Goal: Information Seeking & Learning: Find specific fact

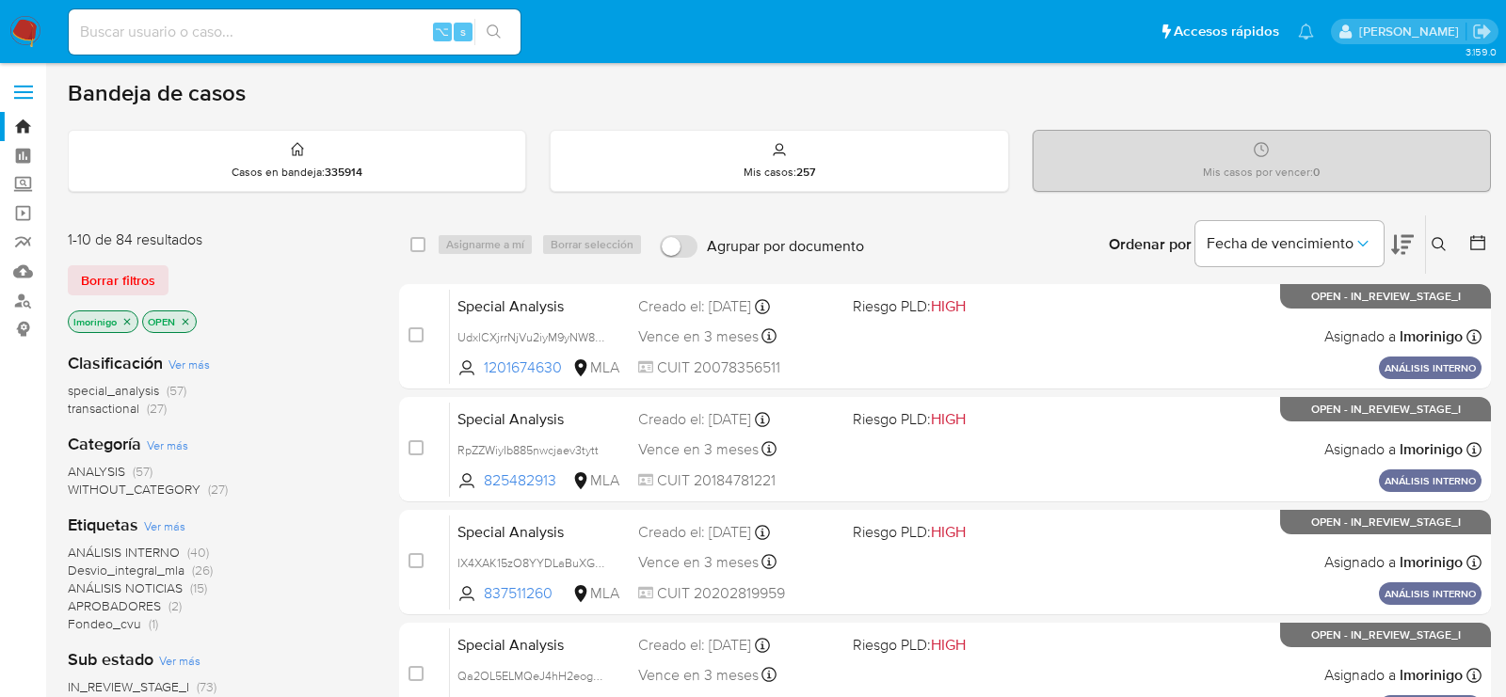
click at [327, 32] on input at bounding box center [295, 32] width 452 height 24
paste input "gOSOXxHF0sX2ZOh2TMwsSUFr"
type input "gOSOXxHF0sX2ZOh2TMwsSUFr"
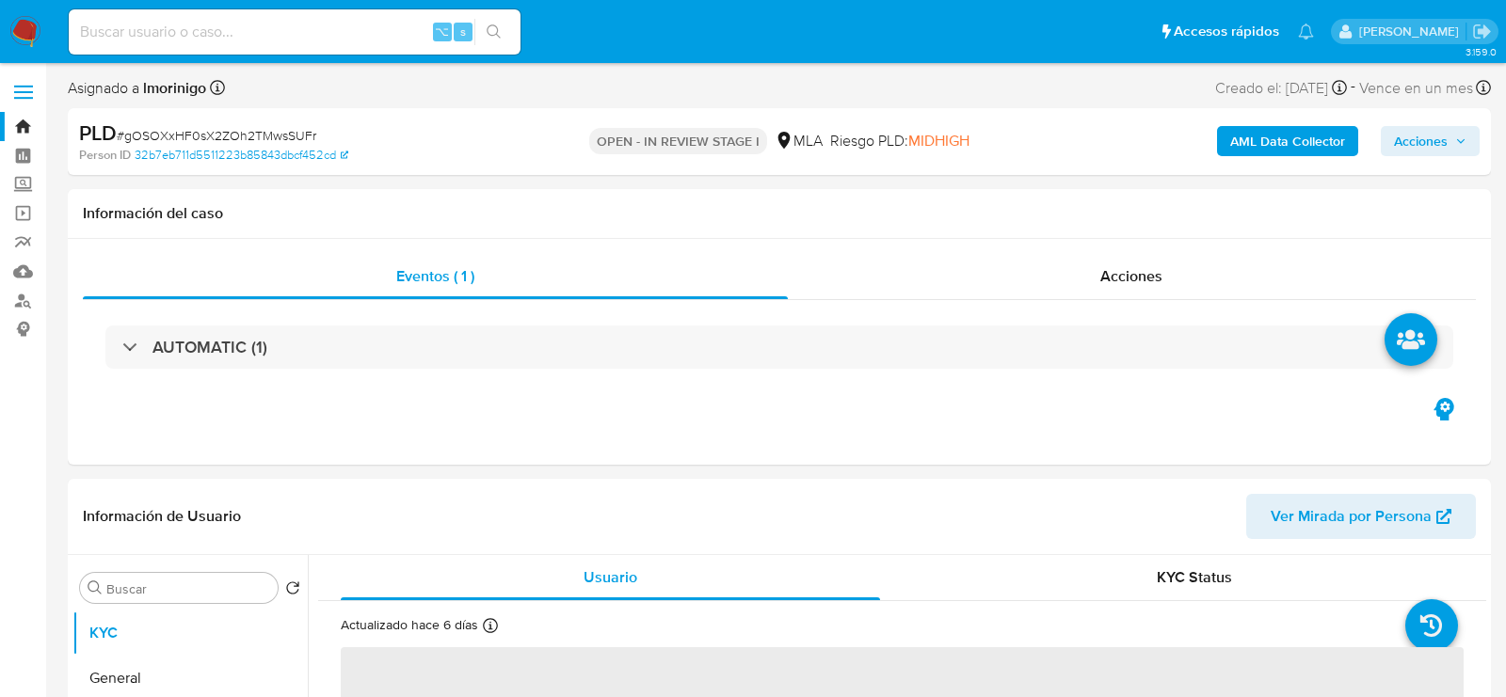
select select "10"
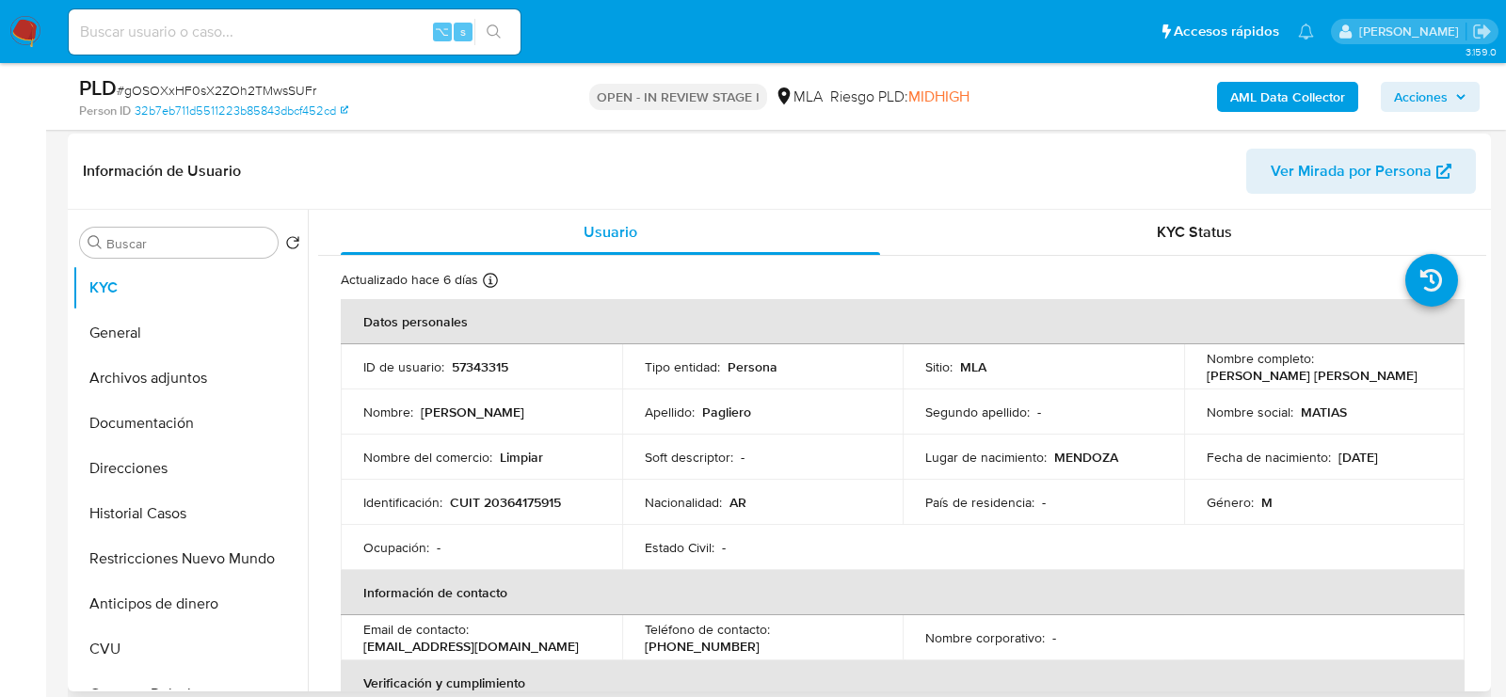
scroll to position [330, 0]
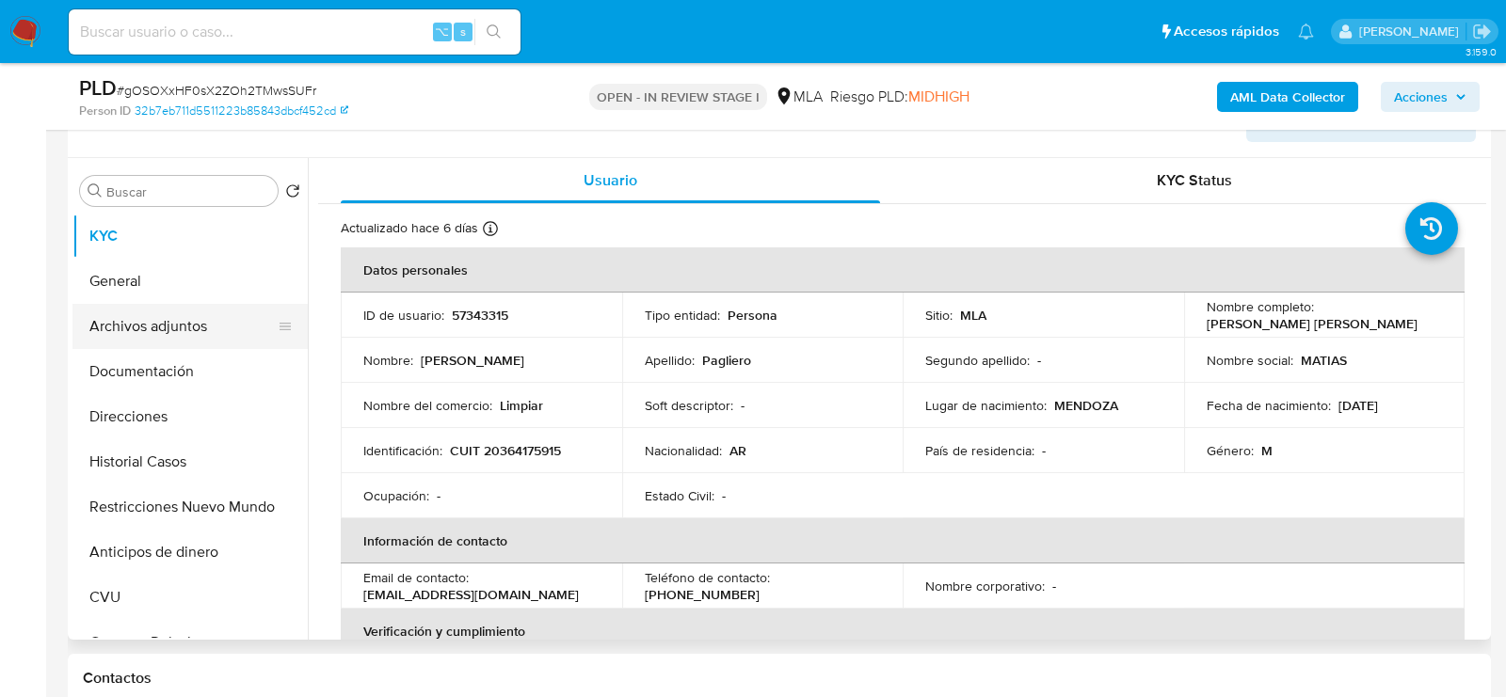
click at [140, 325] on button "Archivos adjuntos" at bounding box center [182, 326] width 220 height 45
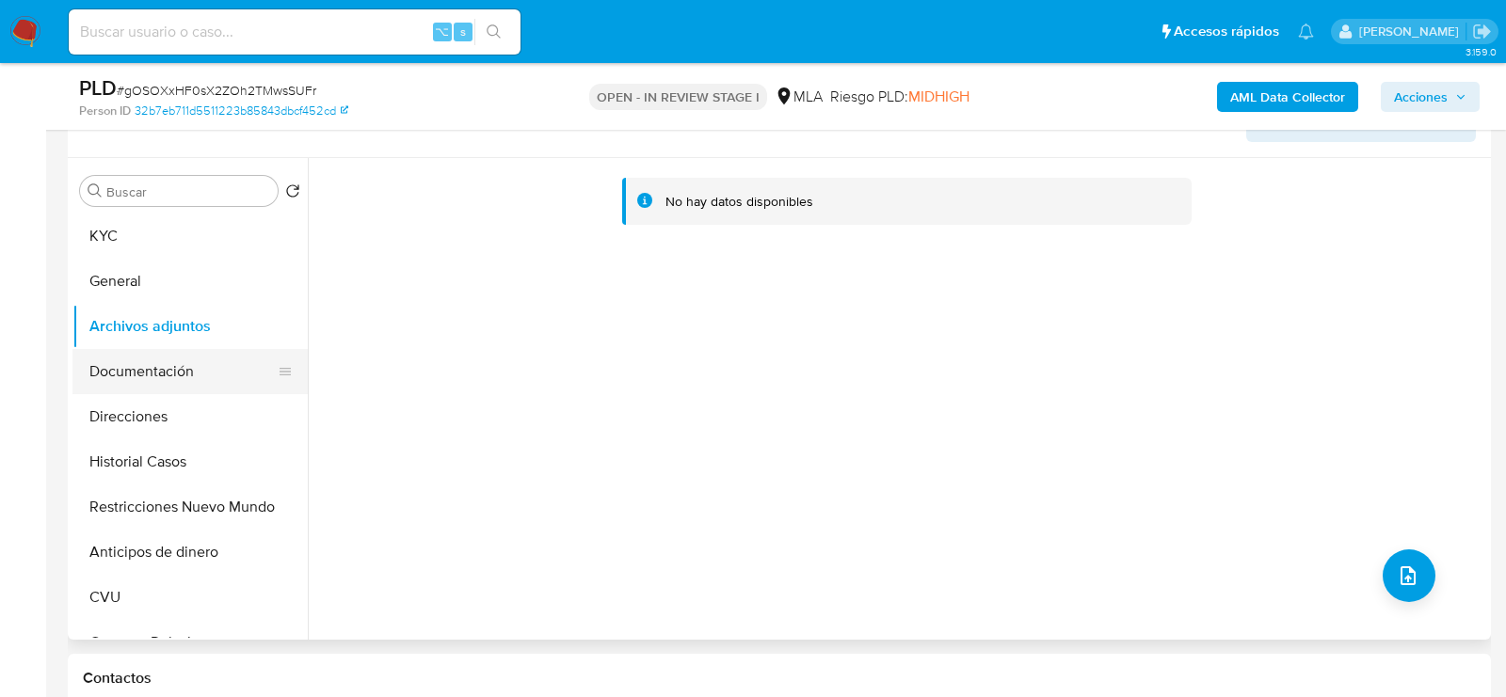
click at [108, 359] on button "Documentación" at bounding box center [182, 371] width 220 height 45
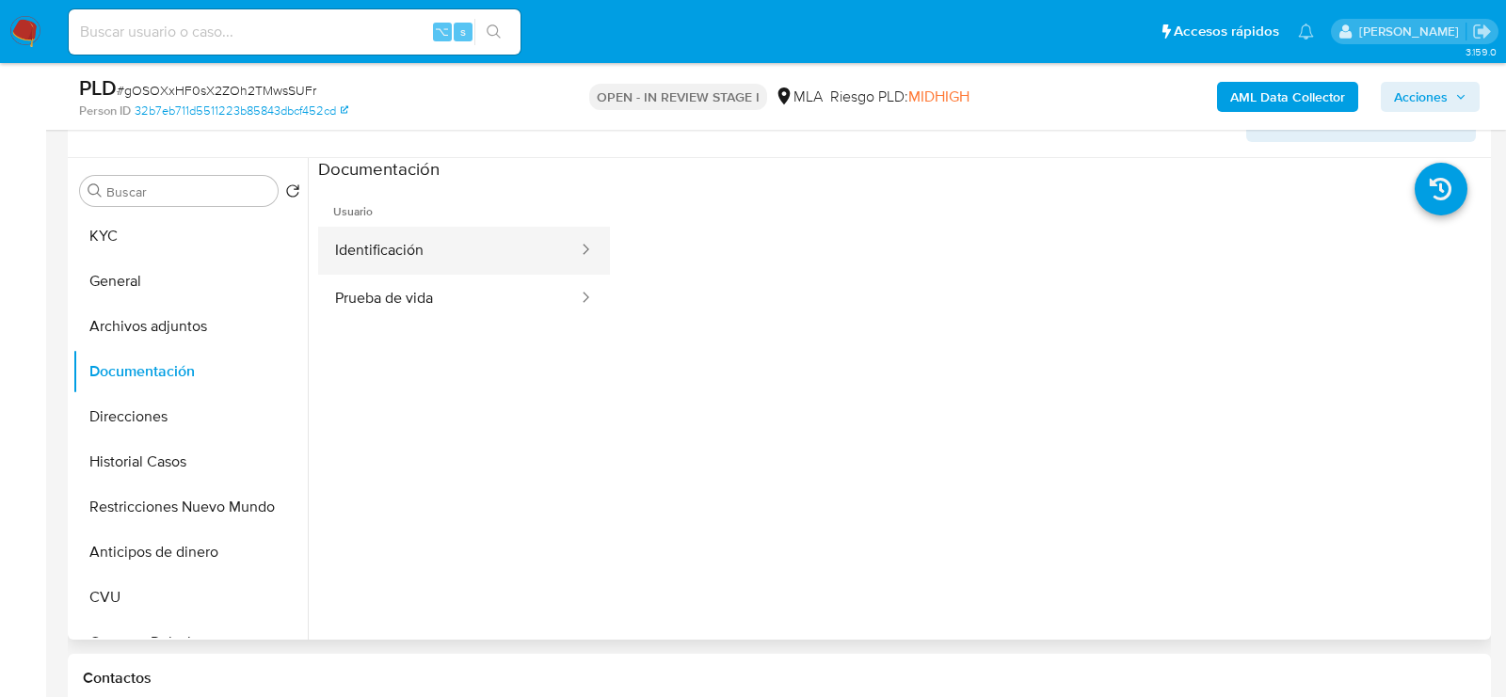
click at [387, 251] on button "Identificación" at bounding box center [449, 251] width 262 height 48
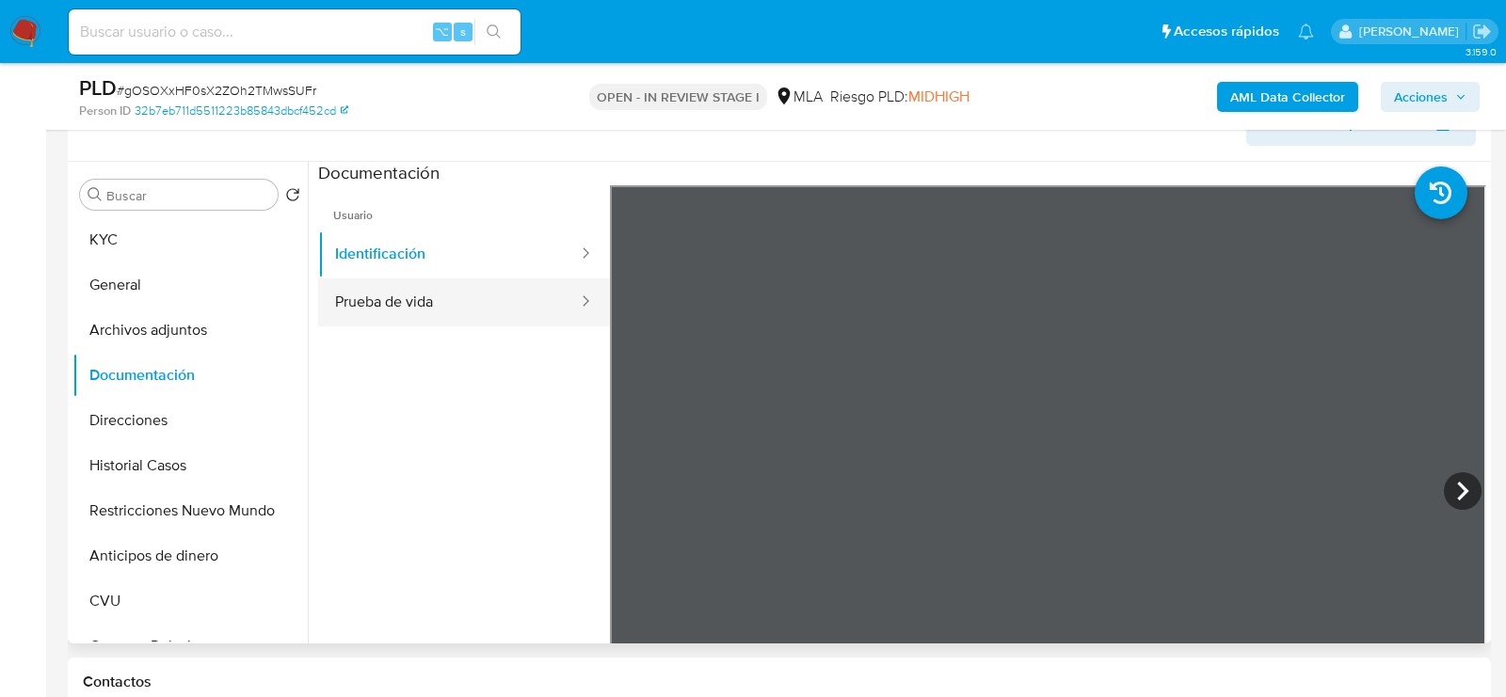
scroll to position [8, 0]
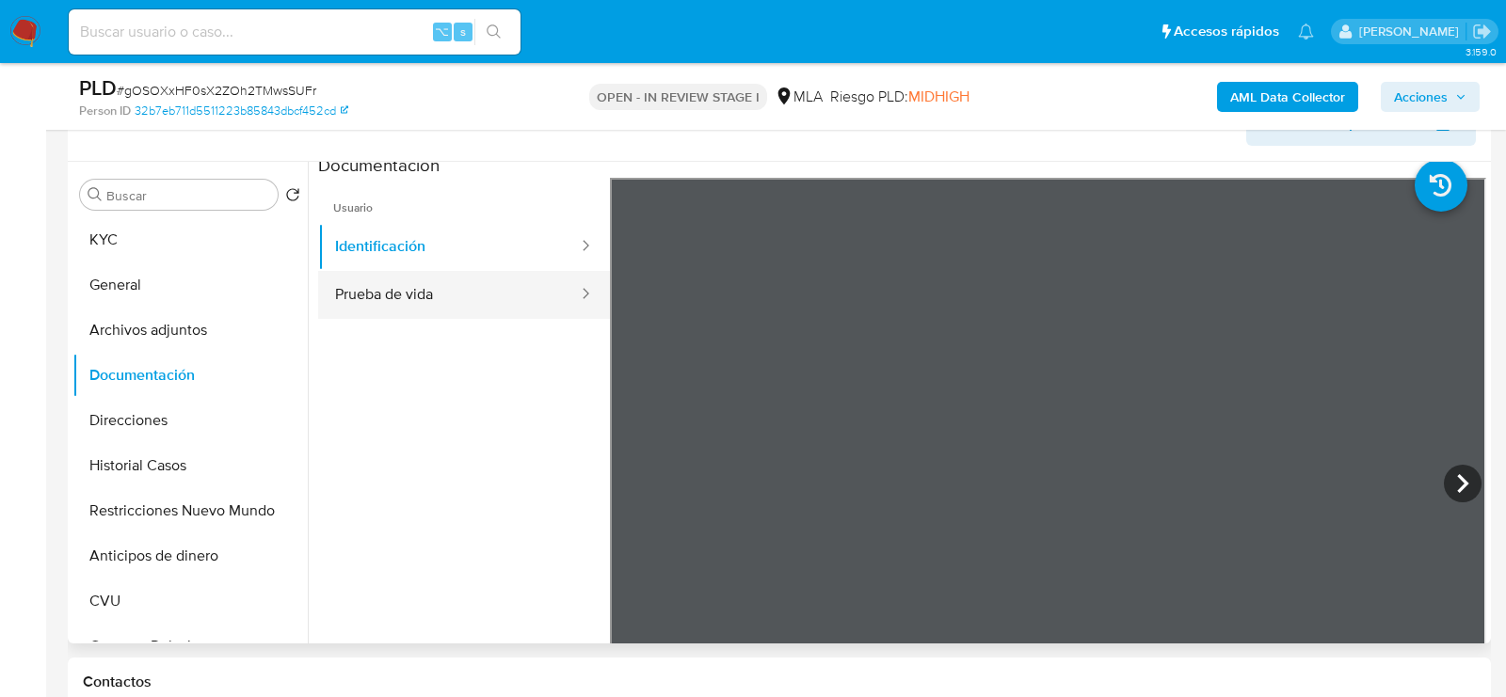
click at [434, 286] on button "Prueba de vida" at bounding box center [449, 295] width 262 height 48
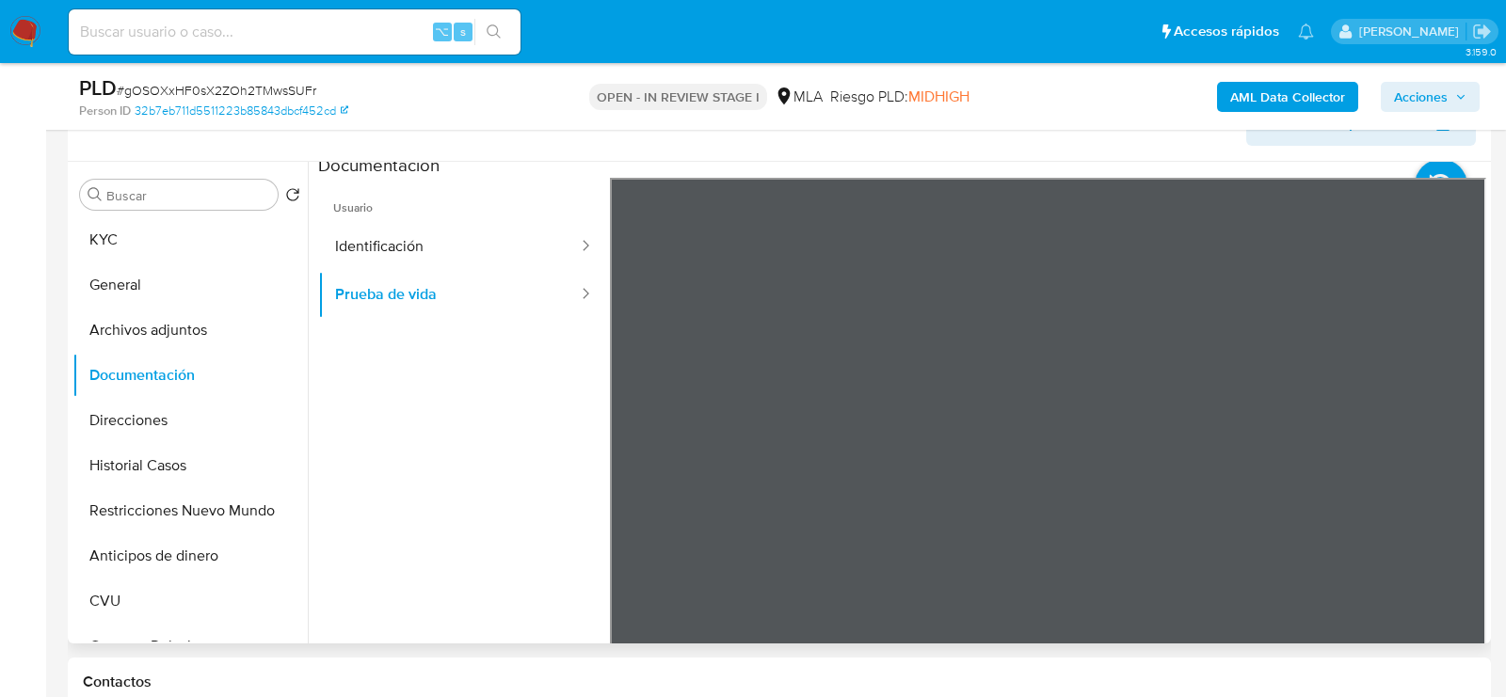
scroll to position [0, 0]
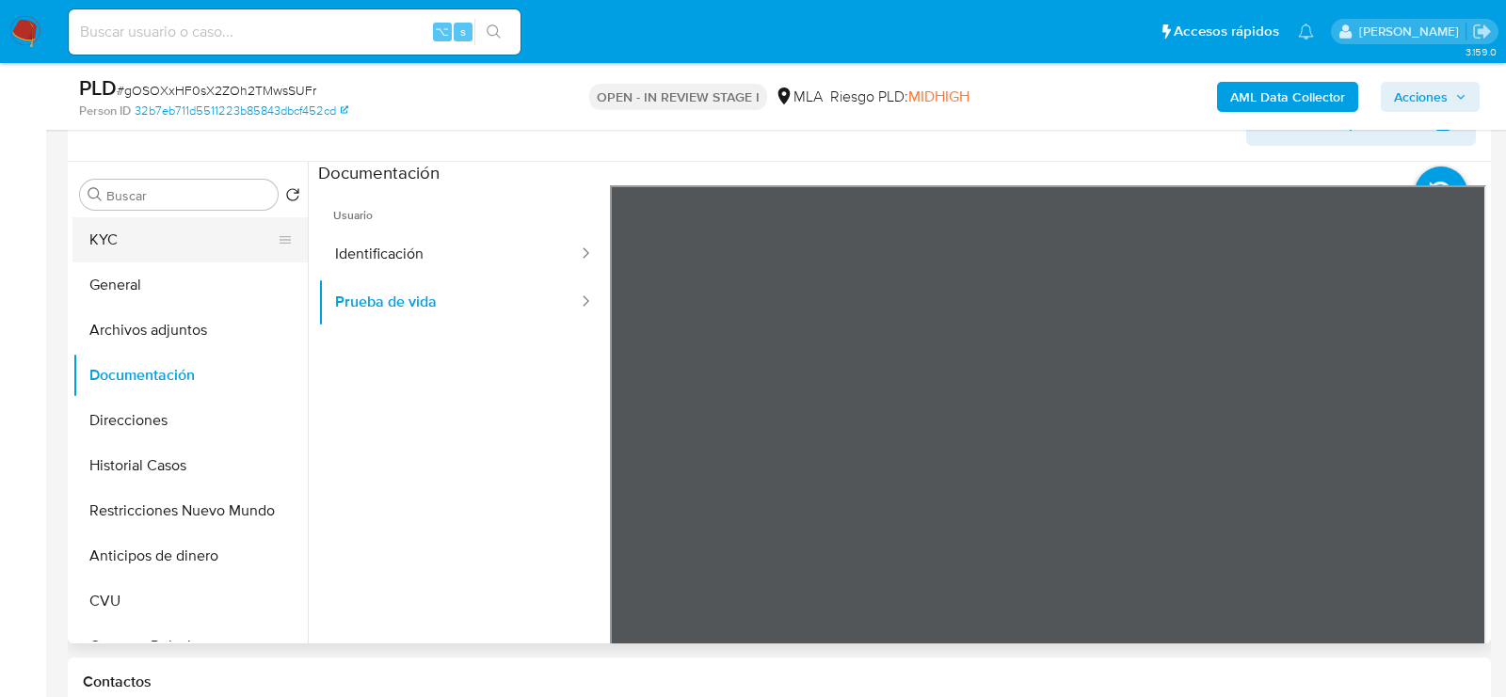
click at [254, 255] on button "KYC" at bounding box center [182, 239] width 220 height 45
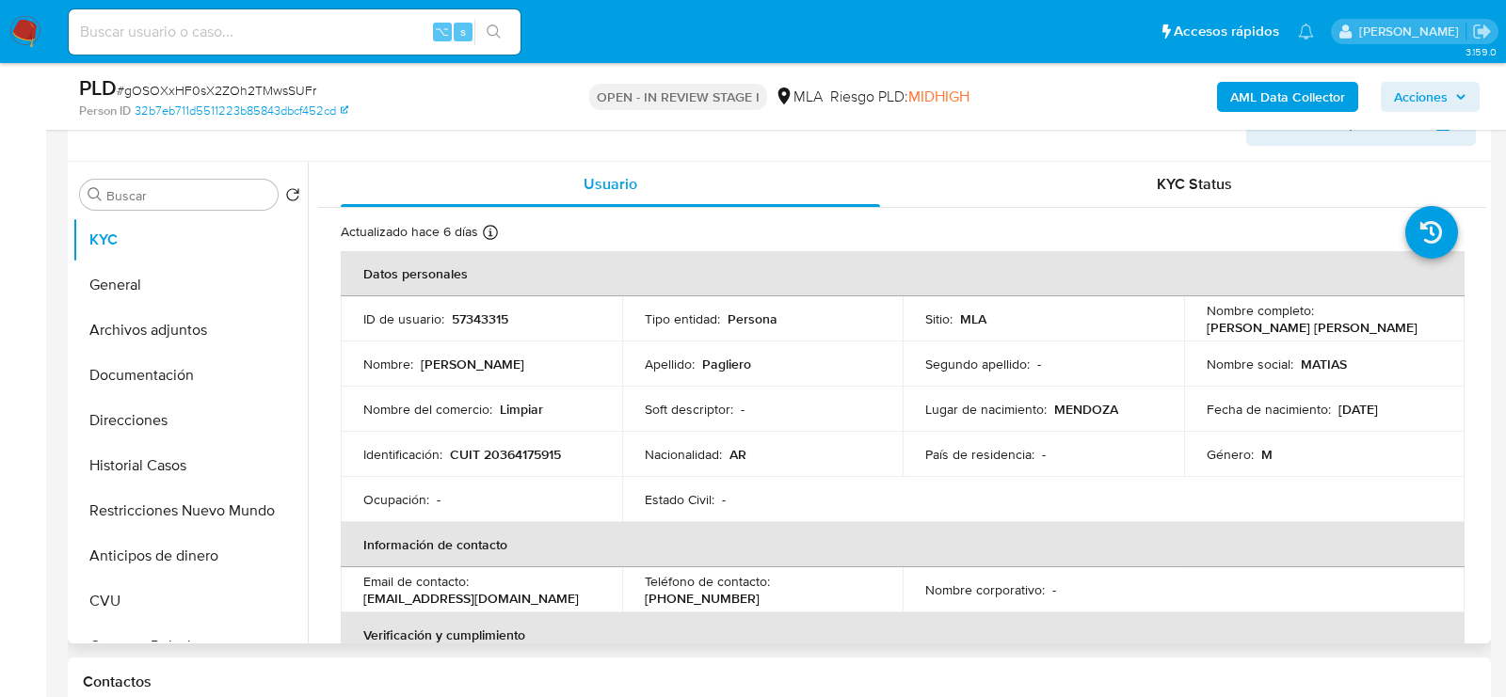
click at [525, 453] on p "CUIT 20364175915" at bounding box center [505, 454] width 111 height 17
click at [526, 453] on p "CUIT 20364175915" at bounding box center [505, 454] width 111 height 17
copy p "20364175915"
drag, startPoint x: 184, startPoint y: 342, endPoint x: 197, endPoint y: 342, distance: 13.2
click at [184, 343] on button "Archivos adjuntos" at bounding box center [182, 330] width 220 height 45
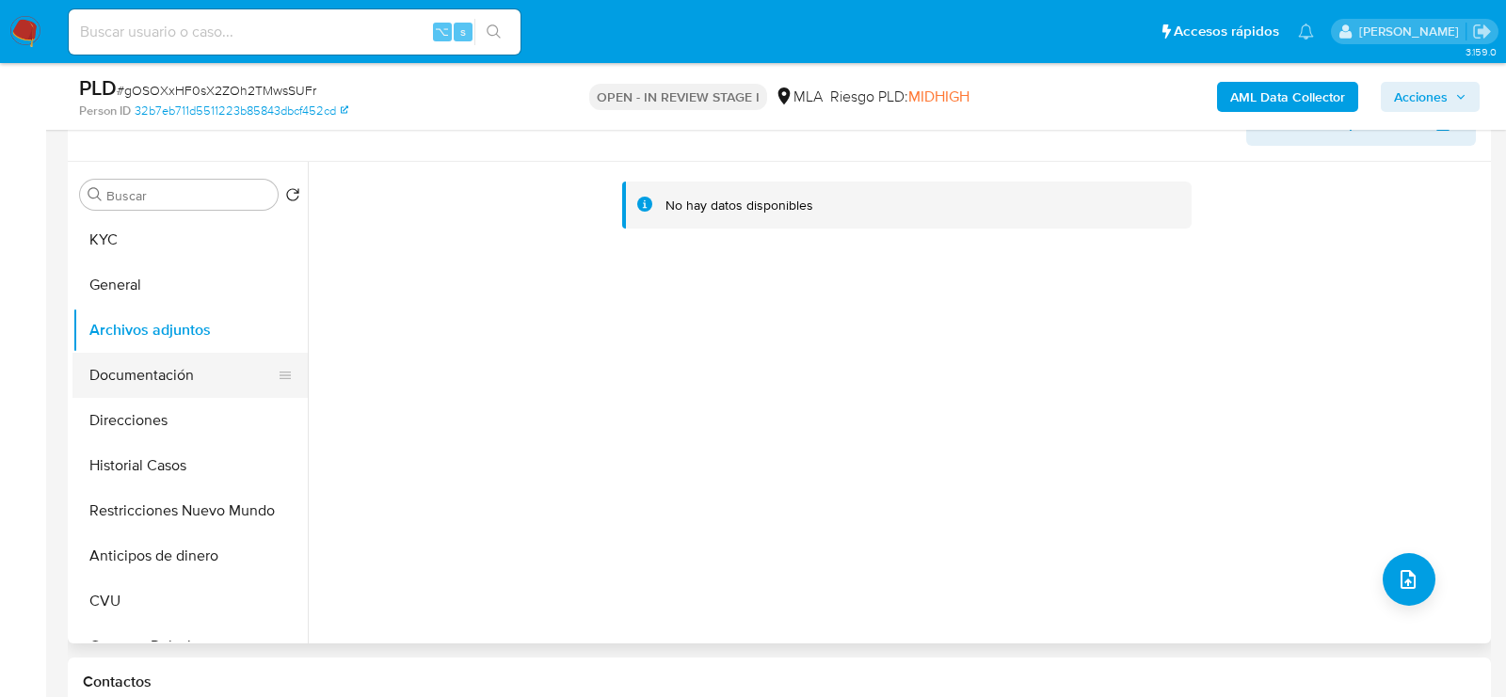
click at [163, 362] on button "Documentación" at bounding box center [182, 375] width 220 height 45
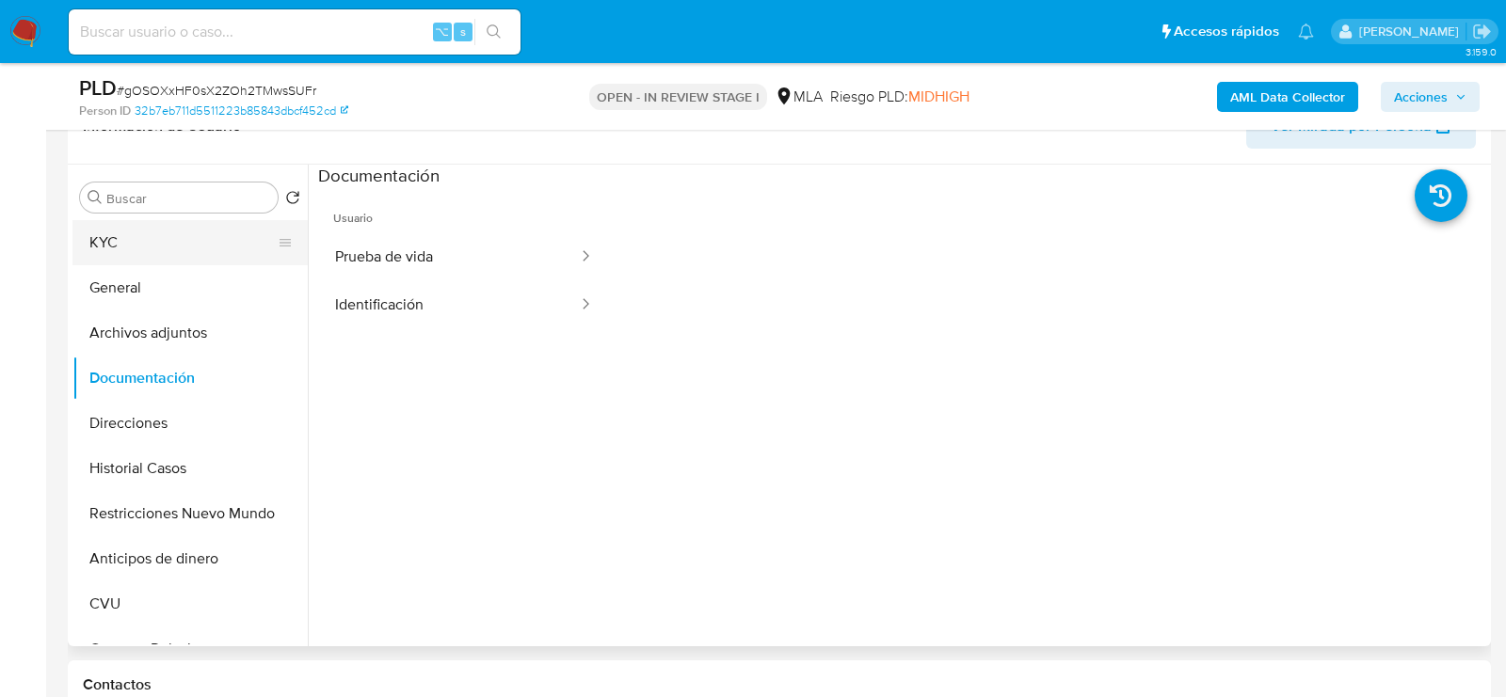
scroll to position [1, 0]
click at [168, 258] on button "KYC" at bounding box center [182, 241] width 220 height 45
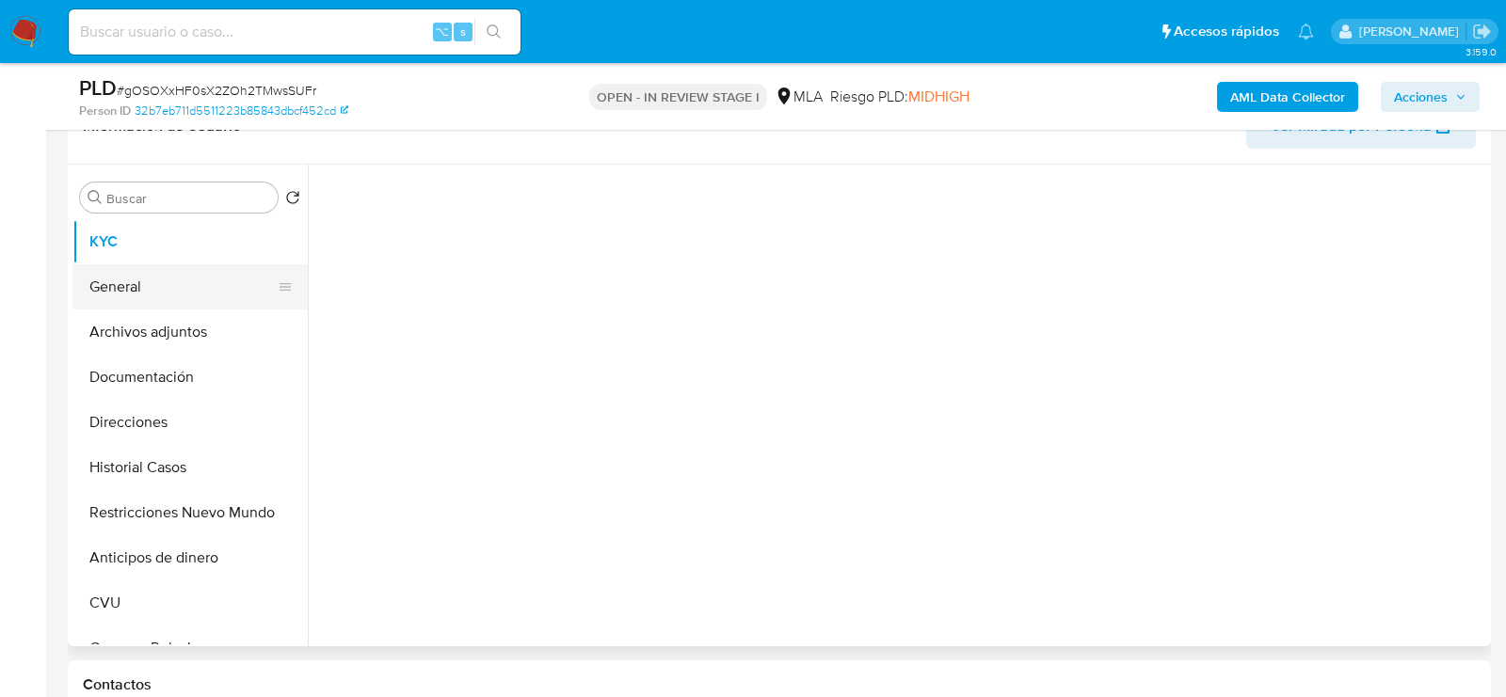
scroll to position [0, 0]
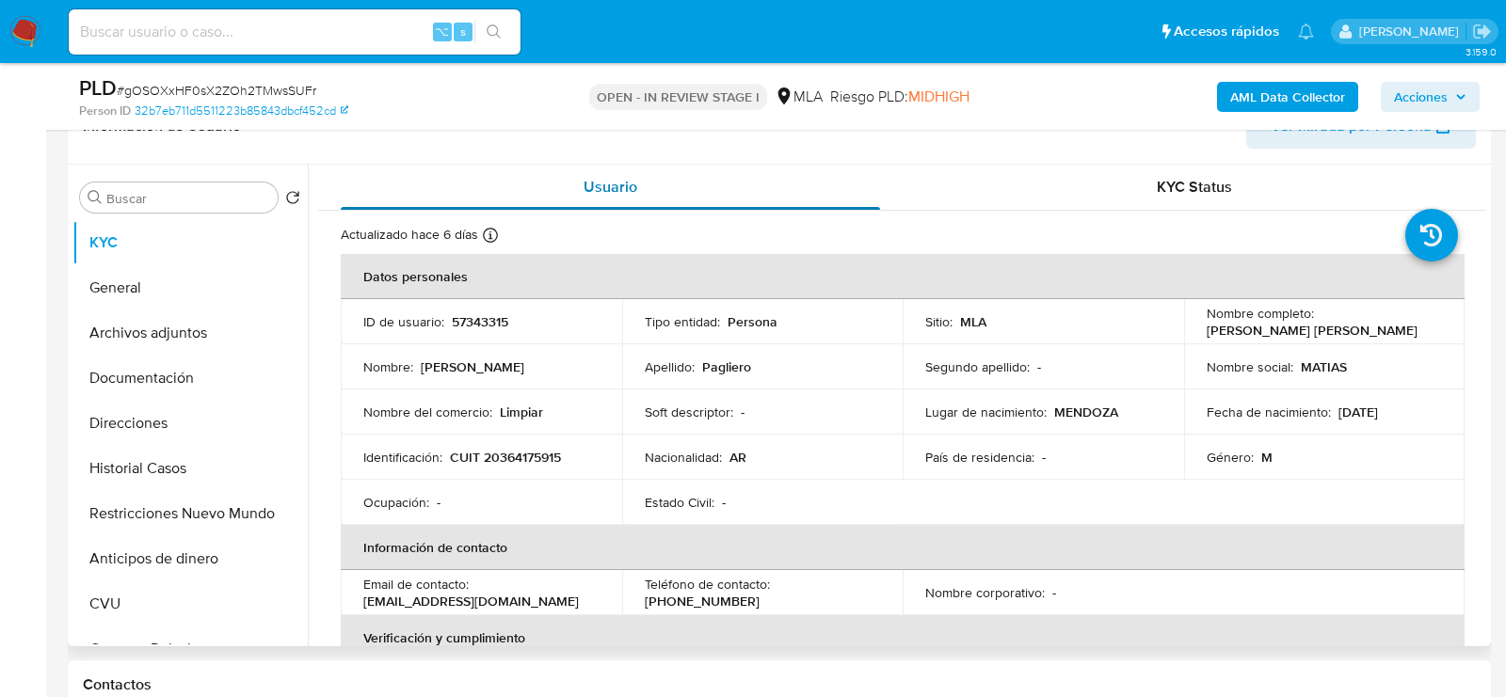
click at [491, 166] on div "Usuario" at bounding box center [610, 187] width 539 height 45
click at [528, 453] on p "CUIT 20364175915" at bounding box center [505, 457] width 111 height 17
copy p "20364175915"
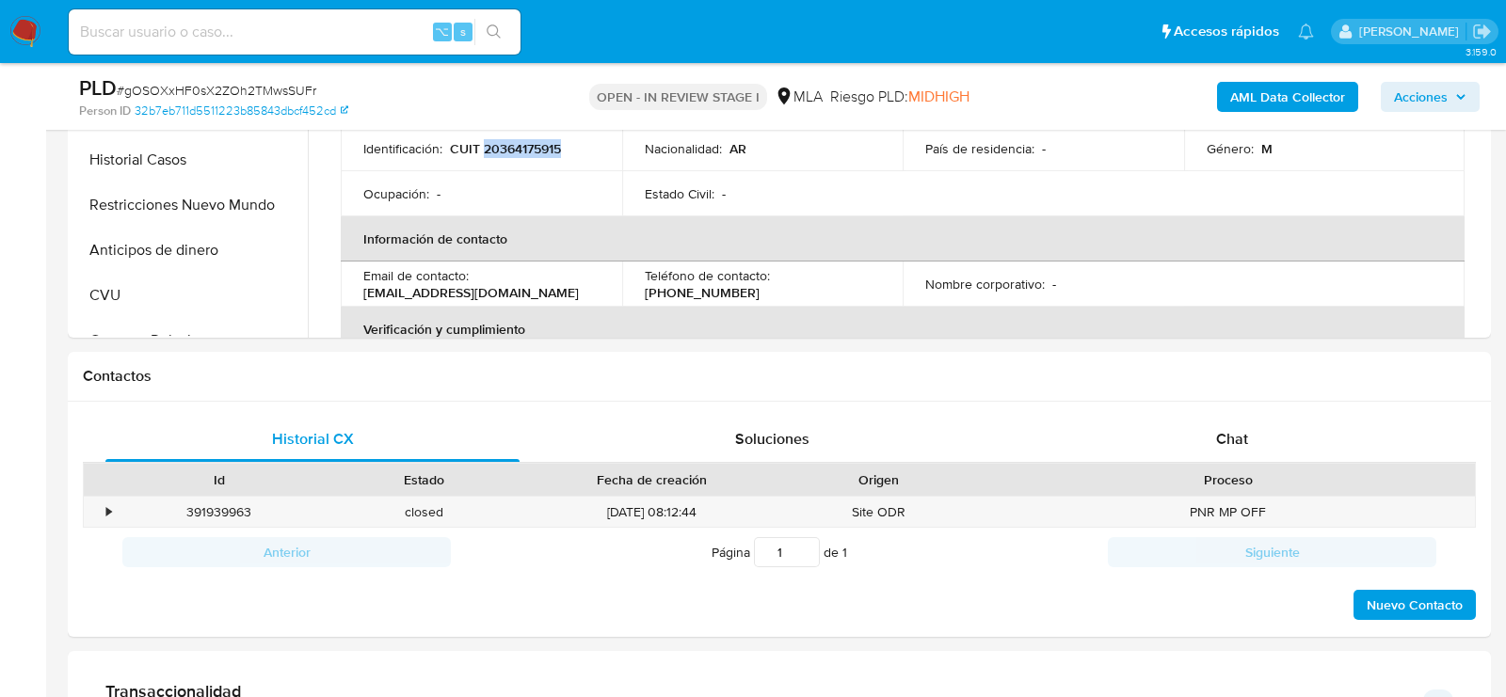
scroll to position [659, 0]
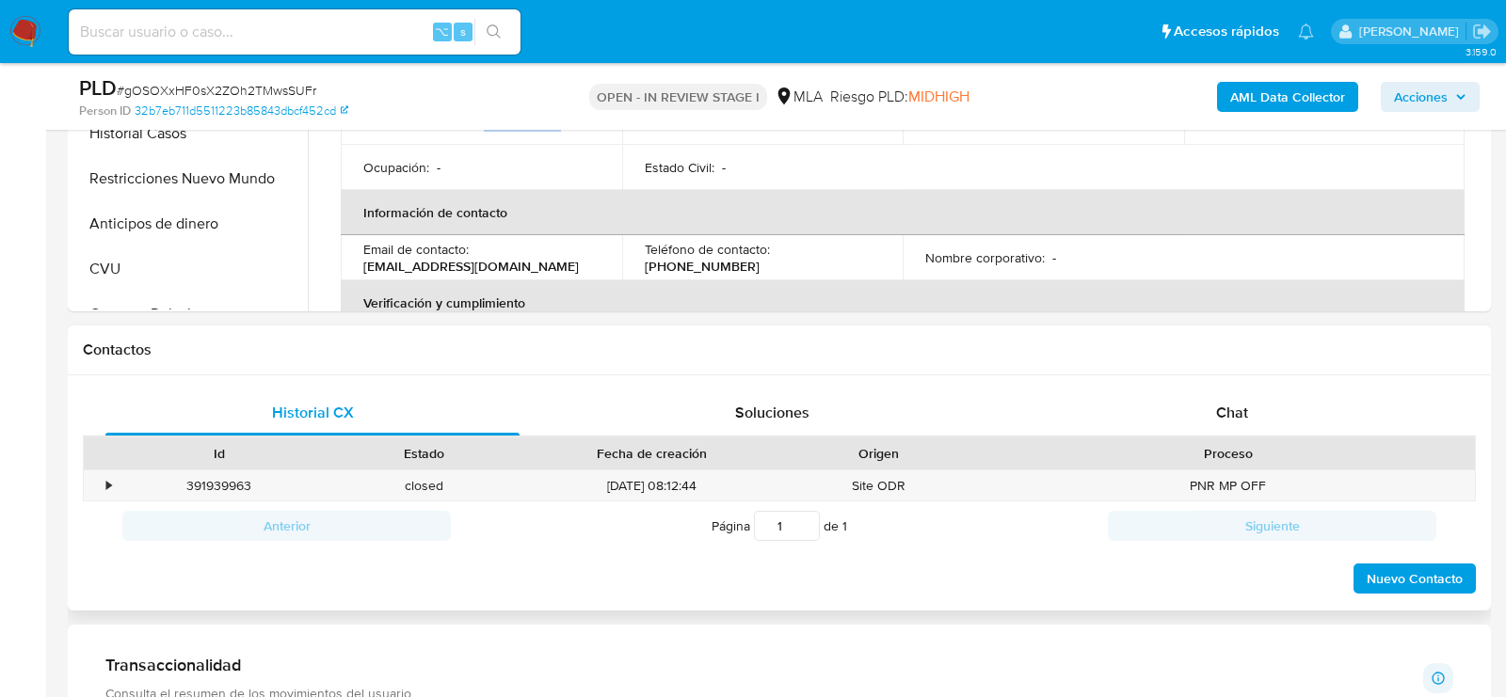
click at [1208, 437] on div "Id Estado Fecha de creación Origen Proceso" at bounding box center [779, 453] width 1393 height 33
click at [1208, 428] on div "Chat" at bounding box center [1232, 413] width 414 height 45
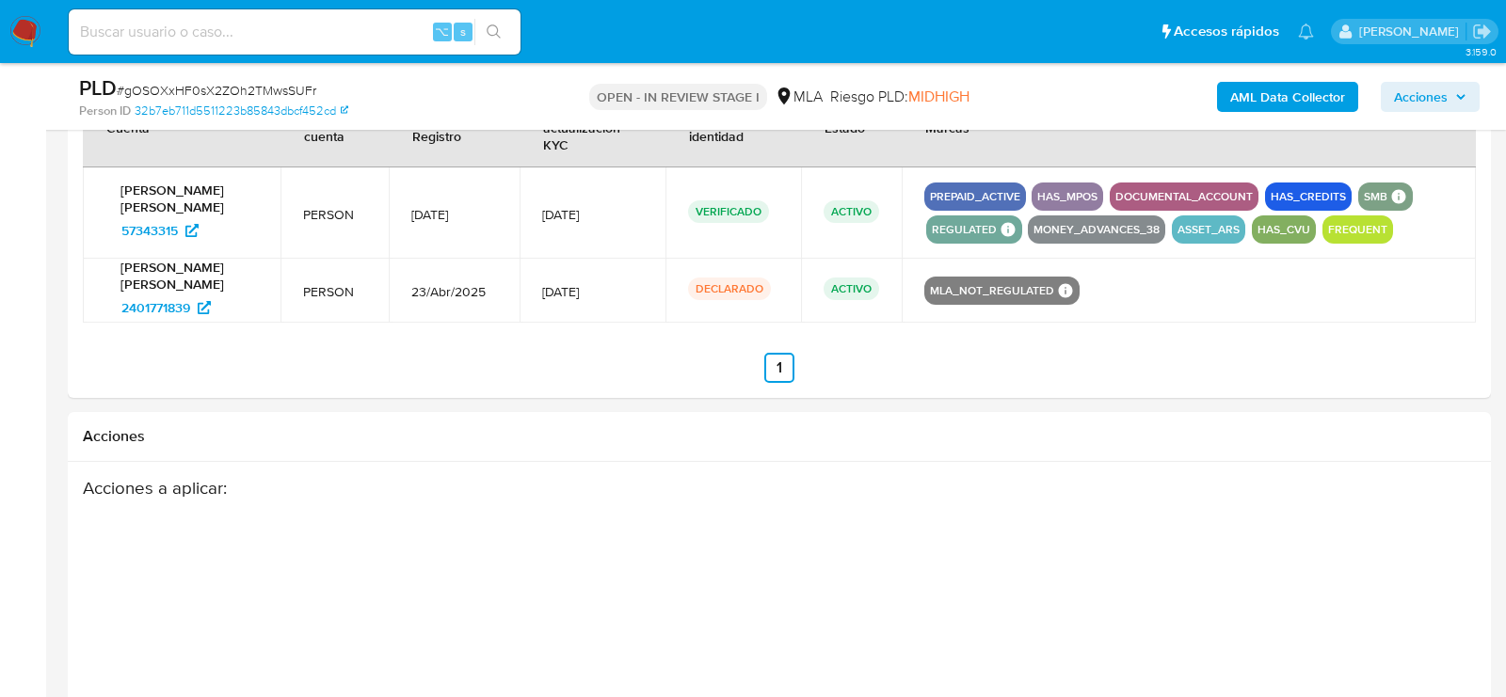
scroll to position [2721, 0]
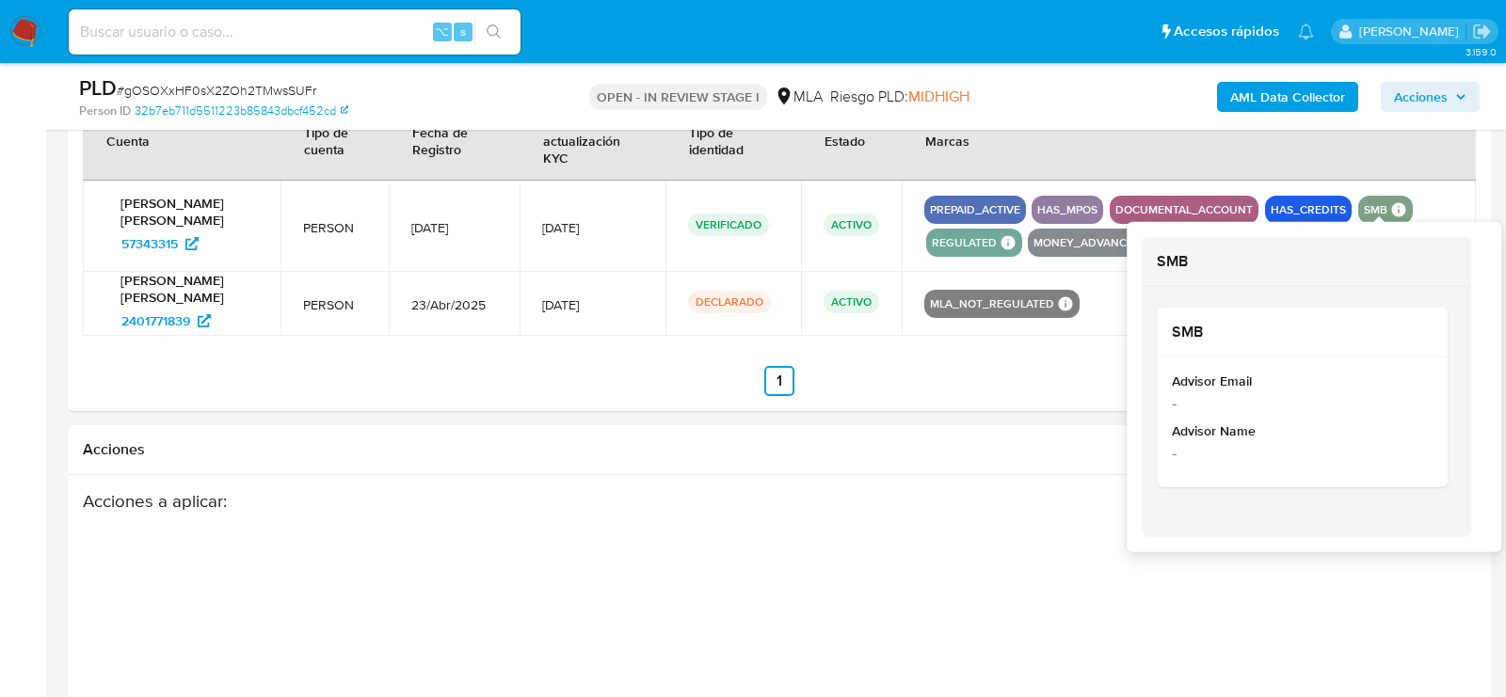
click at [1390, 202] on icon at bounding box center [1398, 209] width 17 height 17
click at [1003, 501] on div "Acciones a aplicar :" at bounding box center [702, 640] width 1239 height 301
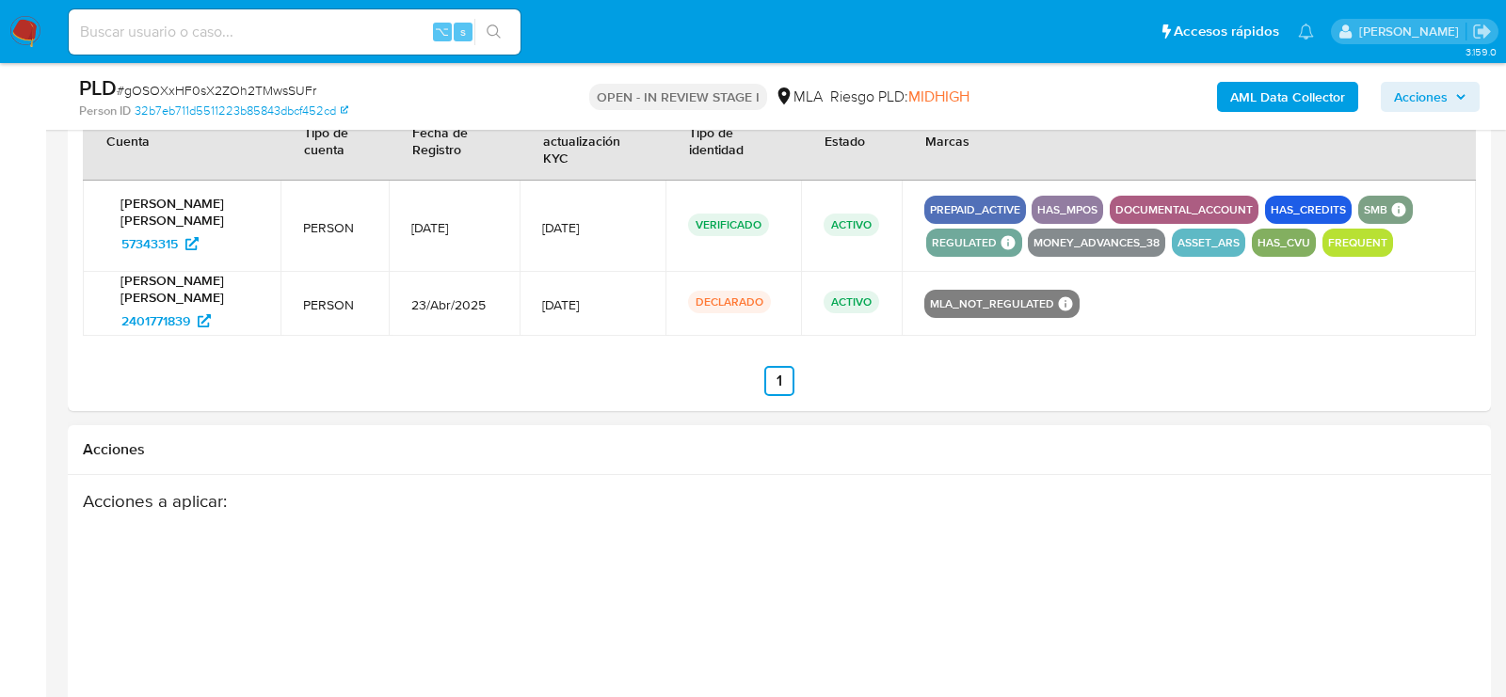
scroll to position [2996, 0]
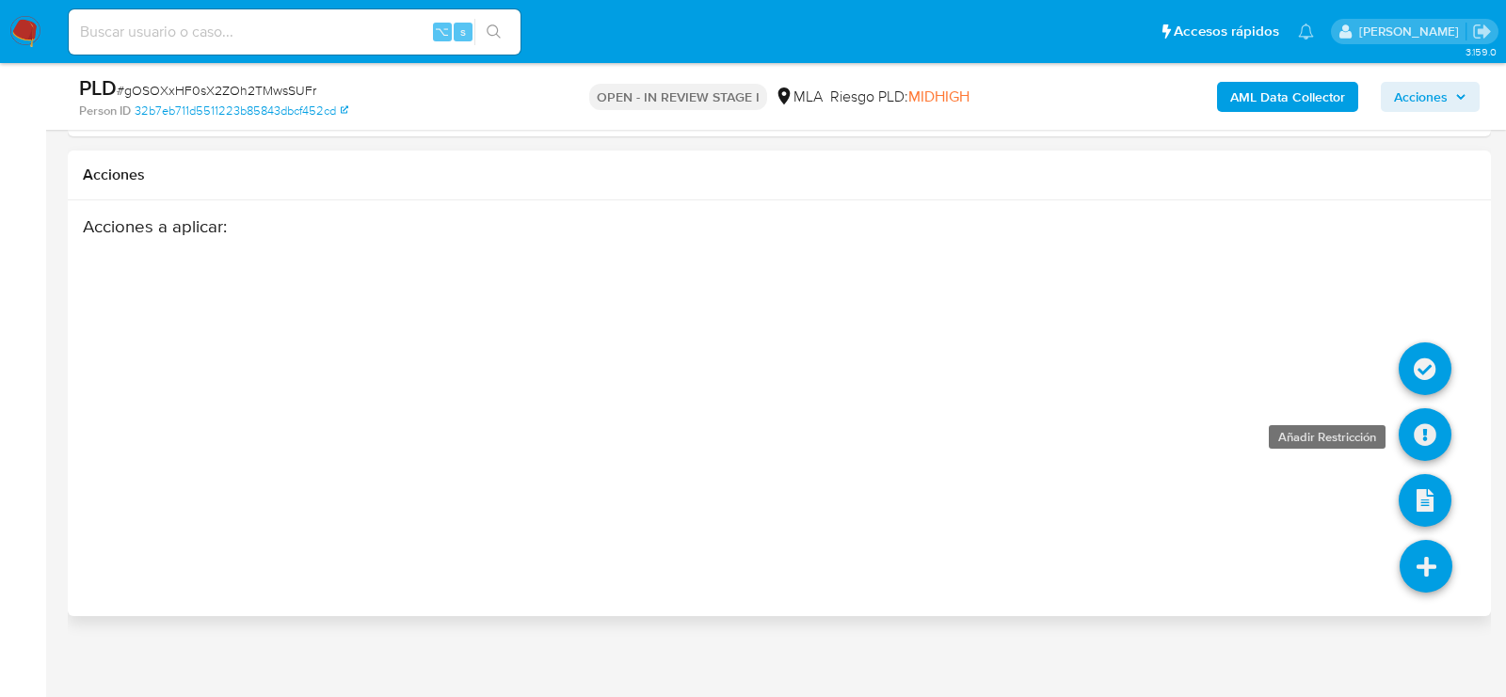
click at [1418, 429] on icon at bounding box center [1425, 434] width 53 height 53
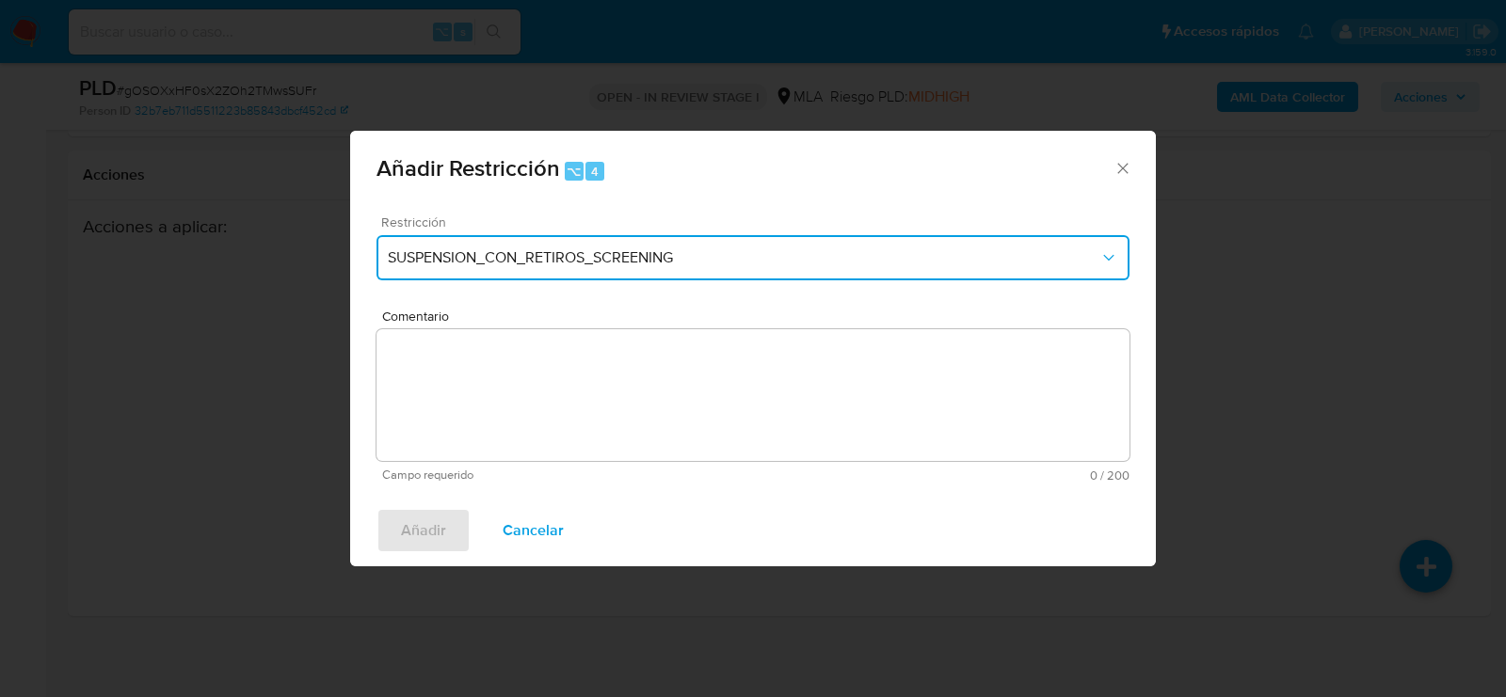
click at [486, 259] on span "SUSPENSION_CON_RETIROS_SCREENING" at bounding box center [744, 257] width 712 height 19
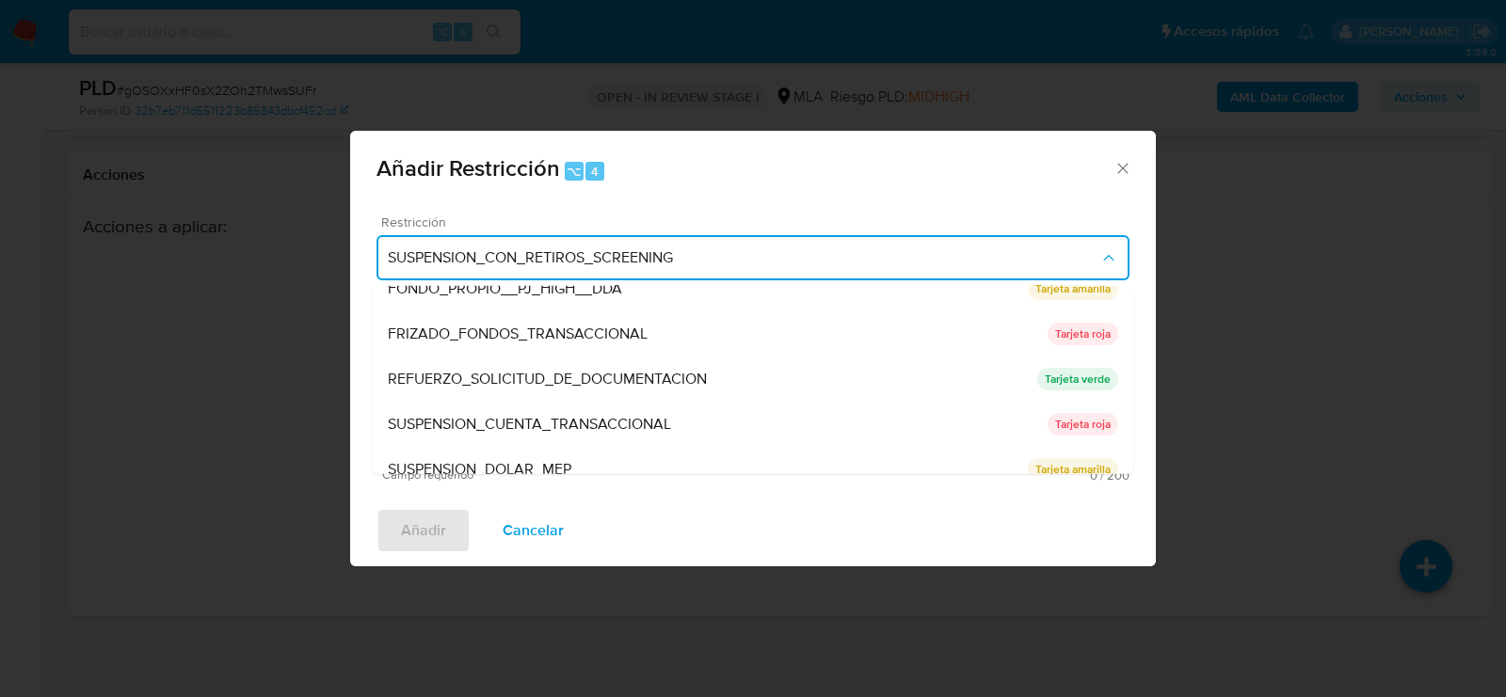
scroll to position [351, 0]
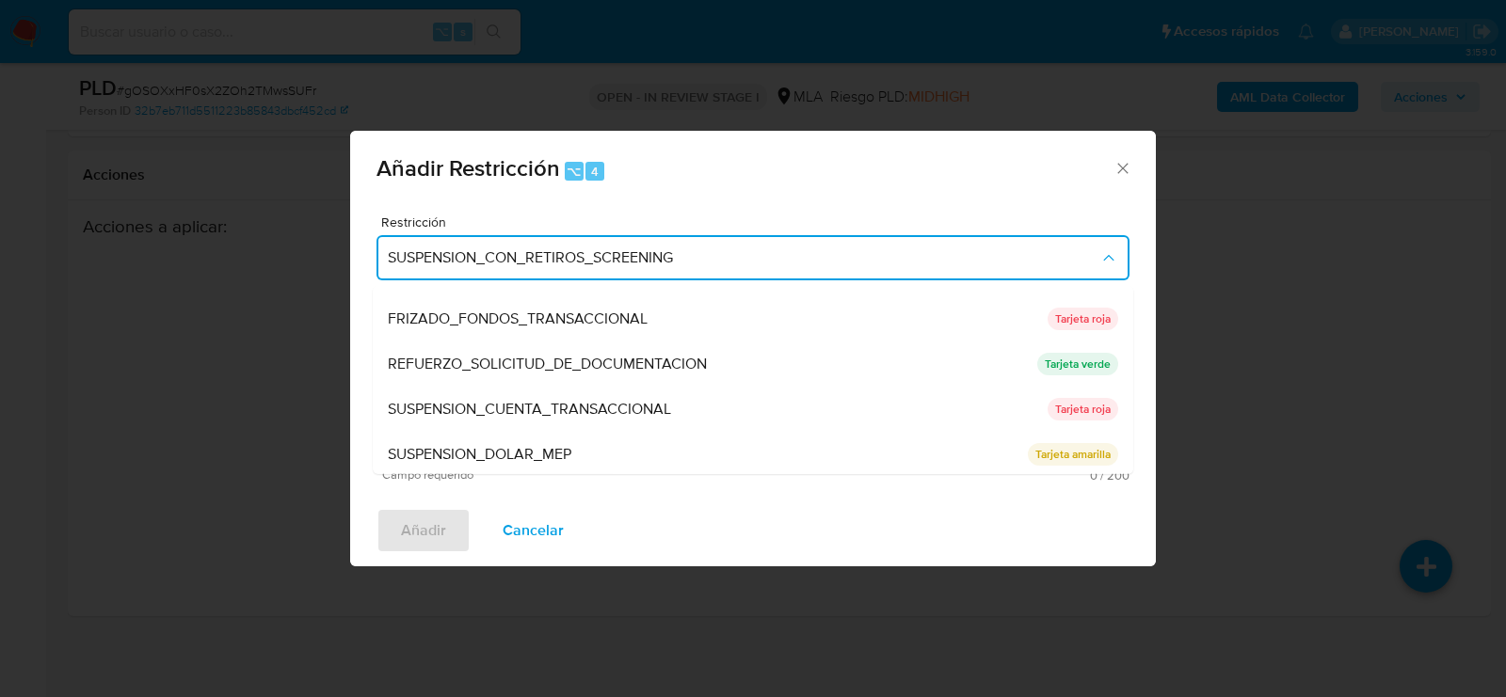
click at [486, 400] on span "SUSPENSION_CUENTA_TRANSACCIONAL" at bounding box center [529, 409] width 283 height 19
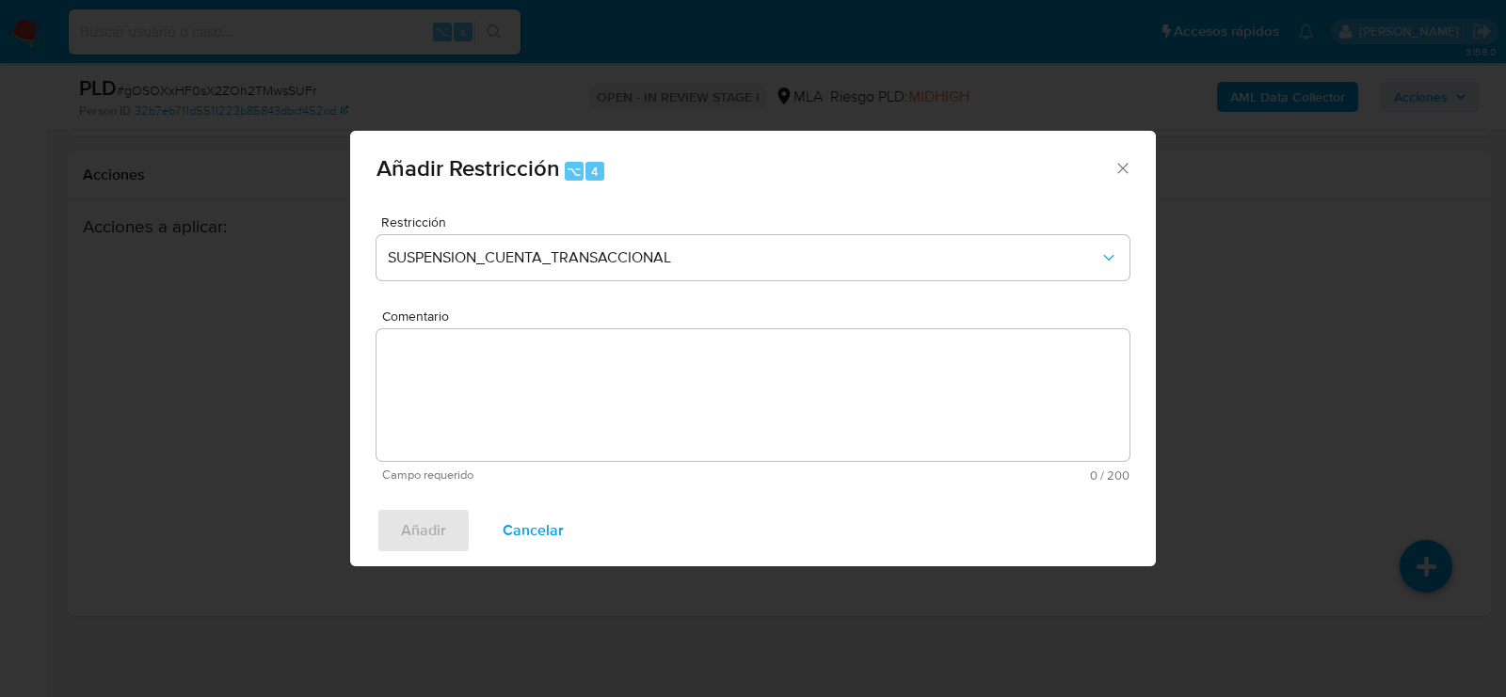
click at [486, 401] on textarea "Comentario" at bounding box center [752, 395] width 753 height 132
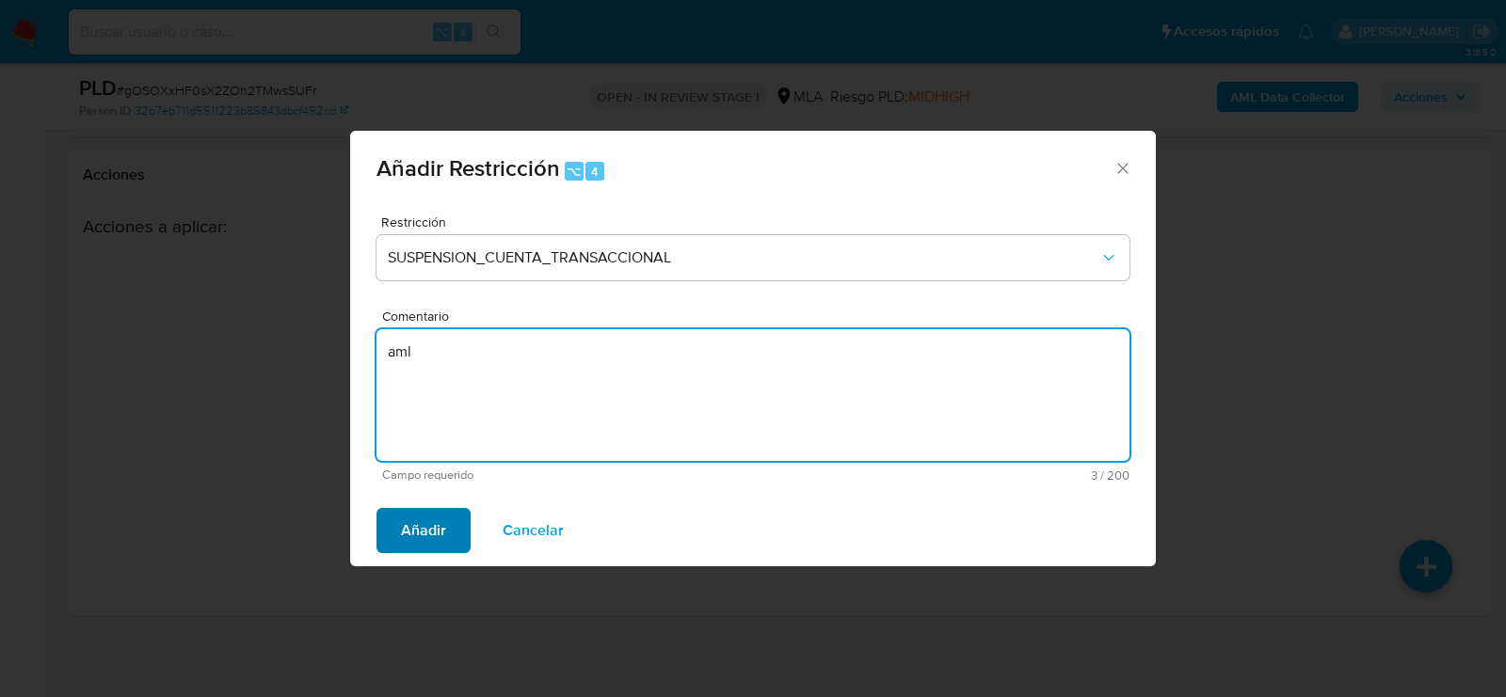
type textarea "aml"
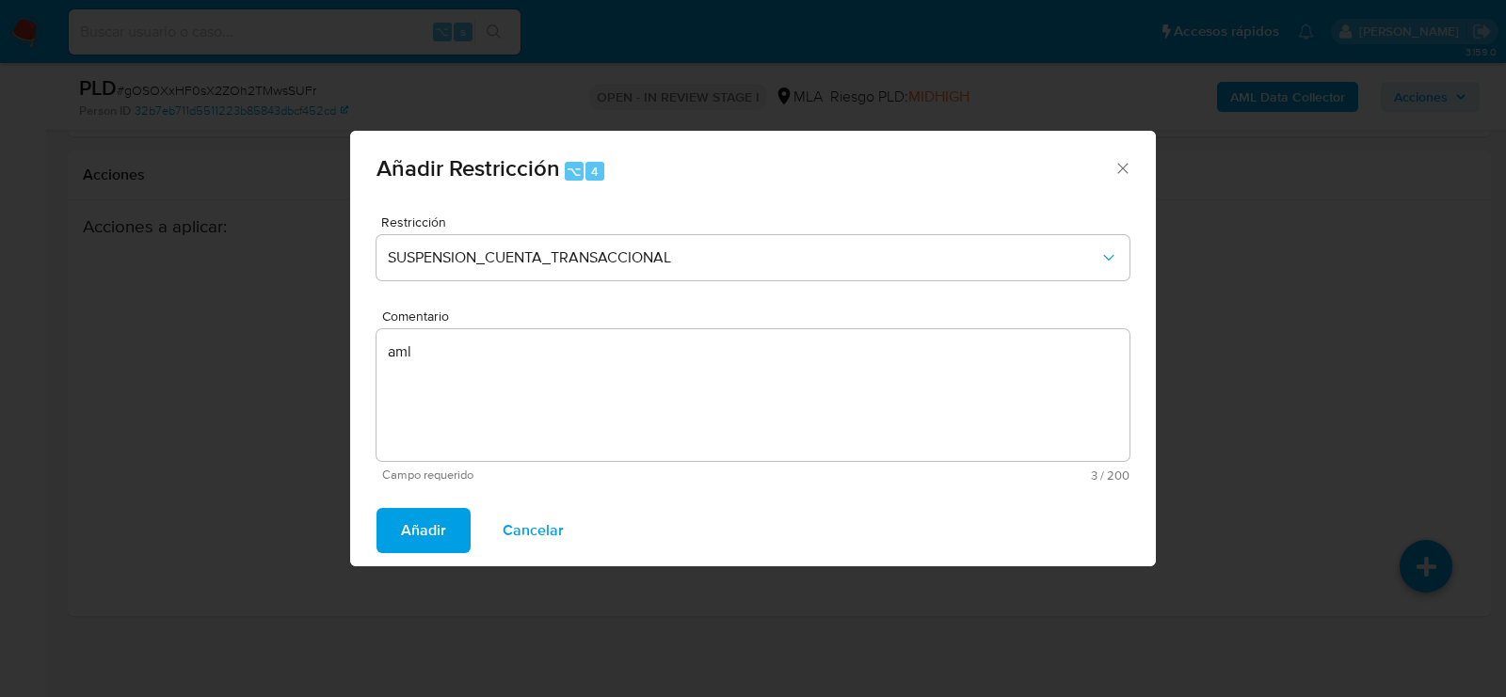
click at [426, 516] on span "Añadir" at bounding box center [423, 530] width 45 height 41
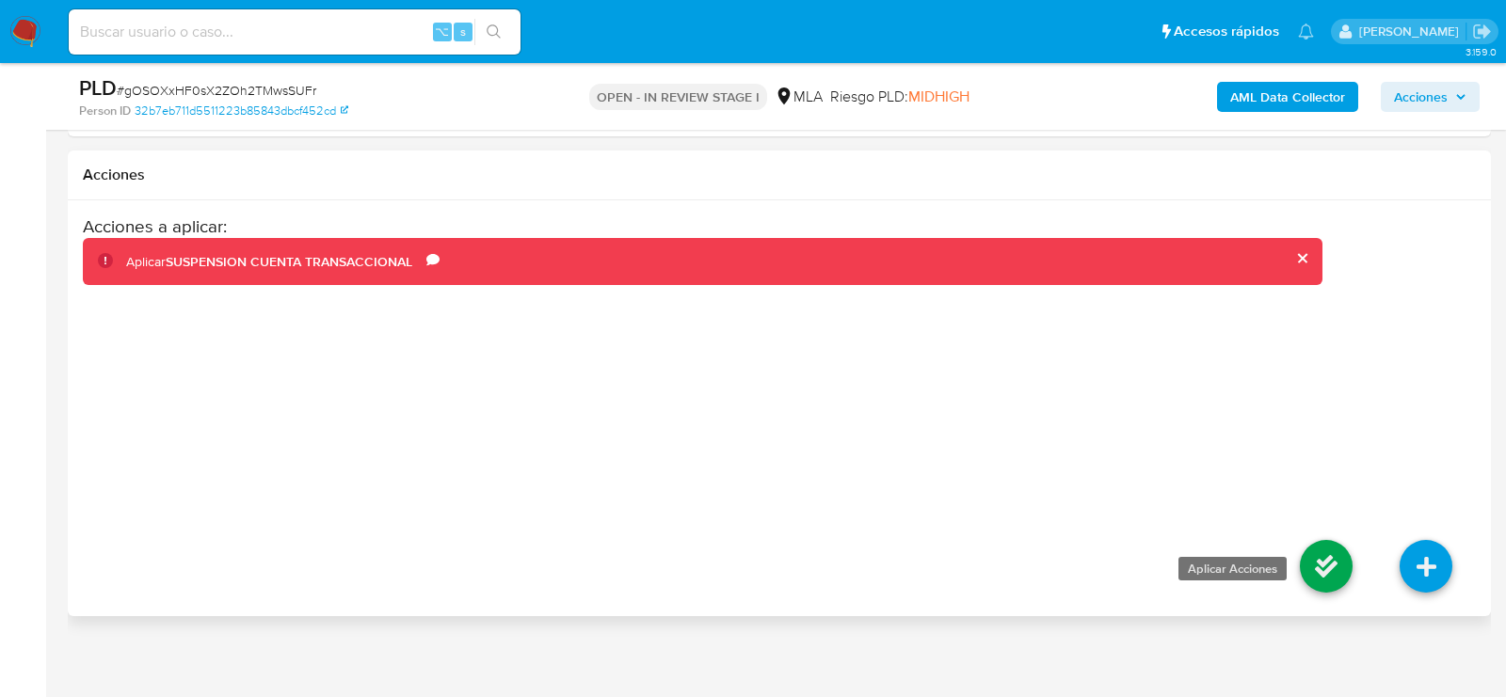
click at [1308, 554] on icon at bounding box center [1326, 566] width 53 height 53
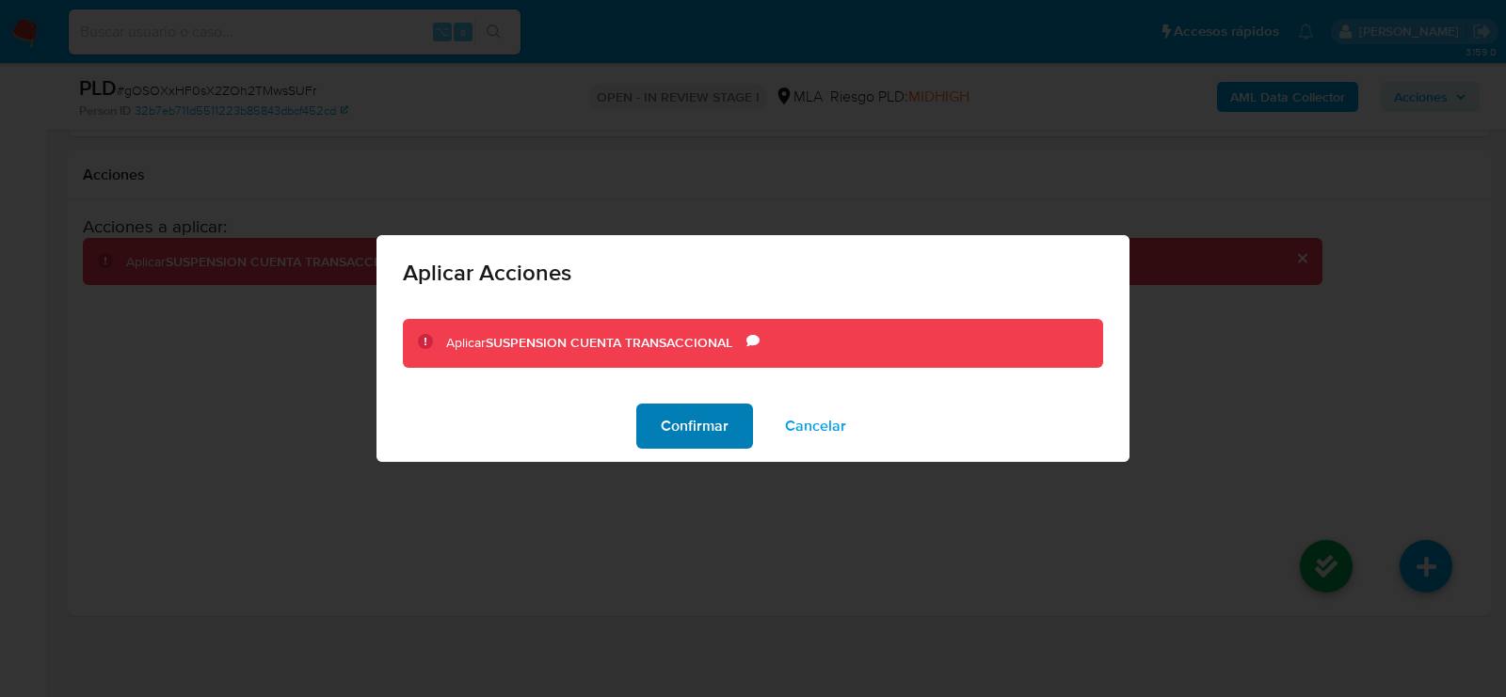
click at [706, 434] on span "Confirmar" at bounding box center [695, 426] width 68 height 41
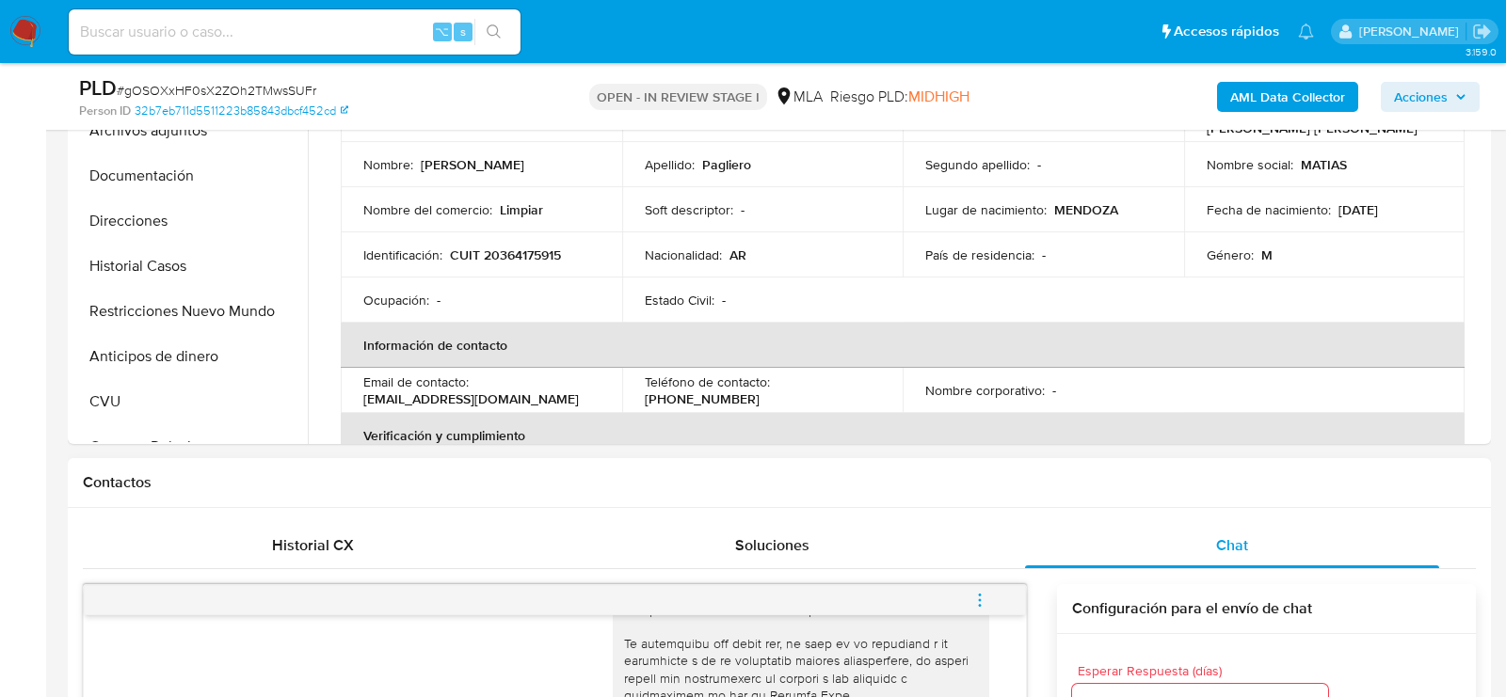
scroll to position [581, 0]
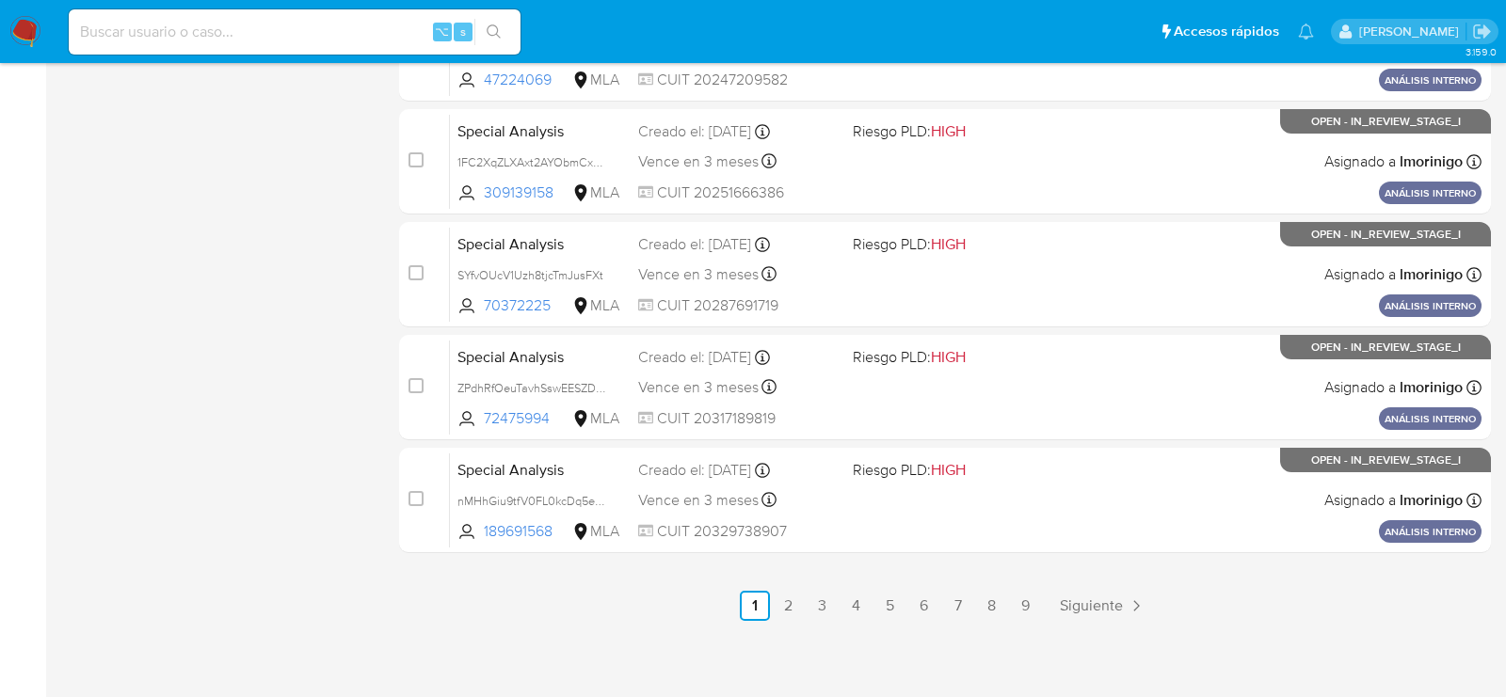
scroll to position [854, 0]
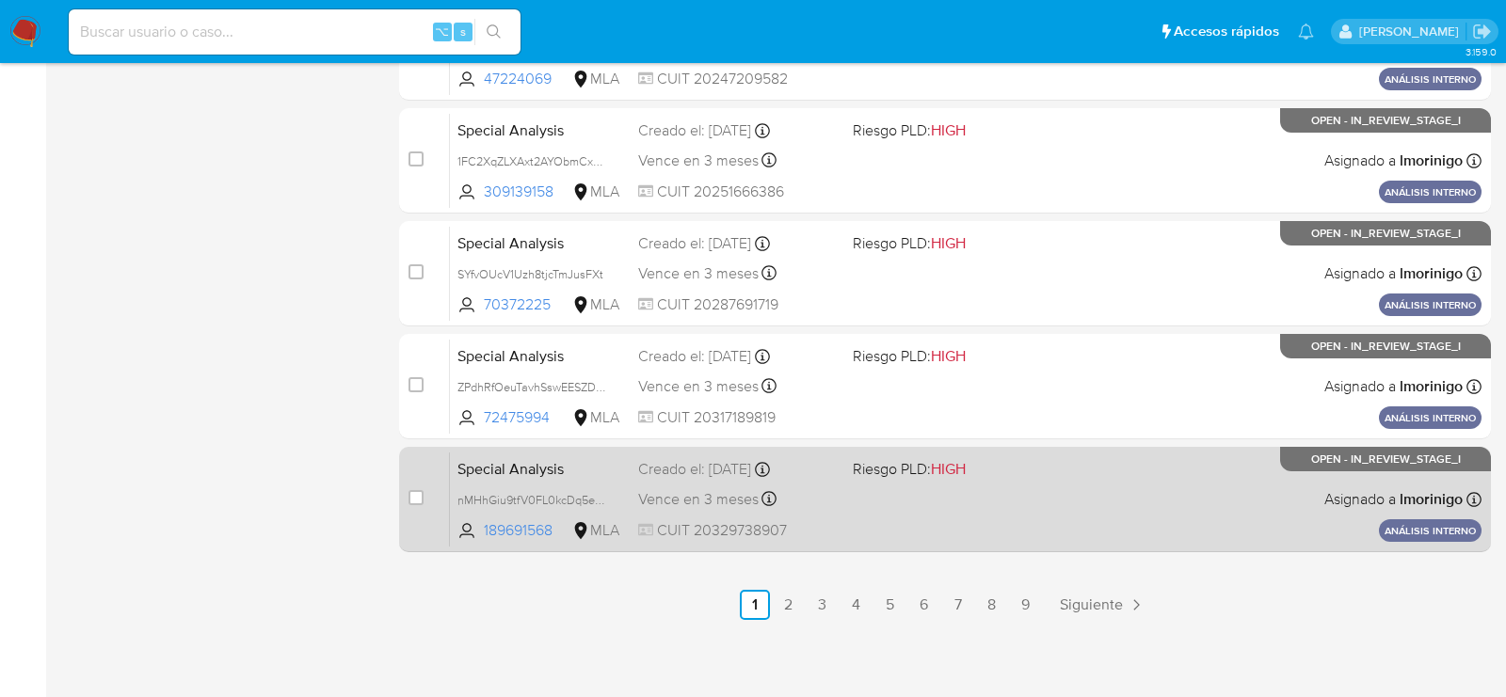
click at [998, 464] on span "Riesgo PLD: HIGH" at bounding box center [953, 468] width 200 height 24
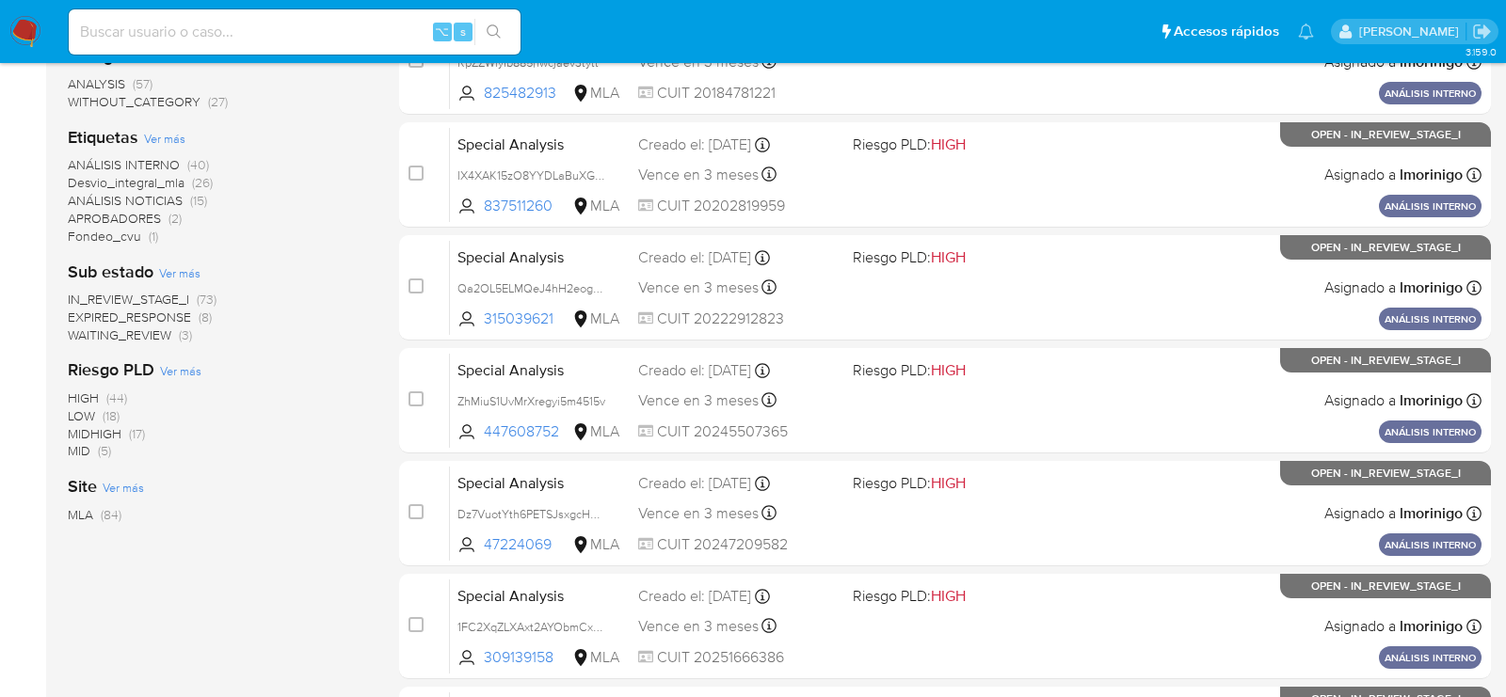
scroll to position [0, 0]
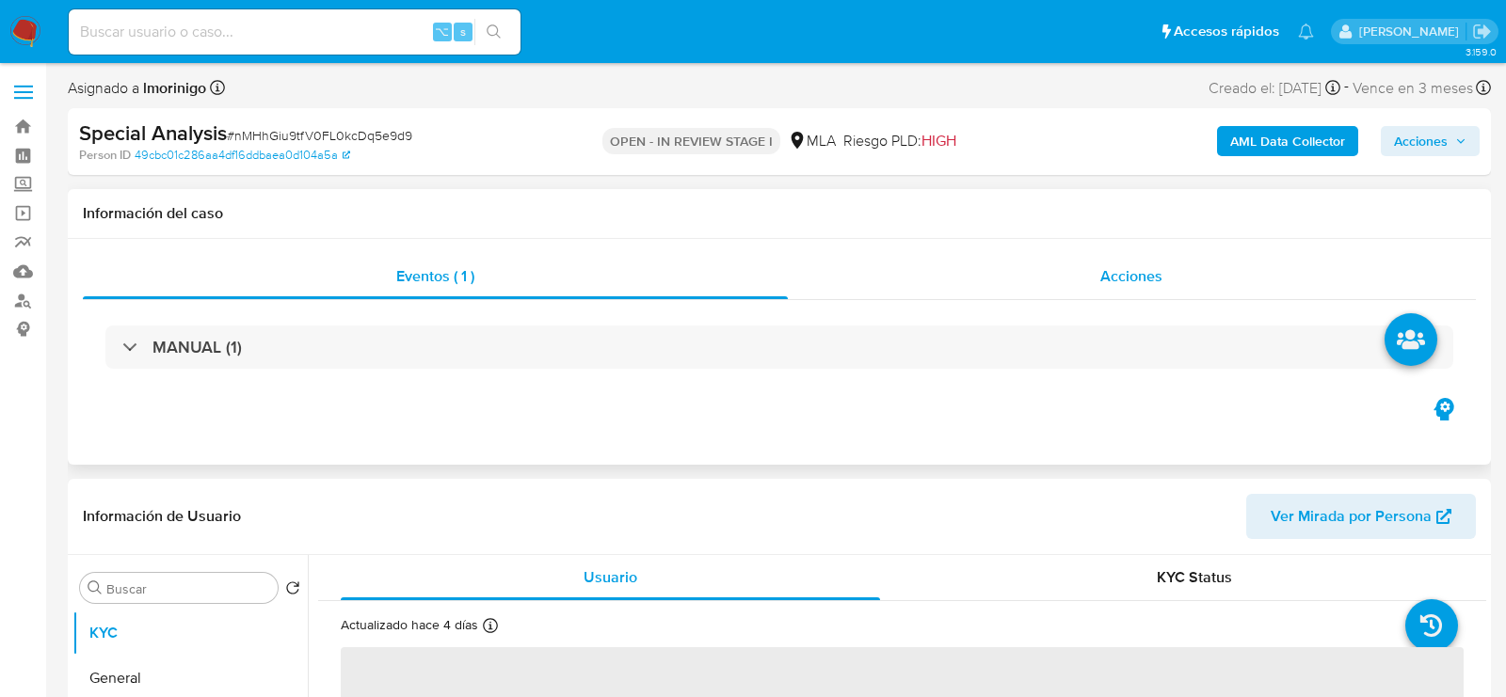
select select "10"
click at [1320, 259] on div "Acciones" at bounding box center [1132, 276] width 689 height 45
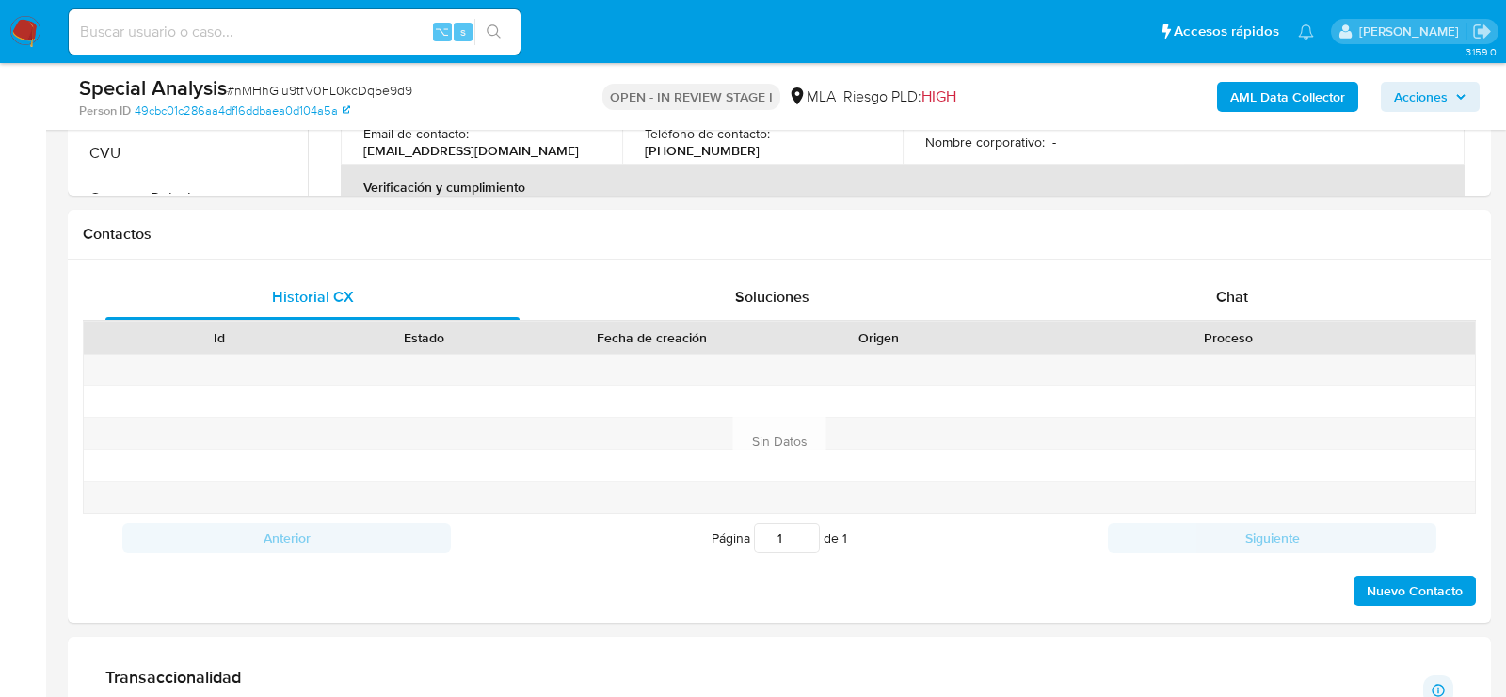
scroll to position [886, 0]
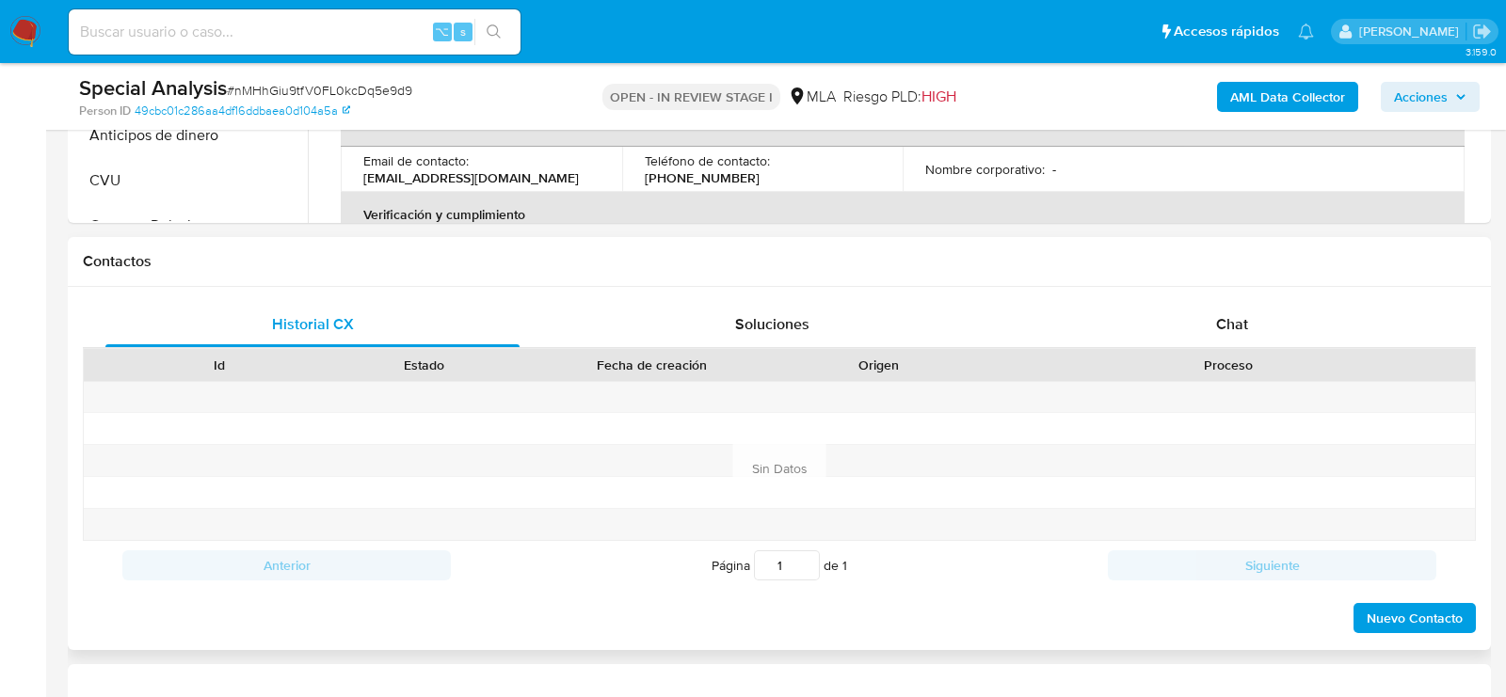
click at [1222, 295] on div "Historial CX Soluciones Chat Id Estado Fecha de creación Origen Proceso Anterio…" at bounding box center [779, 468] width 1423 height 363
click at [1221, 302] on div "Chat" at bounding box center [1232, 324] width 414 height 45
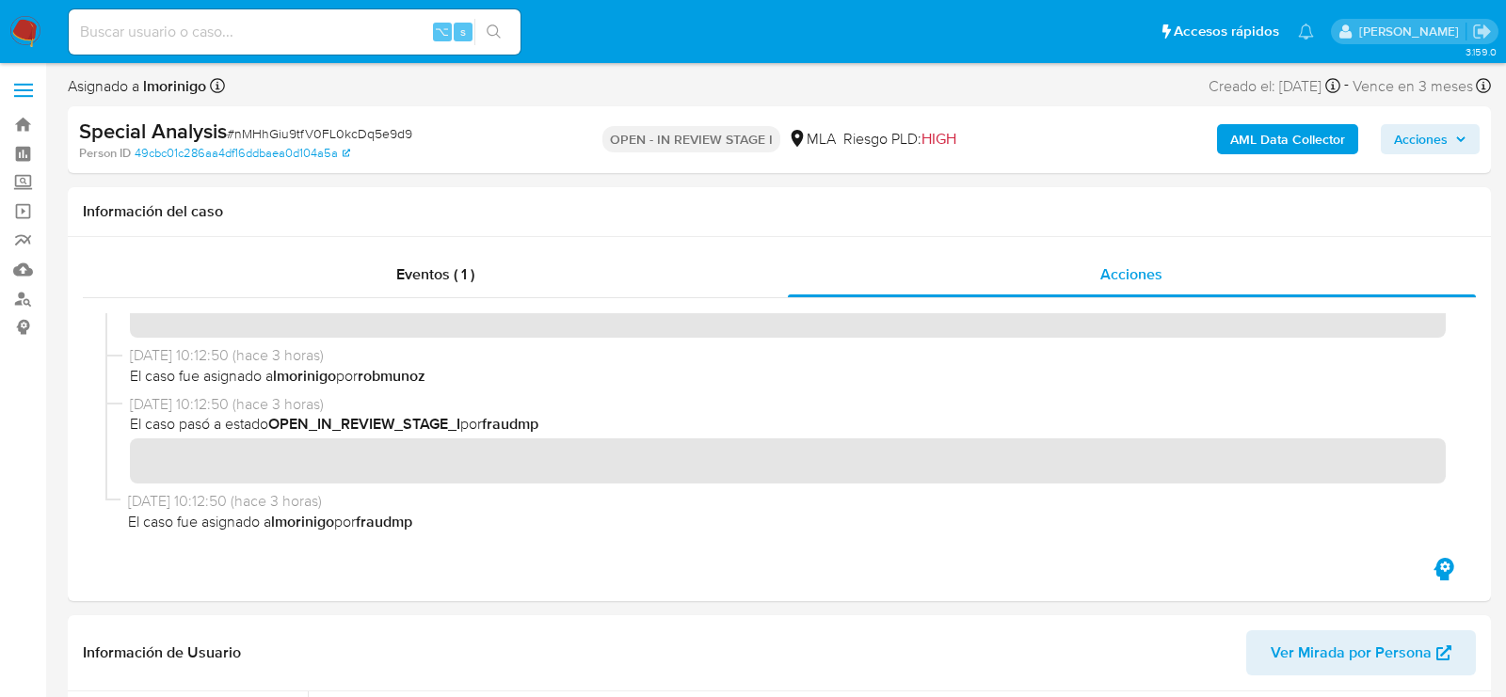
scroll to position [0, 0]
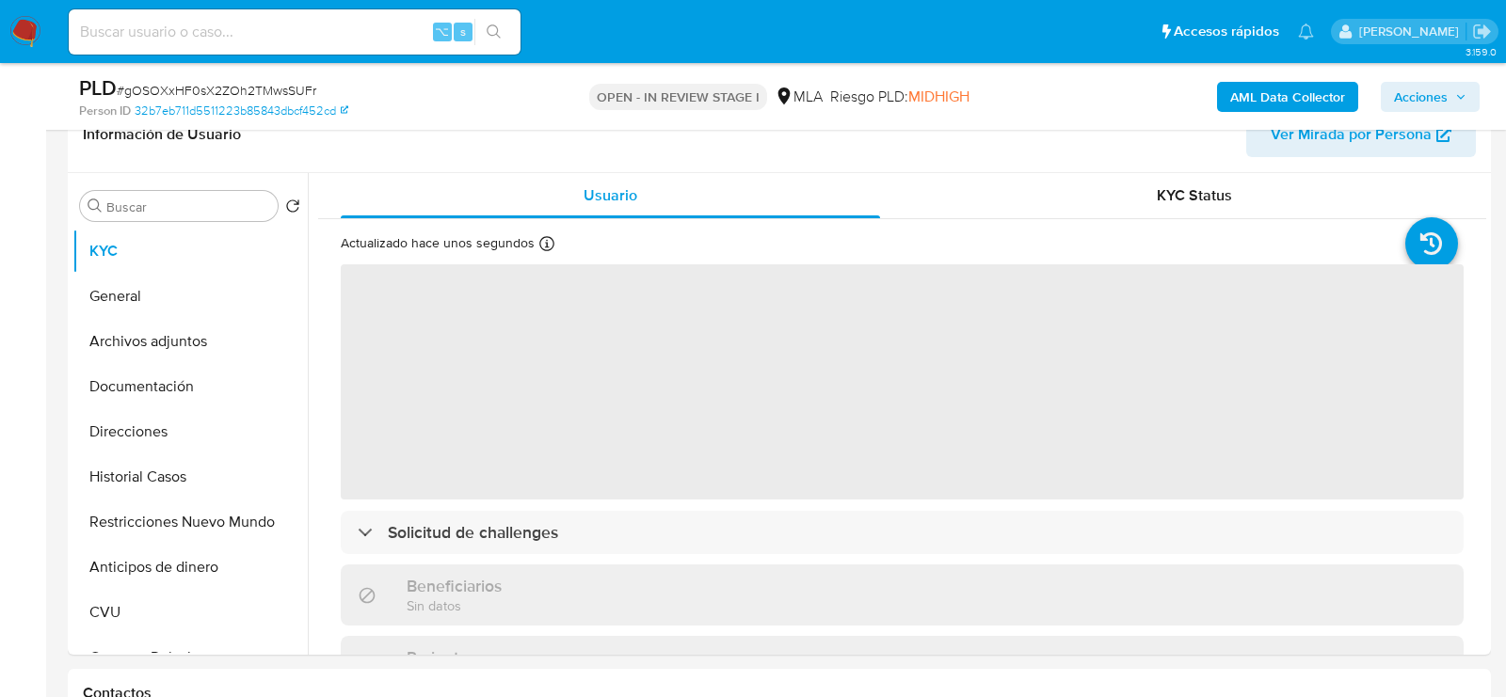
select select "10"
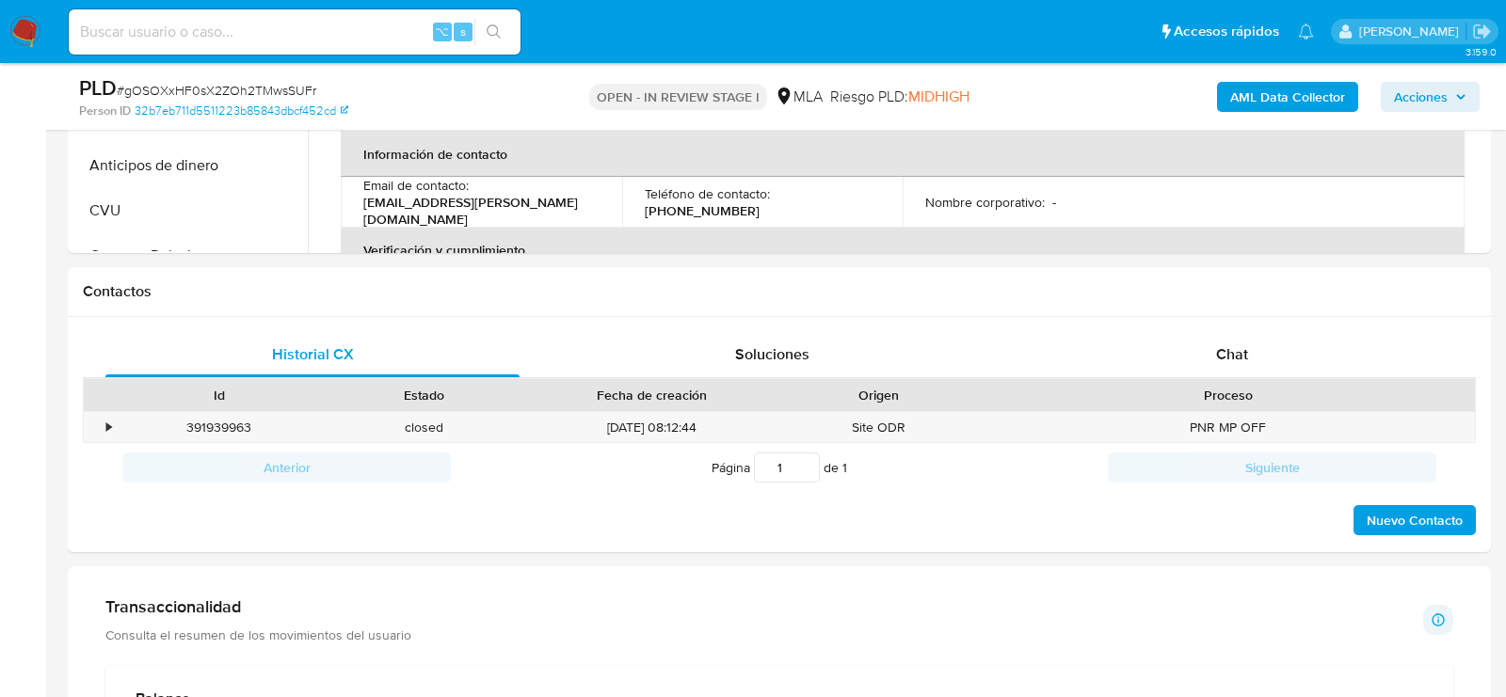
scroll to position [736, 0]
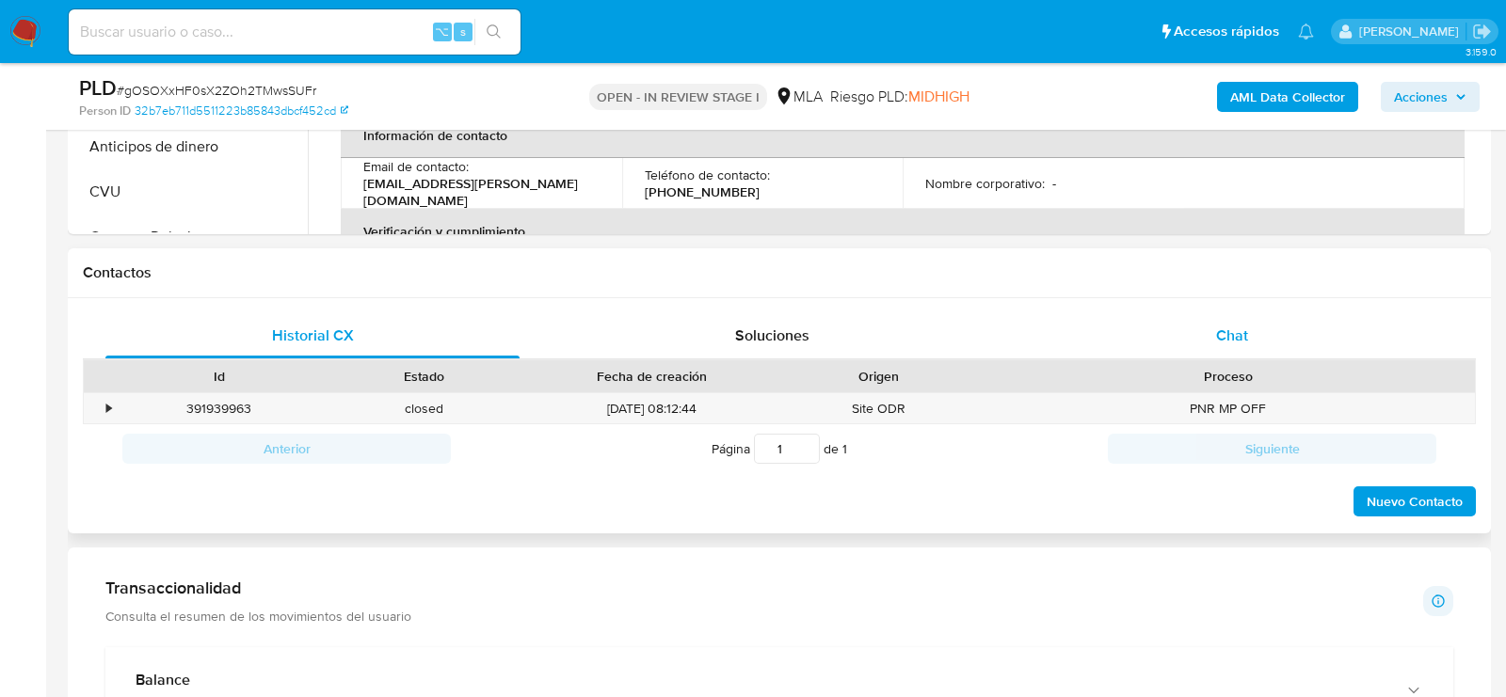
click at [1174, 348] on div "Chat" at bounding box center [1232, 335] width 414 height 45
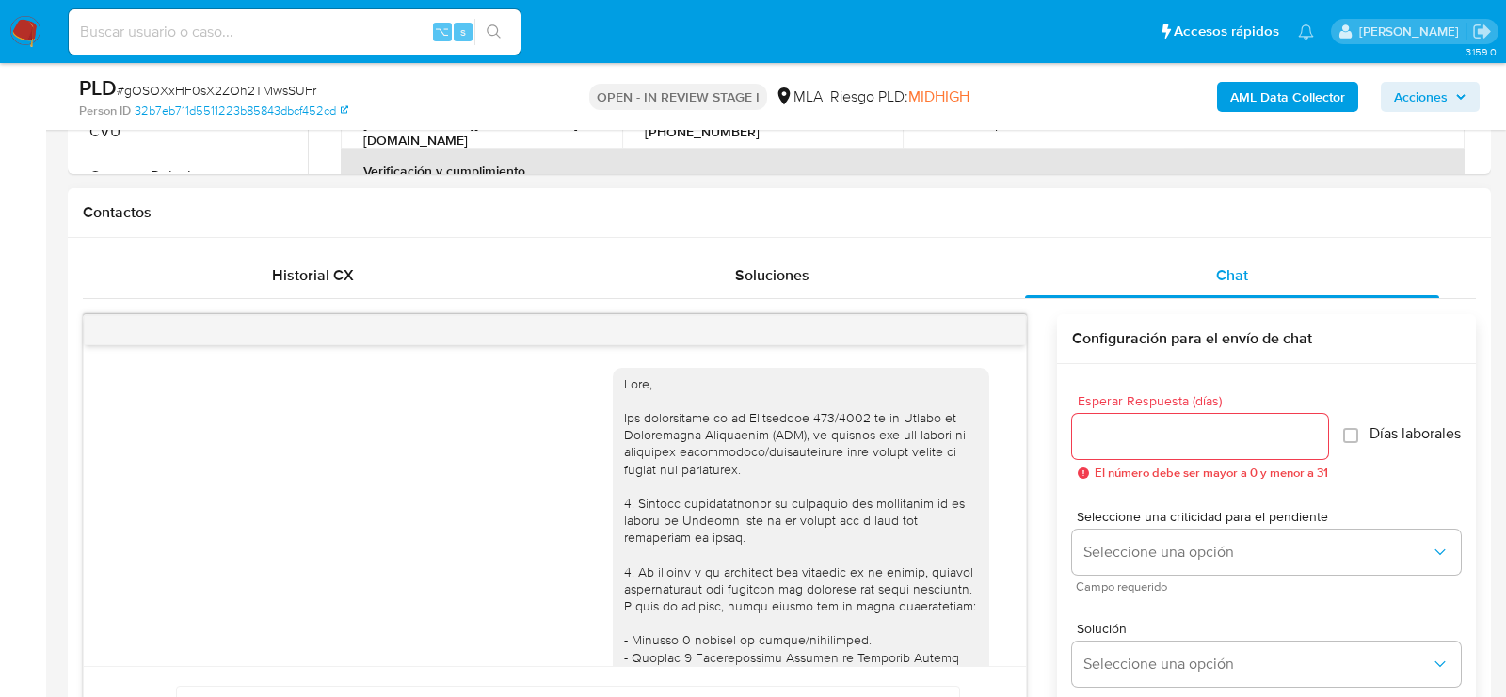
scroll to position [1815, 0]
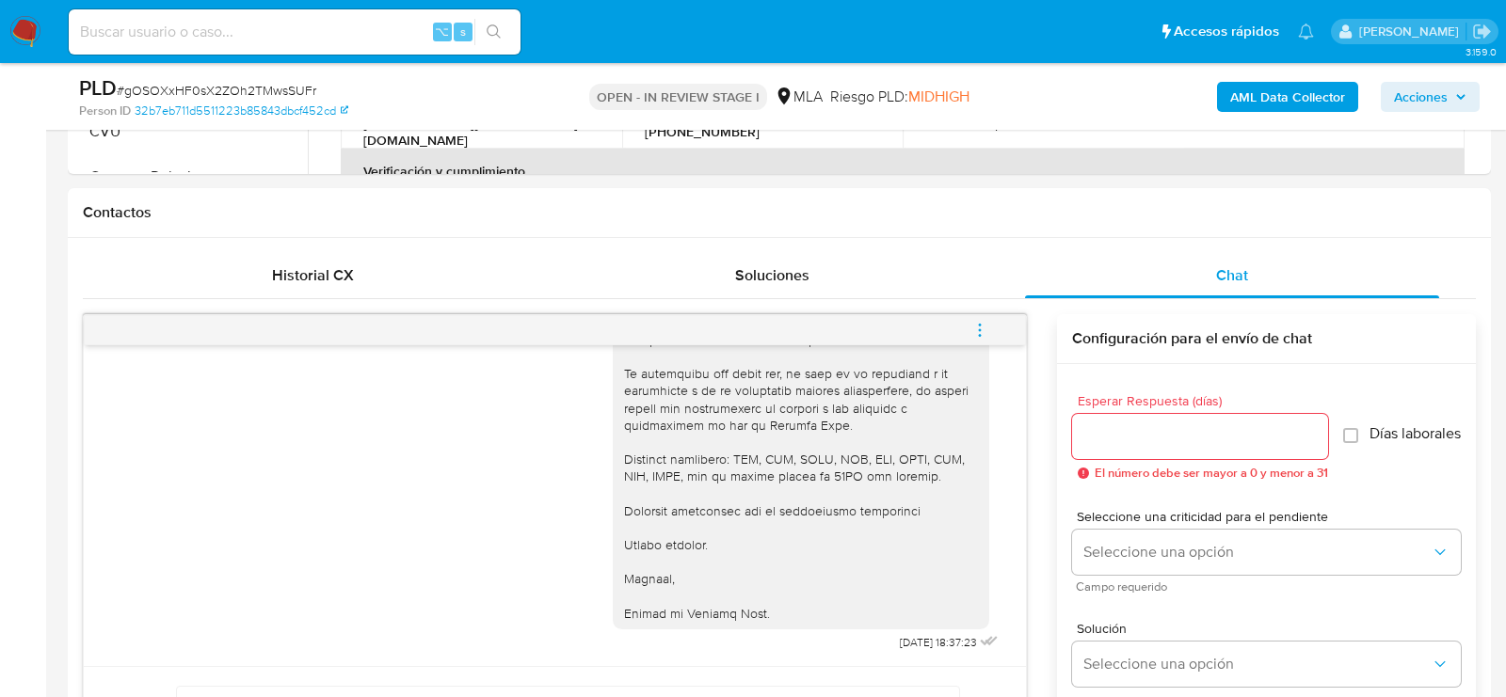
click at [235, 22] on input at bounding box center [295, 32] width 452 height 24
paste input "oCPuUDDWRUhcpdfLNcXkxXYM"
type input "oCPuUDDWRUhcpdfLNcXkxXYM"
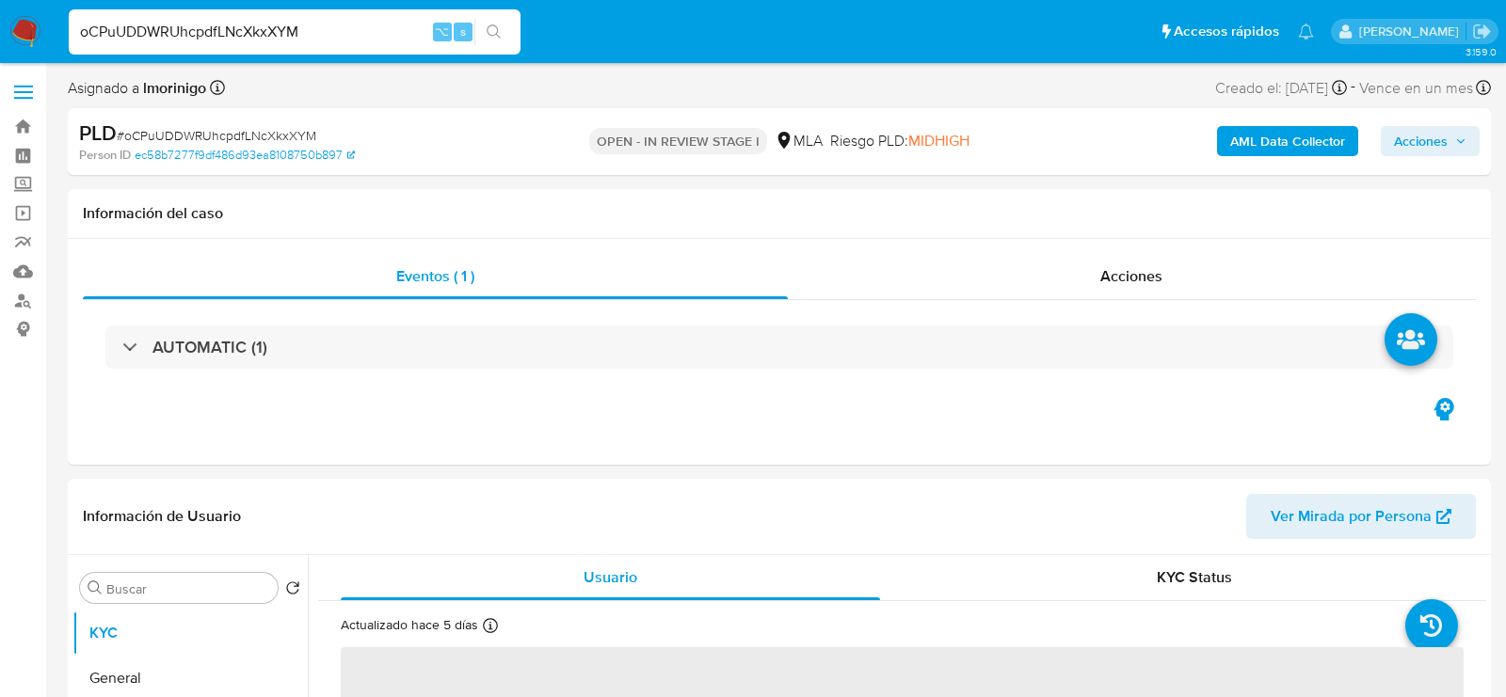
select select "10"
click at [501, 134] on div "PLD # oCPuUDDWRUhcpdfLNcXkxXYM" at bounding box center [309, 134] width 460 height 28
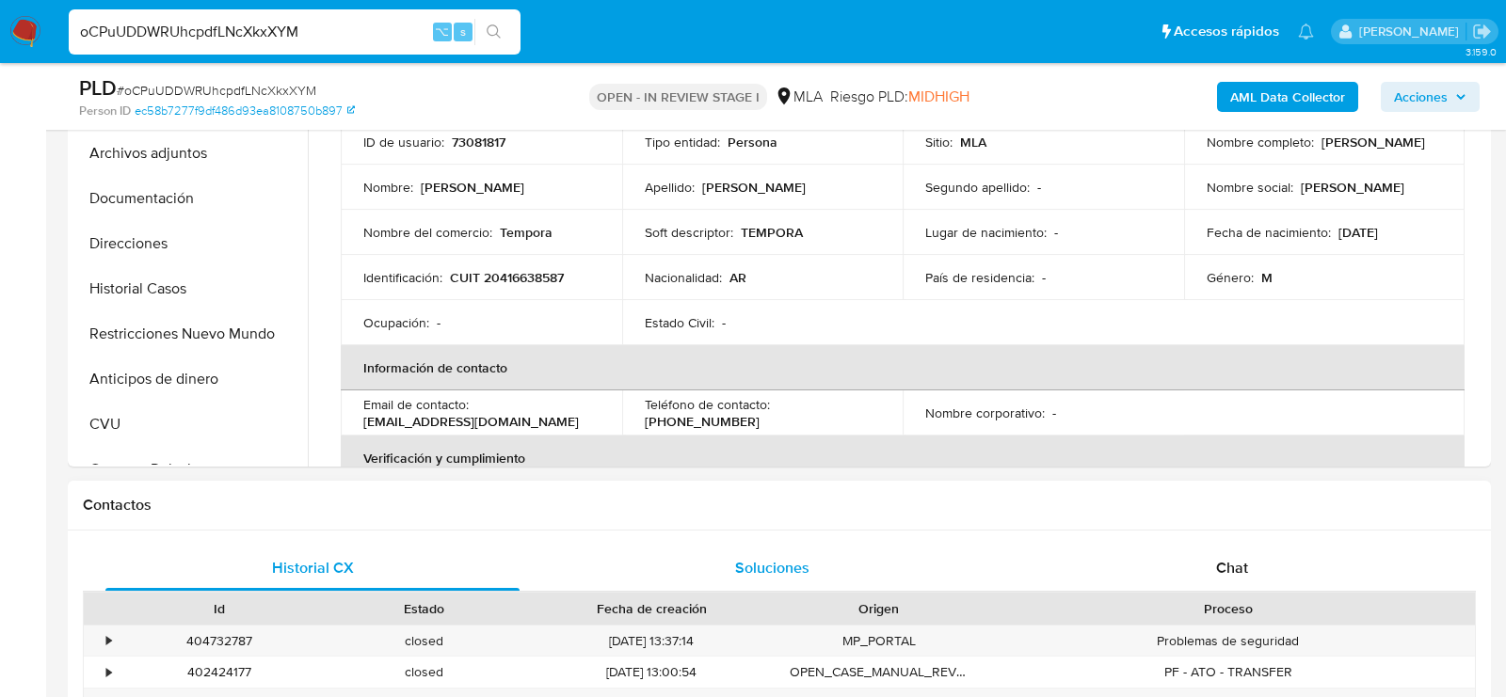
scroll to position [632, 0]
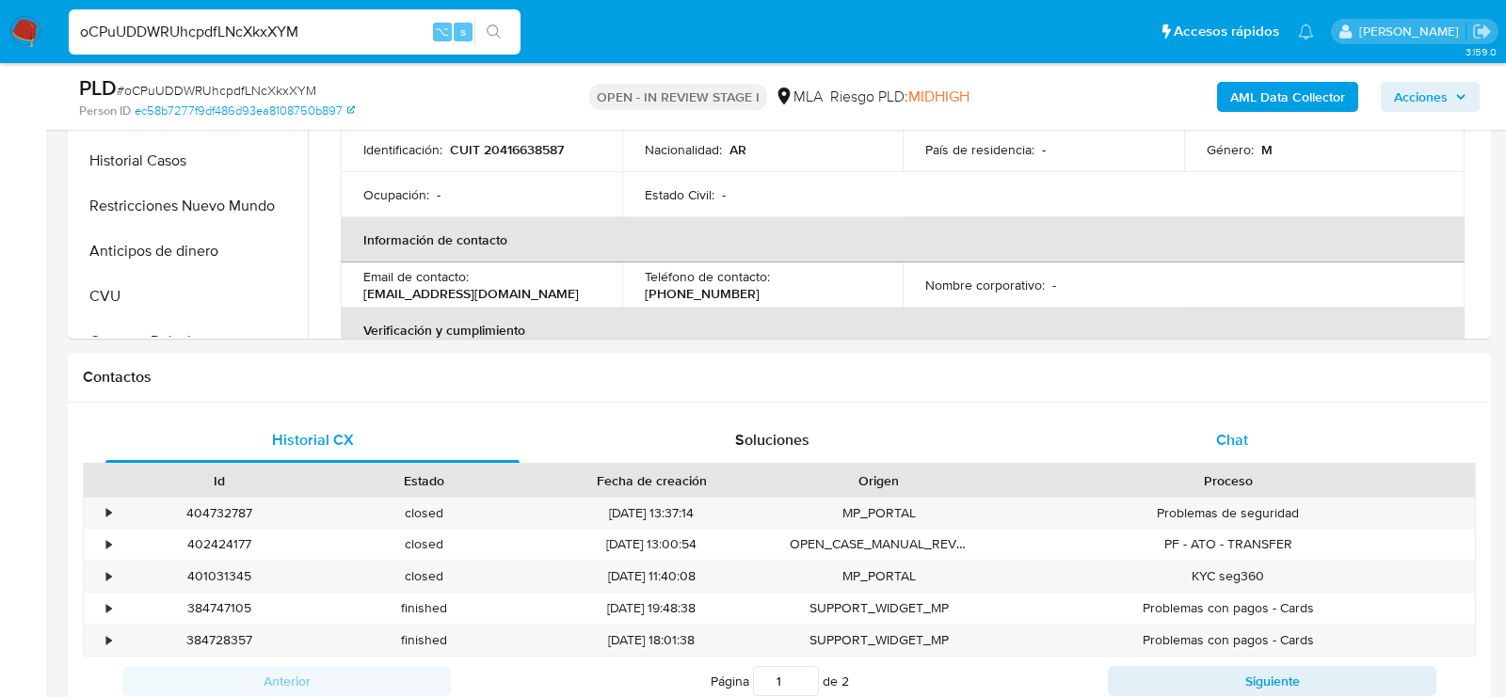
click at [1231, 421] on div "Chat" at bounding box center [1232, 440] width 414 height 45
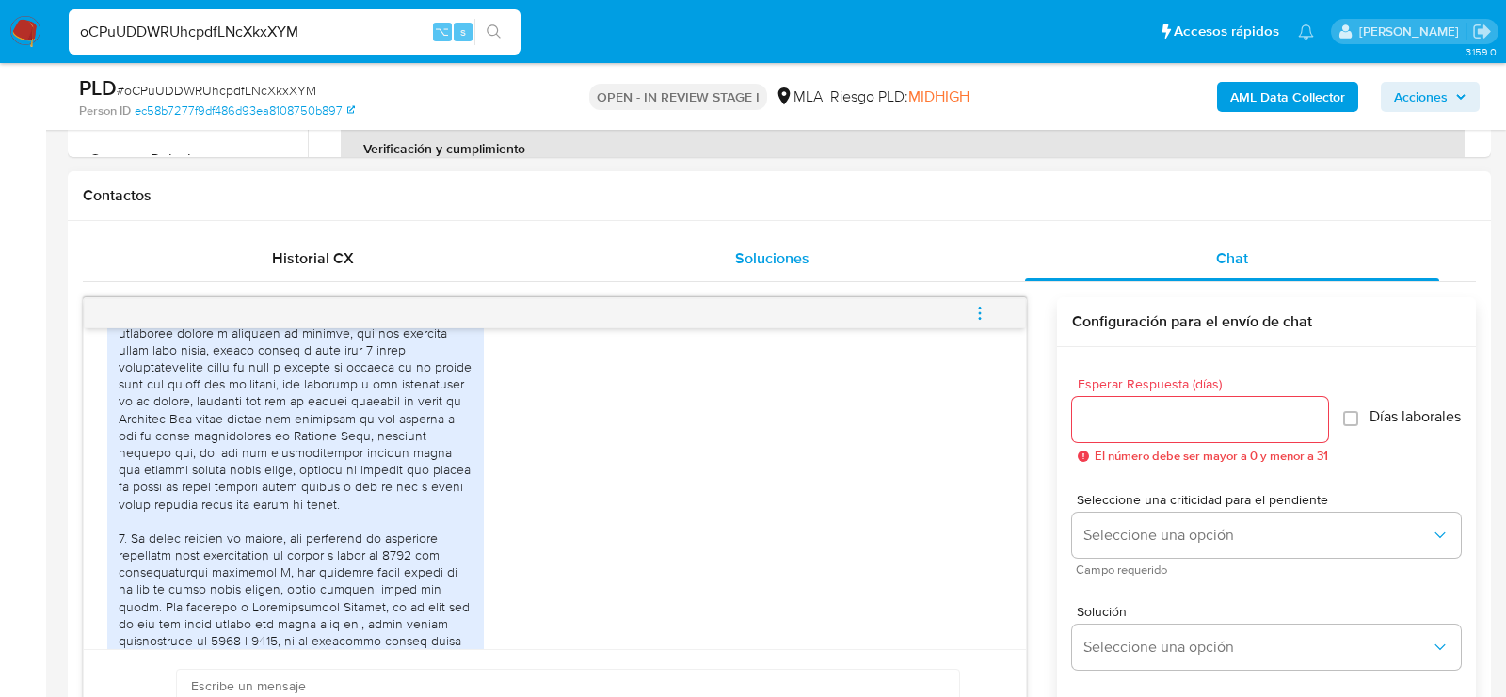
scroll to position [1088, 0]
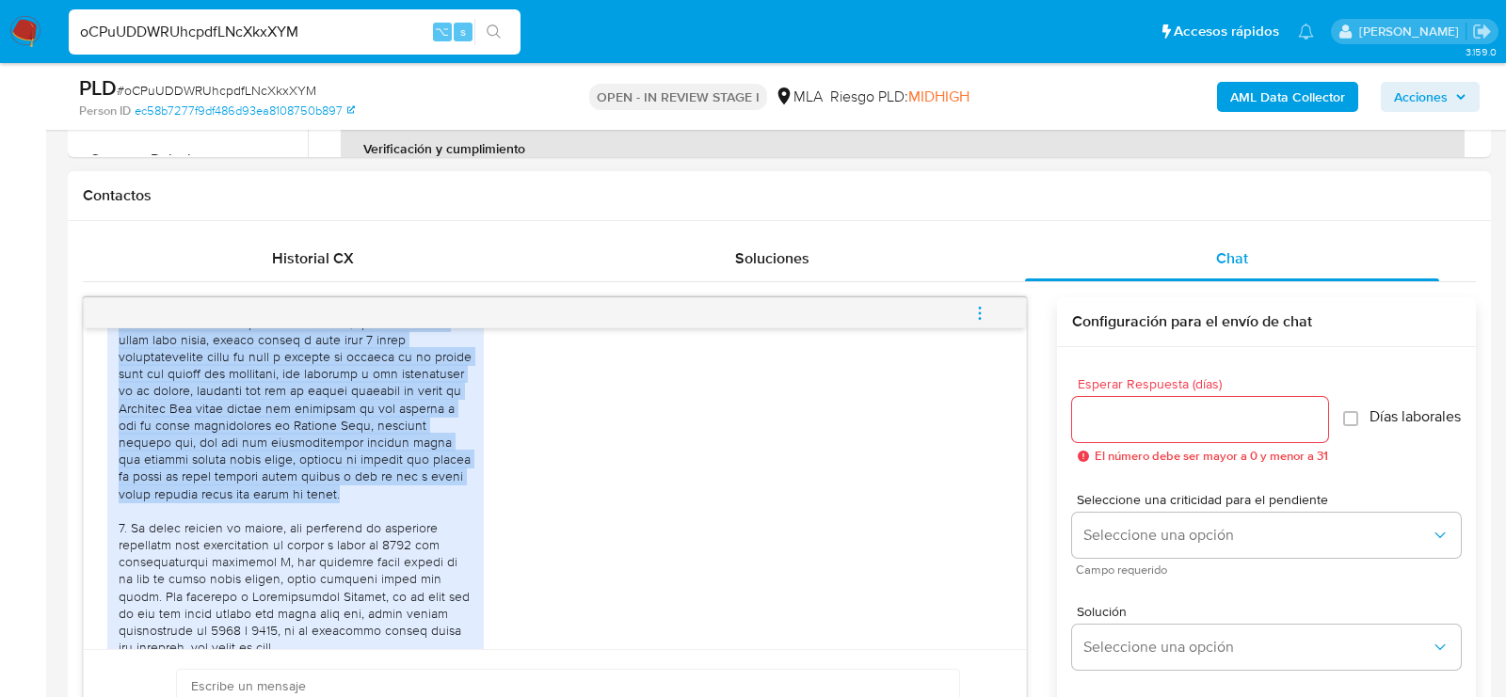
drag, startPoint x: 120, startPoint y: 336, endPoint x: 413, endPoint y: 520, distance: 346.8
click at [413, 521] on div at bounding box center [296, 544] width 354 height 496
copy div "1. A principio de año le di un uso comun como todos, ingresaba dinero y esperab…"
click at [211, 477] on div at bounding box center [296, 544] width 354 height 496
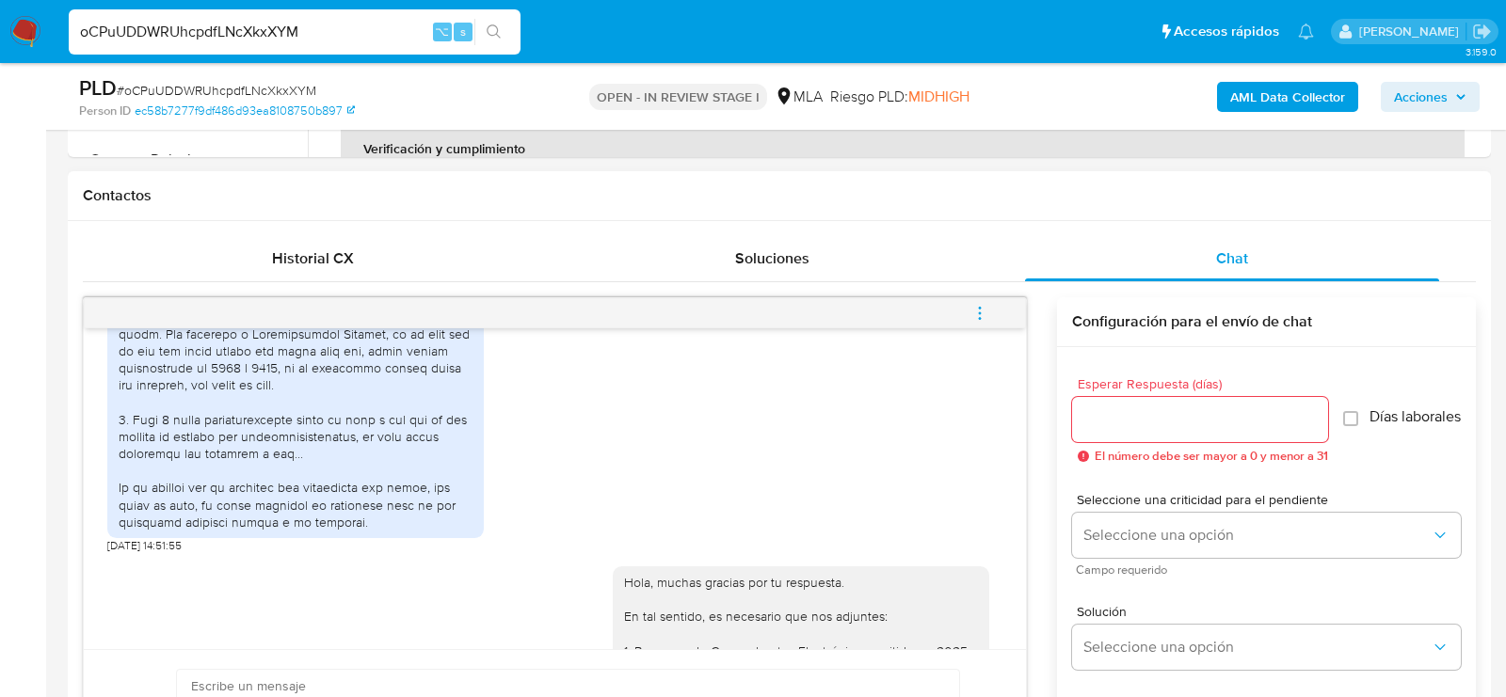
scroll to position [1414, 0]
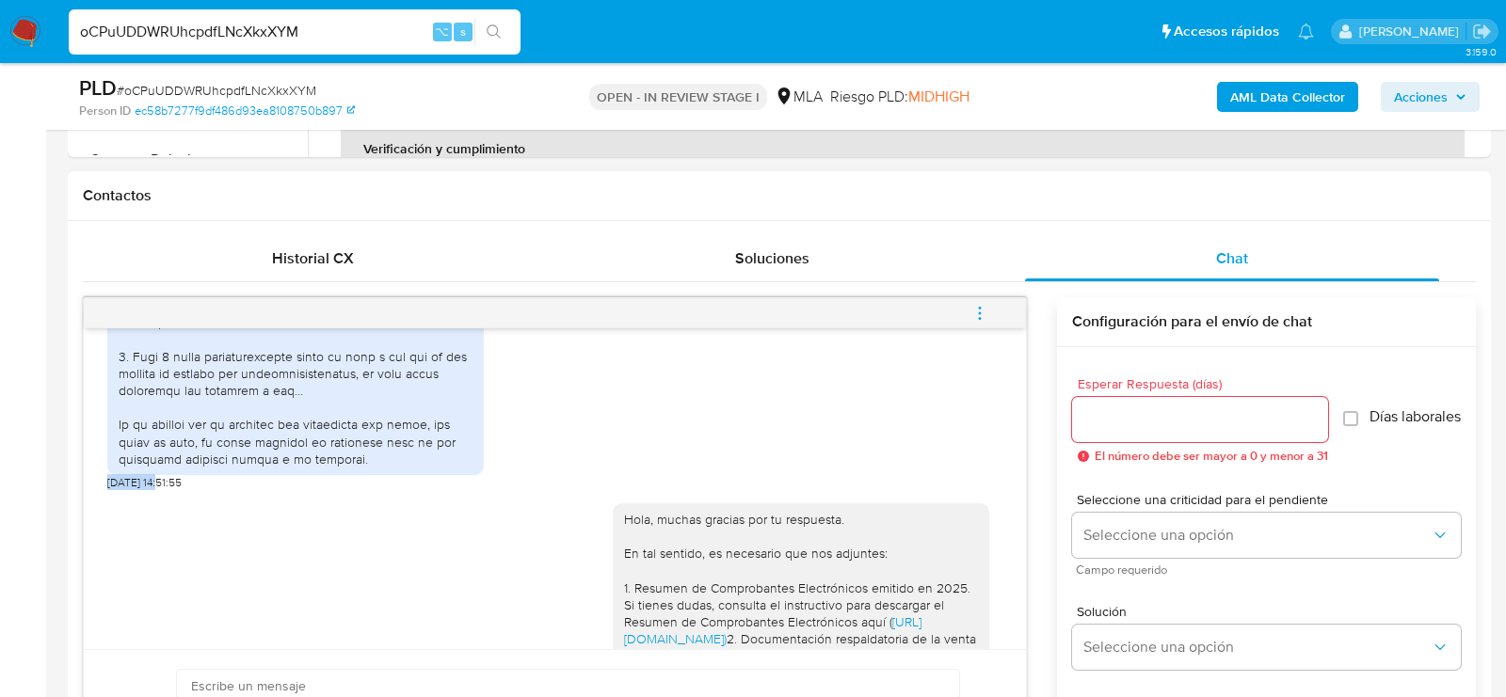
drag, startPoint x: 160, startPoint y: 509, endPoint x: 103, endPoint y: 509, distance: 57.4
click at [103, 509] on div "18/08/2025 17:41:33 19/08/2025 14:51:55 Hola, muchas gracias por tu respuesta. …" at bounding box center [555, 488] width 942 height 321
copy span "19/08/2025"
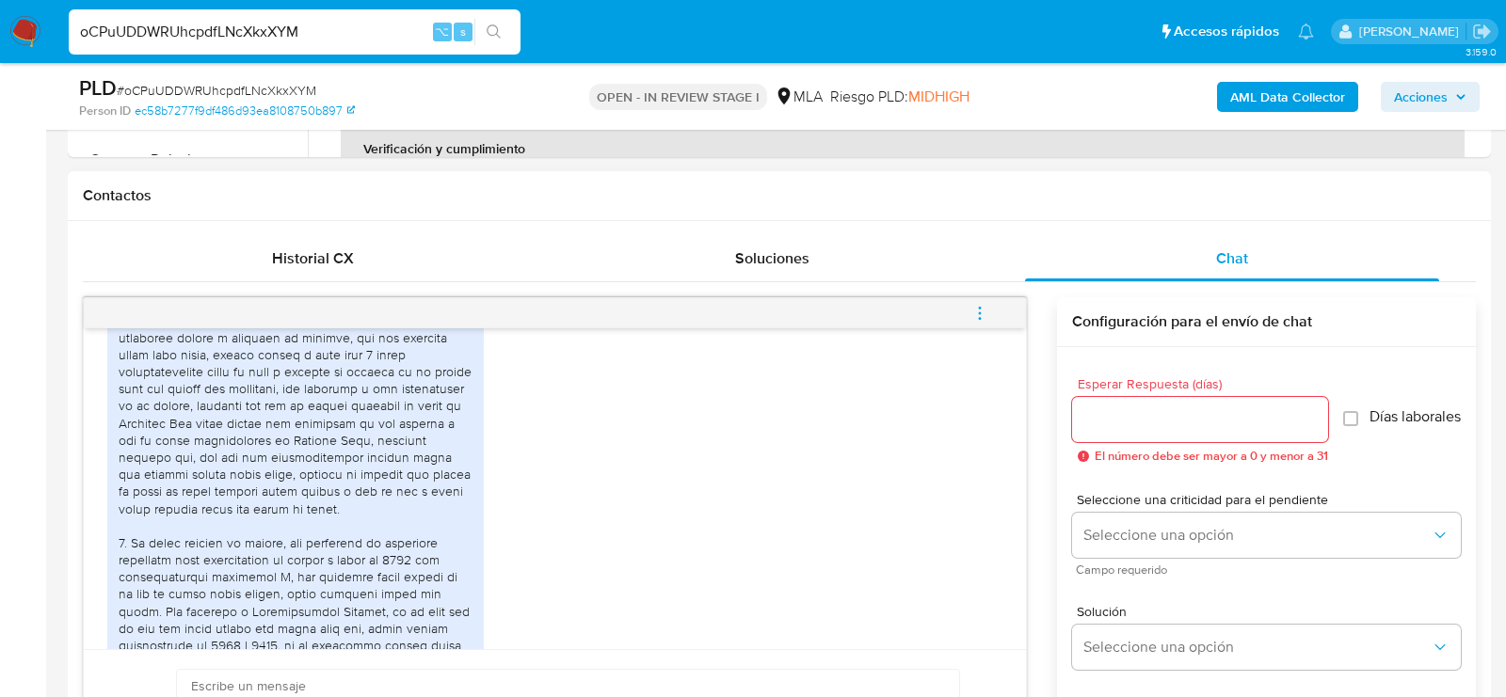
scroll to position [1047, 0]
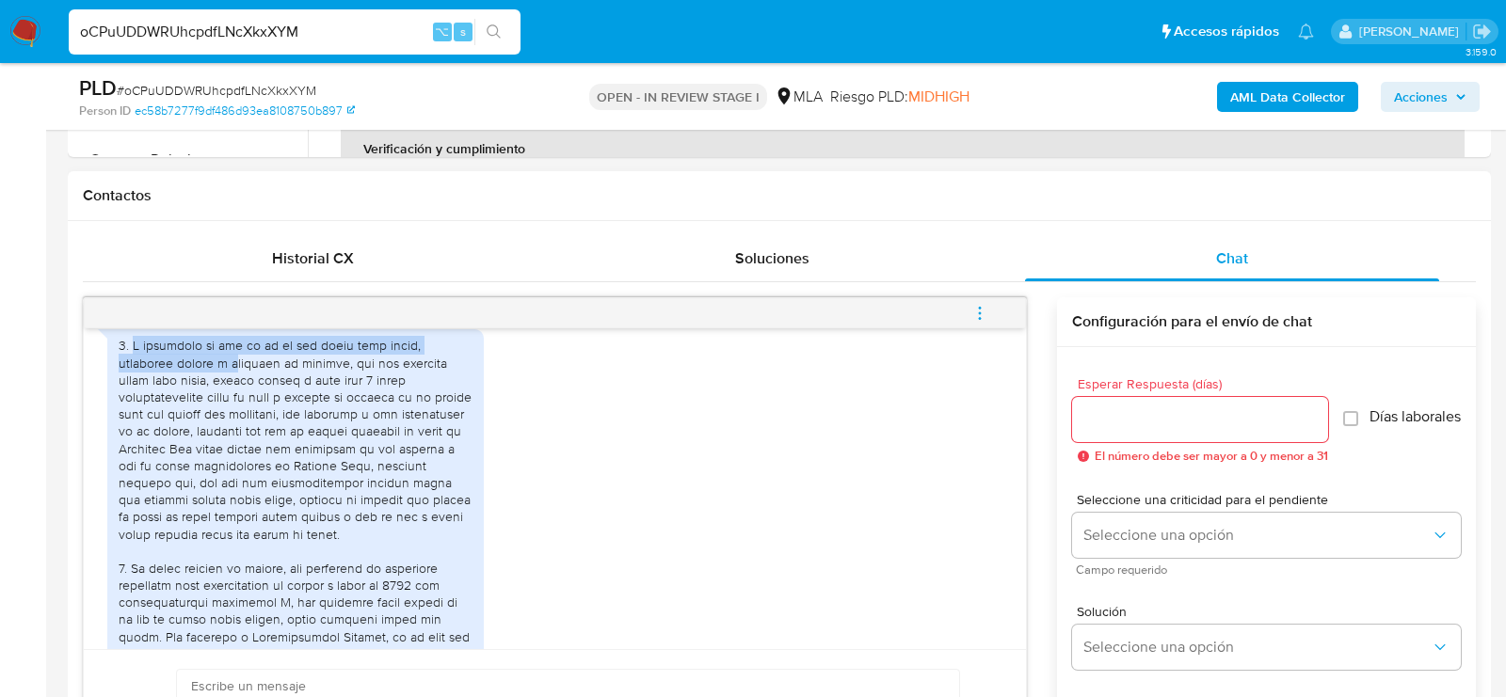
drag, startPoint x: 130, startPoint y: 374, endPoint x: 234, endPoint y: 401, distance: 108.0
click at [235, 402] on div at bounding box center [296, 585] width 354 height 496
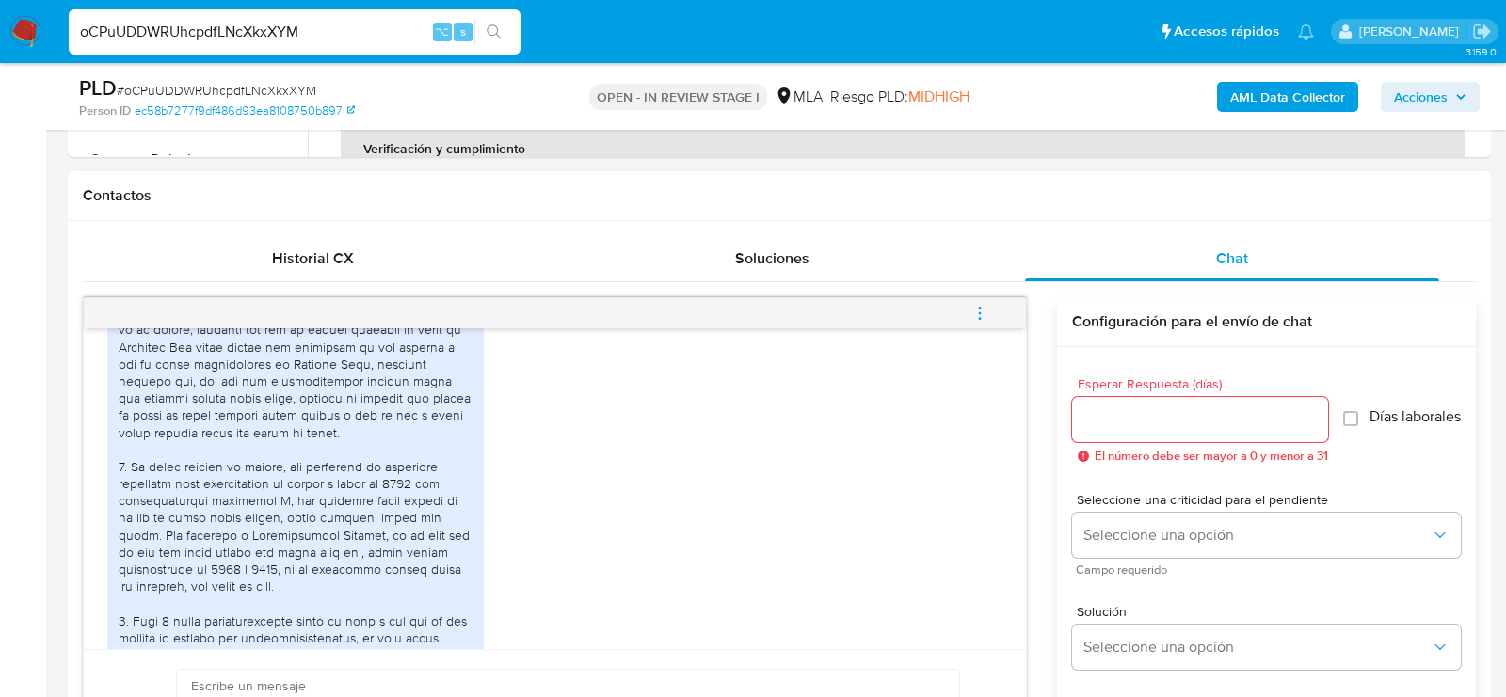
scroll to position [1153, 0]
drag, startPoint x: 321, startPoint y: 495, endPoint x: 355, endPoint y: 506, distance: 35.7
click at [355, 506] on div at bounding box center [296, 480] width 354 height 496
copy div "prestador de servicios aduaneros para despachantes de aduana"
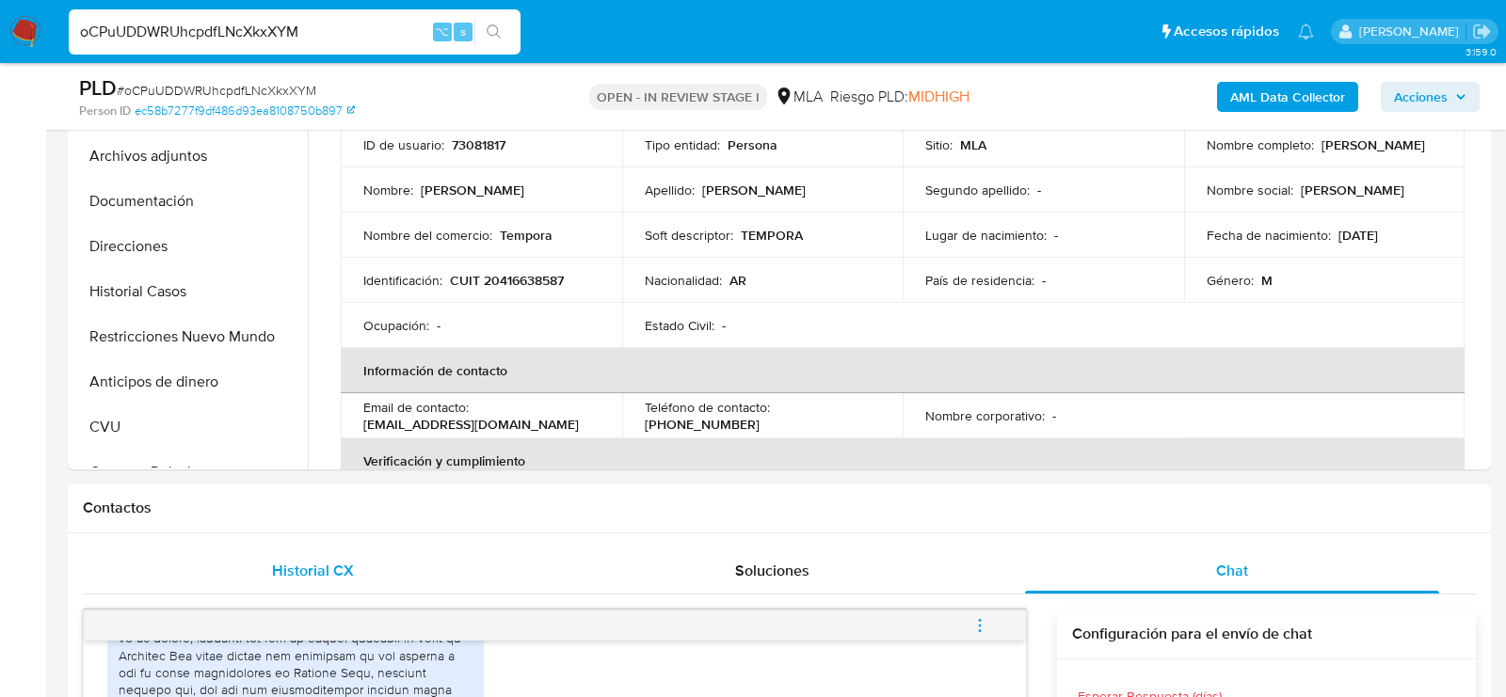
scroll to position [381, 0]
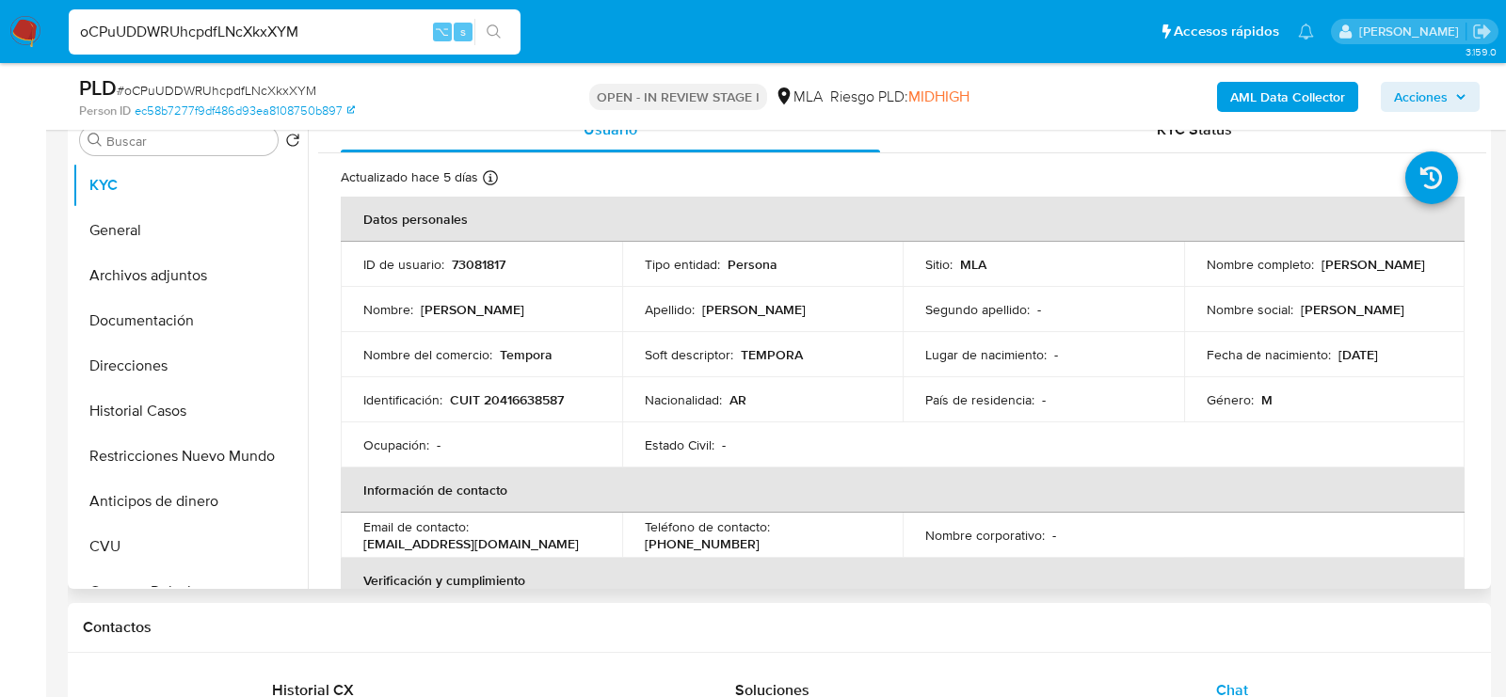
click at [504, 409] on td "Identificación : CUIT 20416638587" at bounding box center [481, 399] width 281 height 45
click at [504, 404] on p "CUIT 20416638587" at bounding box center [507, 400] width 114 height 17
copy p "20416638587"
drag, startPoint x: 1200, startPoint y: 270, endPoint x: 1337, endPoint y: 269, distance: 137.4
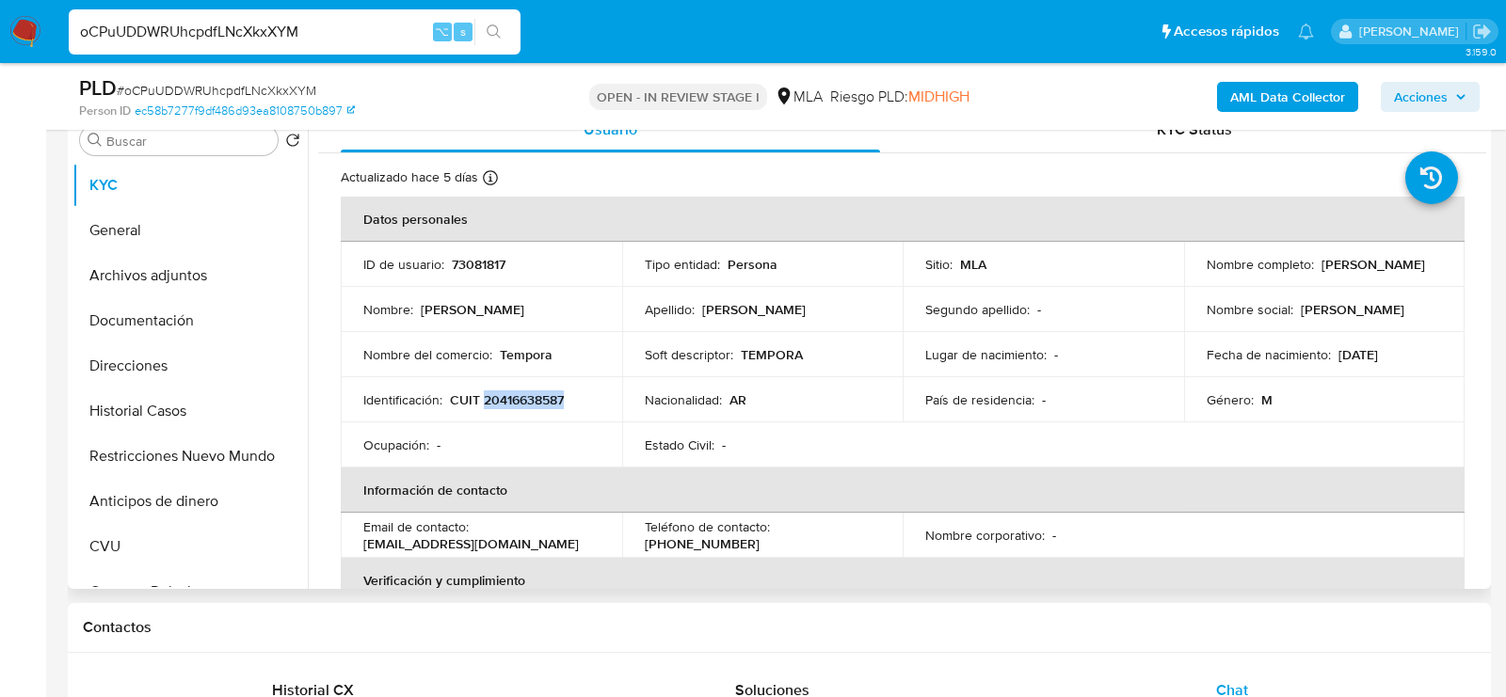
click at [1337, 270] on div "Nombre completo : Jose Agustin Lopez" at bounding box center [1325, 264] width 236 height 17
click at [144, 276] on button "Archivos adjuntos" at bounding box center [182, 275] width 220 height 45
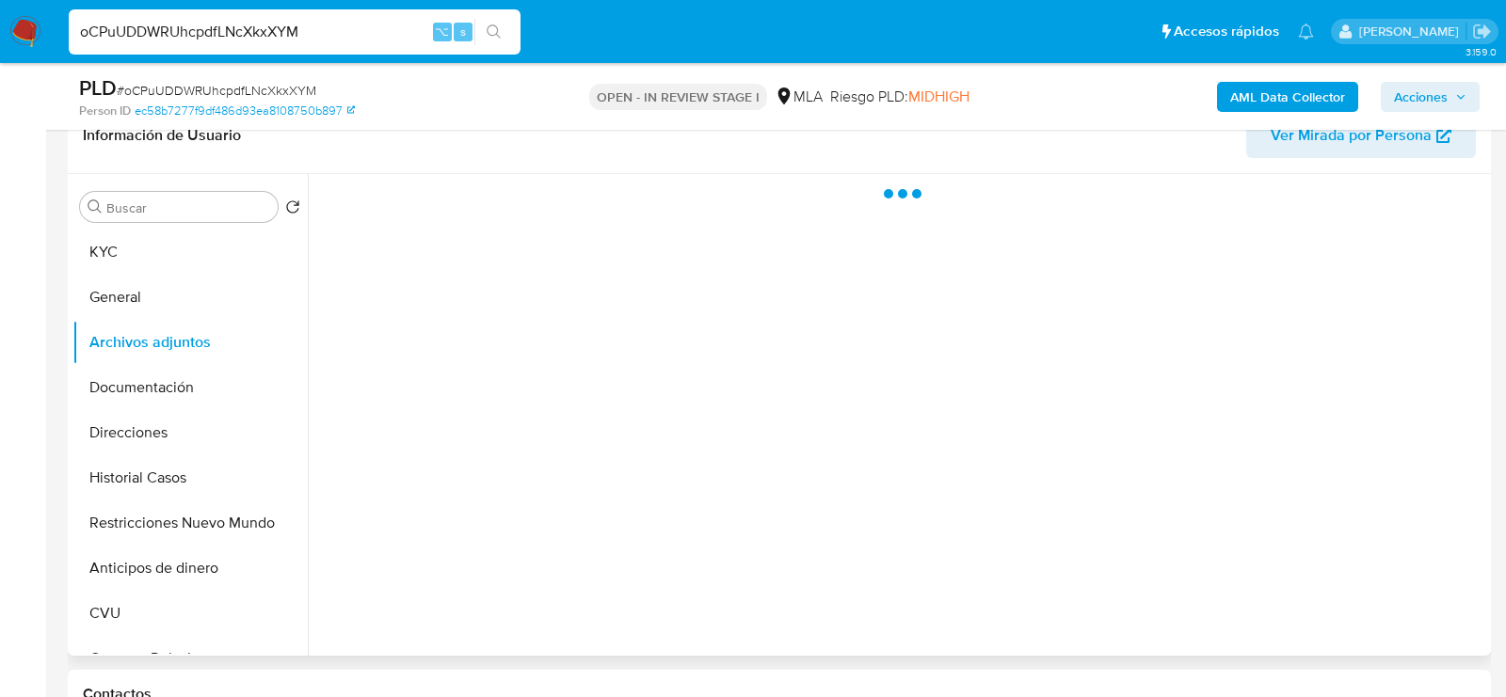
scroll to position [312, 0]
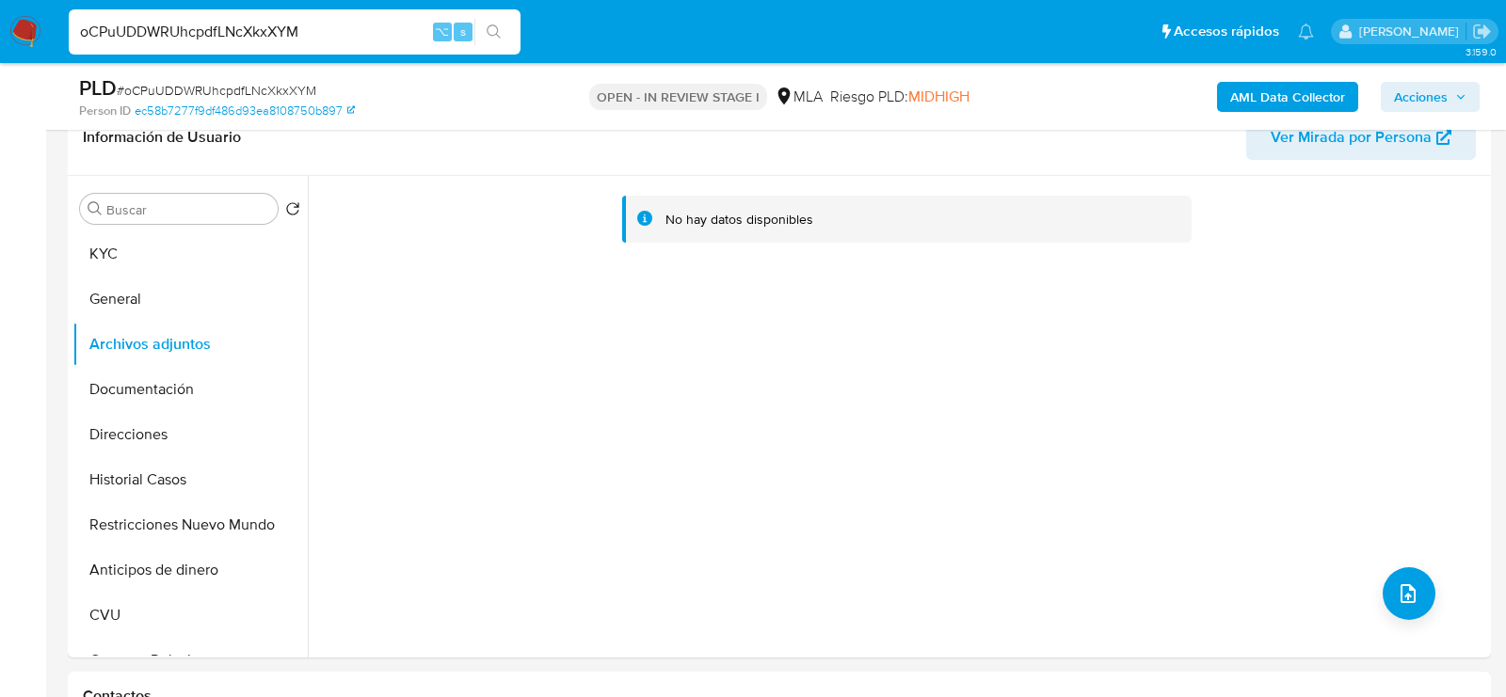
click at [1263, 93] on b "AML Data Collector" at bounding box center [1287, 97] width 115 height 30
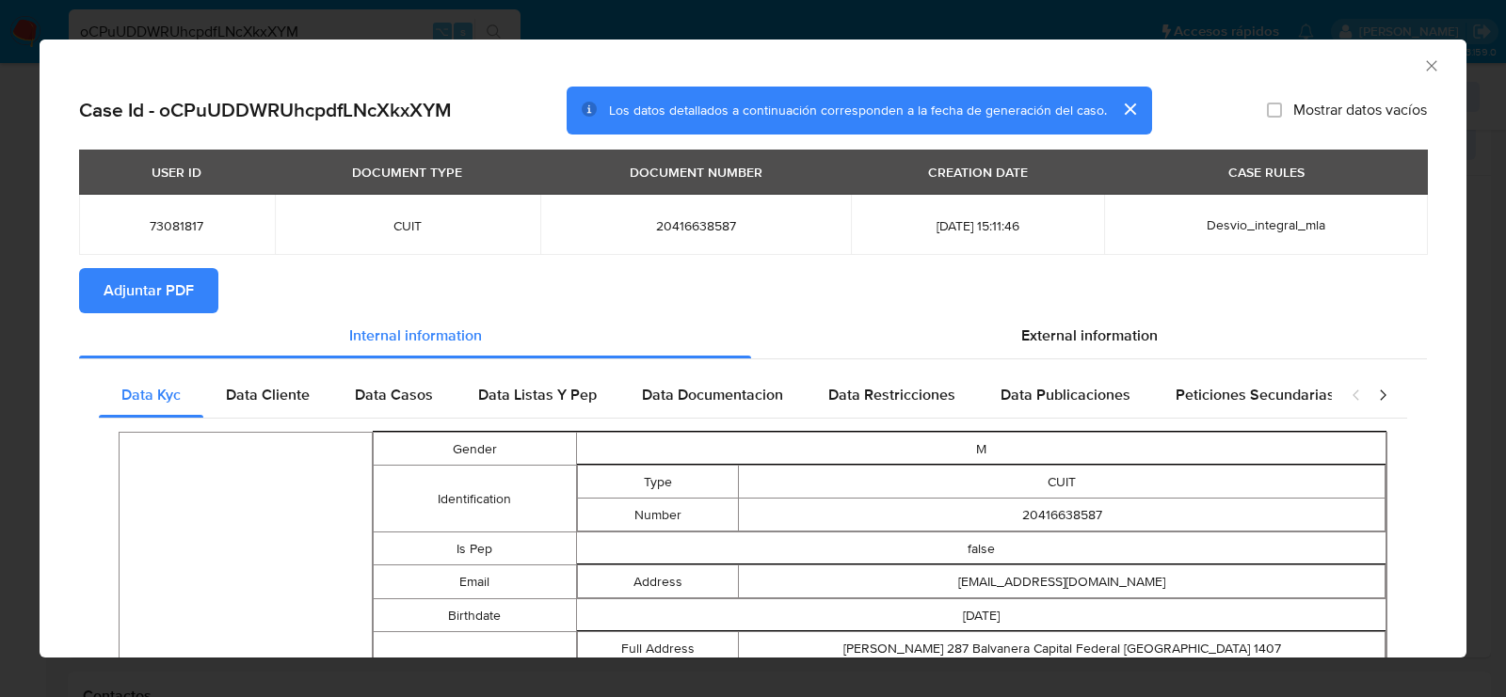
click at [178, 309] on span "Adjuntar PDF" at bounding box center [149, 290] width 90 height 41
click at [1434, 60] on icon "Cerrar ventana" at bounding box center [1431, 65] width 19 height 19
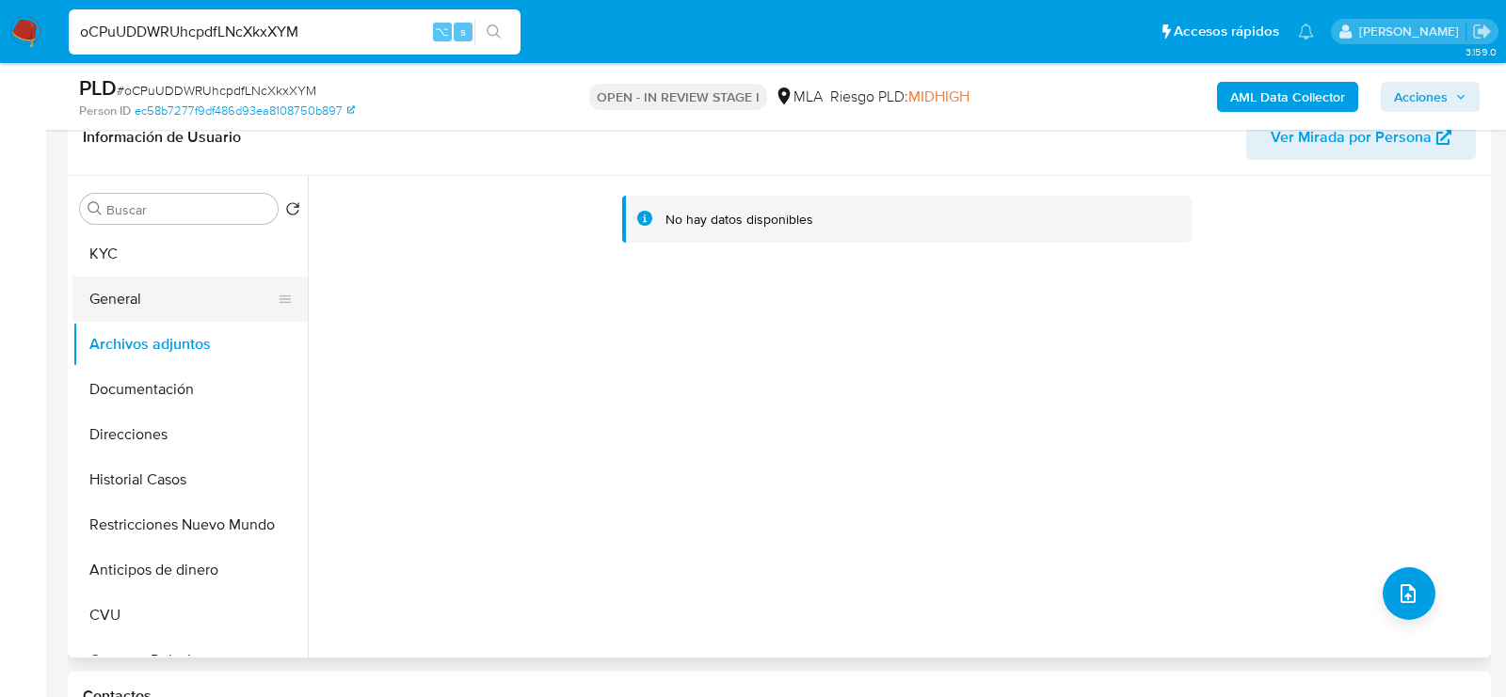
click at [133, 288] on button "General" at bounding box center [182, 299] width 220 height 45
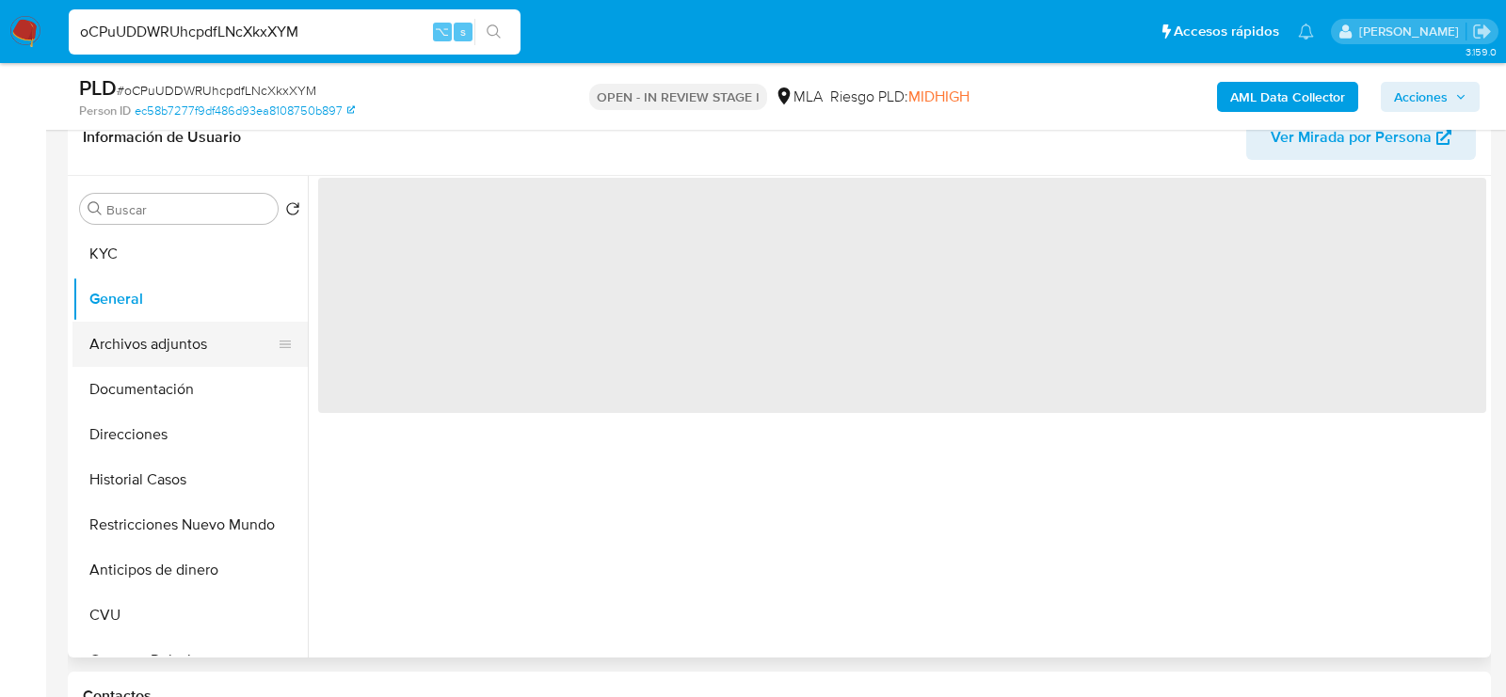
click at [141, 322] on button "Archivos adjuntos" at bounding box center [182, 344] width 220 height 45
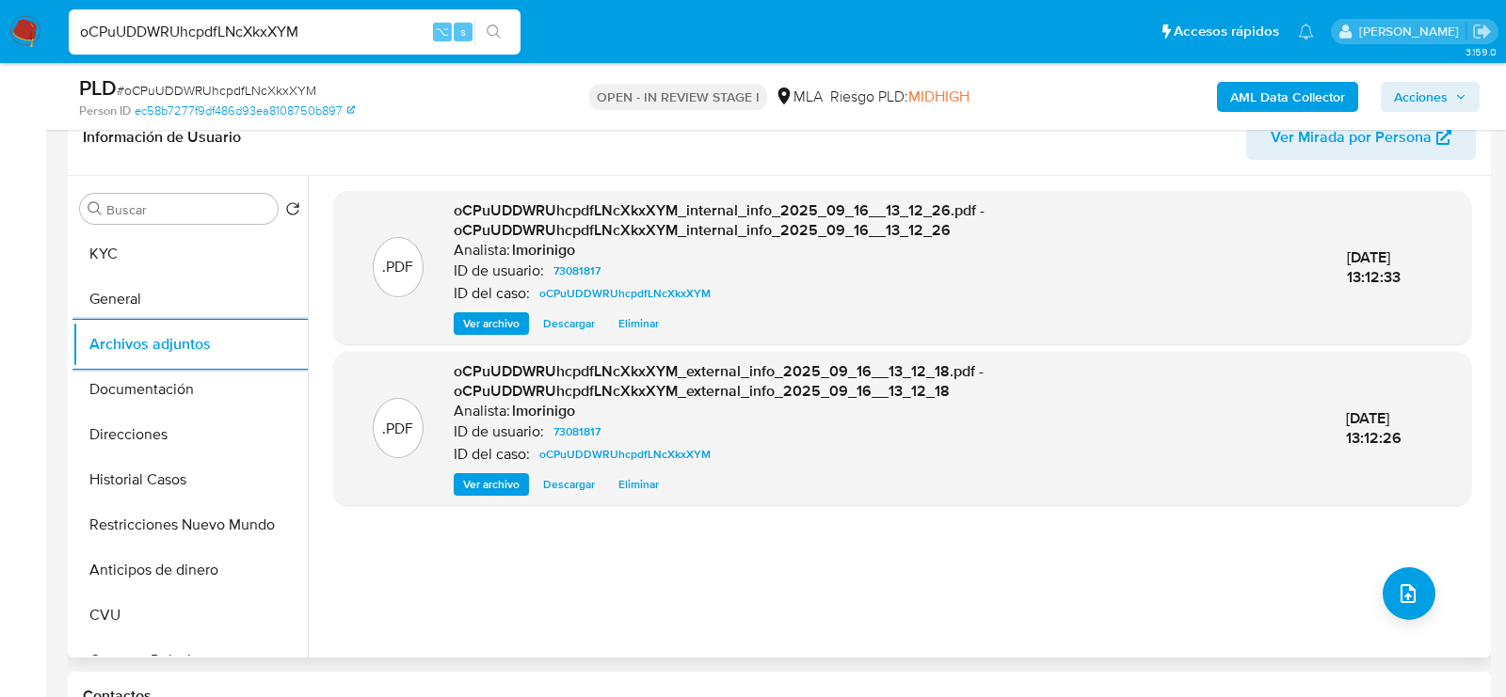
scroll to position [341, 0]
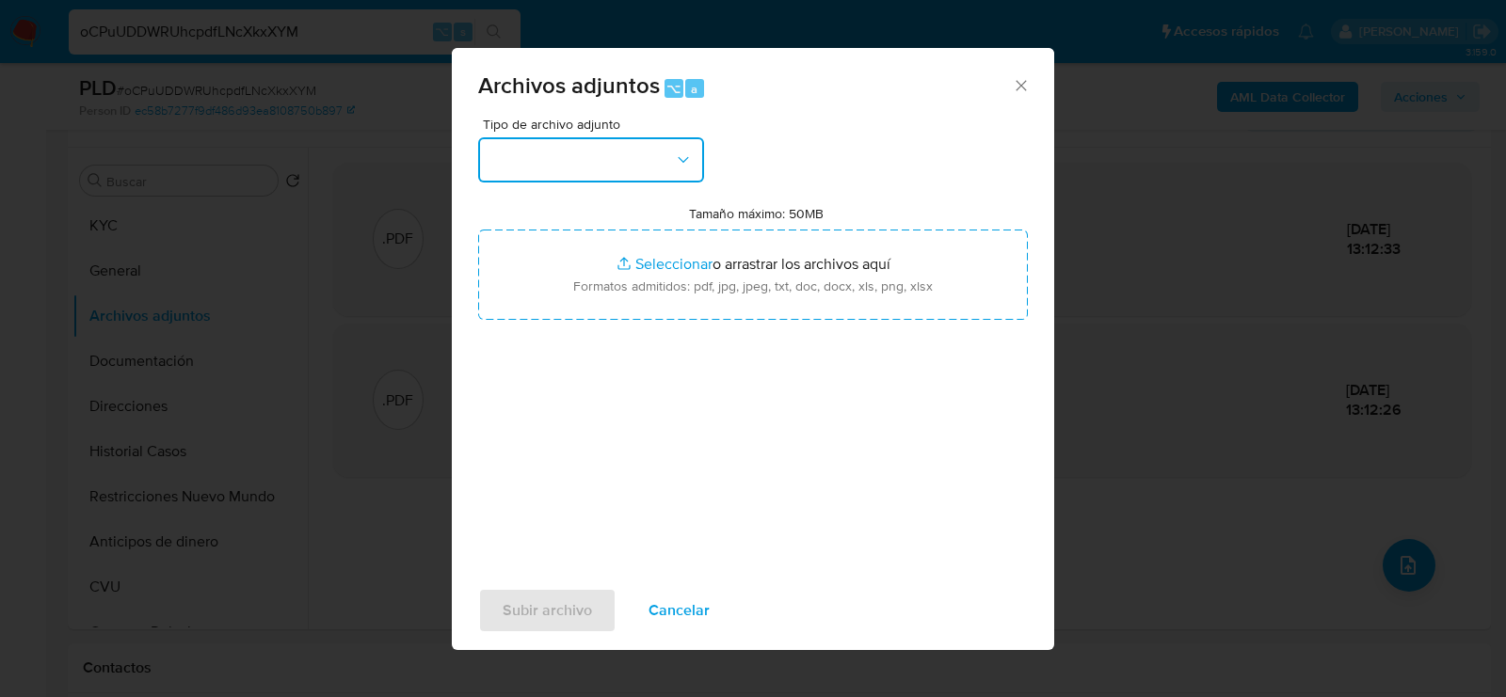
click at [582, 173] on button "button" at bounding box center [591, 159] width 226 height 45
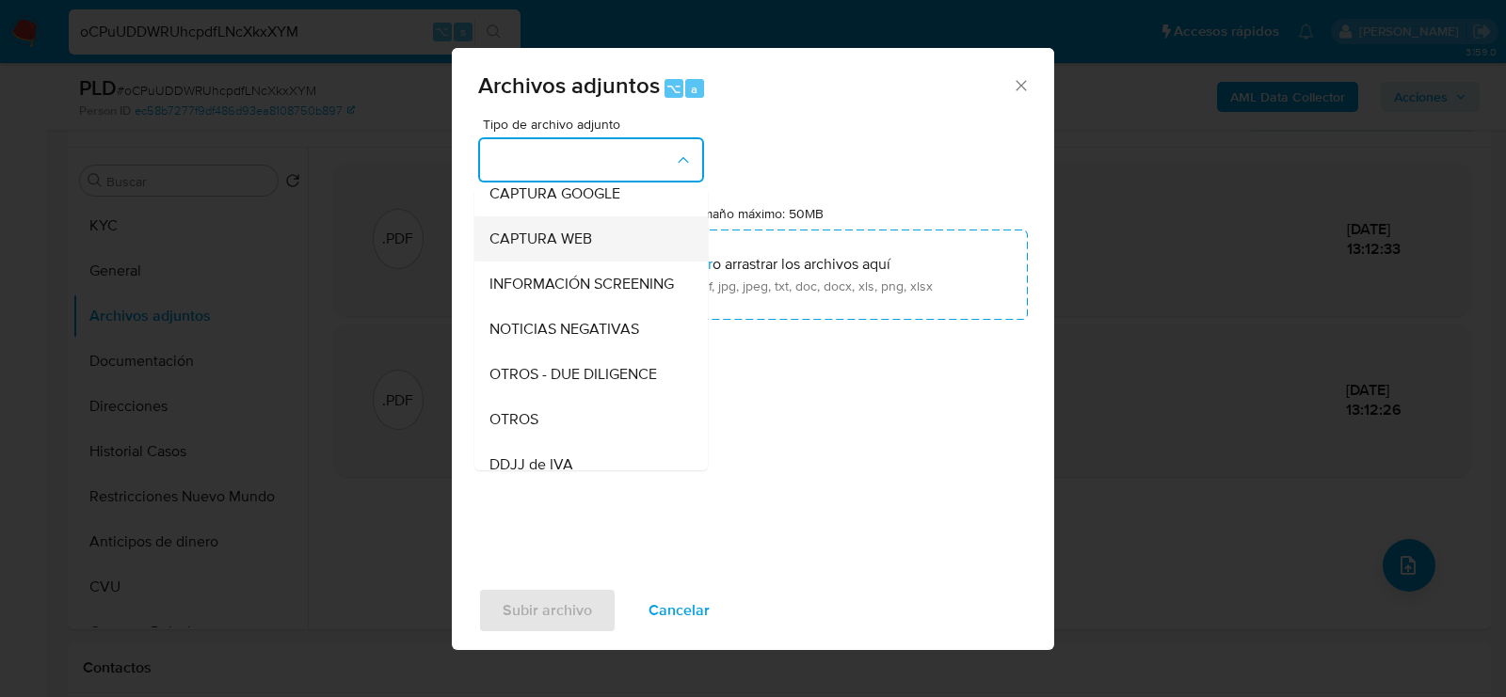
scroll to position [186, 0]
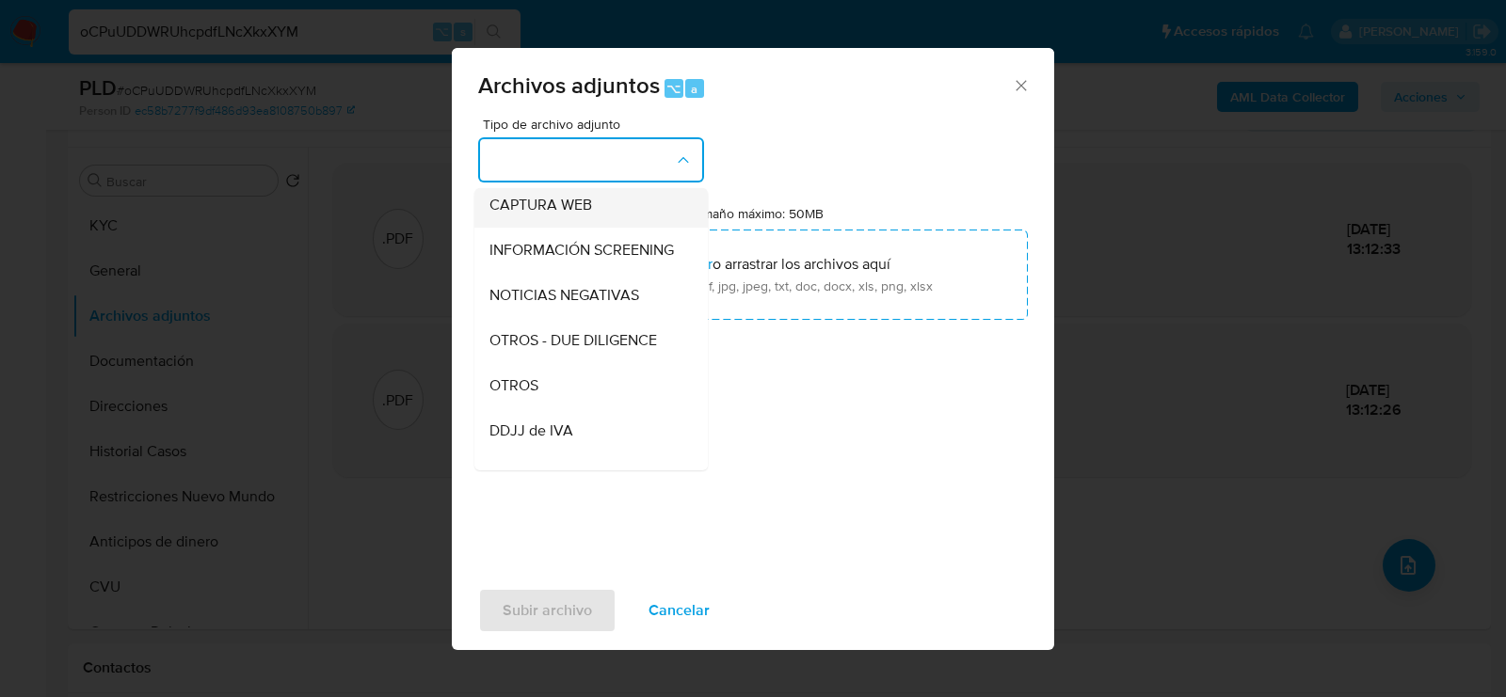
click at [584, 372] on div "OTROS" at bounding box center [585, 385] width 192 height 45
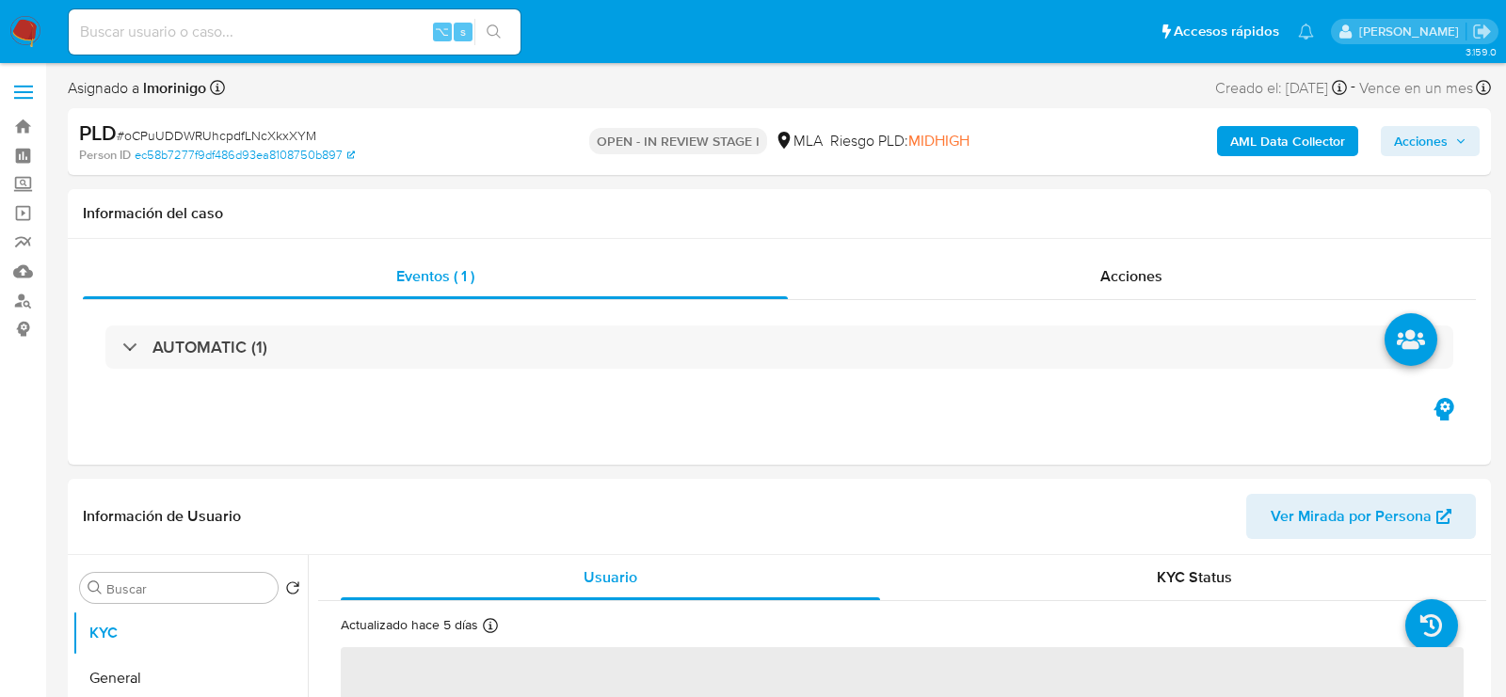
select select "10"
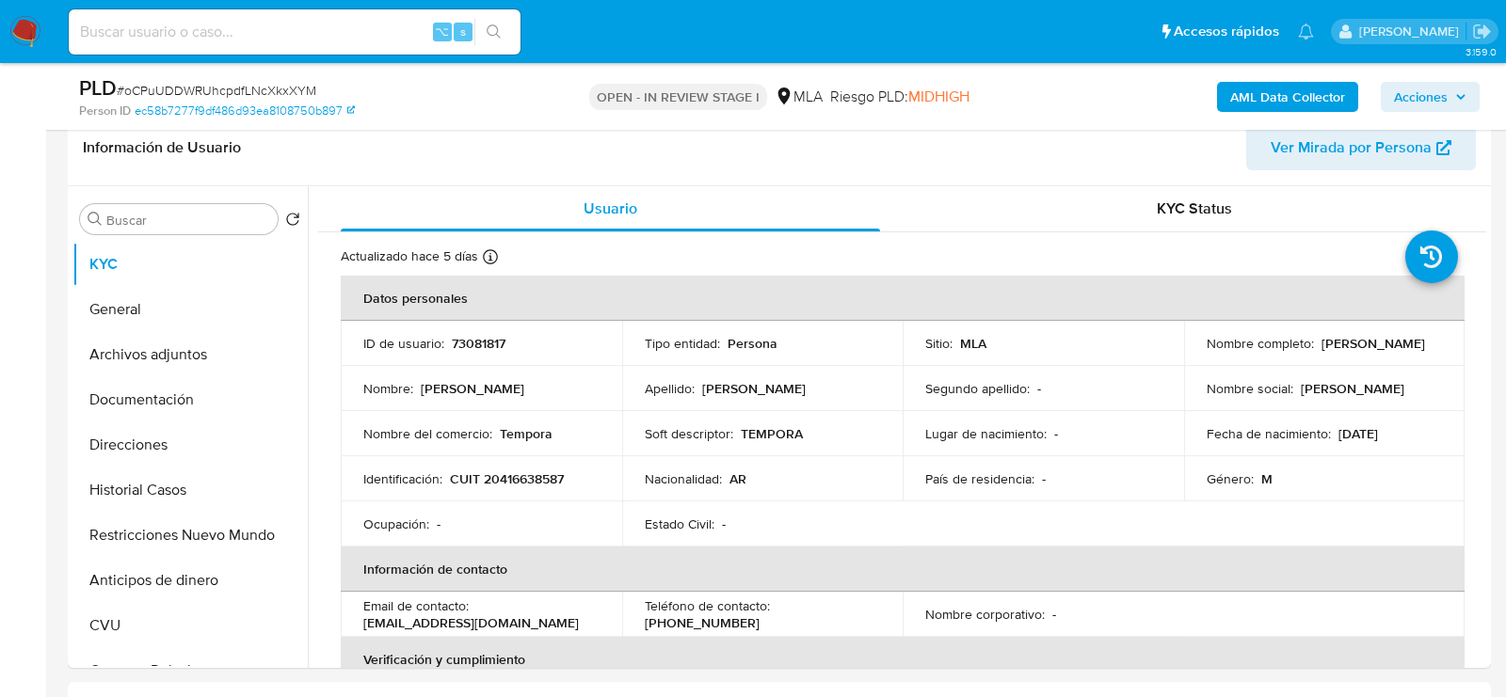
scroll to position [311, 0]
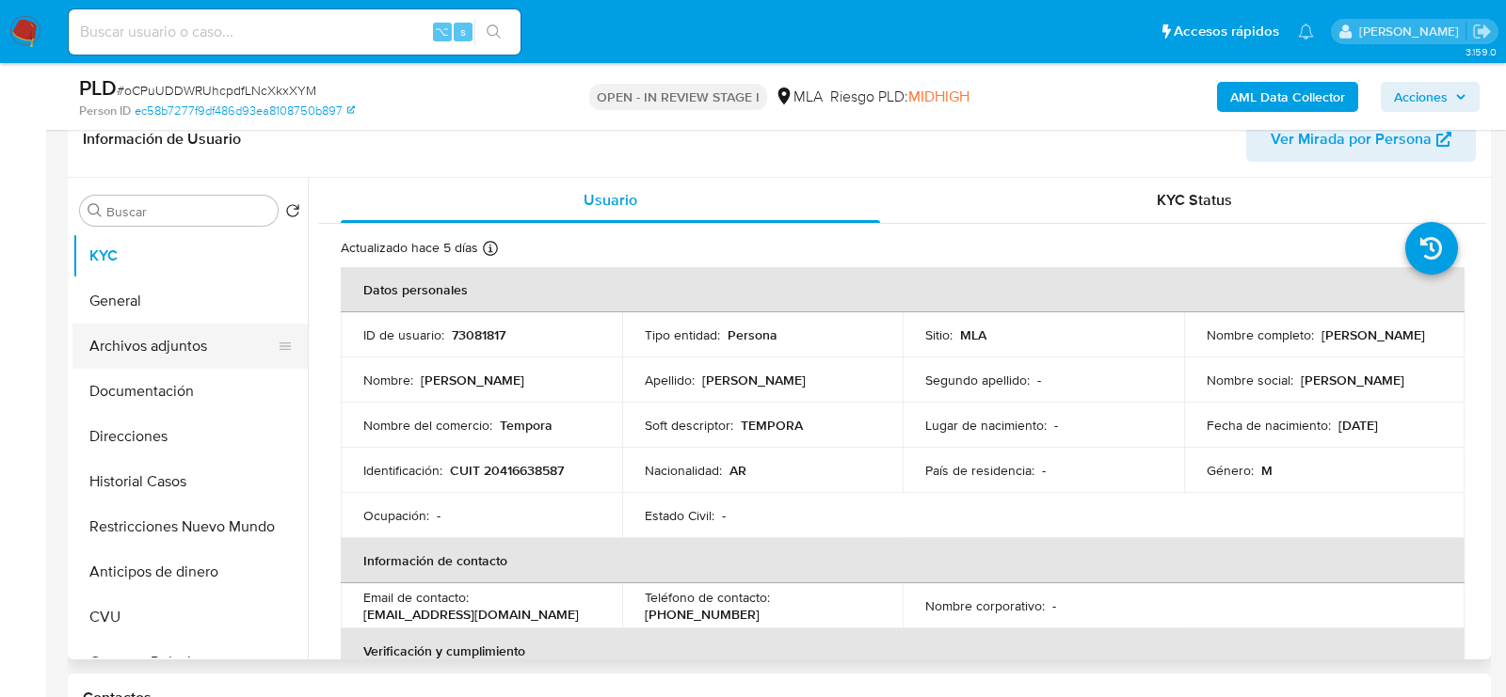
click at [145, 356] on button "Archivos adjuntos" at bounding box center [182, 346] width 220 height 45
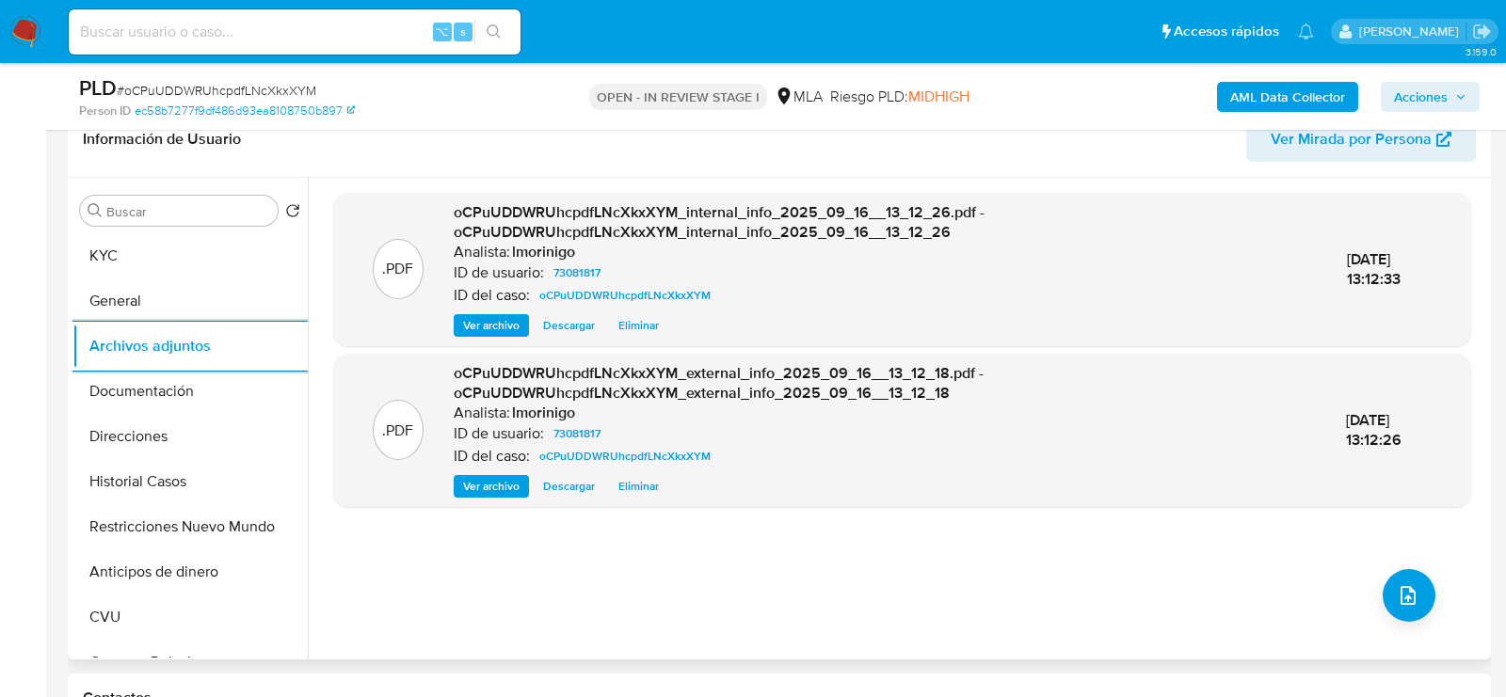
scroll to position [341, 0]
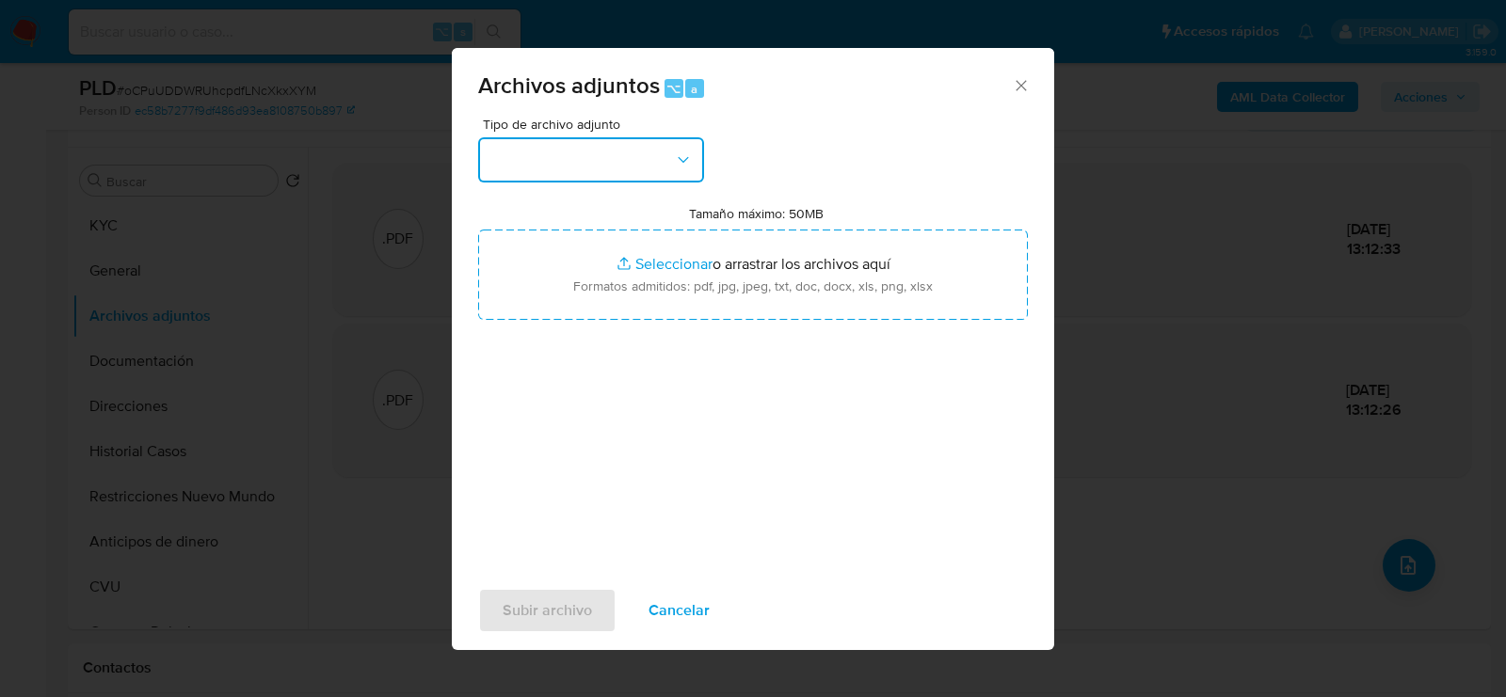
click at [659, 152] on button "button" at bounding box center [591, 159] width 226 height 45
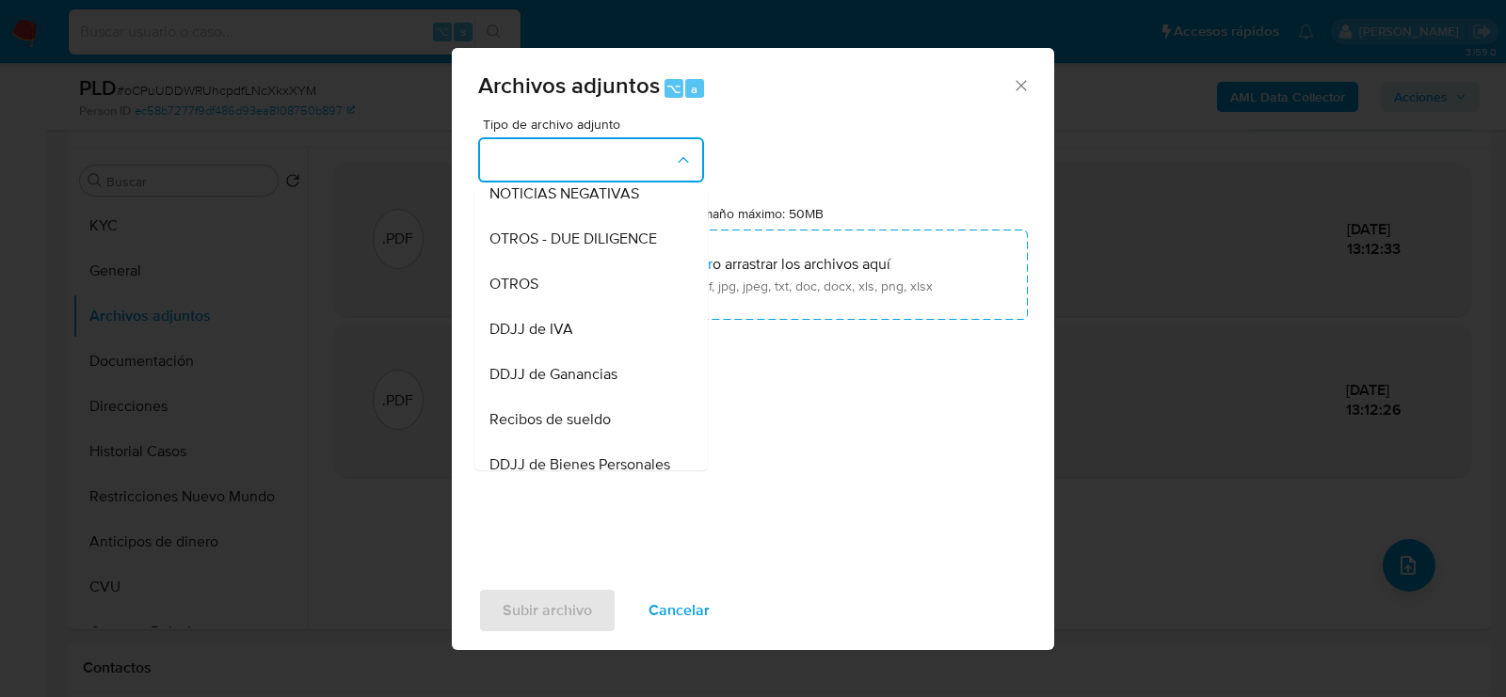
scroll to position [302, 0]
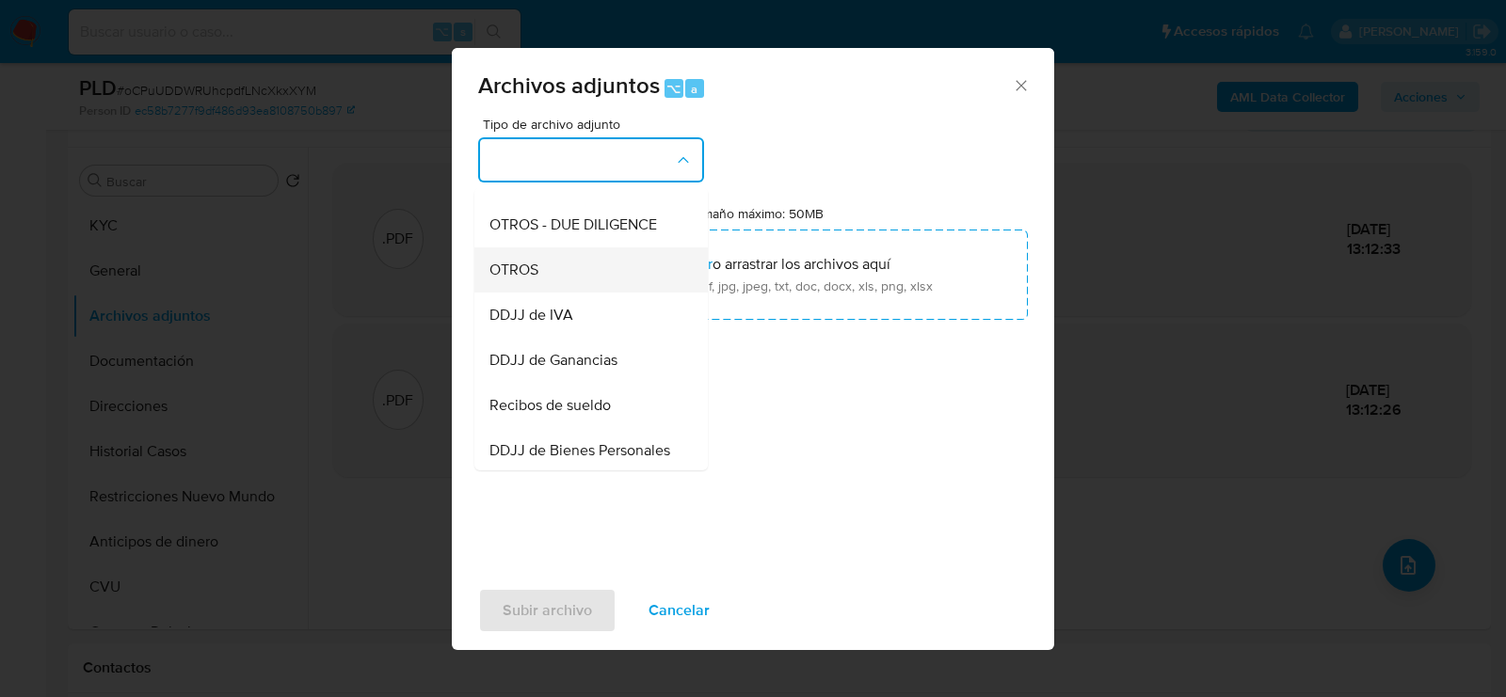
click at [640, 260] on div "OTROS" at bounding box center [585, 270] width 192 height 45
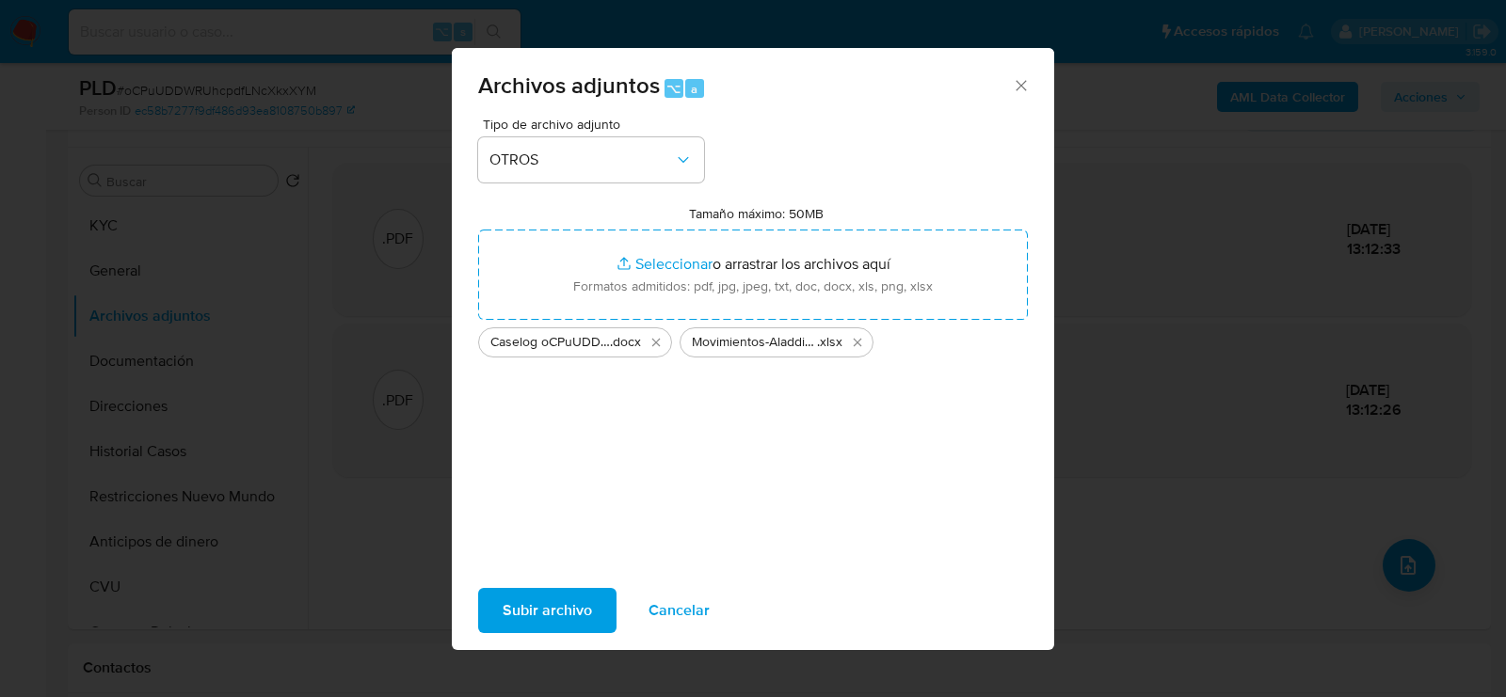
click at [573, 606] on span "Subir archivo" at bounding box center [547, 610] width 89 height 41
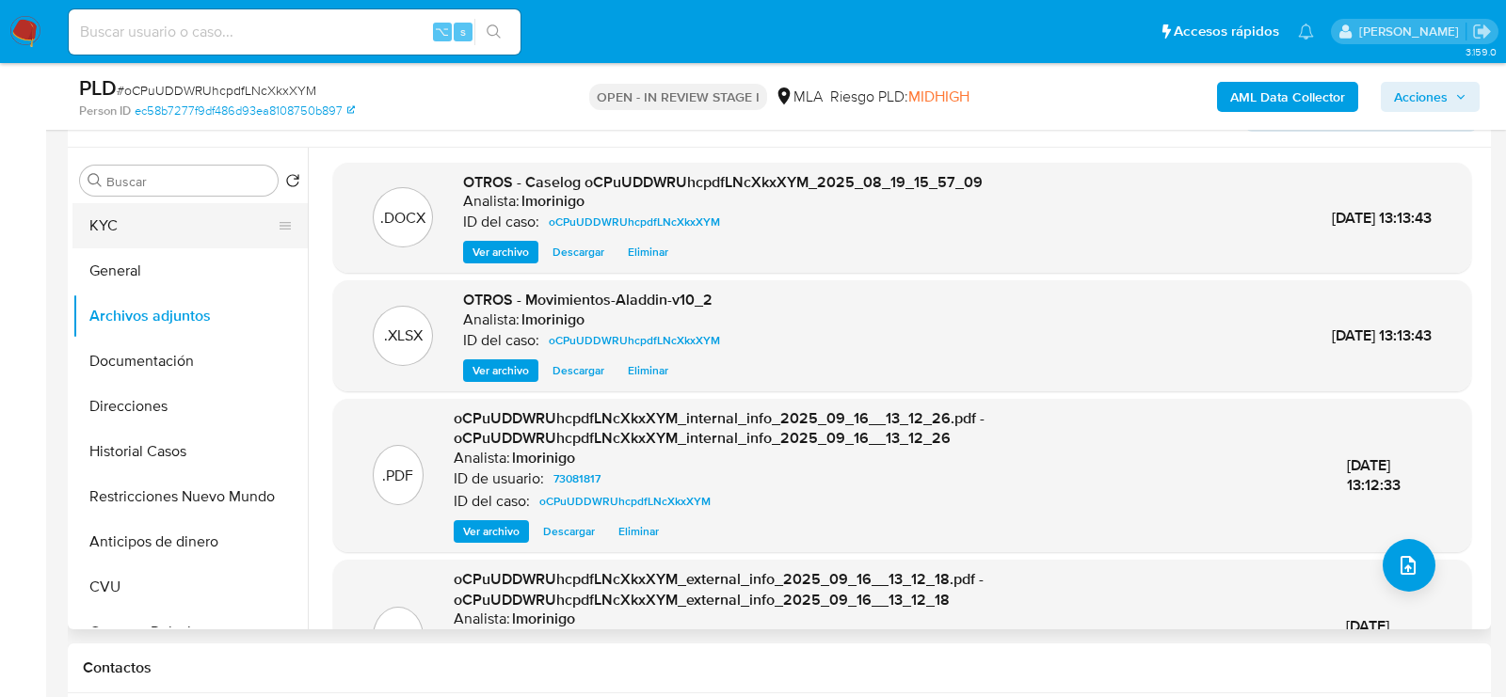
click at [83, 222] on button "KYC" at bounding box center [182, 225] width 220 height 45
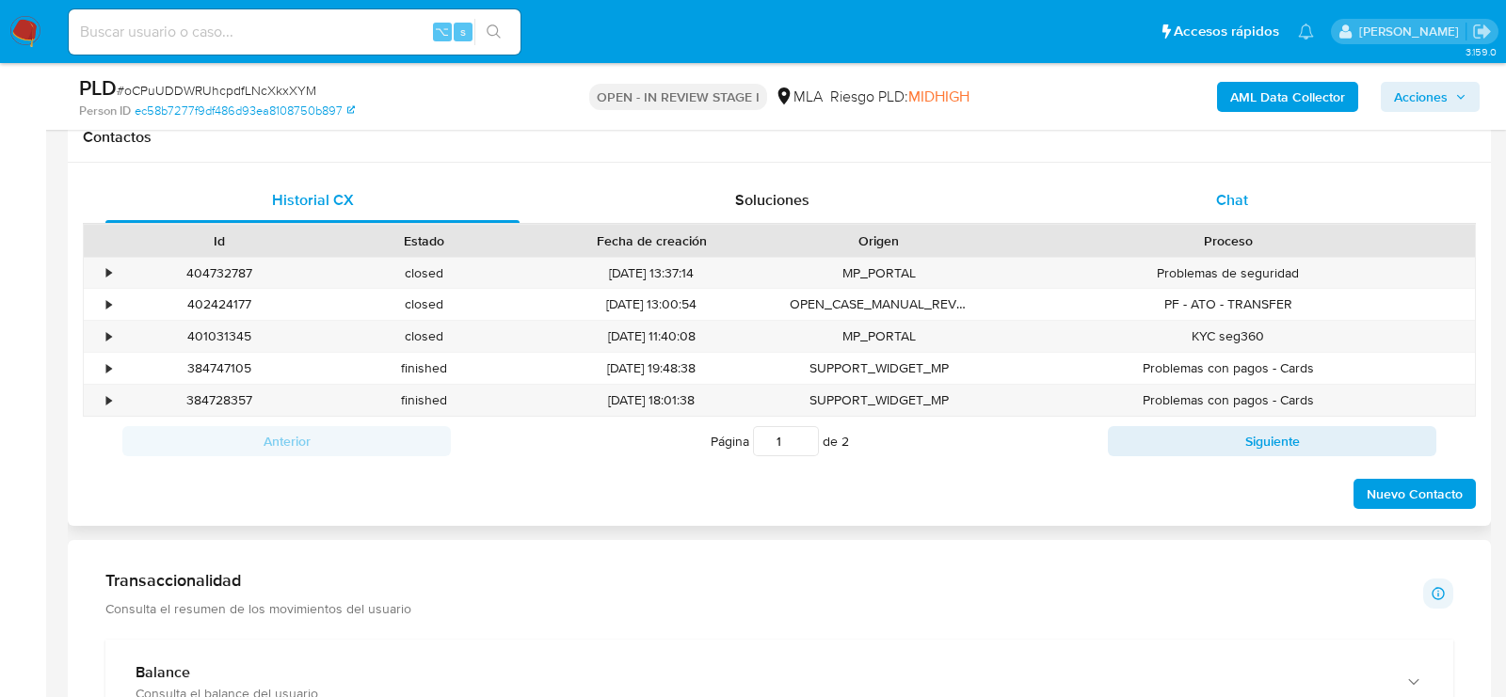
scroll to position [885, 0]
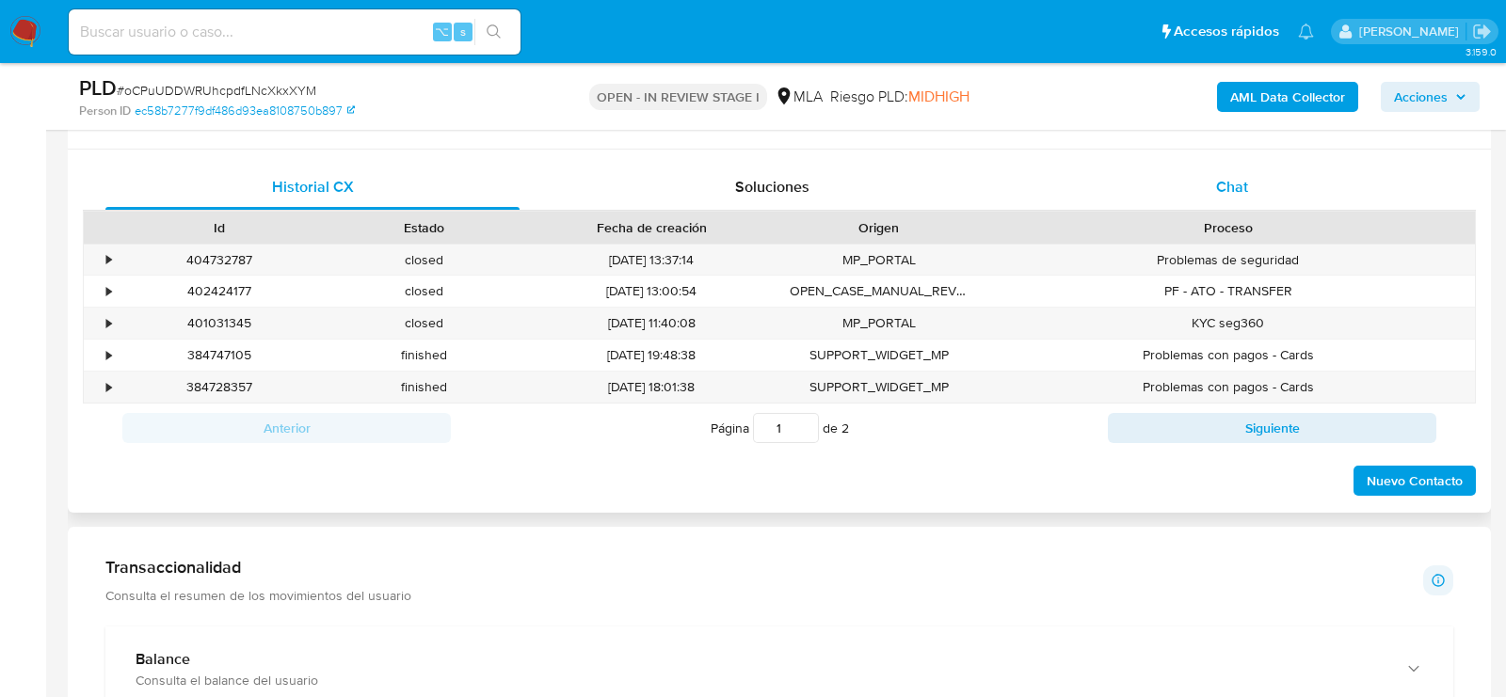
click at [1298, 192] on div "Chat" at bounding box center [1232, 187] width 414 height 45
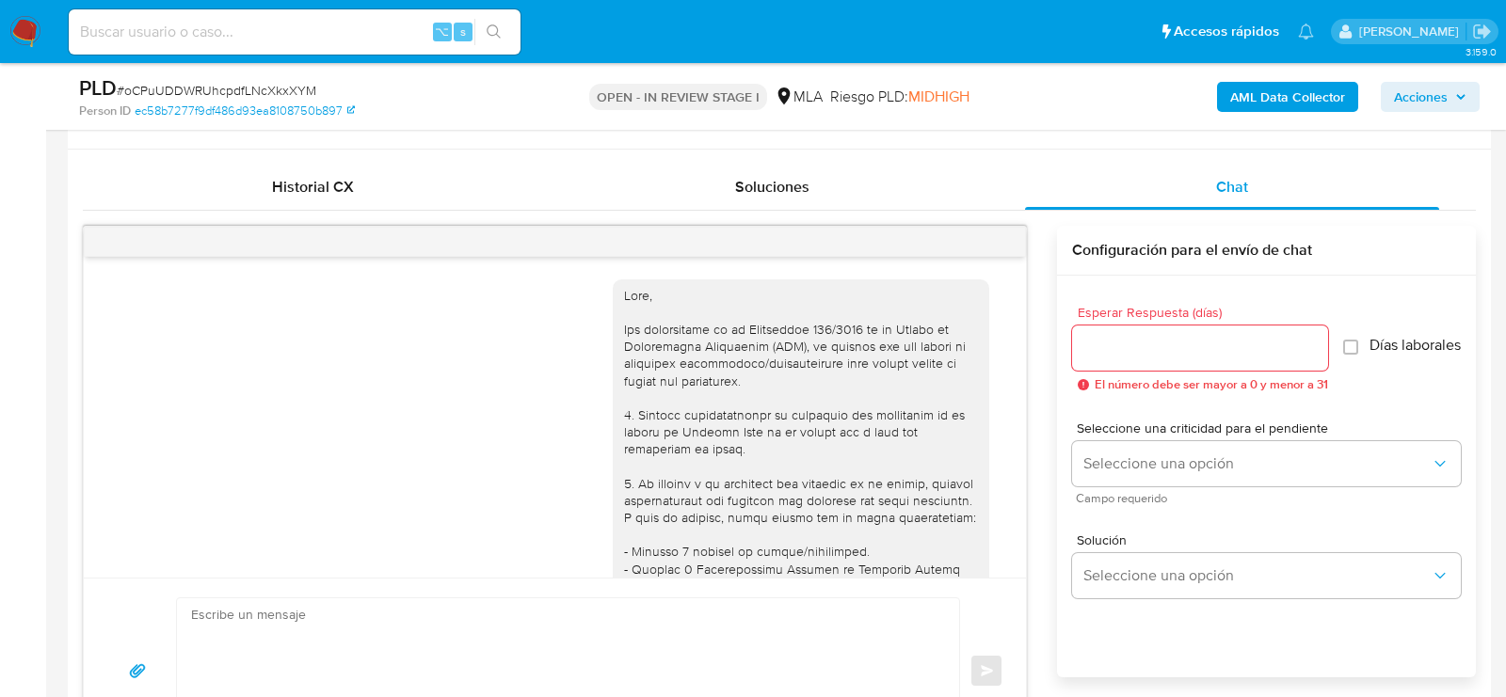
scroll to position [1918, 0]
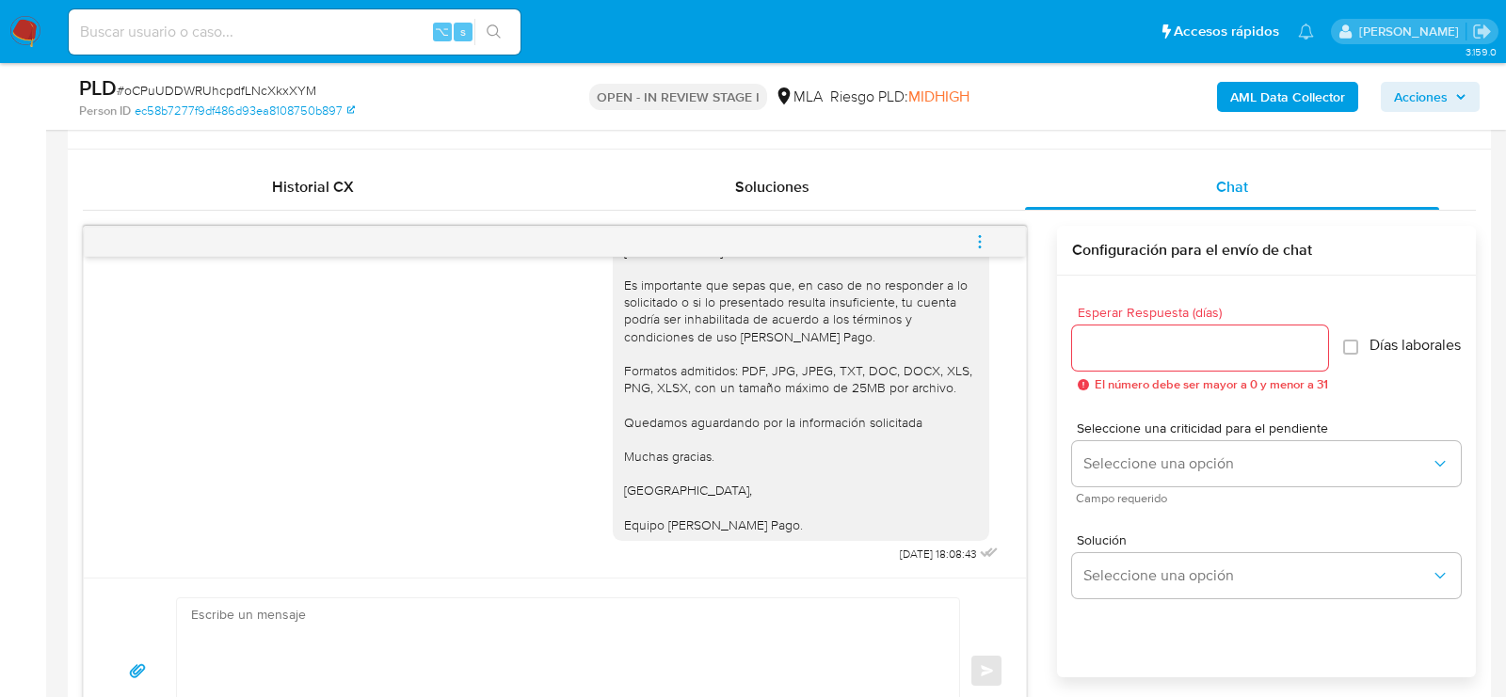
click at [990, 238] on button "menu-action" at bounding box center [980, 241] width 62 height 45
click at [882, 207] on li "Cerrar conversación" at bounding box center [852, 203] width 193 height 34
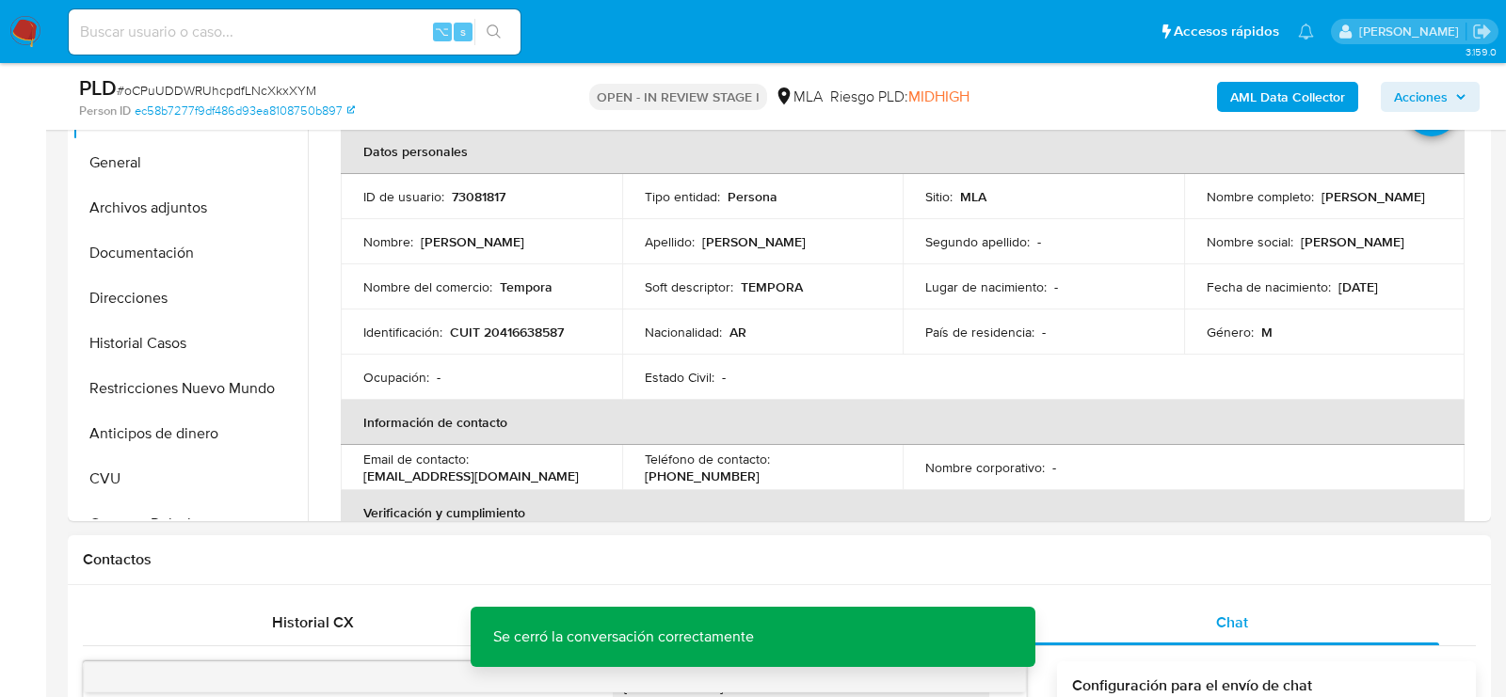
scroll to position [417, 0]
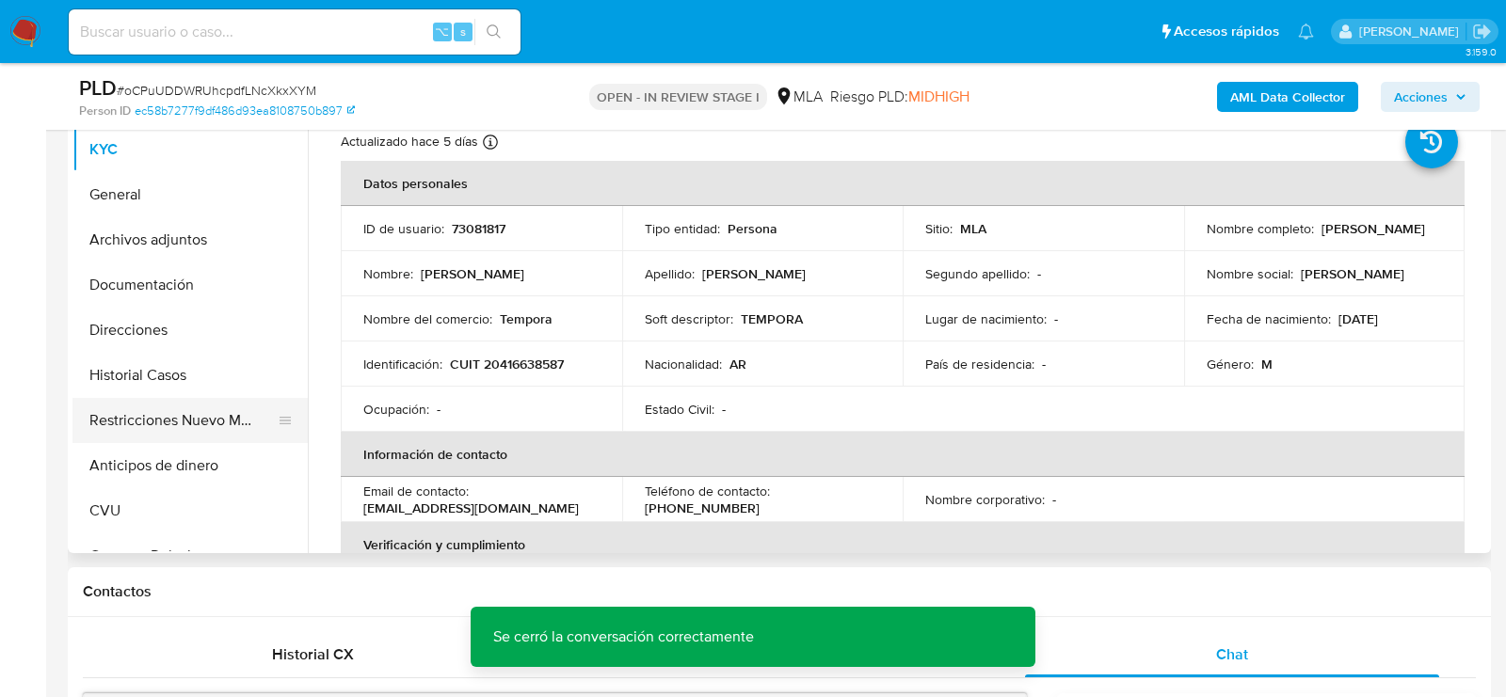
click at [174, 408] on button "Restricciones Nuevo Mundo" at bounding box center [182, 420] width 220 height 45
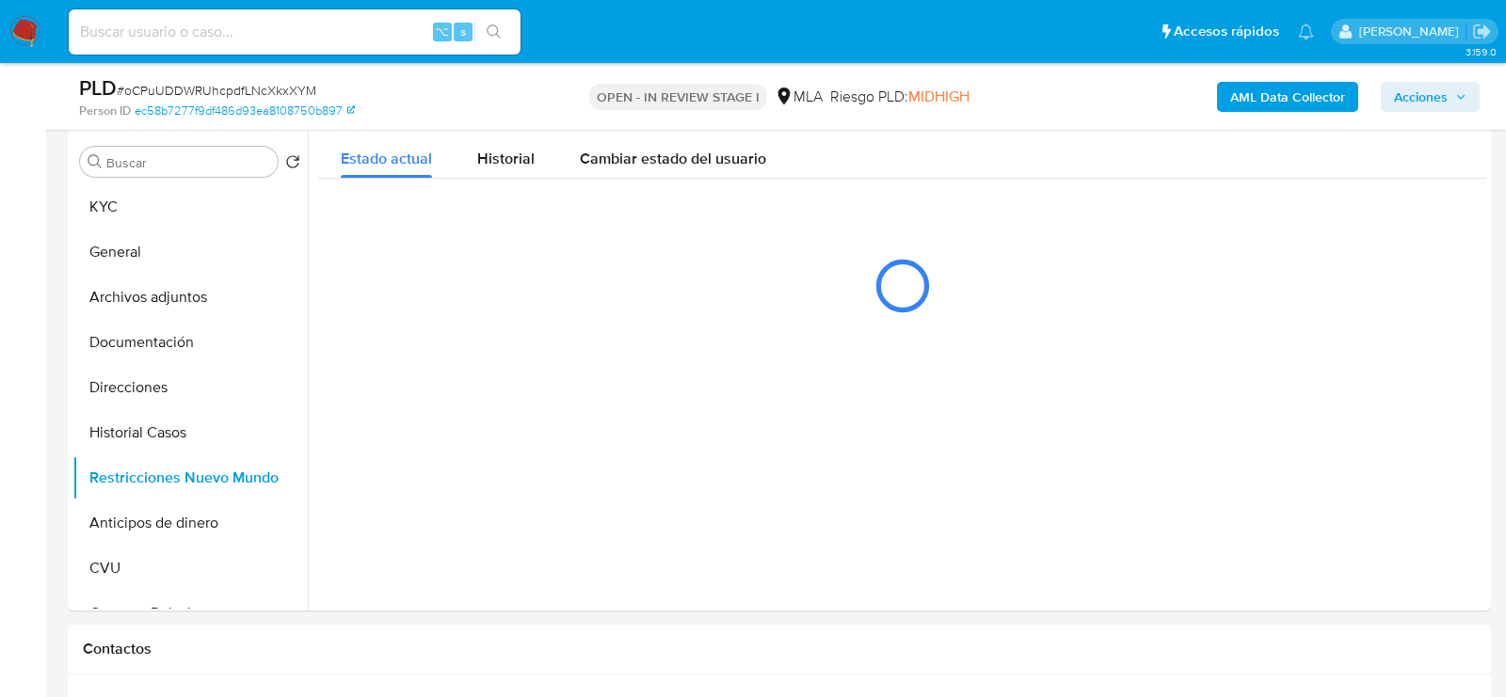
scroll to position [345, 0]
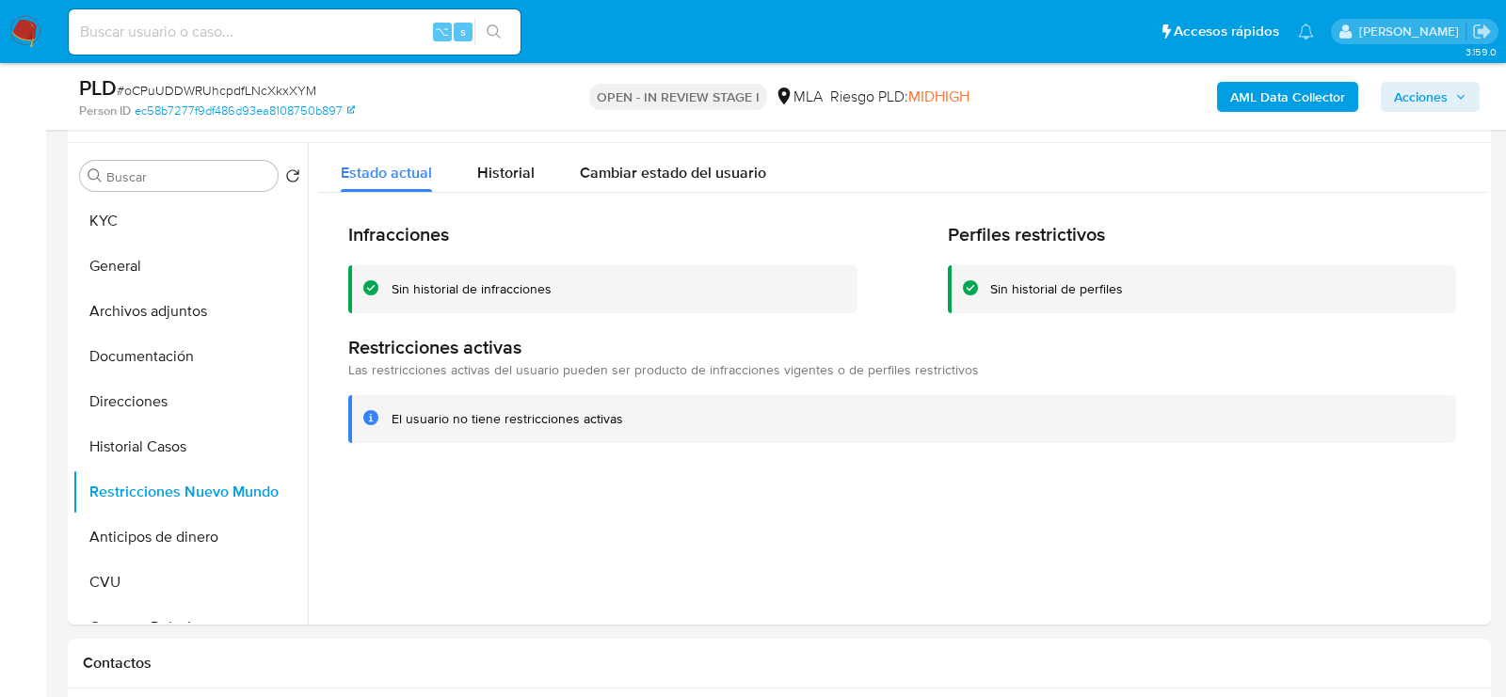
click at [1457, 100] on icon "button" at bounding box center [1460, 96] width 11 height 11
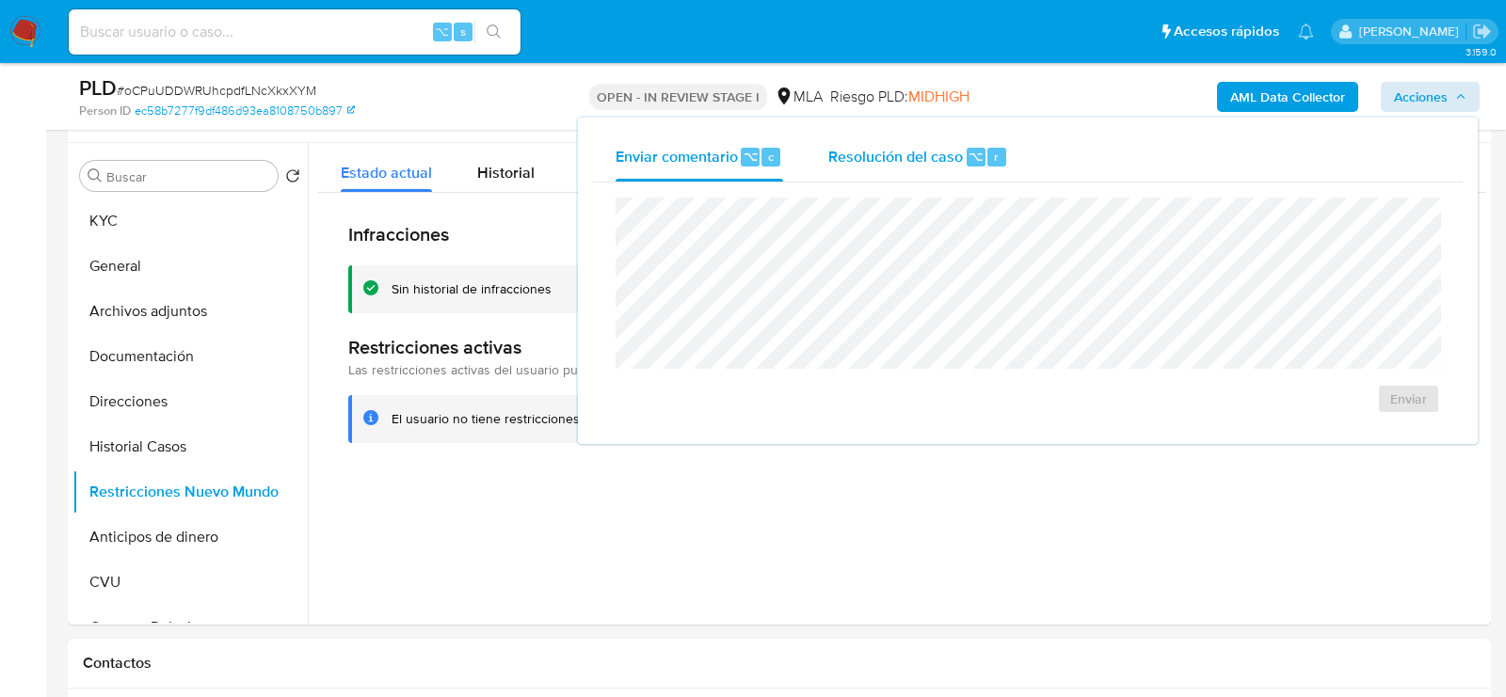
click at [942, 165] on span "Resolución del caso" at bounding box center [895, 156] width 135 height 22
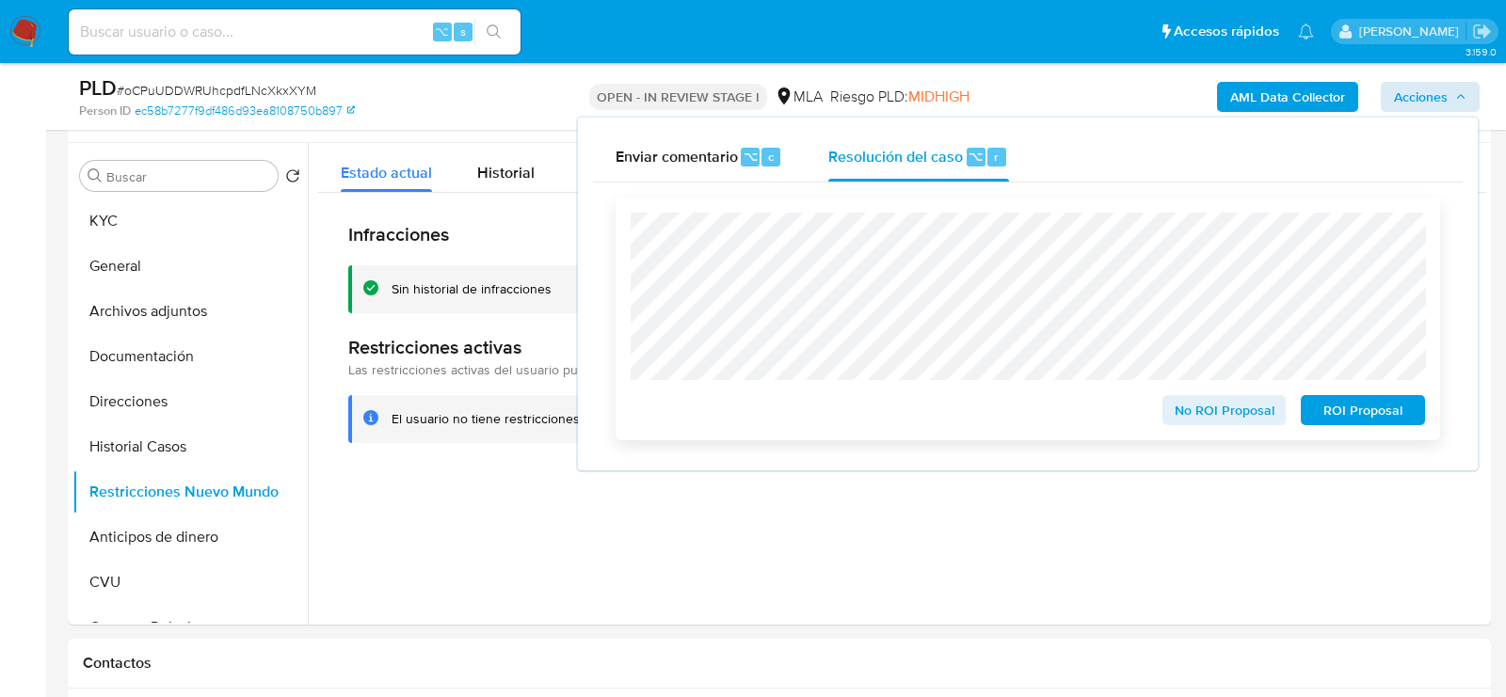
click at [1229, 411] on span "No ROI Proposal" at bounding box center [1224, 410] width 98 height 26
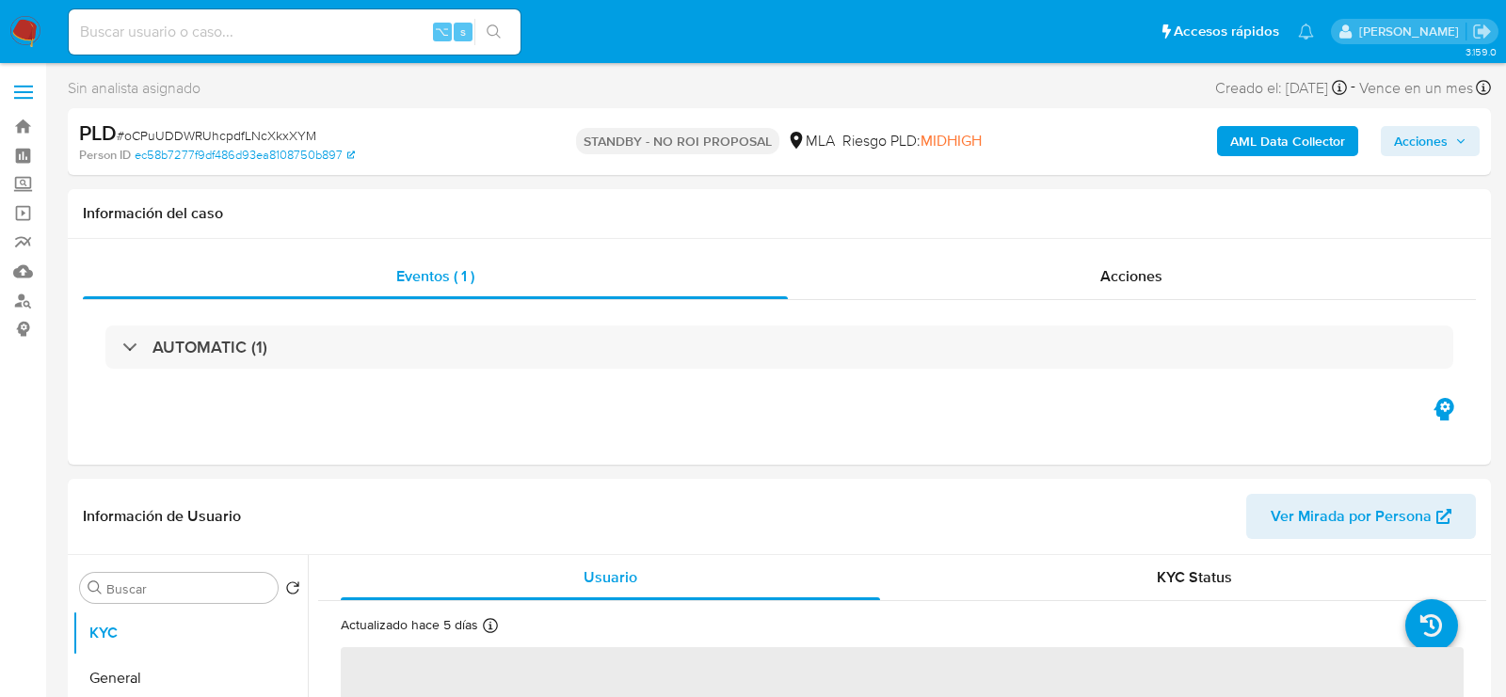
click at [222, 125] on div "PLD # oCPuUDDWRUhcpdfLNcXkxXYM" at bounding box center [309, 134] width 460 height 28
select select "10"
copy span "oCPuUDDWRUhcpdfLNcXkxXYM"
click at [279, 45] on div "⌥ s" at bounding box center [295, 31] width 452 height 45
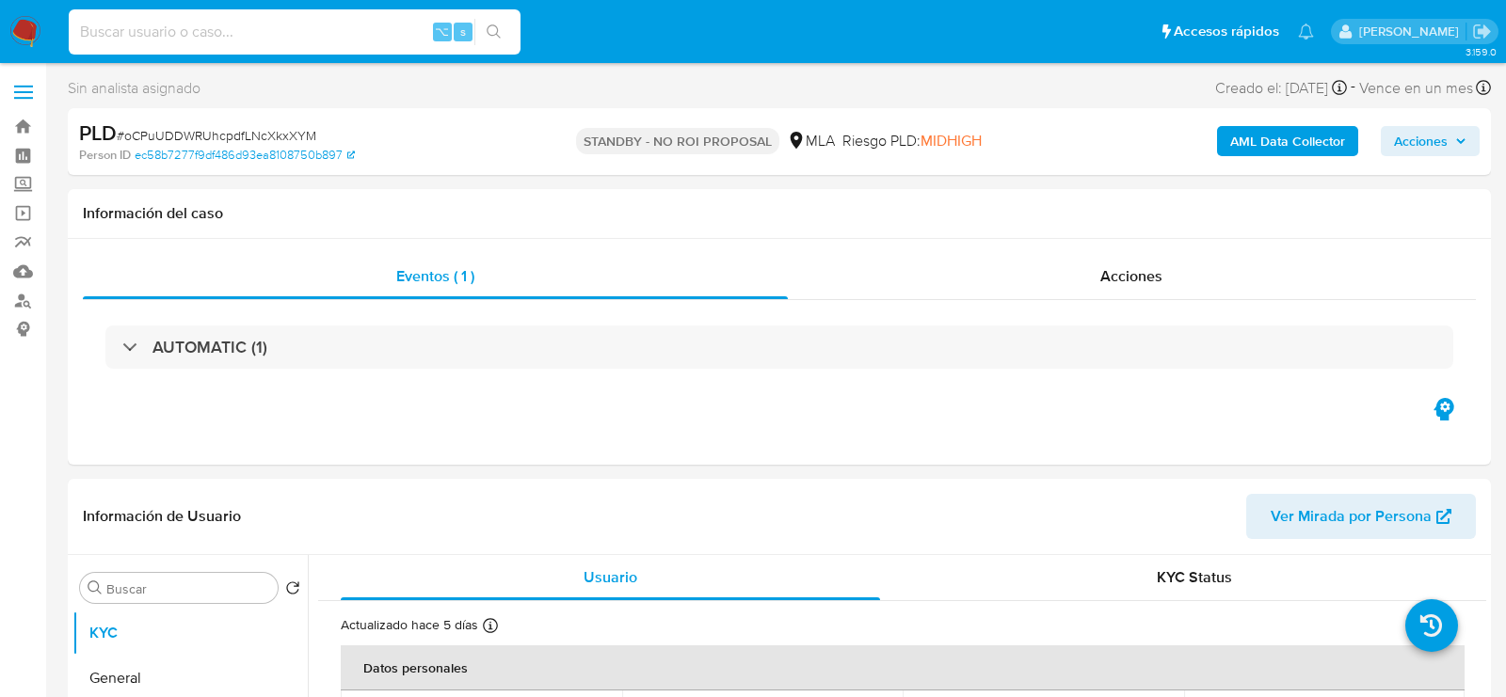
click at [264, 35] on input at bounding box center [295, 32] width 452 height 24
paste input "fD2OoM79ac0mqj3w93Ek1LSV"
type input "fD2OoM79ac0mqj3w93Ek1LSV"
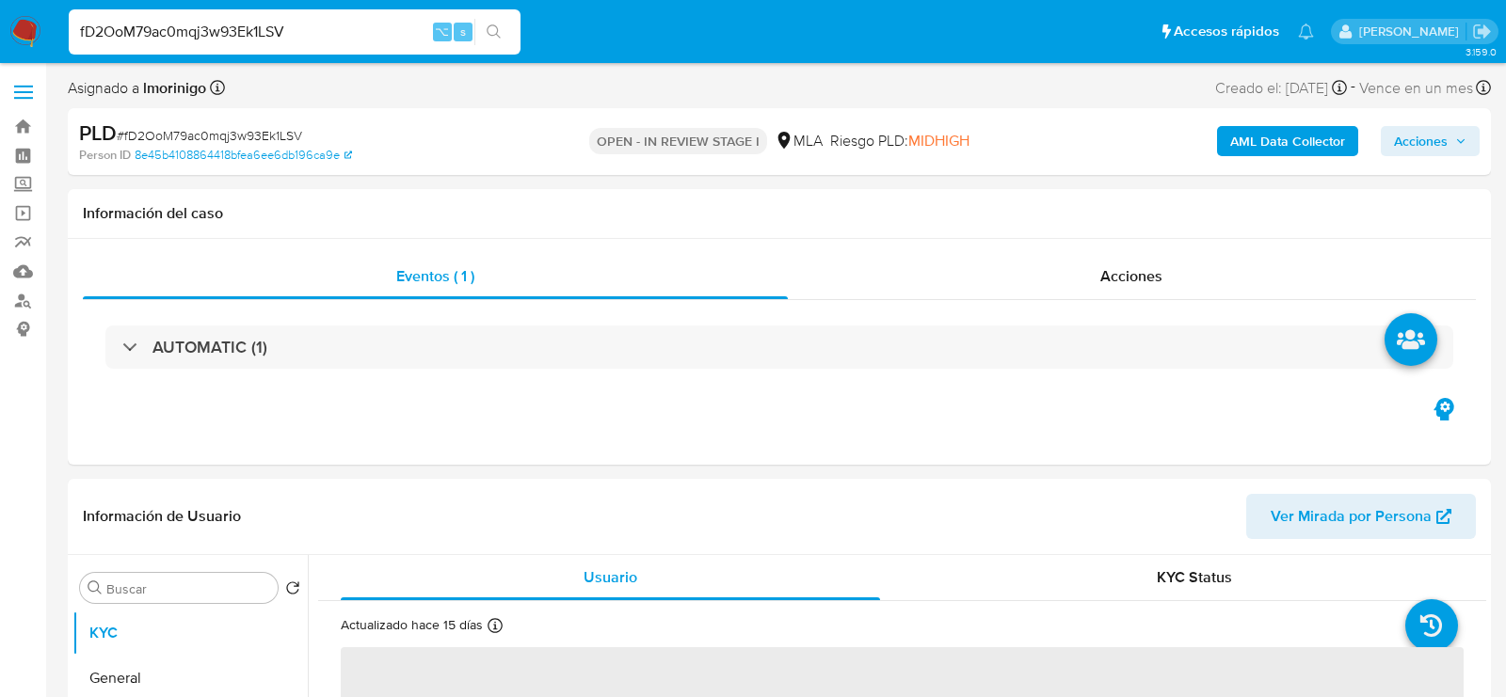
select select "10"
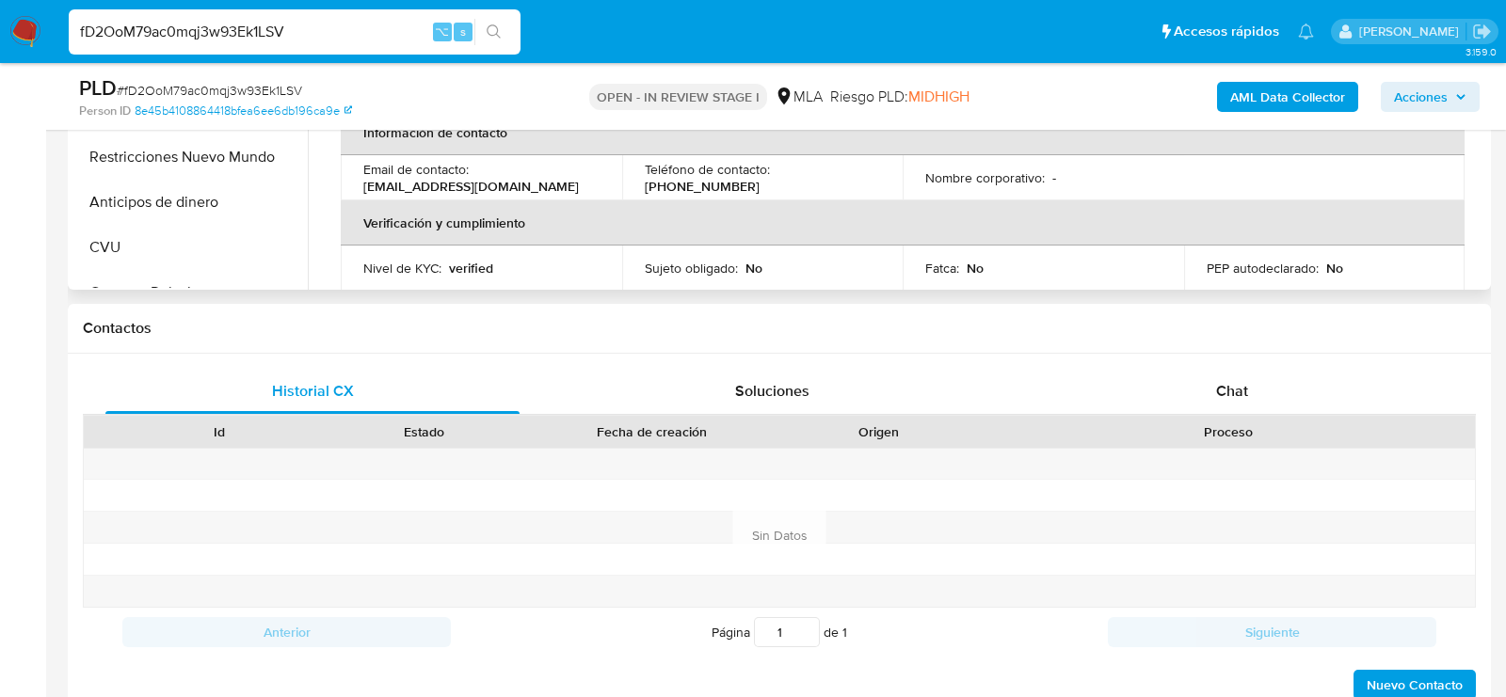
scroll to position [707, 0]
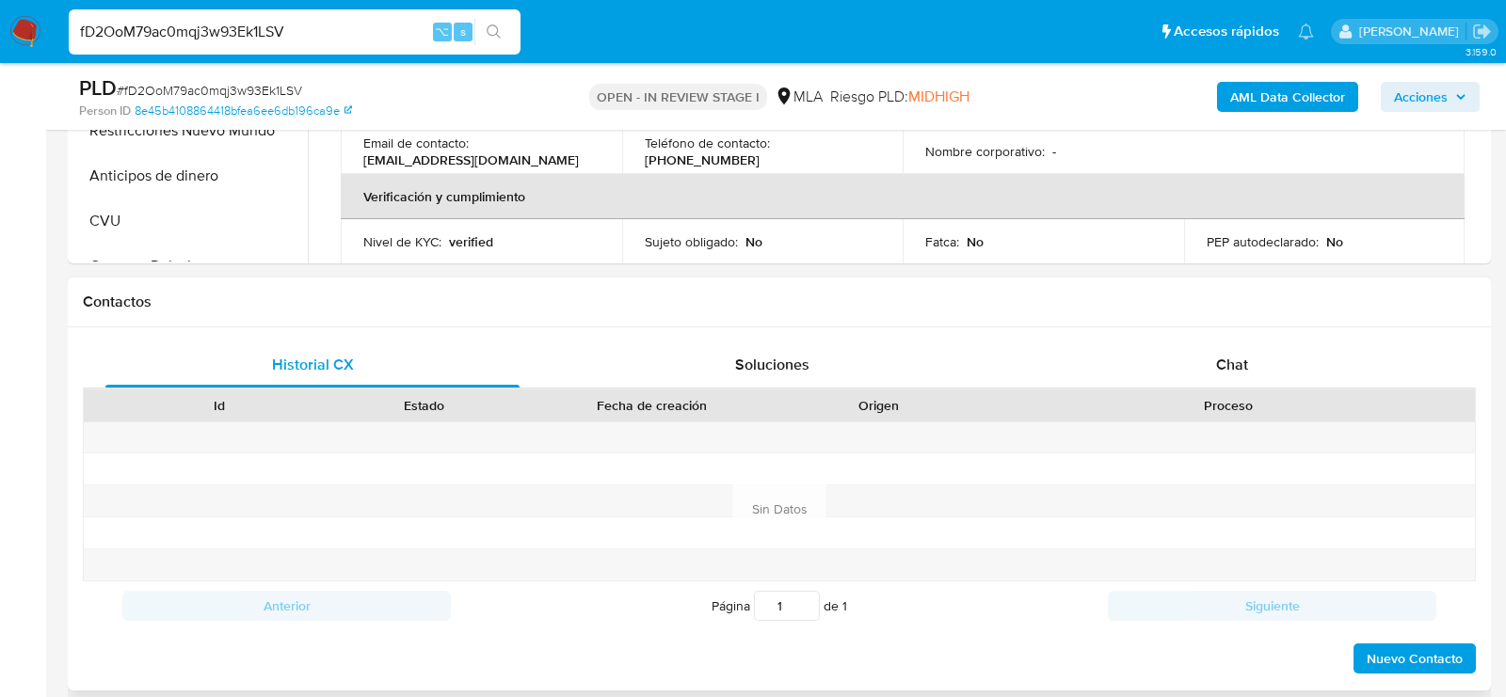
click at [1222, 390] on div "Proceso" at bounding box center [1228, 406] width 493 height 32
click at [1221, 382] on div "Chat" at bounding box center [1232, 365] width 414 height 45
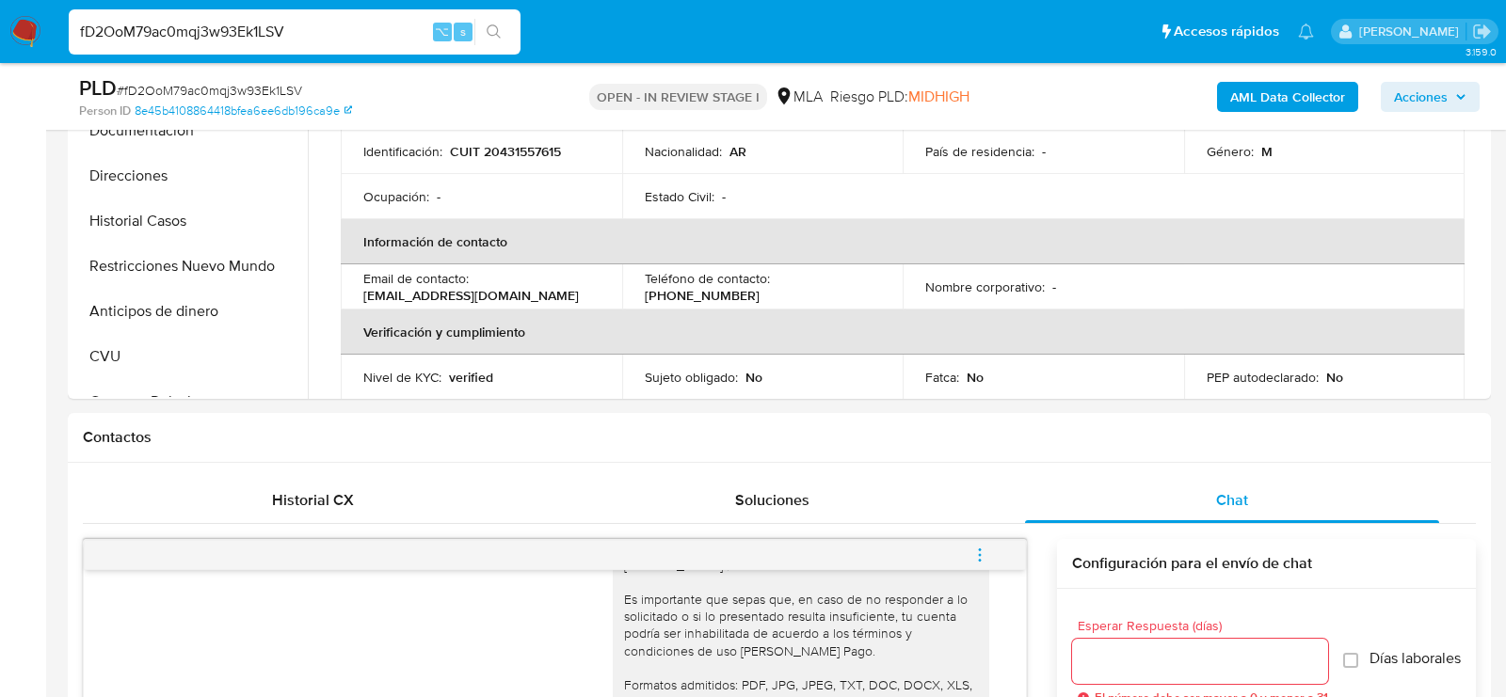
scroll to position [541, 0]
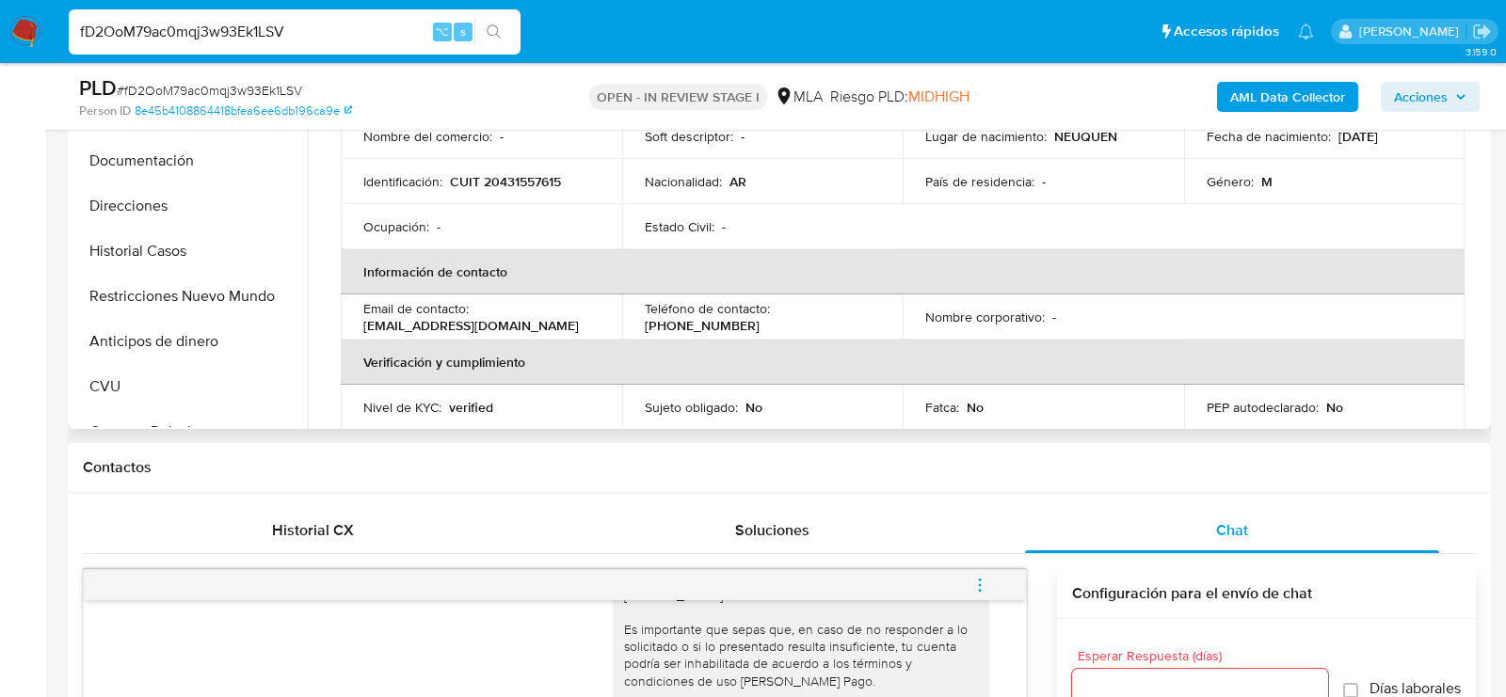
click at [520, 192] on td "Identificación : CUIT 20431557615" at bounding box center [481, 181] width 281 height 45
click at [520, 188] on p "CUIT 20431557615" at bounding box center [505, 181] width 111 height 17
copy p "20431557615"
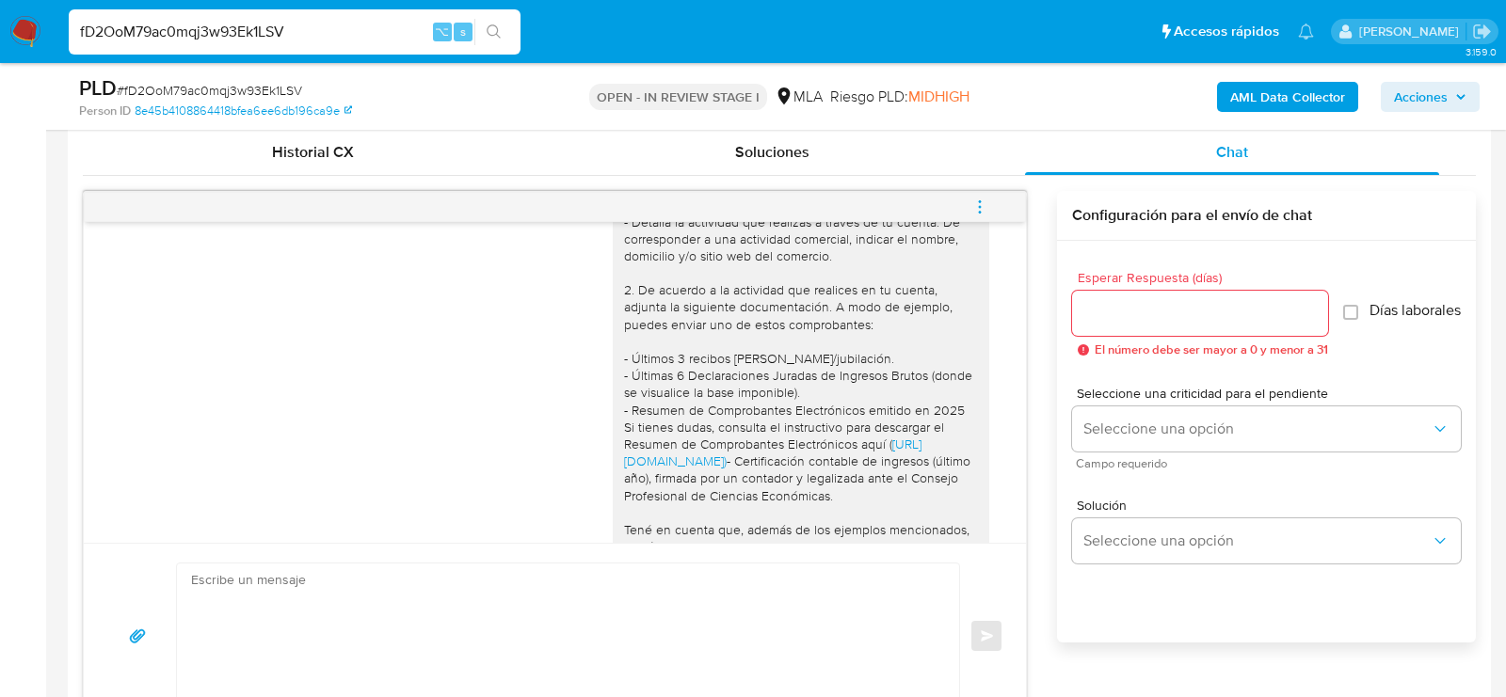
scroll to position [2104, 0]
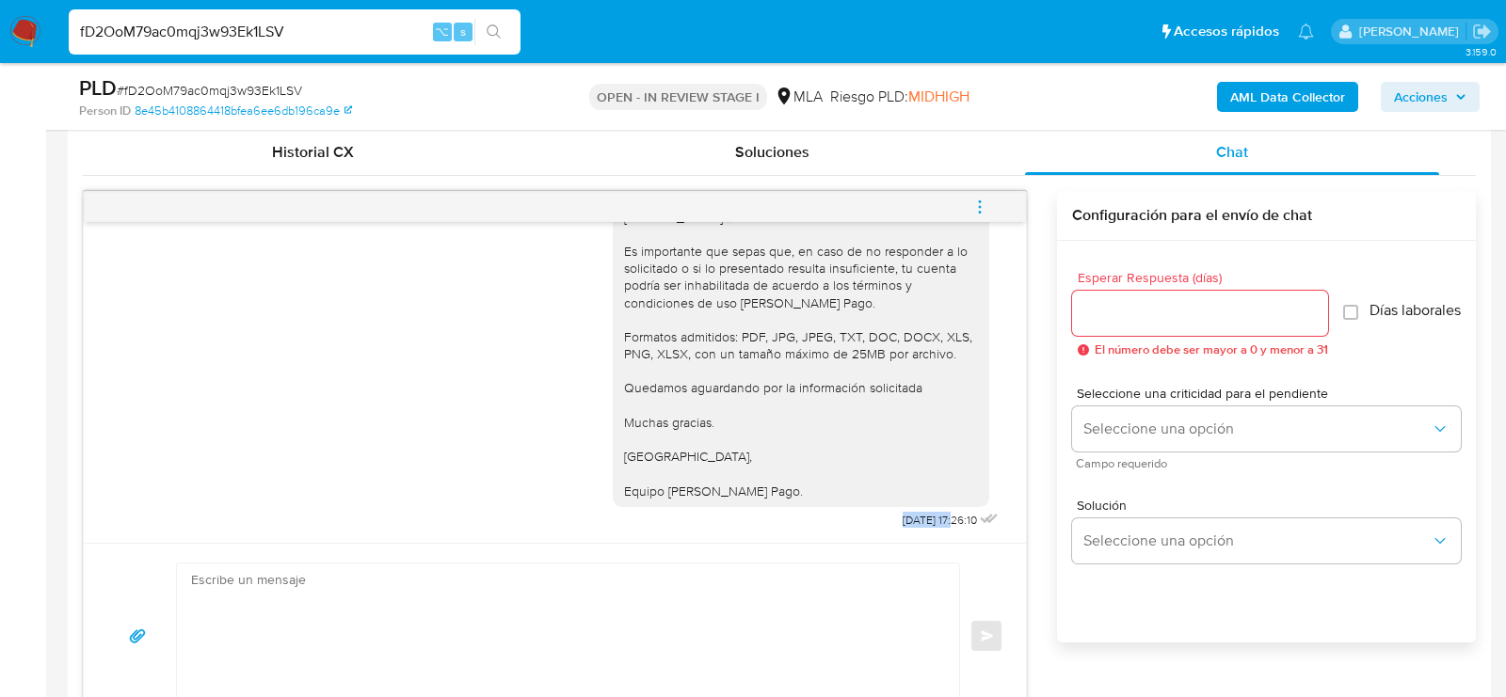
drag, startPoint x: 936, startPoint y: 517, endPoint x: 879, endPoint y: 516, distance: 57.4
click at [903, 516] on span "28/08/2025 17:26:10" at bounding box center [940, 520] width 74 height 15
copy span "28/08/2025"
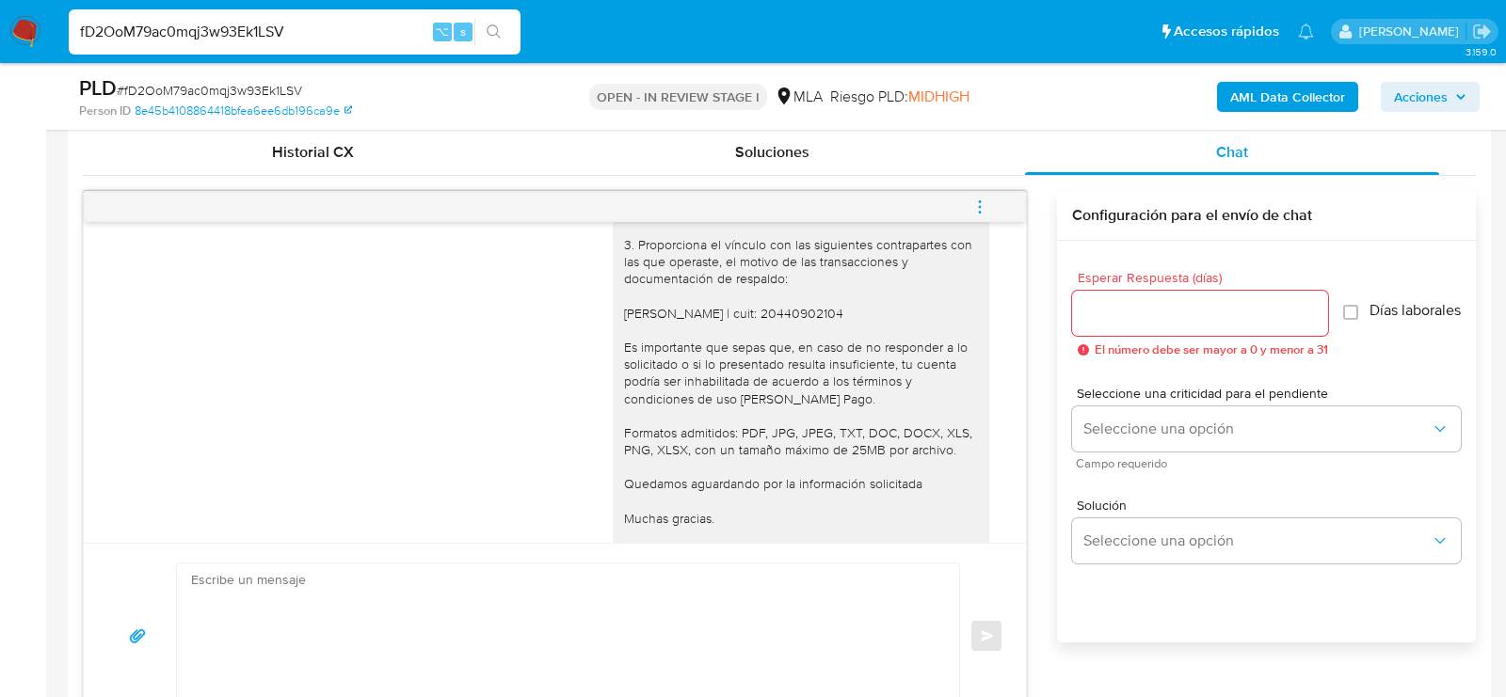
scroll to position [1937, 0]
click at [975, 207] on icon "menu-action" at bounding box center [979, 207] width 17 height 17
click at [875, 159] on li "Cerrar conversación" at bounding box center [852, 169] width 193 height 34
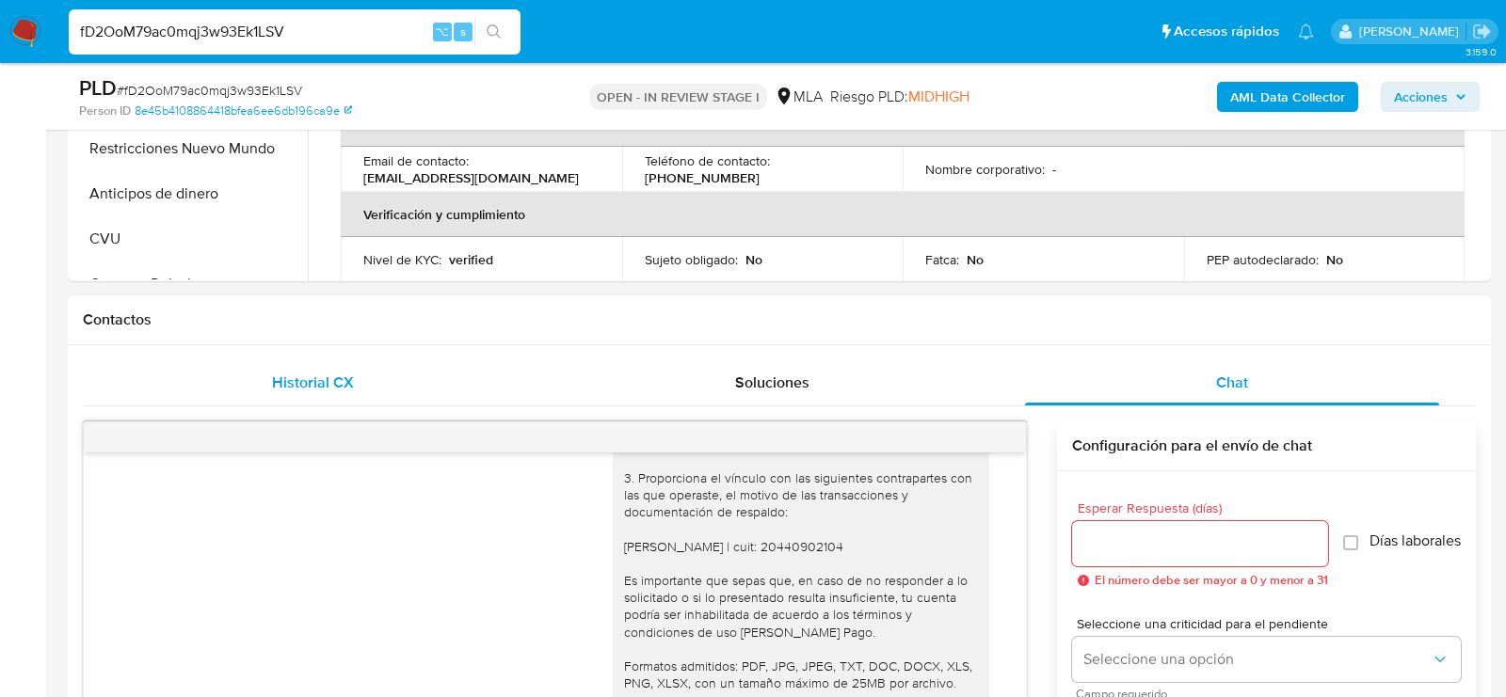
scroll to position [568, 0]
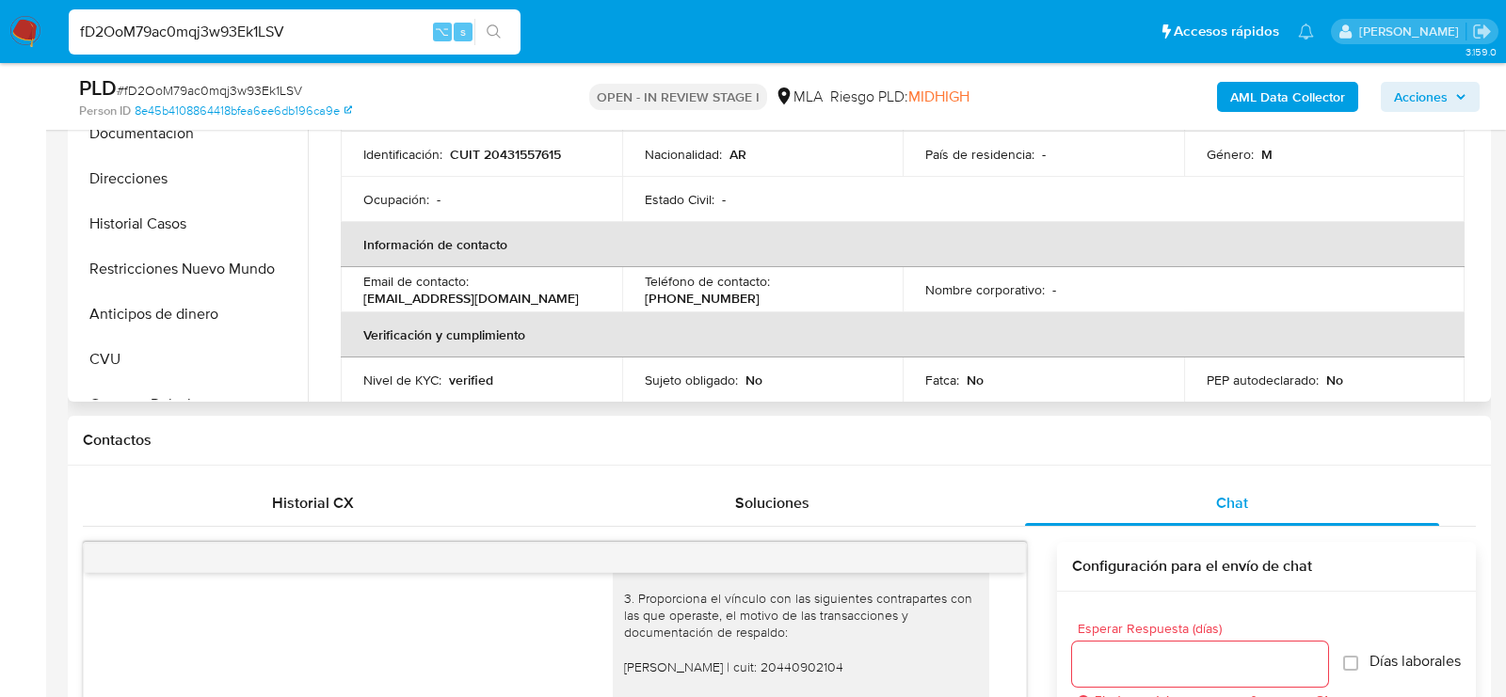
click at [524, 149] on p "CUIT 20431557615" at bounding box center [505, 154] width 111 height 17
copy p "20431557615"
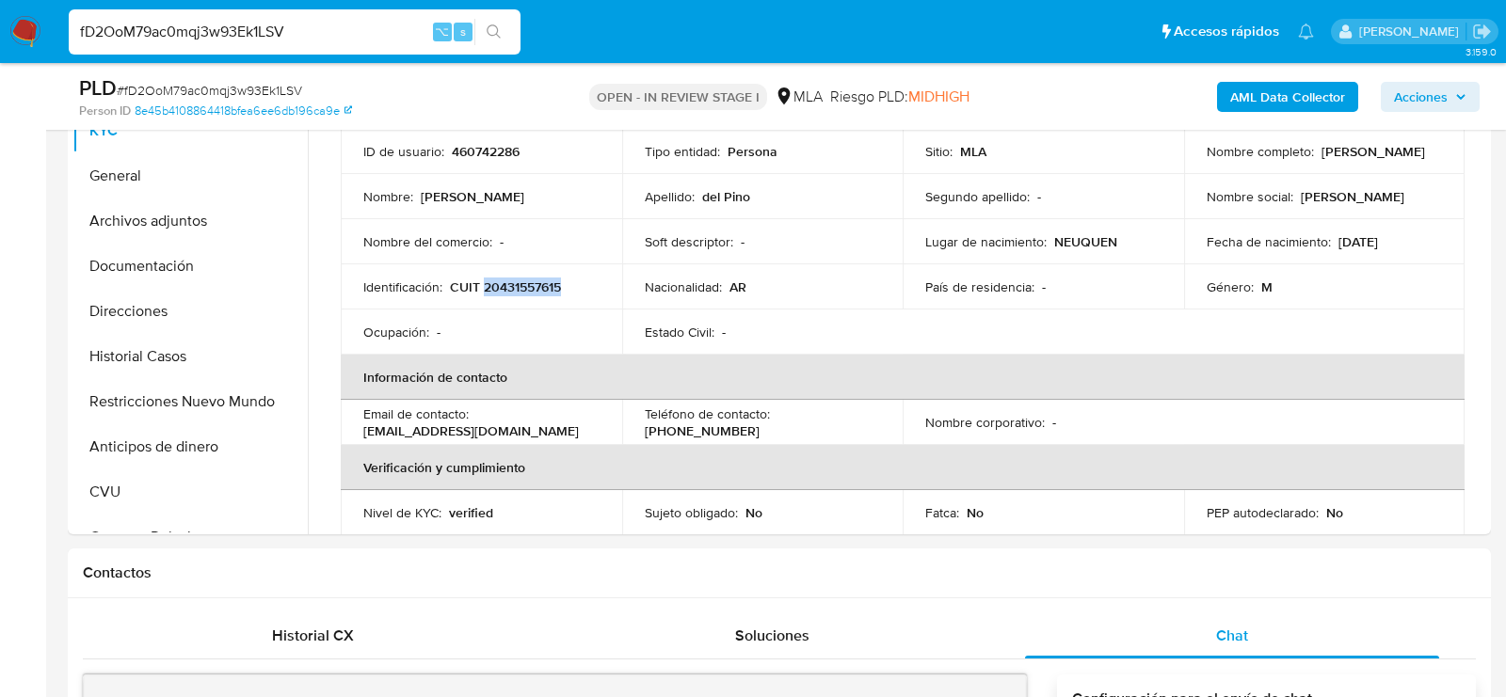
scroll to position [392, 0]
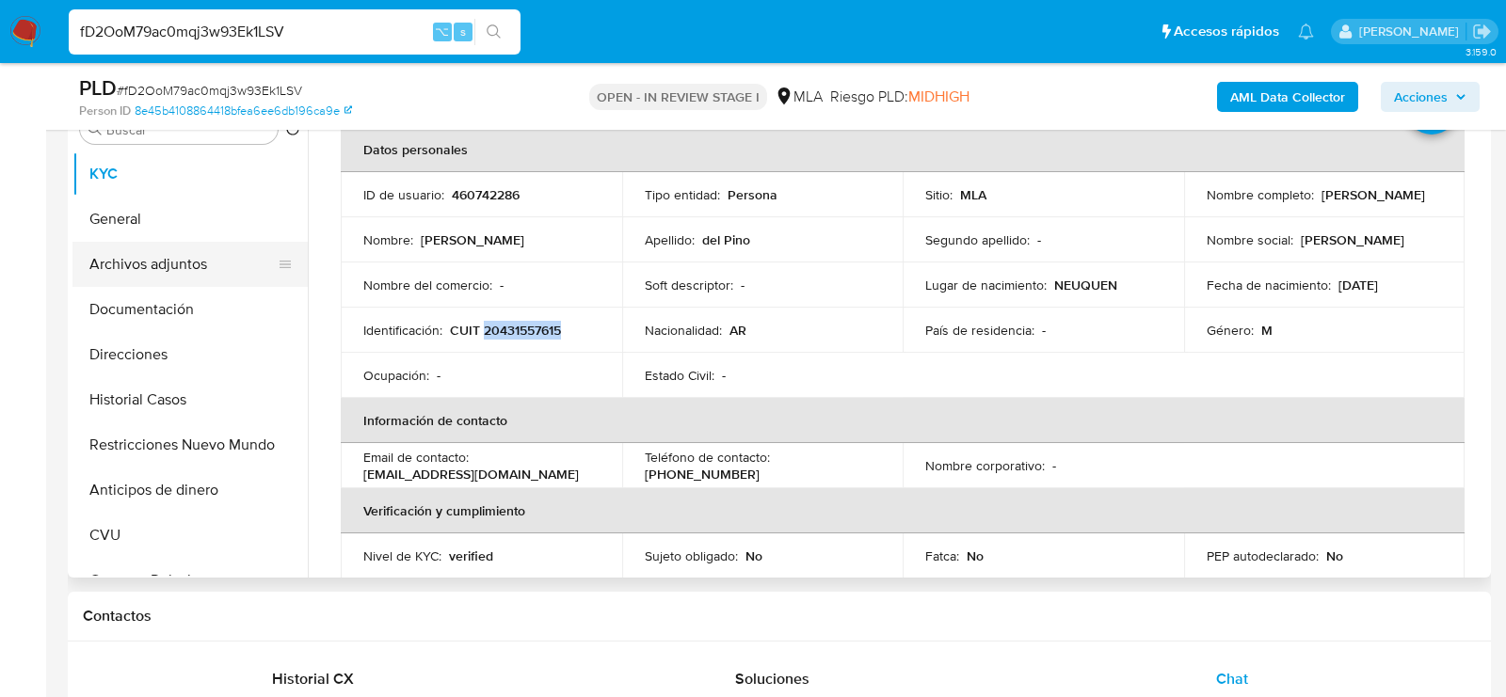
click at [151, 276] on button "Archivos adjuntos" at bounding box center [182, 264] width 220 height 45
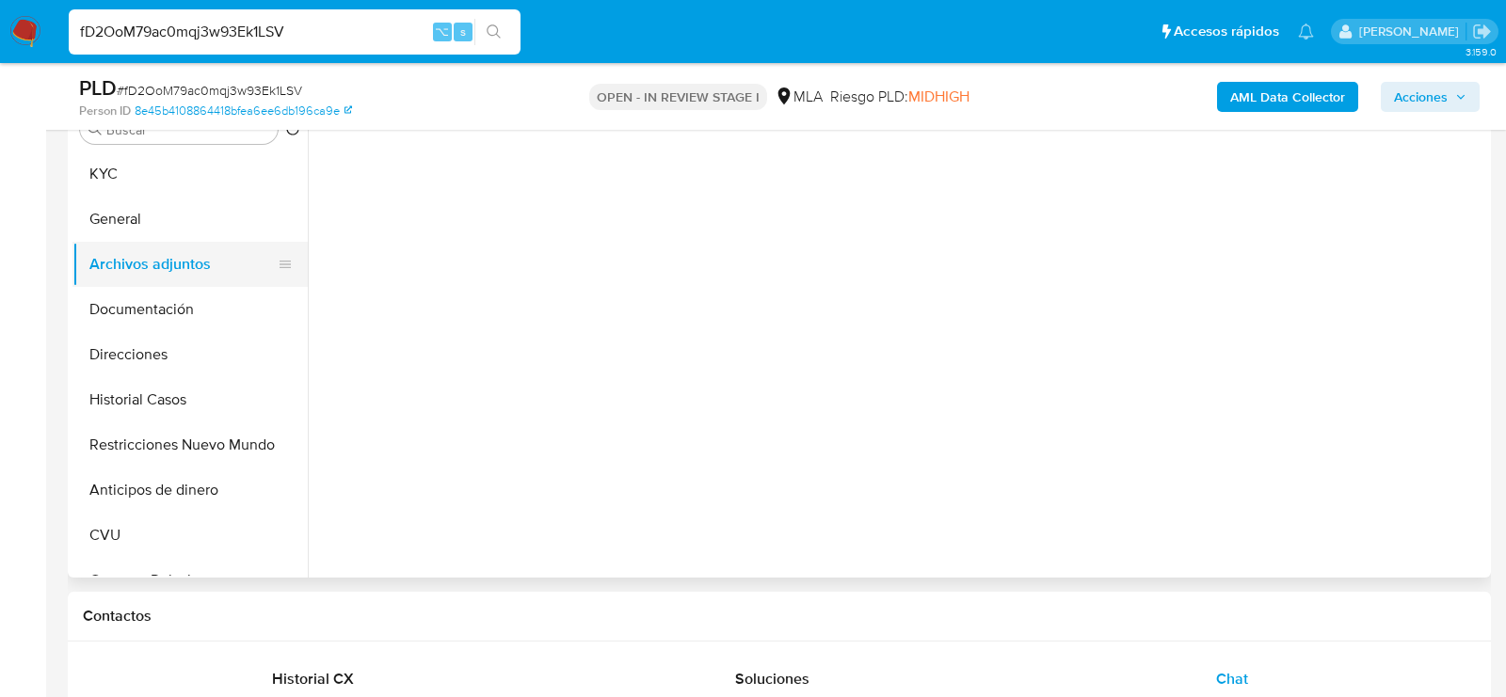
scroll to position [0, 0]
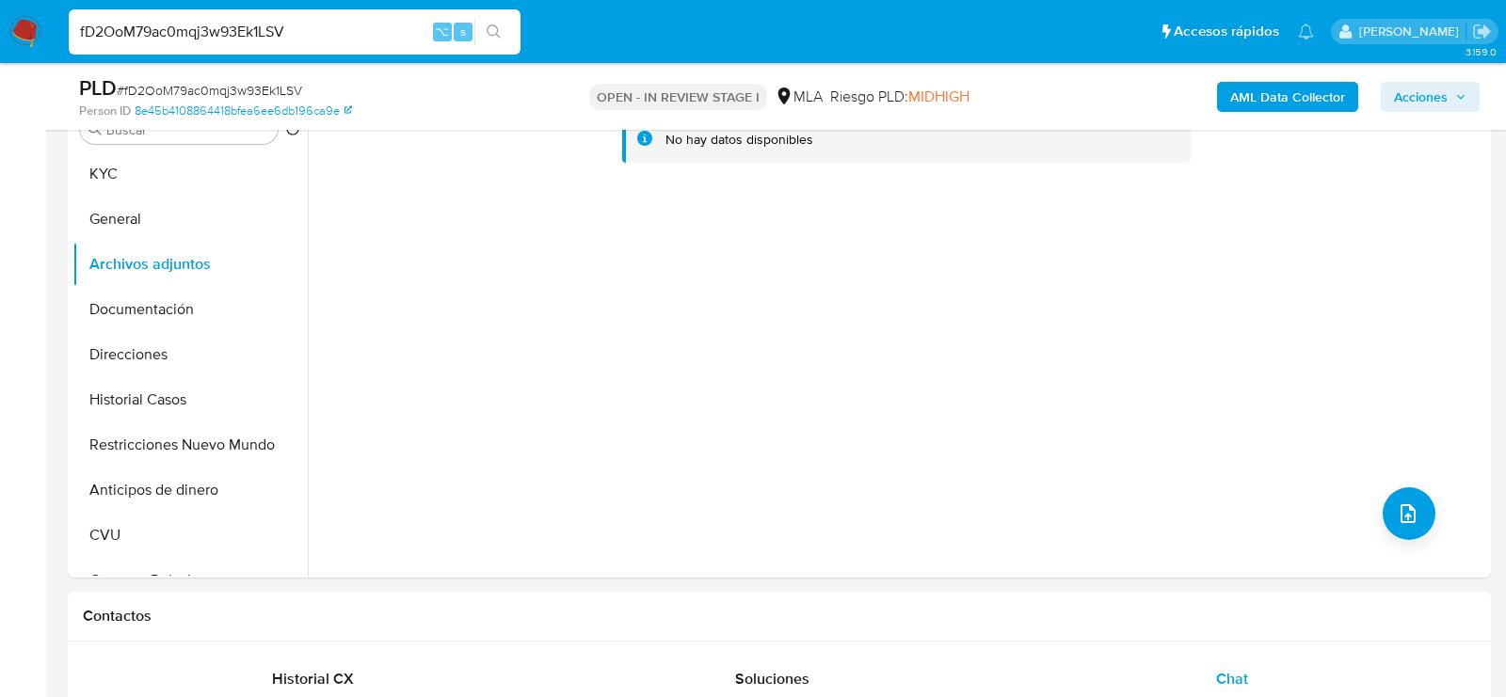
click at [1268, 88] on b "AML Data Collector" at bounding box center [1287, 97] width 115 height 30
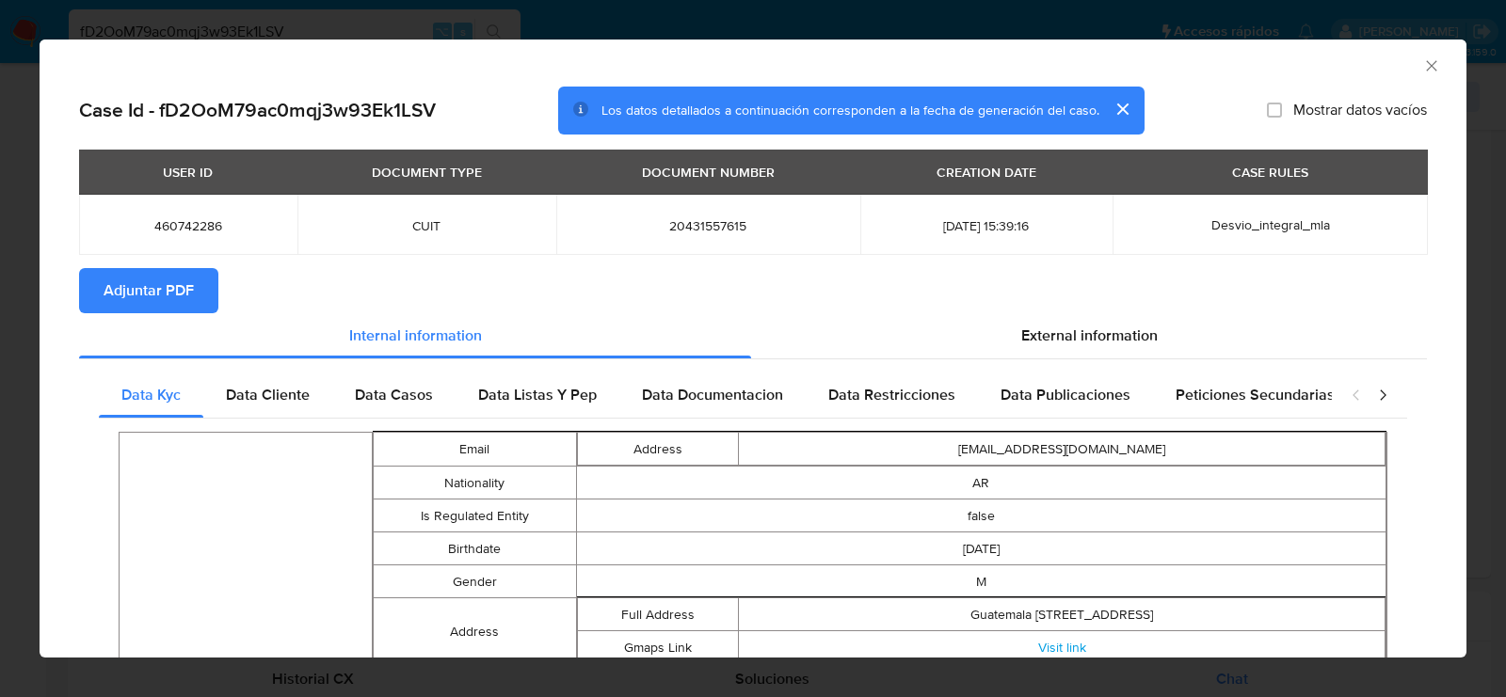
click at [159, 310] on span "Adjuntar PDF" at bounding box center [149, 290] width 90 height 41
click at [1429, 67] on icon "Cerrar ventana" at bounding box center [1431, 65] width 10 height 10
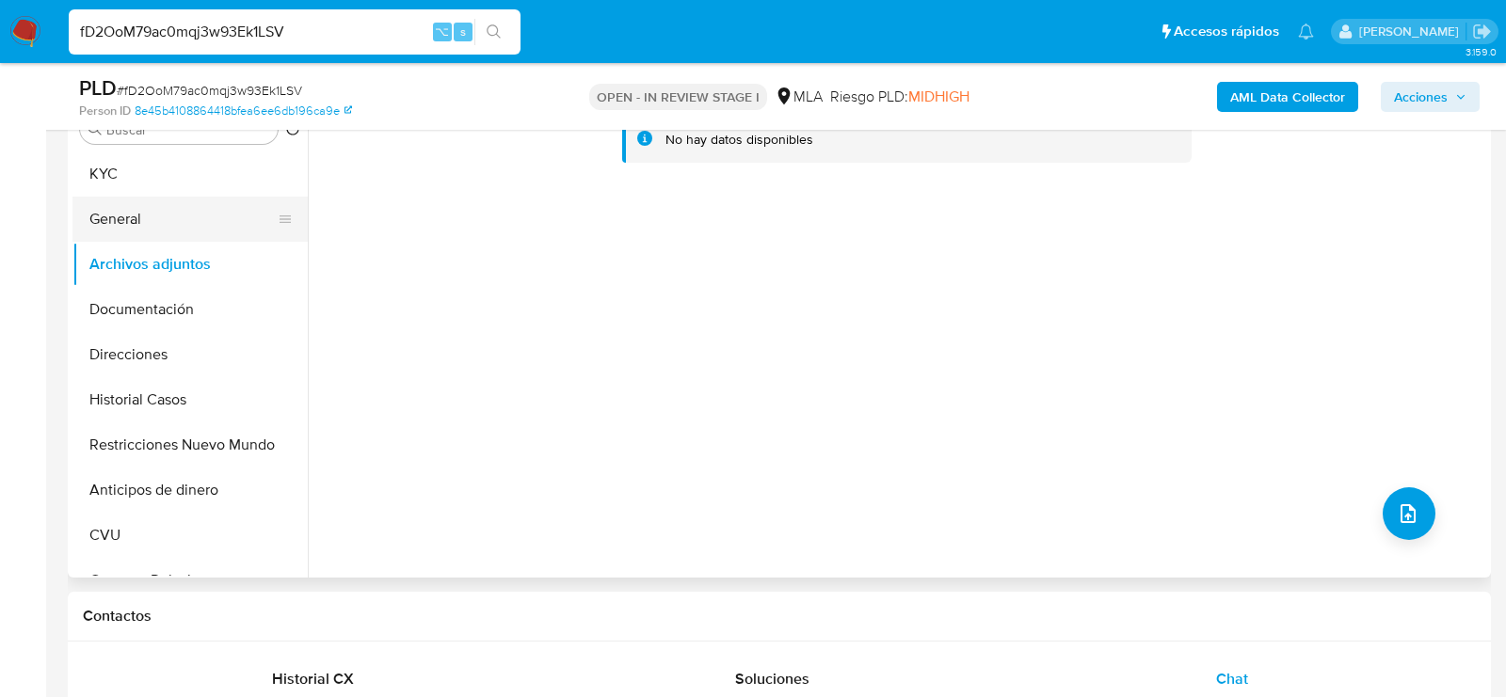
click at [197, 216] on button "General" at bounding box center [182, 219] width 220 height 45
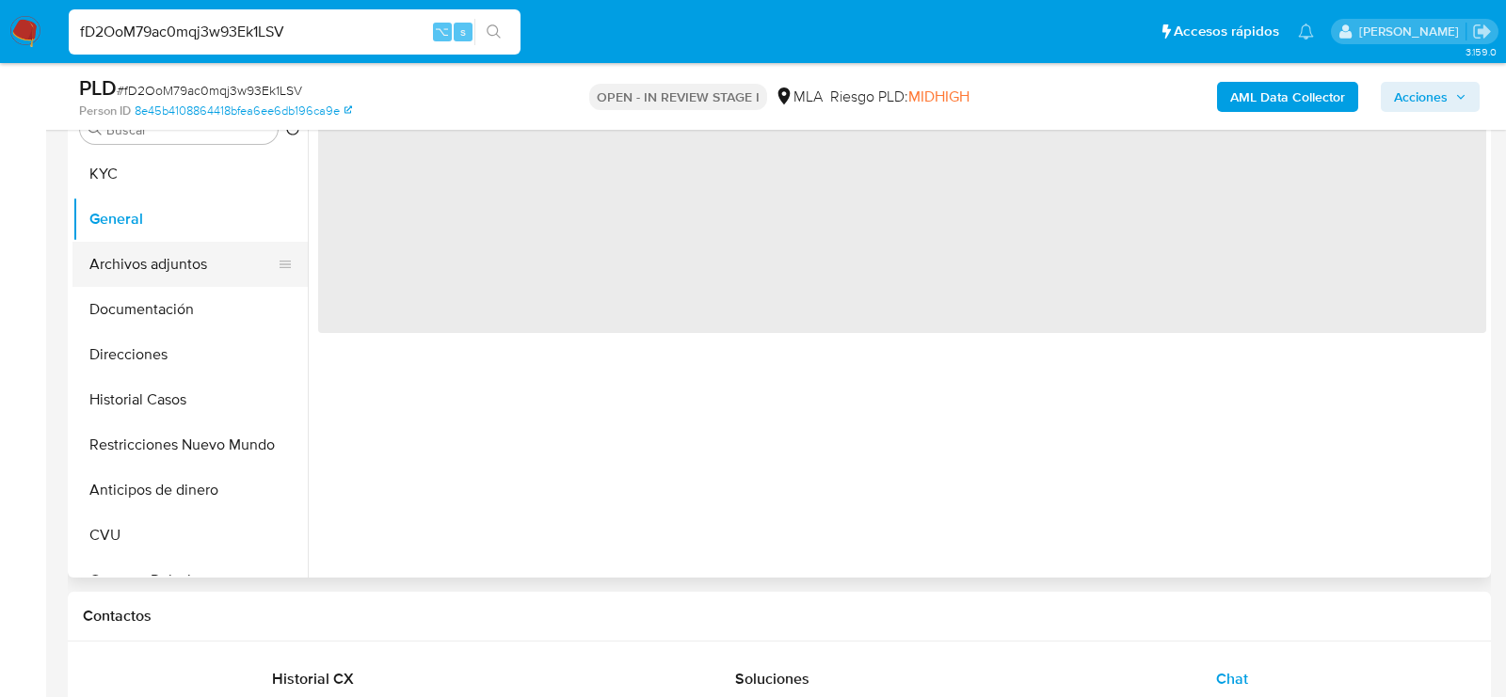
click at [197, 277] on button "Archivos adjuntos" at bounding box center [182, 264] width 220 height 45
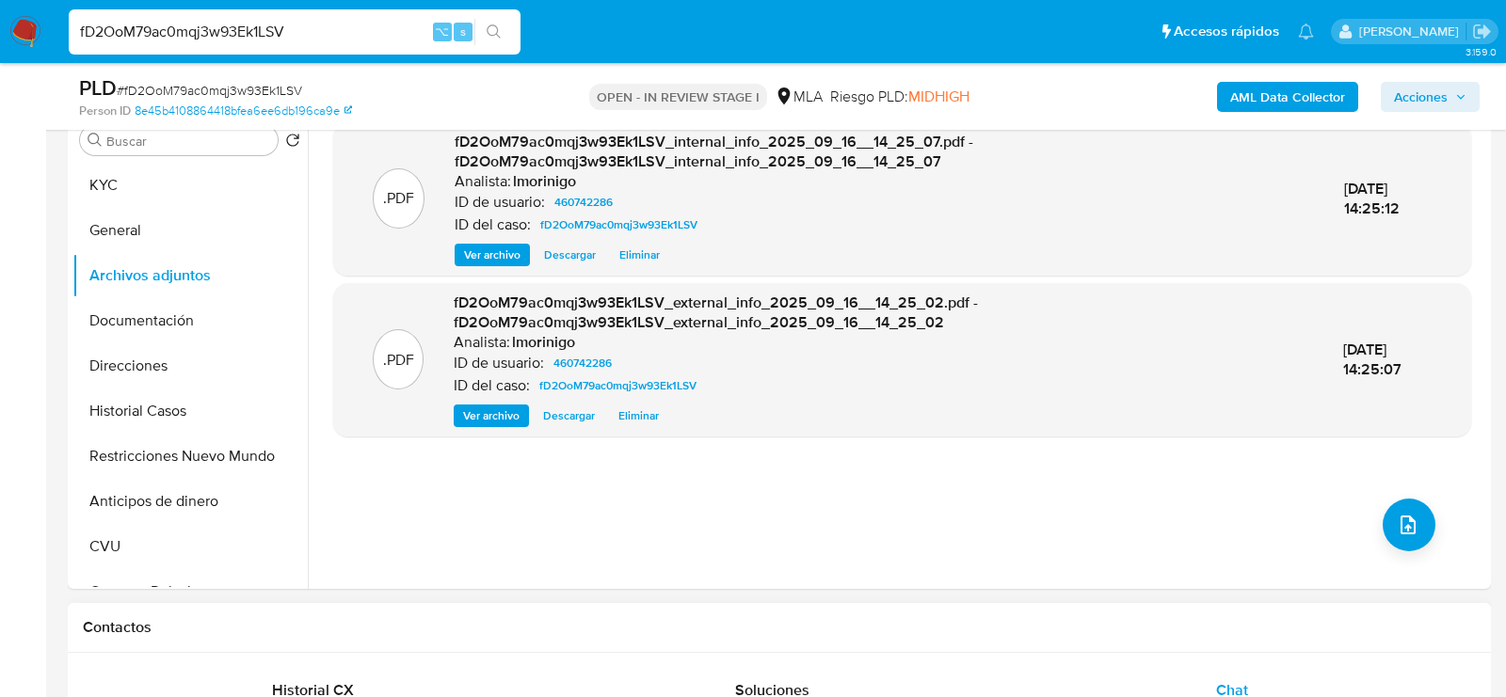
scroll to position [377, 0]
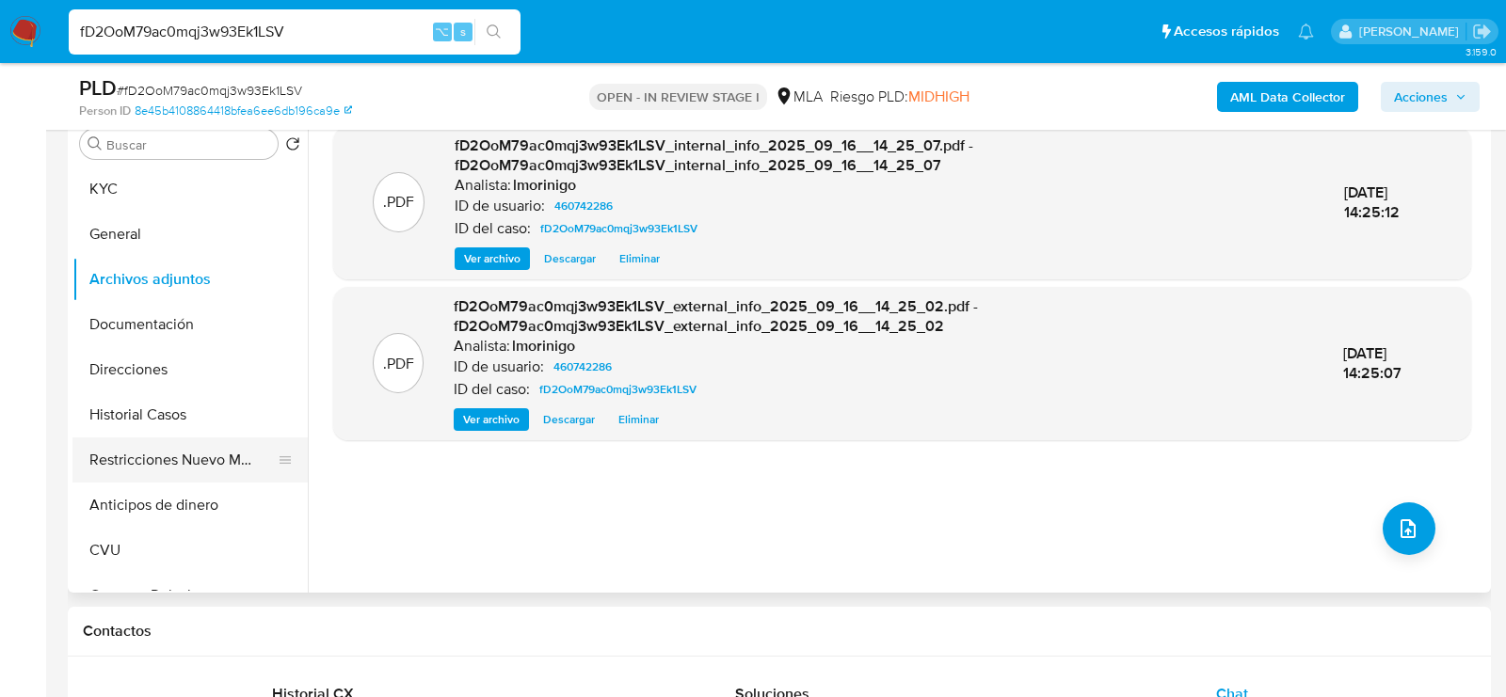
click at [178, 448] on button "Restricciones Nuevo Mundo" at bounding box center [182, 460] width 220 height 45
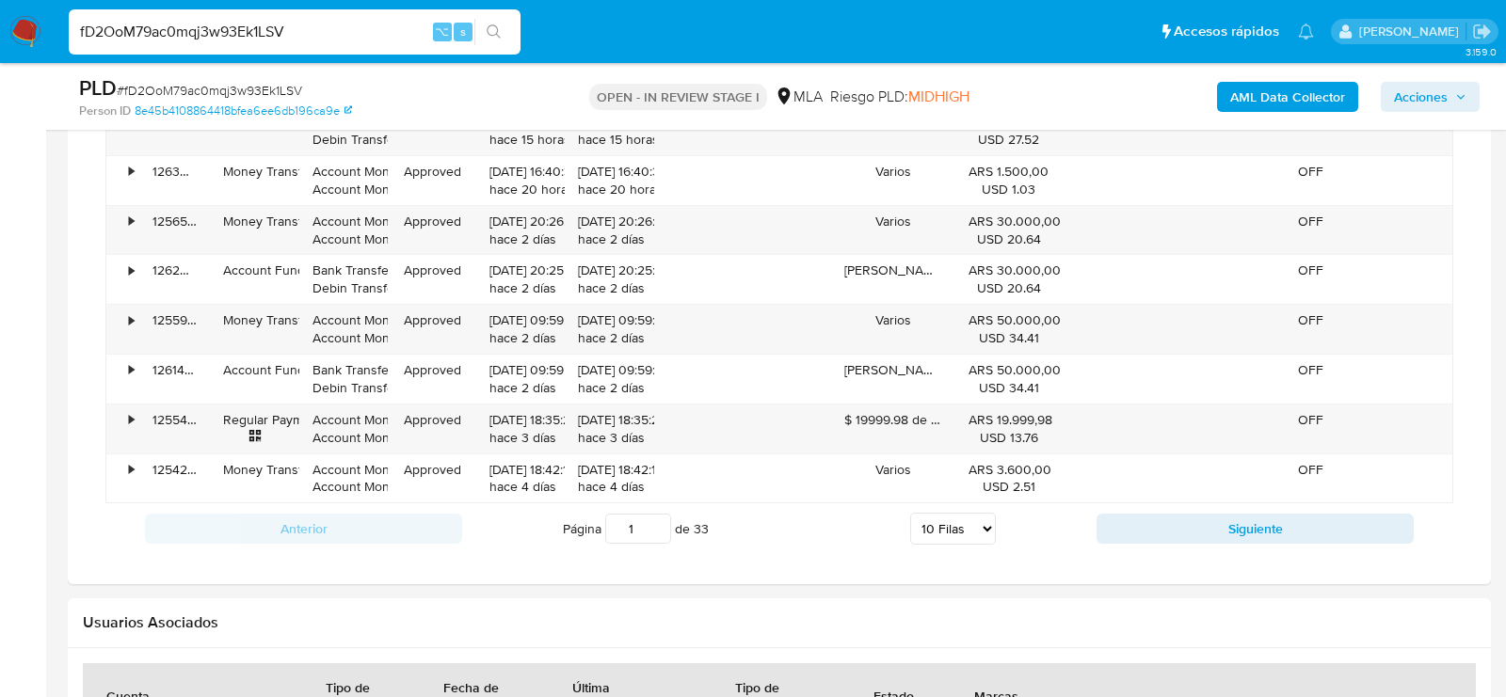
scroll to position [2905, 0]
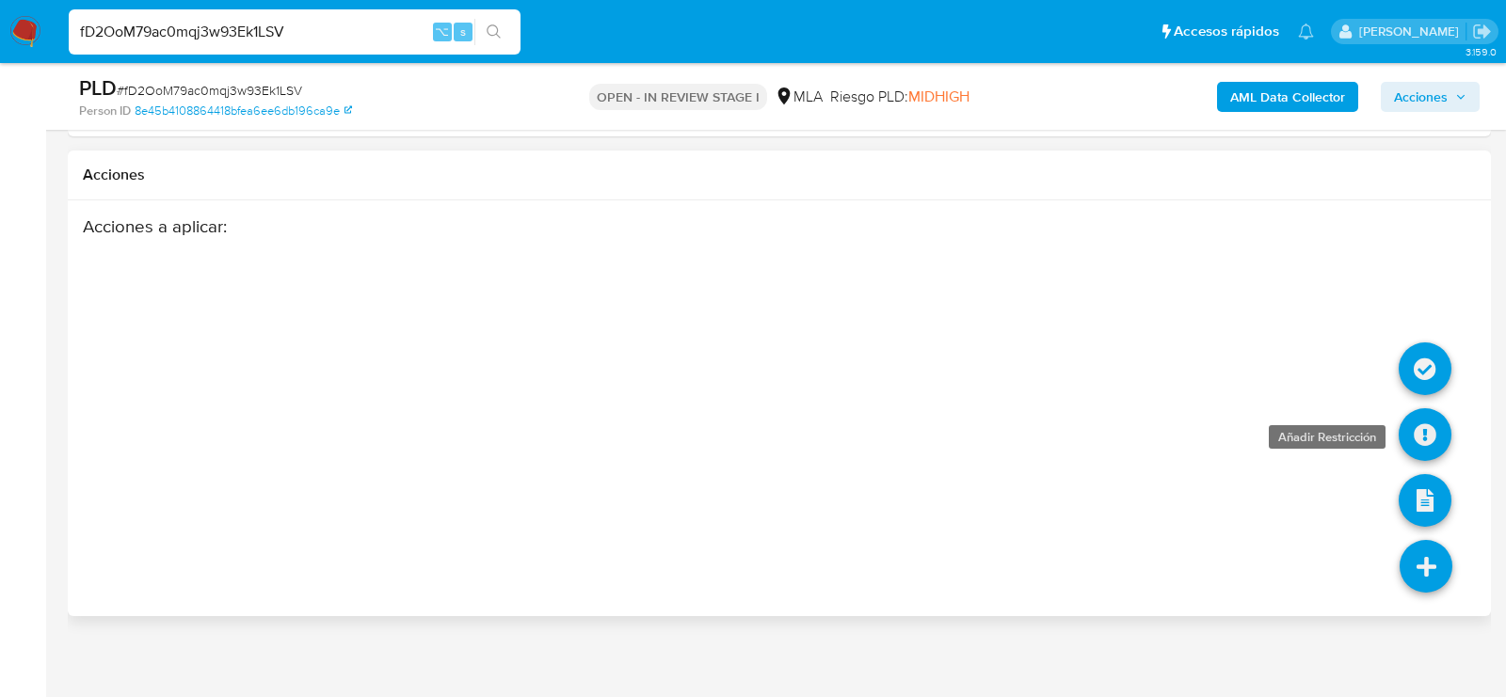
click at [1433, 437] on icon at bounding box center [1425, 434] width 53 height 53
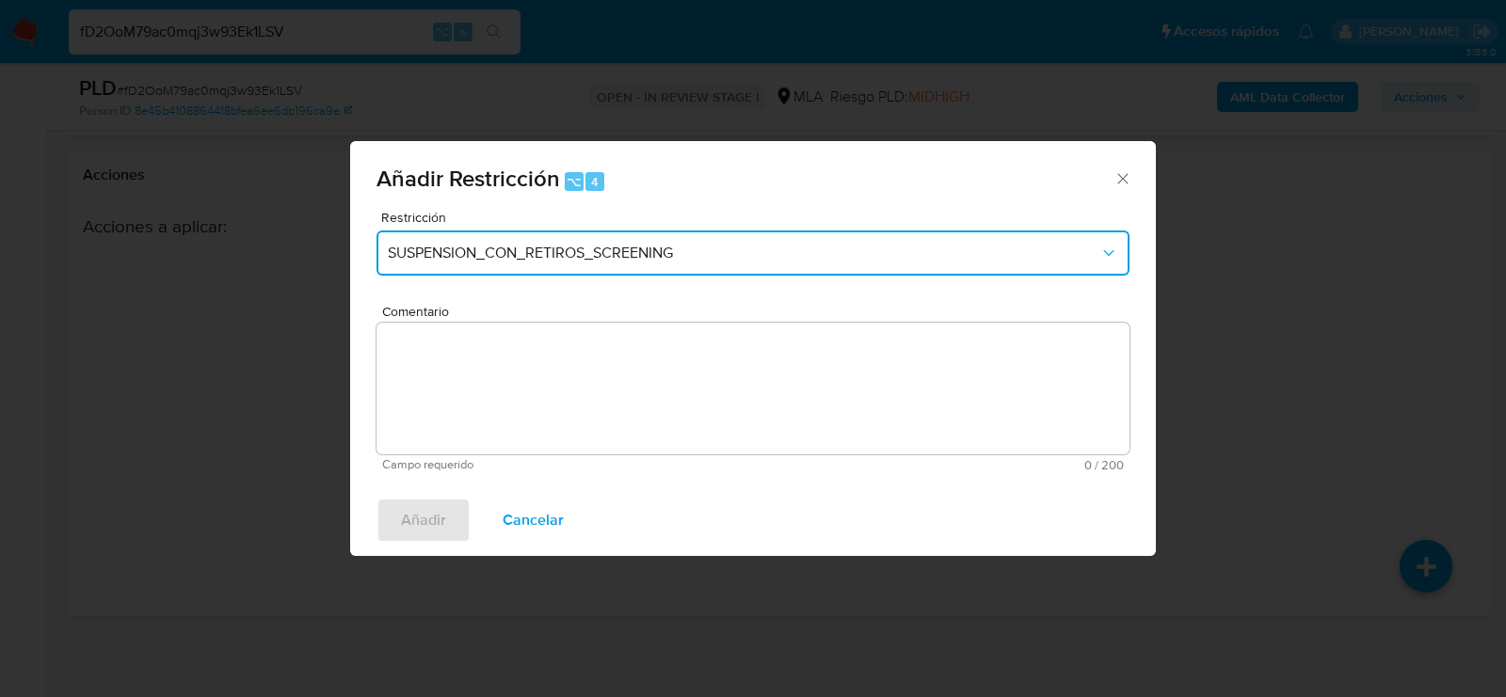
click at [431, 251] on span "SUSPENSION_CON_RETIROS_SCREENING" at bounding box center [744, 253] width 712 height 19
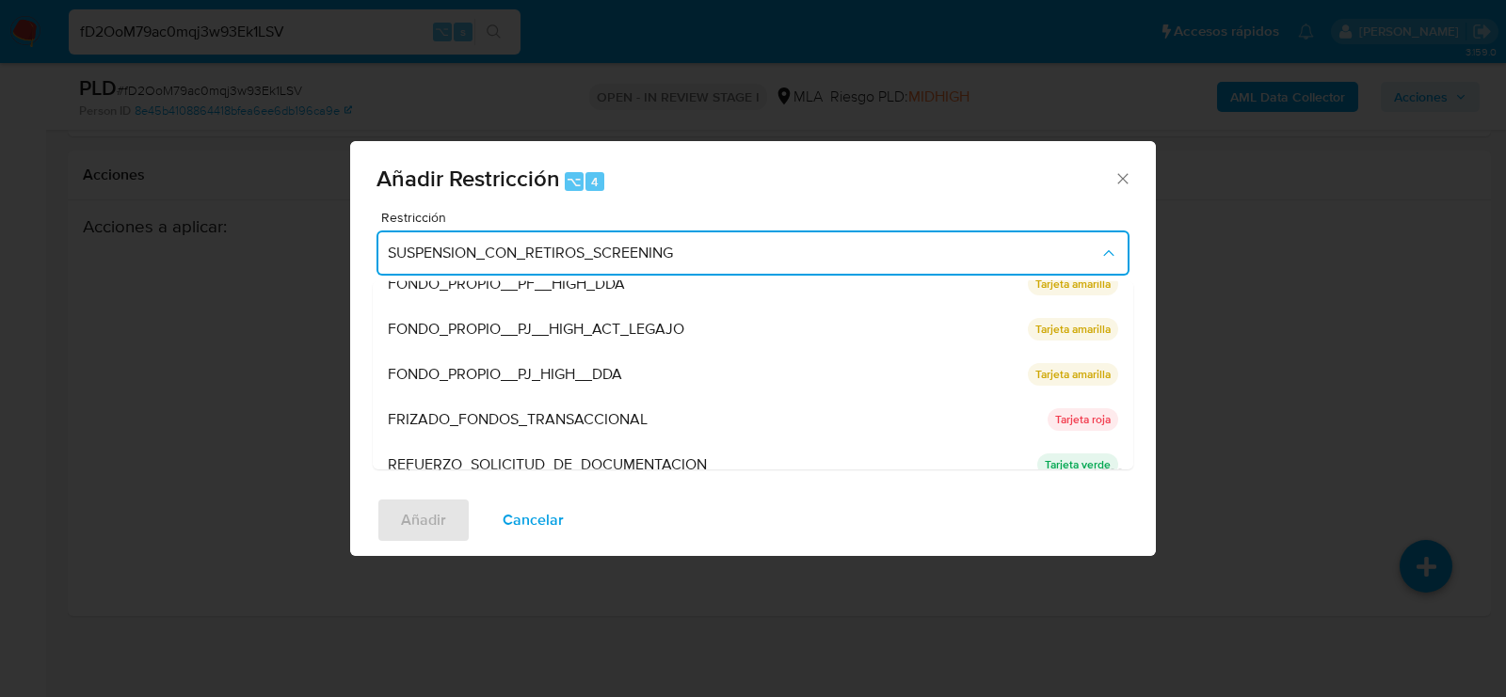
scroll to position [398, 0]
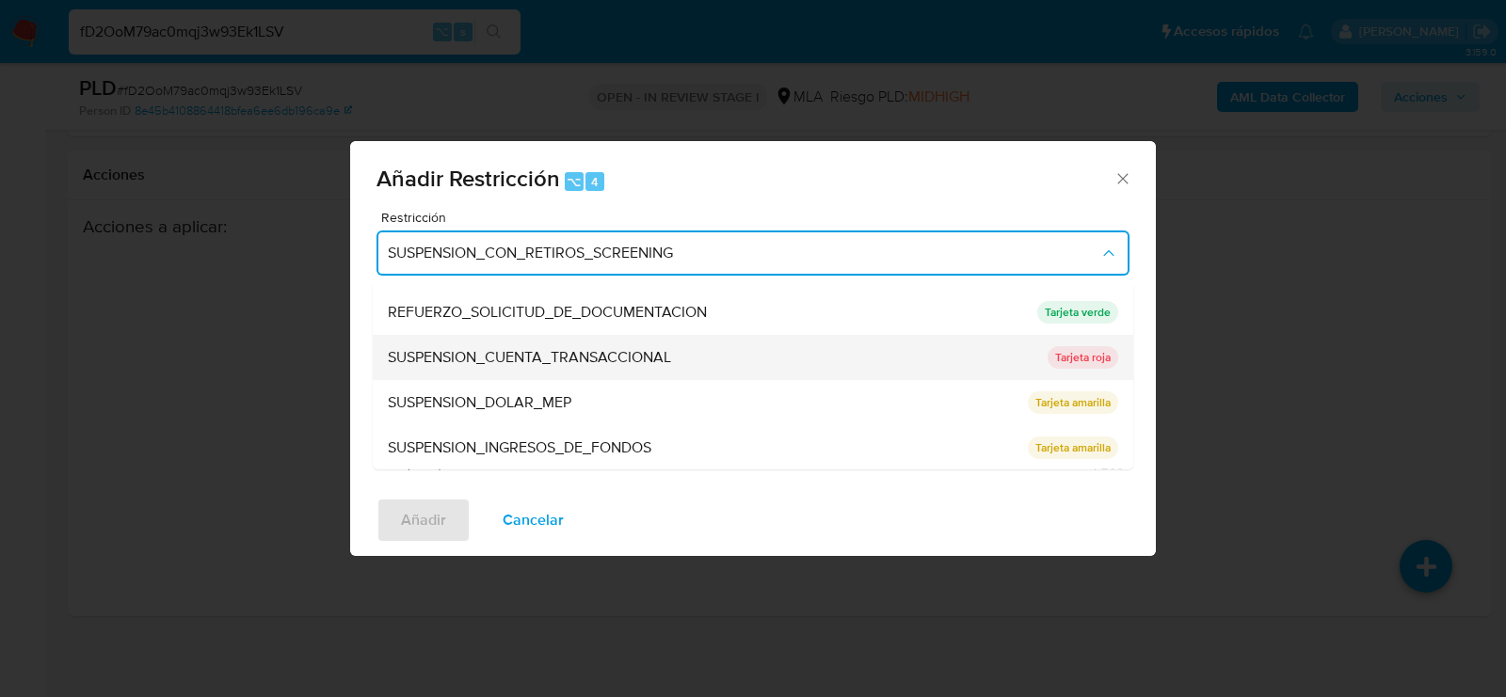
click at [428, 344] on div "SUSPENSION_CUENTA_TRANSACCIONAL" at bounding box center [712, 357] width 648 height 45
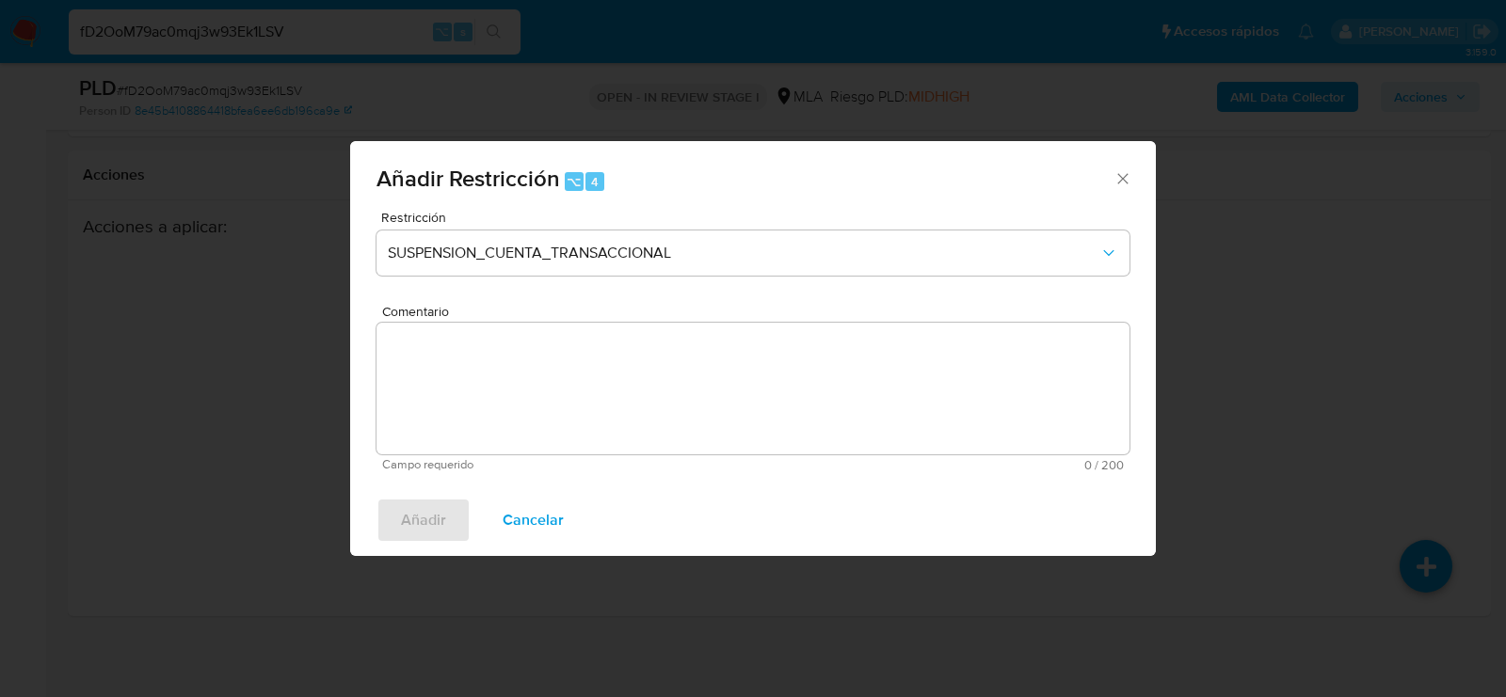
click at [435, 391] on textarea "Comentario" at bounding box center [752, 389] width 753 height 132
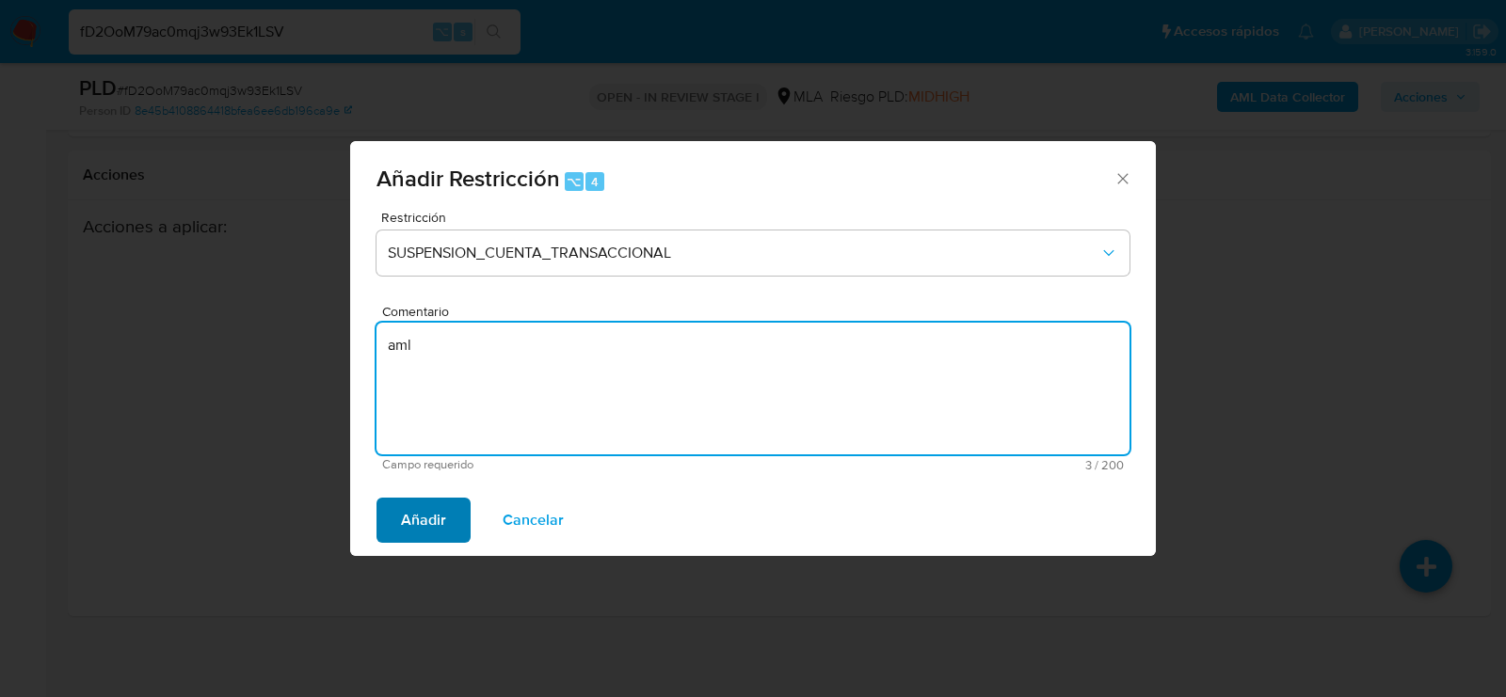
type textarea "aml"
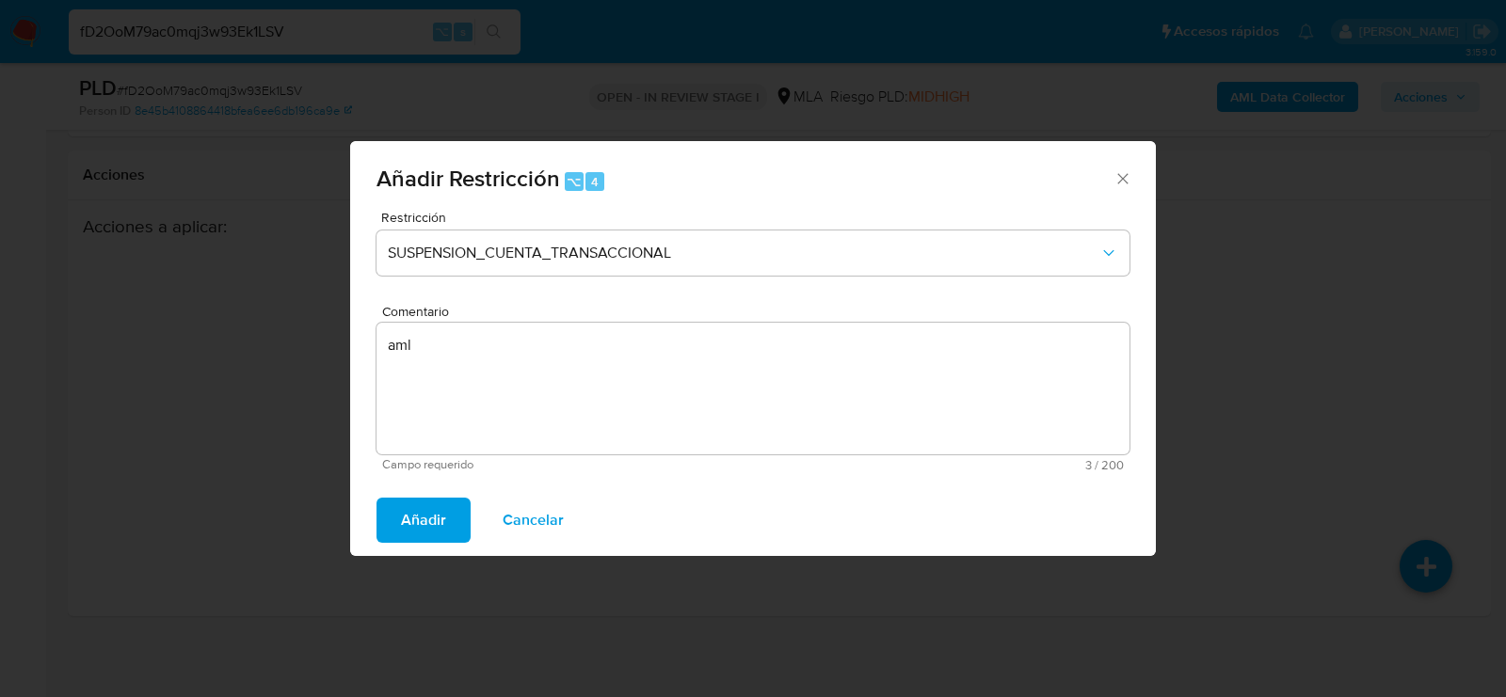
click at [401, 518] on span "Añadir" at bounding box center [423, 520] width 45 height 41
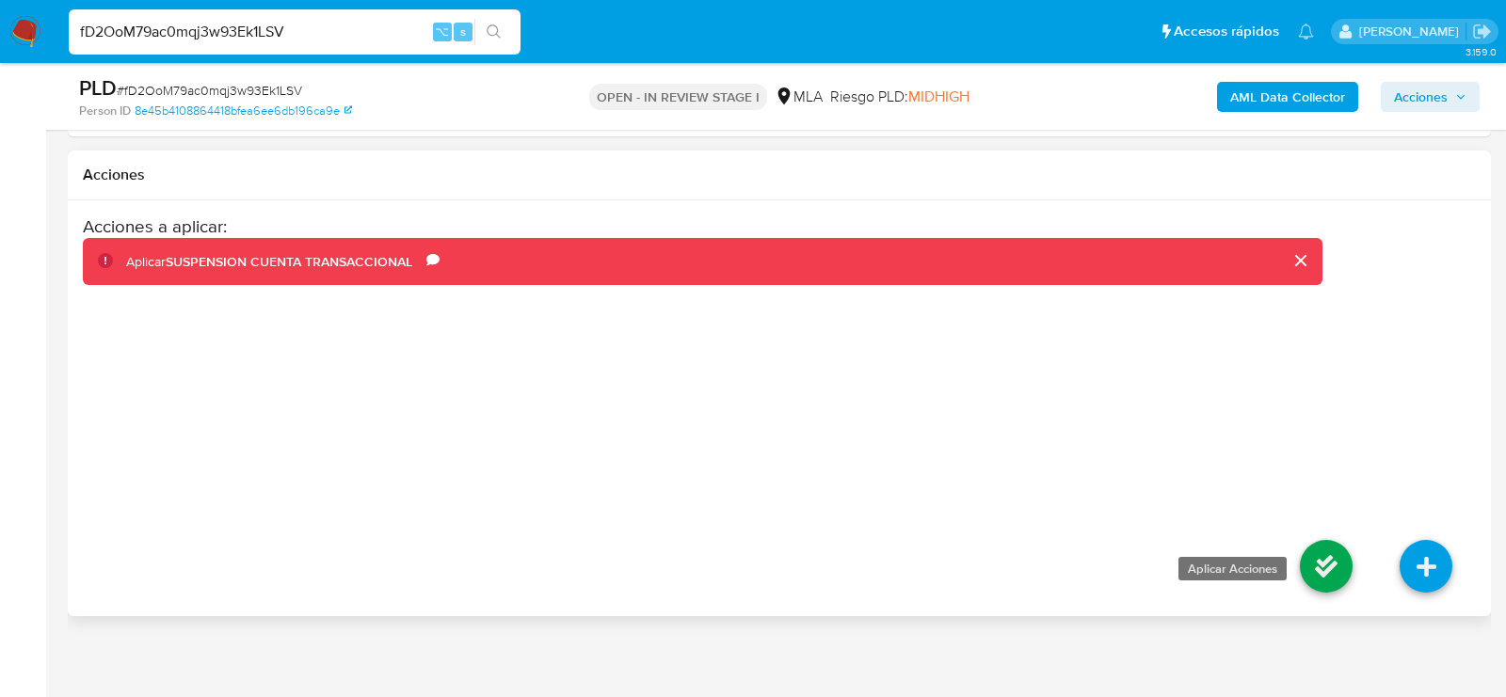
click at [1329, 546] on icon at bounding box center [1326, 566] width 53 height 53
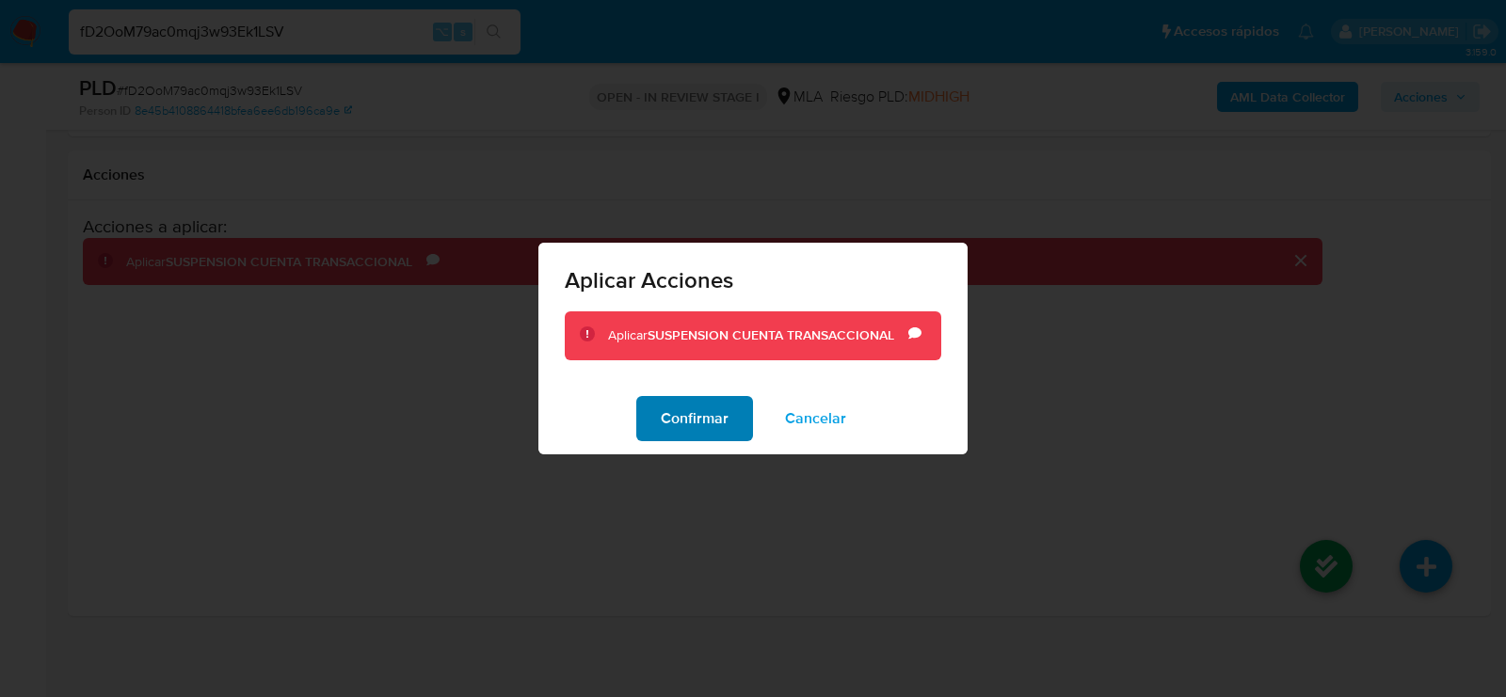
click at [723, 424] on span "Confirmar" at bounding box center [695, 418] width 68 height 41
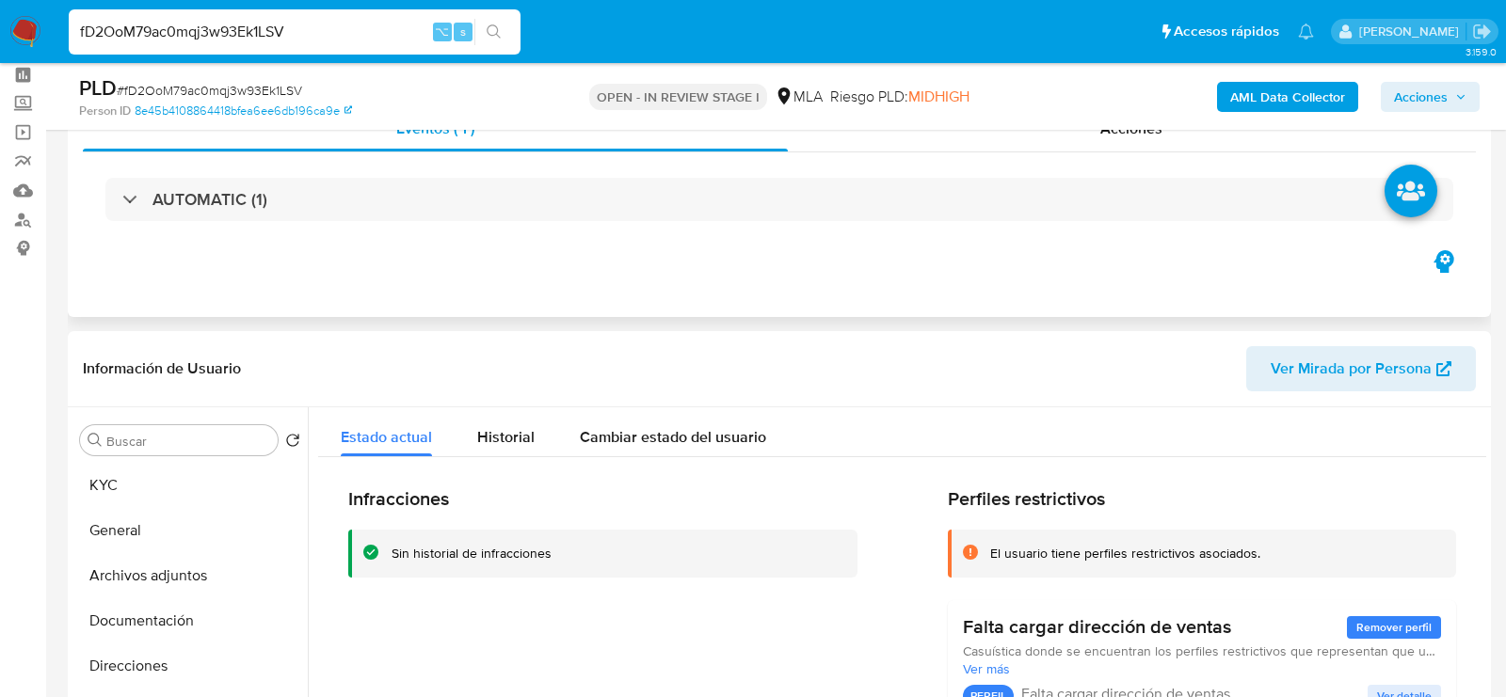
scroll to position [67, 0]
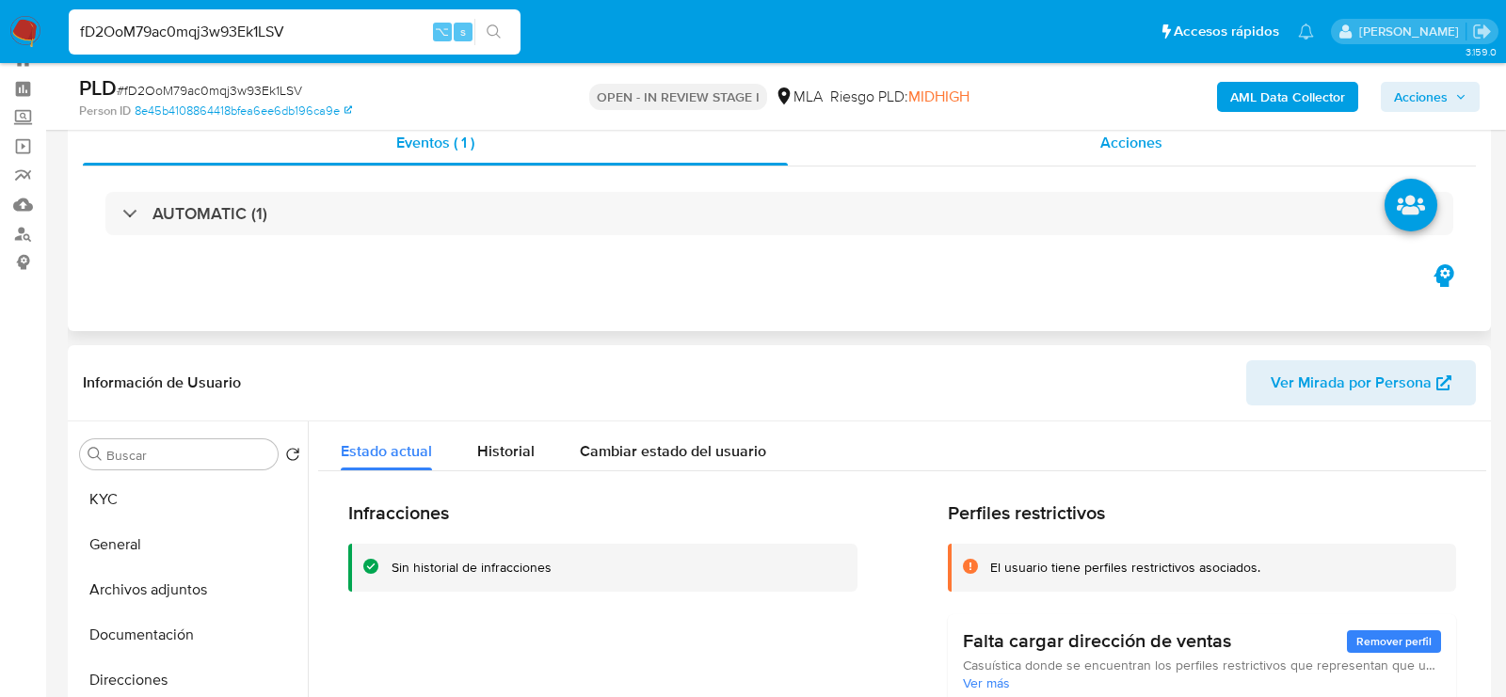
click at [1083, 160] on div "Acciones" at bounding box center [1132, 142] width 689 height 45
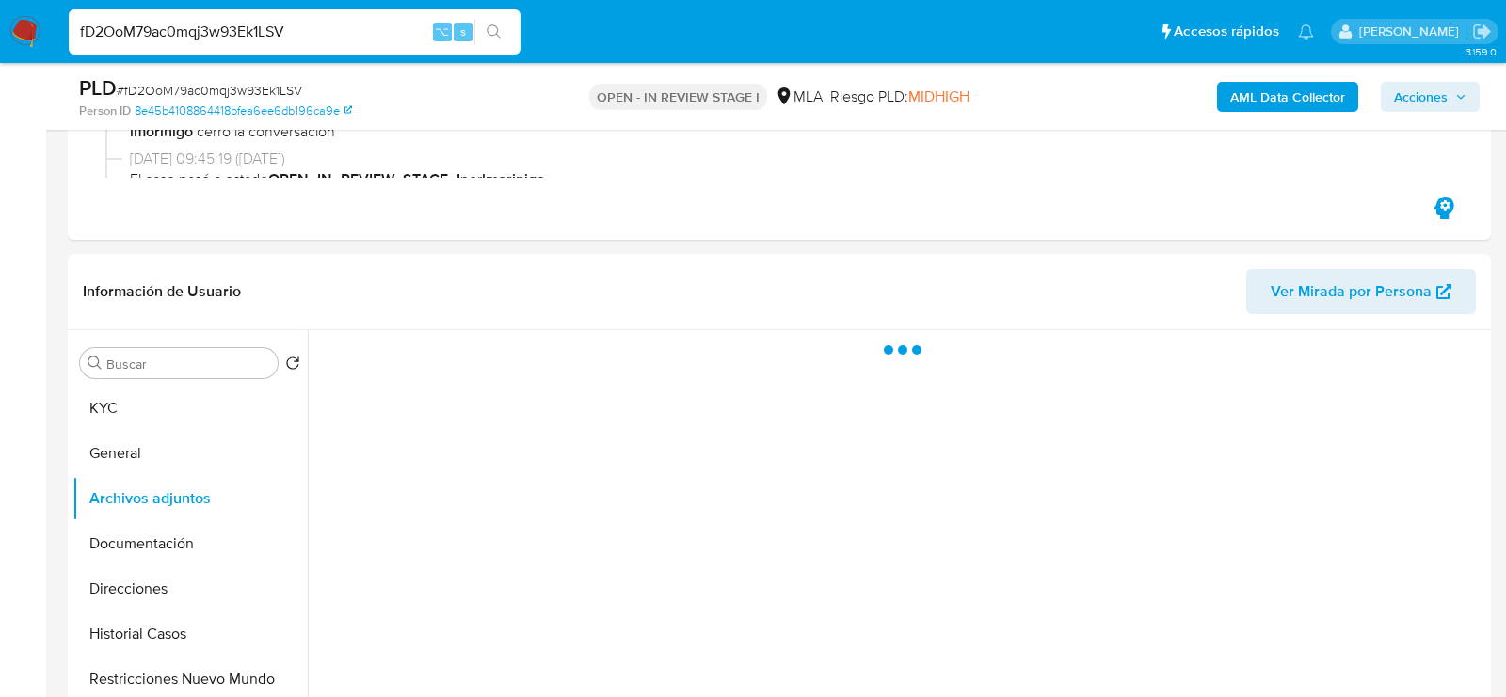
scroll to position [480, 0]
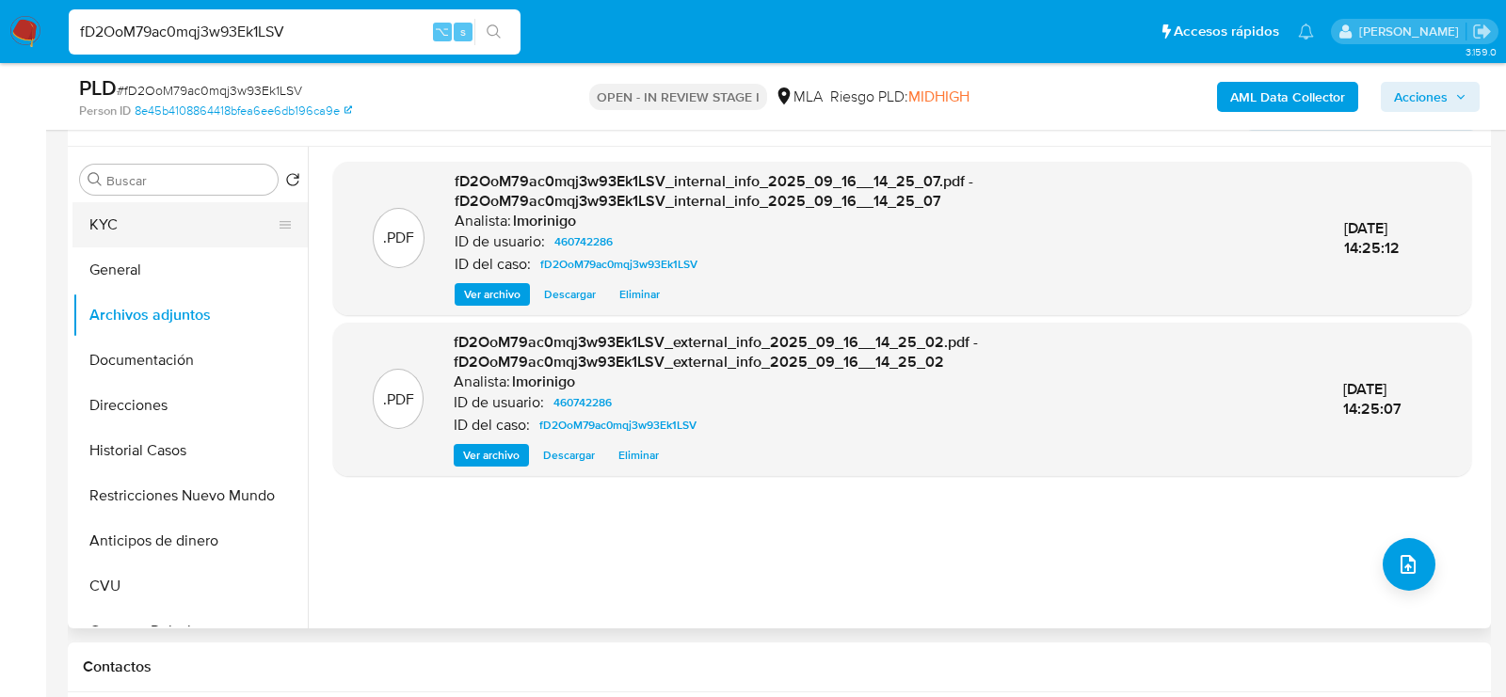
click at [88, 232] on button "KYC" at bounding box center [182, 224] width 220 height 45
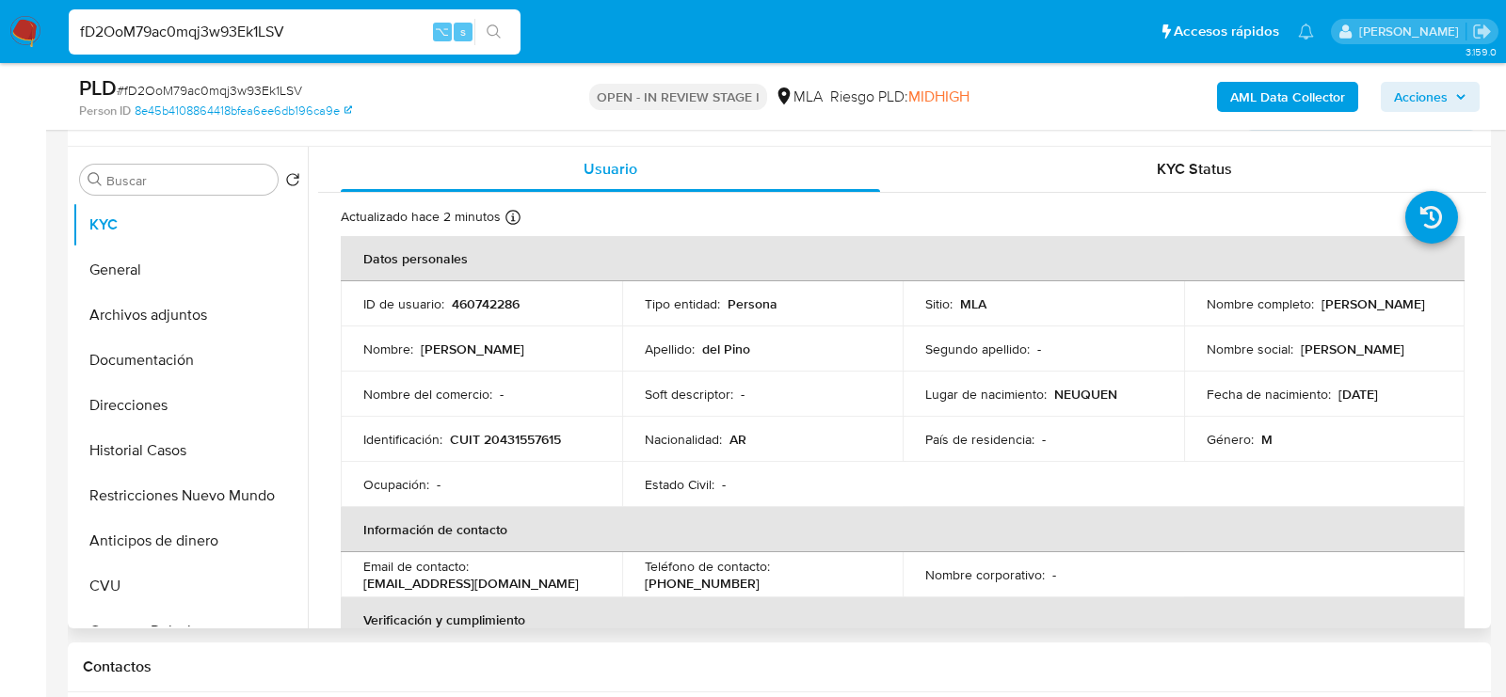
drag, startPoint x: 1183, startPoint y: 322, endPoint x: 1194, endPoint y: 312, distance: 15.3
click at [1194, 312] on td "Nombre completo : David Gamaliel del Pino" at bounding box center [1324, 303] width 281 height 45
click at [146, 312] on button "Archivos adjuntos" at bounding box center [182, 315] width 220 height 45
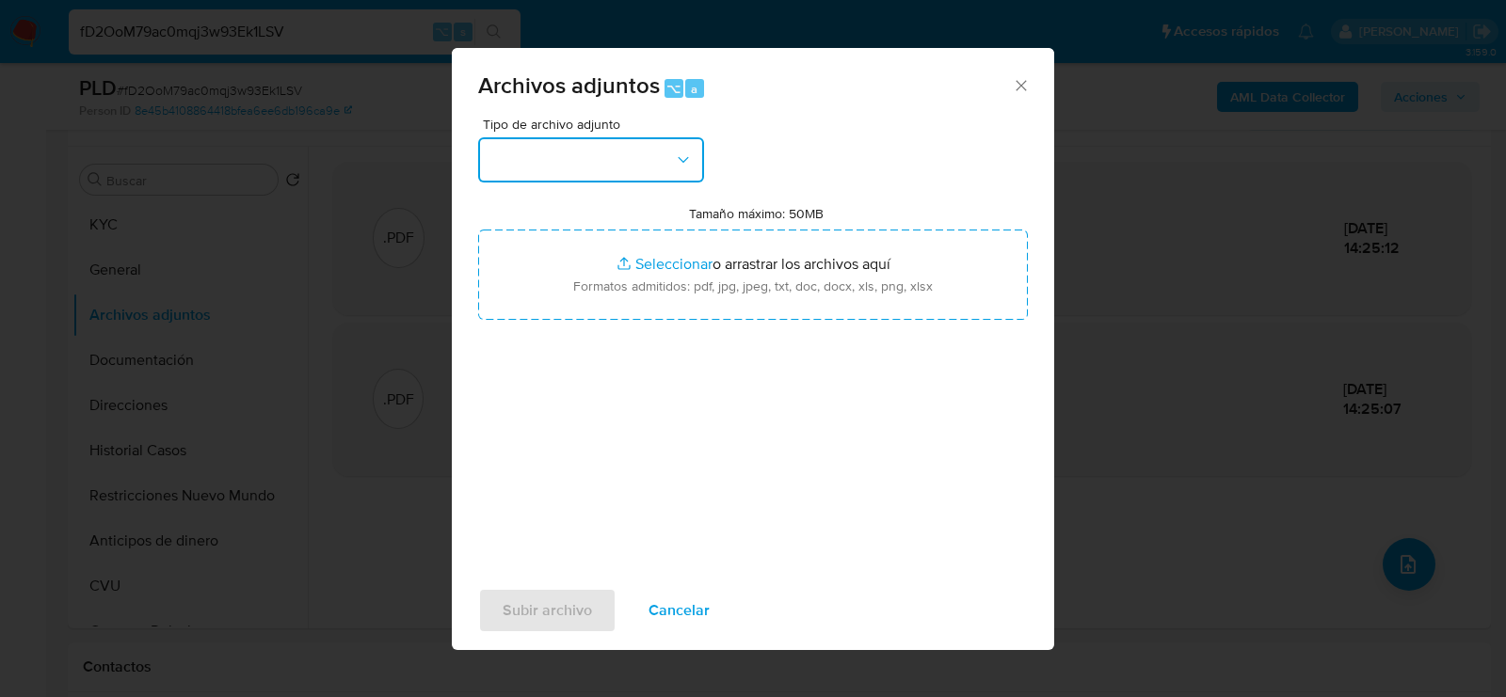
click at [574, 149] on button "button" at bounding box center [591, 159] width 226 height 45
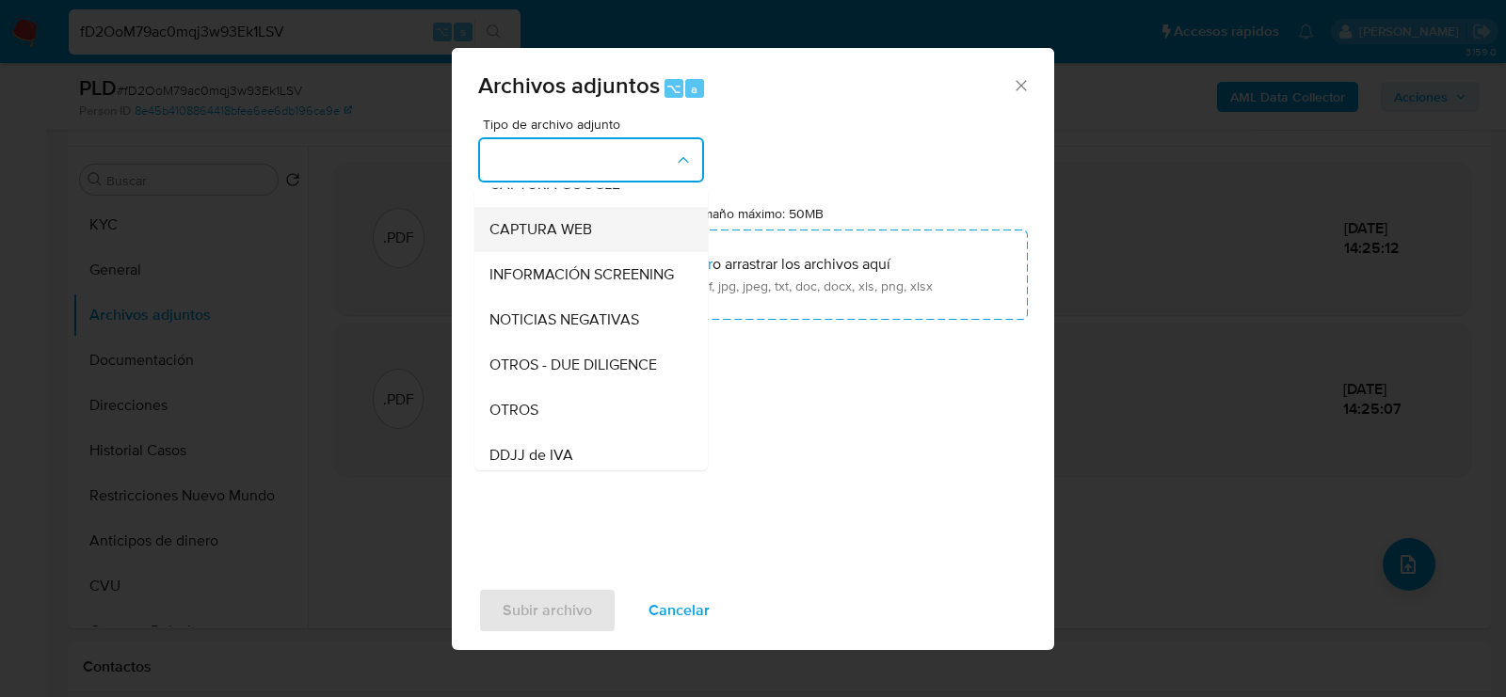
scroll to position [163, 0]
click at [548, 412] on div "OTROS" at bounding box center [585, 409] width 192 height 45
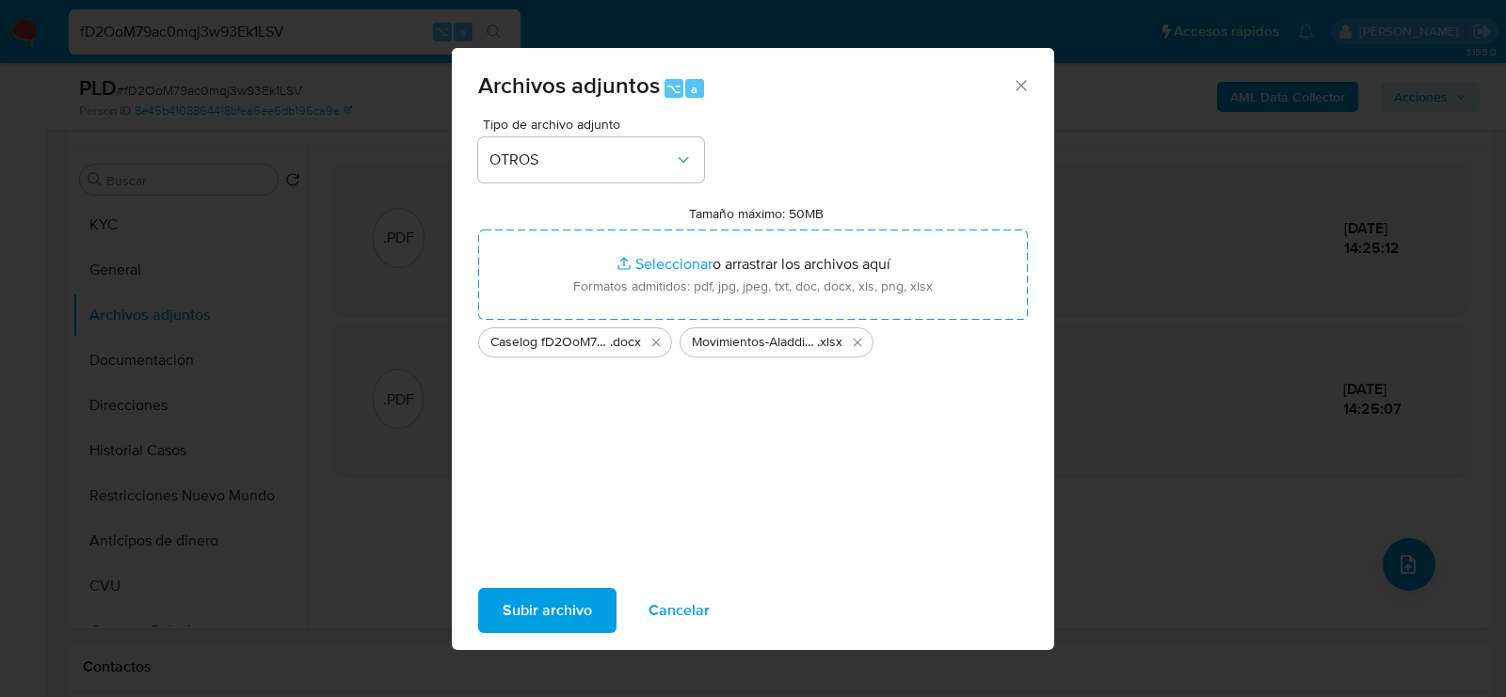
click at [552, 604] on span "Subir archivo" at bounding box center [547, 610] width 89 height 41
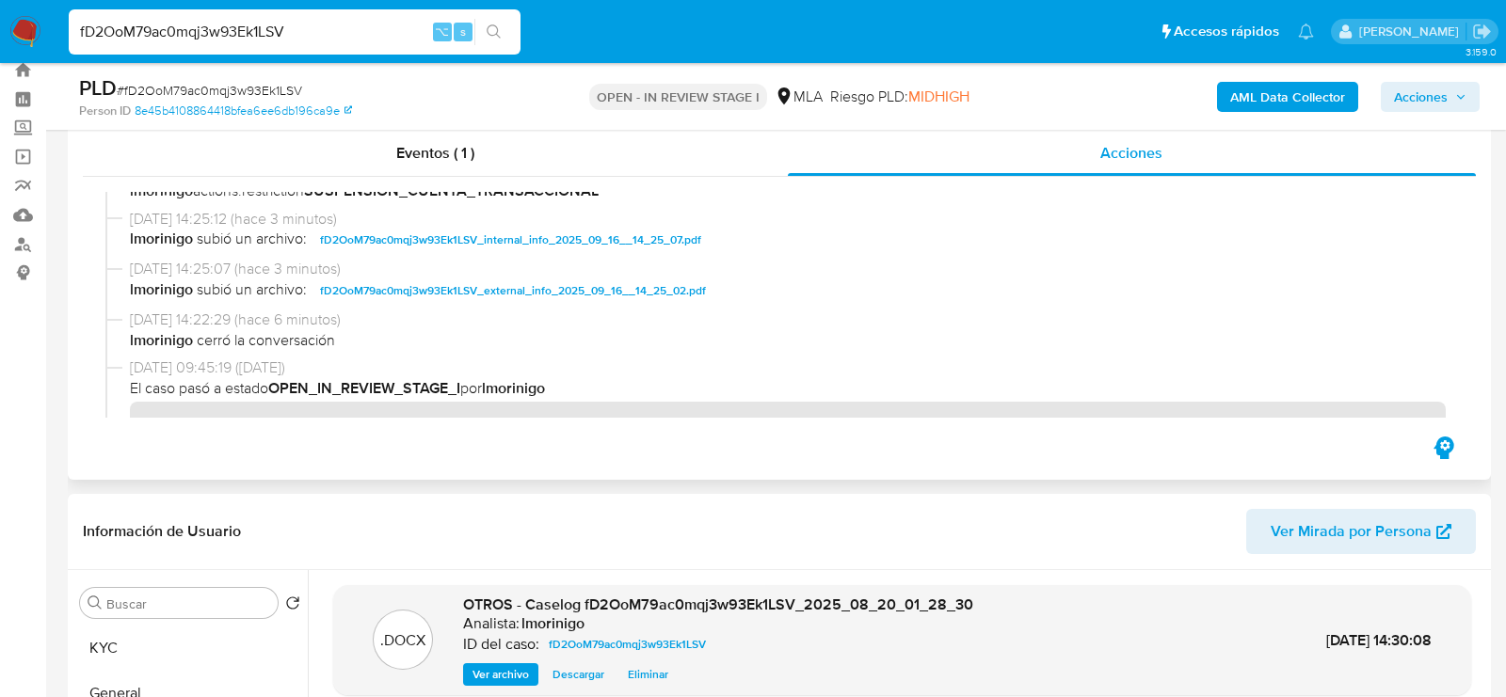
scroll to position [34, 0]
click at [1449, 110] on span "Acciones" at bounding box center [1430, 97] width 72 height 26
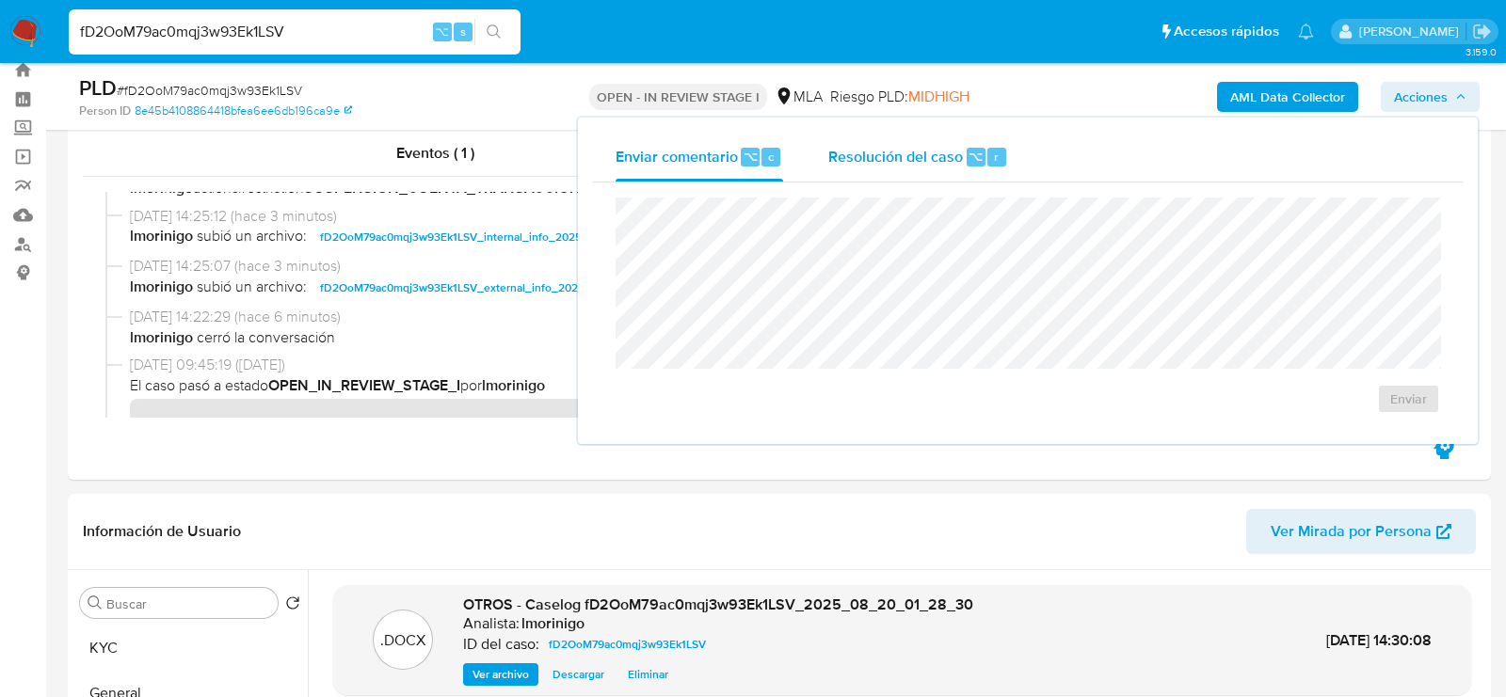
click at [976, 155] on span "⌥" at bounding box center [975, 157] width 14 height 18
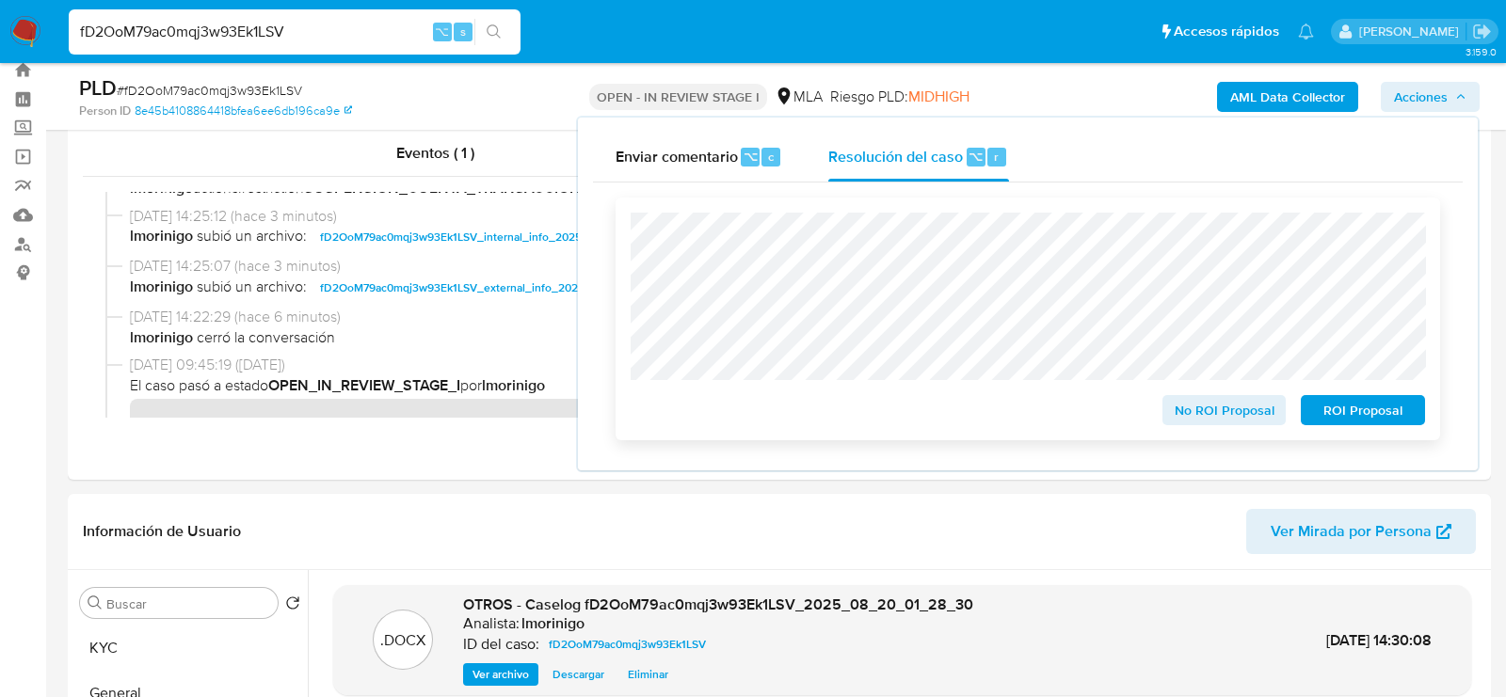
click at [1341, 415] on span "ROI Proposal" at bounding box center [1363, 410] width 98 height 26
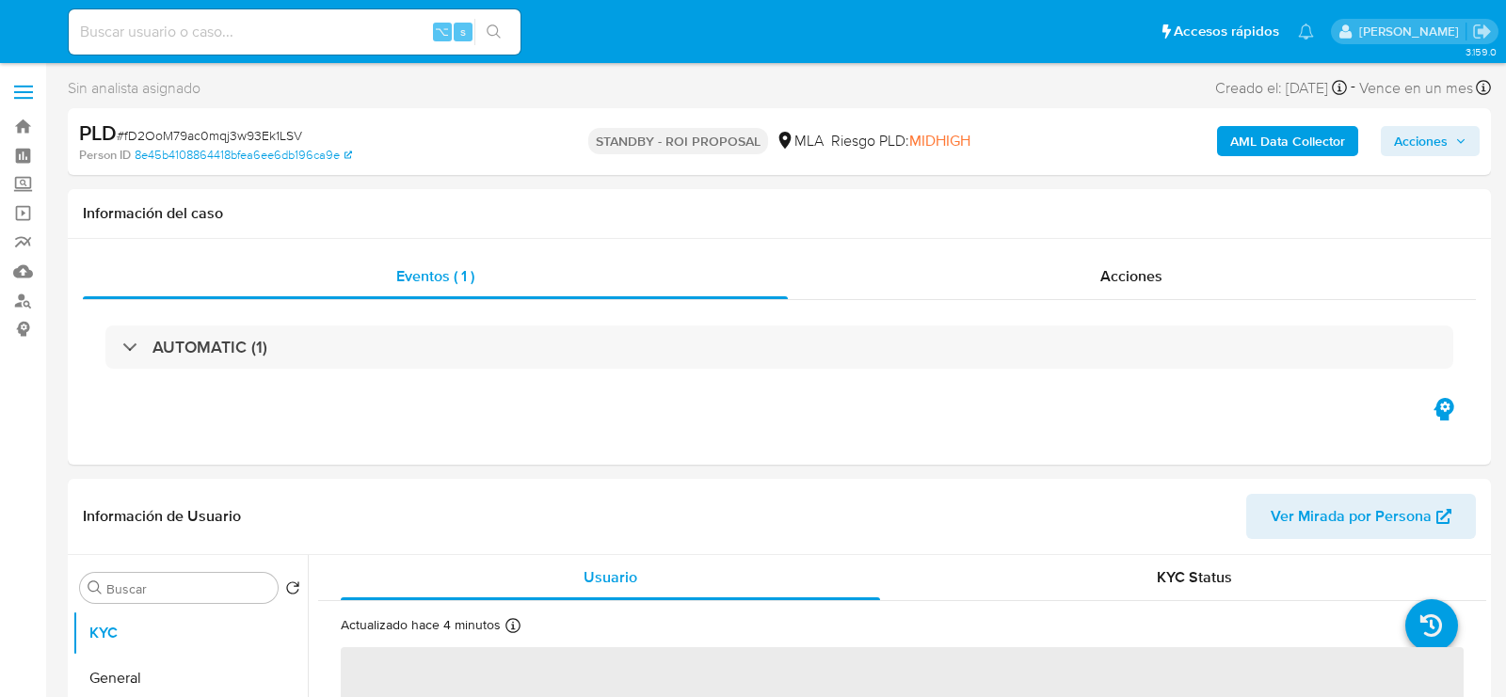
select select "10"
click at [262, 24] on input at bounding box center [295, 32] width 452 height 24
paste input "7S0qLRYjAqiVzaI0T8iww8Wo"
type input "7S0qLRYjAqiVzaI0T8iww8Wo"
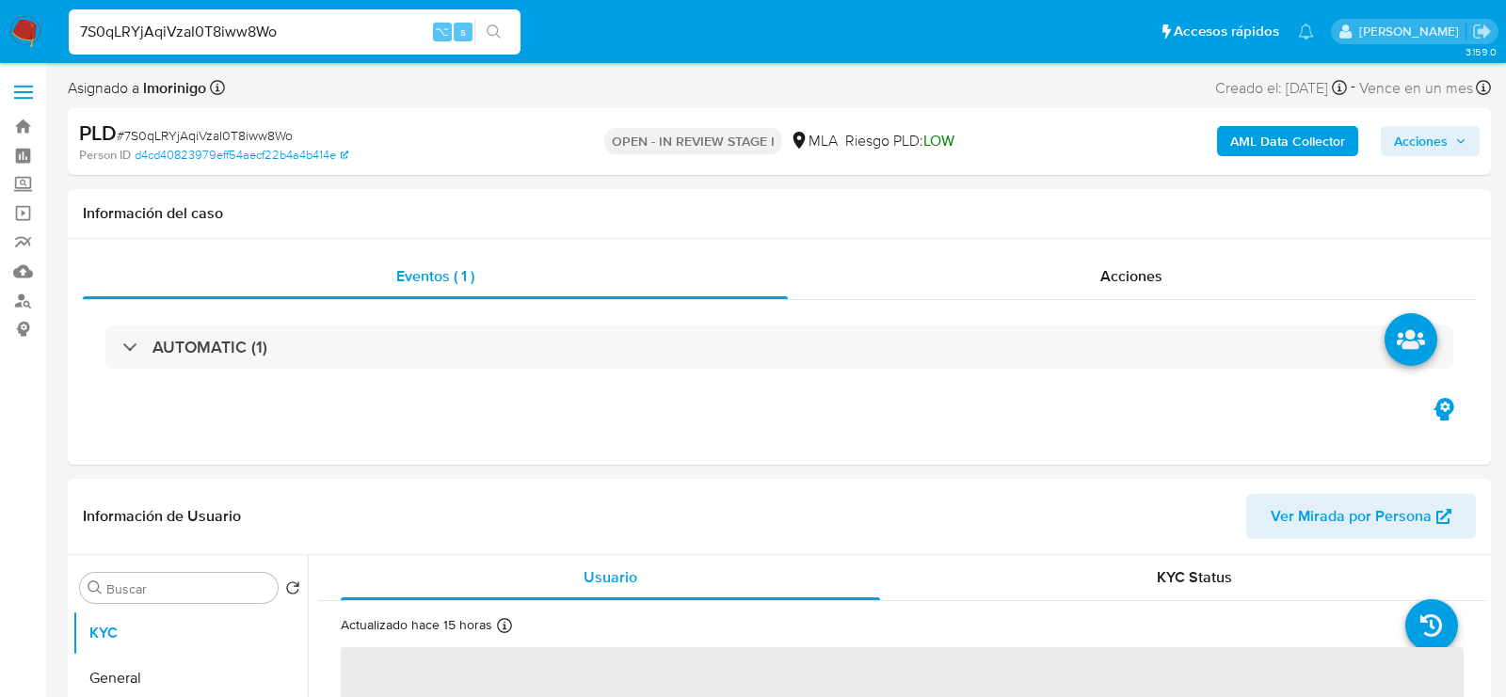
select select "10"
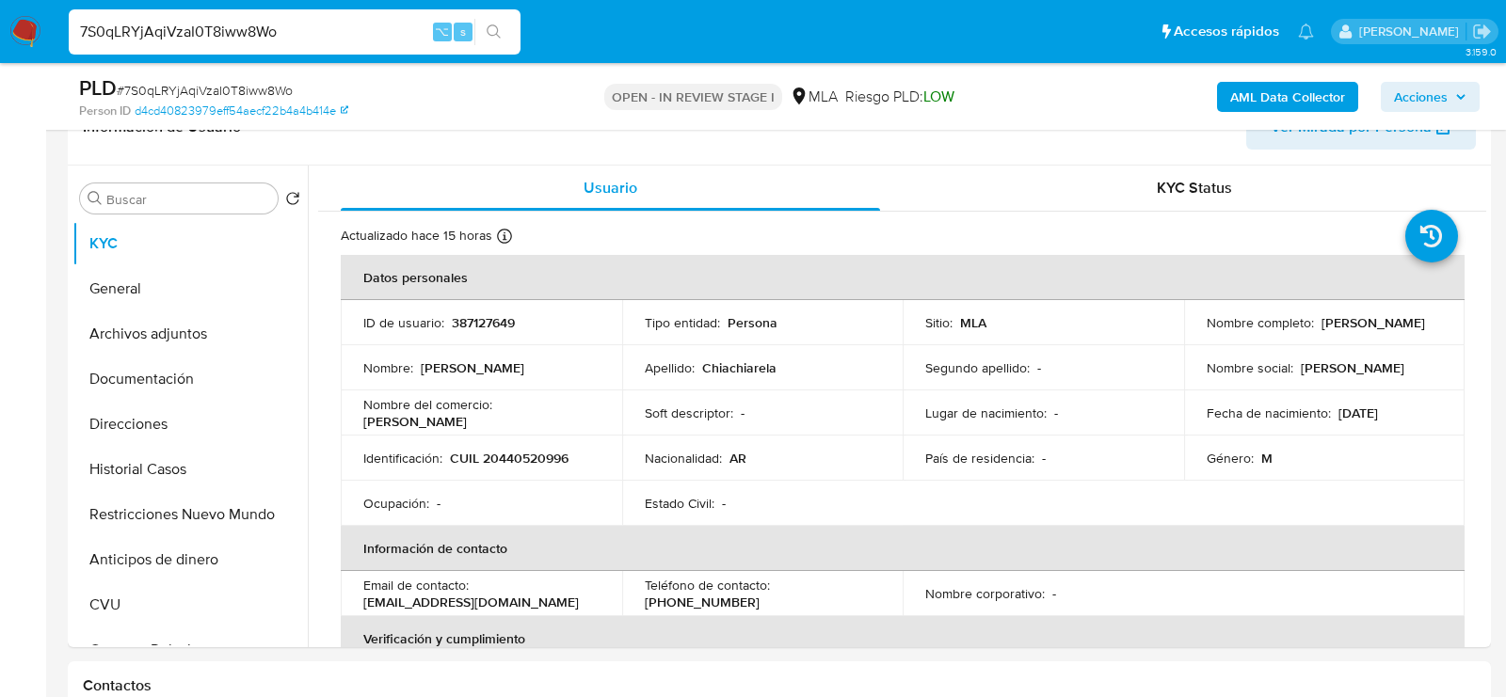
scroll to position [339, 0]
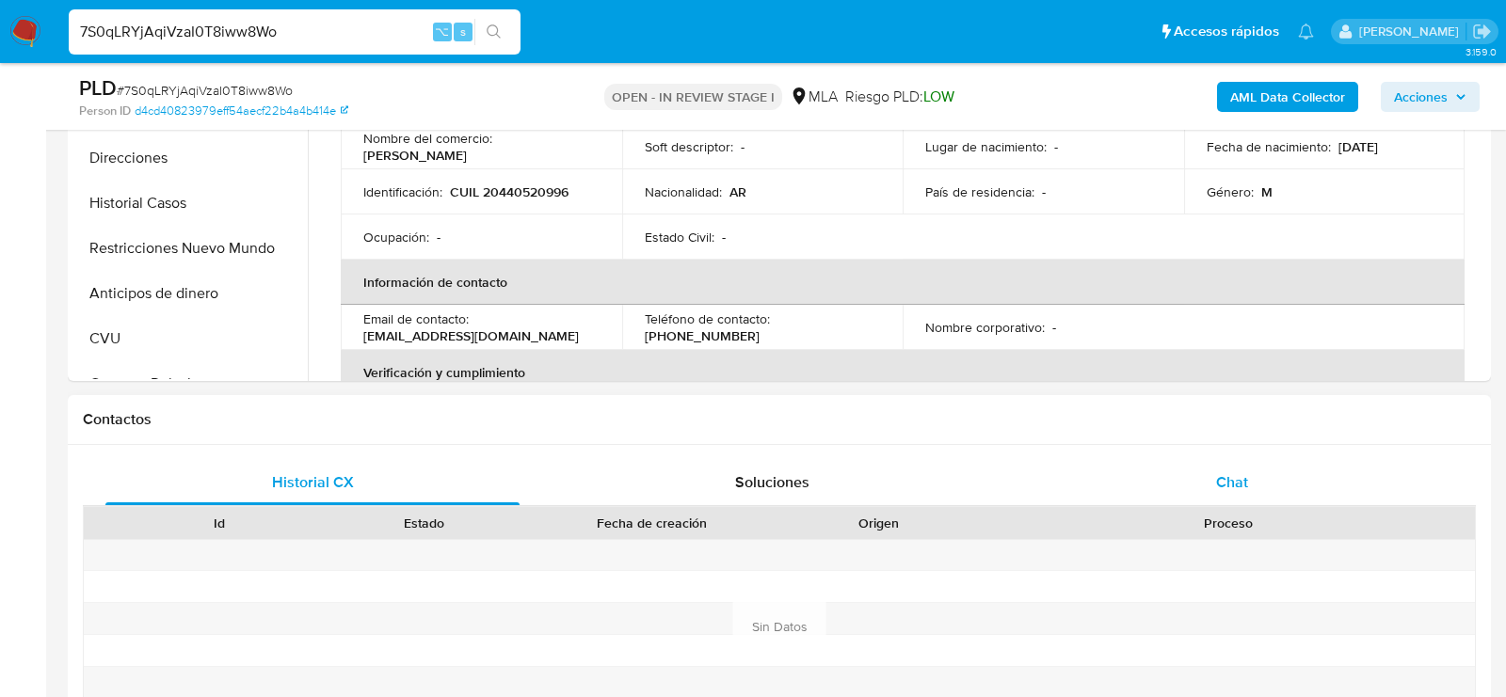
click at [1225, 489] on span "Chat" at bounding box center [1232, 483] width 32 height 22
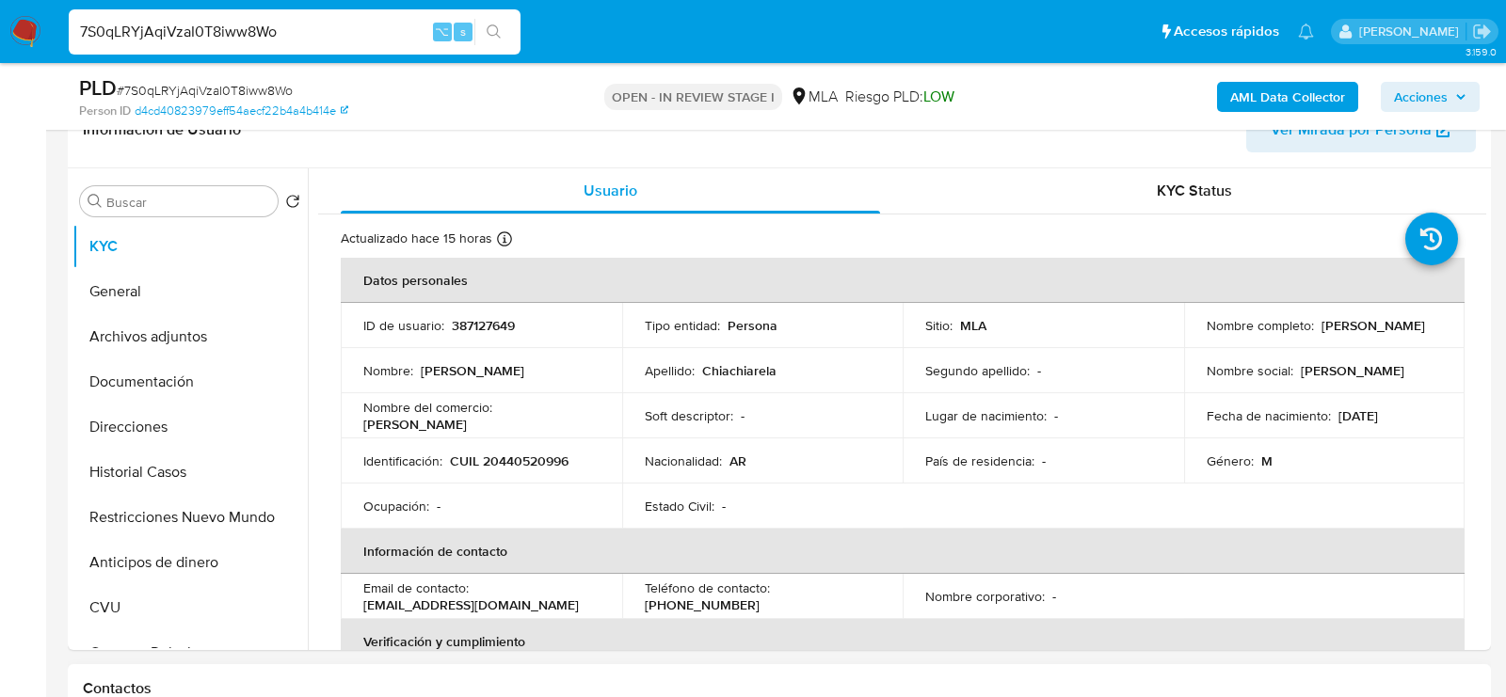
scroll to position [317, 0]
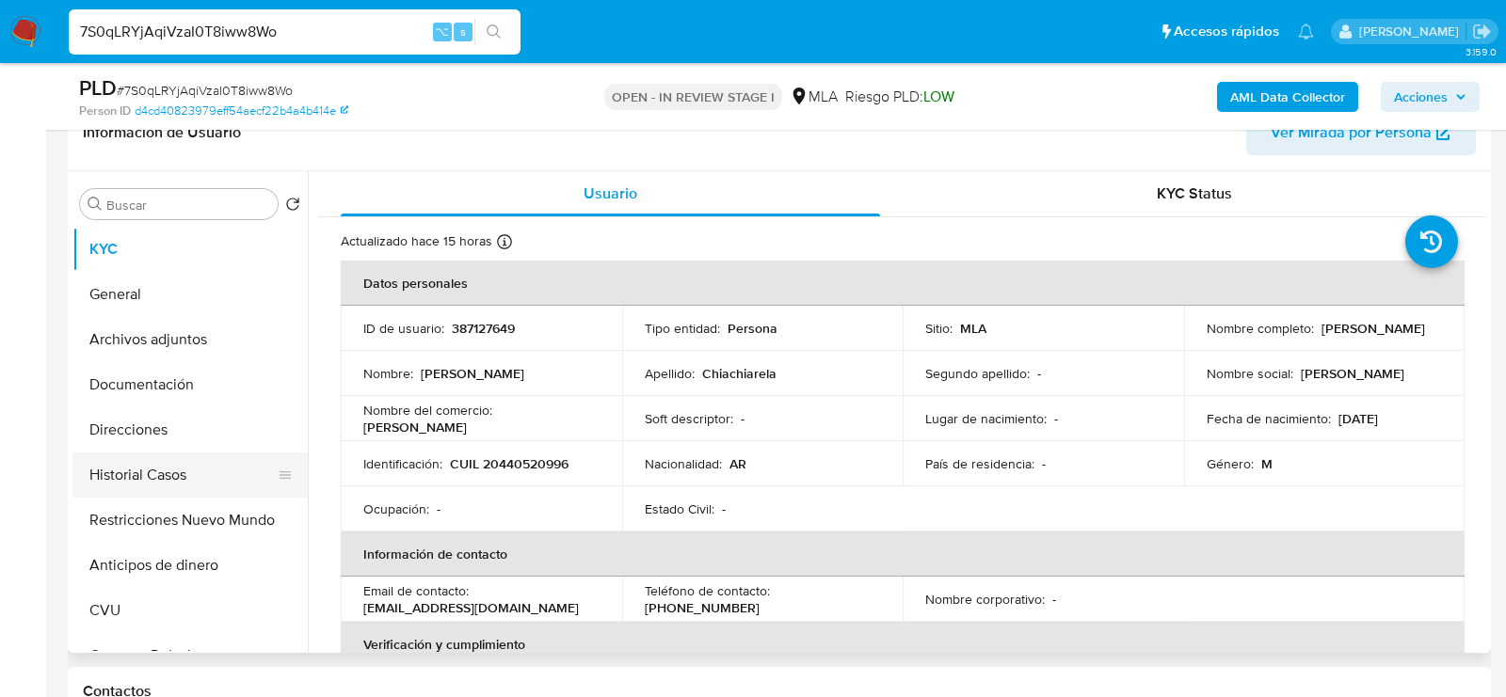
click at [139, 454] on button "Historial Casos" at bounding box center [182, 475] width 220 height 45
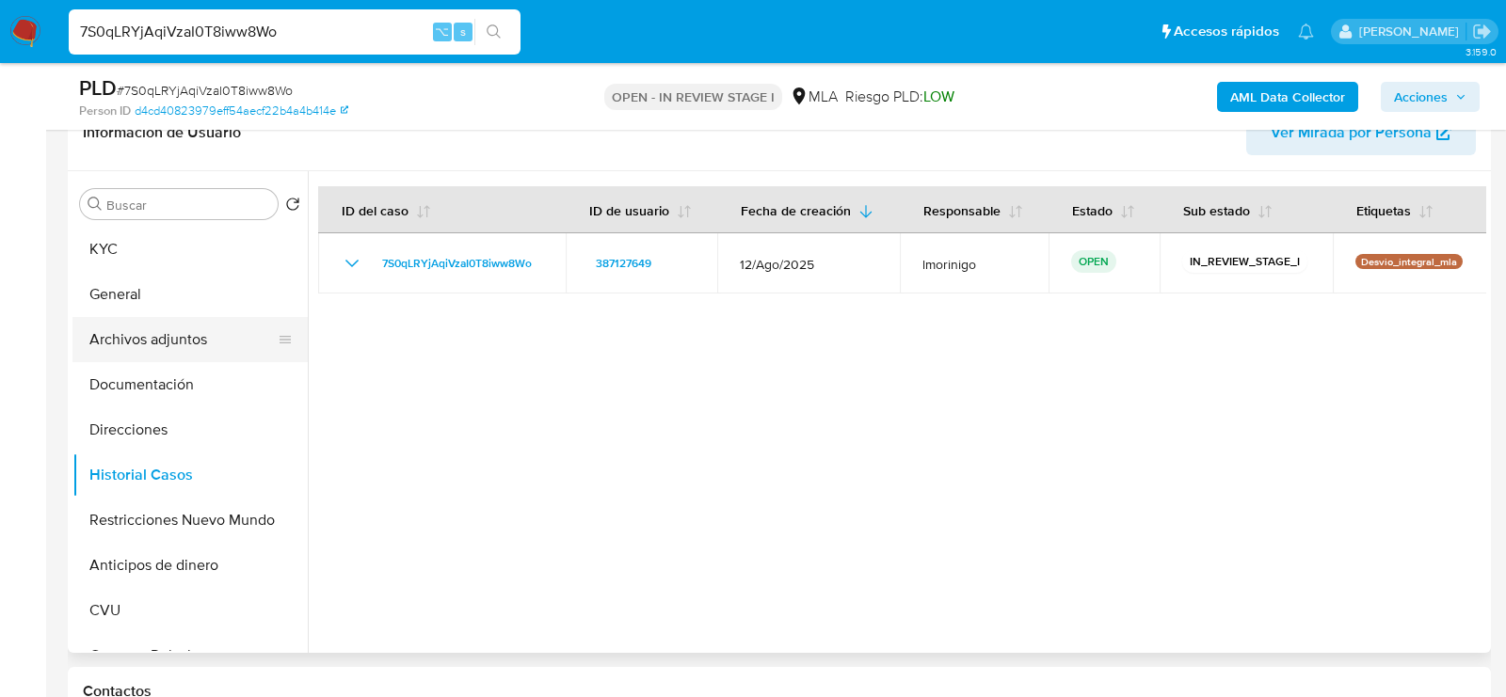
click at [189, 335] on button "Archivos adjuntos" at bounding box center [182, 339] width 220 height 45
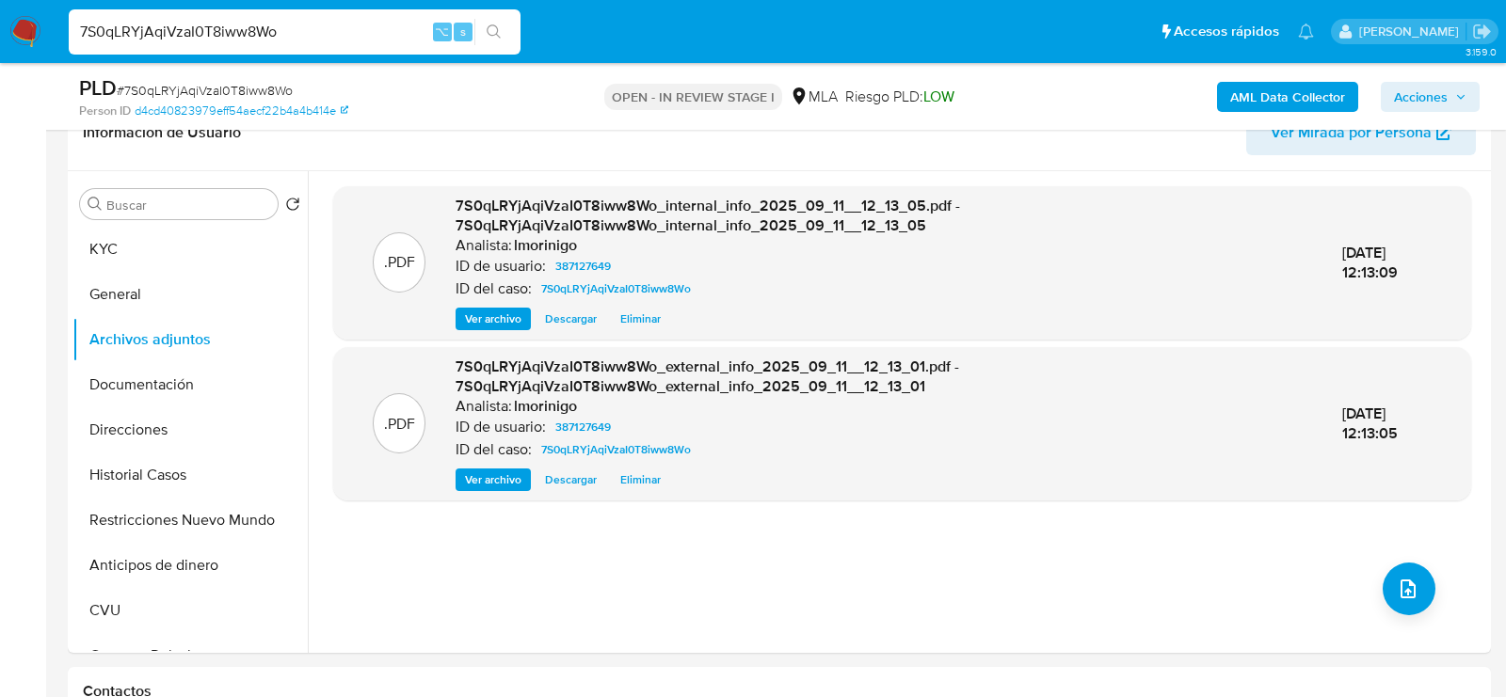
drag, startPoint x: 1286, startPoint y: 91, endPoint x: 913, endPoint y: 698, distance: 712.3
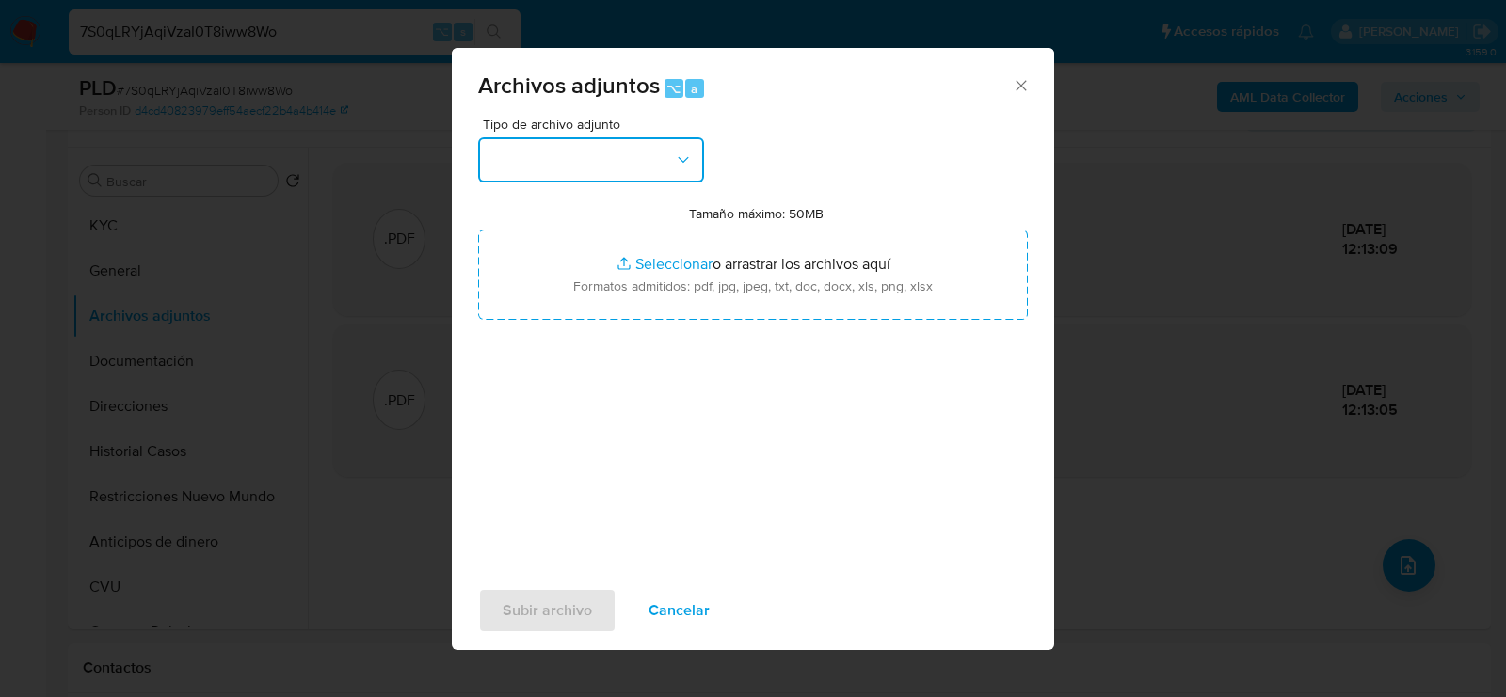
click at [585, 152] on button "button" at bounding box center [591, 159] width 226 height 45
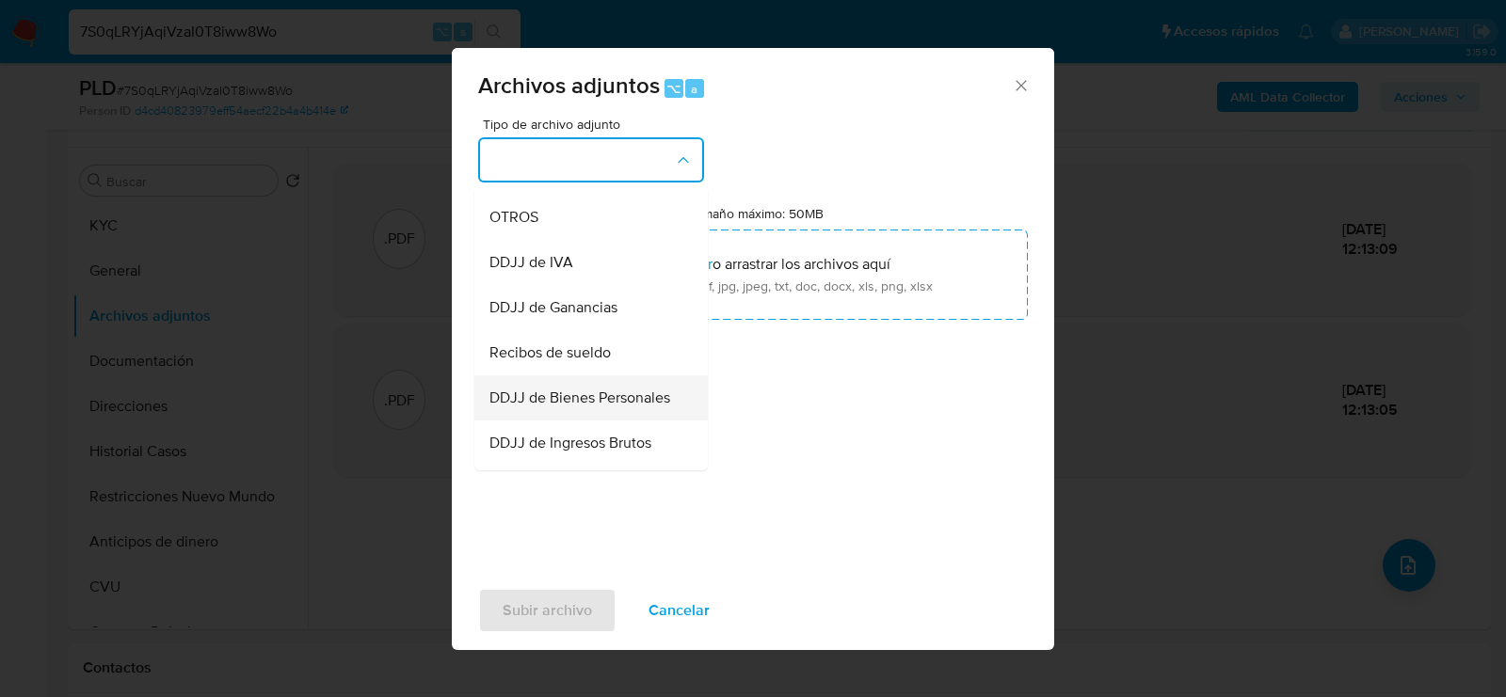
scroll to position [311, 0]
click at [554, 267] on div "OTROS" at bounding box center [585, 261] width 192 height 45
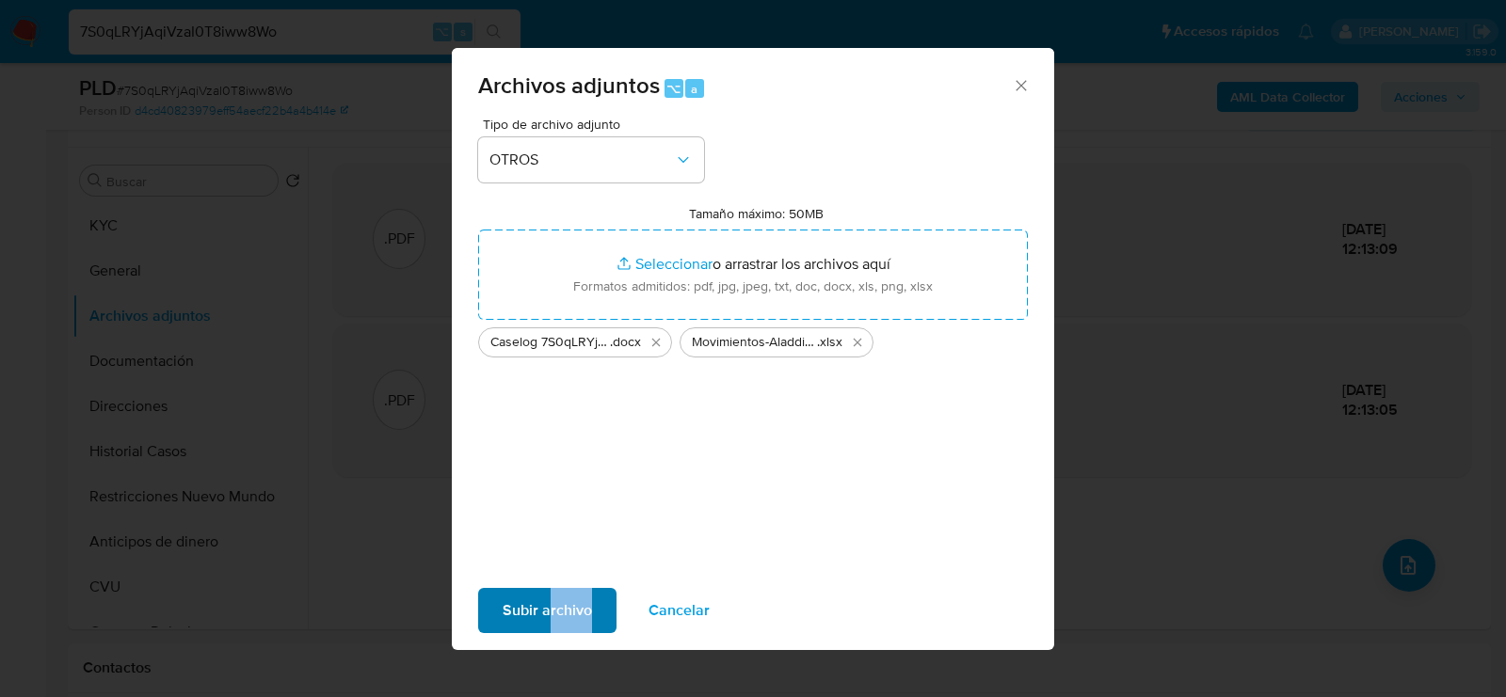
drag, startPoint x: 547, startPoint y: 634, endPoint x: 547, endPoint y: 614, distance: 20.7
click at [547, 614] on div "Subir archivo Cancelar" at bounding box center [753, 611] width 602 height 72
click at [547, 614] on span "Subir archivo" at bounding box center [547, 610] width 89 height 41
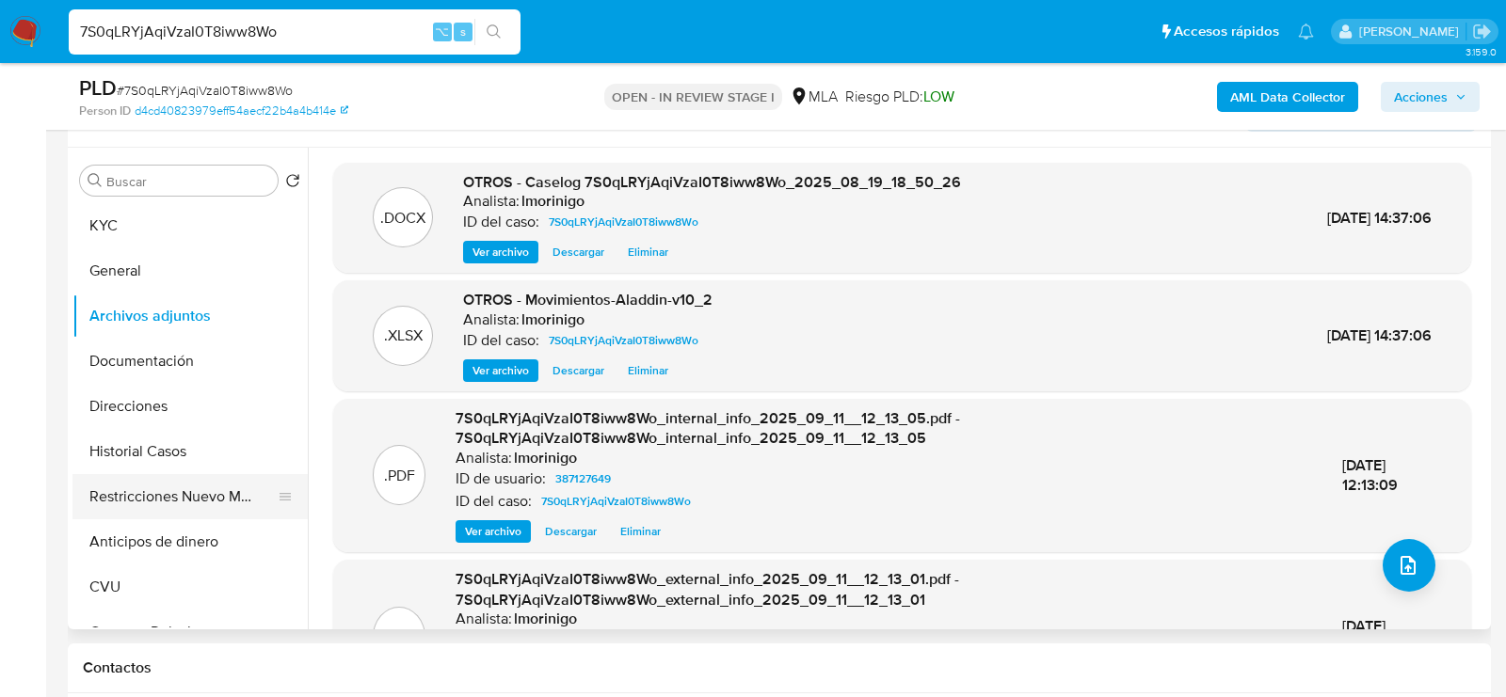
click at [104, 507] on button "Restricciones Nuevo Mundo" at bounding box center [182, 496] width 220 height 45
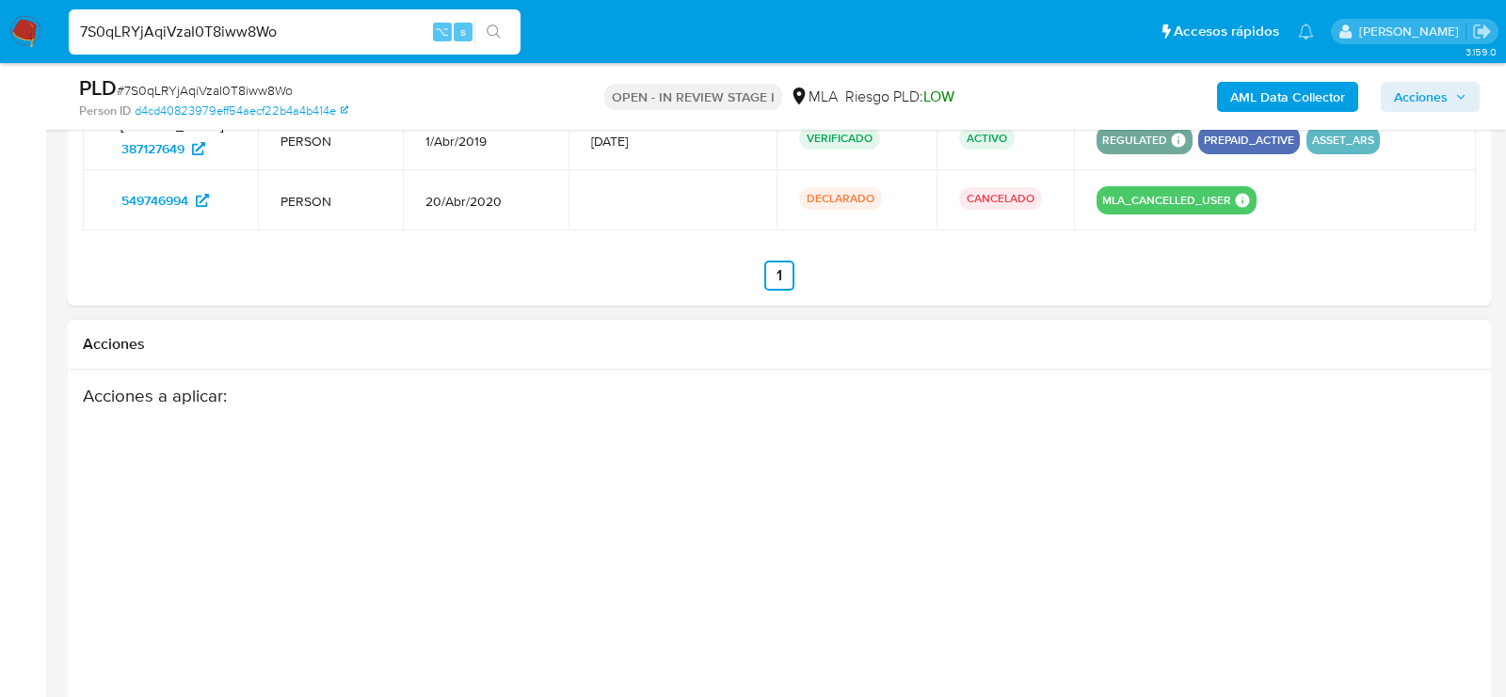
scroll to position [2782, 0]
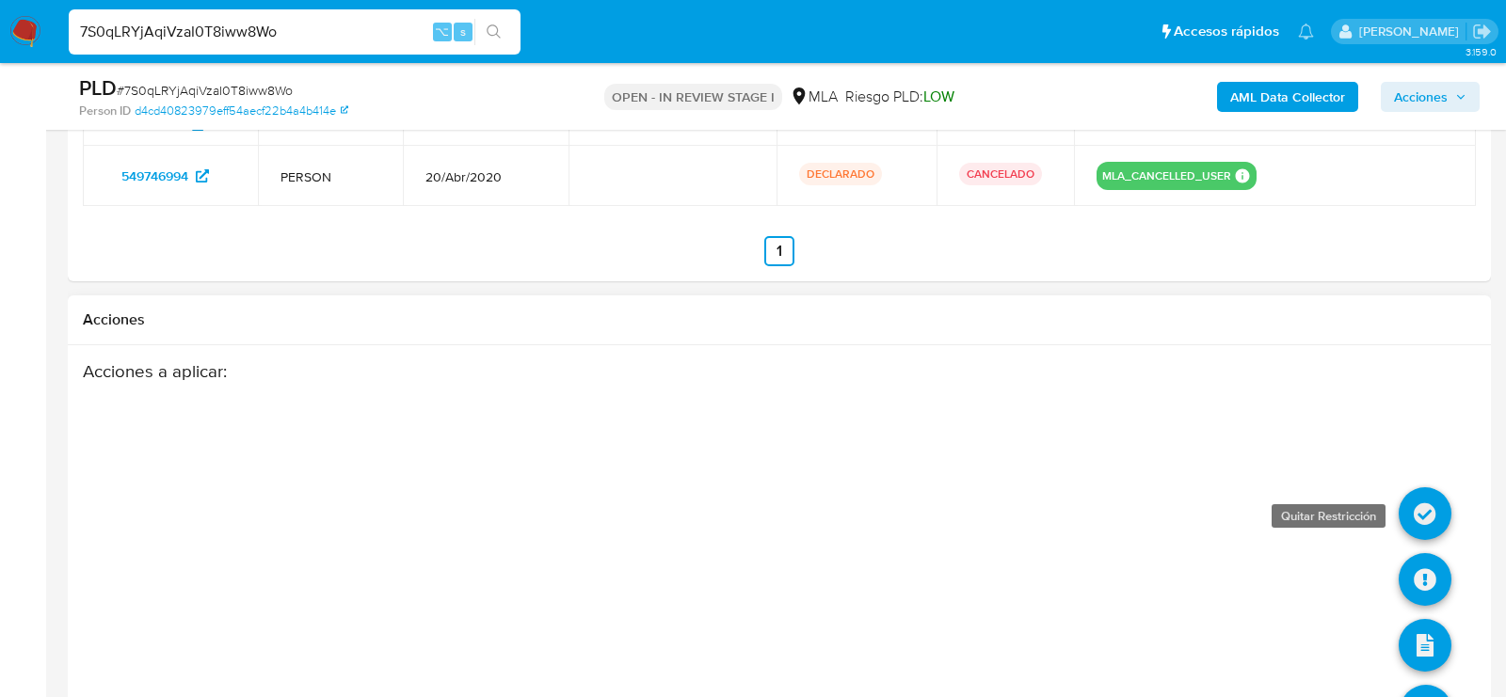
click at [1432, 504] on icon at bounding box center [1425, 514] width 53 height 53
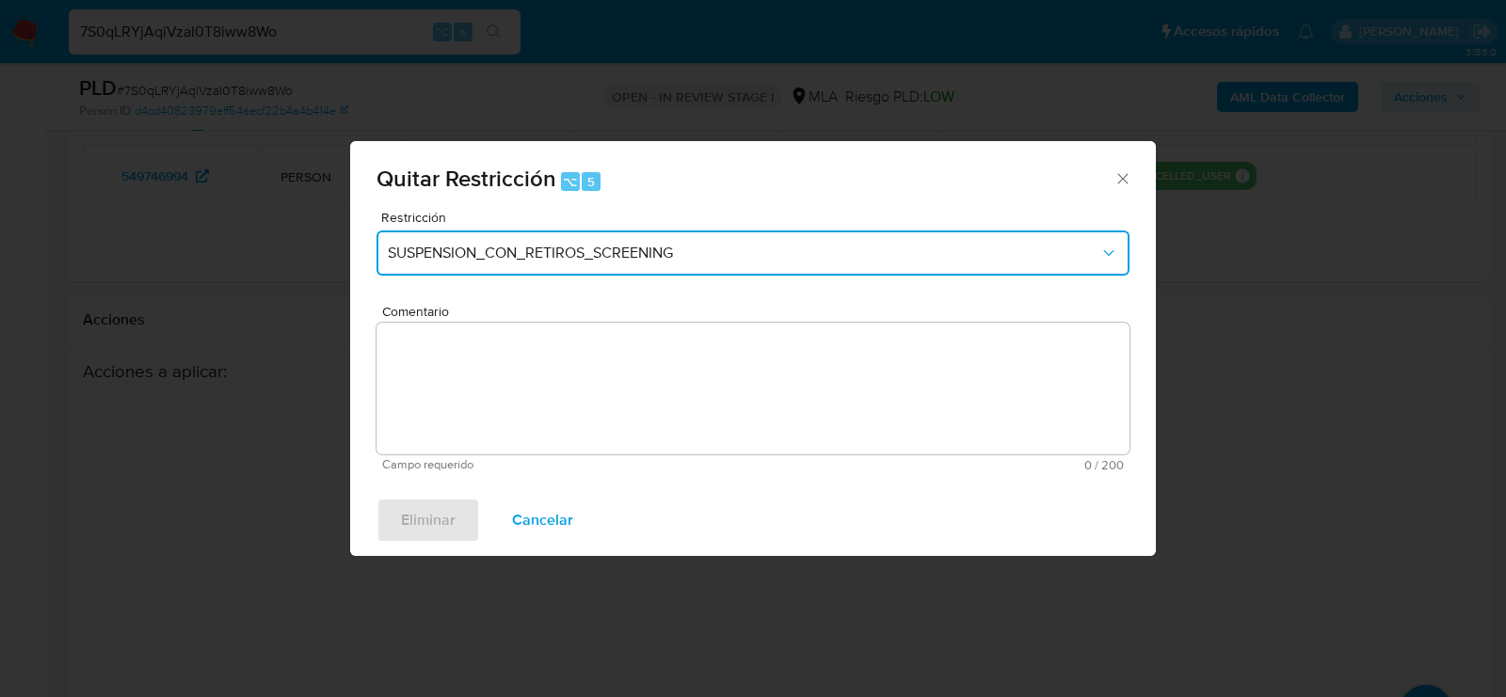
click at [563, 273] on button "SUSPENSION_CON_RETIROS_SCREENING" at bounding box center [752, 253] width 753 height 45
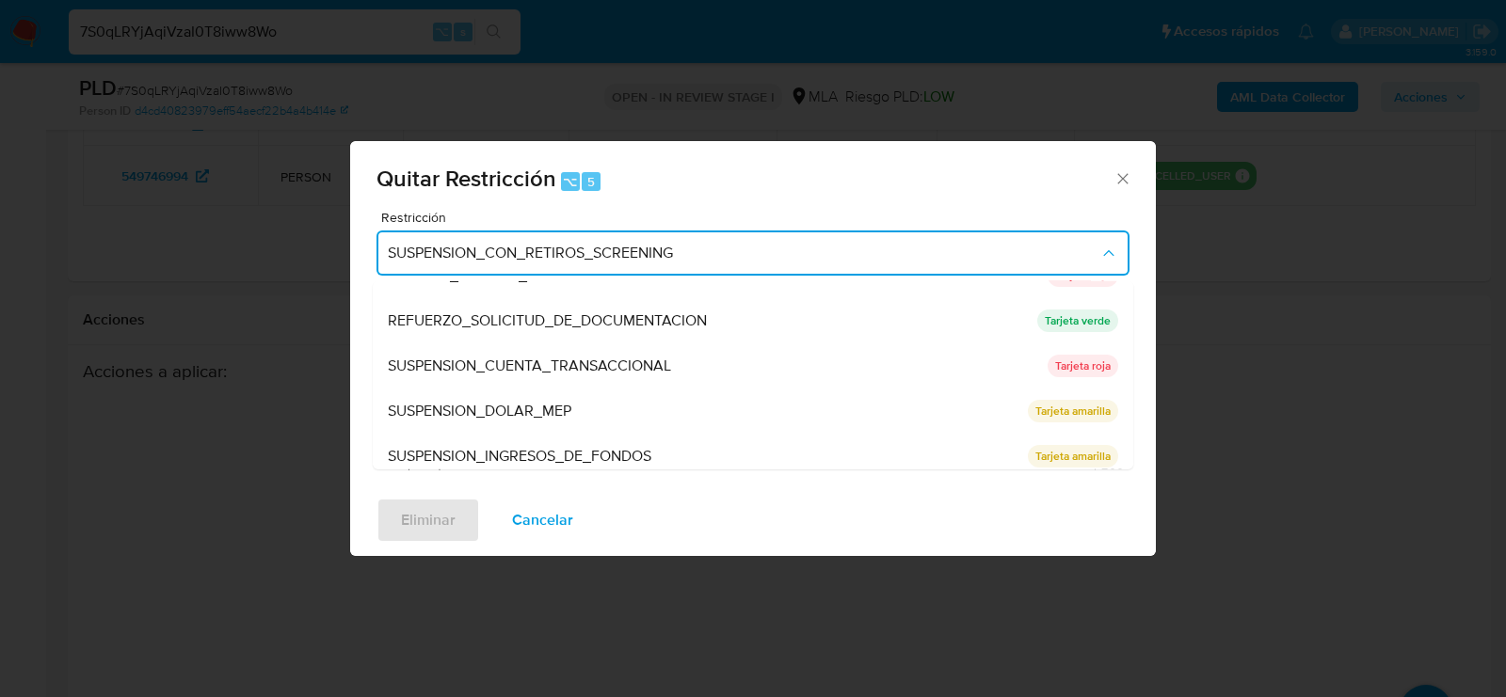
scroll to position [398, 0]
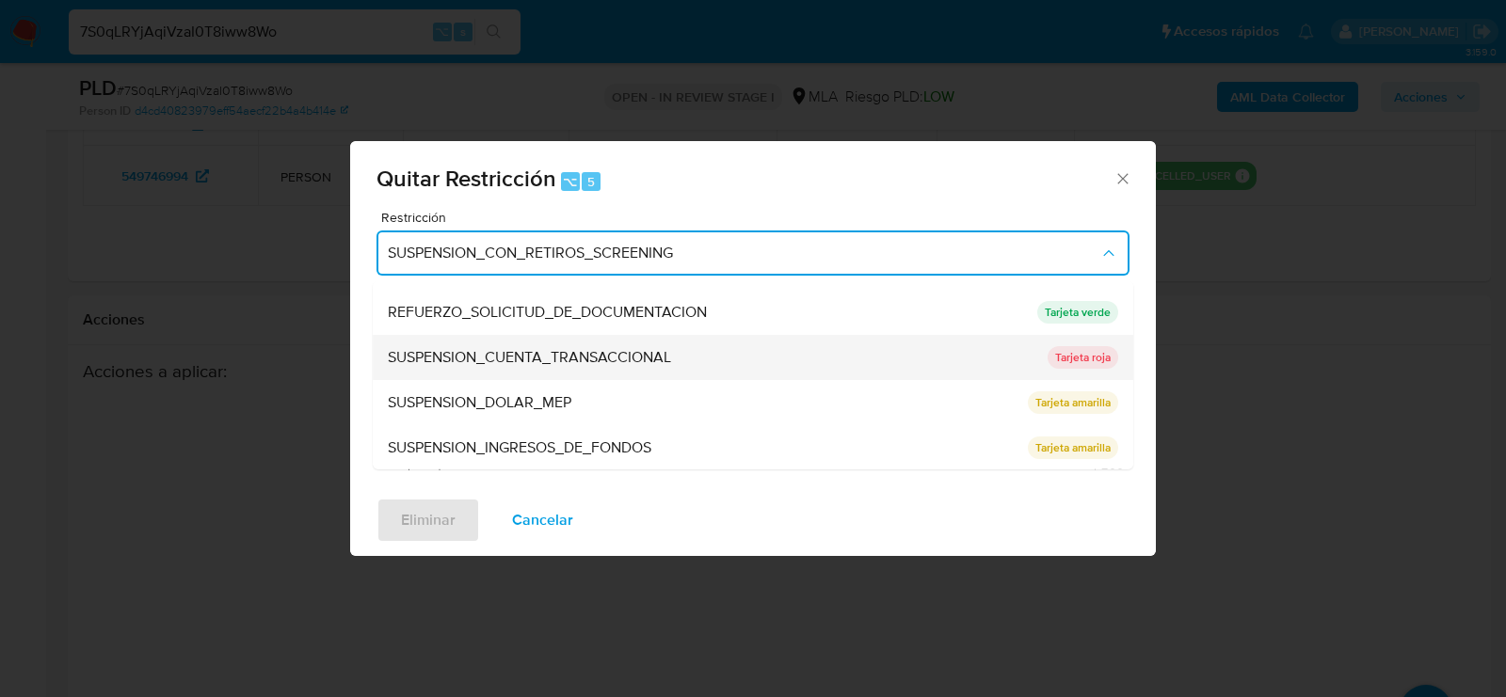
click at [529, 359] on span "SUSPENSION_CUENTA_TRANSACCIONAL" at bounding box center [529, 357] width 283 height 19
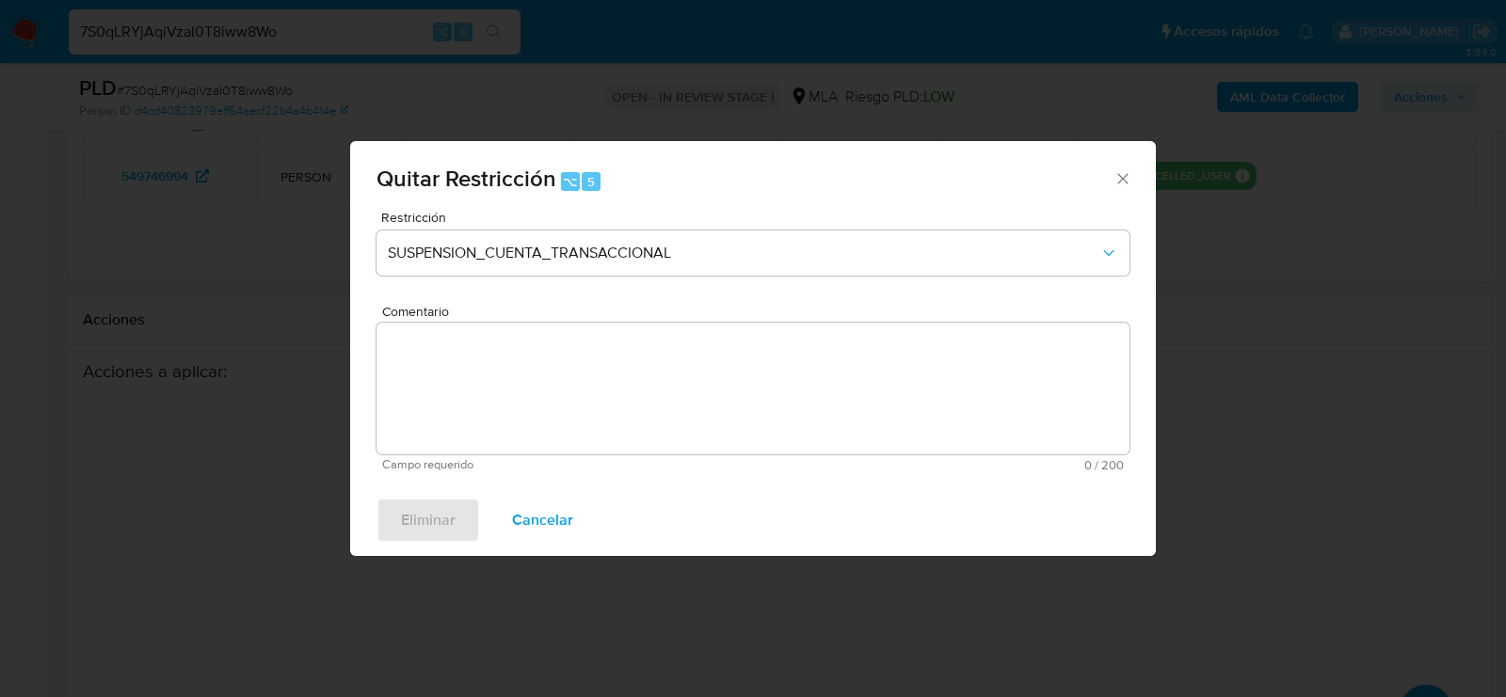
click at [529, 359] on textarea "Comentario" at bounding box center [752, 389] width 753 height 132
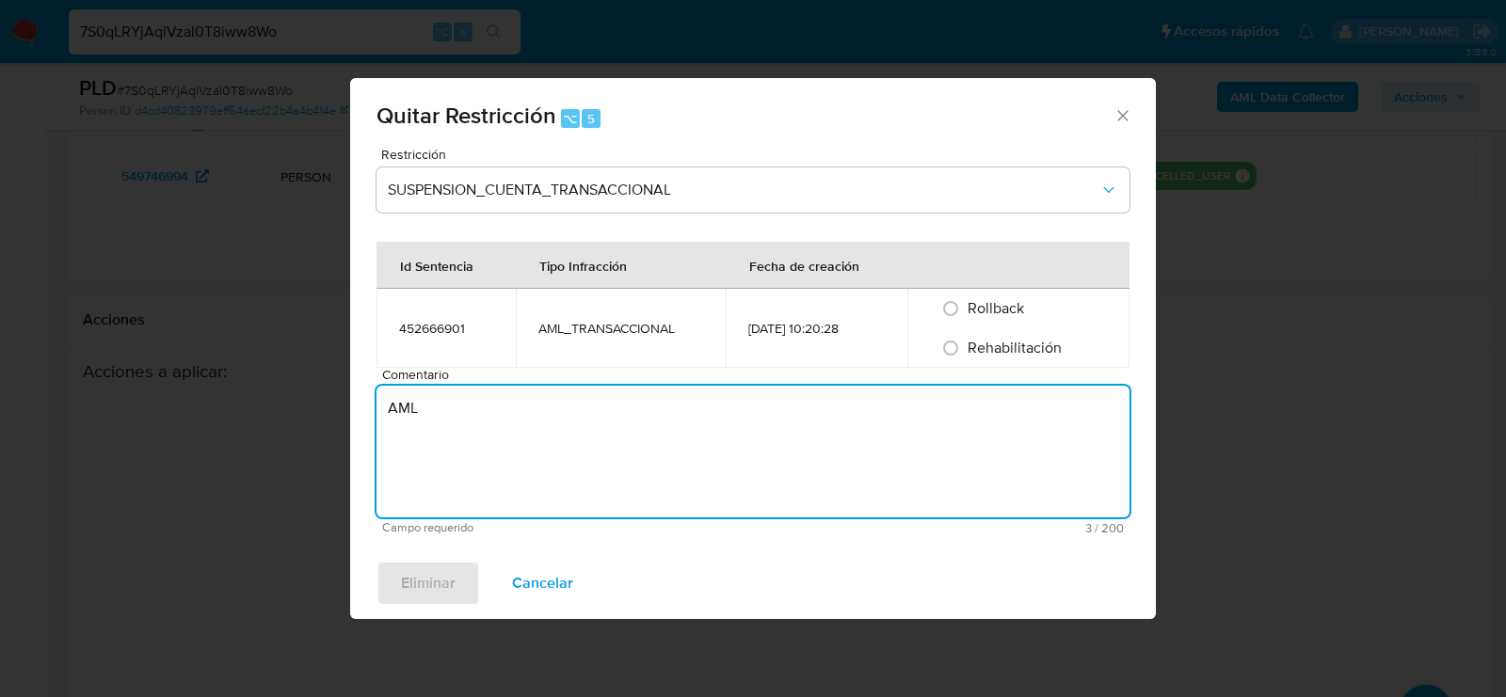
type textarea "AML"
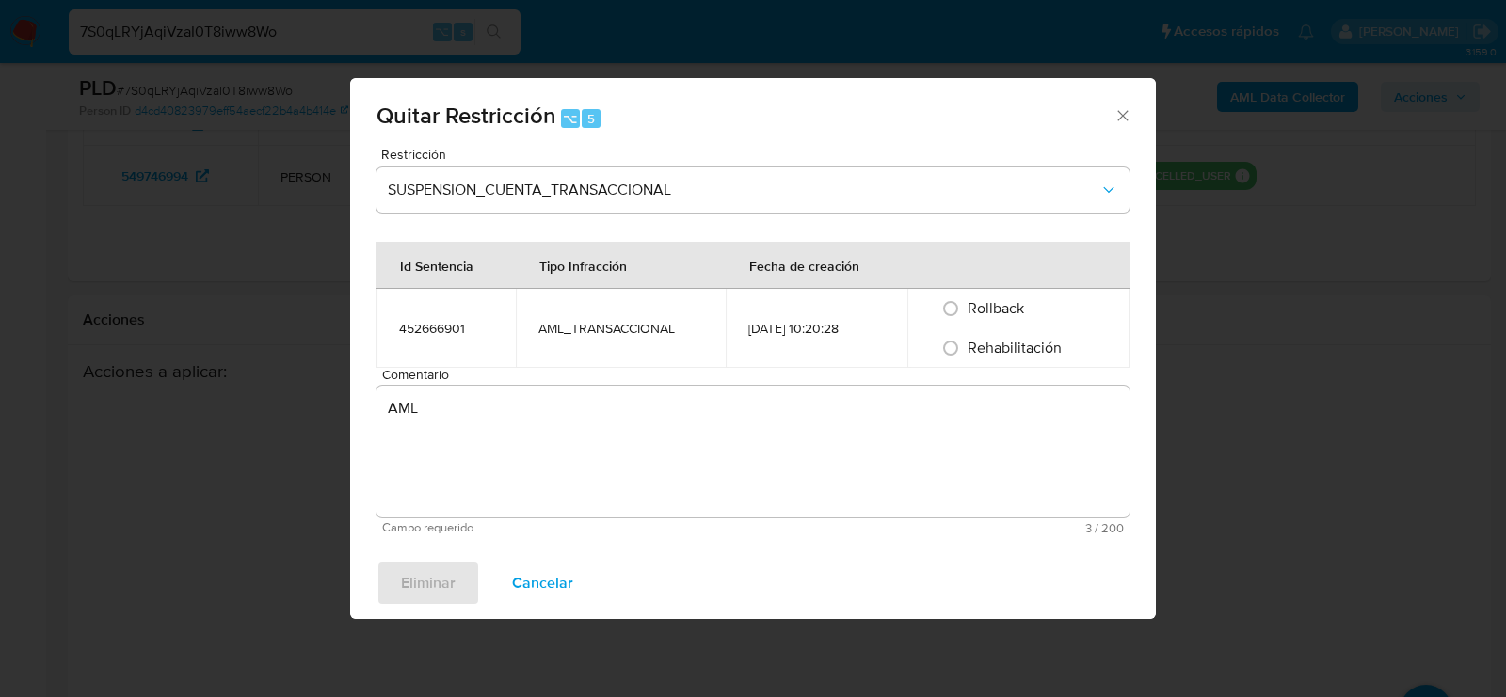
click at [1023, 344] on span "Rehabilitación" at bounding box center [1014, 348] width 94 height 22
click at [966, 344] on input "Rehabilitación" at bounding box center [950, 348] width 30 height 30
radio input "true"
click at [448, 589] on span "Eliminar" at bounding box center [428, 583] width 55 height 41
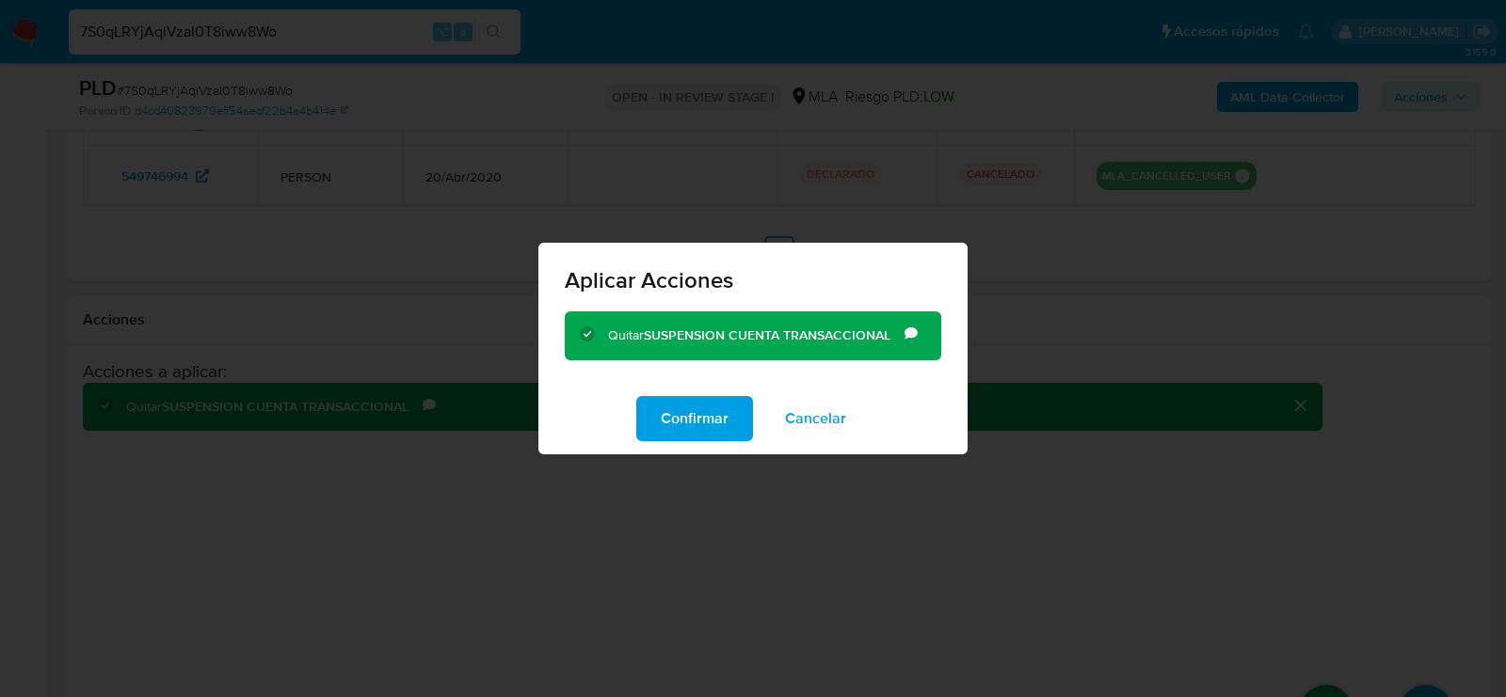
click at [702, 453] on div "Confirmar Cancelar" at bounding box center [752, 419] width 429 height 72
click at [702, 425] on span "Confirmar" at bounding box center [695, 418] width 68 height 41
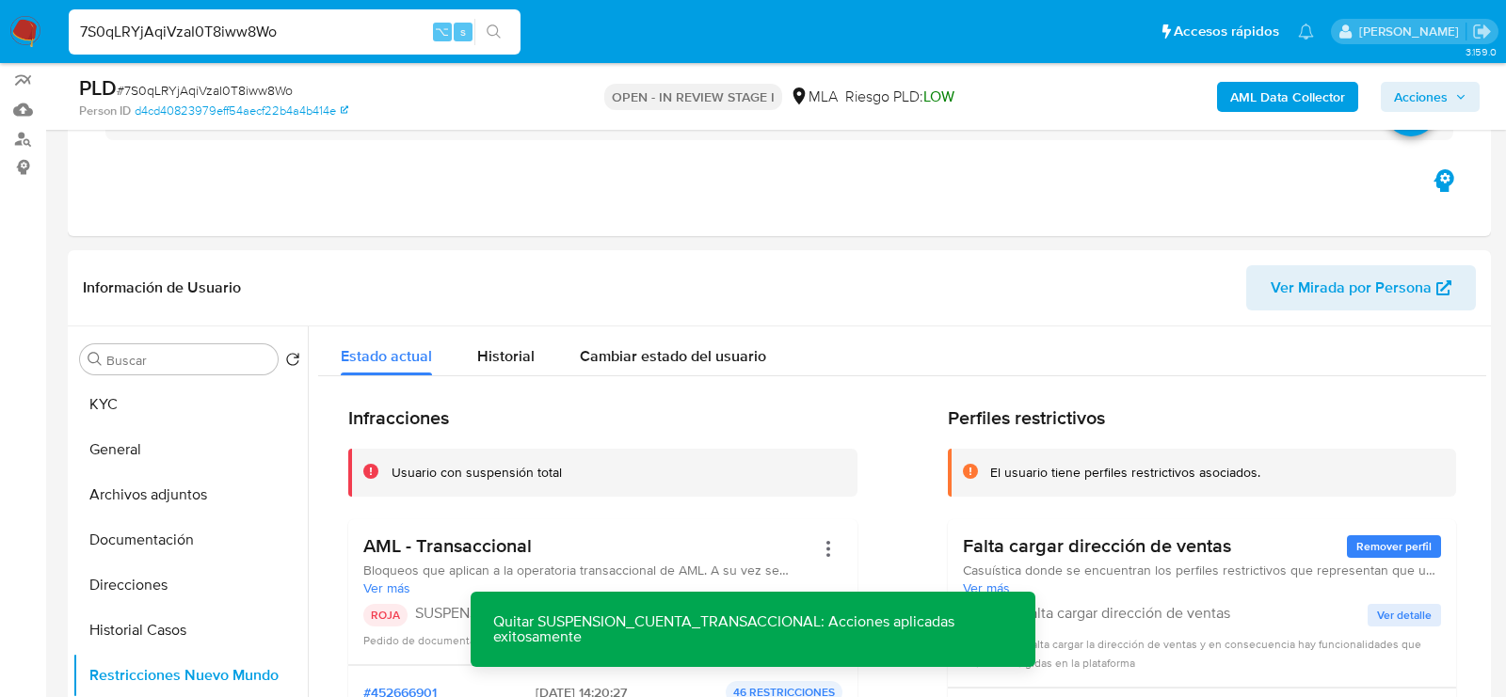
scroll to position [86, 0]
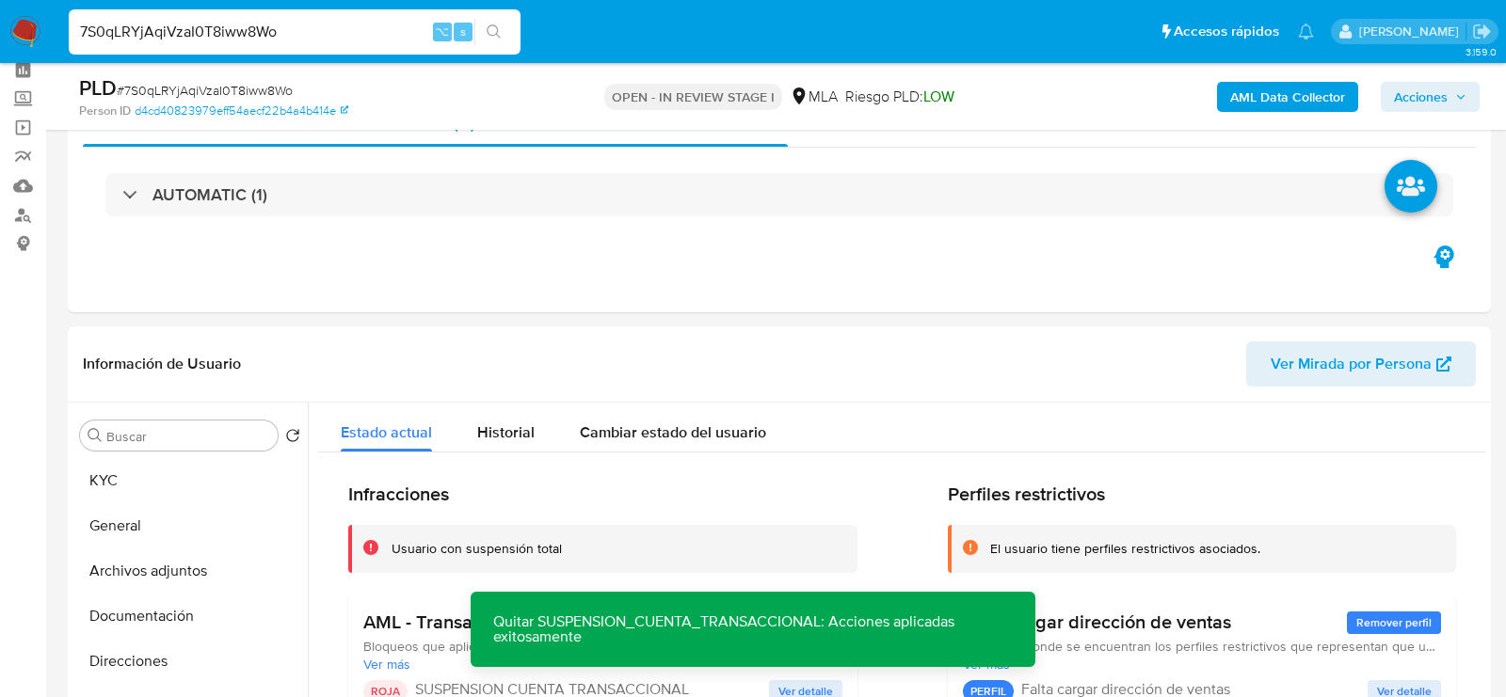
click at [1443, 89] on span "Acciones" at bounding box center [1421, 97] width 54 height 30
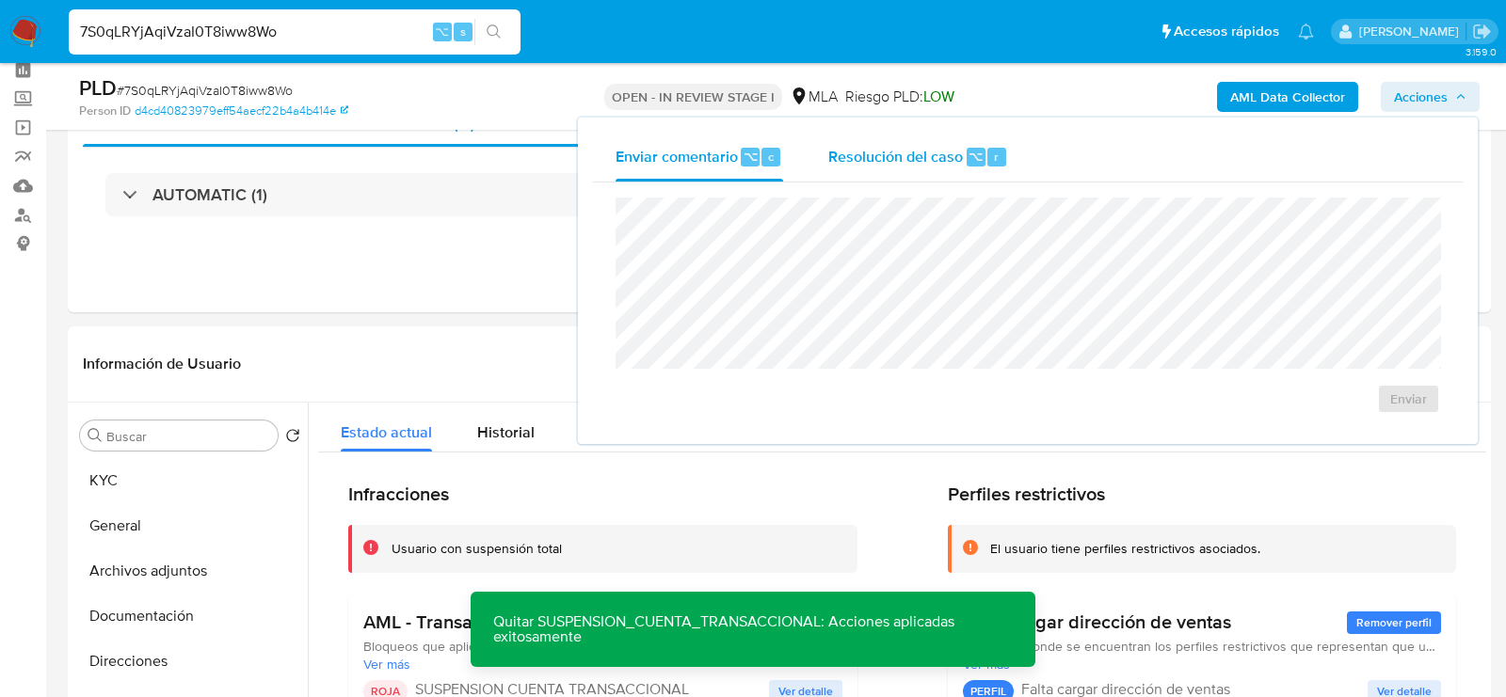
click at [1000, 154] on div "r" at bounding box center [996, 157] width 19 height 19
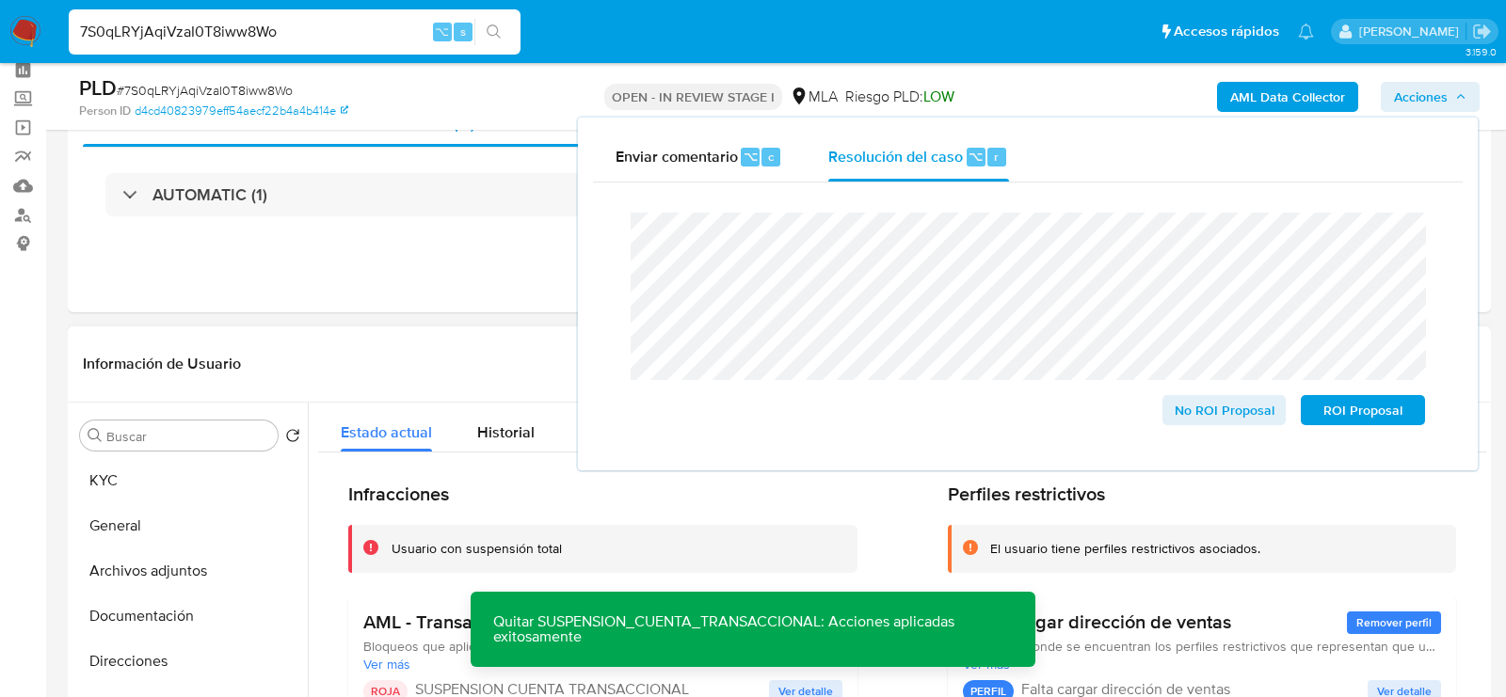
drag, startPoint x: 1215, startPoint y: 420, endPoint x: 96, endPoint y: 409, distance: 1119.1
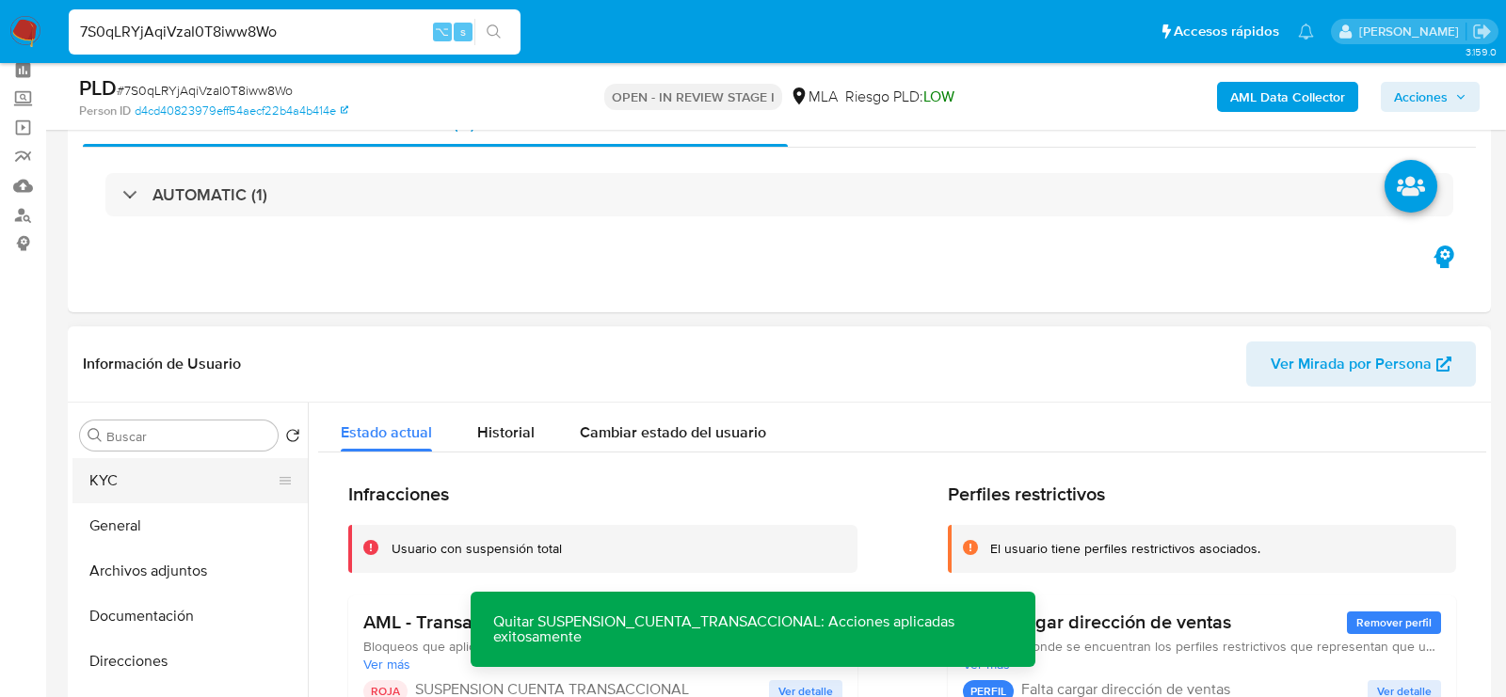
click at [117, 488] on button "KYC" at bounding box center [182, 480] width 220 height 45
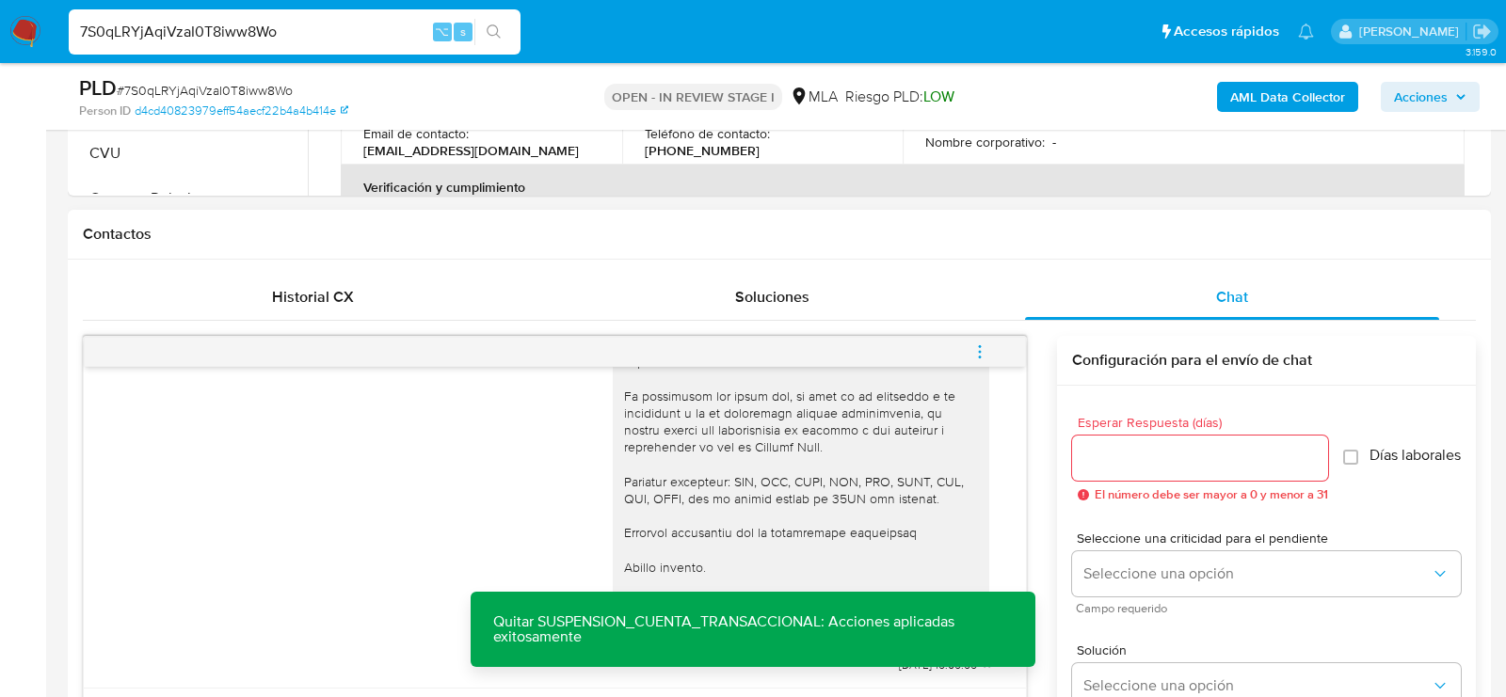
scroll to position [780, 0]
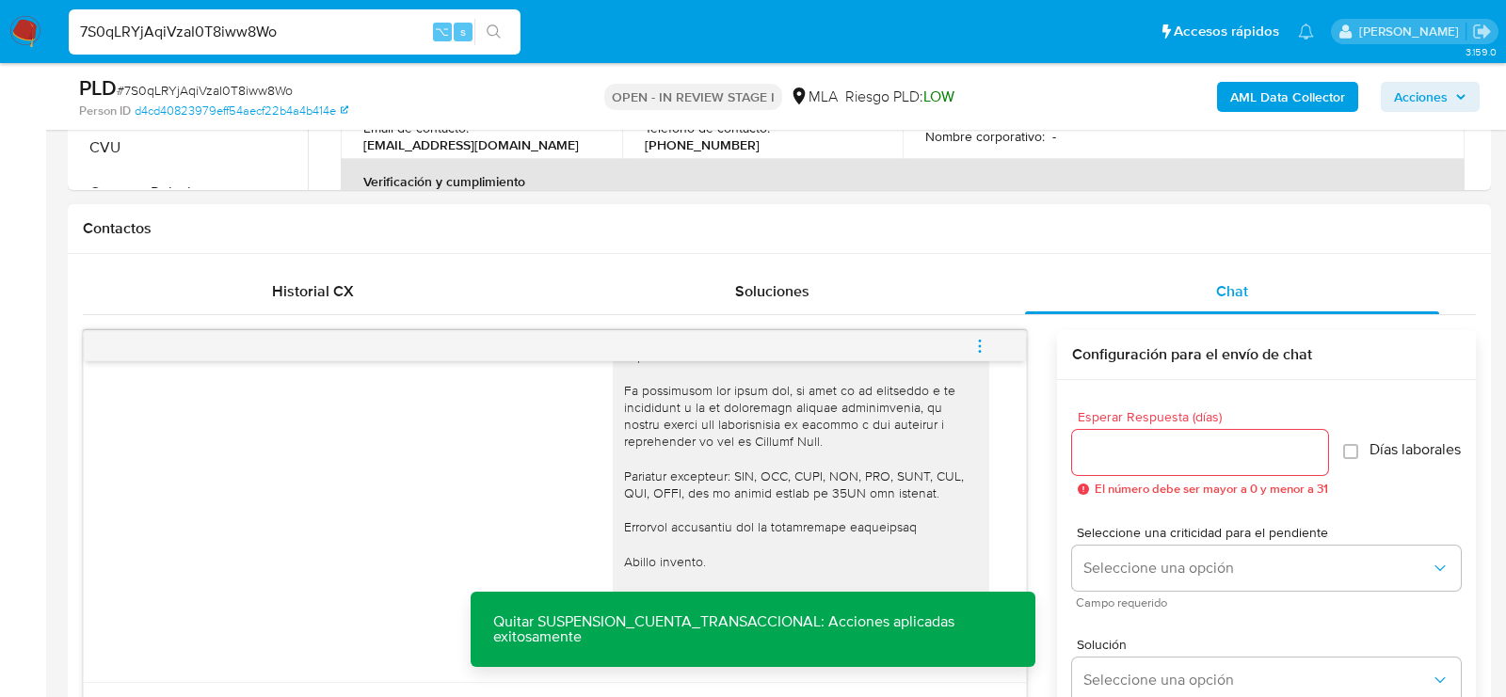
click at [974, 332] on span "menu-action" at bounding box center [979, 346] width 17 height 45
click at [849, 298] on li "Cerrar conversación" at bounding box center [852, 308] width 193 height 34
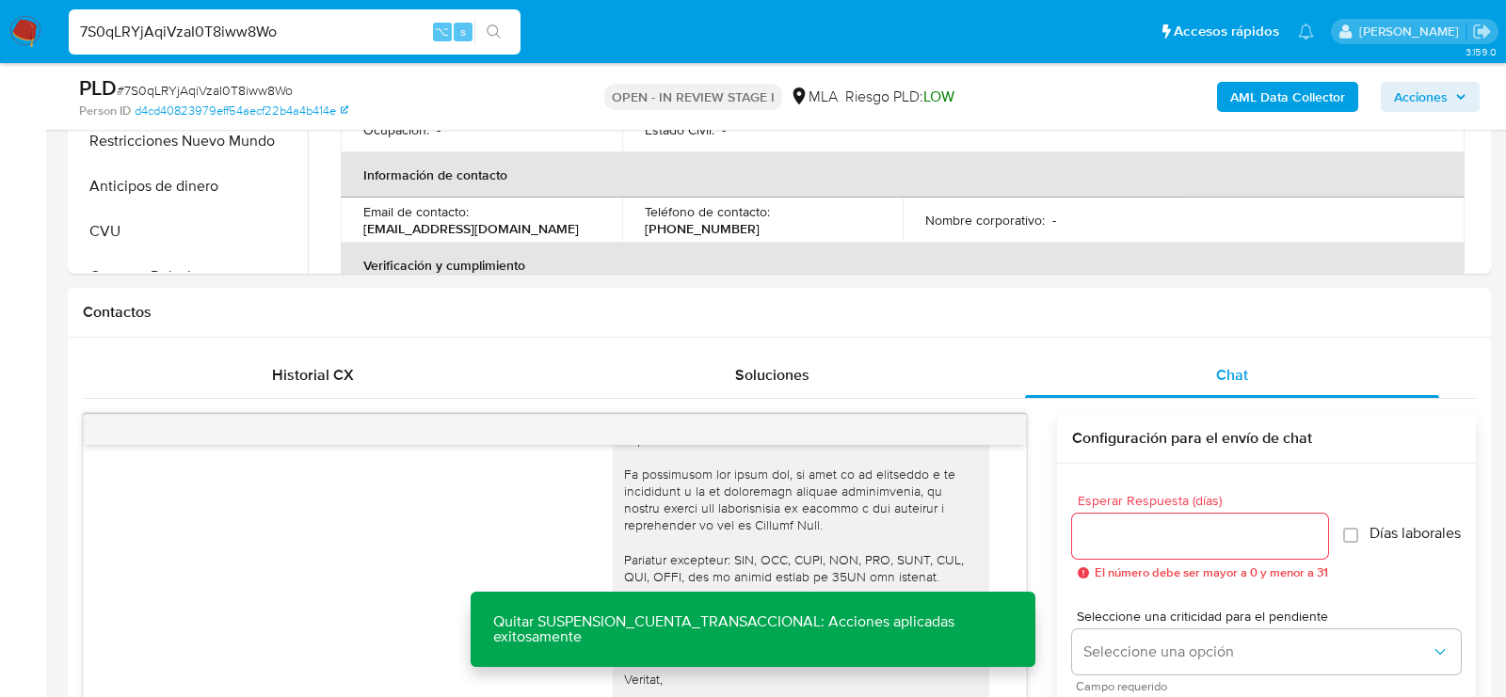
scroll to position [684, 0]
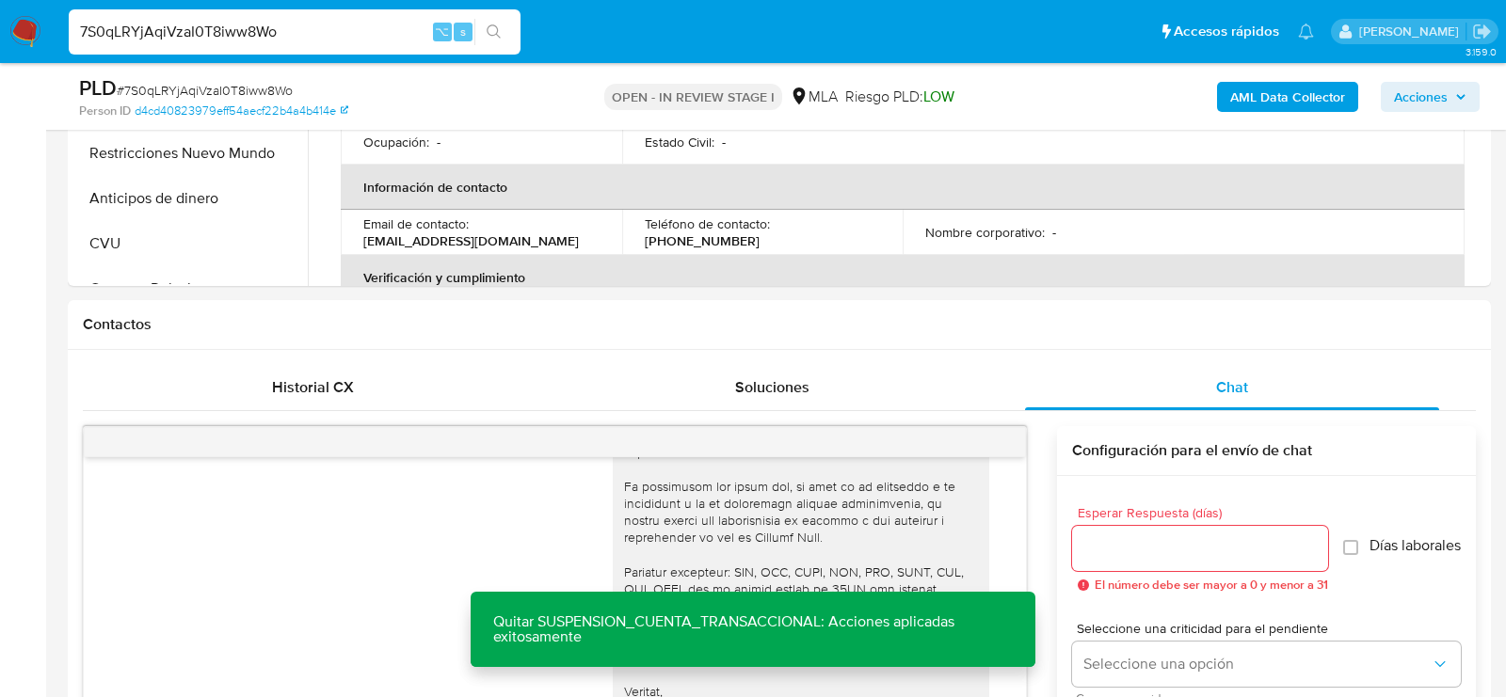
click at [1428, 92] on span "Acciones" at bounding box center [1421, 97] width 54 height 30
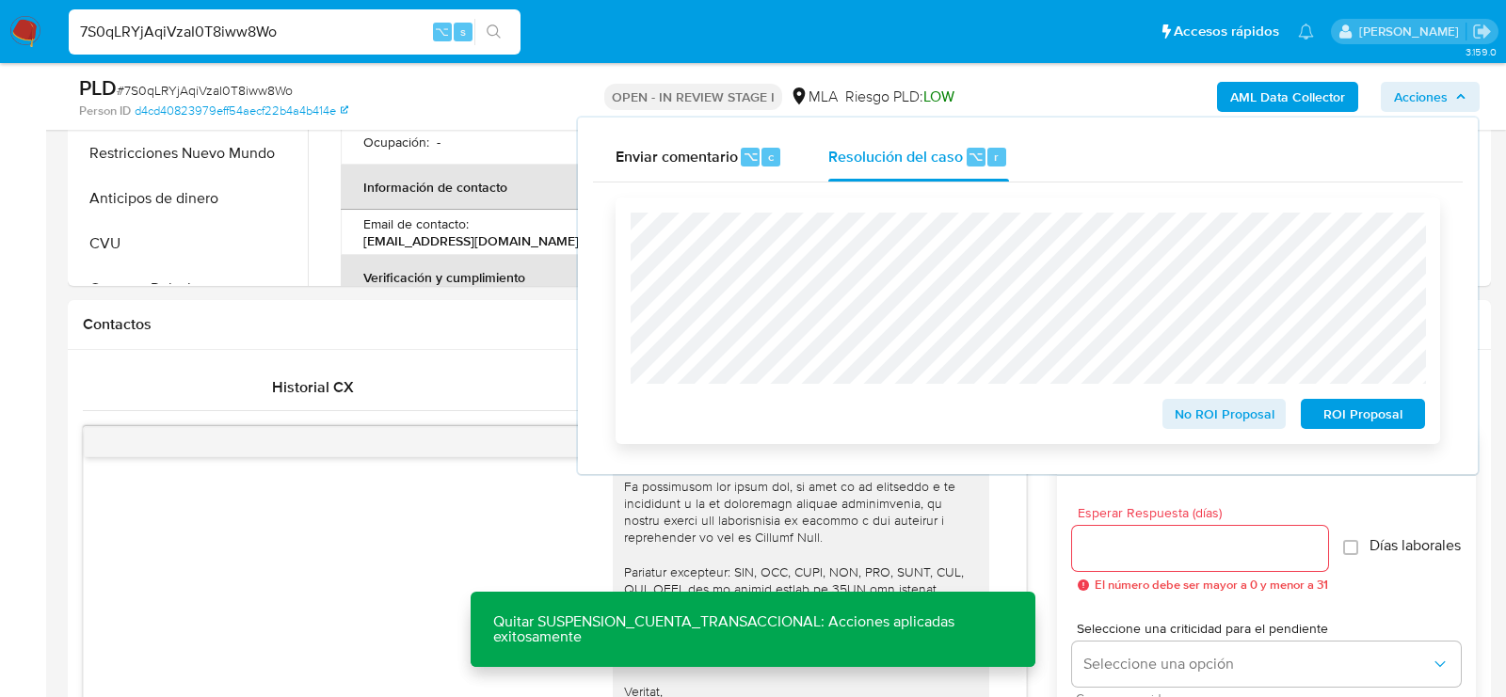
click at [1205, 426] on span "No ROI Proposal" at bounding box center [1224, 414] width 98 height 26
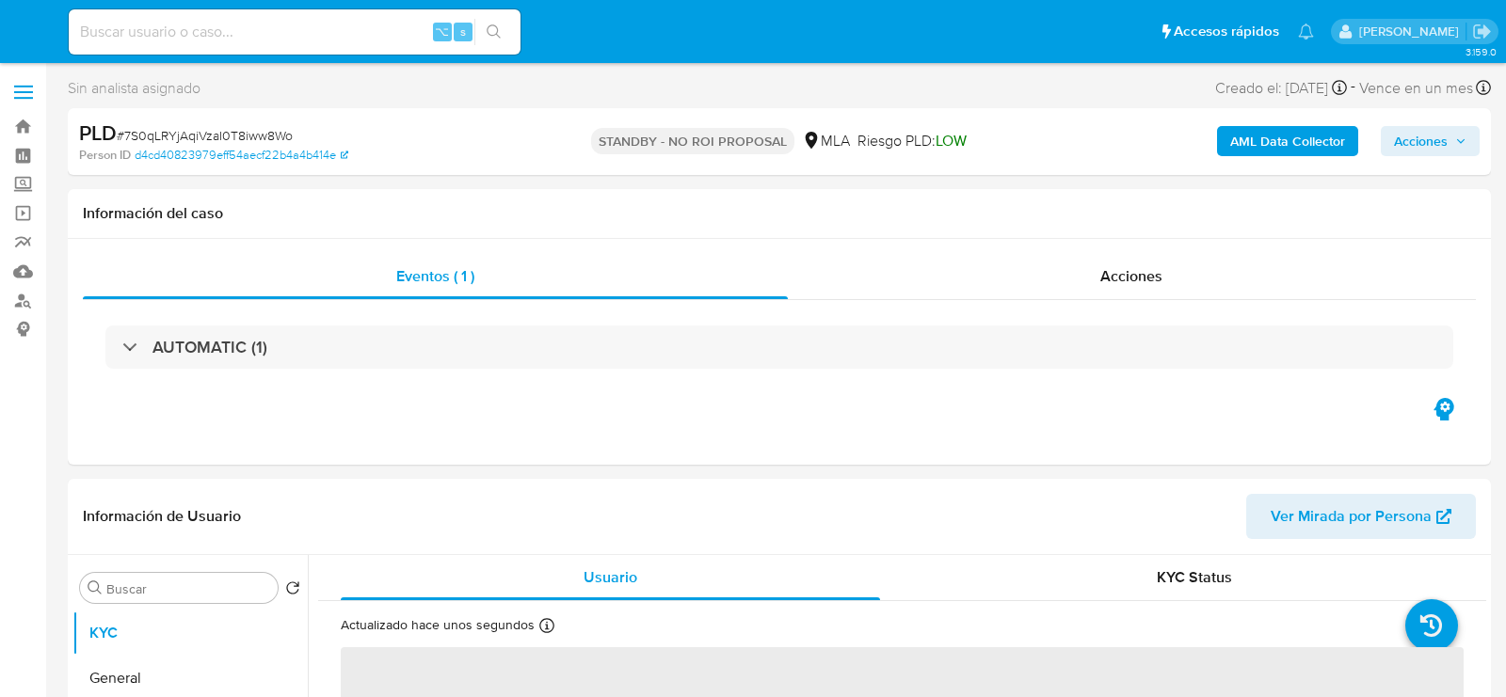
select select "10"
click at [243, 36] on input at bounding box center [295, 32] width 452 height 24
paste input "tpKc3E3AYfKKvRGqzPv6M9C4"
type input "tpKc3E3AYfKKvRGqzPv6M9C4"
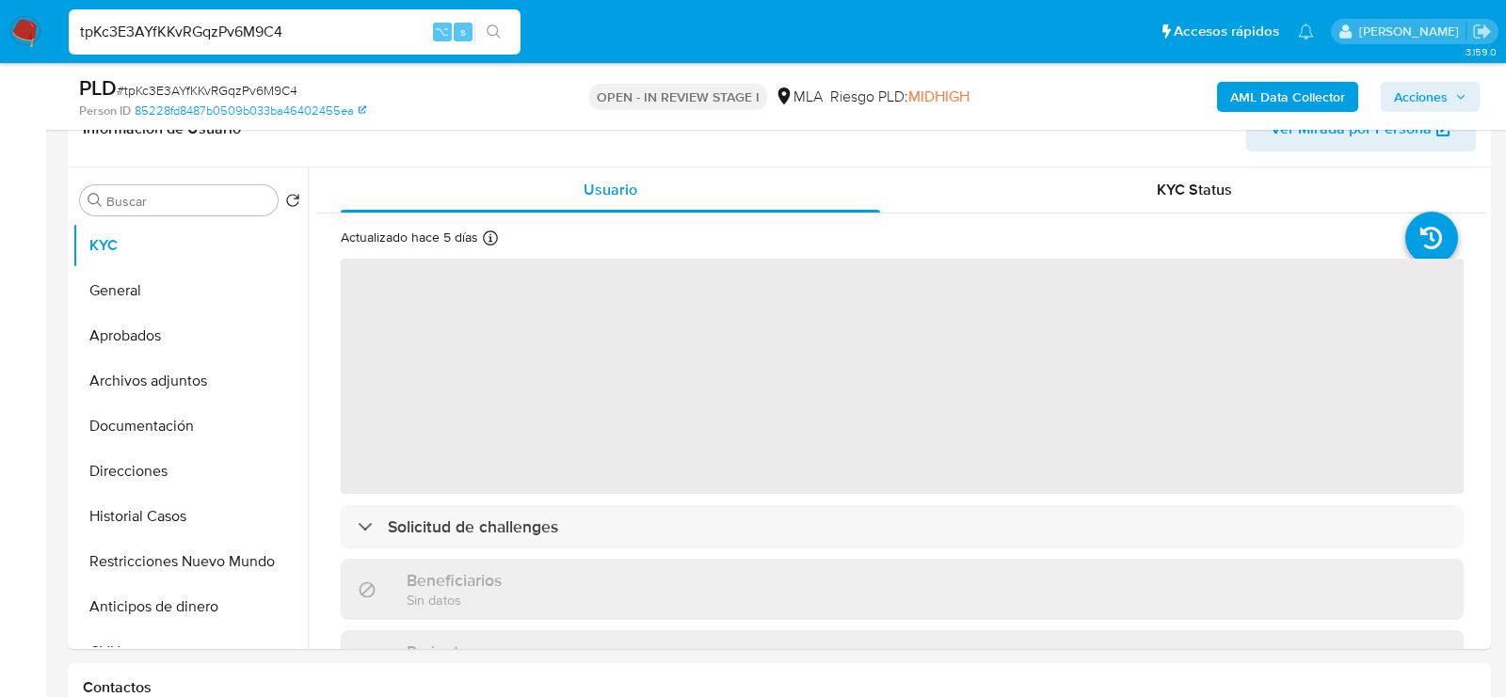
scroll to position [407, 0]
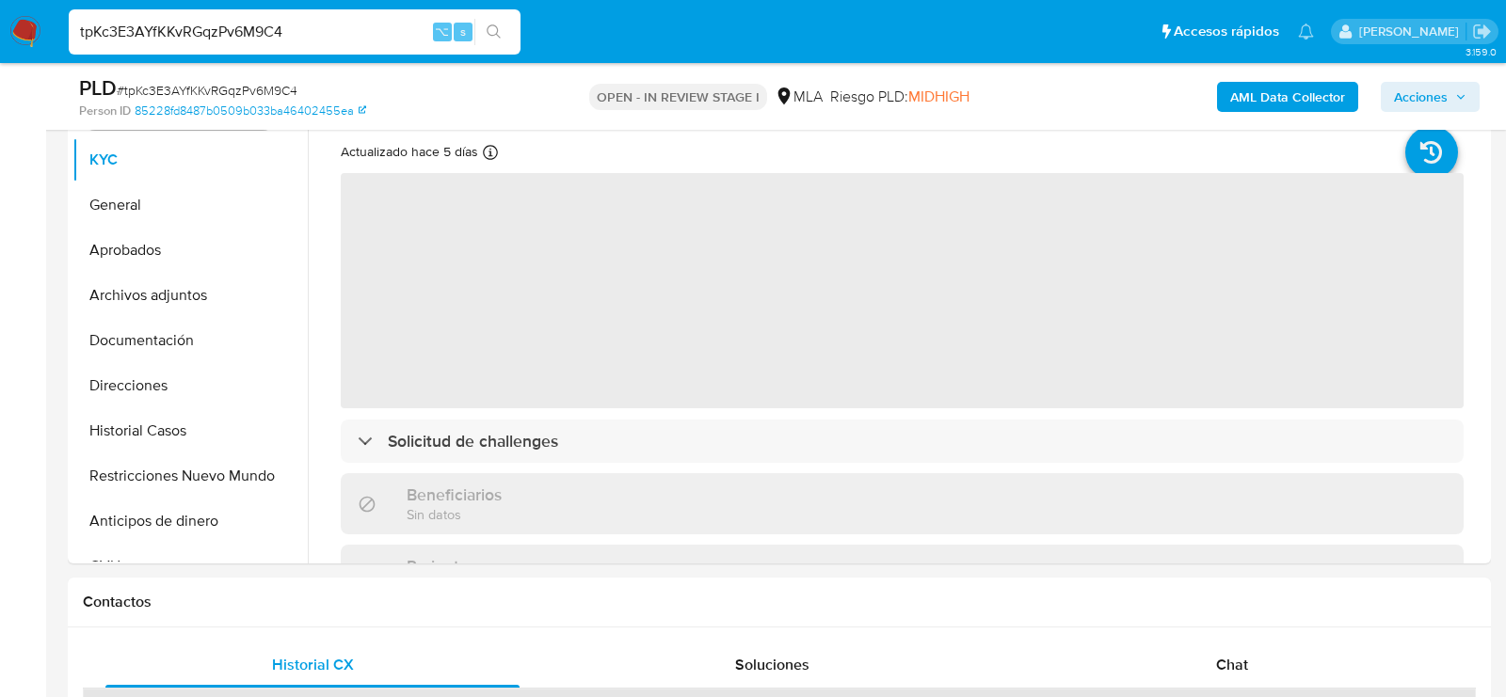
select select "10"
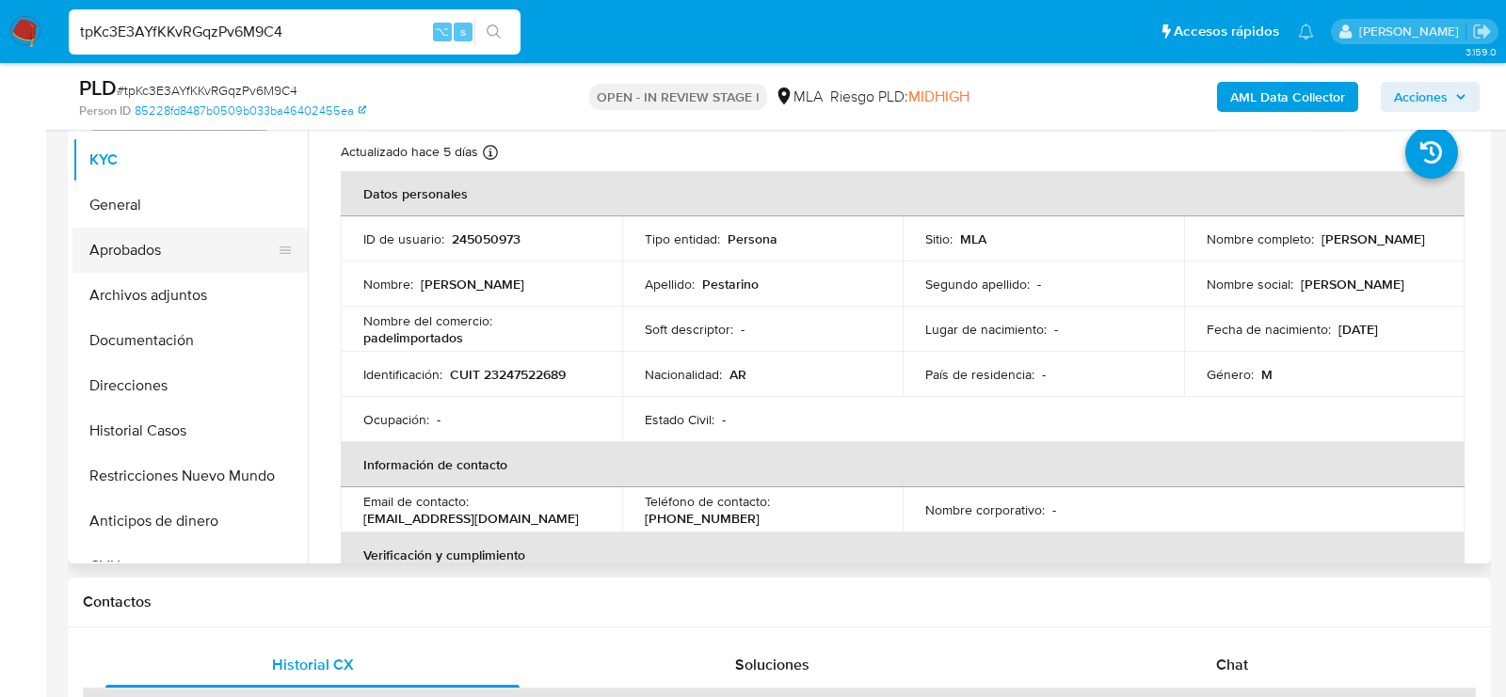
click at [174, 249] on button "Aprobados" at bounding box center [182, 250] width 220 height 45
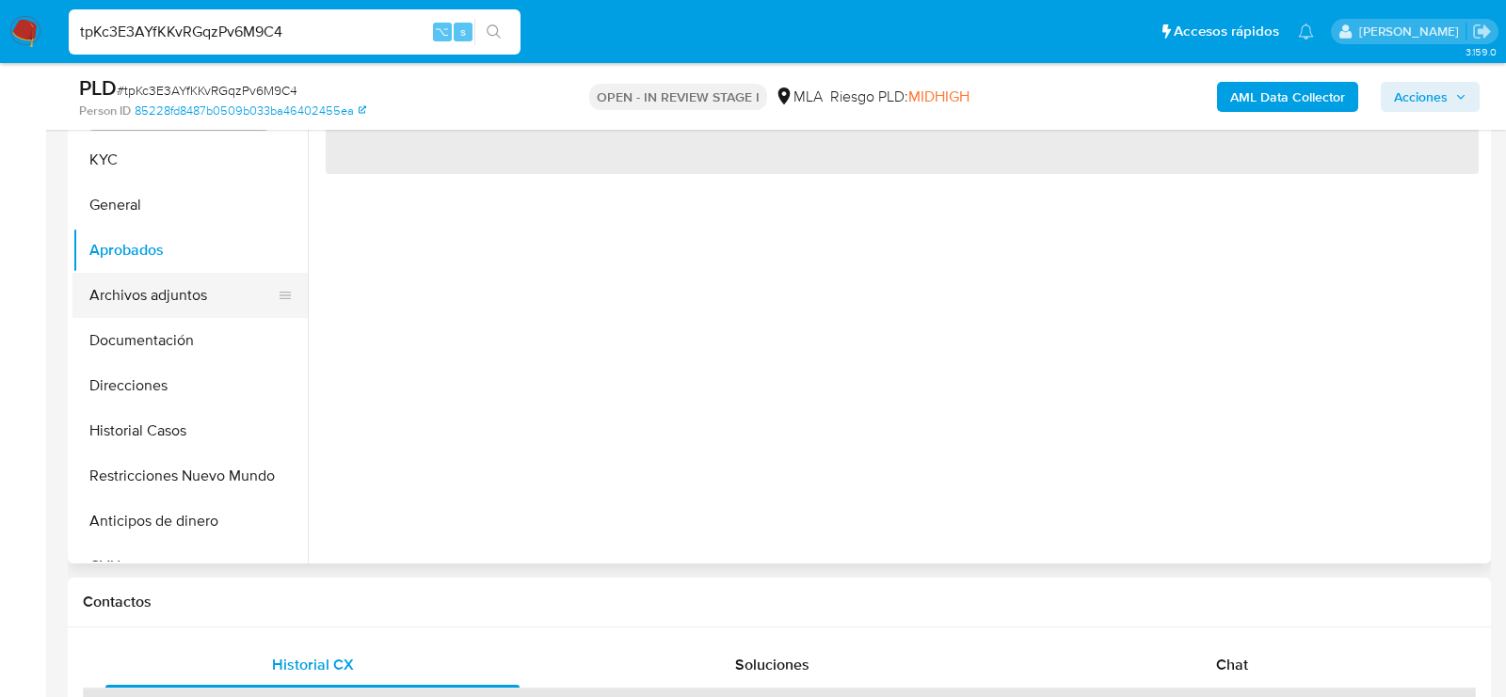
click at [168, 288] on button "Archivos adjuntos" at bounding box center [182, 295] width 220 height 45
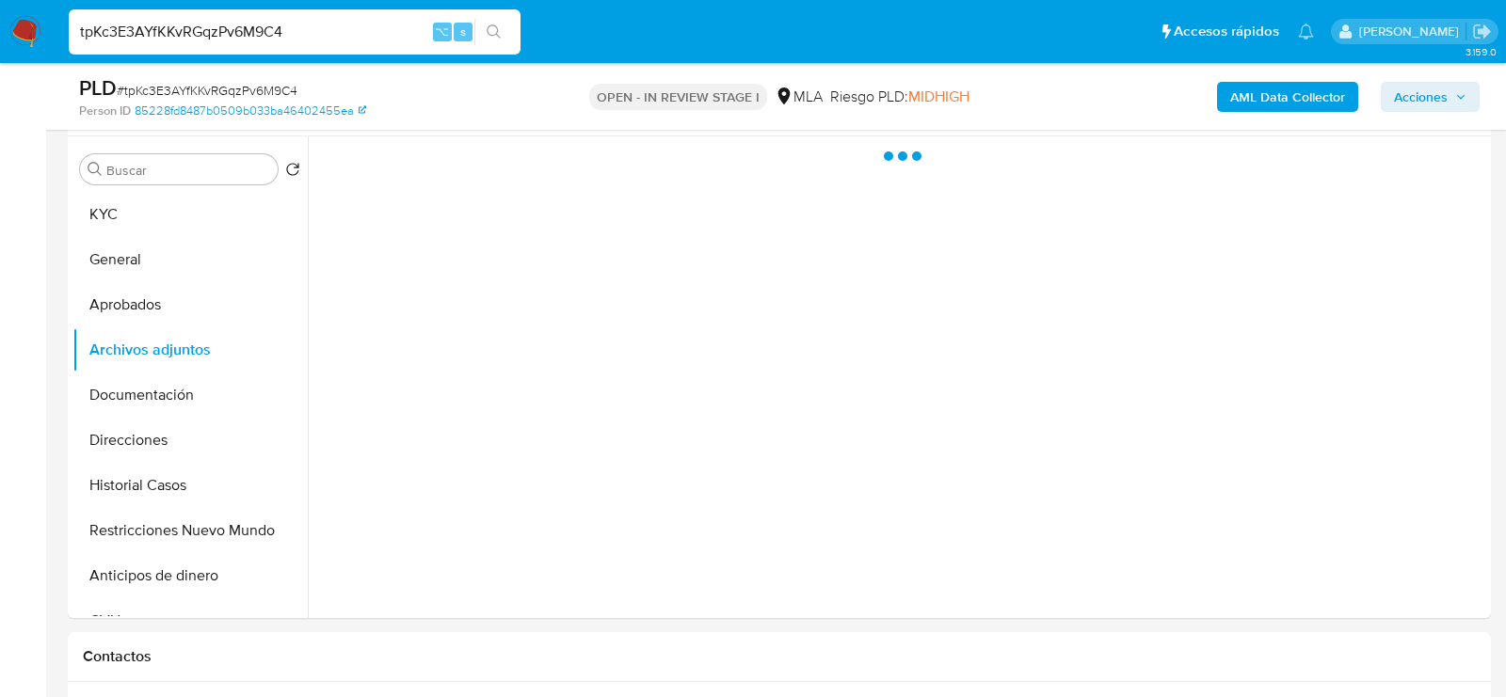
scroll to position [337, 0]
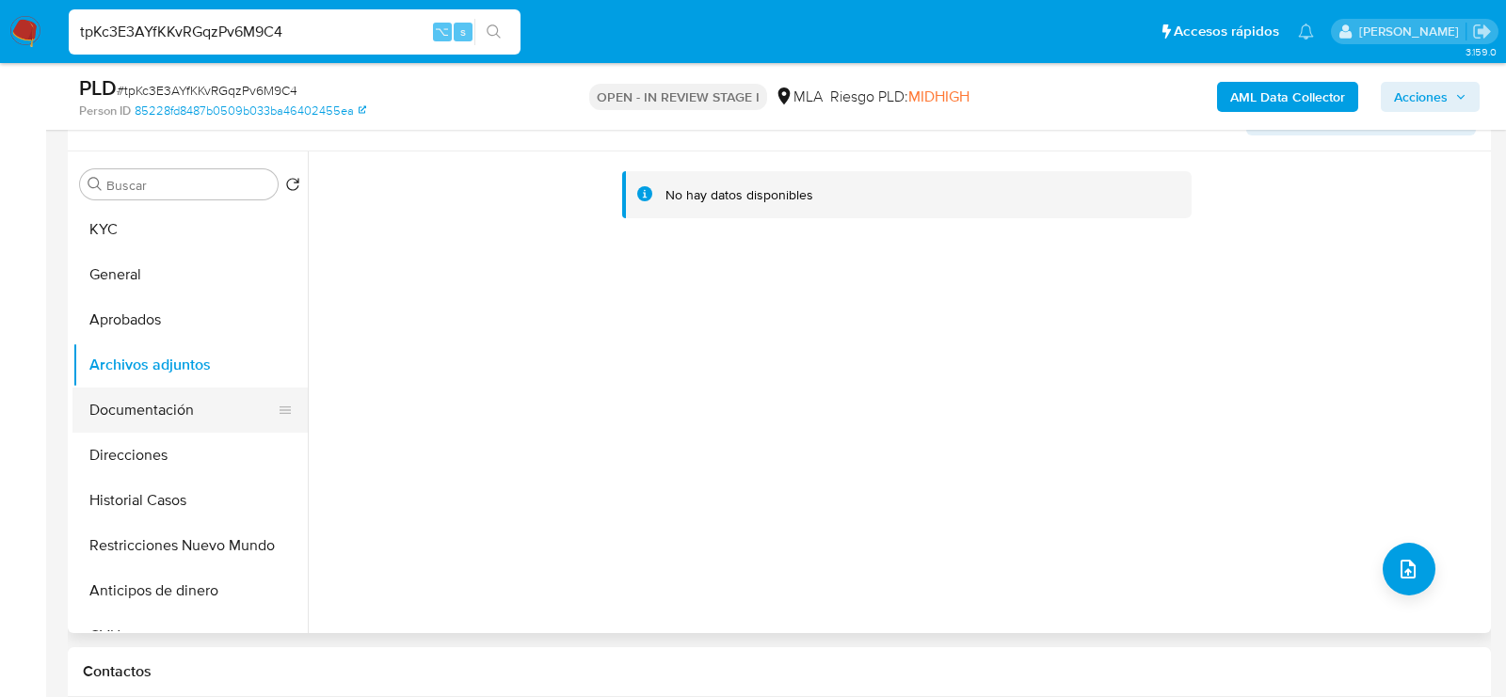
click at [135, 394] on button "Documentación" at bounding box center [182, 410] width 220 height 45
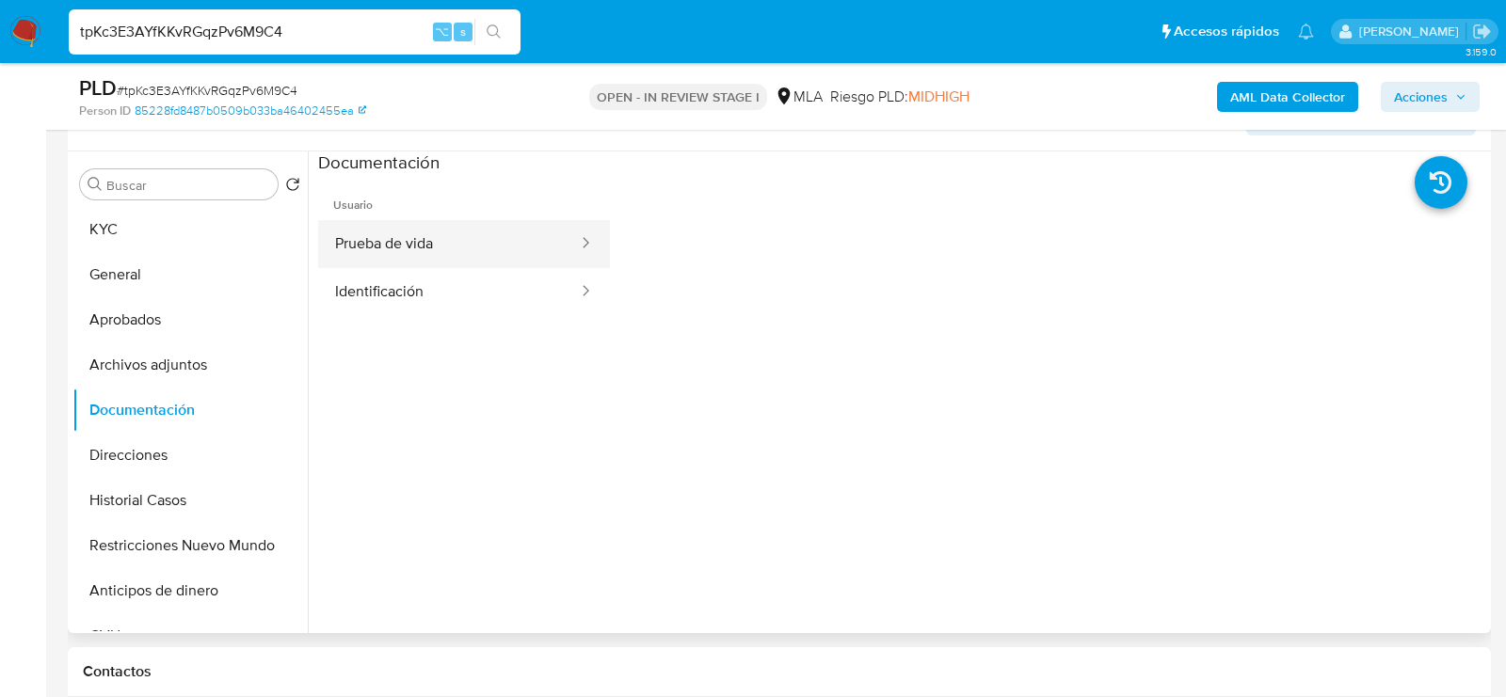
click at [435, 226] on button "Prueba de vida" at bounding box center [449, 244] width 262 height 48
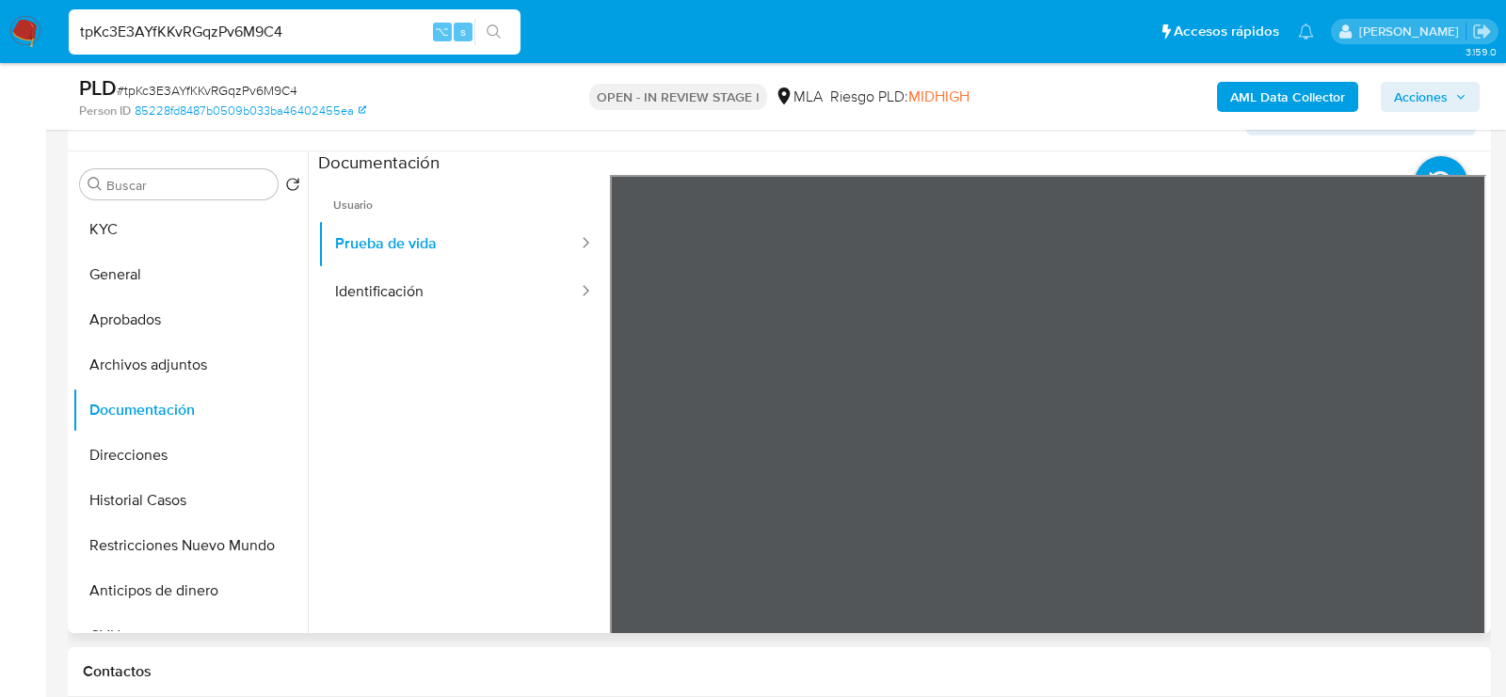
scroll to position [10, 0]
click at [435, 283] on button "Identificación" at bounding box center [449, 292] width 262 height 48
click at [230, 220] on button "KYC" at bounding box center [182, 229] width 220 height 45
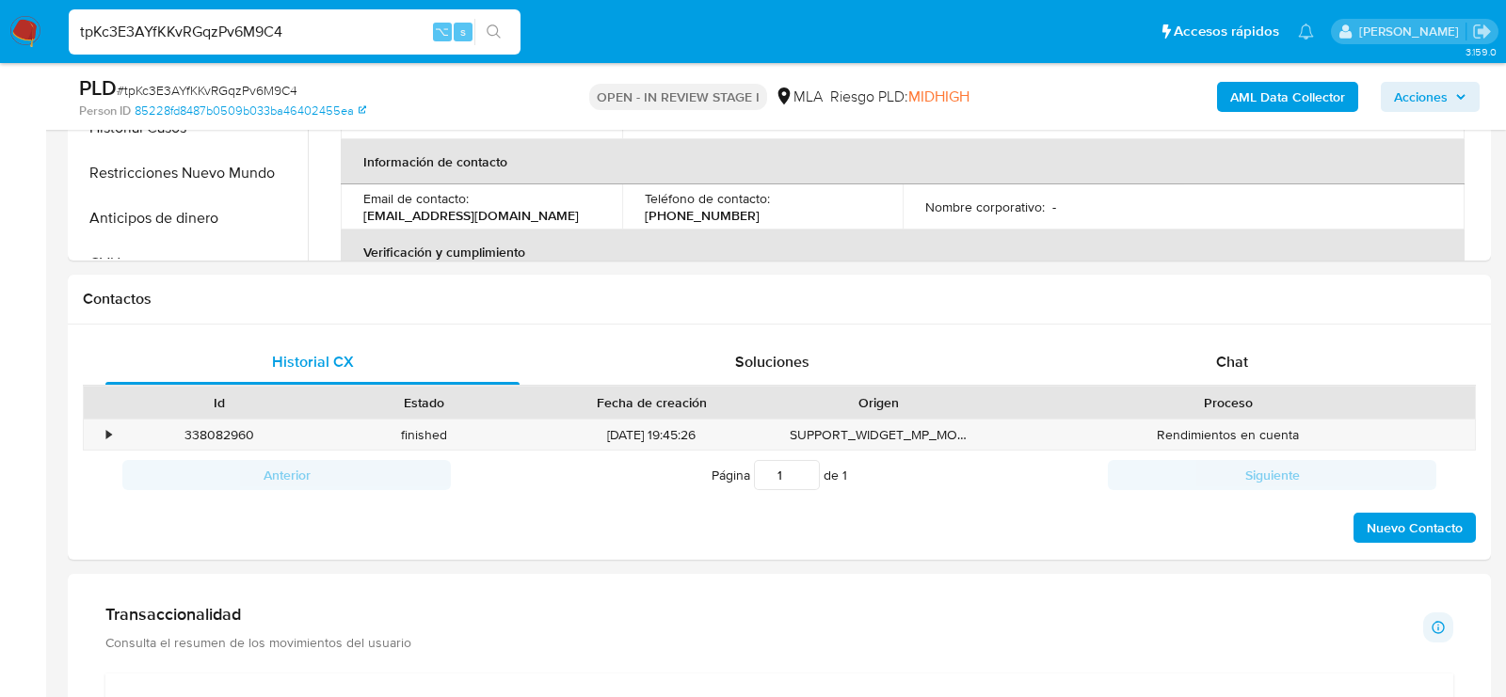
scroll to position [842, 0]
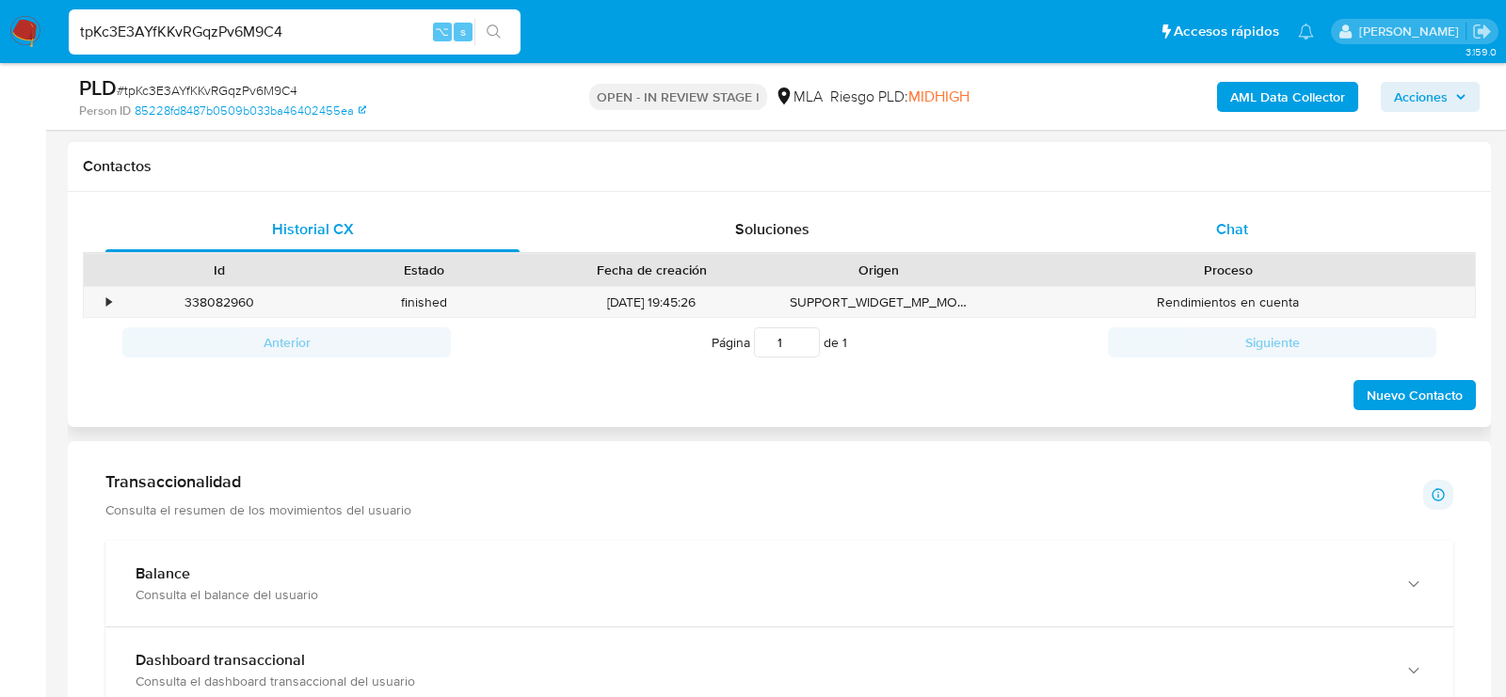
click at [1179, 221] on div "Chat" at bounding box center [1232, 229] width 414 height 45
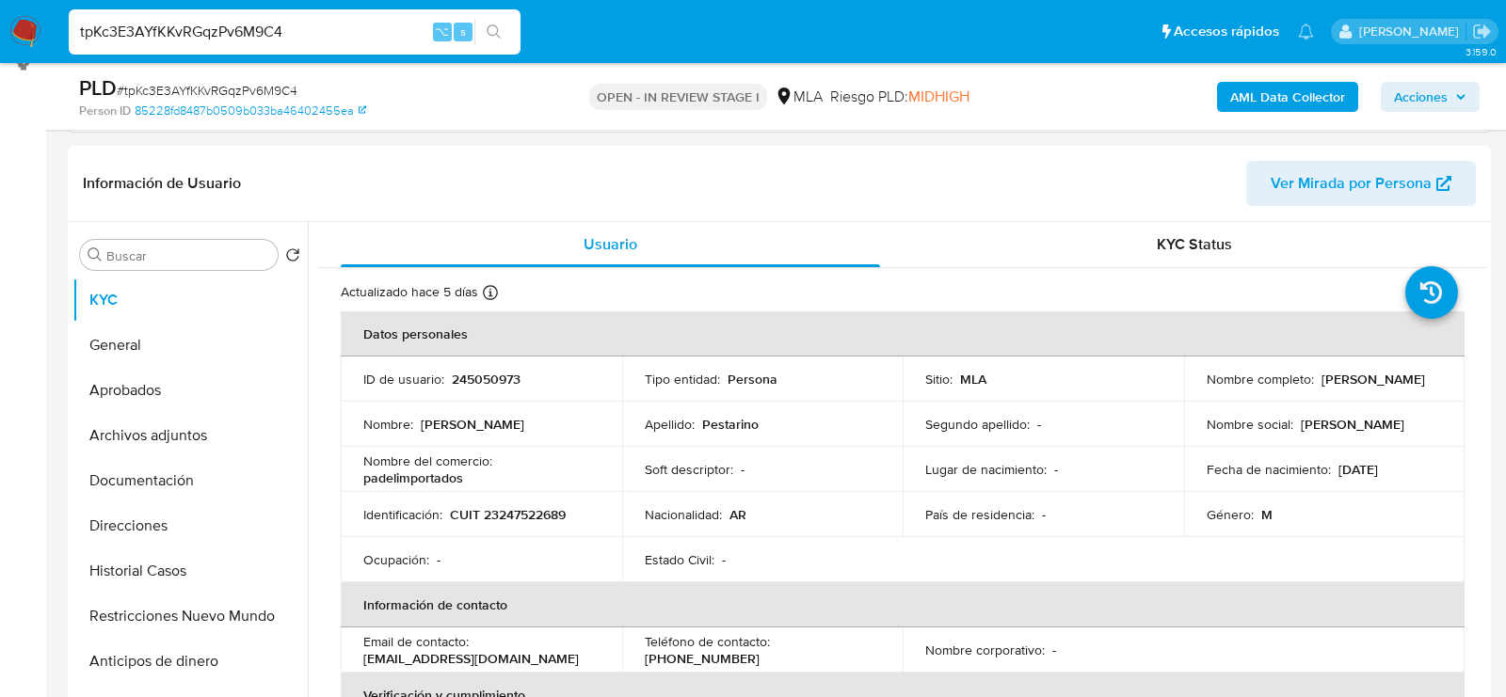
scroll to position [264, 0]
click at [146, 608] on button "Restricciones Nuevo Mundo" at bounding box center [182, 618] width 220 height 45
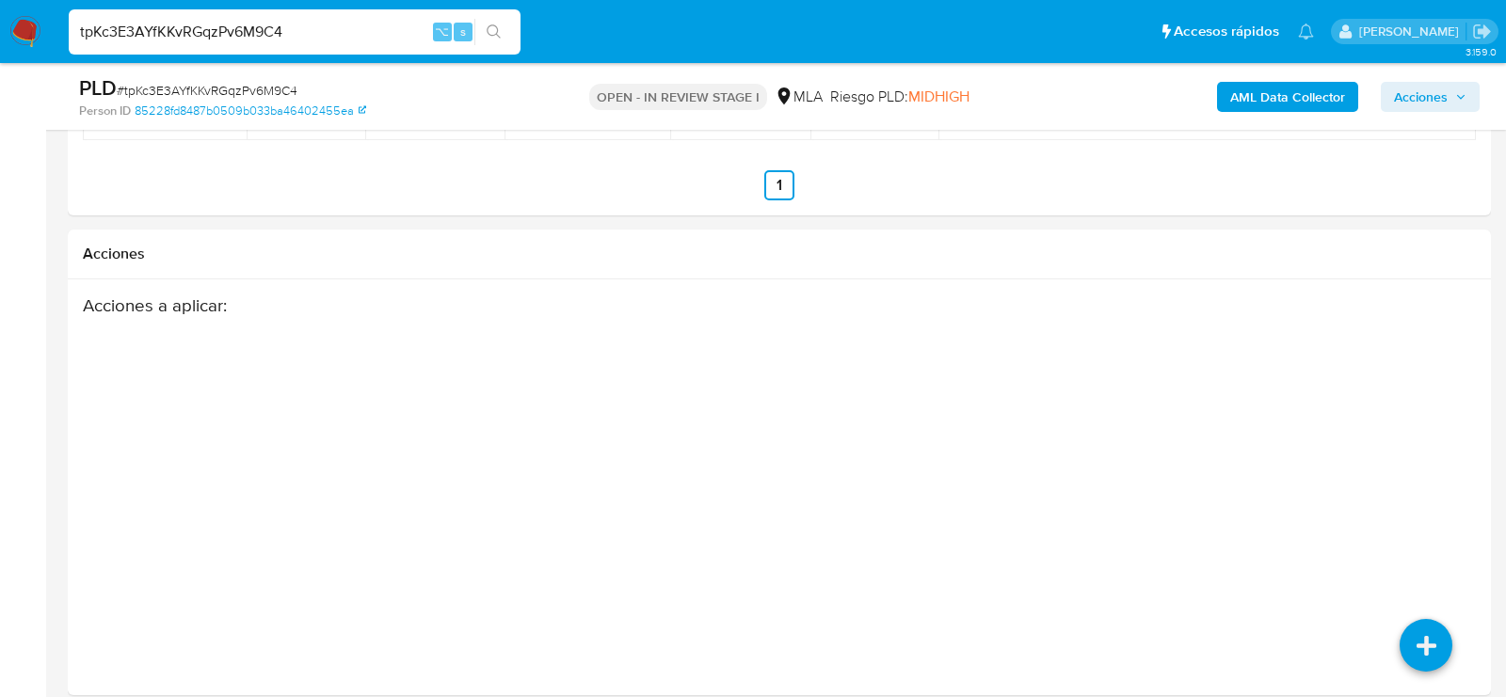
scroll to position [3111, 0]
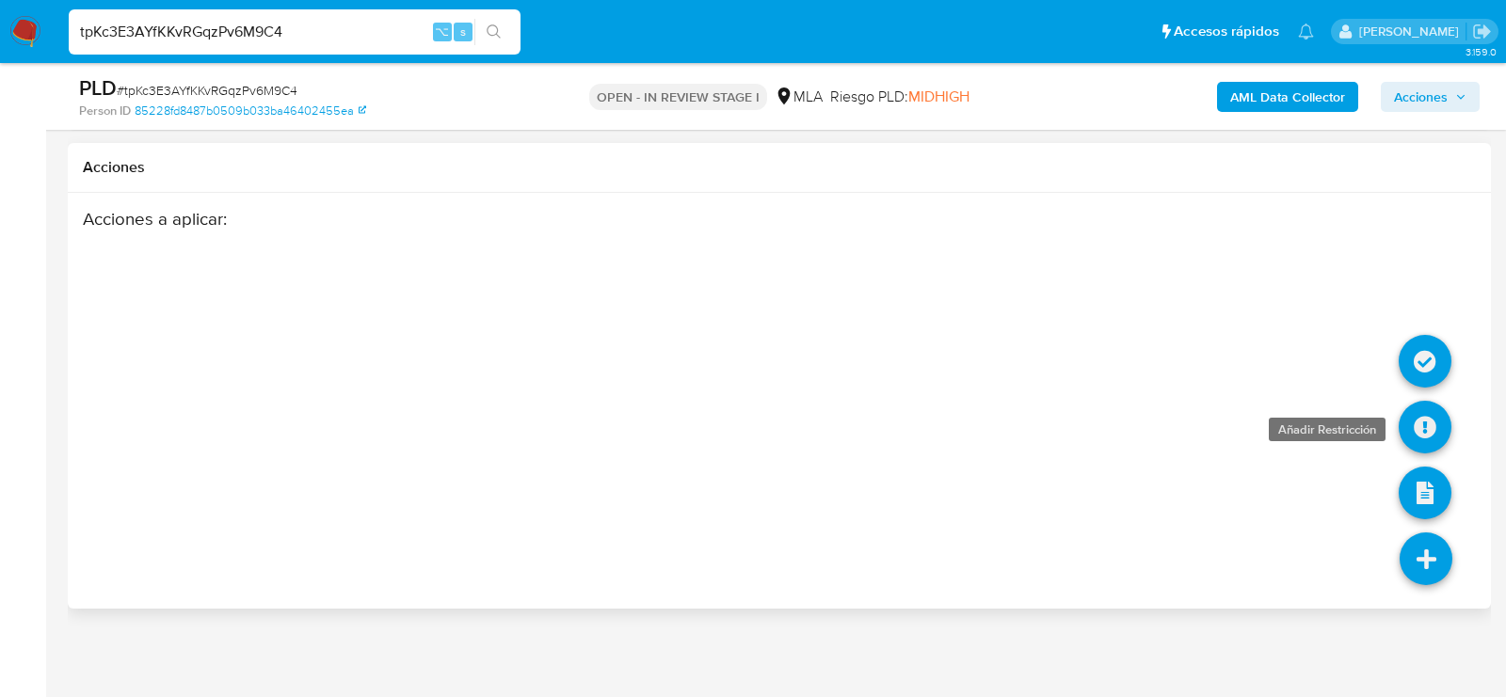
click at [1442, 409] on icon at bounding box center [1425, 427] width 53 height 53
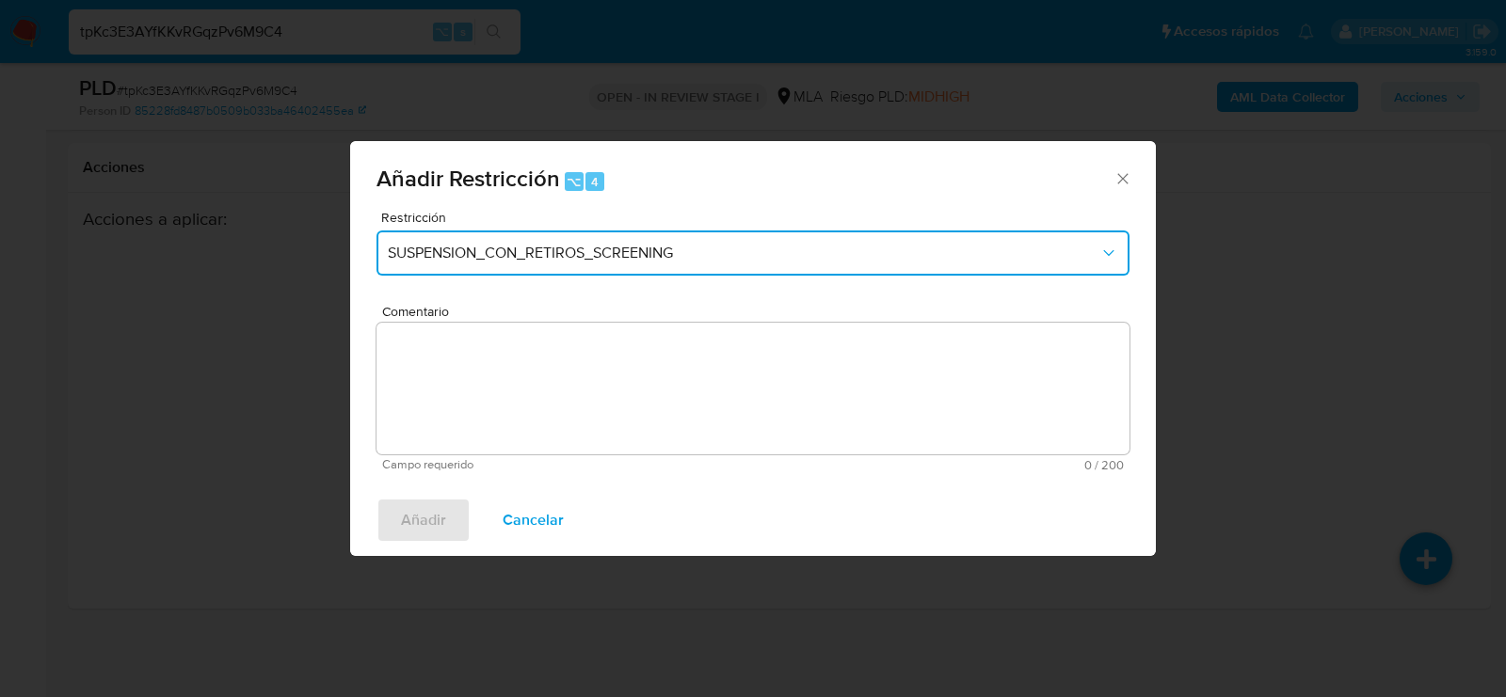
click at [440, 270] on button "SUSPENSION_CON_RETIROS_SCREENING" at bounding box center [752, 253] width 753 height 45
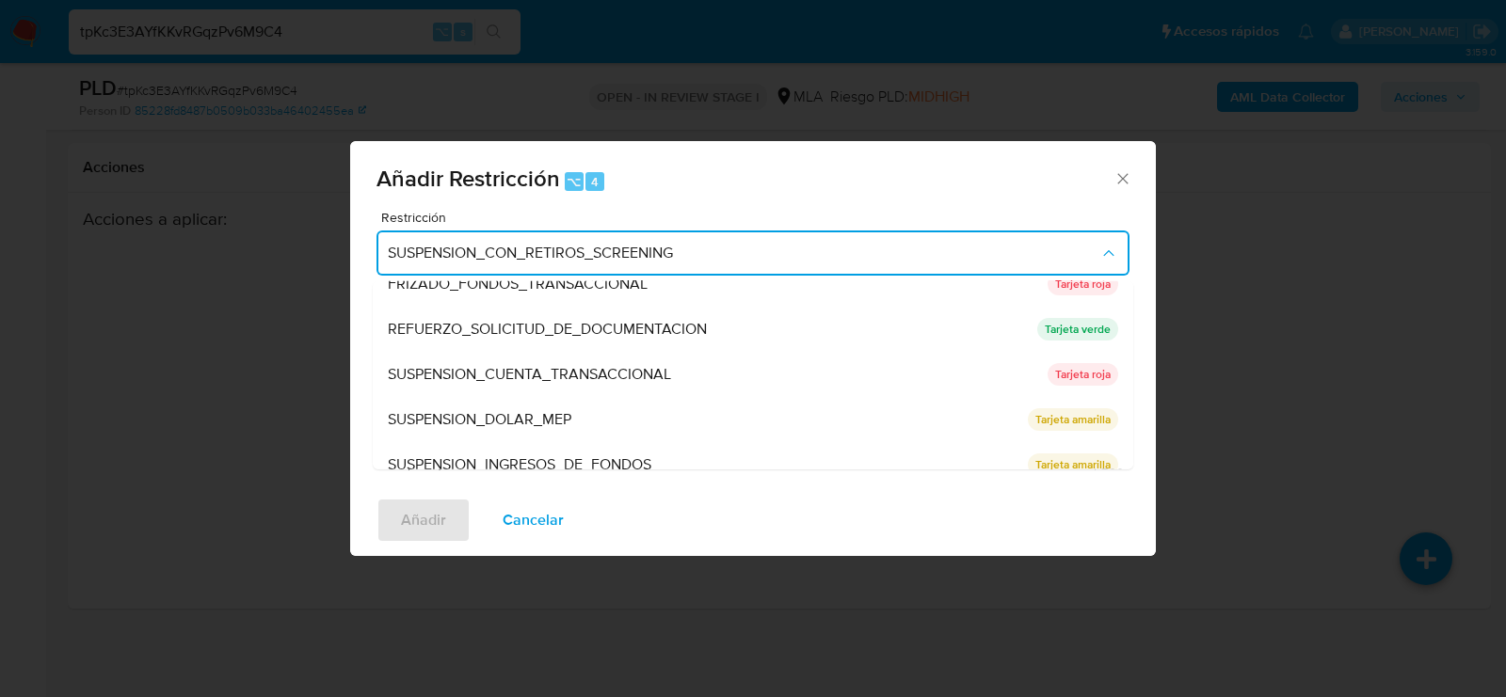
scroll to position [381, 0]
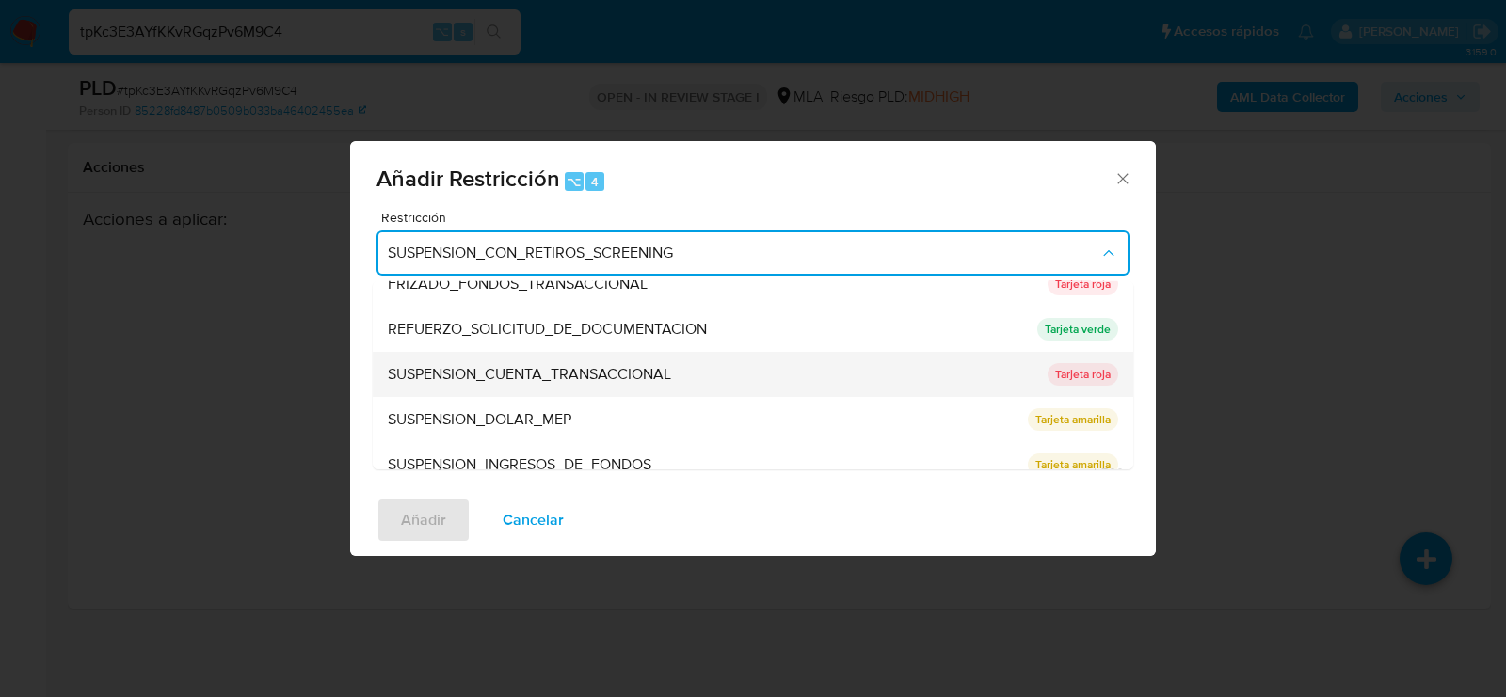
click at [429, 382] on span "SUSPENSION_CUENTA_TRANSACCIONAL" at bounding box center [529, 374] width 283 height 19
click at [429, 382] on textarea "Comentario" at bounding box center [752, 389] width 753 height 132
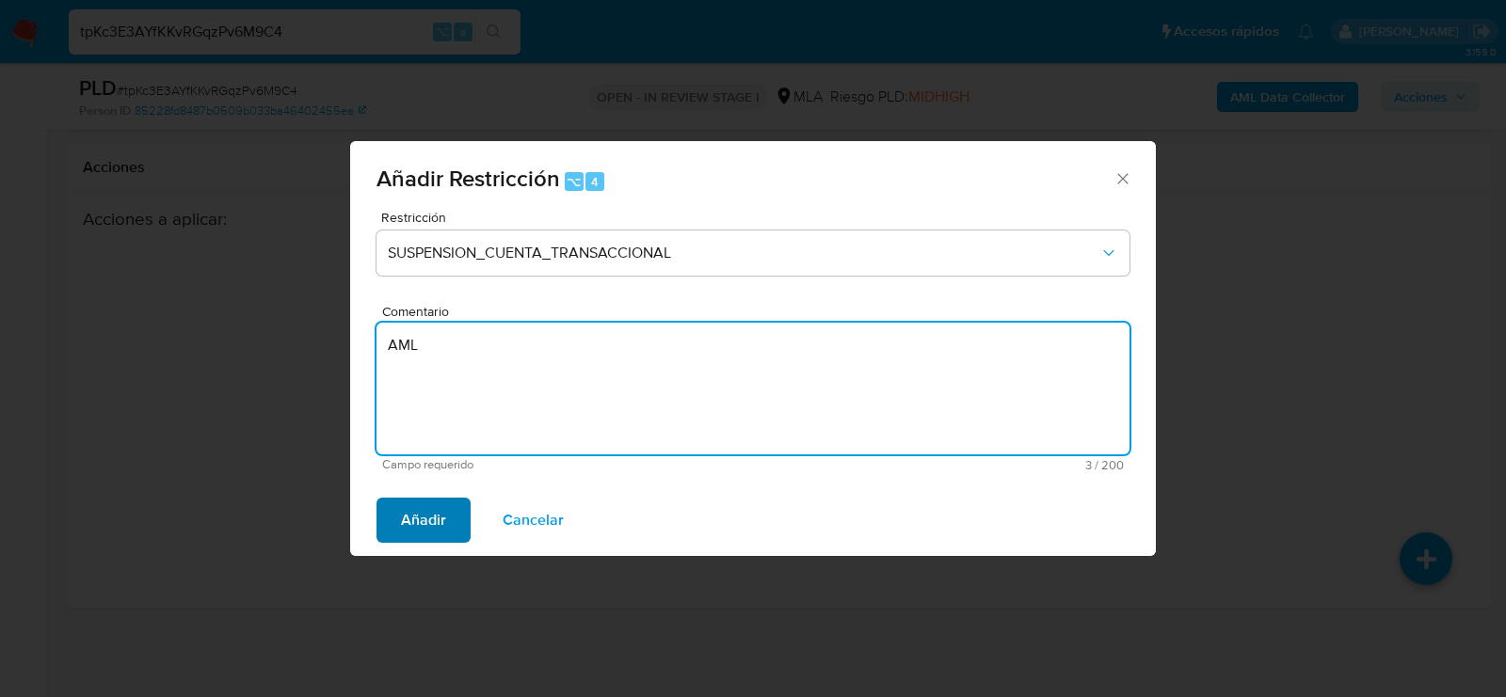
type textarea "AML"
click at [408, 541] on span "Añadir" at bounding box center [423, 520] width 45 height 41
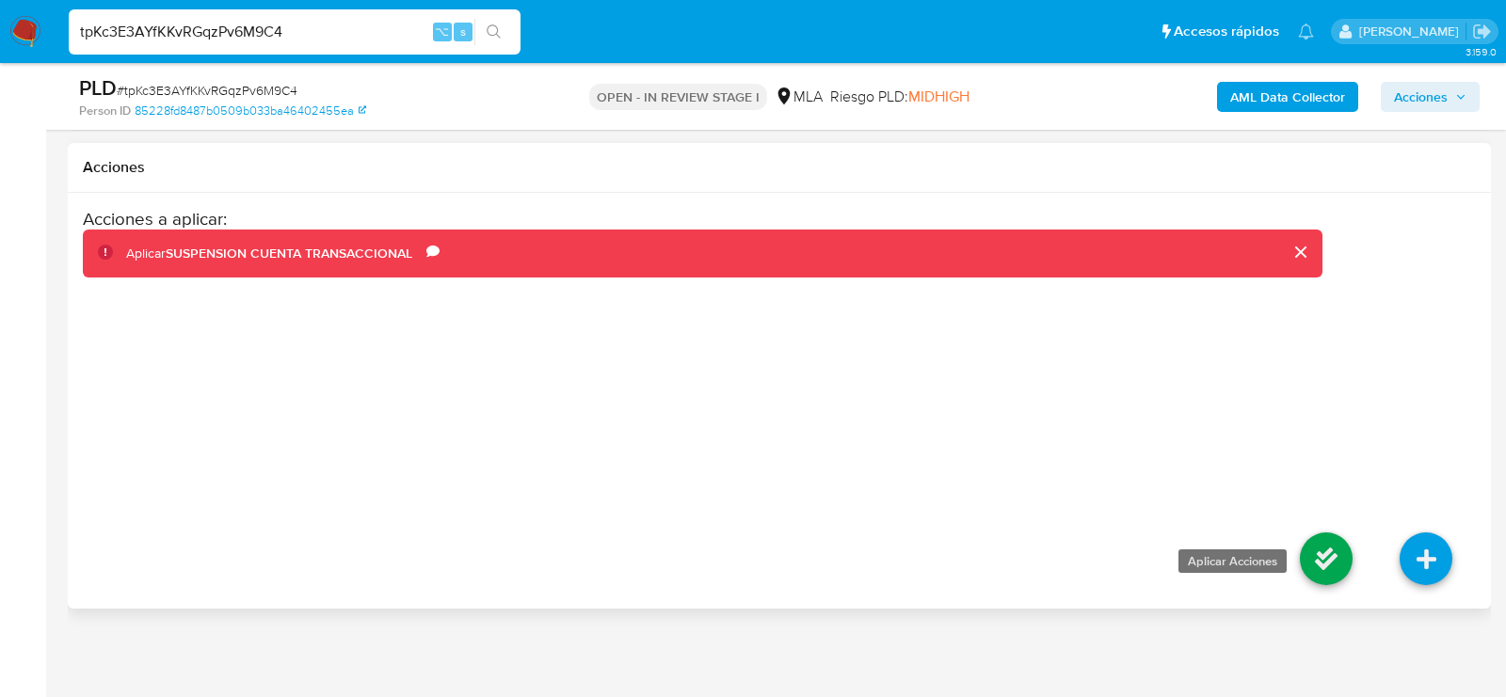
click at [1318, 558] on icon at bounding box center [1326, 559] width 53 height 53
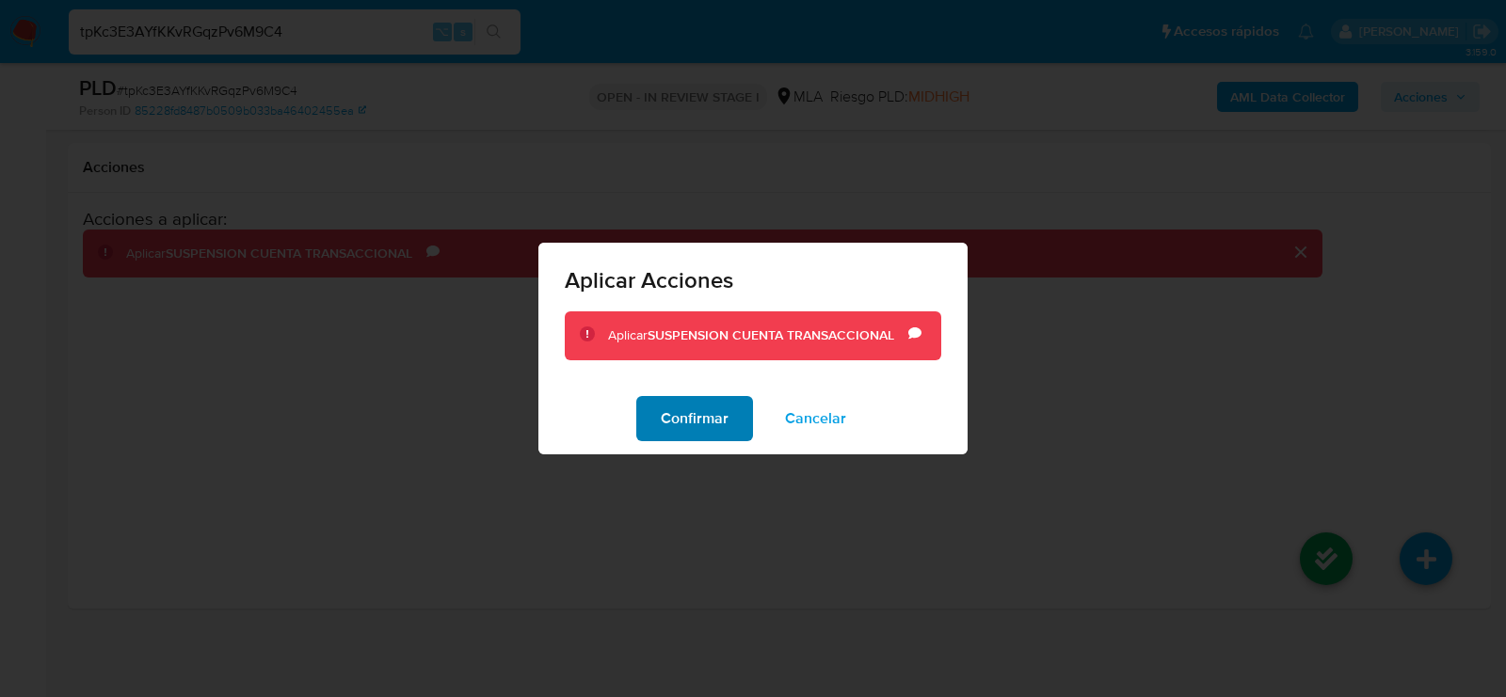
click at [677, 421] on span "Confirmar" at bounding box center [695, 418] width 68 height 41
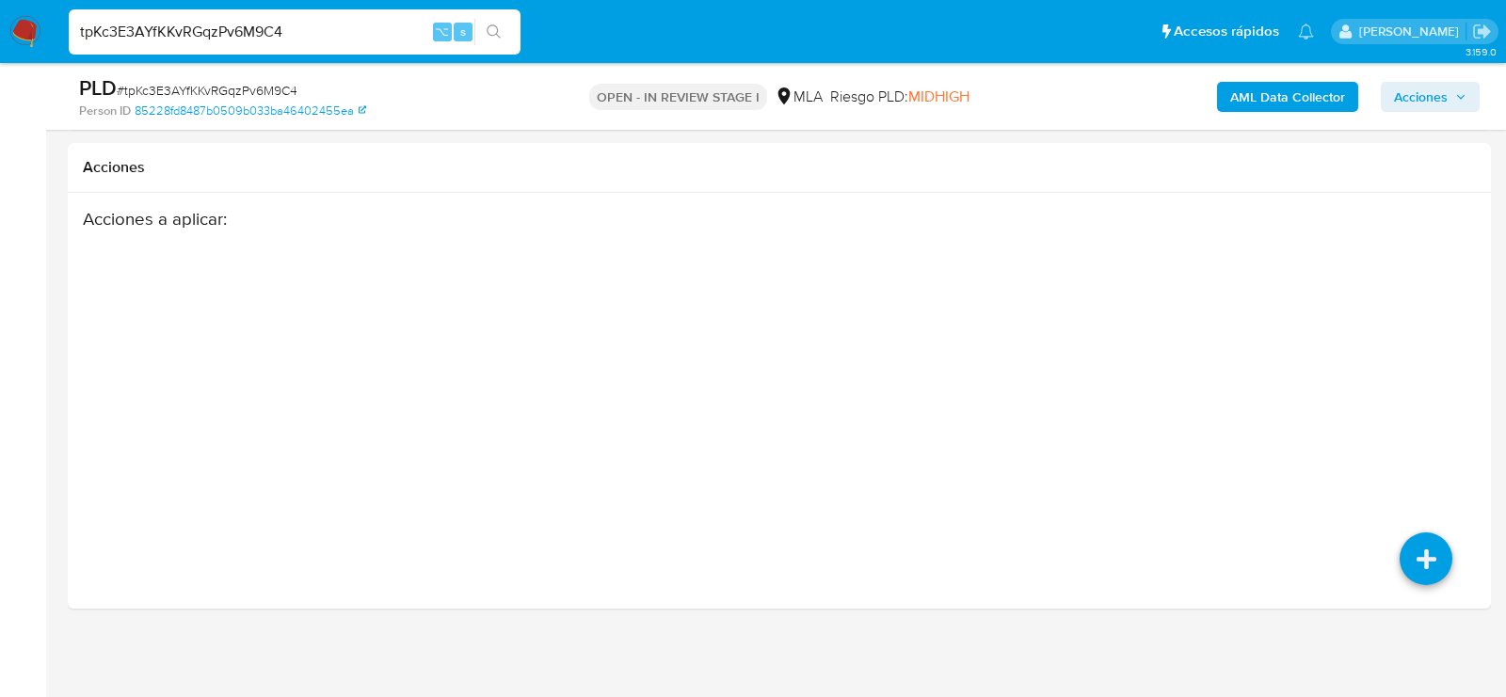
click at [268, 35] on input "tpKc3E3AYfKKvRGqzPv6M9C4" at bounding box center [295, 32] width 452 height 24
paste input "PYNrpGMCDFlmjL7kbvQ05j9V"
type input "PYNrpGMCDFlmjL7kbvQ05j9V"
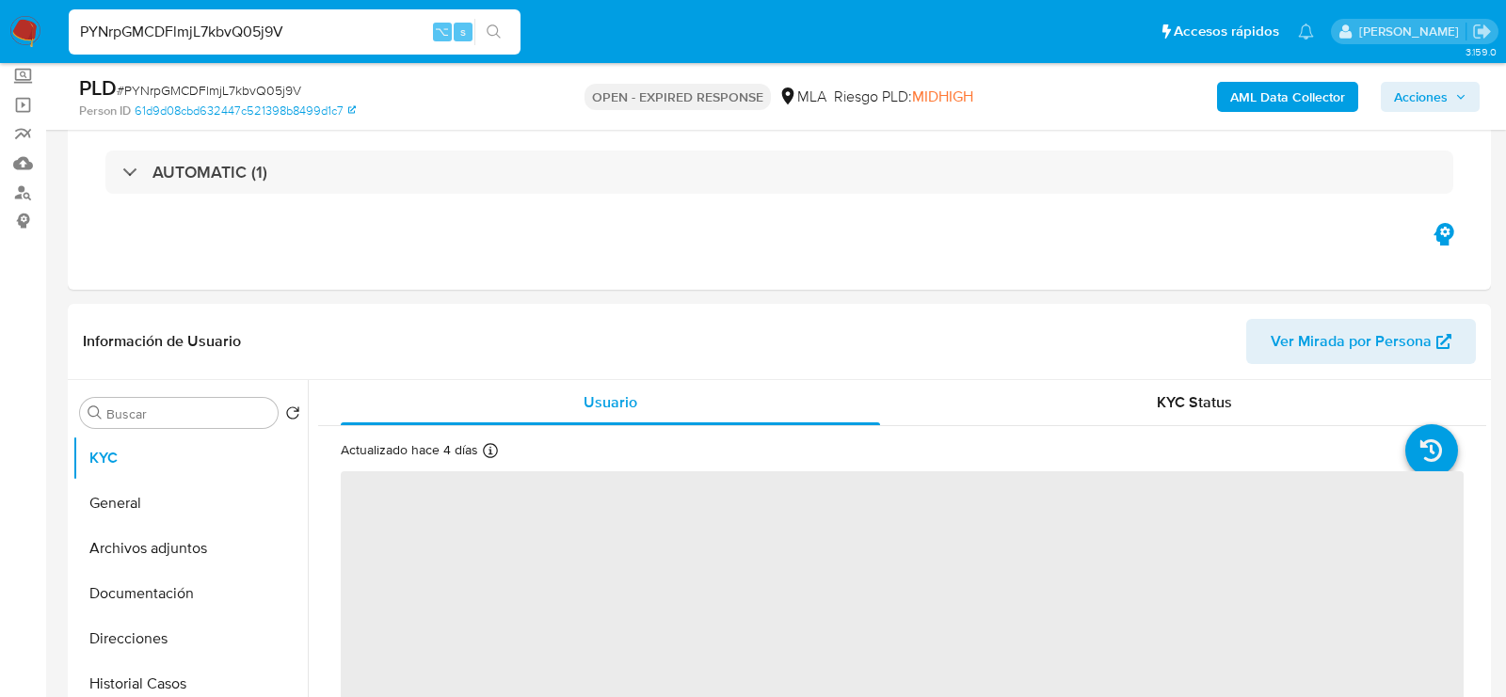
scroll to position [392, 0]
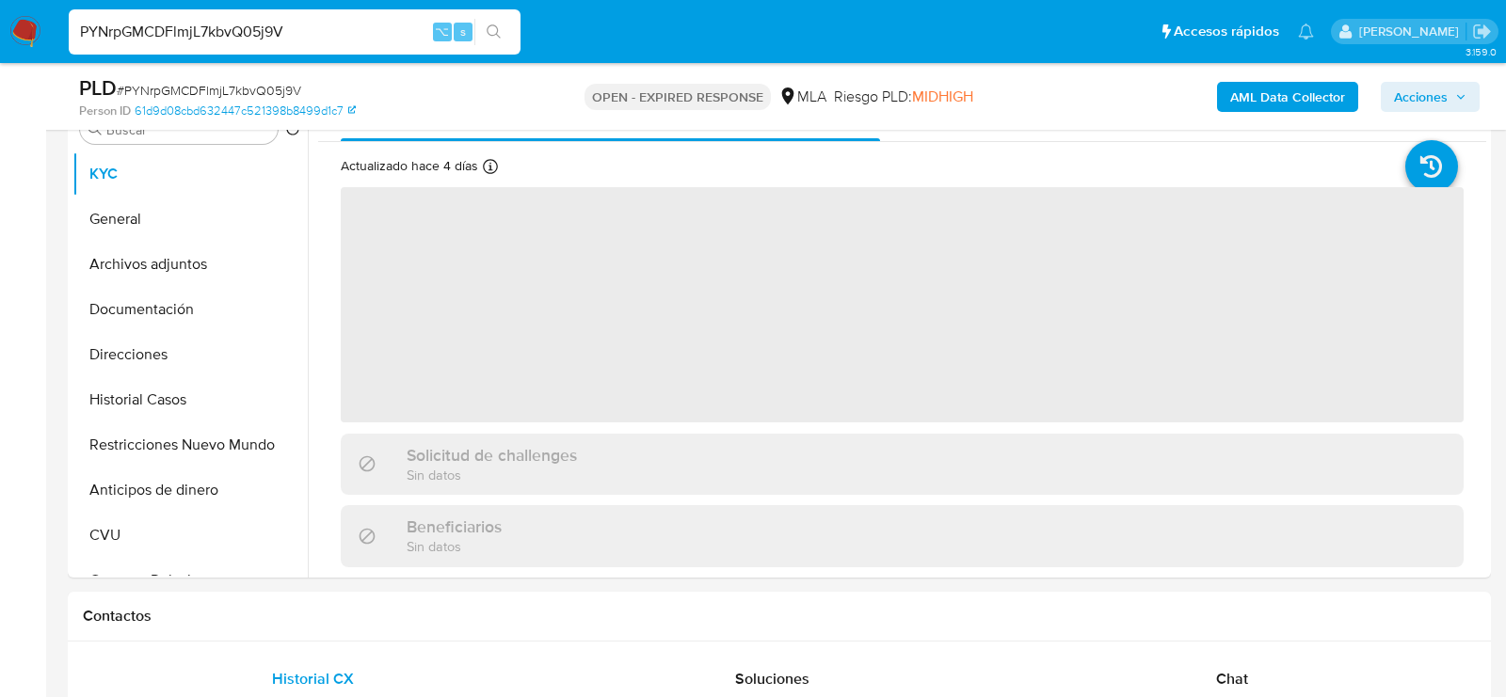
select select "10"
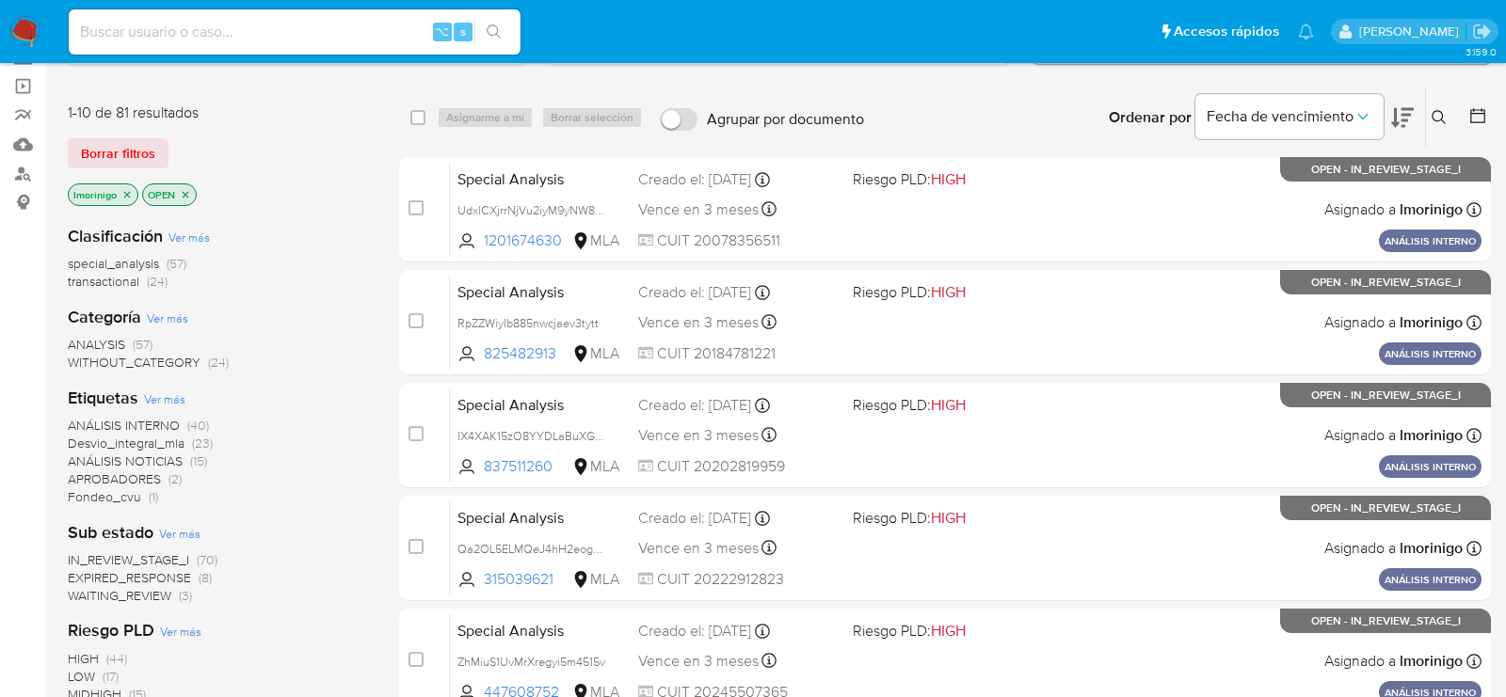
scroll to position [132, 0]
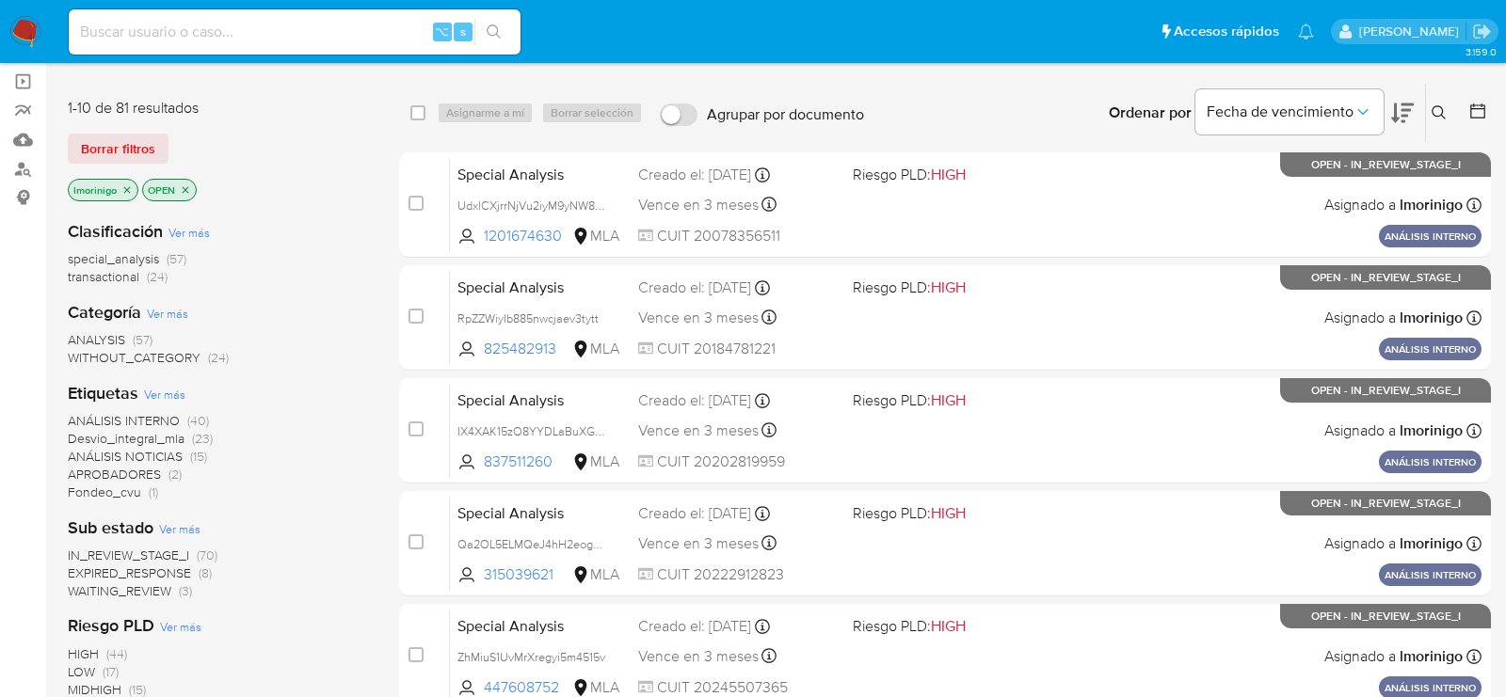
click at [162, 593] on span "WAITING_REVIEW" at bounding box center [120, 591] width 104 height 19
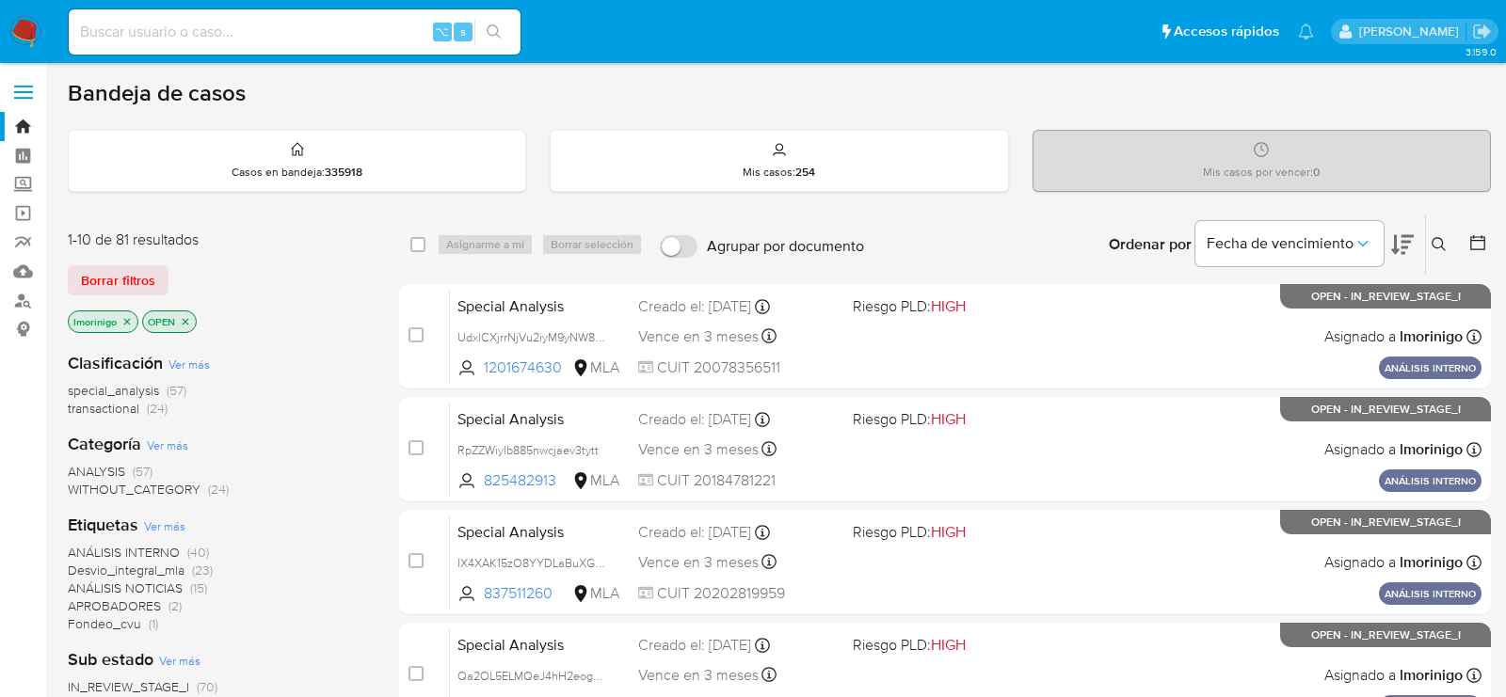
click at [303, 31] on input at bounding box center [295, 32] width 452 height 24
paste input "E2xtGeeuYQsUwt5dGgbO2ZLW"
type input "E2xtGeeuYQsUwt5dGgbO2ZLW"
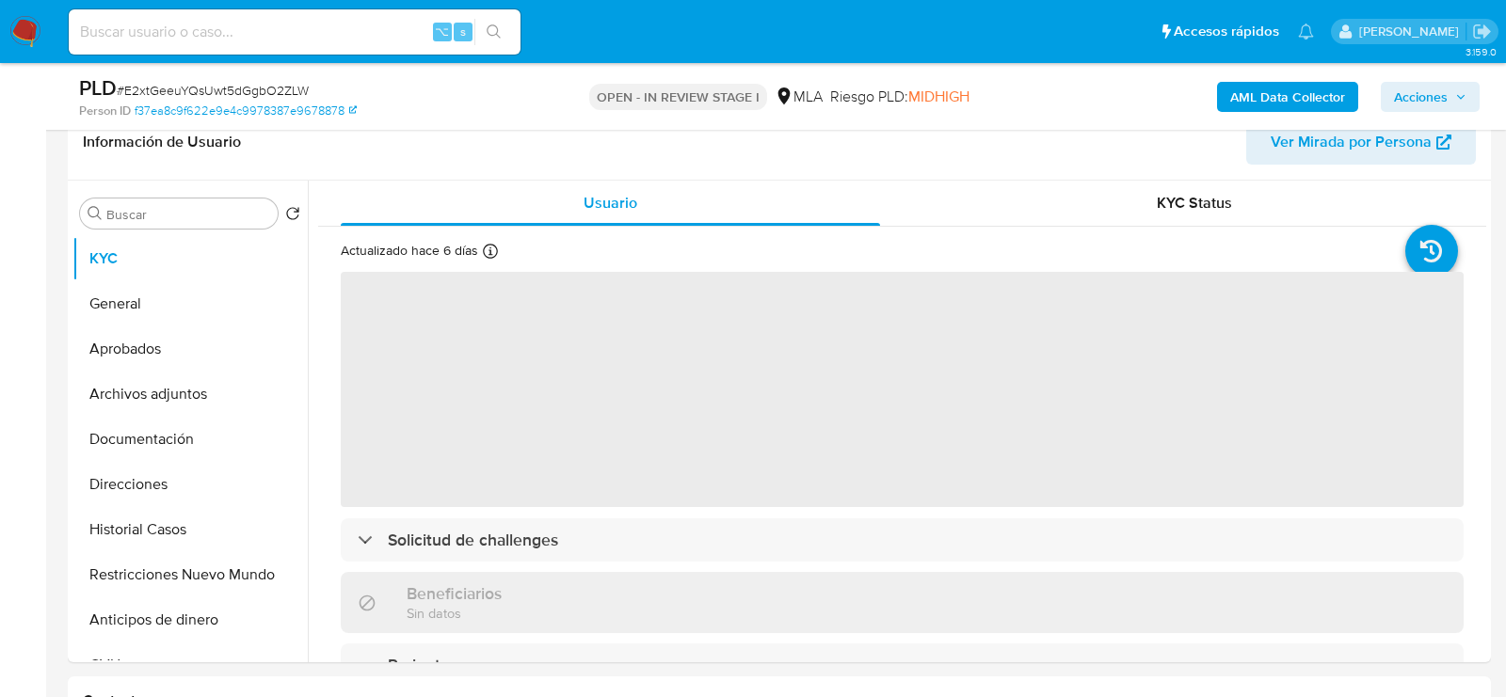
scroll to position [306, 0]
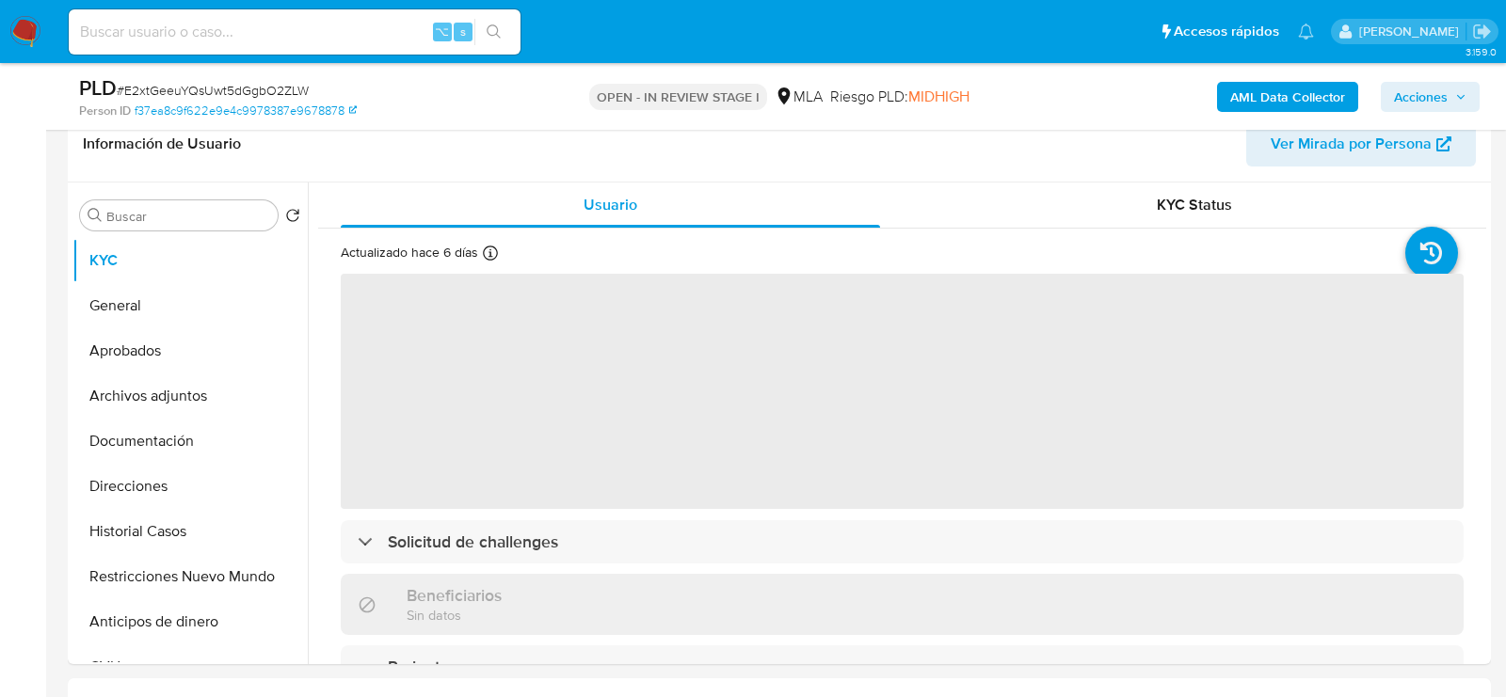
select select "10"
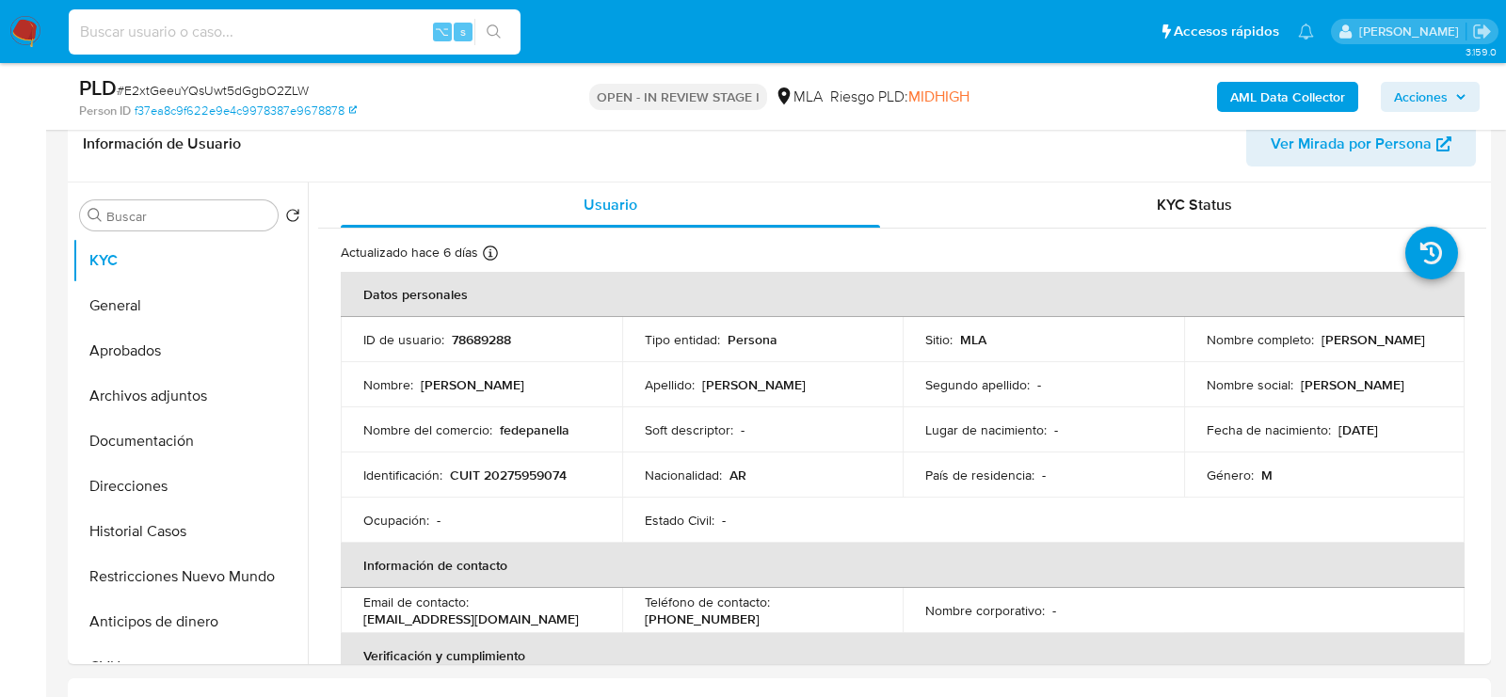
click at [343, 30] on input at bounding box center [295, 32] width 452 height 24
paste input "stW52U2iAz4knbPHdBDrWjk8"
type input "stW52U2iAz4knbPHdBDrWjk8"
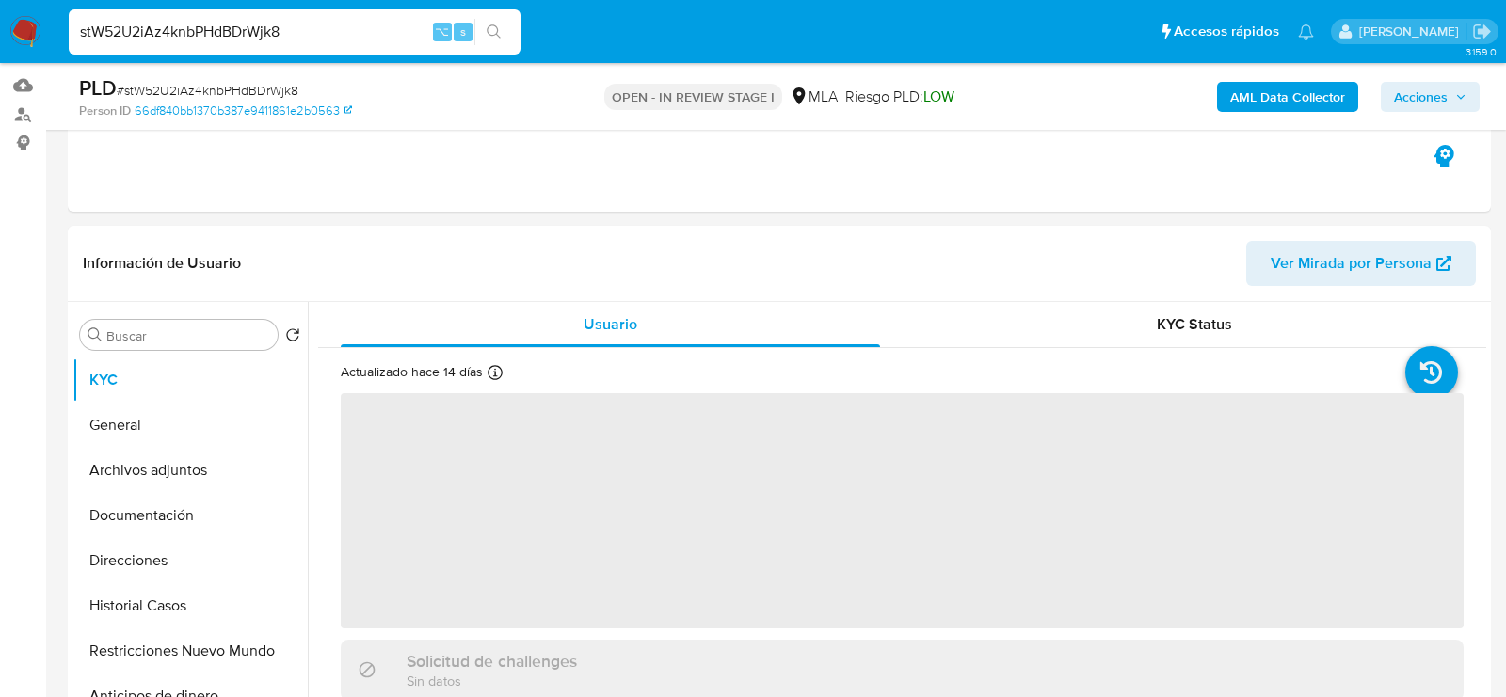
scroll to position [207, 0]
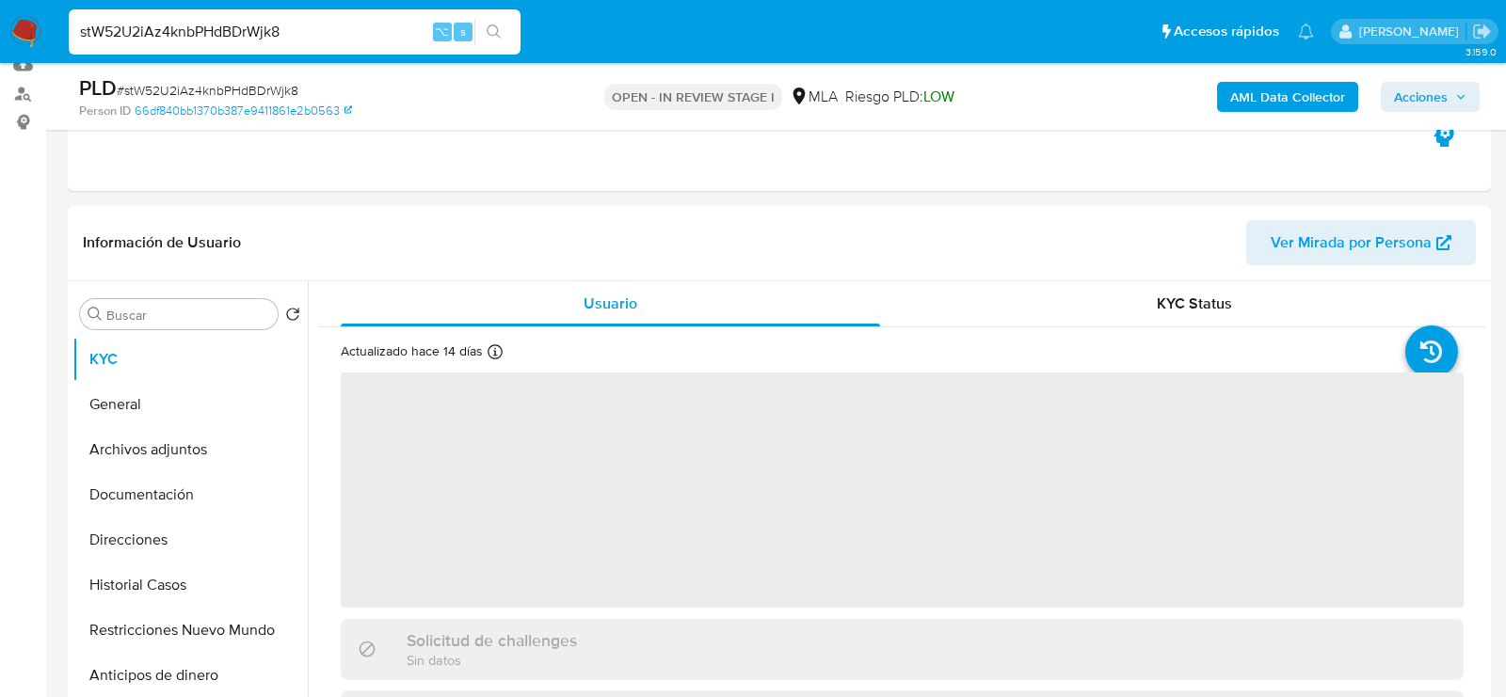
select select "10"
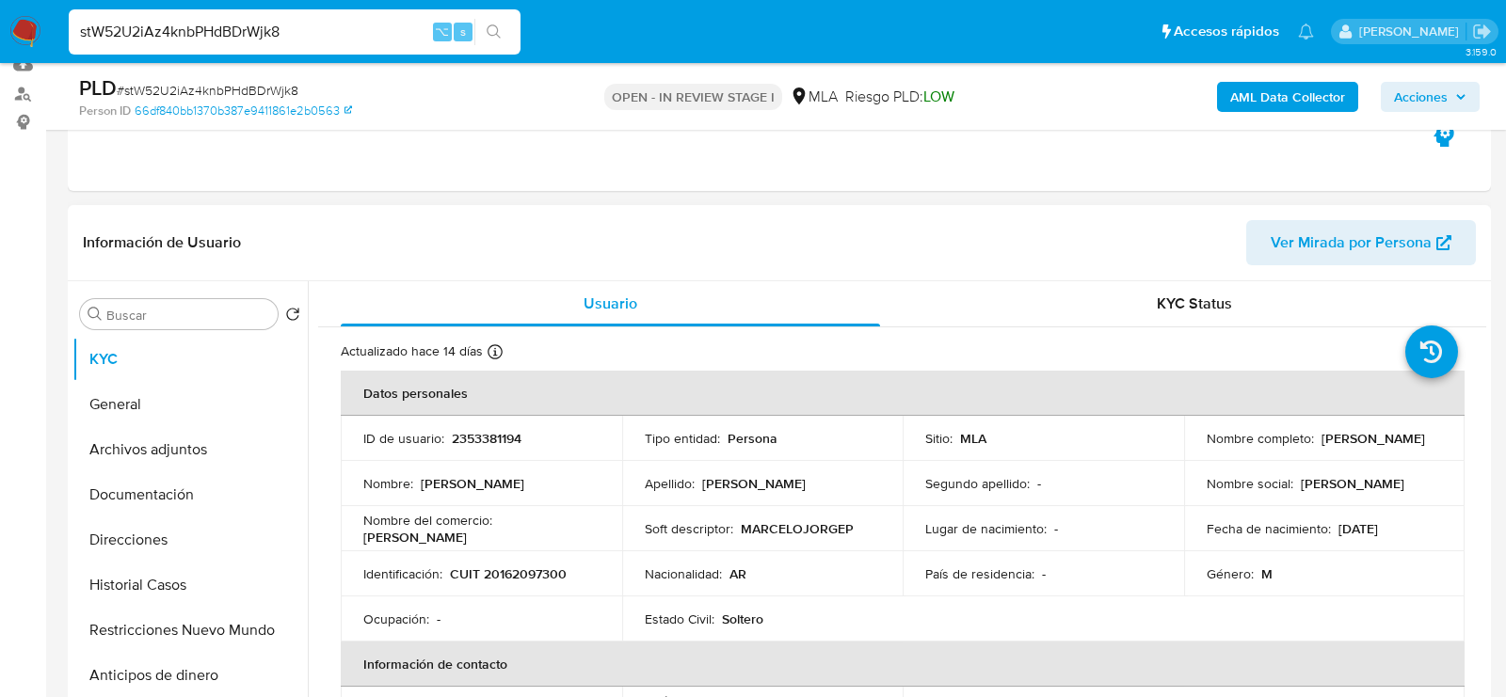
click at [502, 561] on td "Identificación : CUIT 20162097300" at bounding box center [481, 574] width 281 height 45
click at [503, 563] on td "Identificación : CUIT 20162097300" at bounding box center [481, 574] width 281 height 45
click at [506, 568] on p "CUIT 20162097300" at bounding box center [508, 574] width 117 height 17
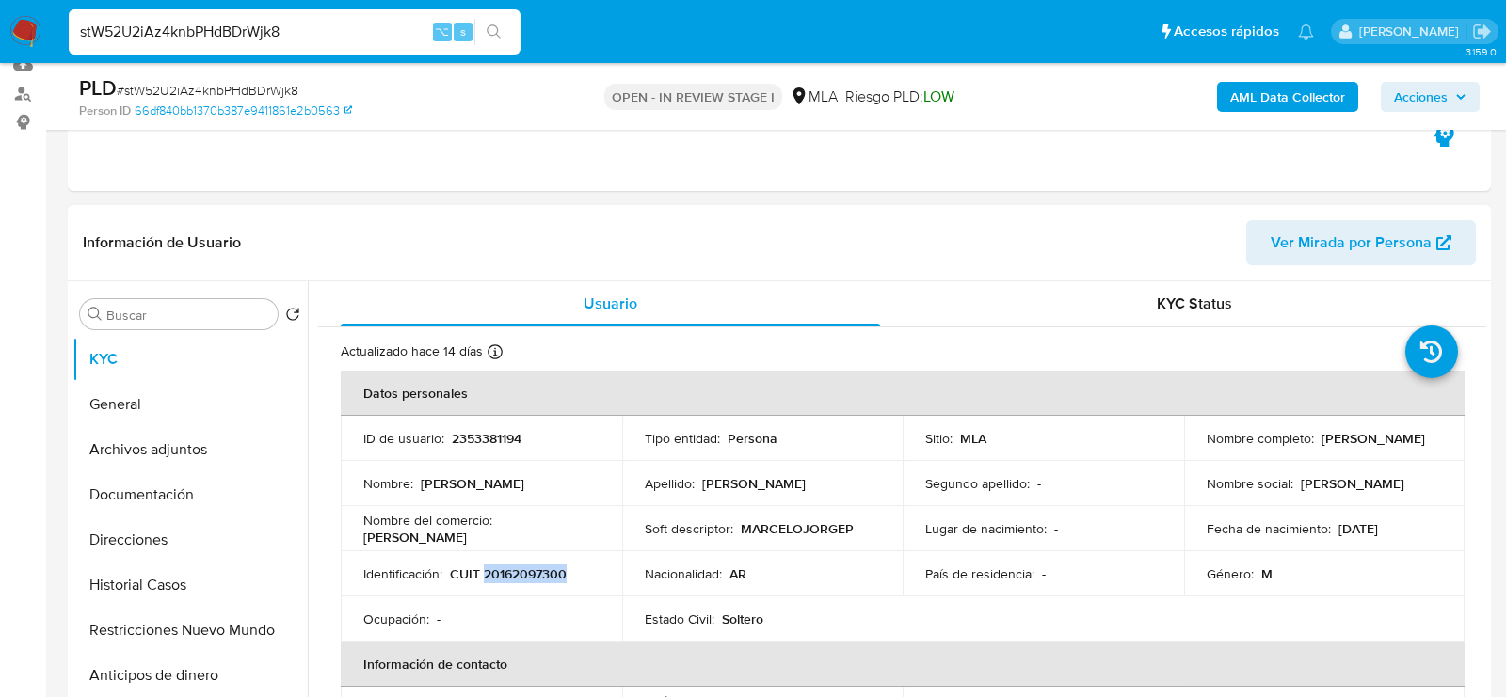
copy p "20162097300"
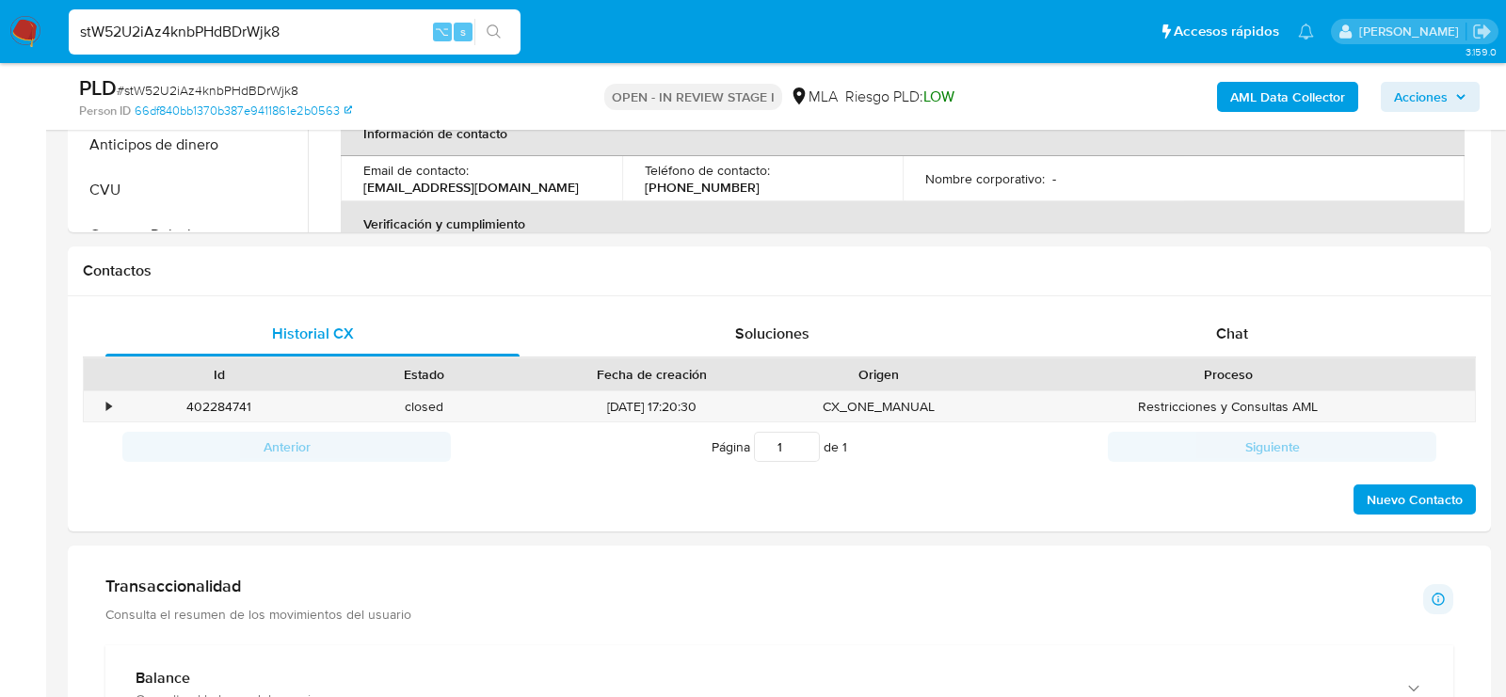
scroll to position [742, 0]
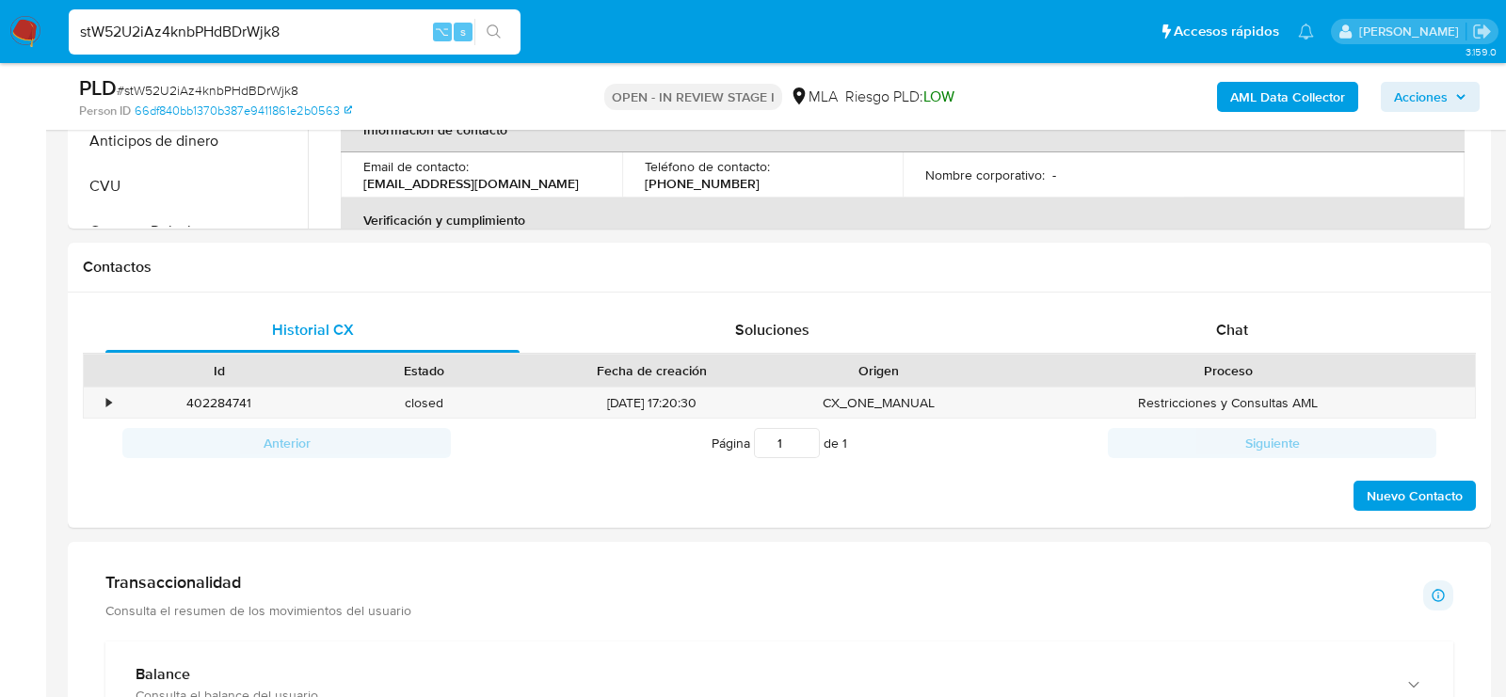
click at [292, 25] on input "stW52U2iAz4knbPHdBDrWjk8" at bounding box center [295, 32] width 452 height 24
paste input "600344045"
type input "600344045"
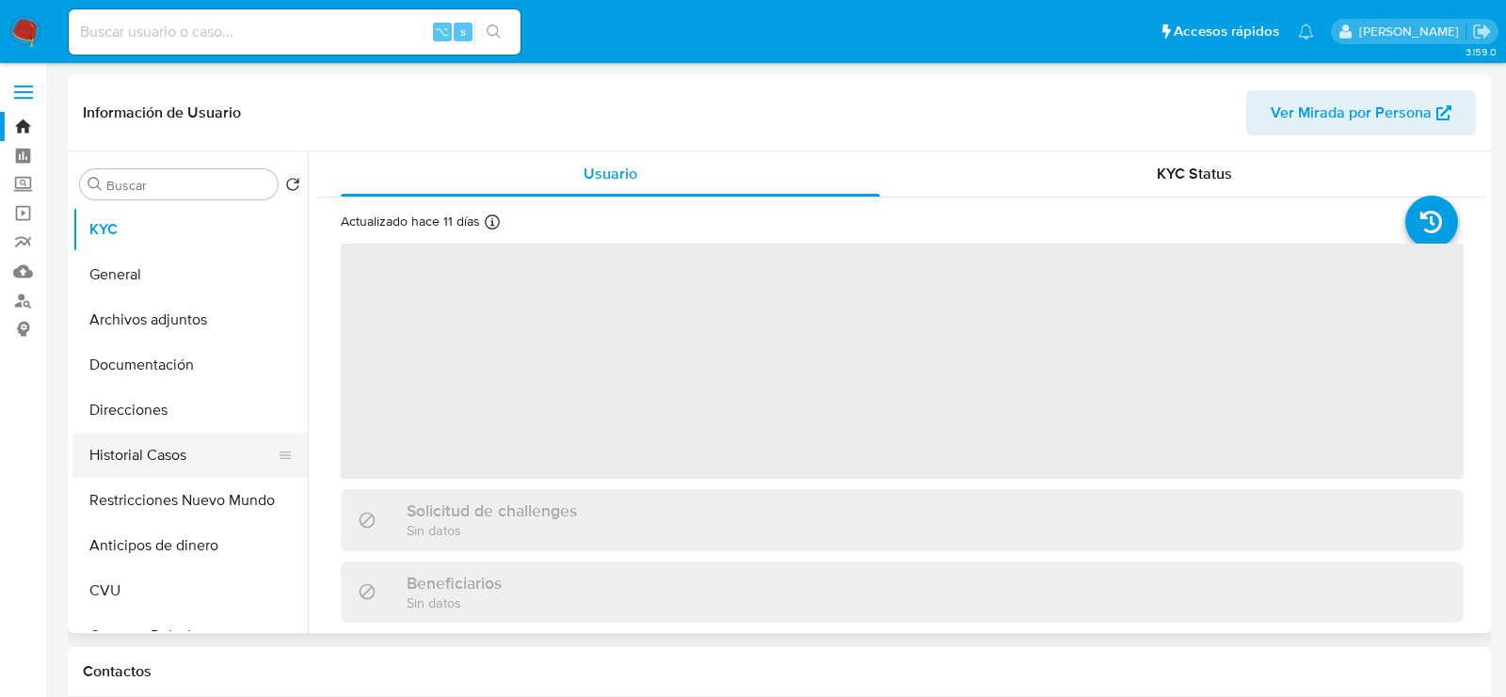
click at [161, 443] on button "Historial Casos" at bounding box center [182, 455] width 220 height 45
select select "10"
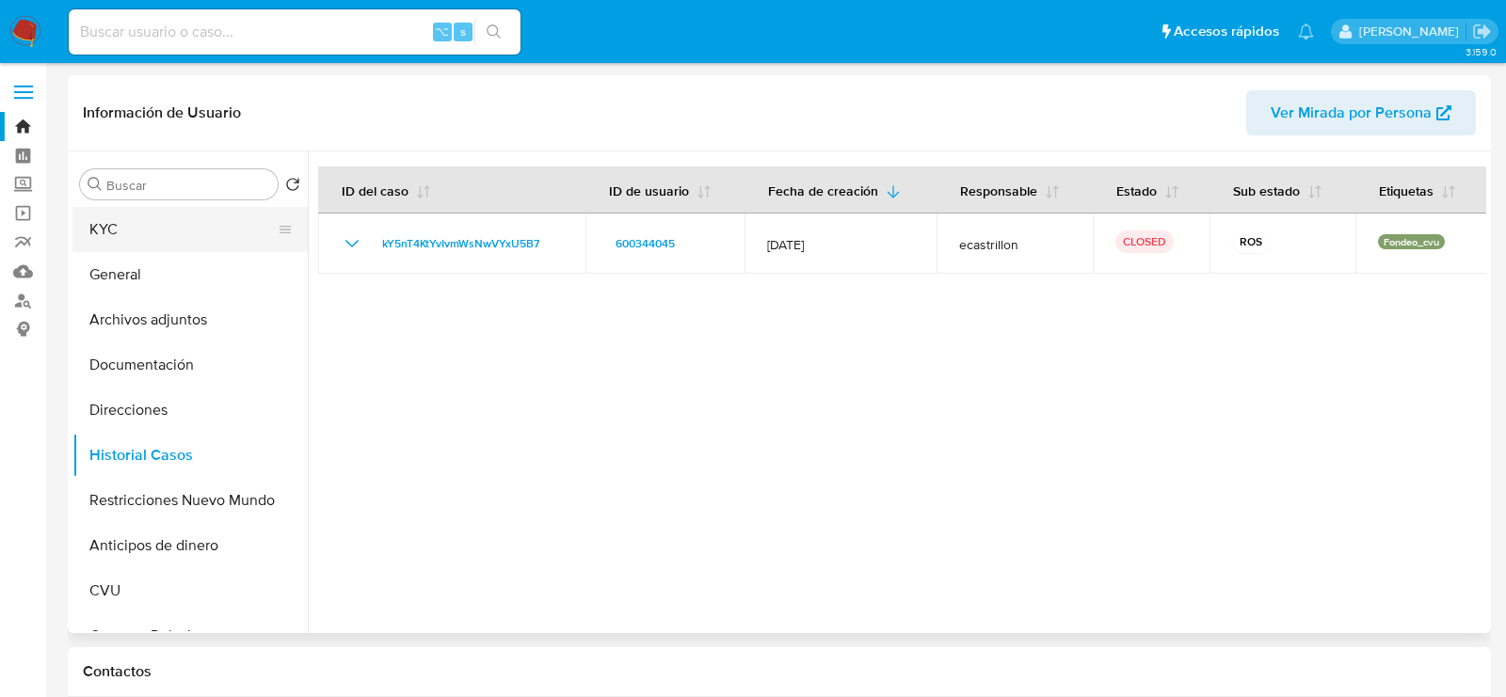
click at [158, 216] on button "KYC" at bounding box center [182, 229] width 220 height 45
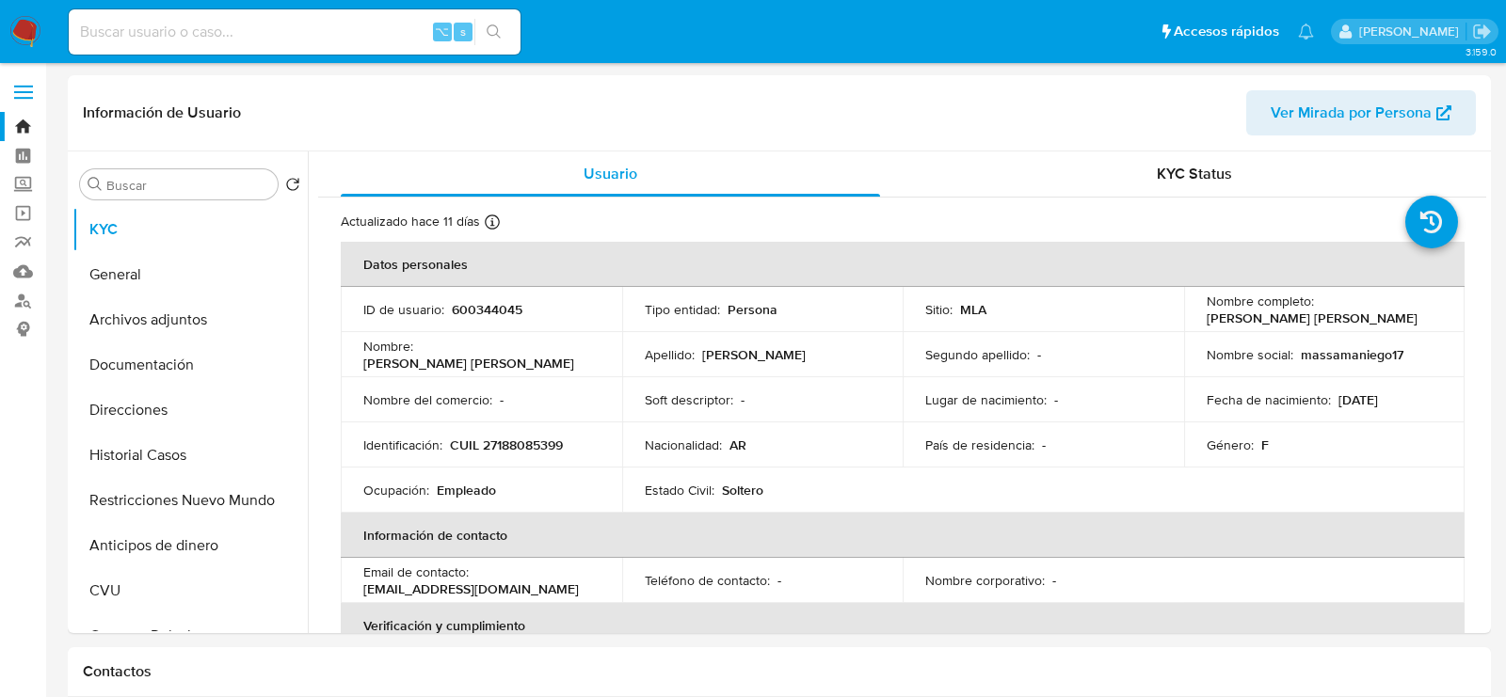
click at [215, 22] on input at bounding box center [295, 32] width 452 height 24
paste input "661845805"
type input "661845805"
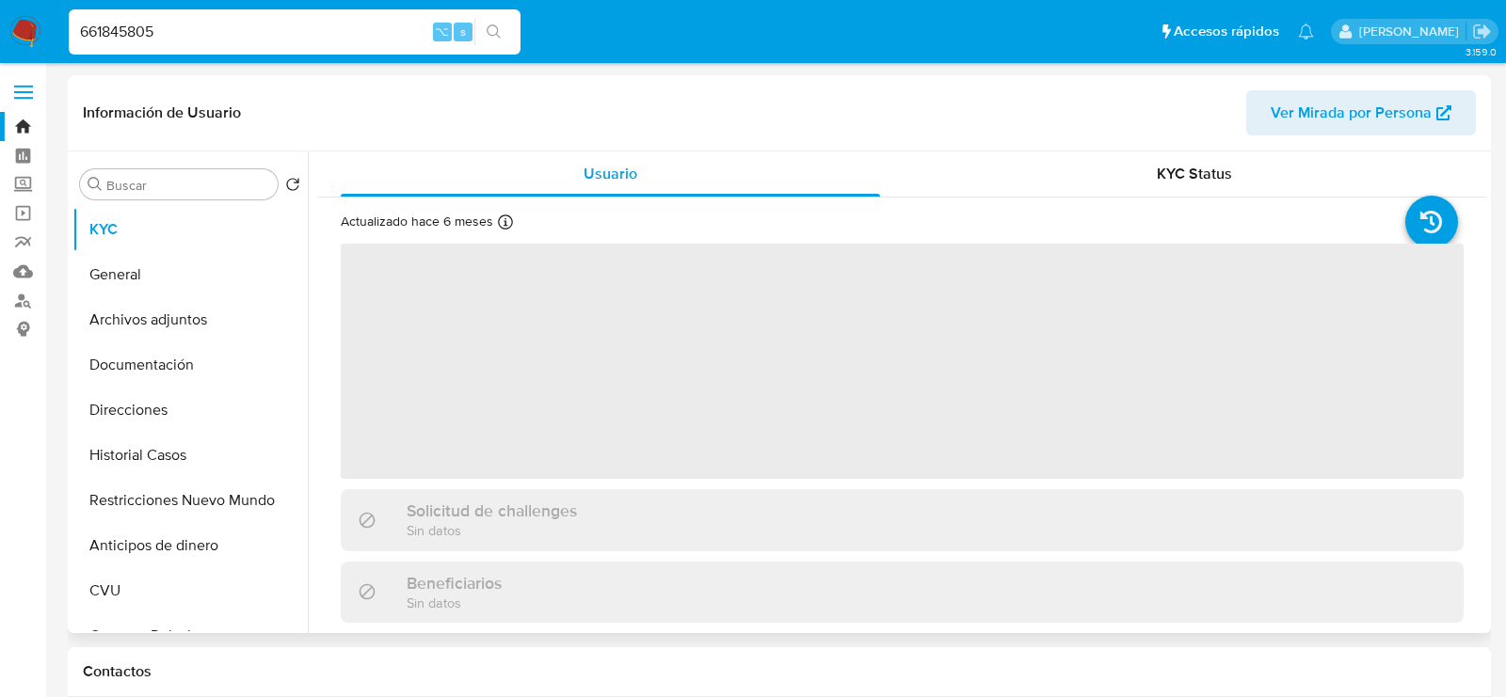
select select "10"
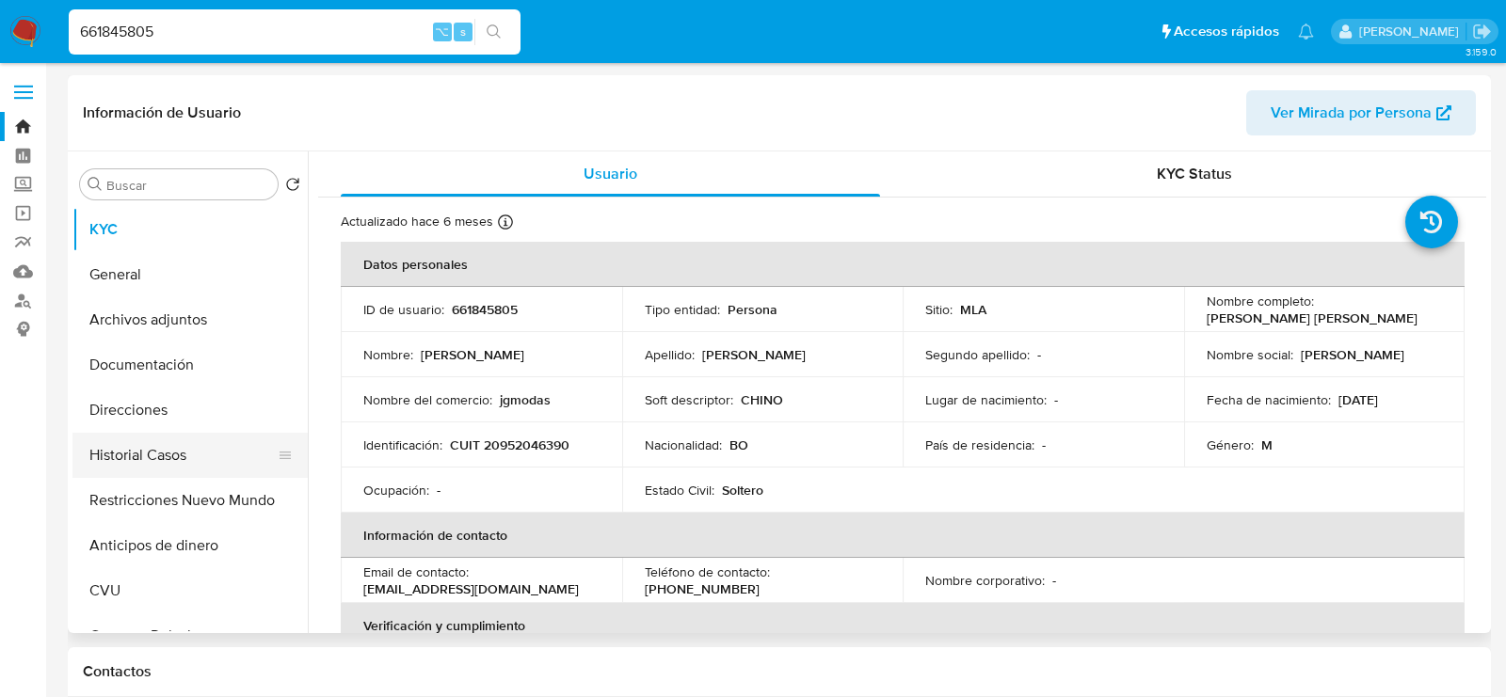
click at [136, 455] on button "Historial Casos" at bounding box center [182, 455] width 220 height 45
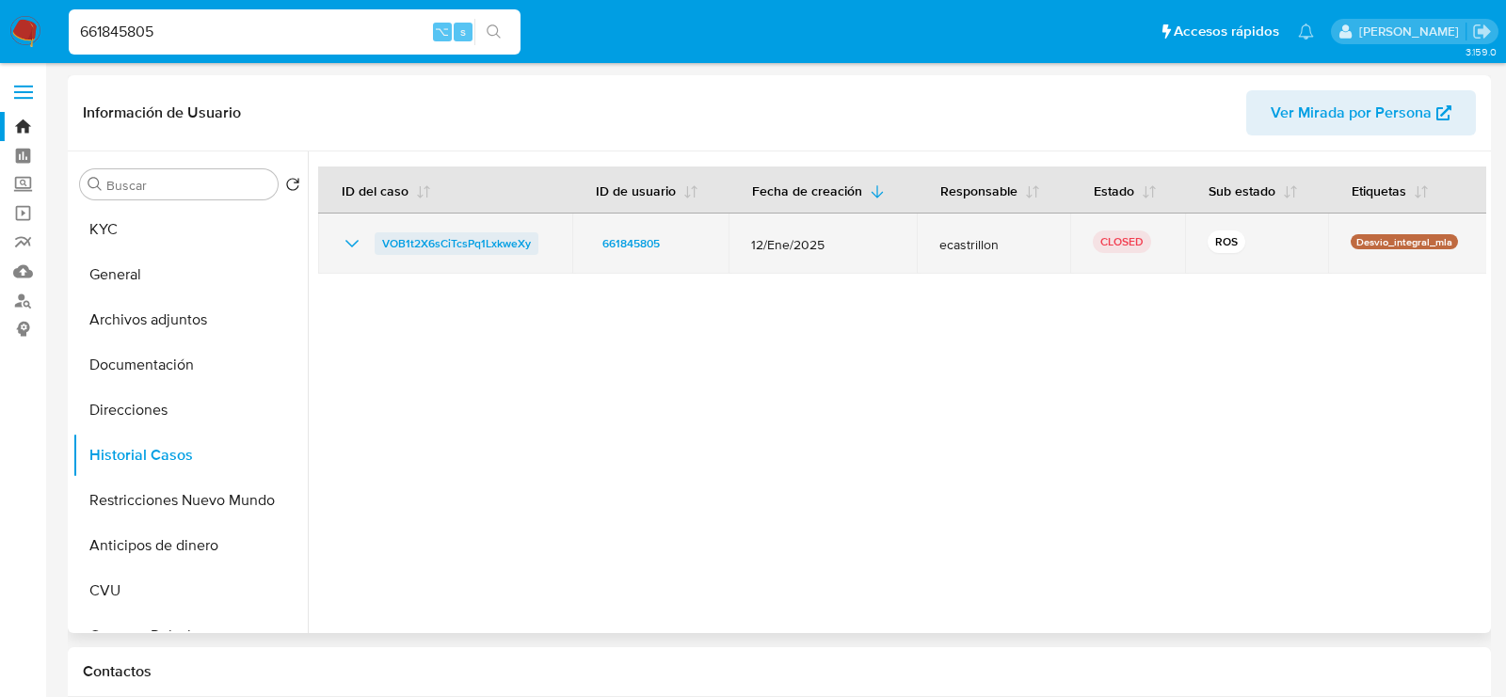
click at [456, 241] on span "VOB1t2X6sCiTcsPq1LxkweXy" at bounding box center [456, 243] width 149 height 23
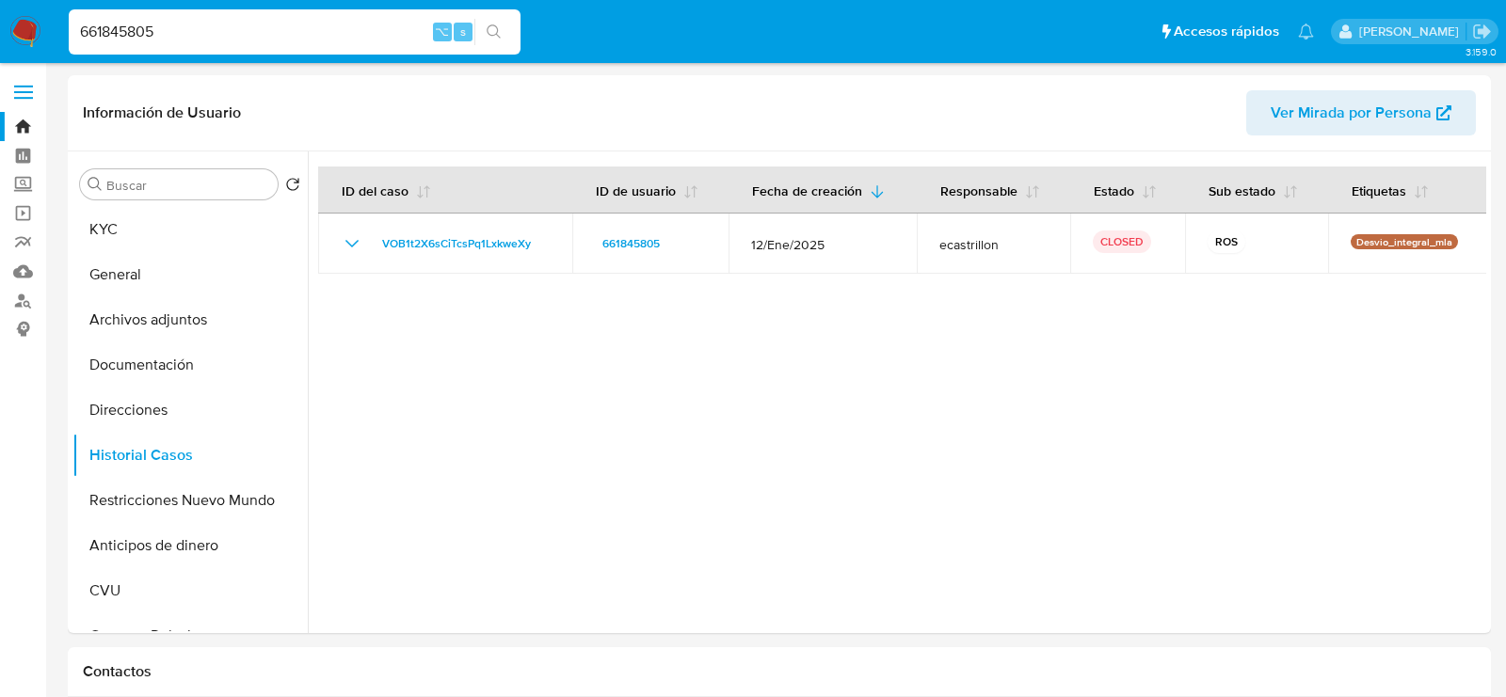
click at [306, 28] on input "661845805" at bounding box center [295, 32] width 452 height 24
paste input "54321809"
type input "54321809"
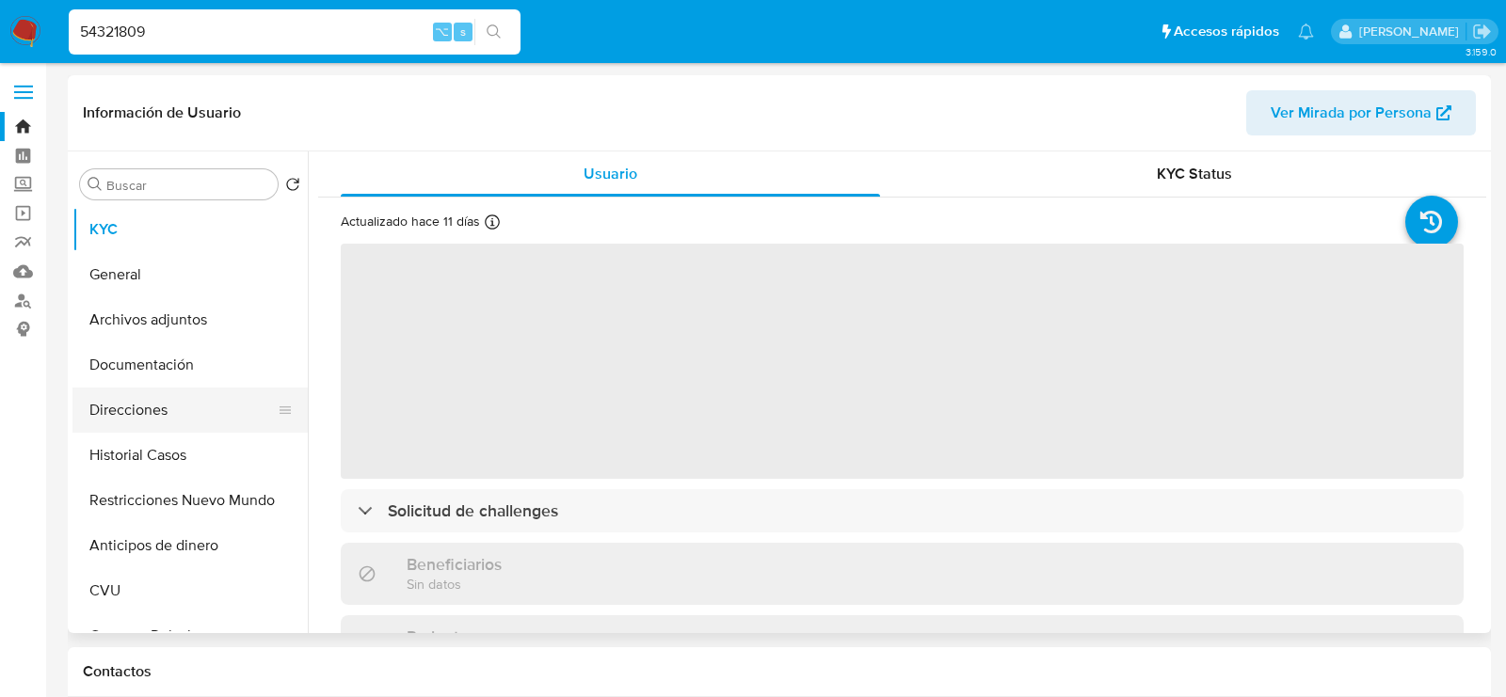
select select "10"
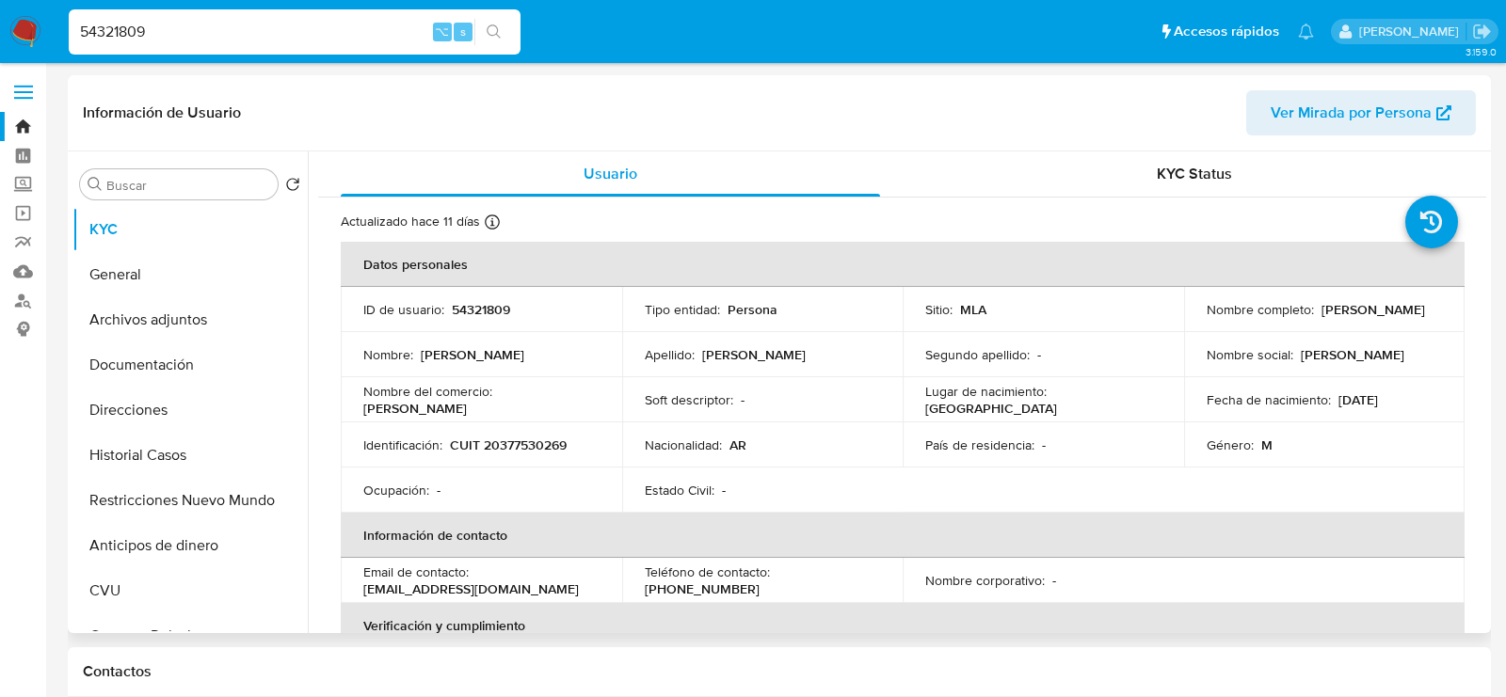
click at [476, 311] on p "54321809" at bounding box center [481, 309] width 58 height 17
copy p "54321809"
click at [169, 447] on button "Historial Casos" at bounding box center [182, 455] width 220 height 45
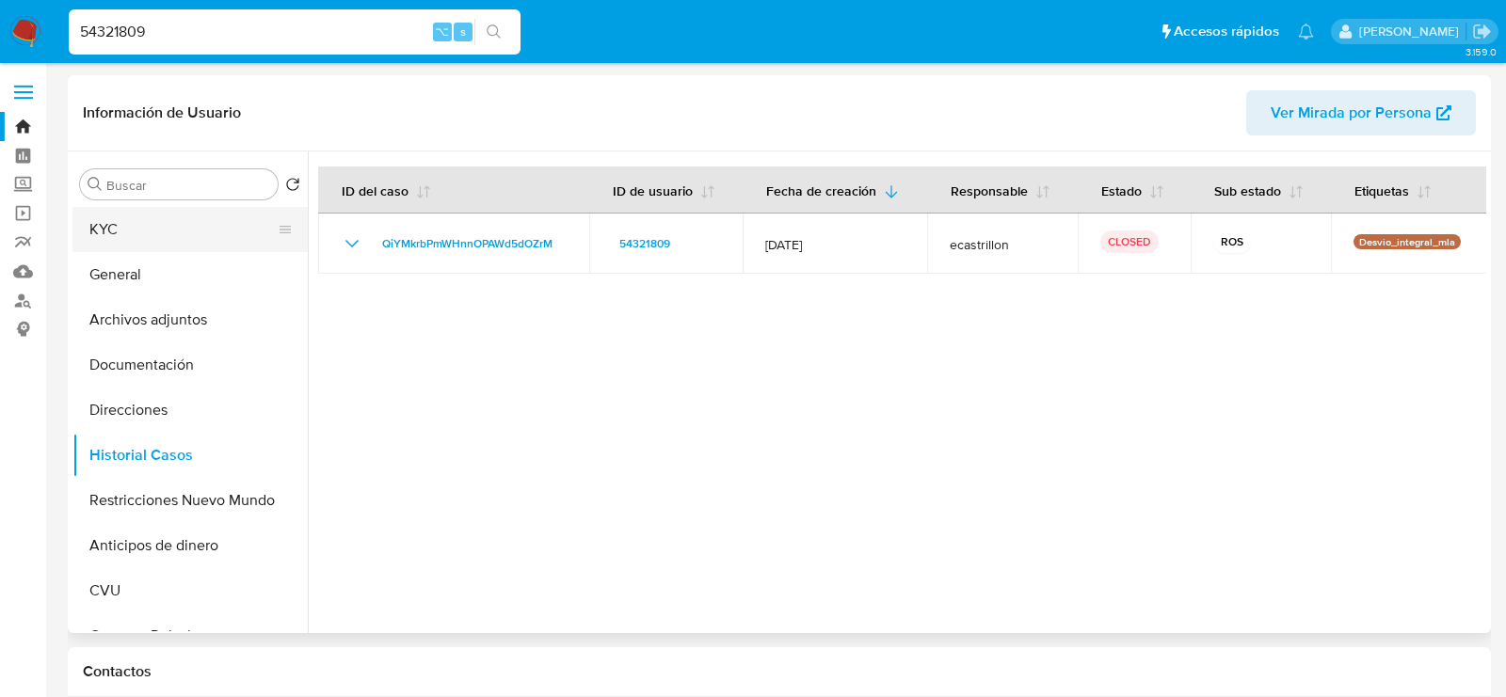
click at [144, 236] on button "KYC" at bounding box center [182, 229] width 220 height 45
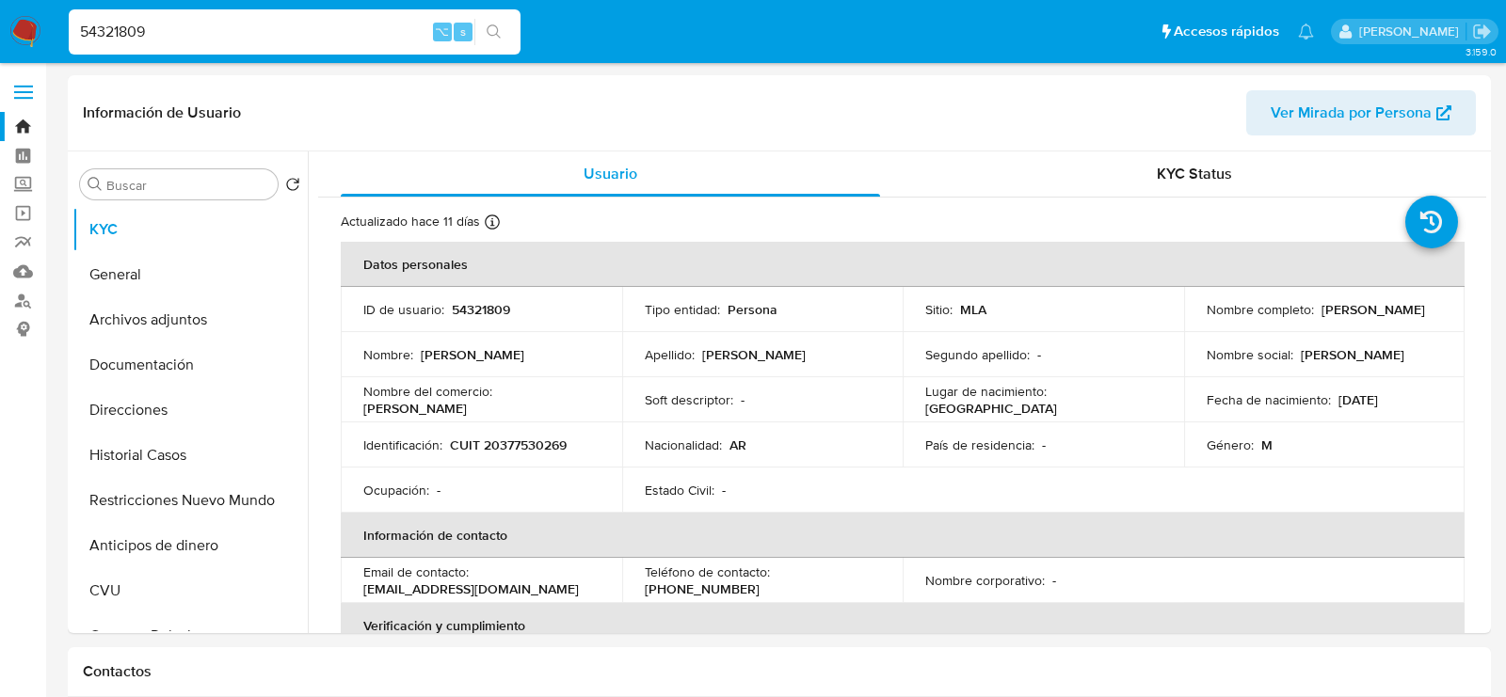
click at [218, 25] on input "54321809" at bounding box center [295, 32] width 452 height 24
paste input "630287933."
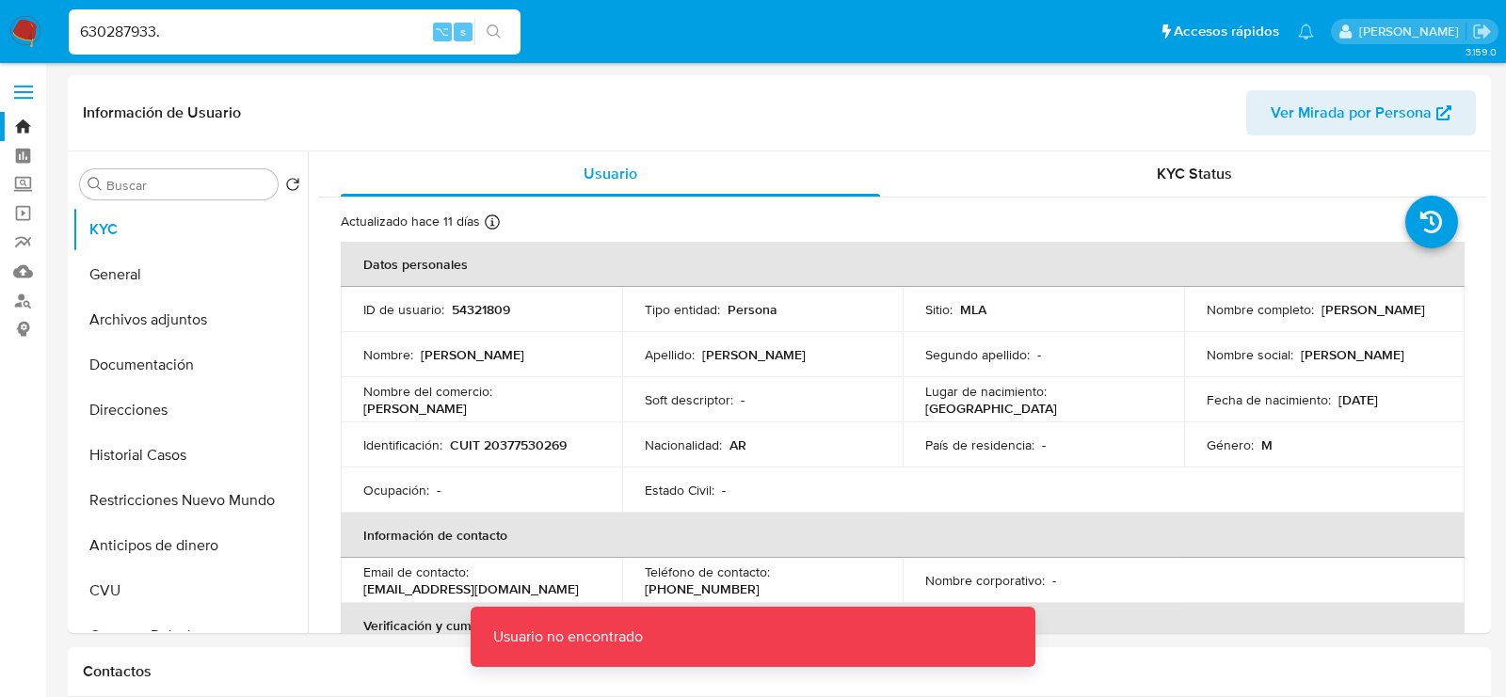
click at [203, 49] on div "630287933. ⌥ s" at bounding box center [295, 31] width 452 height 45
click at [194, 37] on input "630287933." at bounding box center [295, 32] width 452 height 24
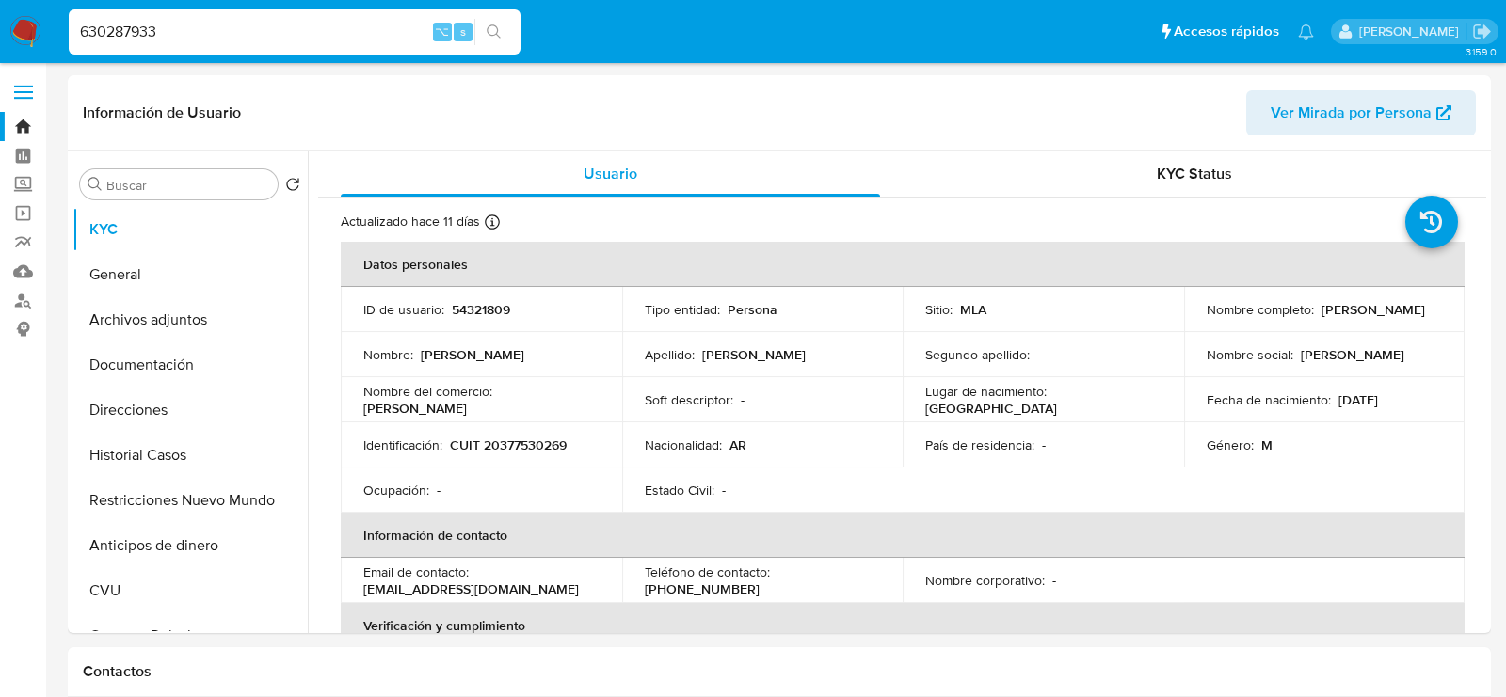
type input "630287933"
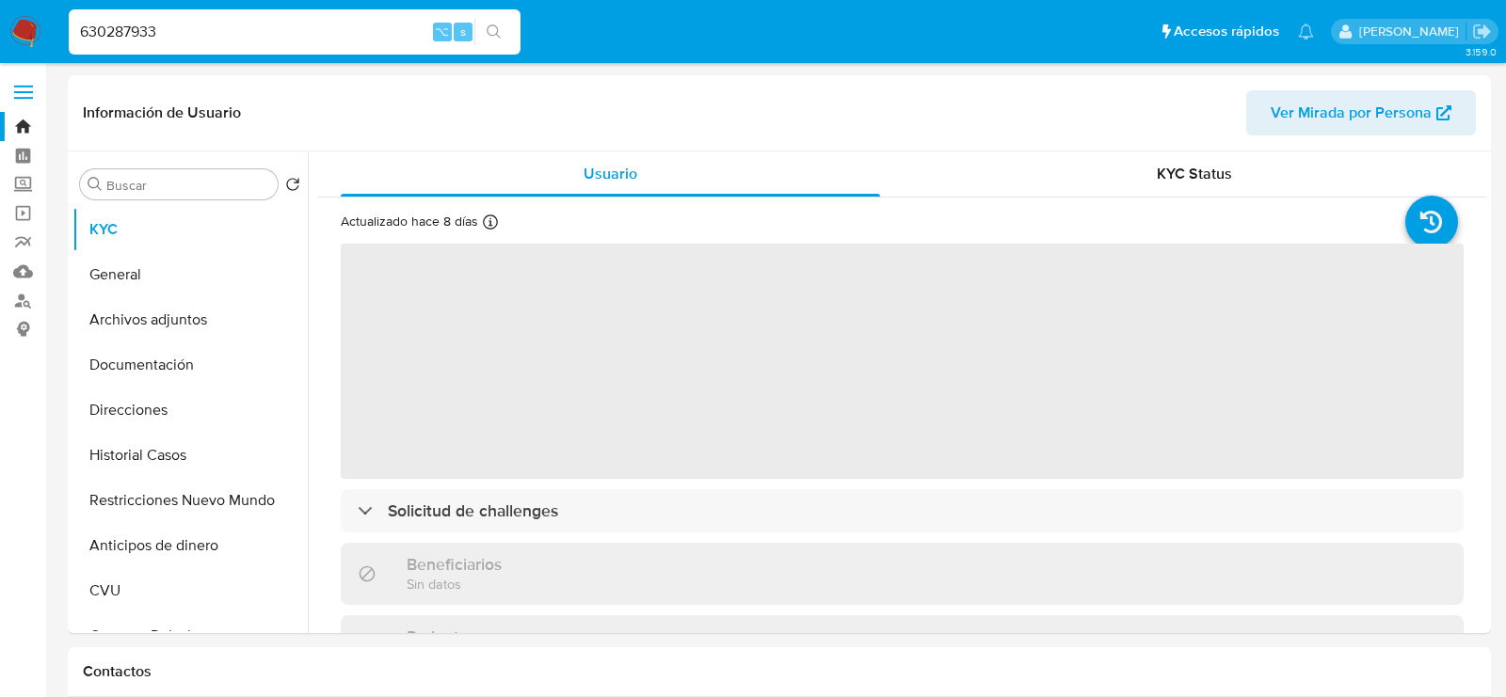
select select "10"
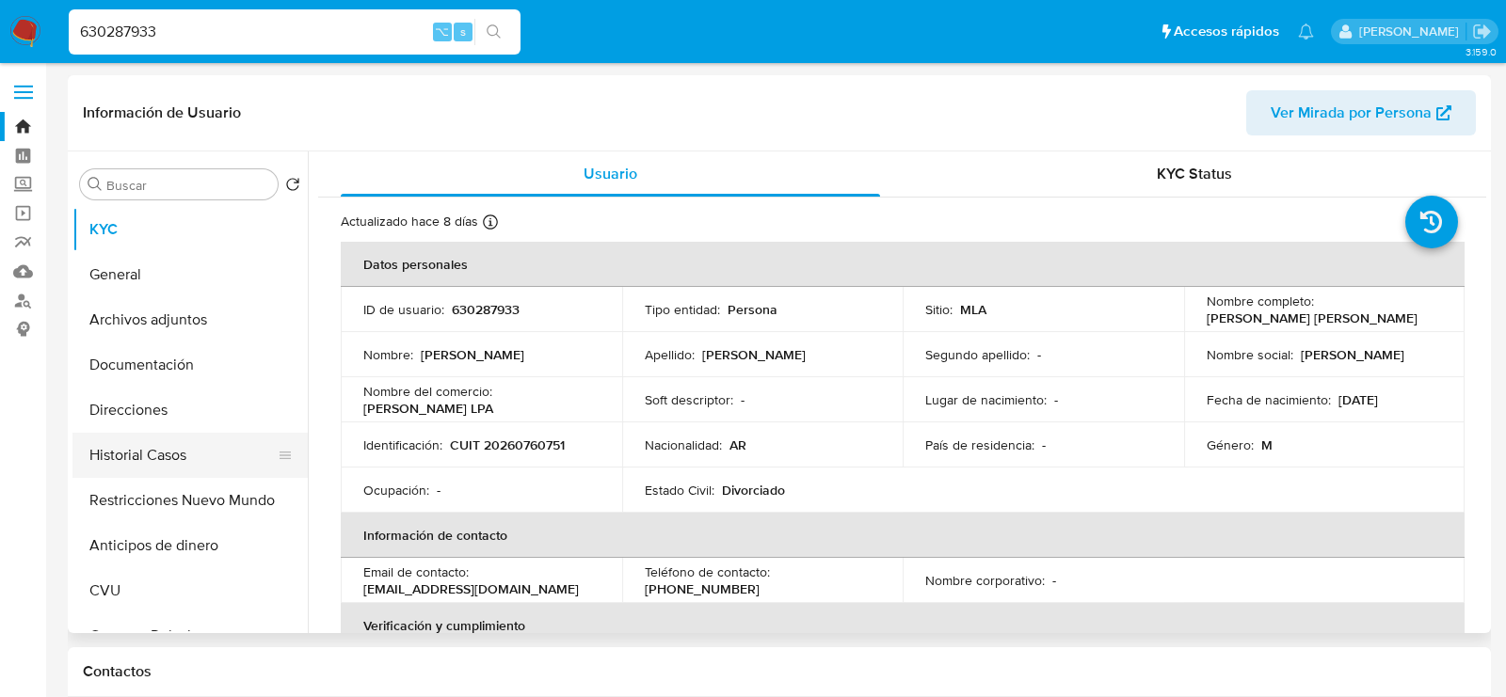
click at [152, 445] on button "Historial Casos" at bounding box center [182, 455] width 220 height 45
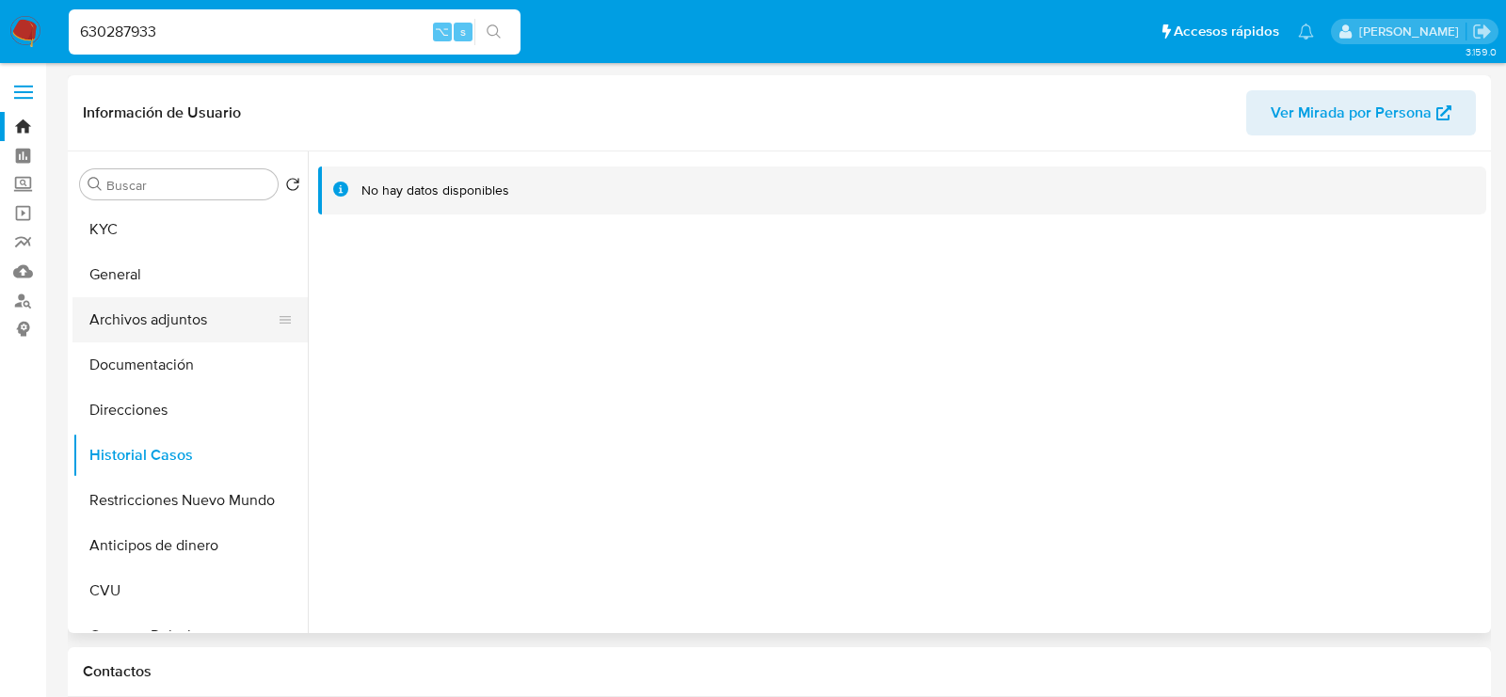
click at [162, 322] on button "Archivos adjuntos" at bounding box center [182, 319] width 220 height 45
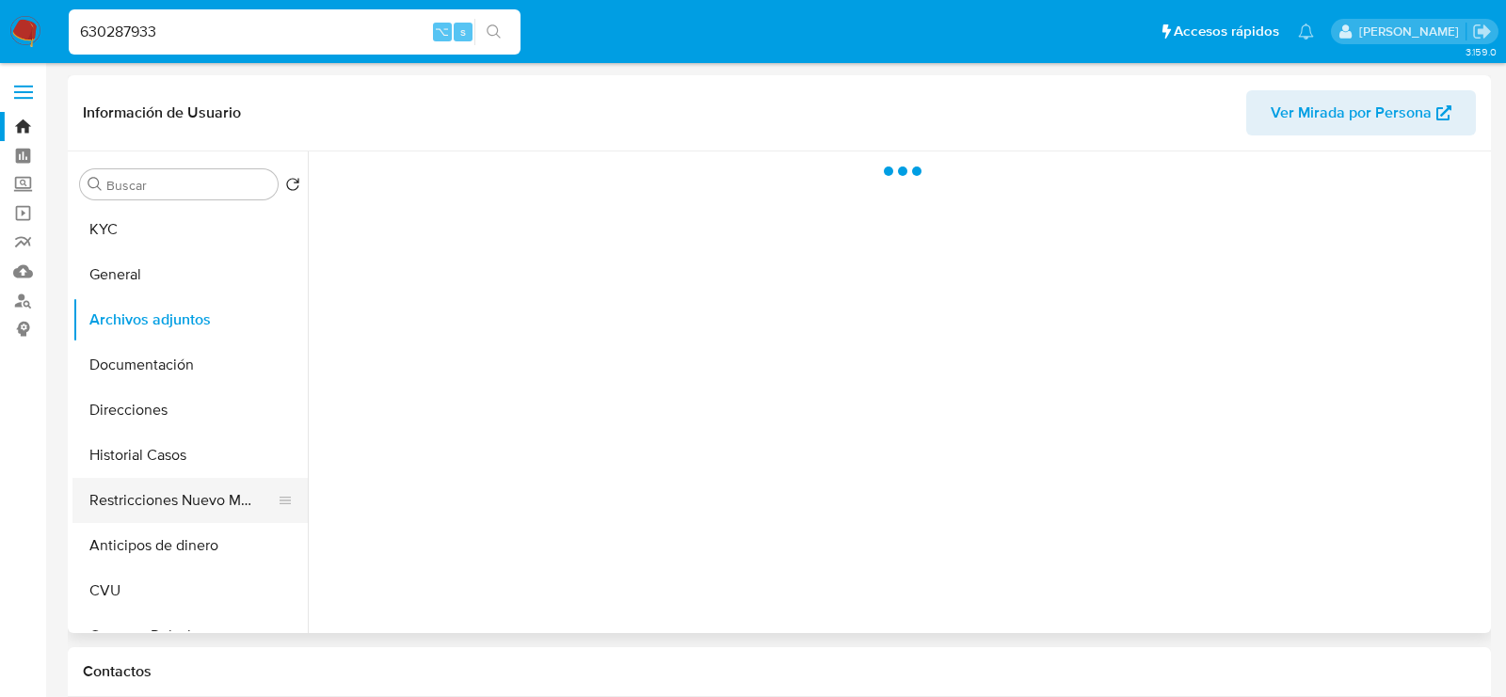
click at [125, 503] on button "Restricciones Nuevo Mundo" at bounding box center [182, 500] width 220 height 45
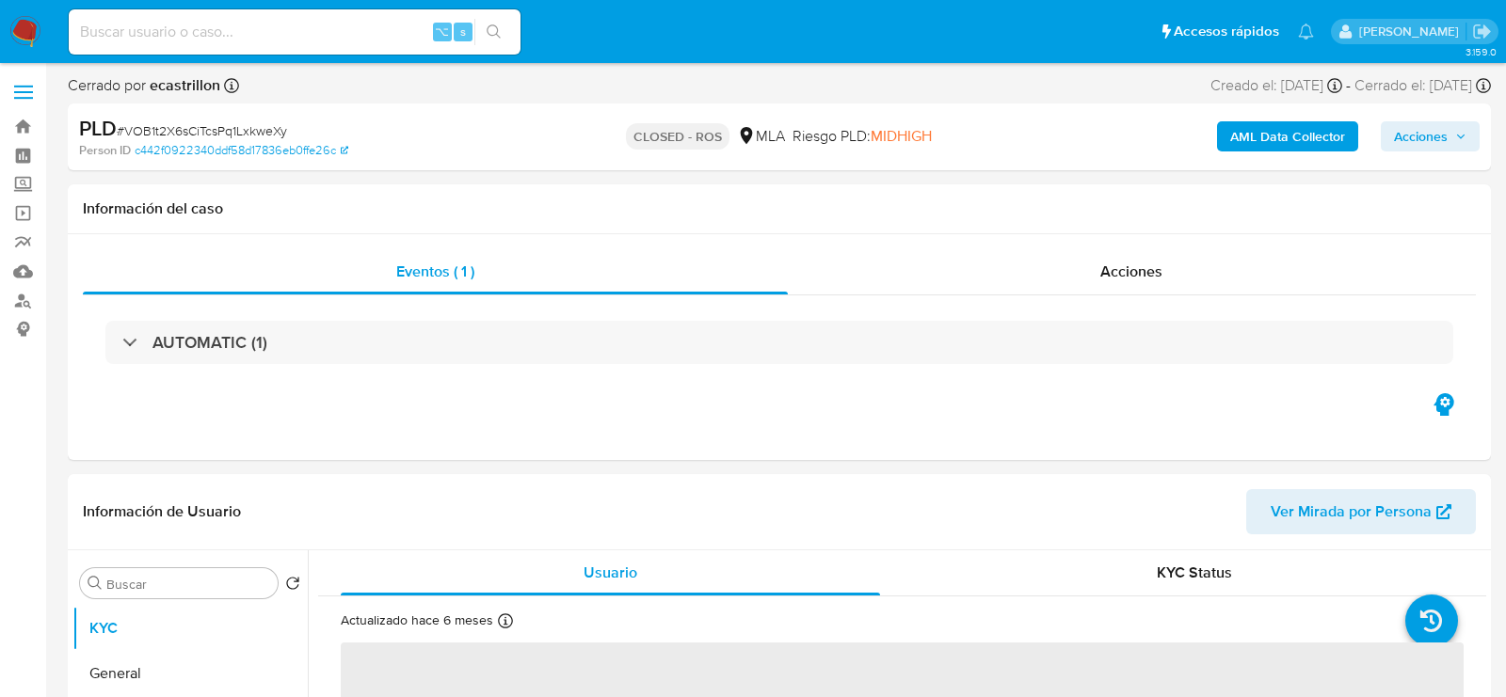
select select "10"
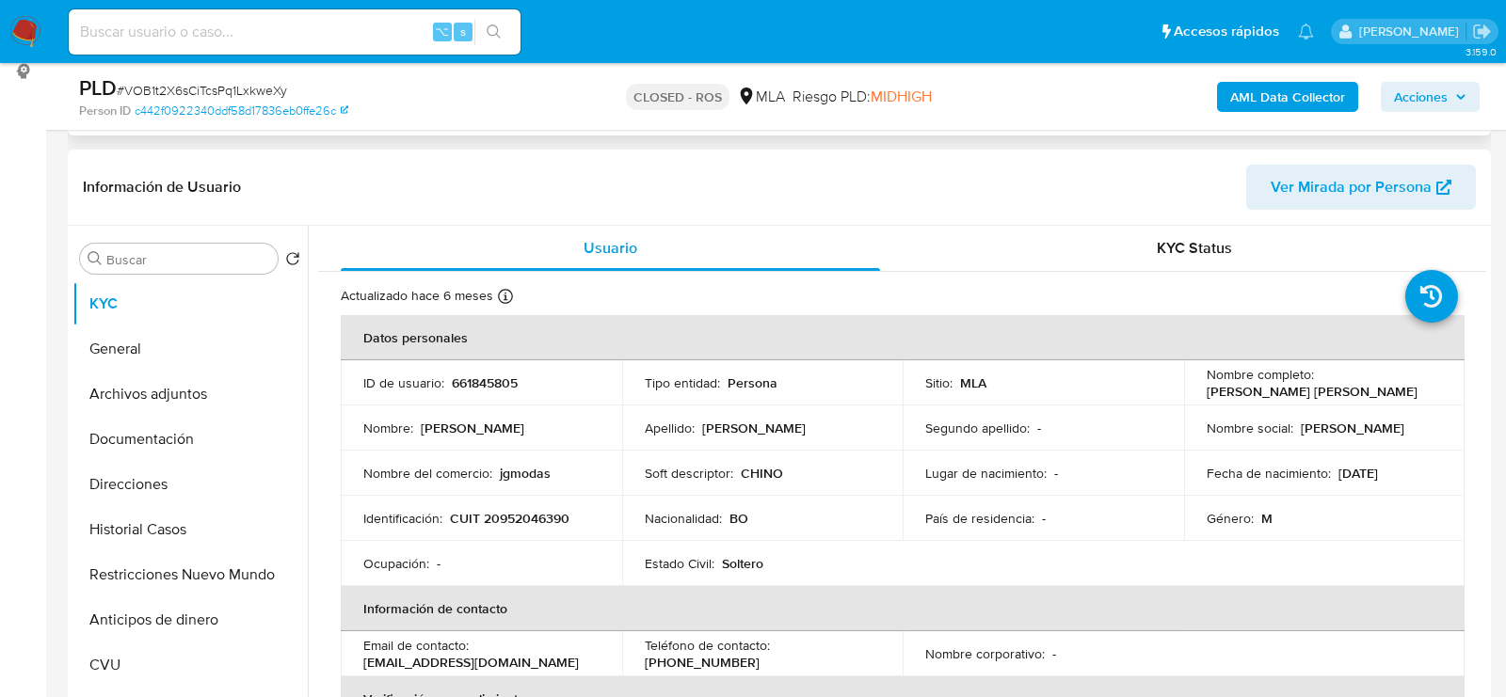
scroll to position [268, 0]
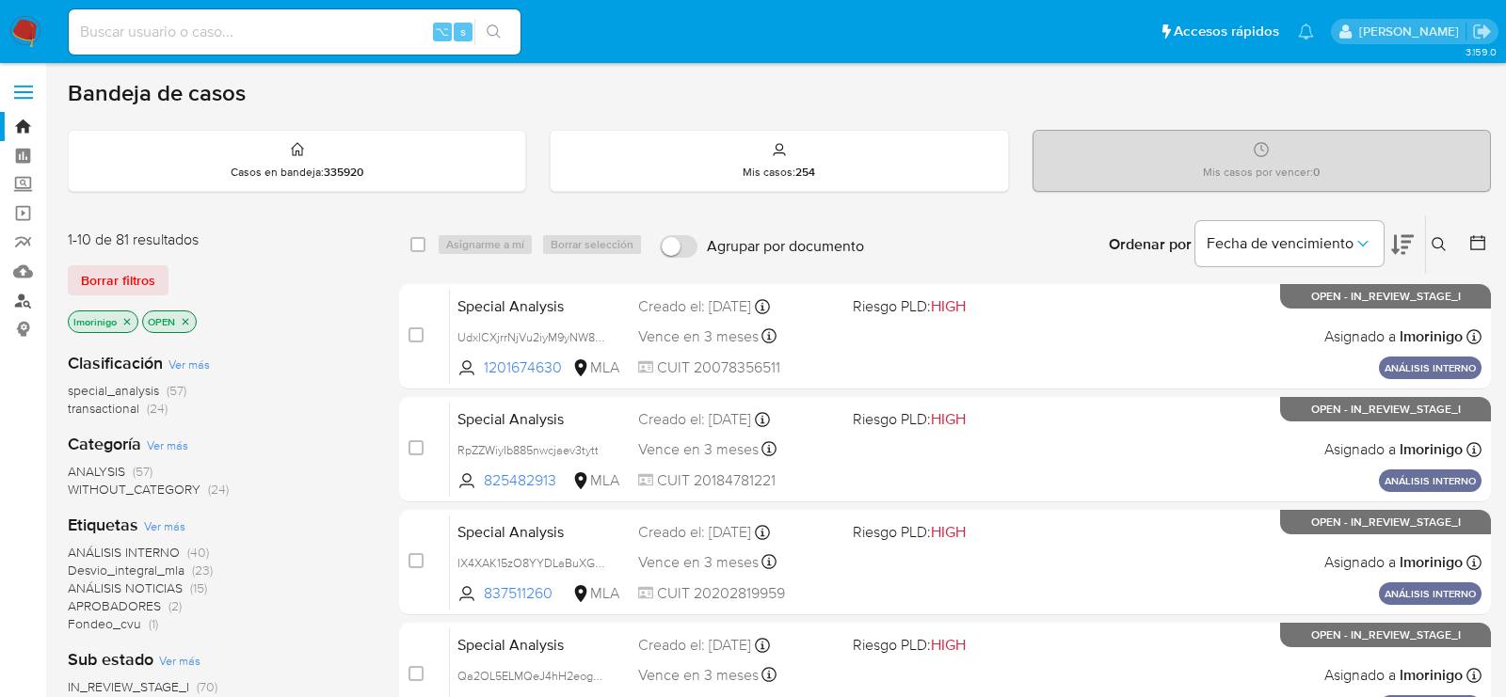
click at [18, 307] on link "Buscador de personas" at bounding box center [112, 300] width 224 height 29
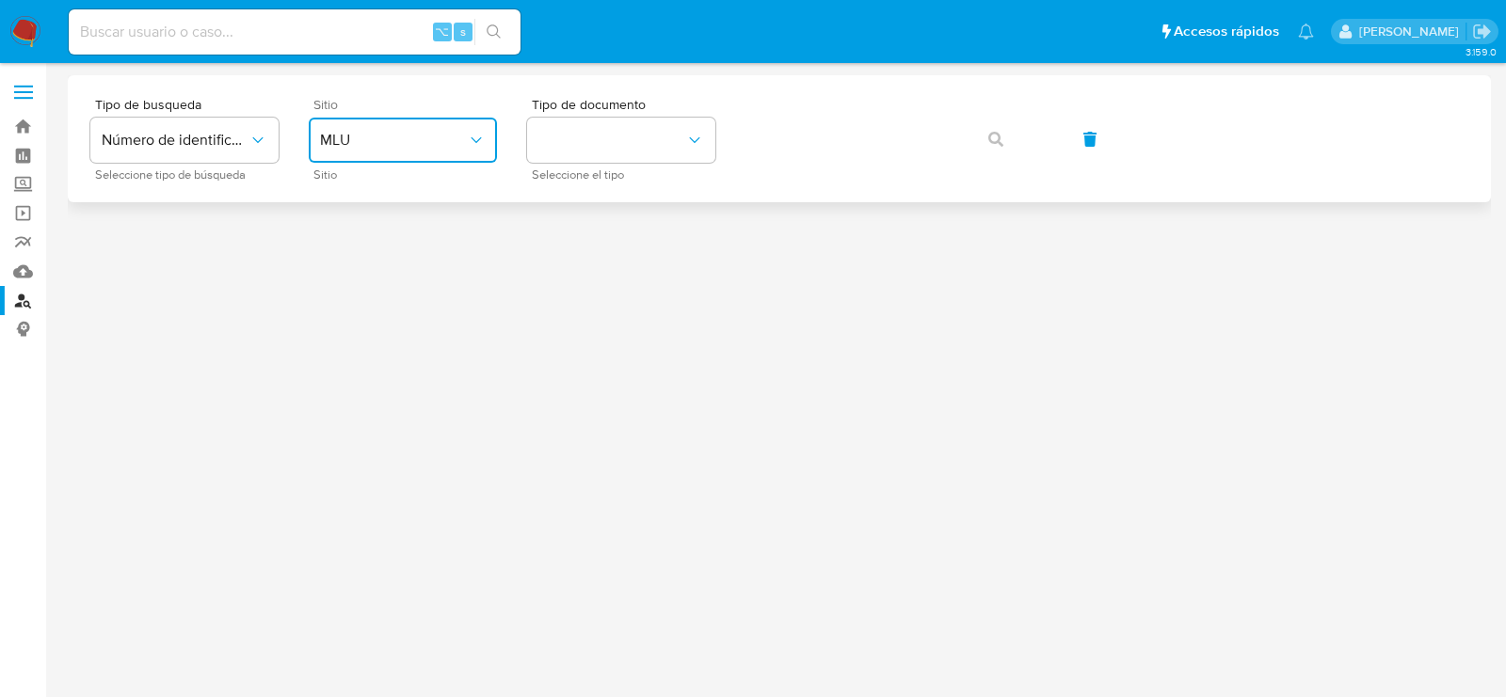
click at [429, 139] on span "MLU" at bounding box center [393, 140] width 147 height 19
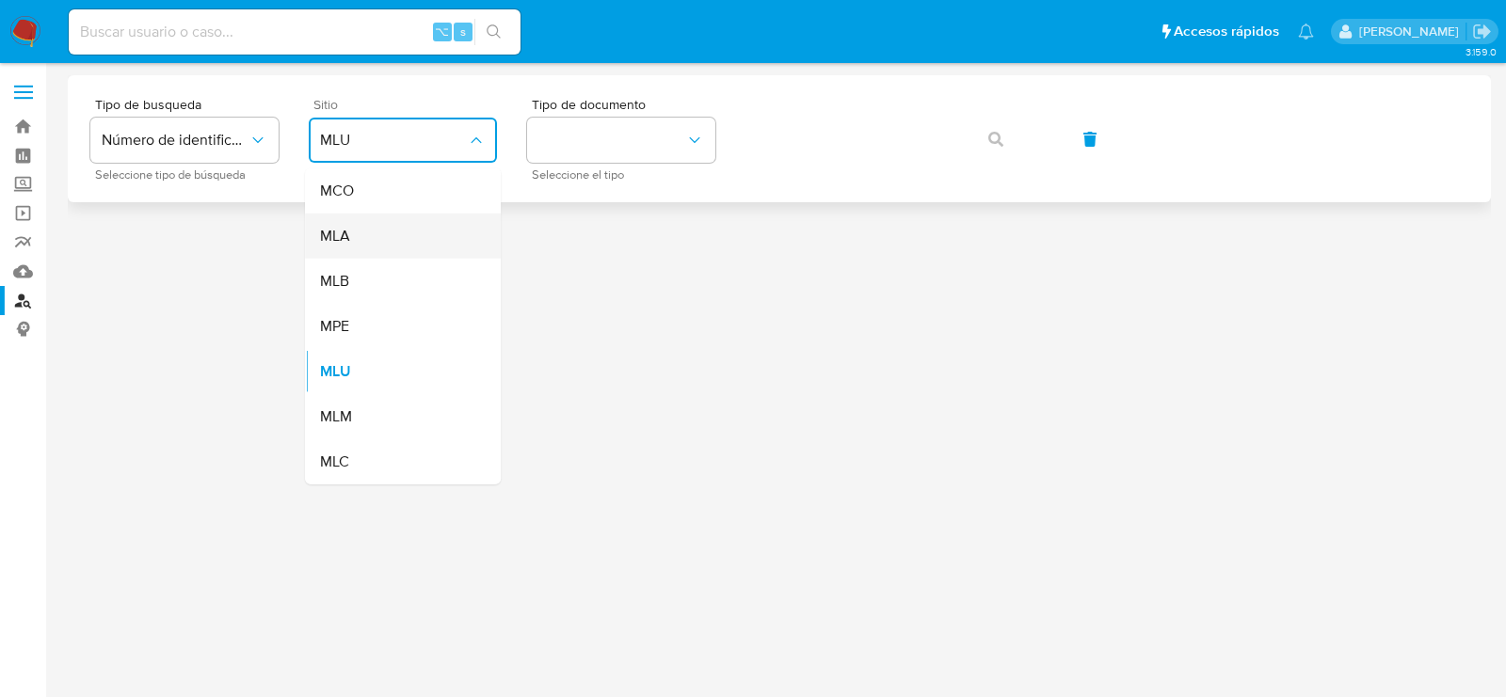
click at [415, 243] on div "MLA" at bounding box center [397, 236] width 154 height 45
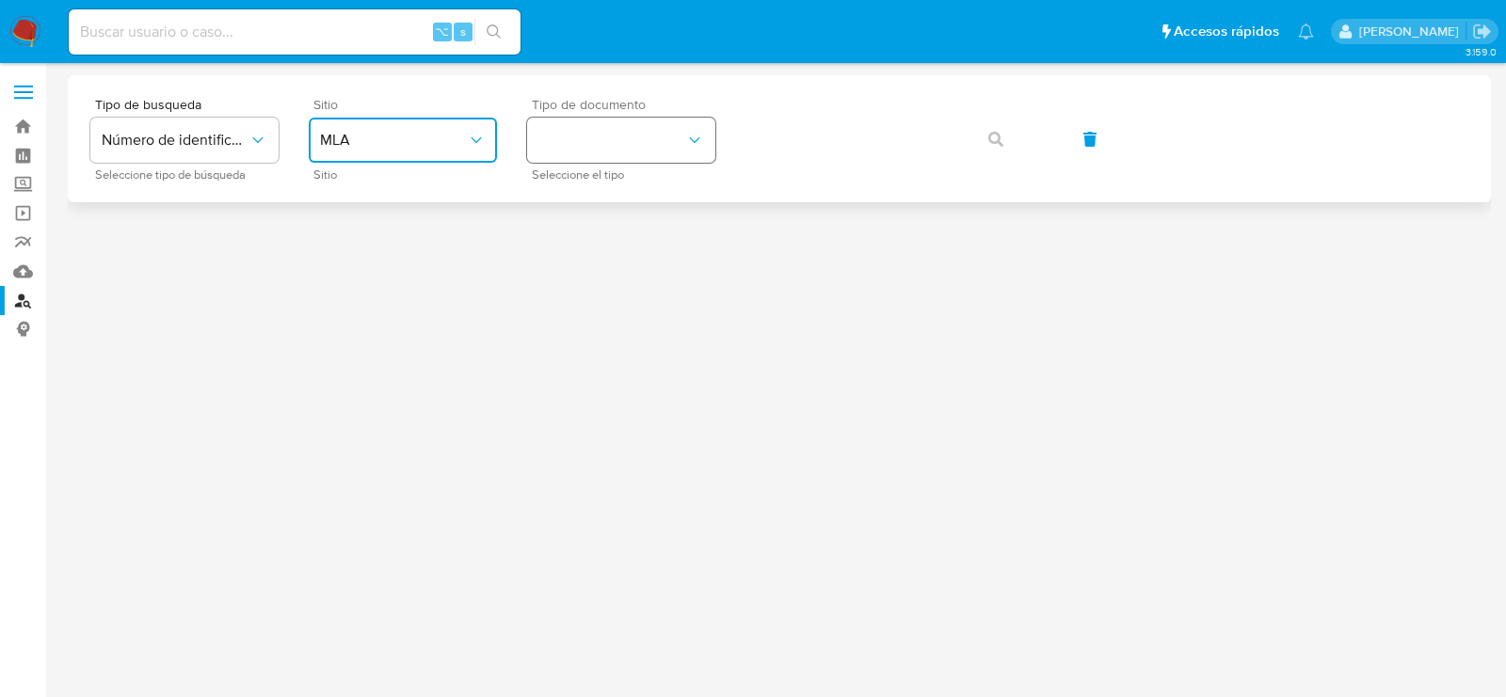
click at [615, 139] on button "identificationType" at bounding box center [621, 140] width 188 height 45
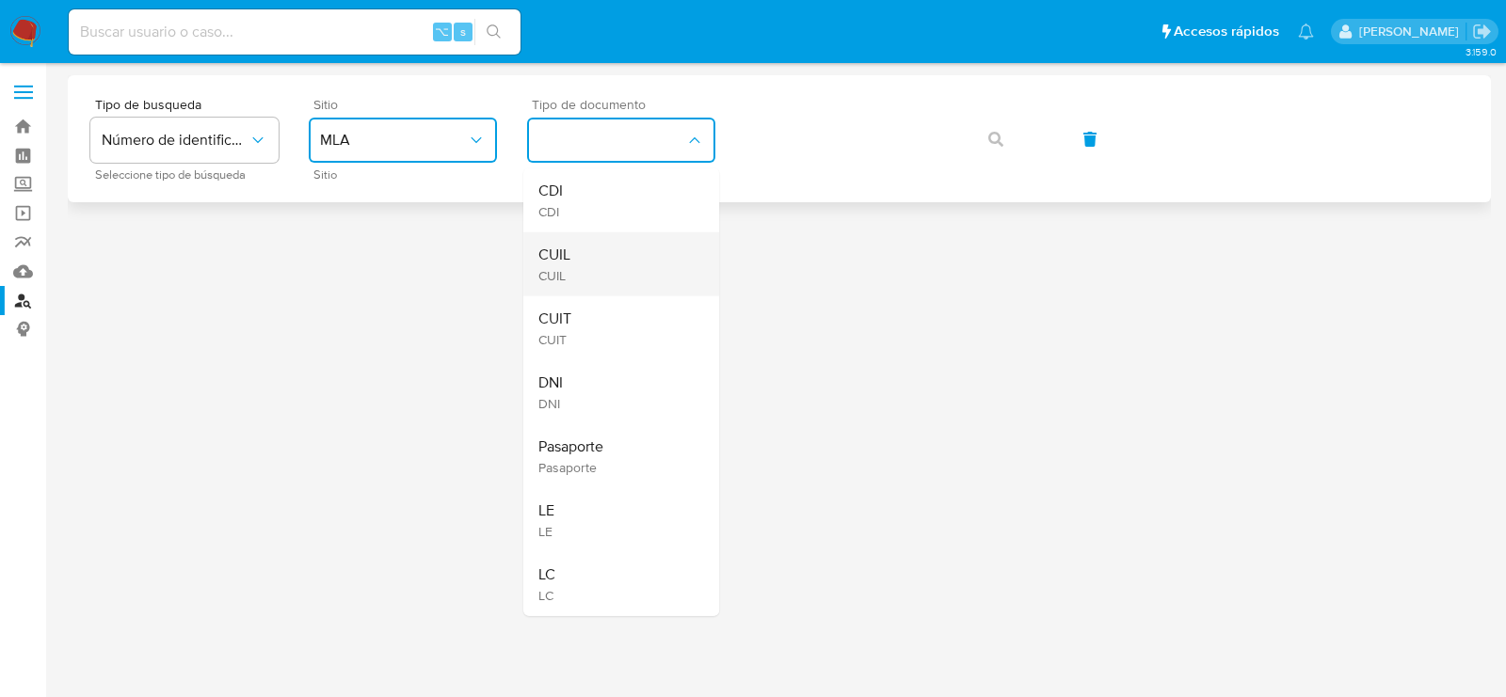
click at [576, 248] on div "CUIL CUIL" at bounding box center [615, 264] width 154 height 64
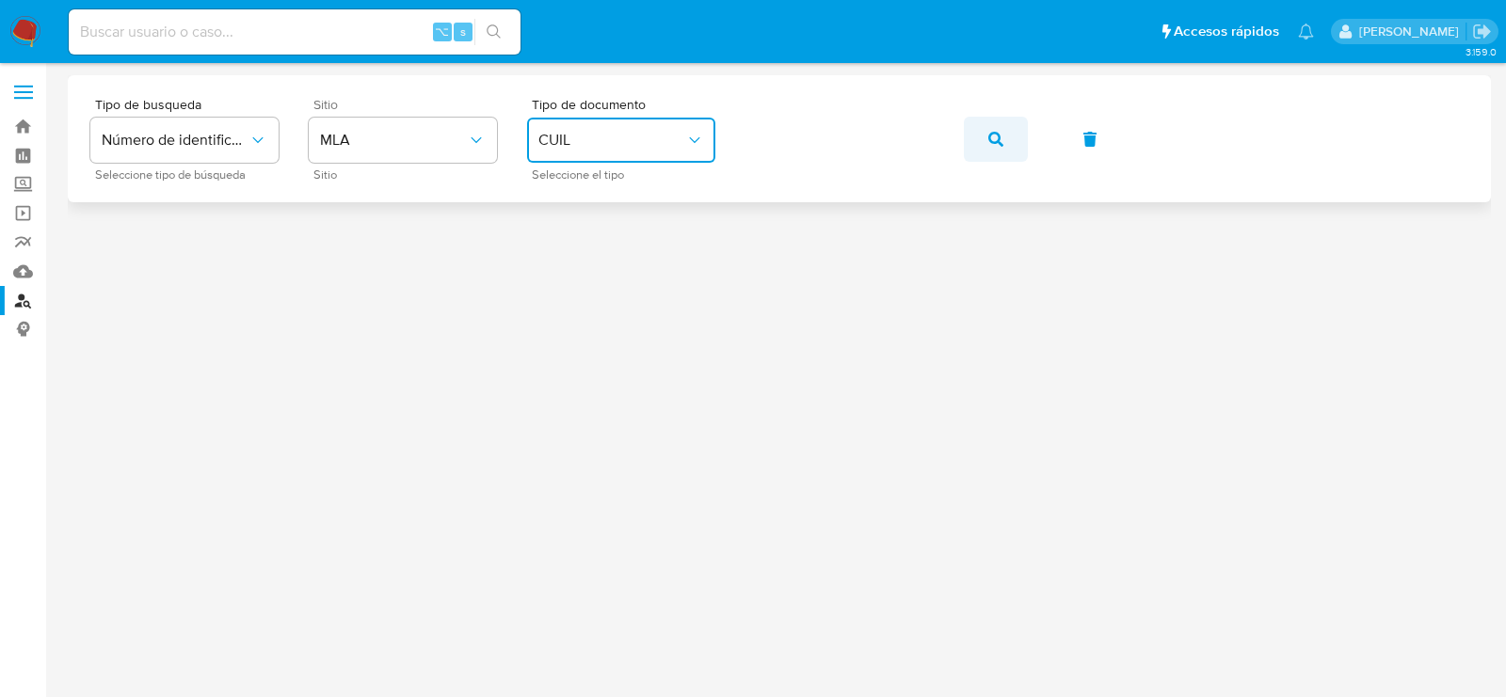
click at [1004, 138] on button "button" at bounding box center [996, 139] width 64 height 45
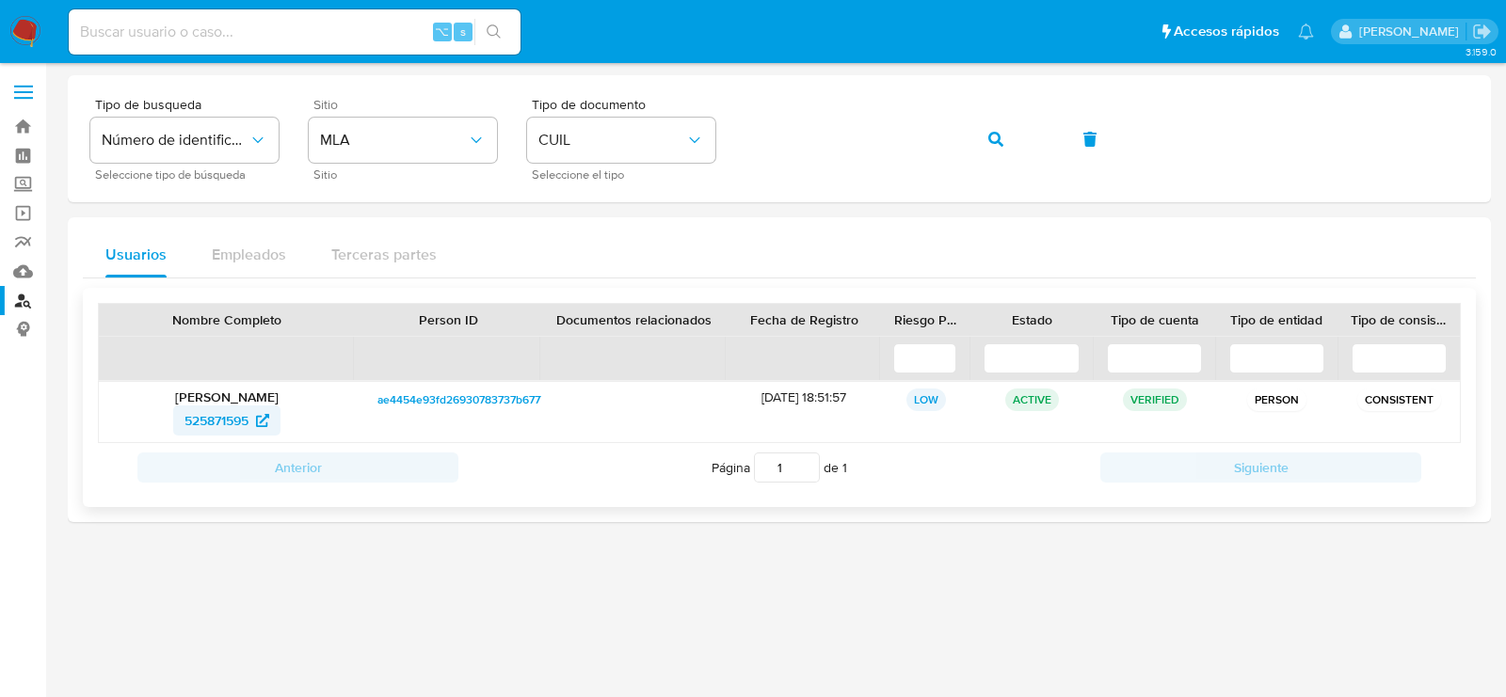
click at [252, 429] on span "525871595" at bounding box center [226, 421] width 85 height 30
click at [1008, 141] on button "button" at bounding box center [996, 139] width 64 height 45
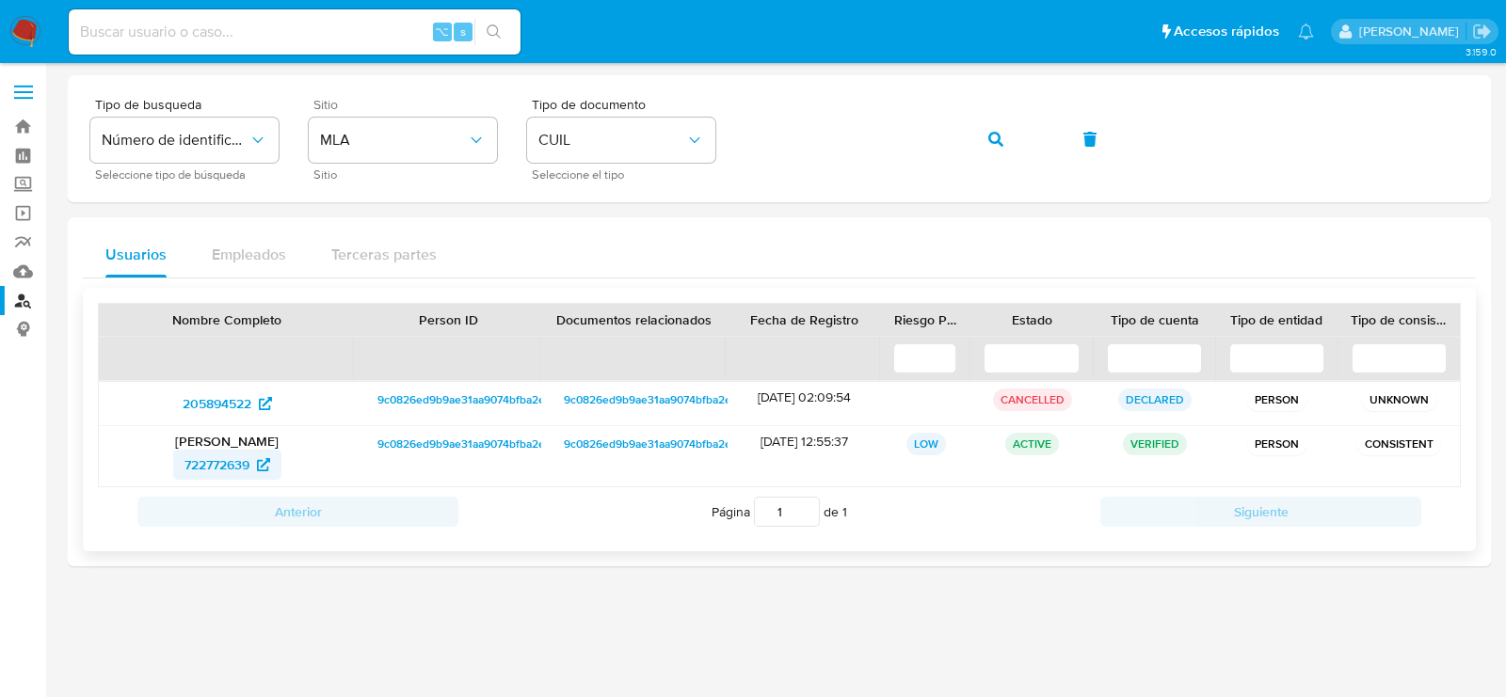
click at [223, 473] on span "722772639" at bounding box center [216, 465] width 65 height 30
click at [977, 152] on button "button" at bounding box center [996, 139] width 64 height 45
click at [227, 457] on span "1205060784" at bounding box center [217, 465] width 74 height 30
click at [989, 139] on icon "button" at bounding box center [995, 139] width 15 height 15
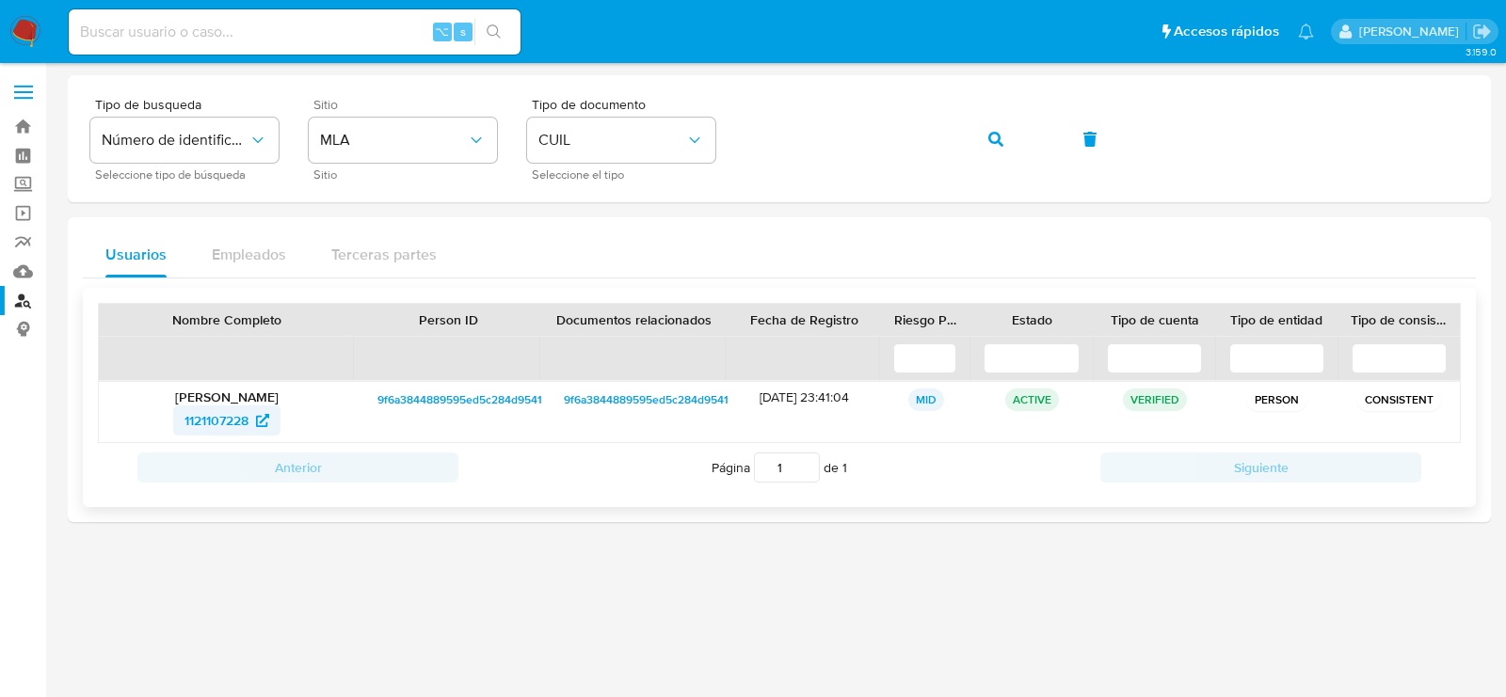
click at [219, 424] on span "1121107228" at bounding box center [216, 421] width 64 height 30
click at [405, 30] on input at bounding box center [295, 32] width 452 height 24
paste input "722772639"
type input "722772639"
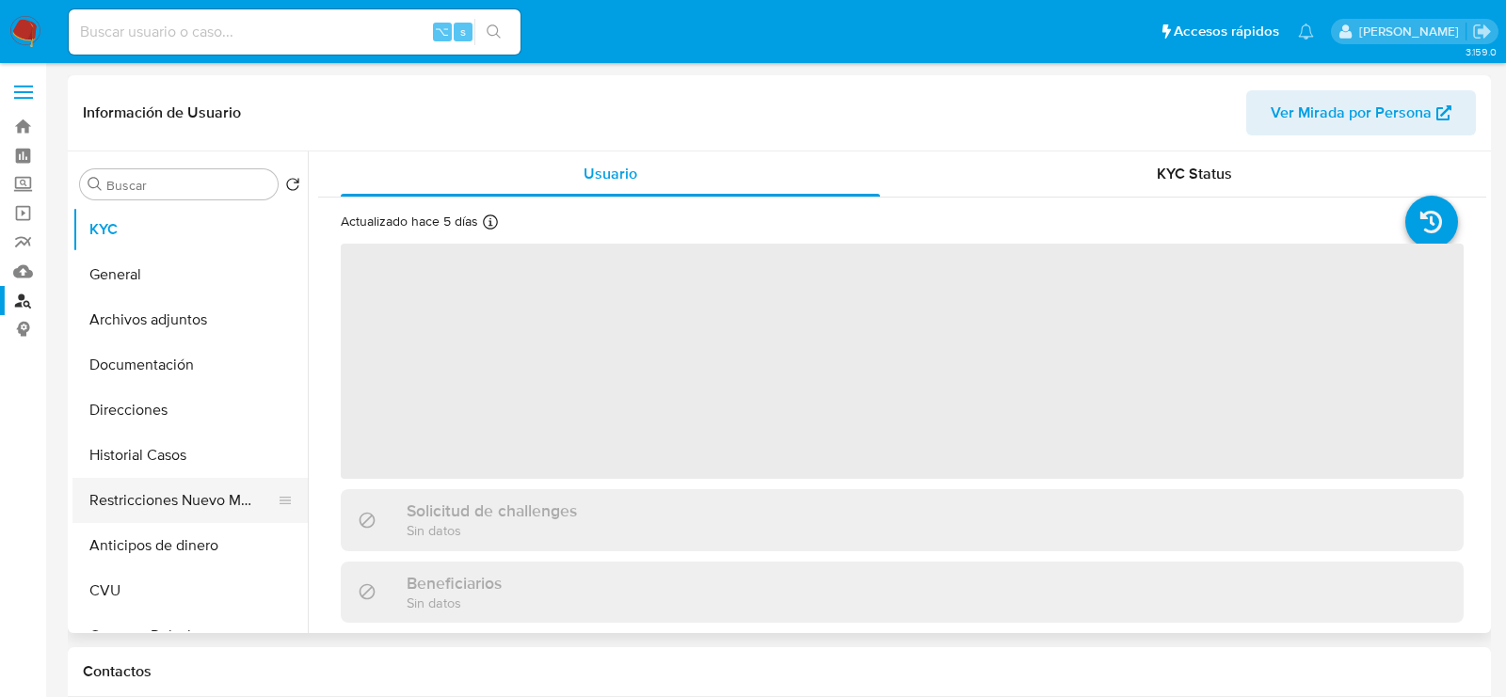
click at [152, 491] on button "Restricciones Nuevo Mundo" at bounding box center [182, 500] width 220 height 45
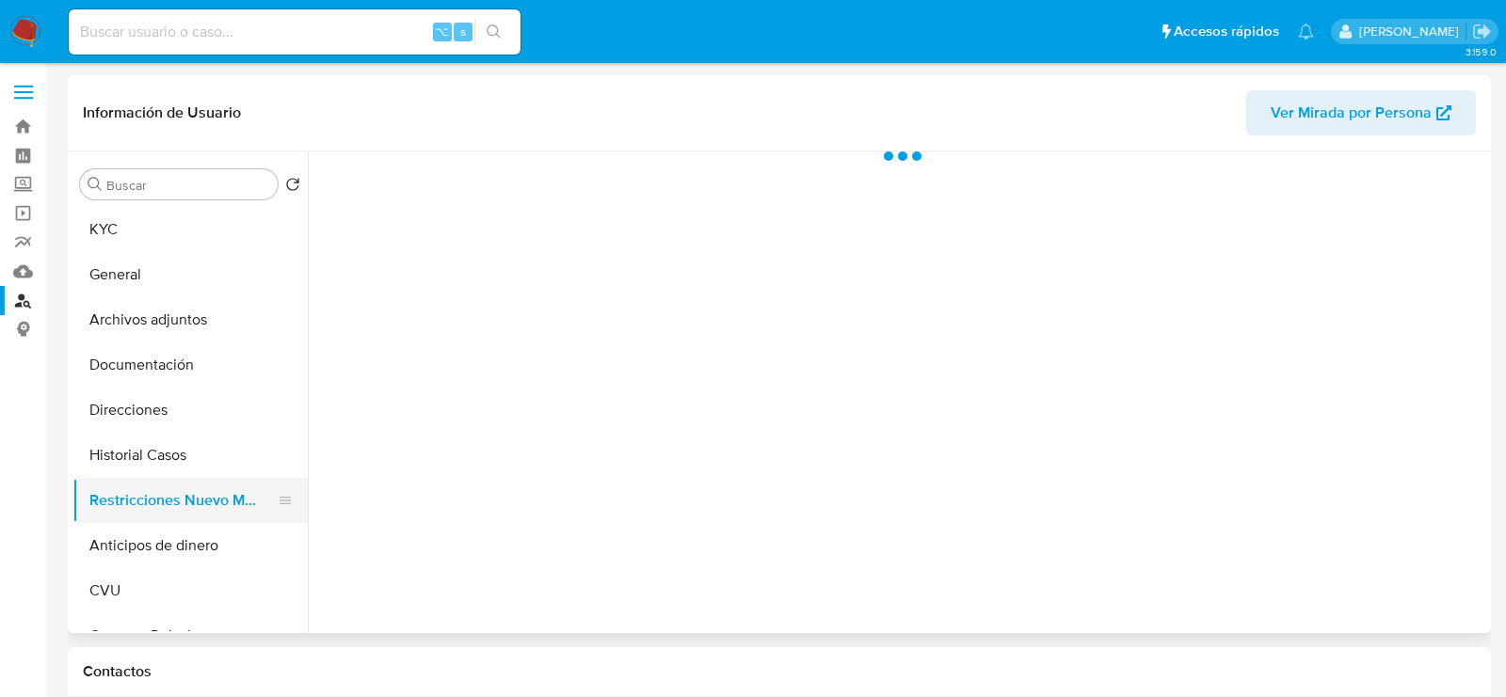
select select "10"
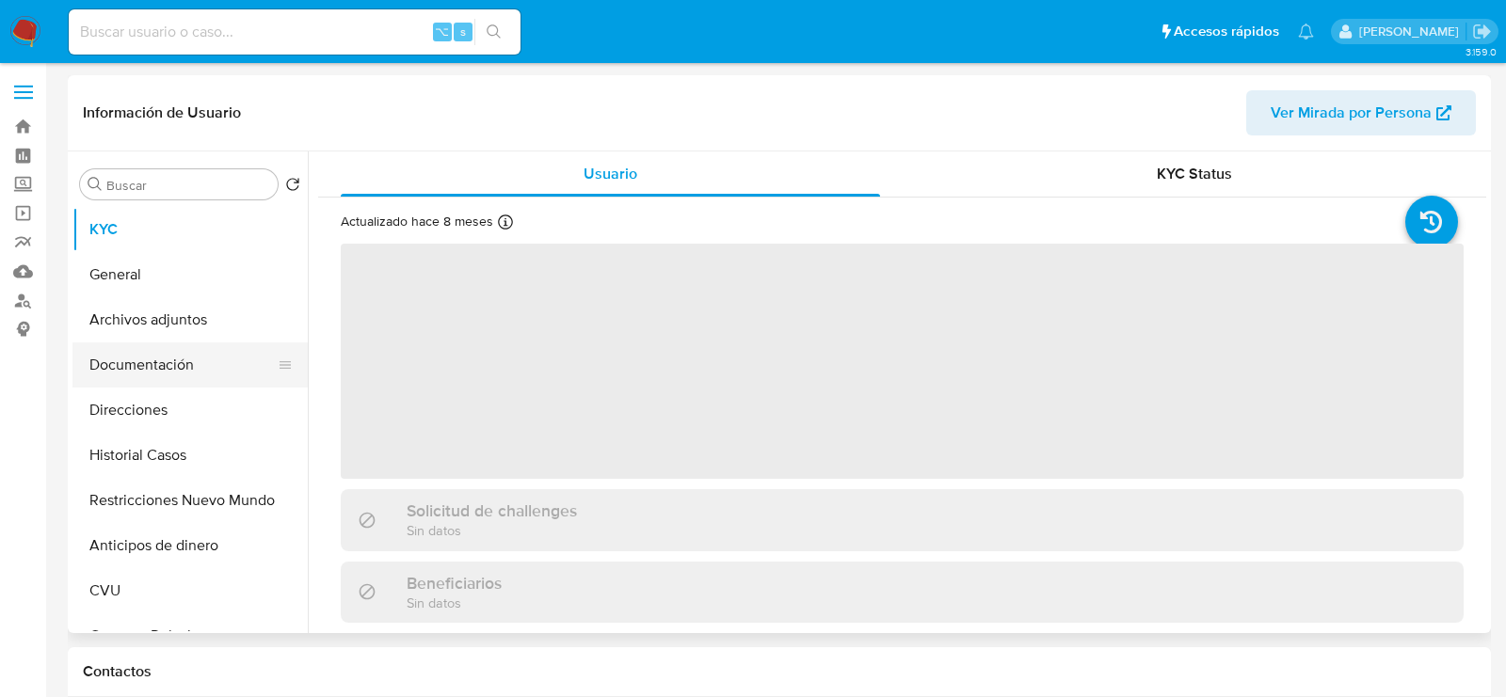
click at [122, 347] on button "Documentación" at bounding box center [182, 365] width 220 height 45
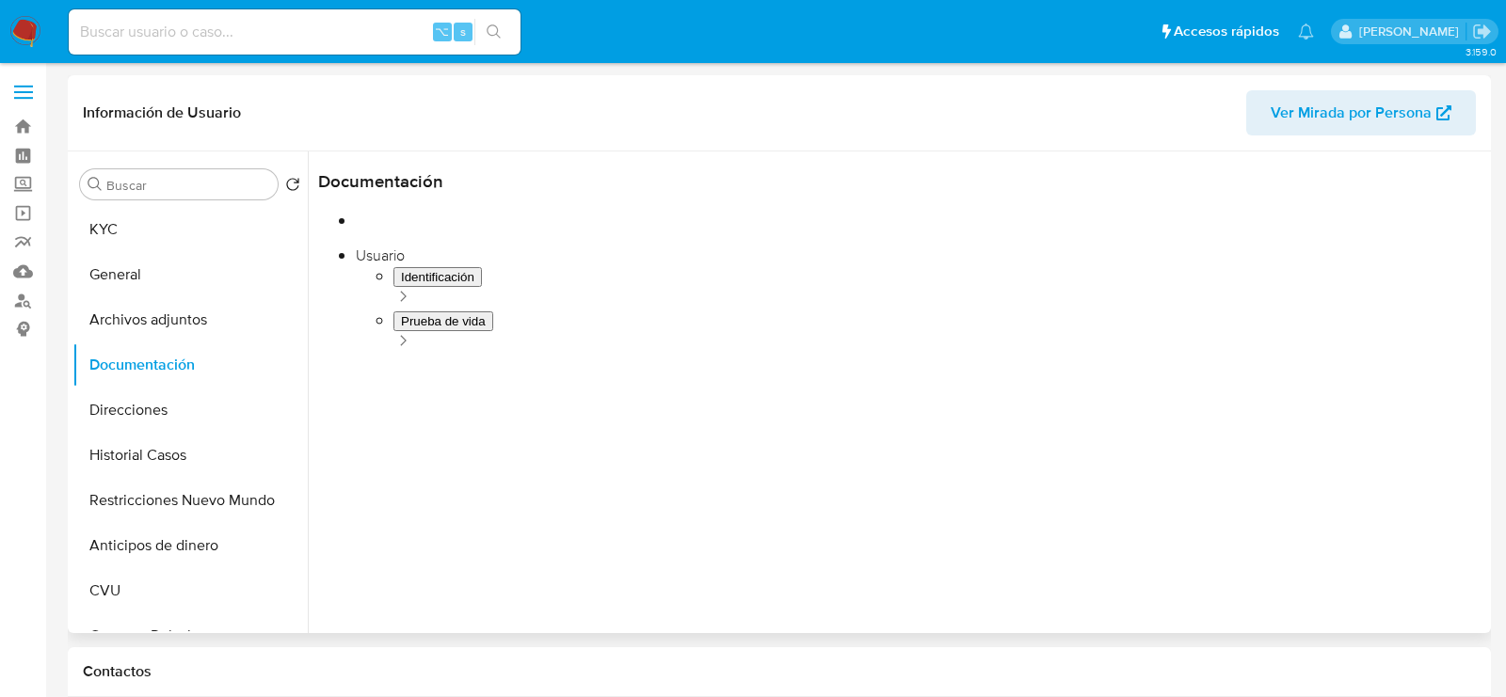
select select "10"
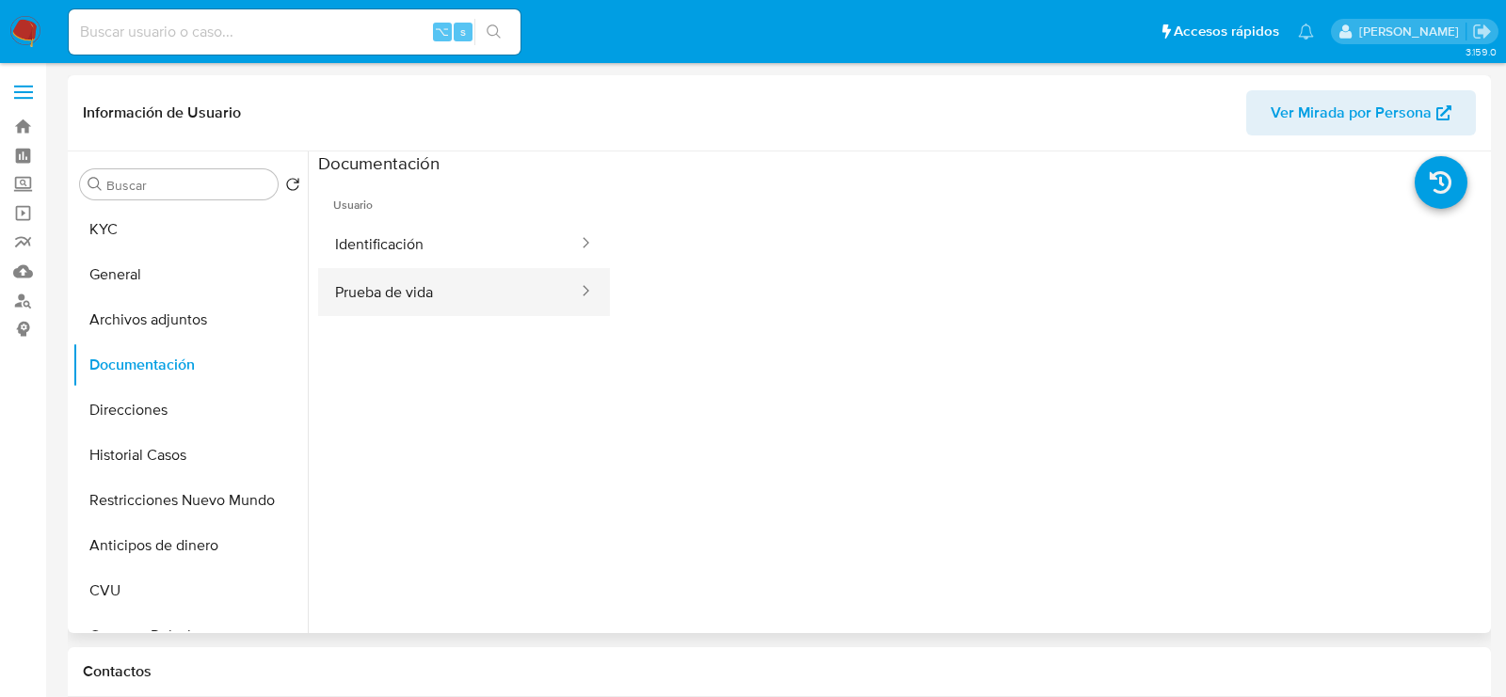
click at [390, 275] on button "Prueba de vida" at bounding box center [449, 292] width 262 height 48
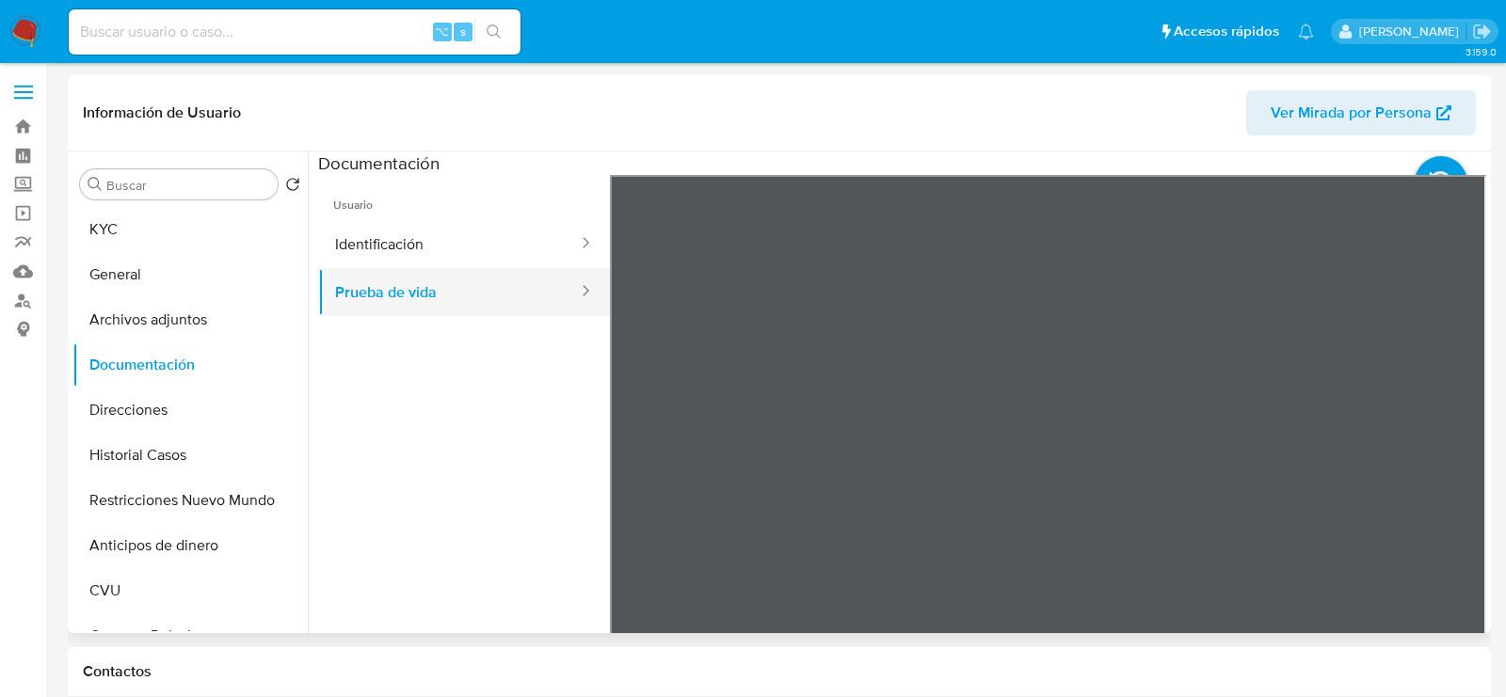
click at [417, 273] on button "Prueba de vida" at bounding box center [449, 292] width 262 height 48
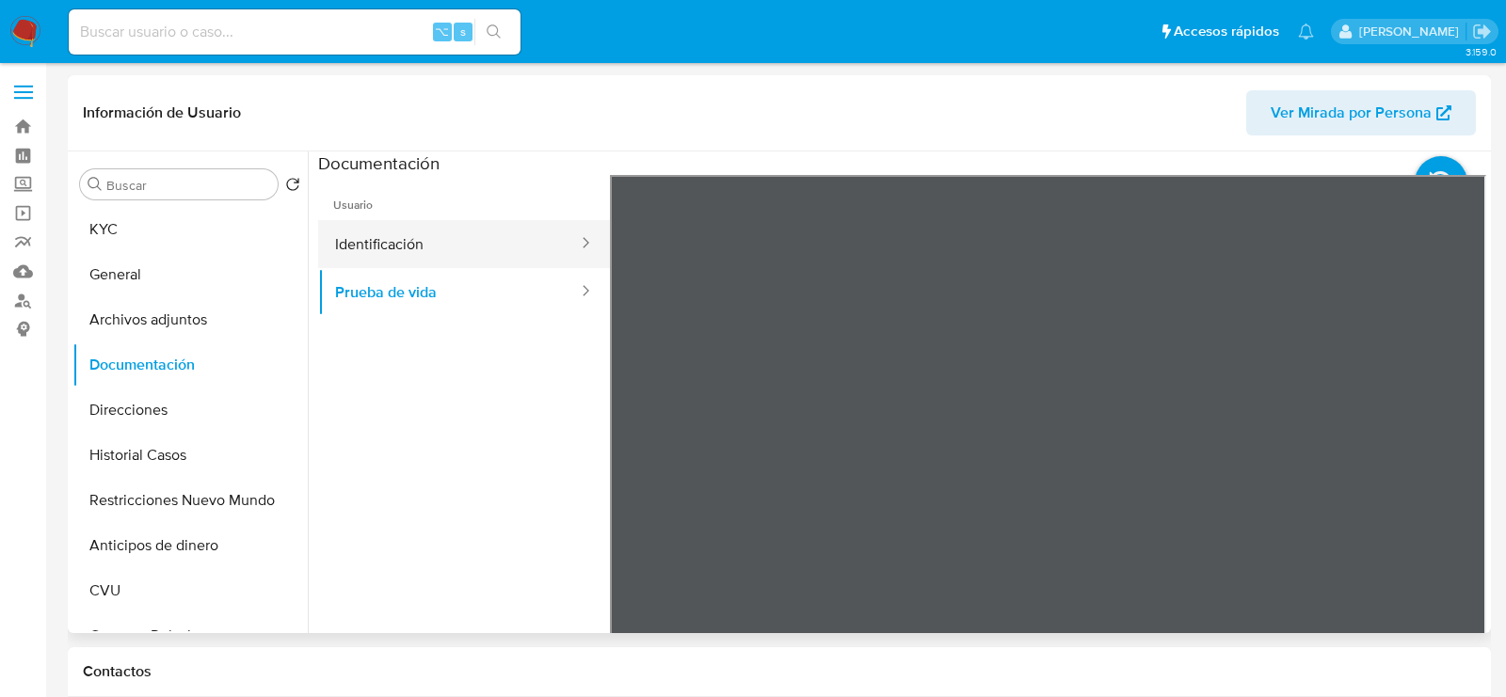
click at [409, 248] on button "Identificación" at bounding box center [449, 244] width 262 height 48
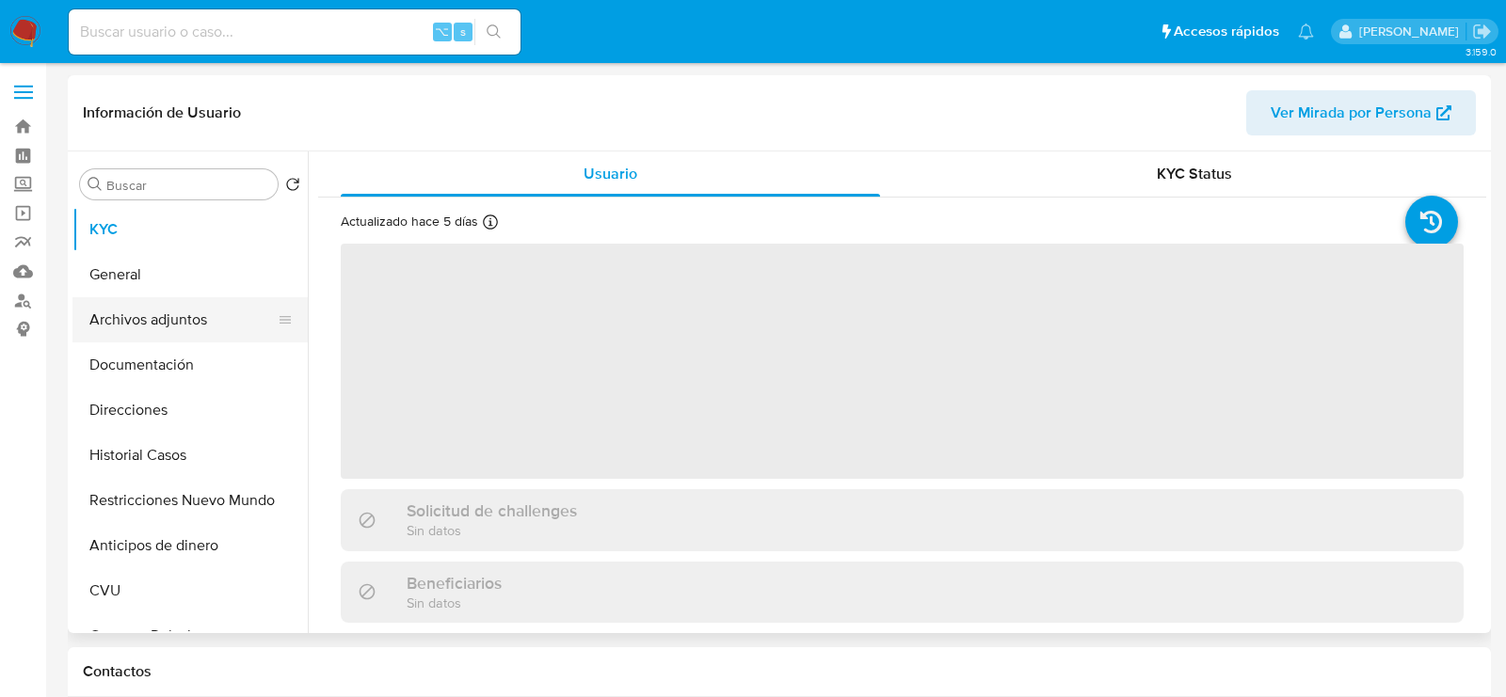
click at [182, 327] on button "Archivos adjuntos" at bounding box center [182, 319] width 220 height 45
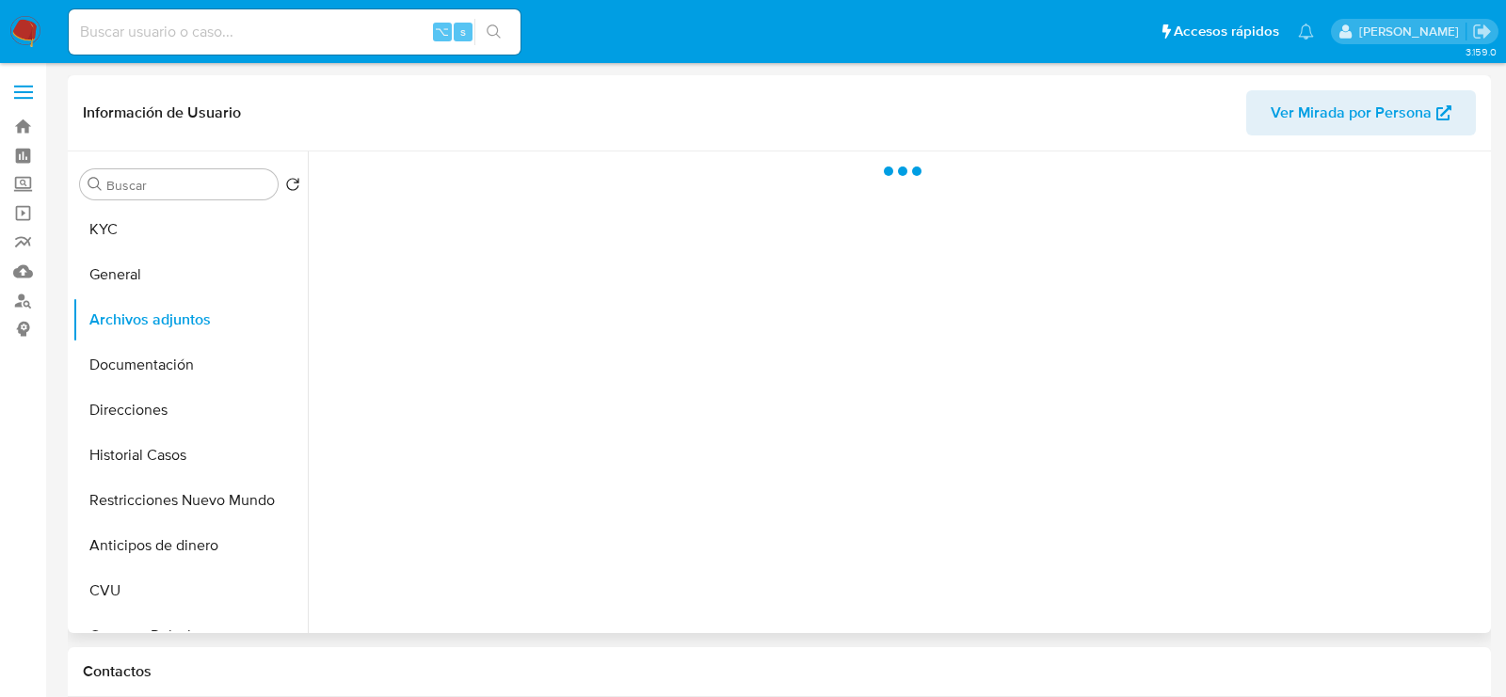
select select "10"
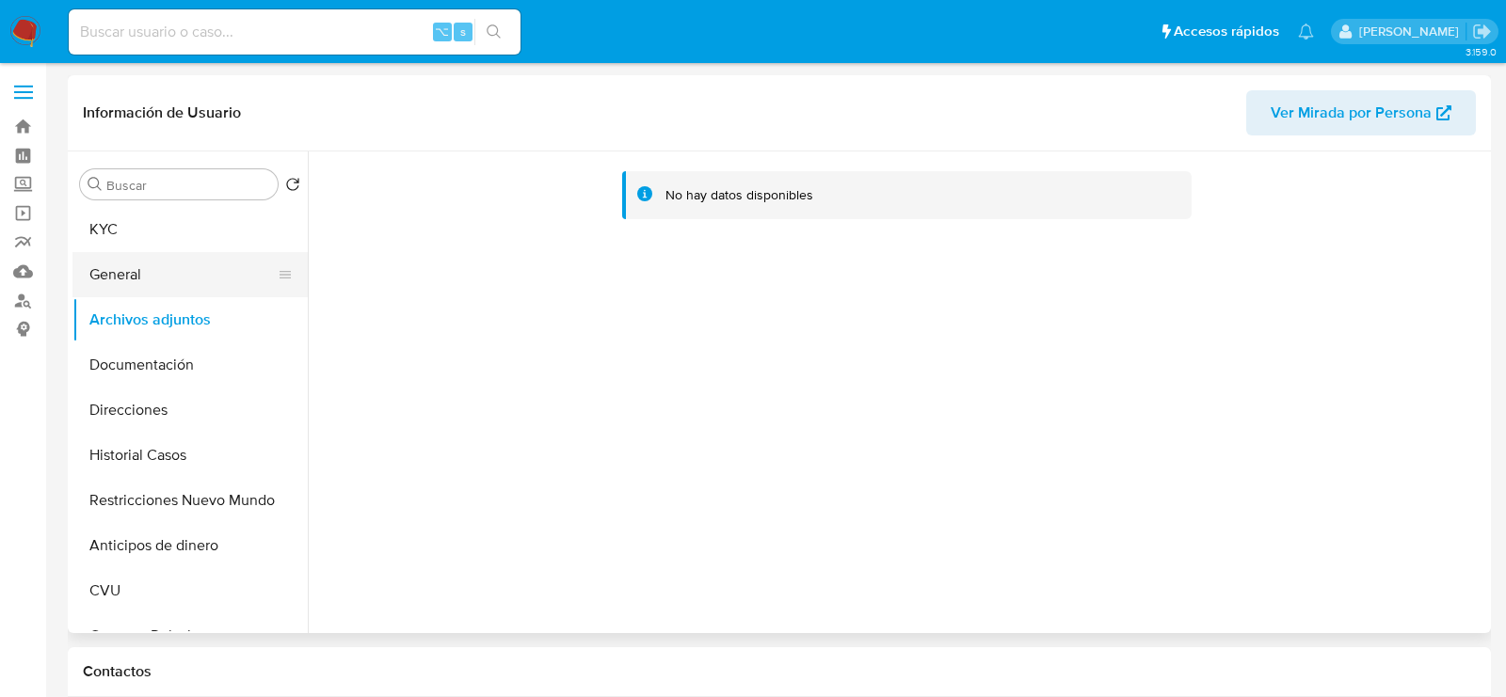
click at [116, 271] on button "General" at bounding box center [182, 274] width 220 height 45
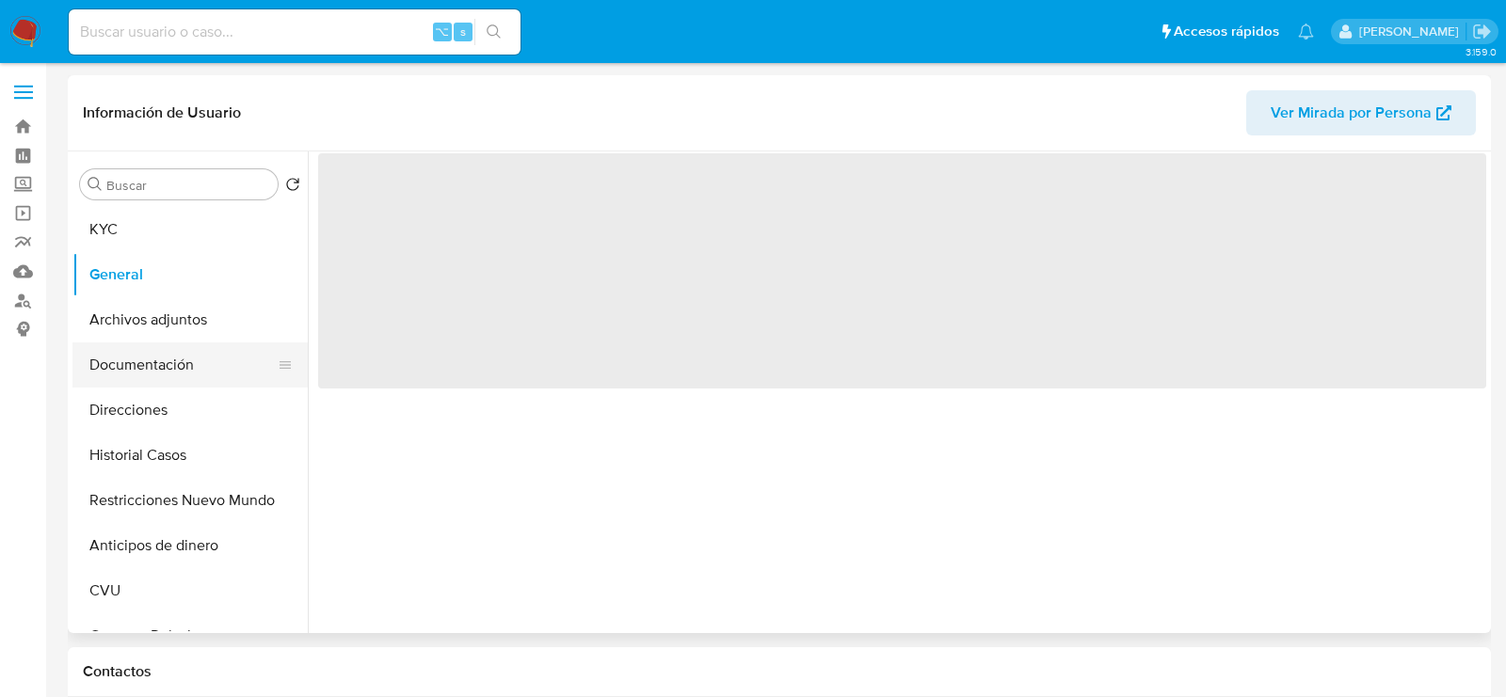
click at [121, 377] on button "Documentación" at bounding box center [182, 365] width 220 height 45
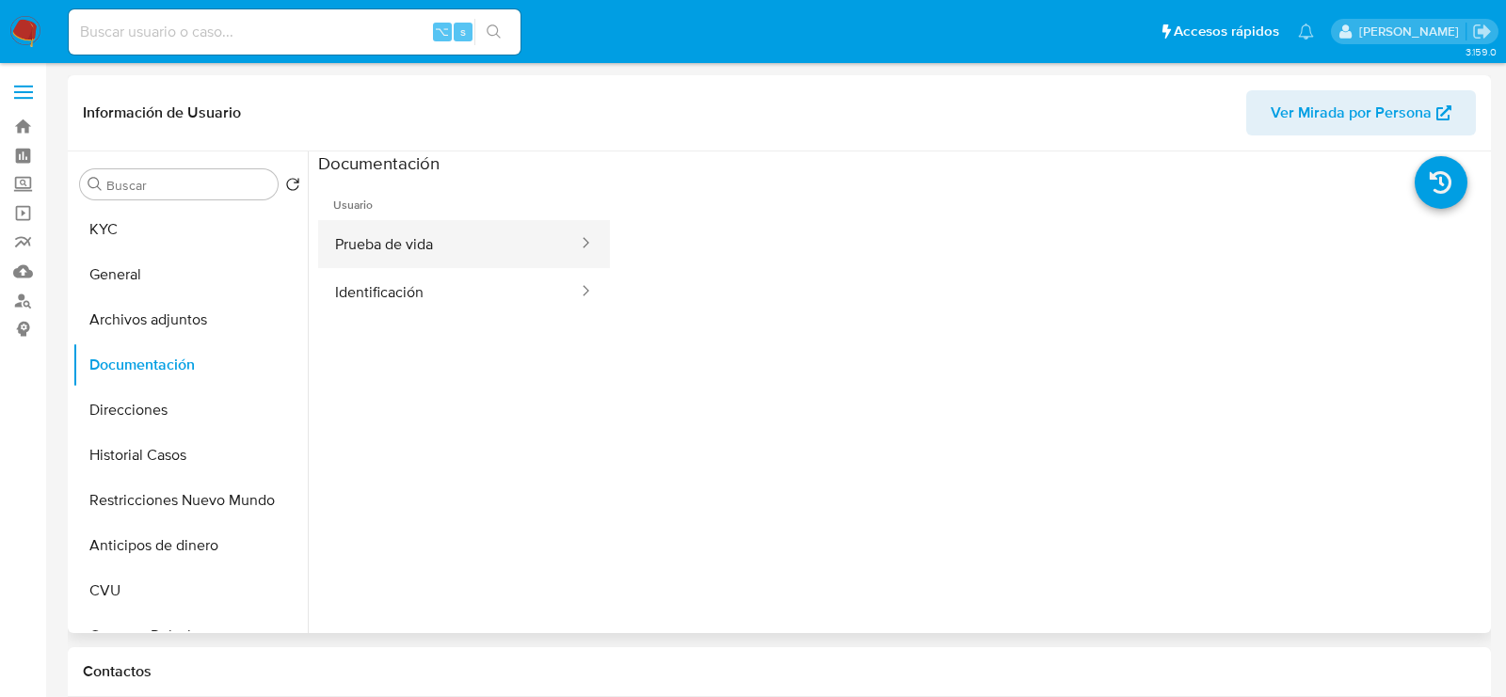
click at [480, 259] on button "Prueba de vida" at bounding box center [449, 244] width 262 height 48
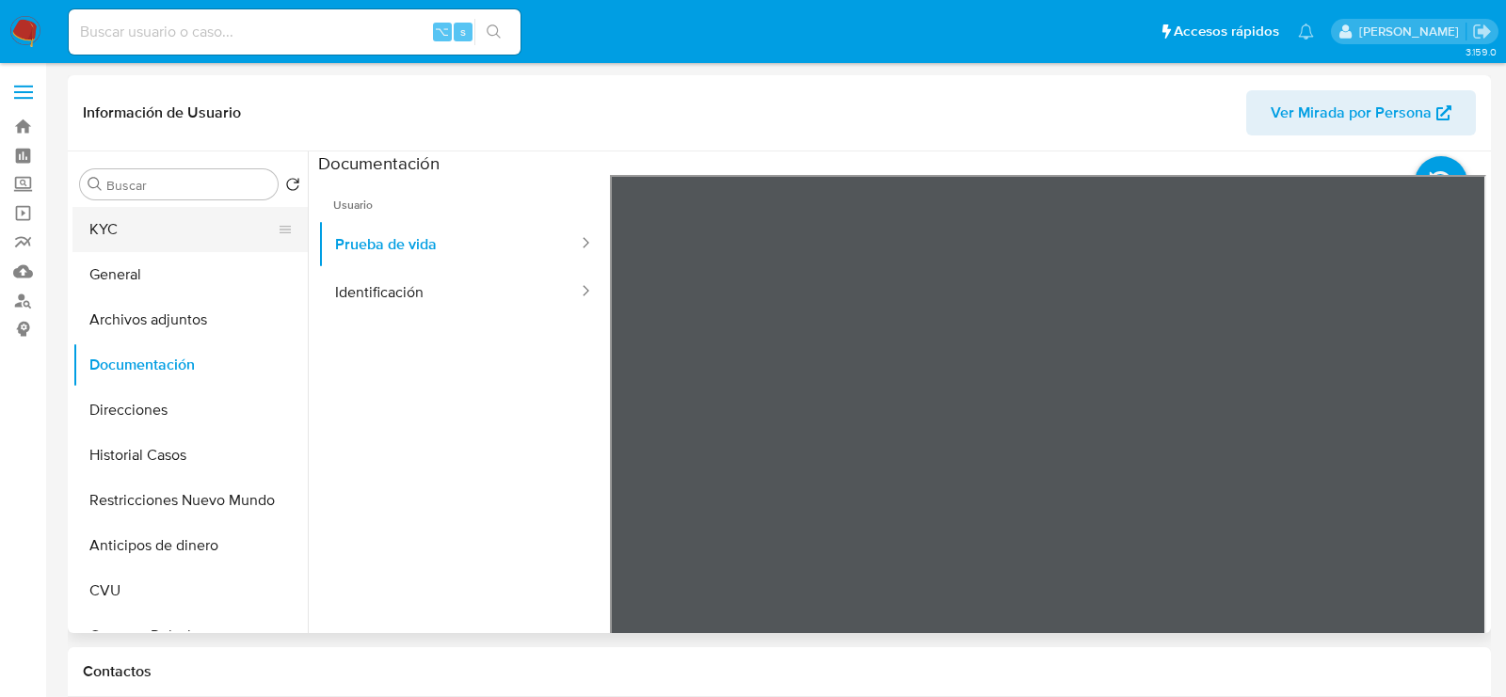
click at [143, 235] on button "KYC" at bounding box center [182, 229] width 220 height 45
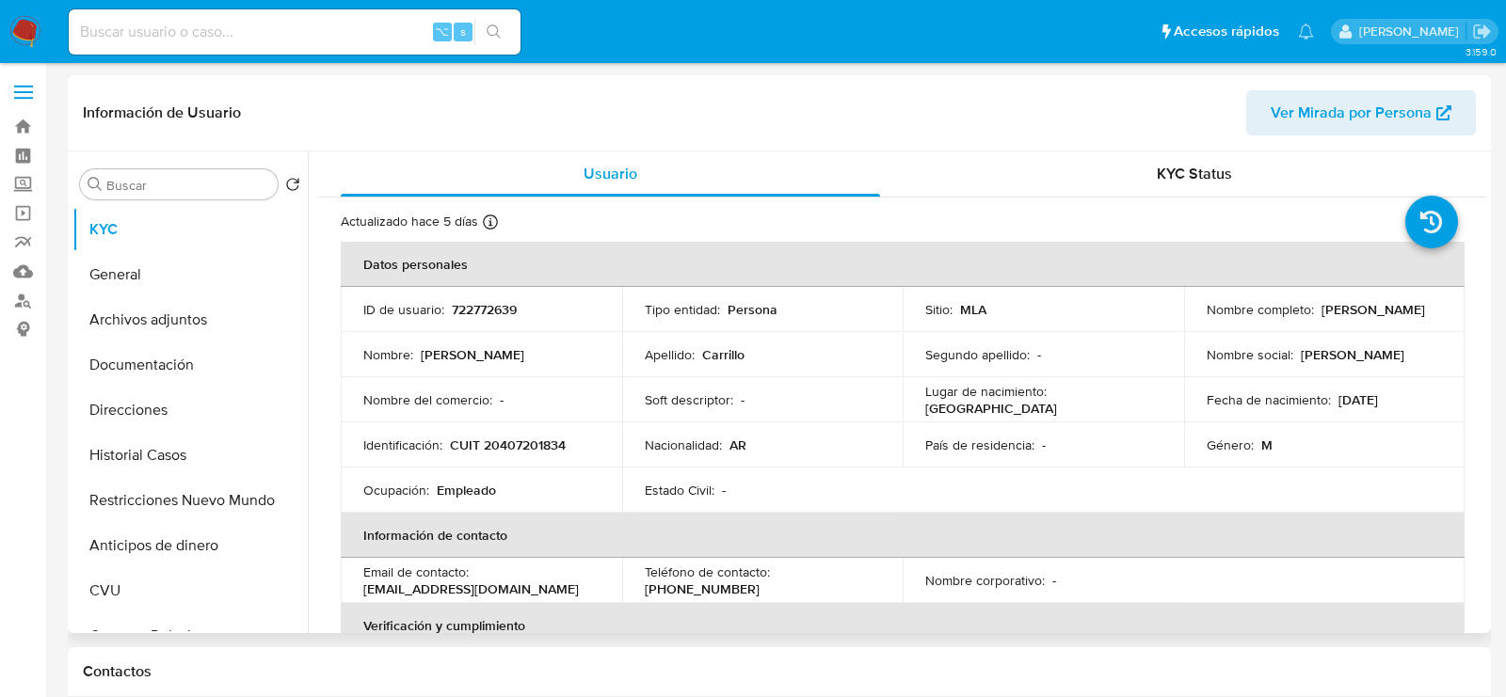
drag, startPoint x: 1197, startPoint y: 321, endPoint x: 1382, endPoint y: 318, distance: 184.5
click at [1383, 319] on td "Nombre completo : [PERSON_NAME]" at bounding box center [1324, 309] width 281 height 45
copy p "[PERSON_NAME]"
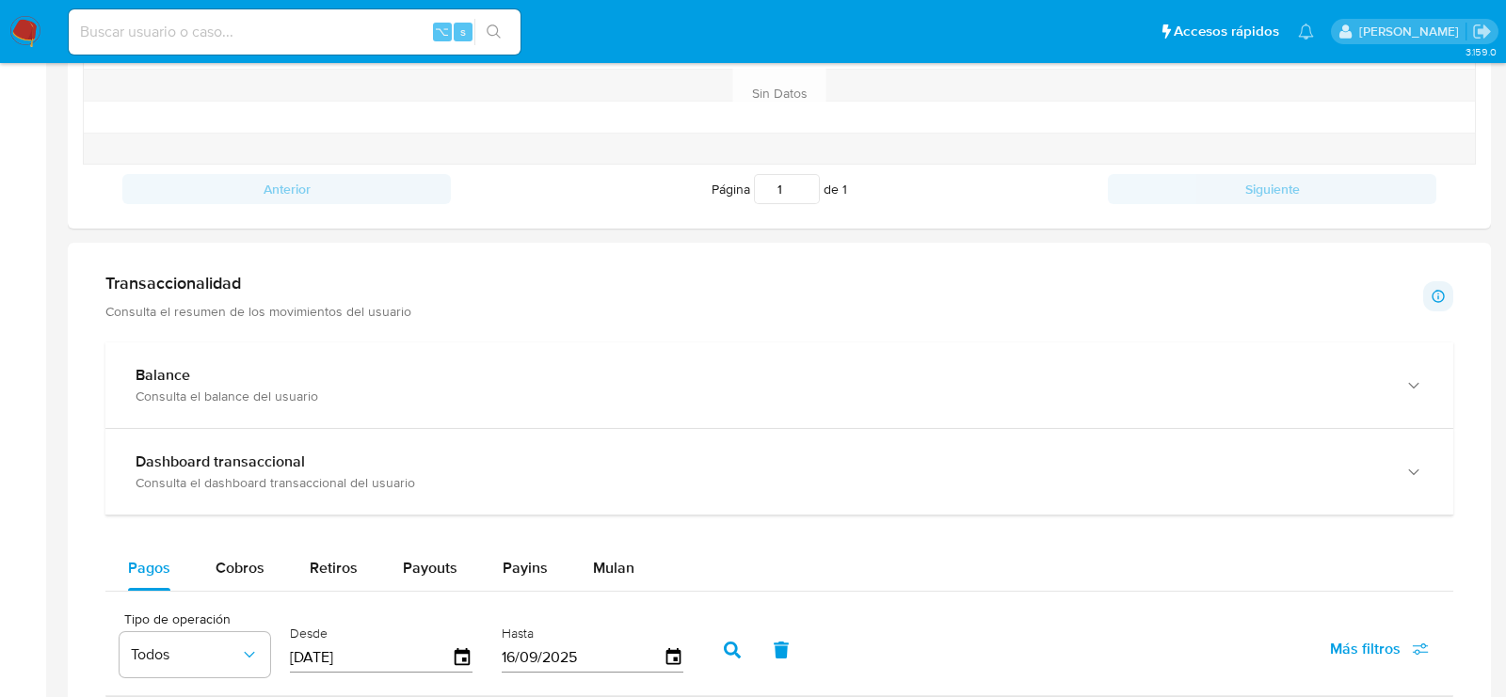
scroll to position [786, 0]
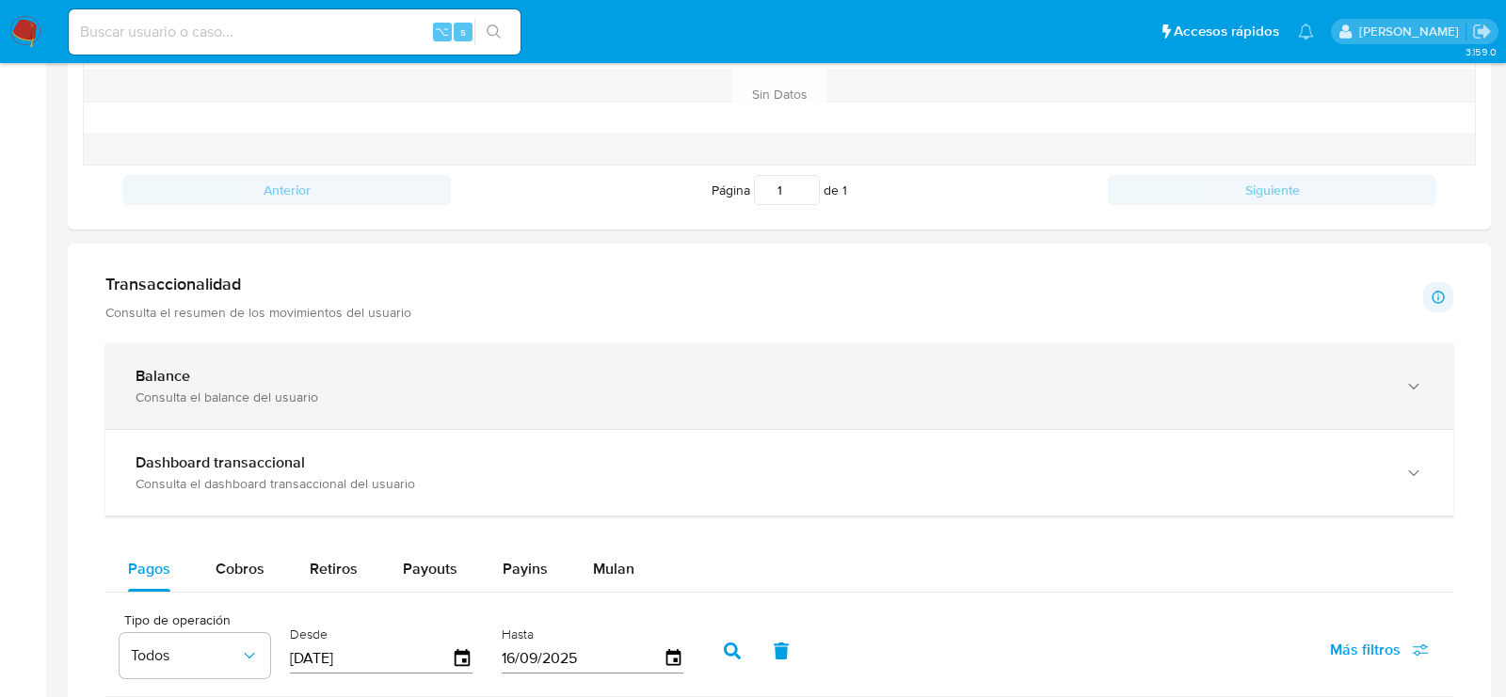
click at [1226, 360] on div "Balance Consulta el balance del usuario" at bounding box center [779, 387] width 1348 height 86
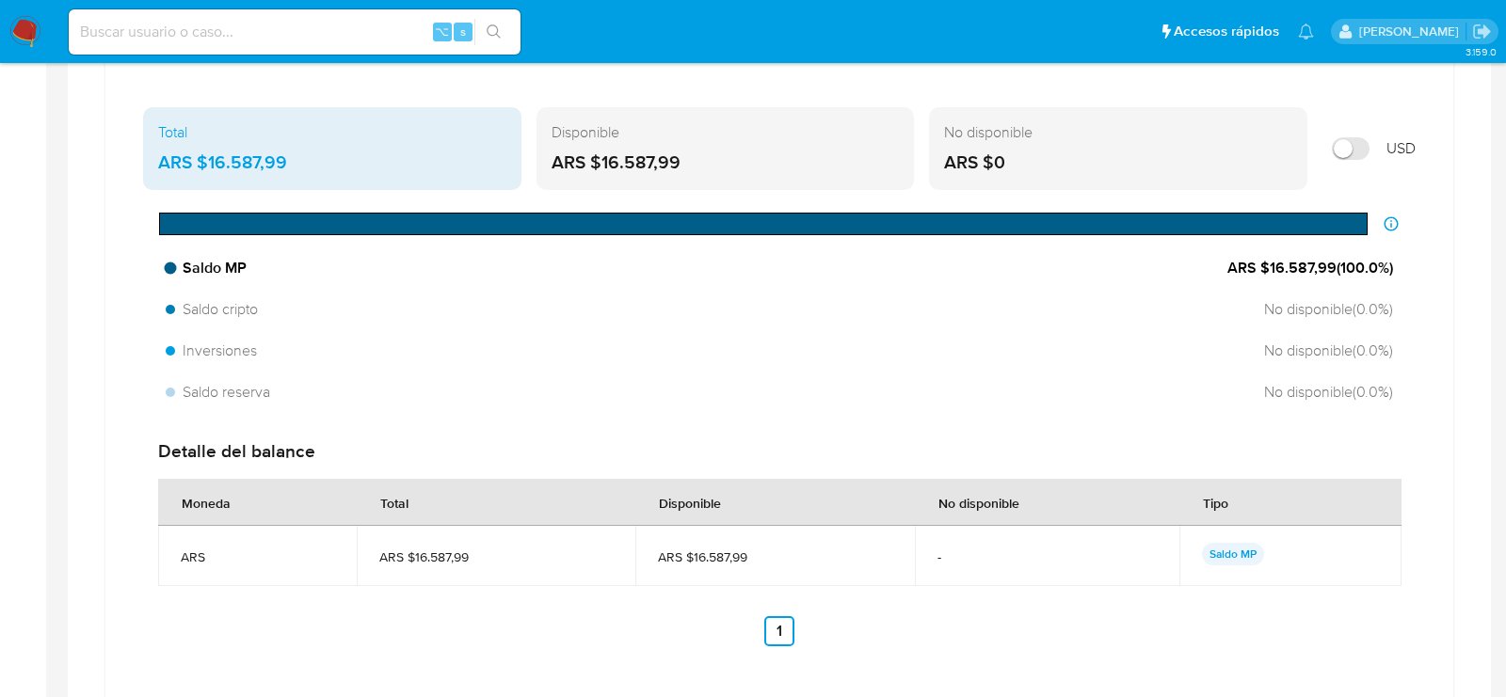
scroll to position [1050, 0]
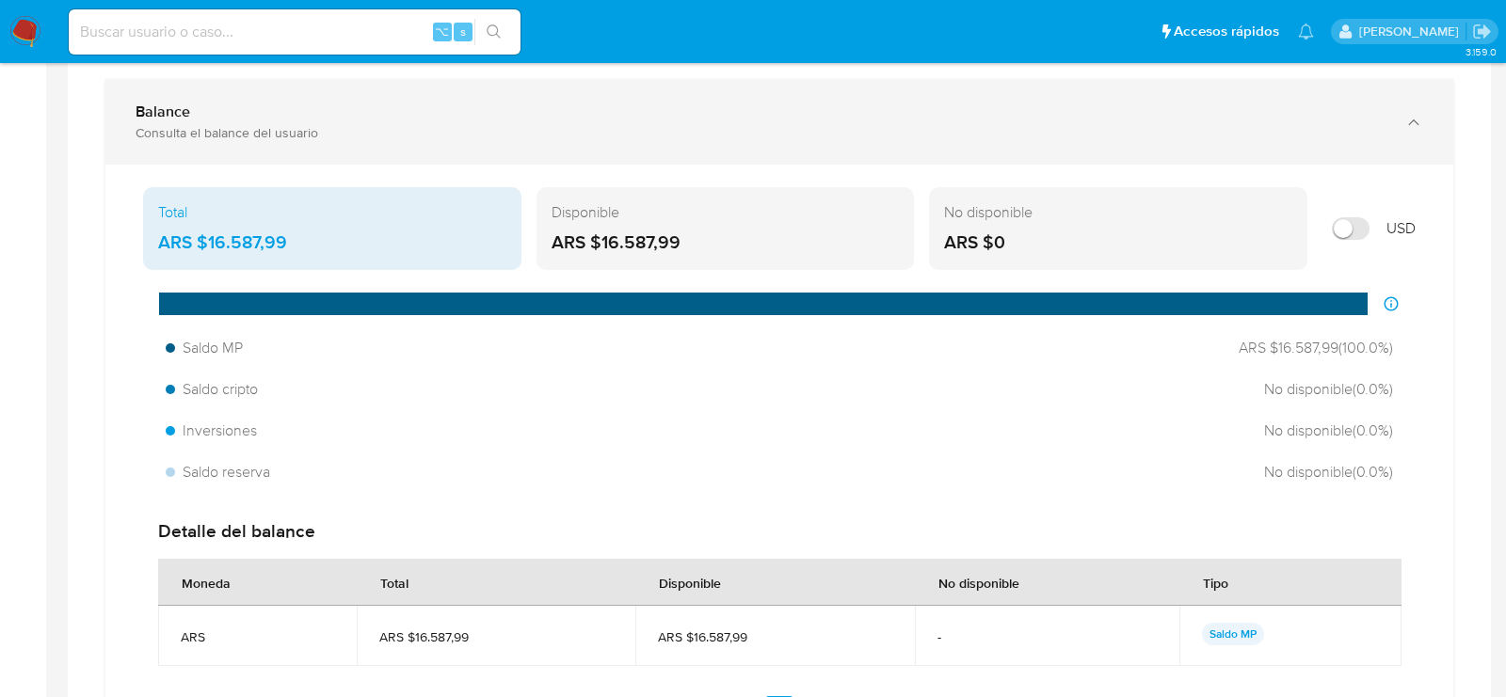
click at [1071, 140] on div "Balance Consulta el balance del usuario" at bounding box center [779, 122] width 1348 height 86
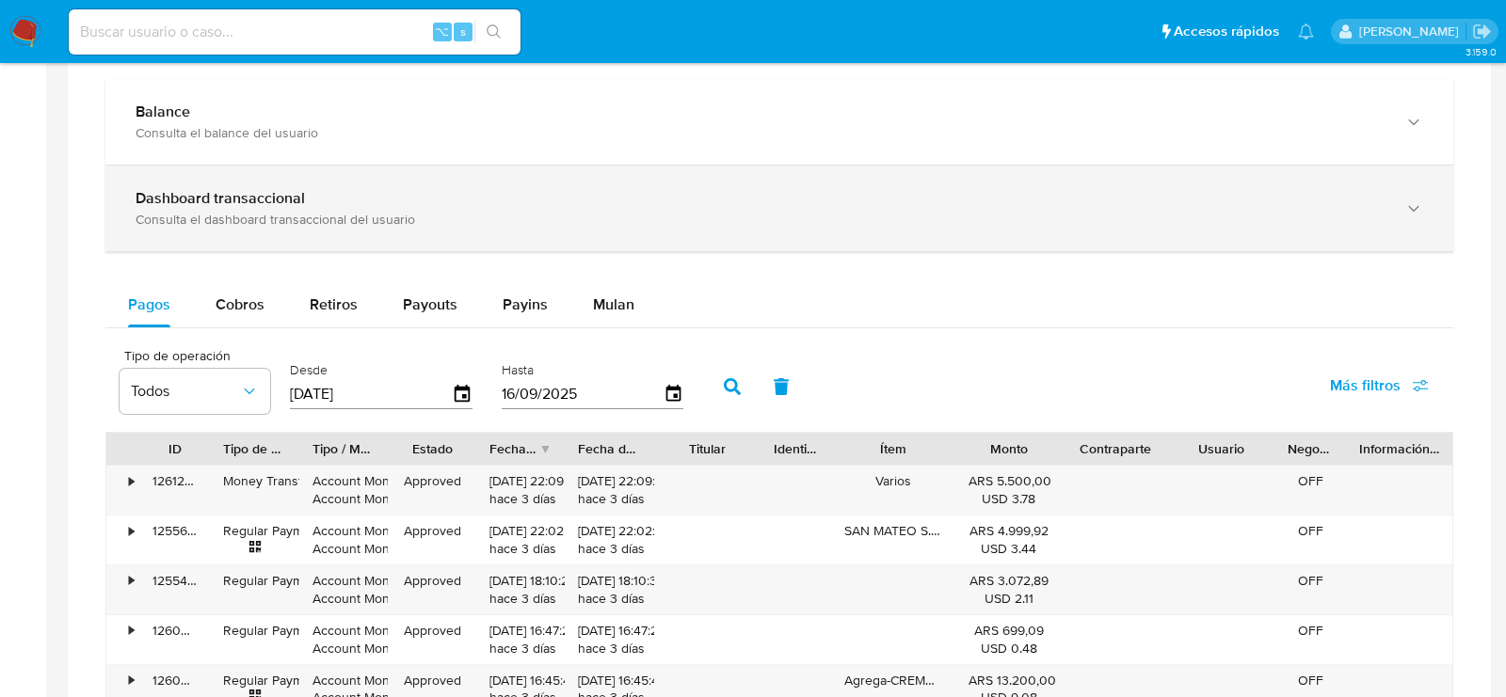
click at [988, 217] on div "Consulta el dashboard transaccional del usuario" at bounding box center [761, 219] width 1250 height 17
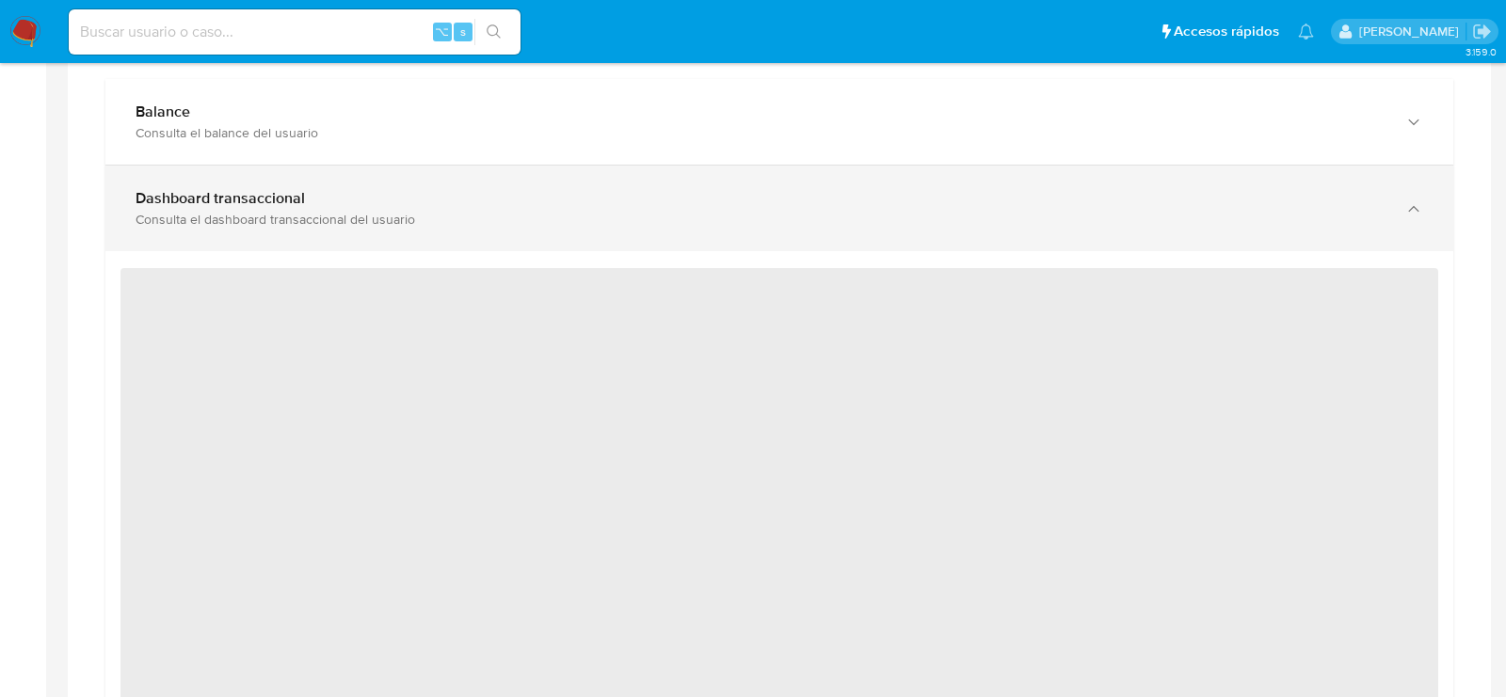
click at [989, 218] on div "Consulta el dashboard transaccional del usuario" at bounding box center [761, 219] width 1250 height 17
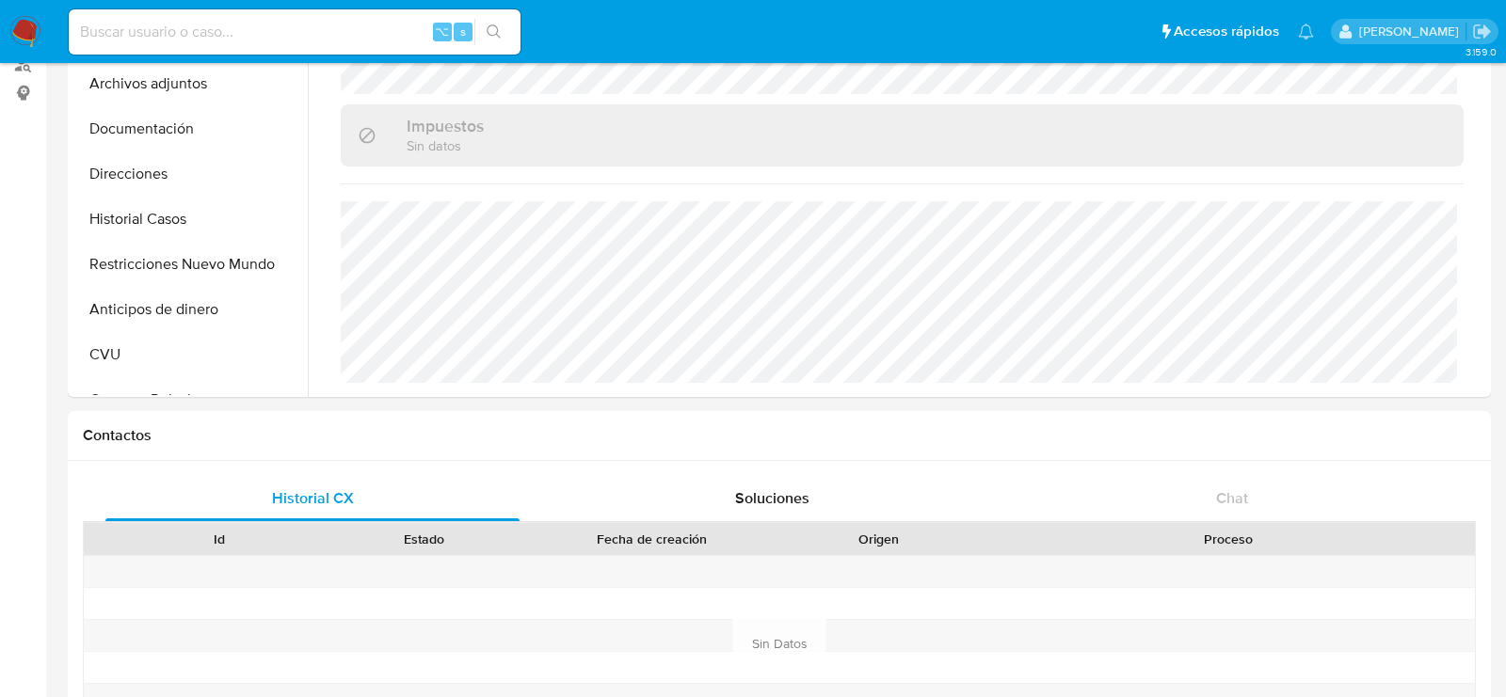
scroll to position [0, 0]
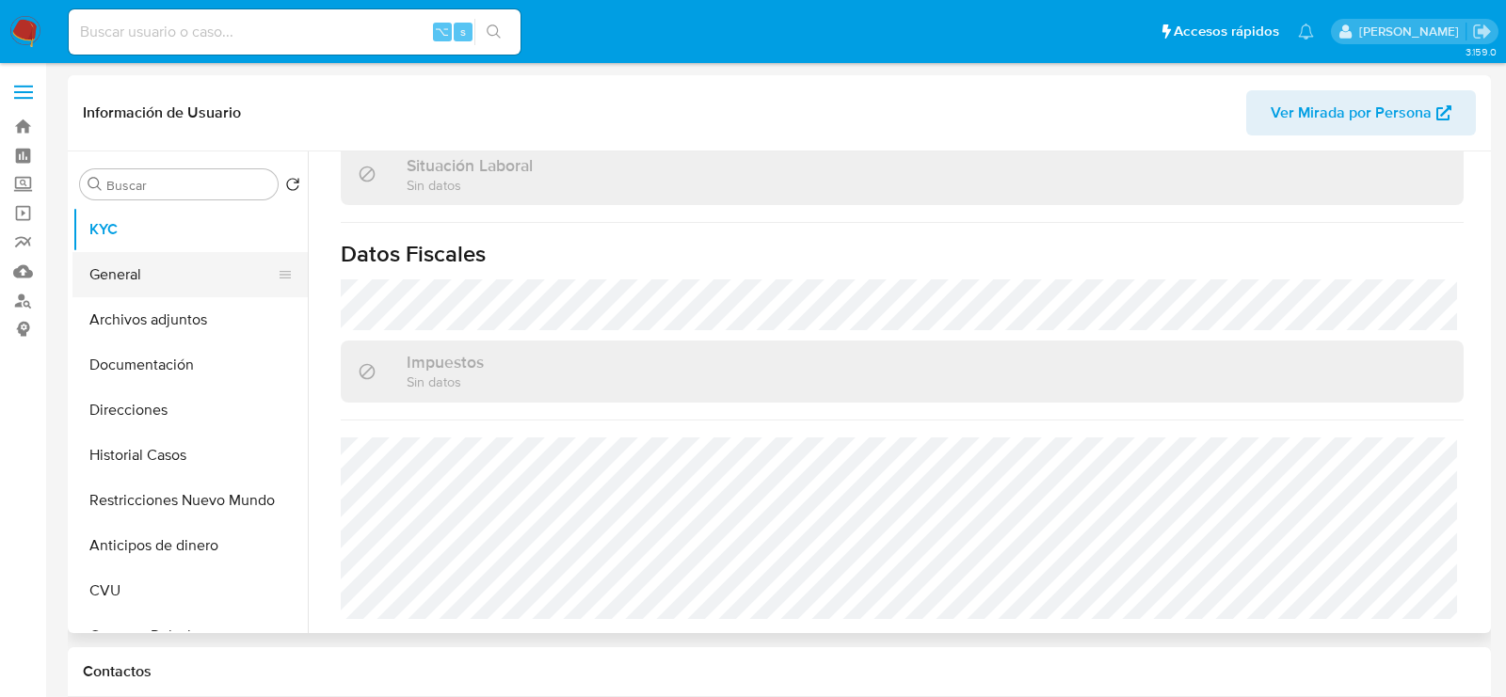
click at [124, 265] on button "General" at bounding box center [182, 274] width 220 height 45
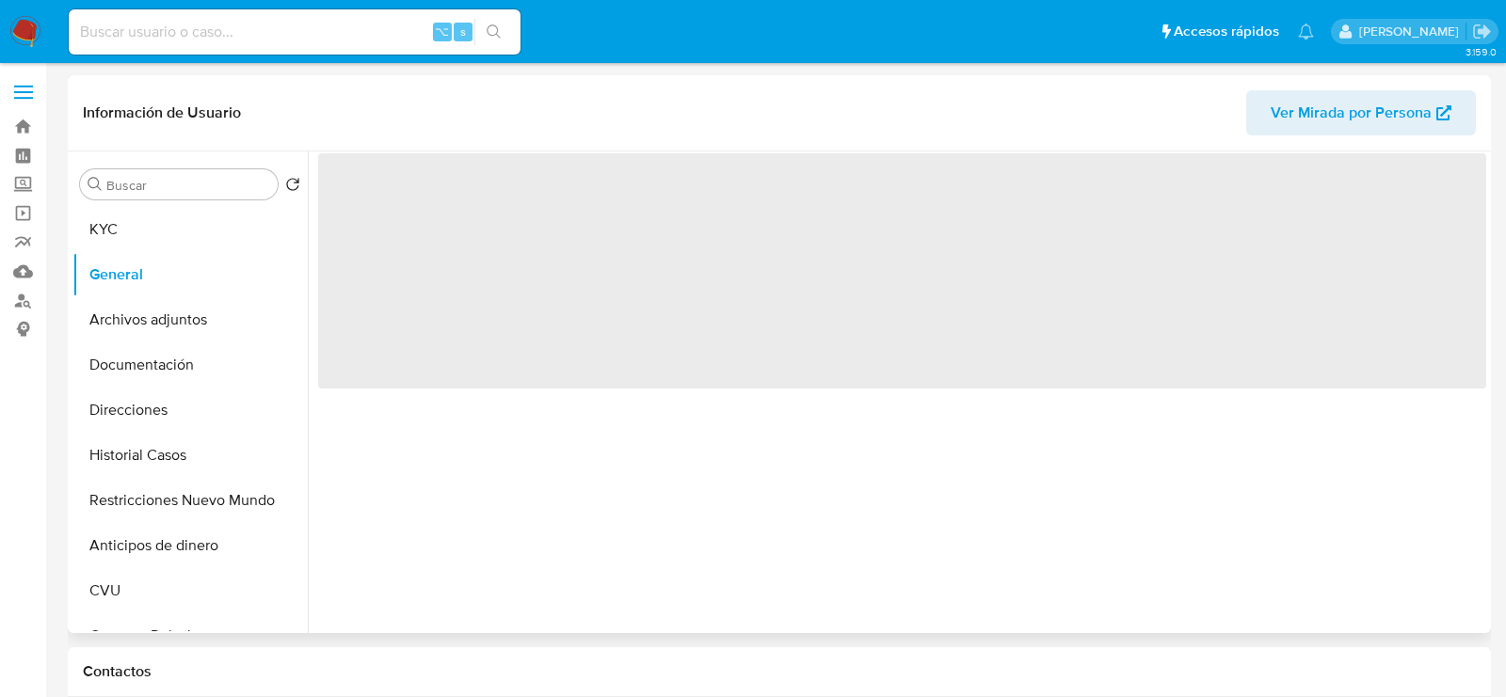
click at [1336, 99] on span "Ver Mirada por Persona" at bounding box center [1351, 112] width 161 height 45
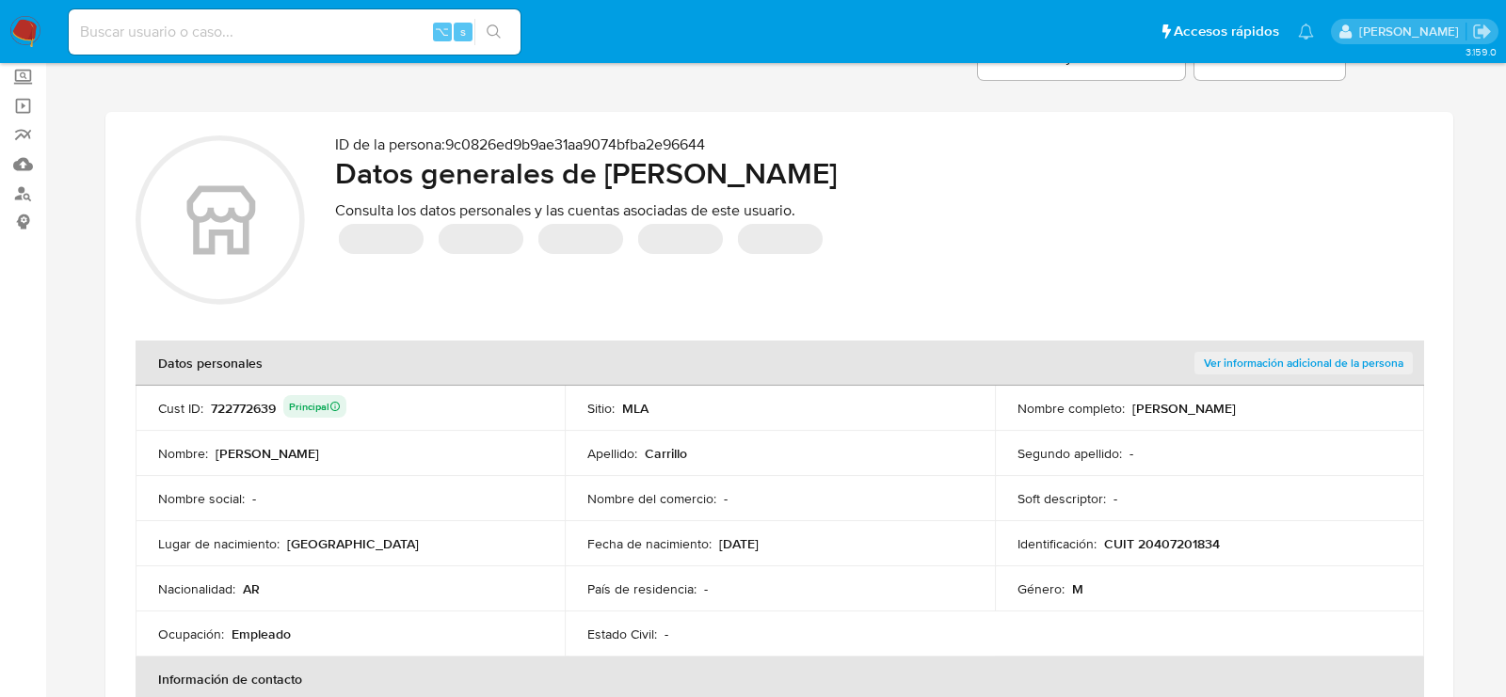
scroll to position [111, 0]
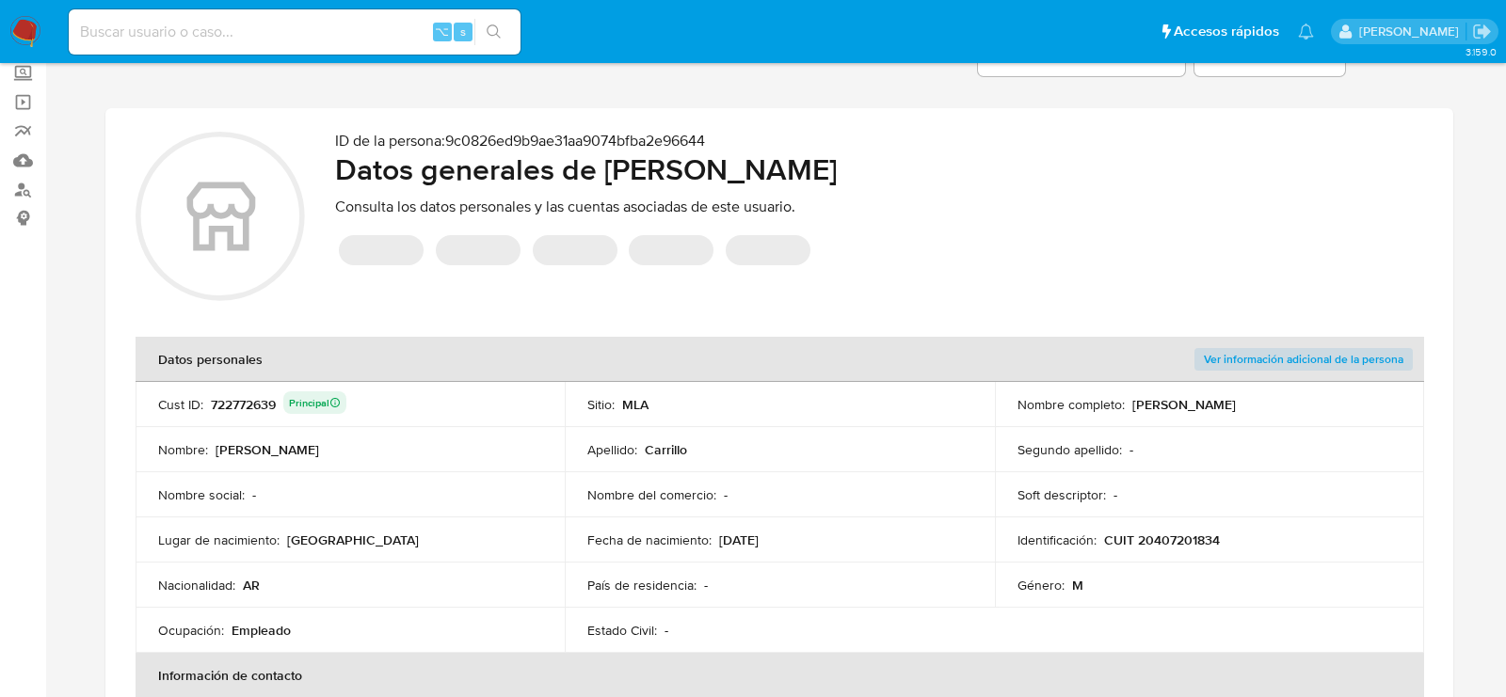
click at [226, 396] on div "722772639 Principal" at bounding box center [279, 405] width 136 height 26
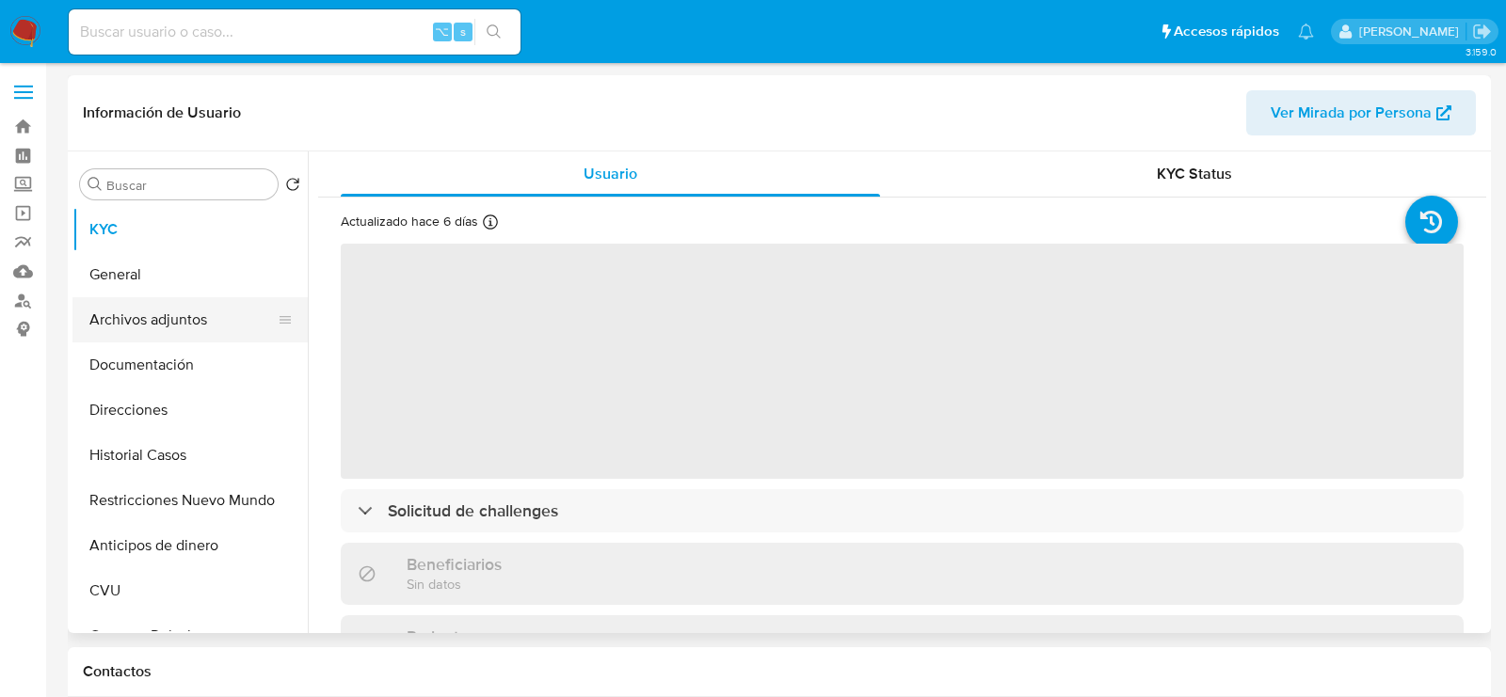
select select "10"
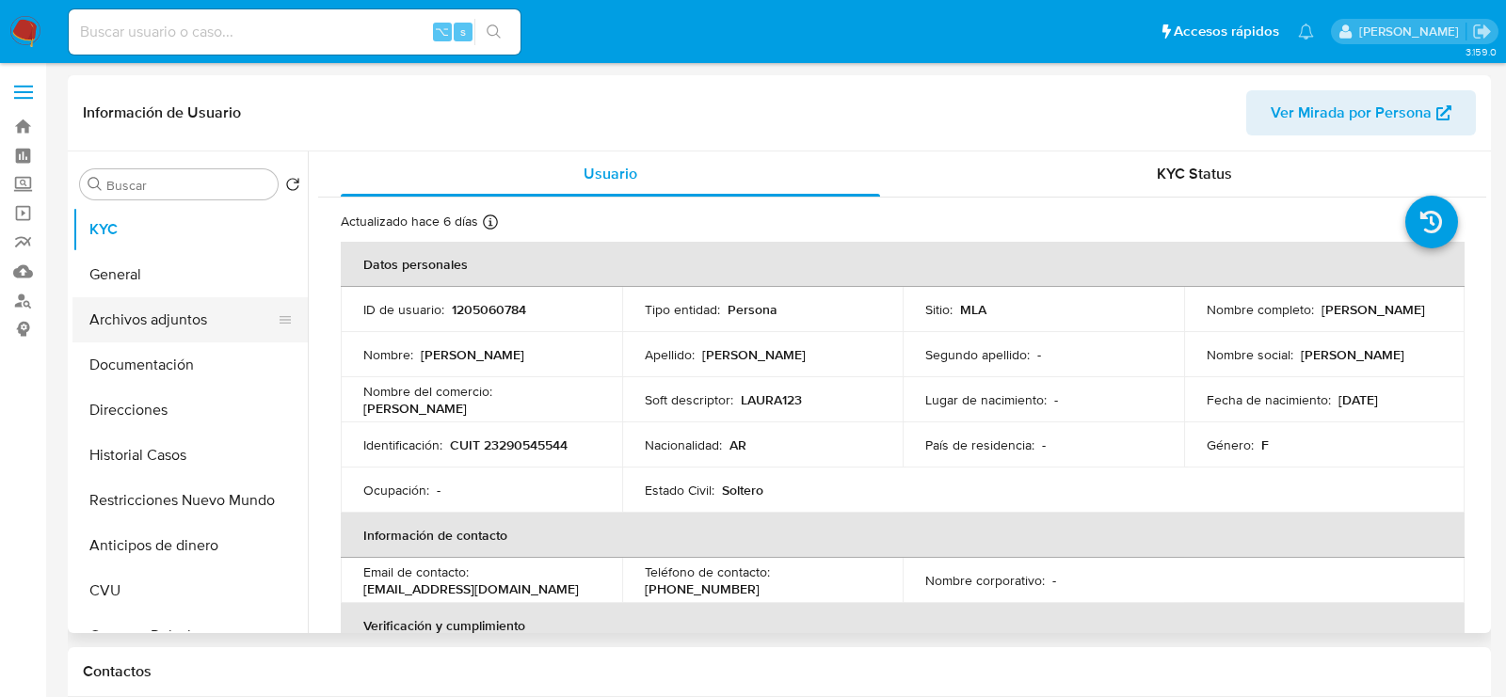
click at [153, 319] on button "Archivos adjuntos" at bounding box center [182, 319] width 220 height 45
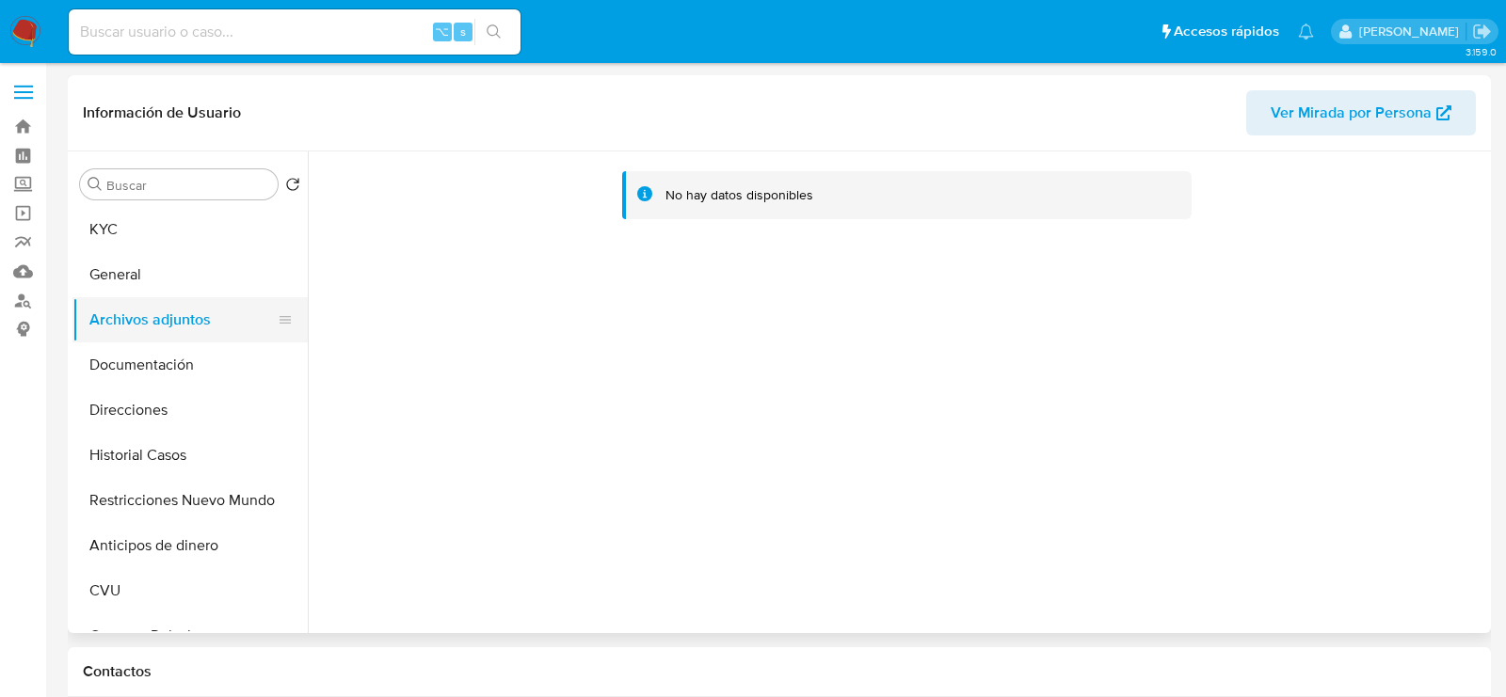
click at [199, 341] on button "Archivos adjuntos" at bounding box center [182, 319] width 220 height 45
click at [199, 360] on button "Documentación" at bounding box center [182, 365] width 220 height 45
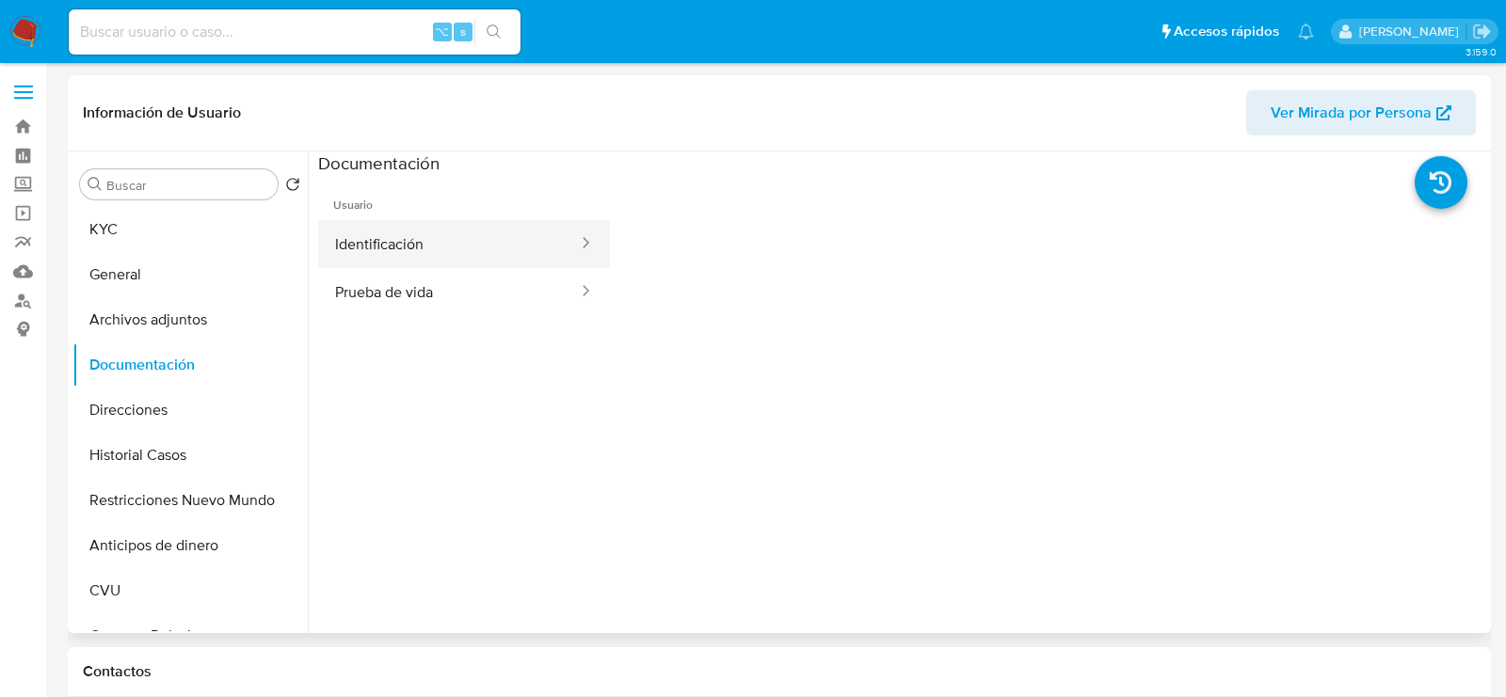
click at [419, 248] on button "Identificación" at bounding box center [449, 244] width 262 height 48
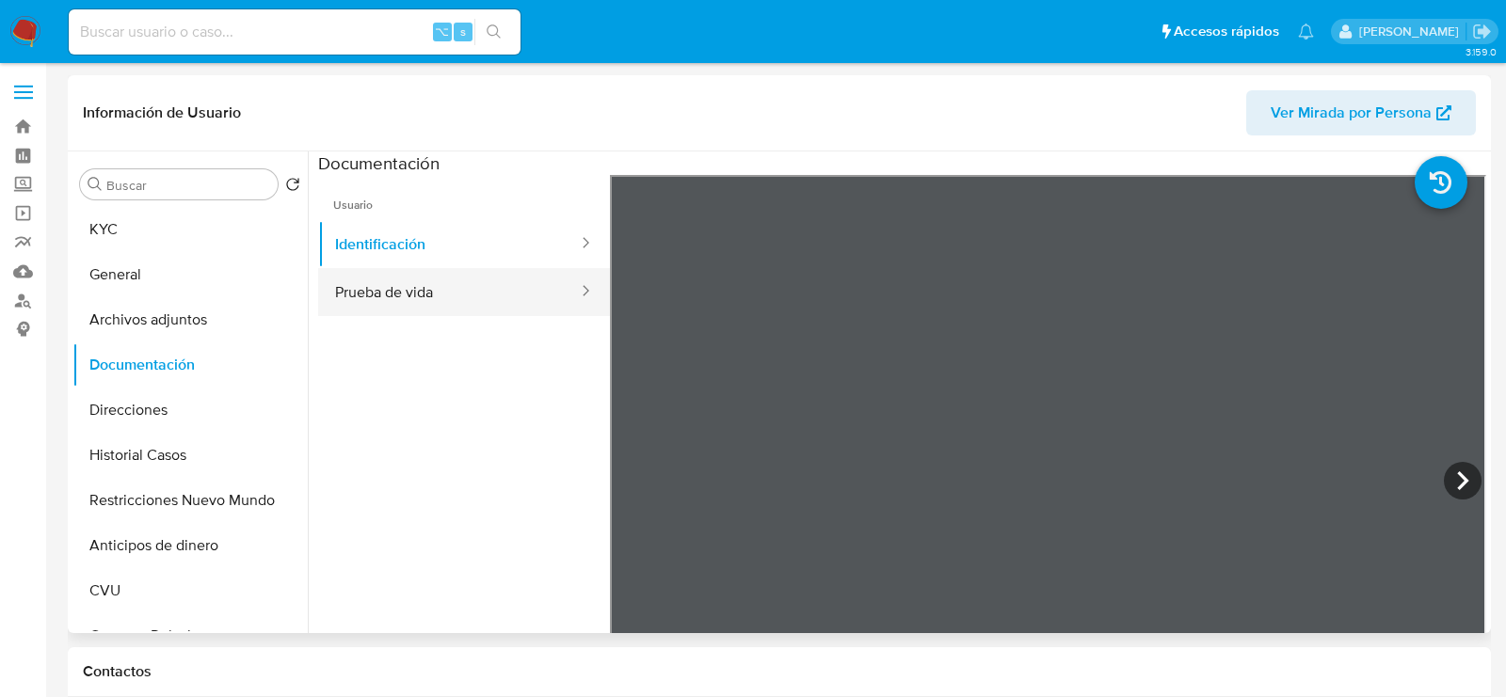
click at [474, 284] on button "Prueba de vida" at bounding box center [449, 292] width 262 height 48
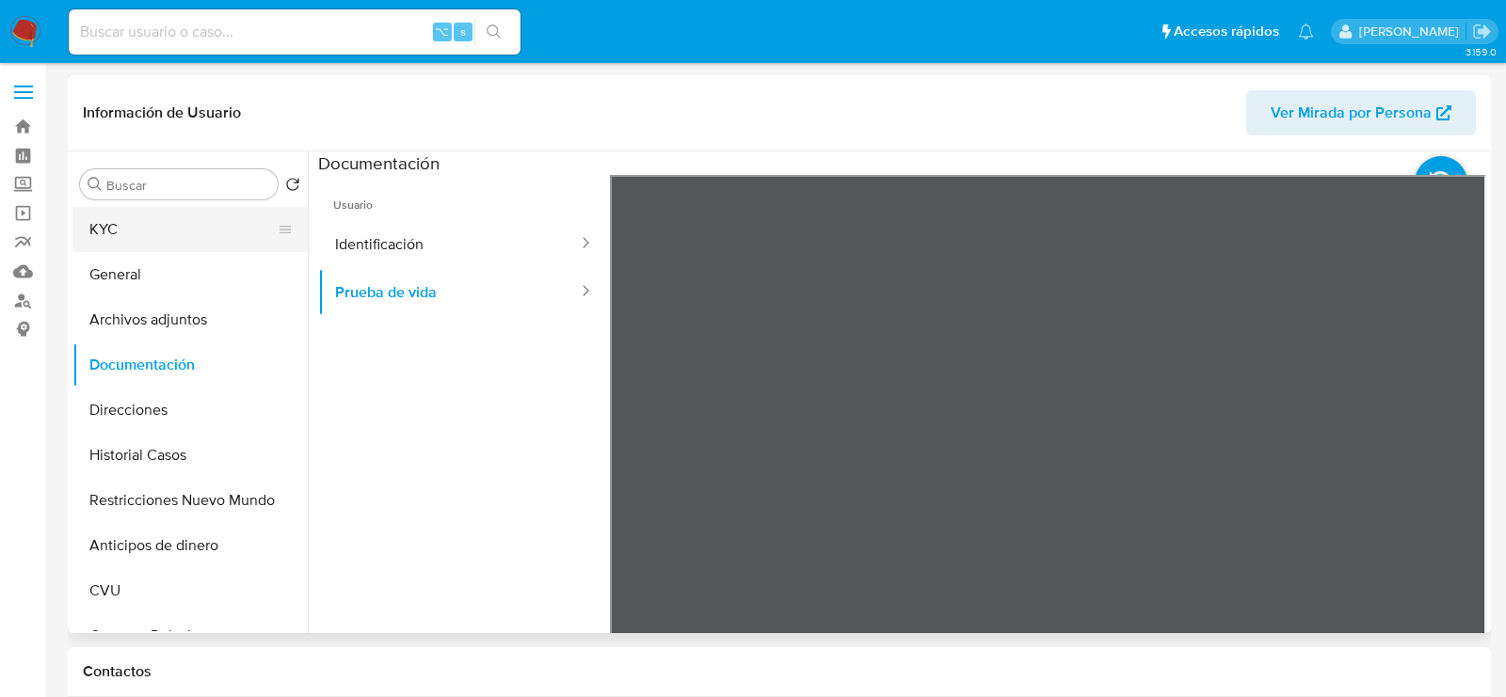
click at [175, 245] on button "KYC" at bounding box center [182, 229] width 220 height 45
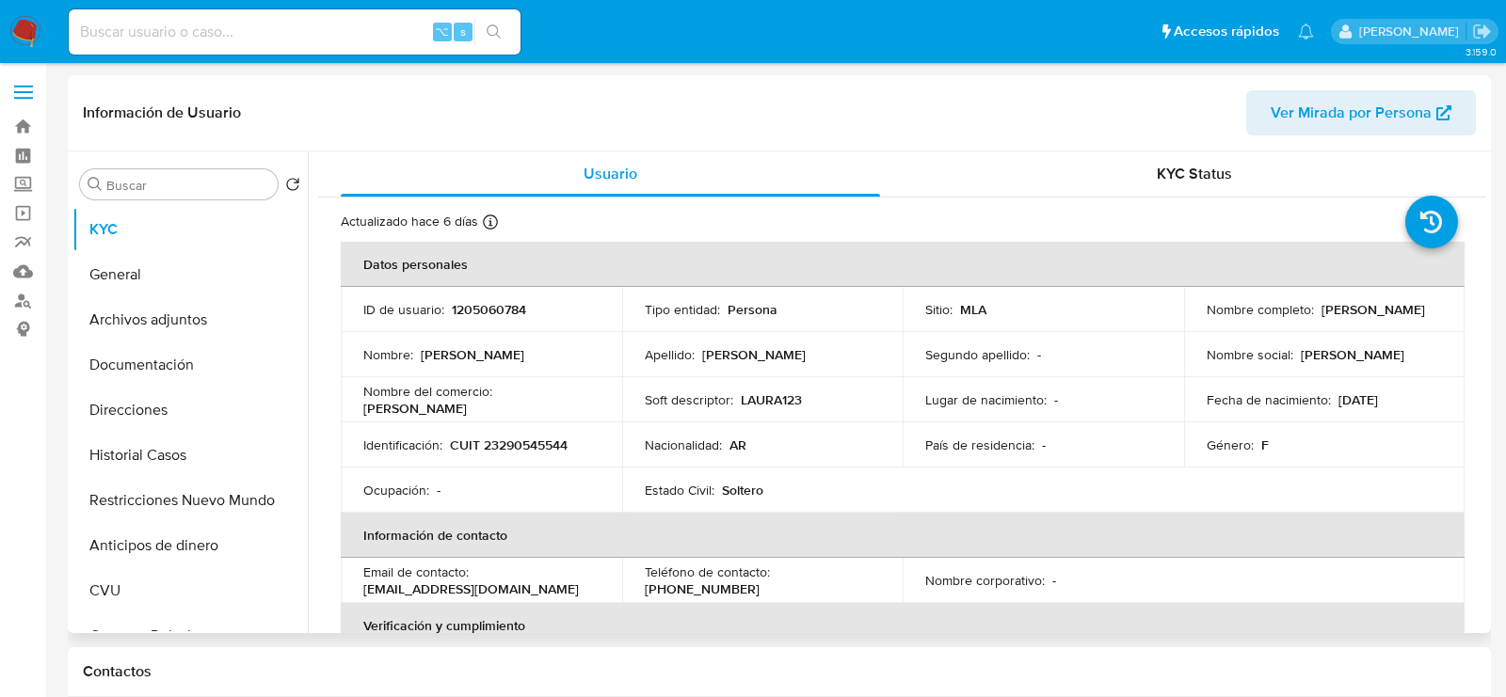
click at [535, 441] on p "CUIT 23290545544" at bounding box center [509, 445] width 118 height 17
copy p "23290545544"
click at [493, 308] on p "1205060784" at bounding box center [489, 309] width 74 height 17
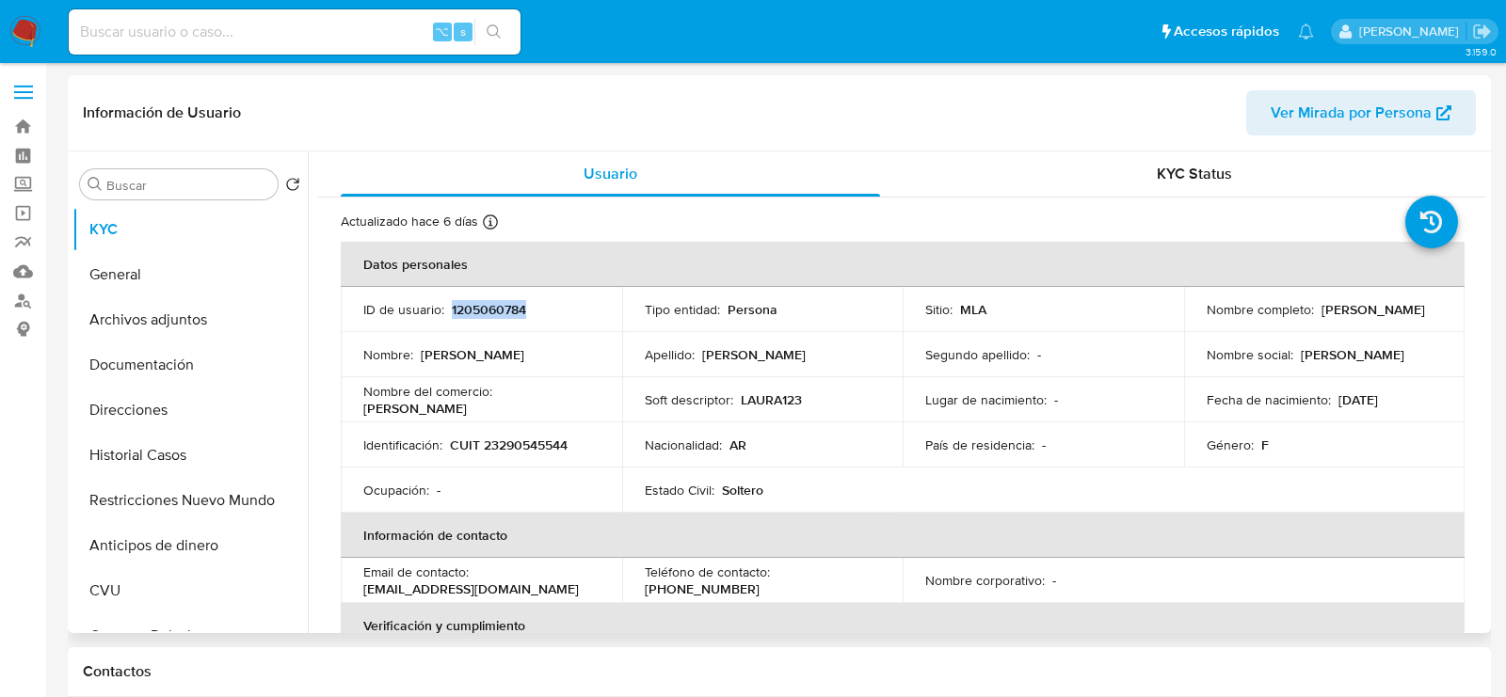
copy p "1205060784"
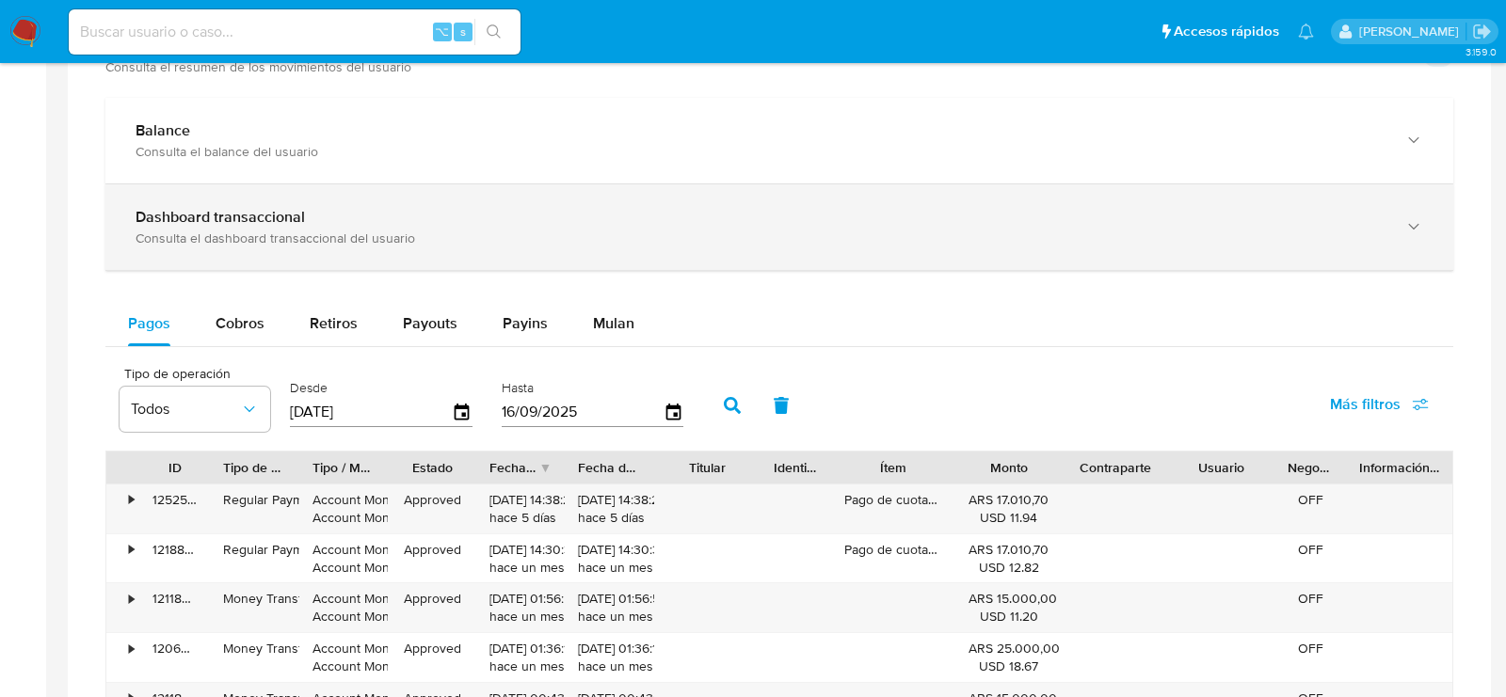
scroll to position [795, 0]
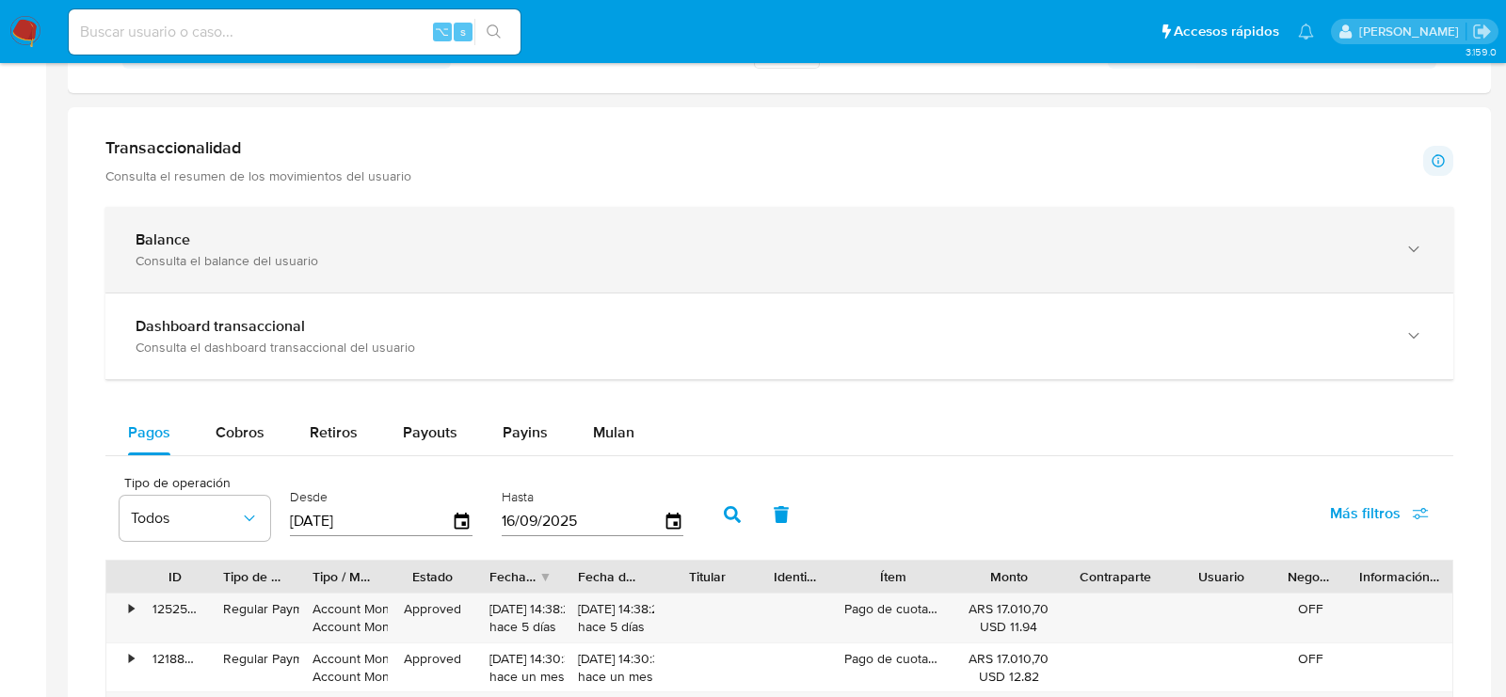
click at [260, 252] on div "Consulta el balance del usuario" at bounding box center [761, 260] width 1250 height 17
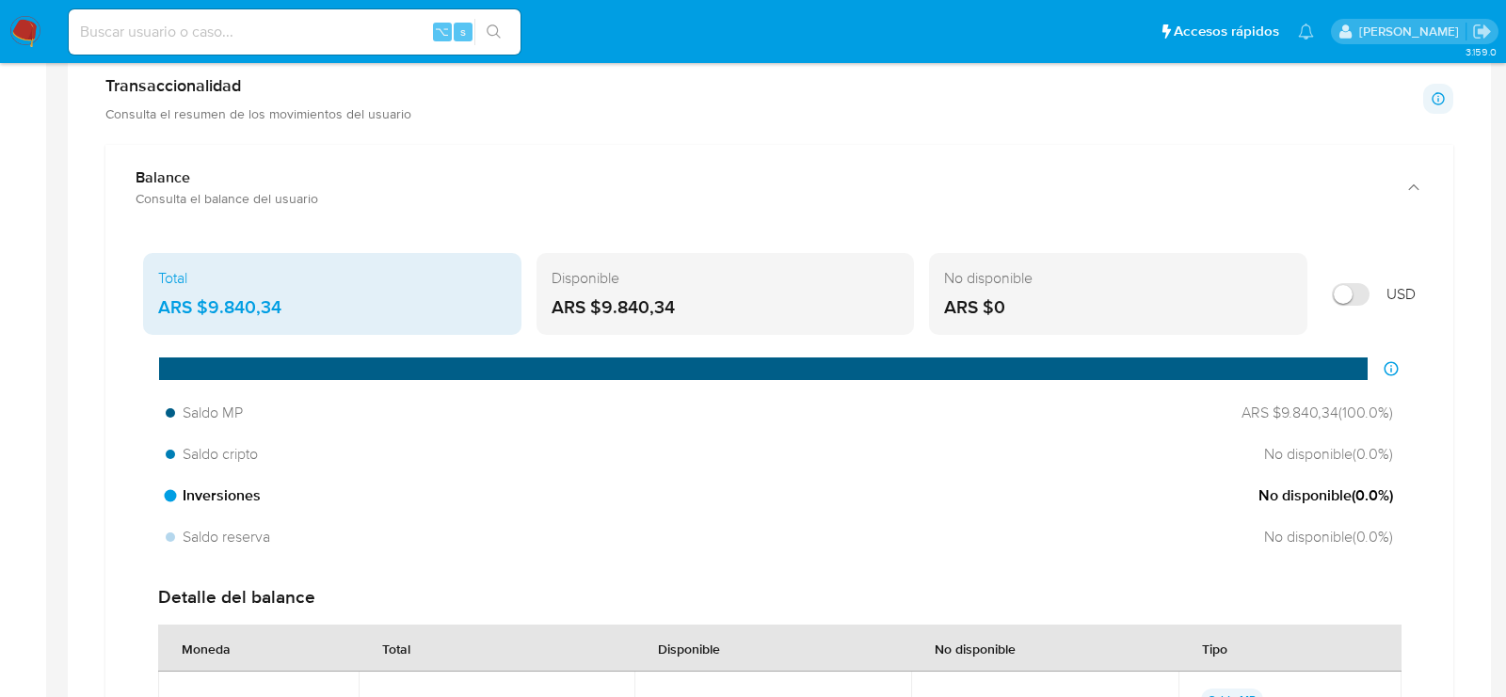
scroll to position [853, 0]
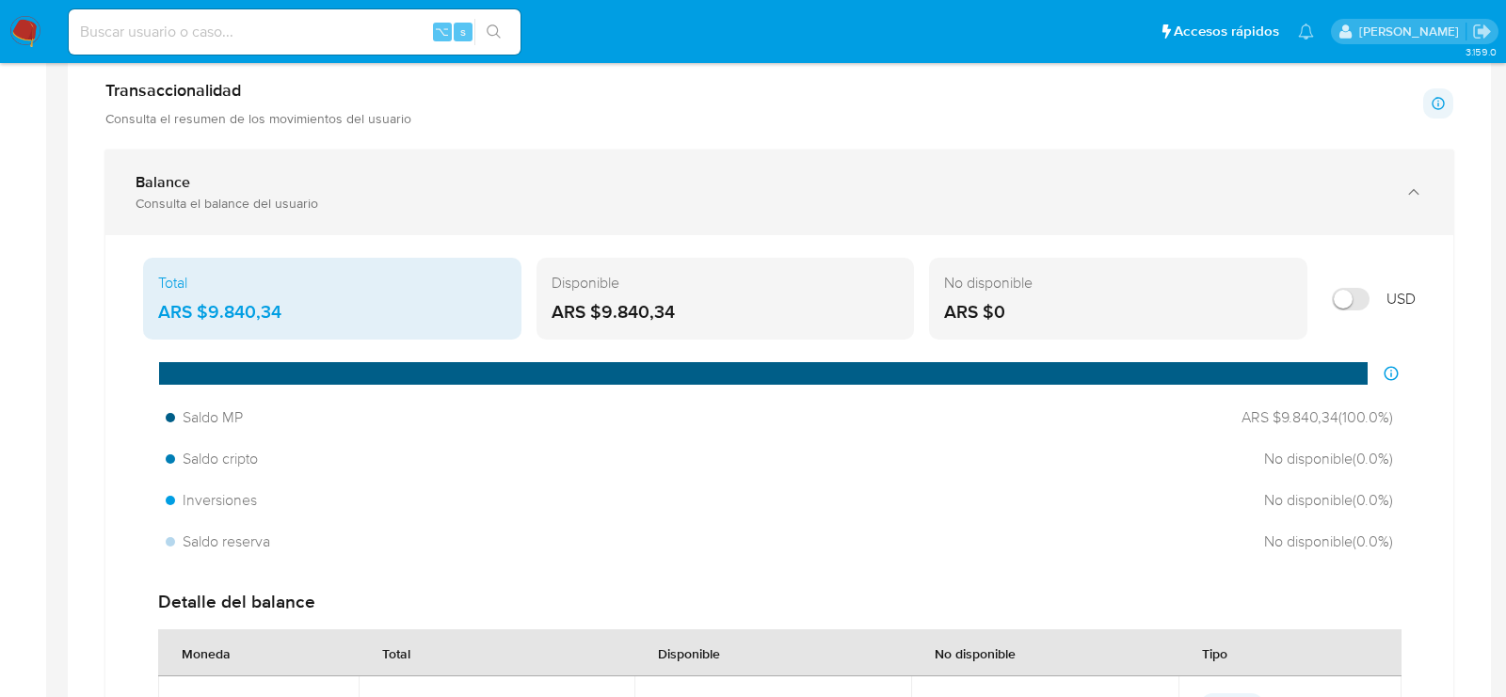
click at [1259, 195] on div "Consulta el balance del usuario" at bounding box center [761, 203] width 1250 height 17
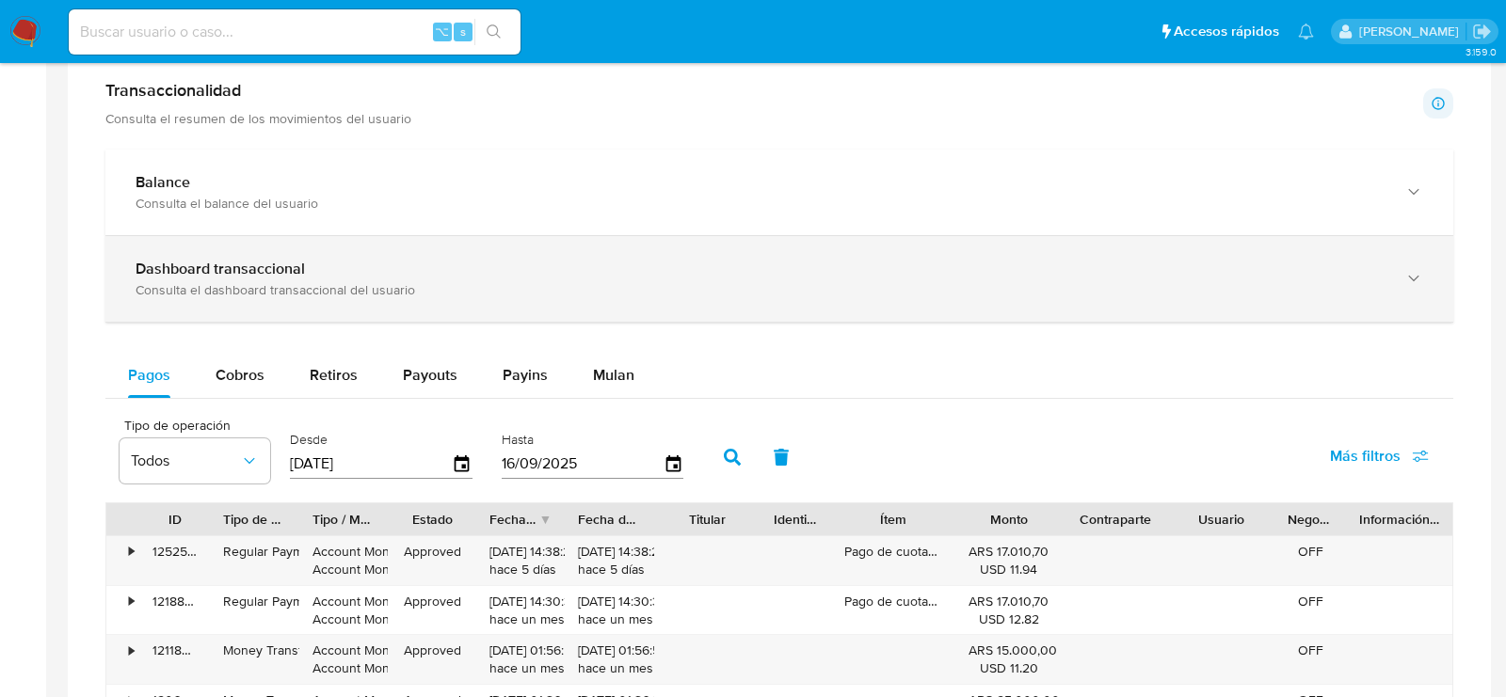
click at [704, 275] on div "Dashboard transaccional Consulta el dashboard transaccional del usuario" at bounding box center [761, 279] width 1250 height 39
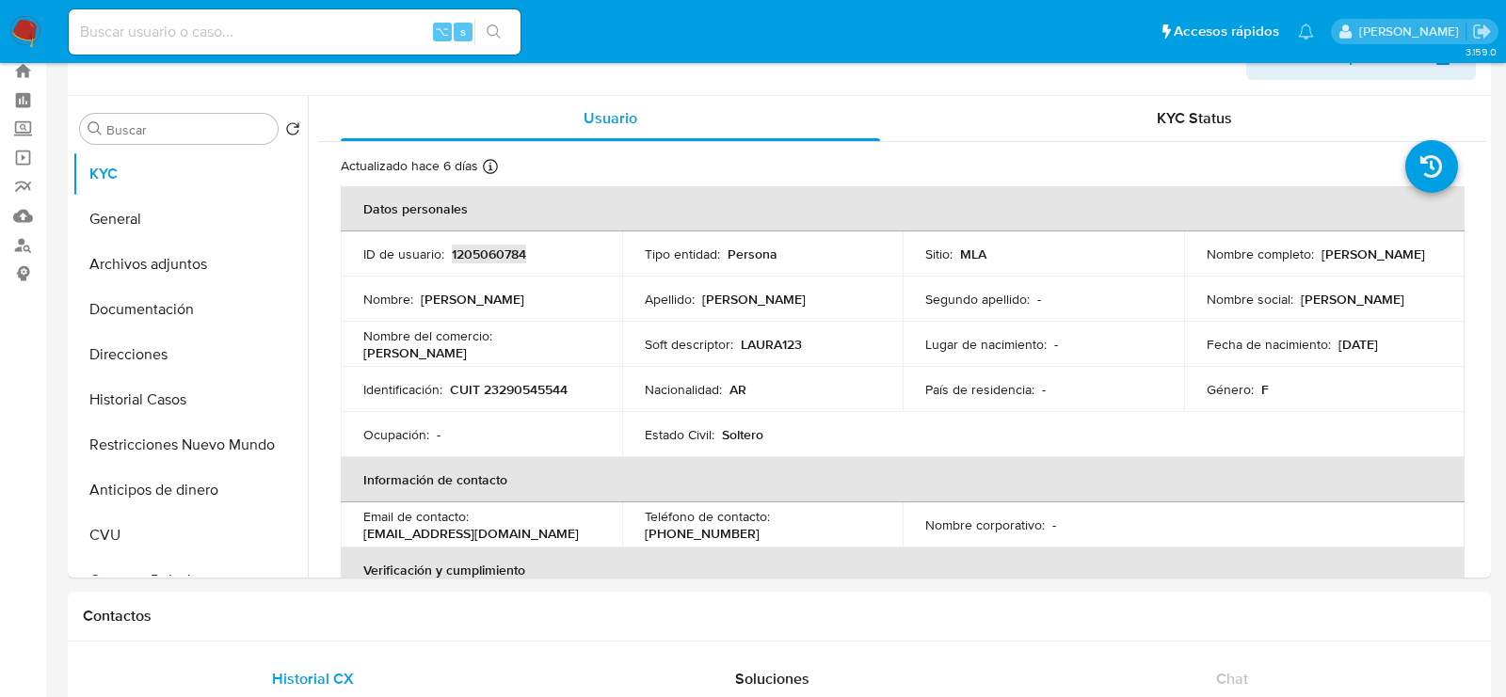
scroll to position [0, 0]
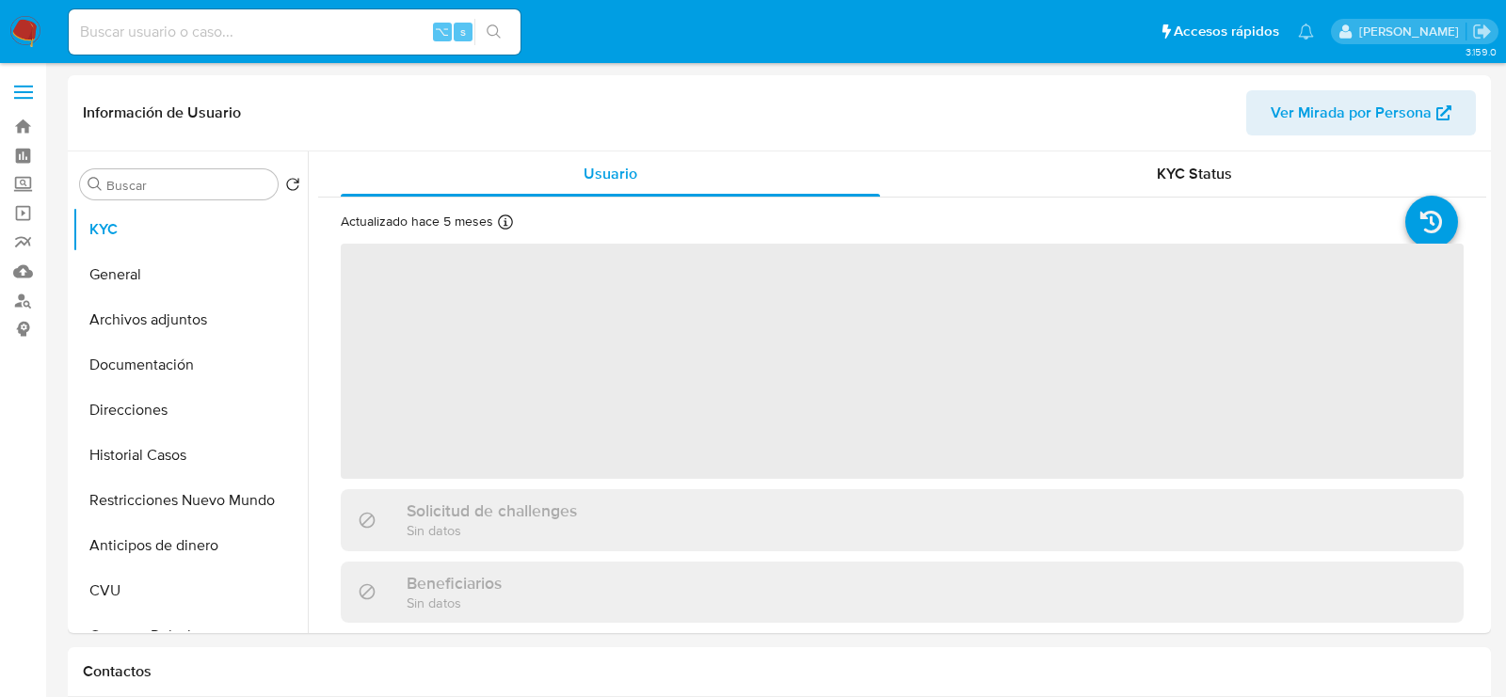
select select "10"
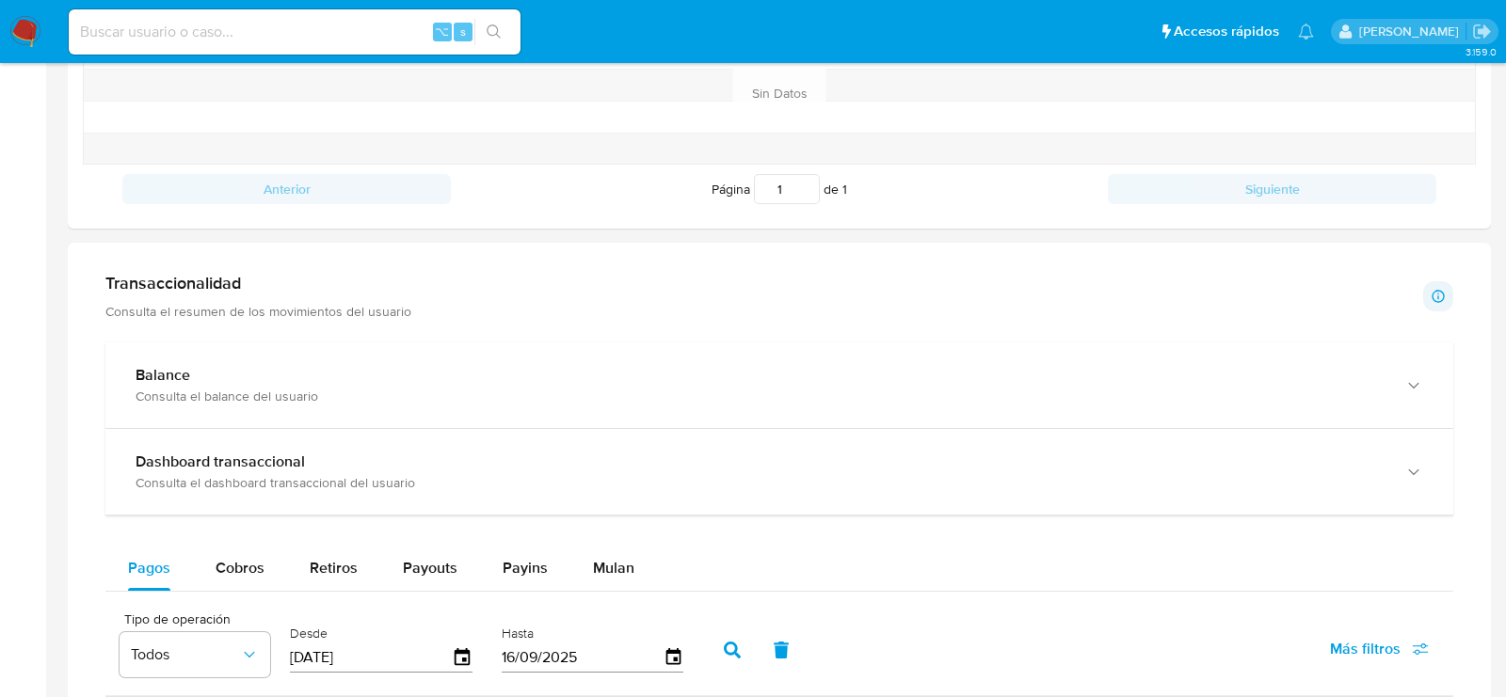
scroll to position [783, 0]
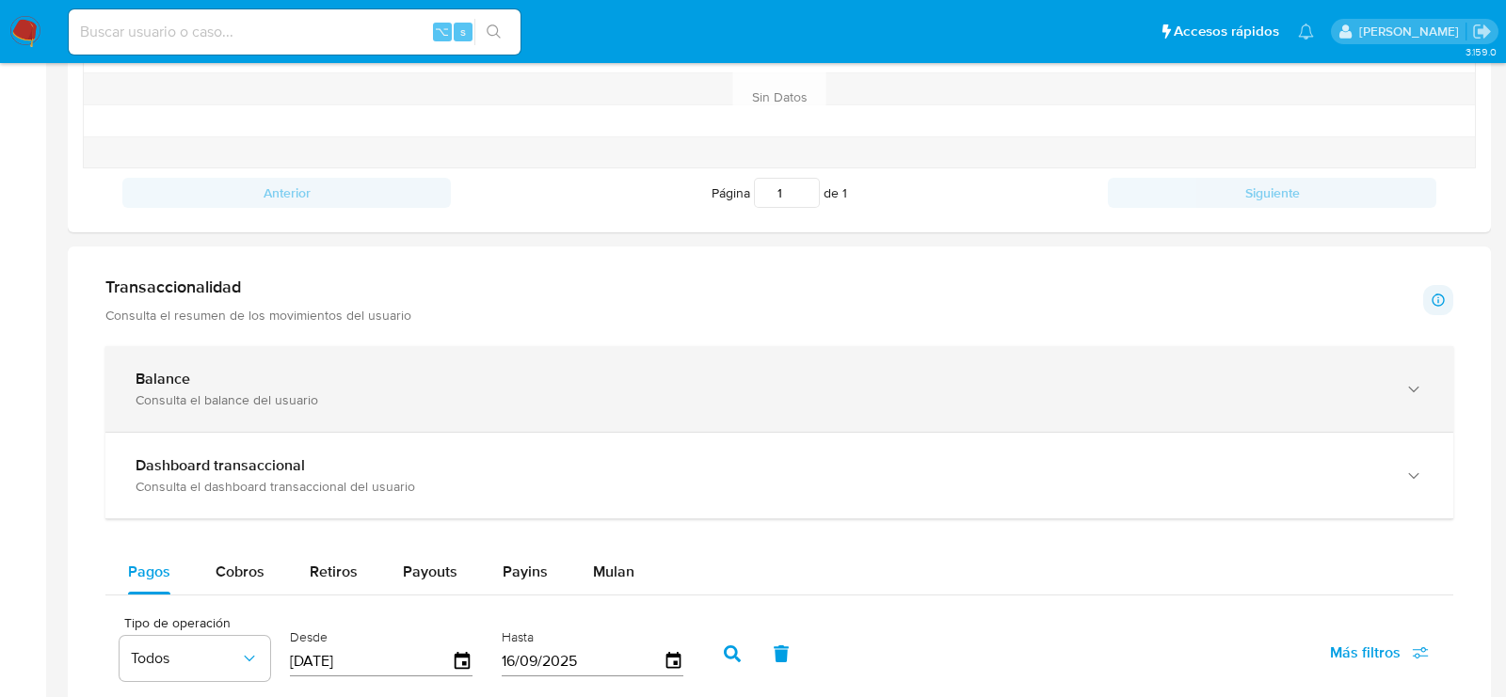
click at [689, 397] on div "Consulta el balance del usuario" at bounding box center [761, 400] width 1250 height 17
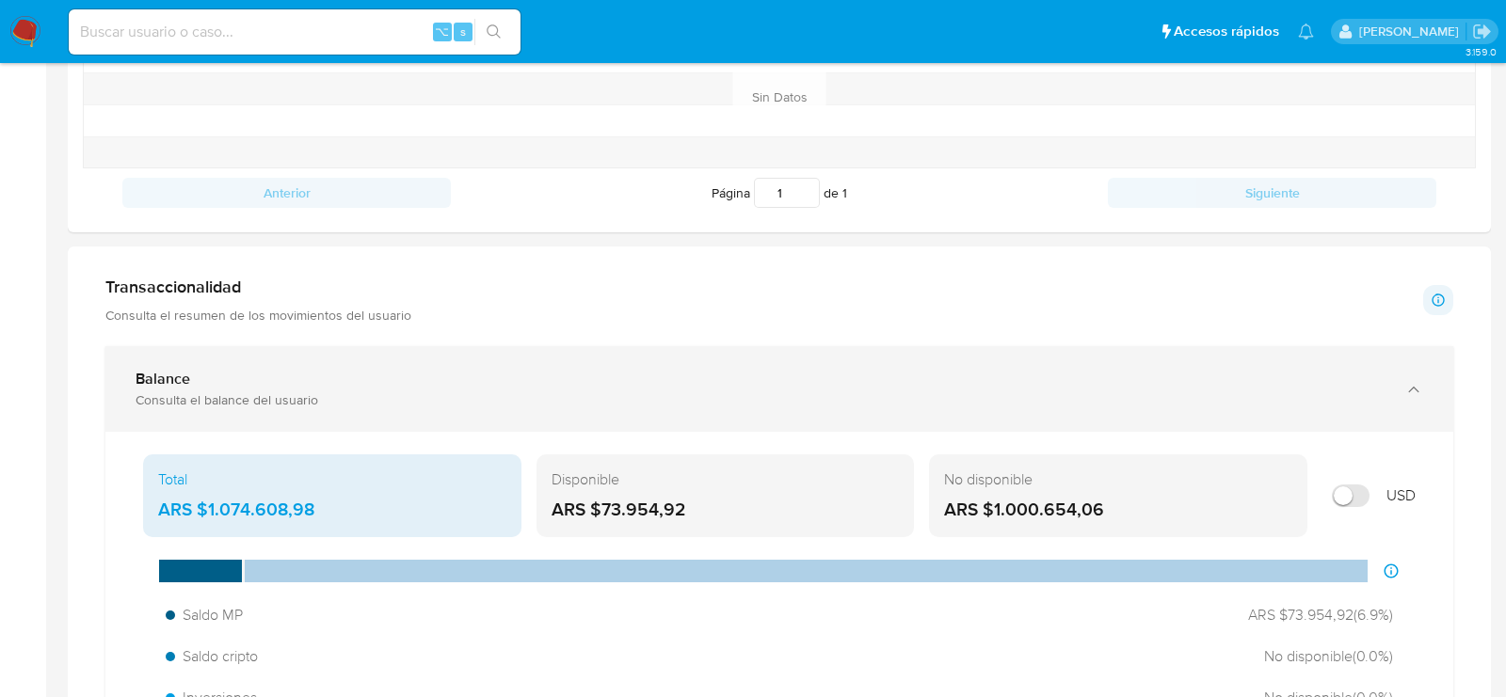
click at [689, 397] on div "Consulta el balance del usuario" at bounding box center [761, 400] width 1250 height 17
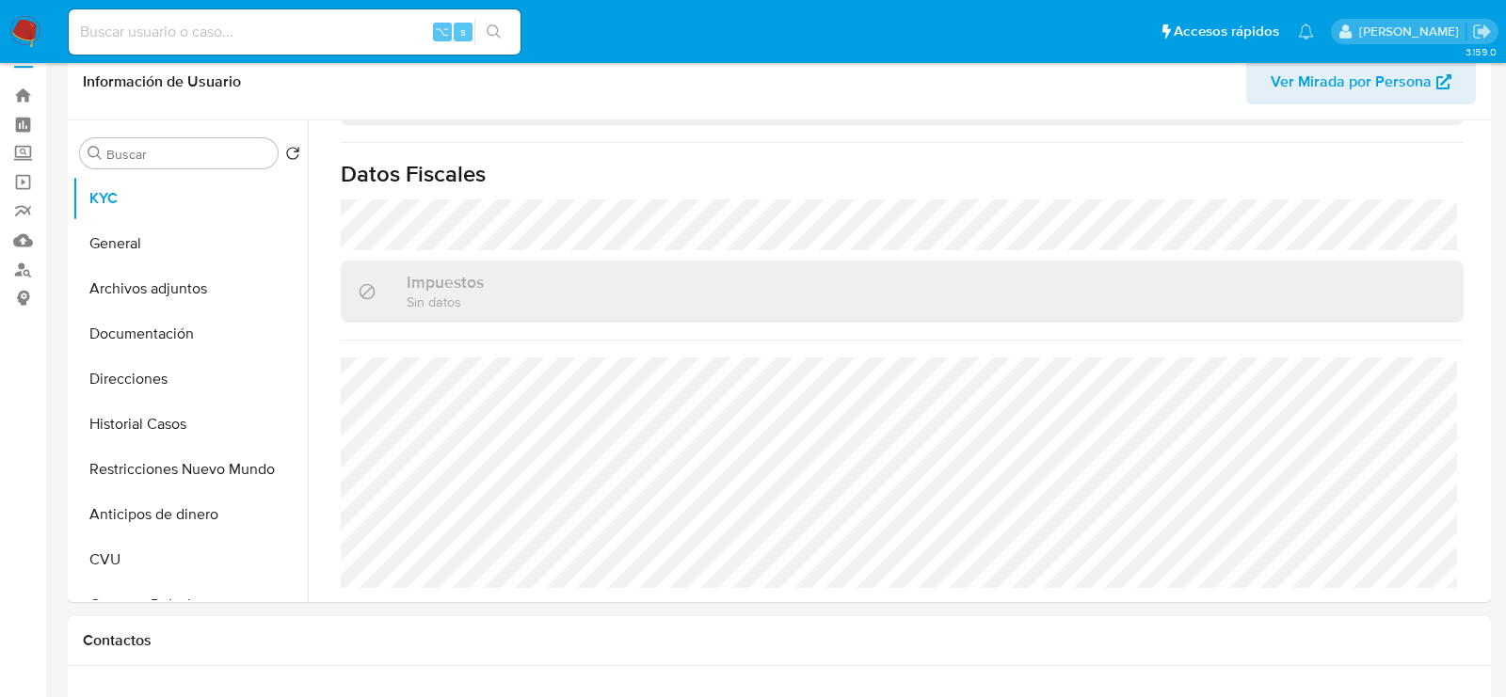
scroll to position [0, 0]
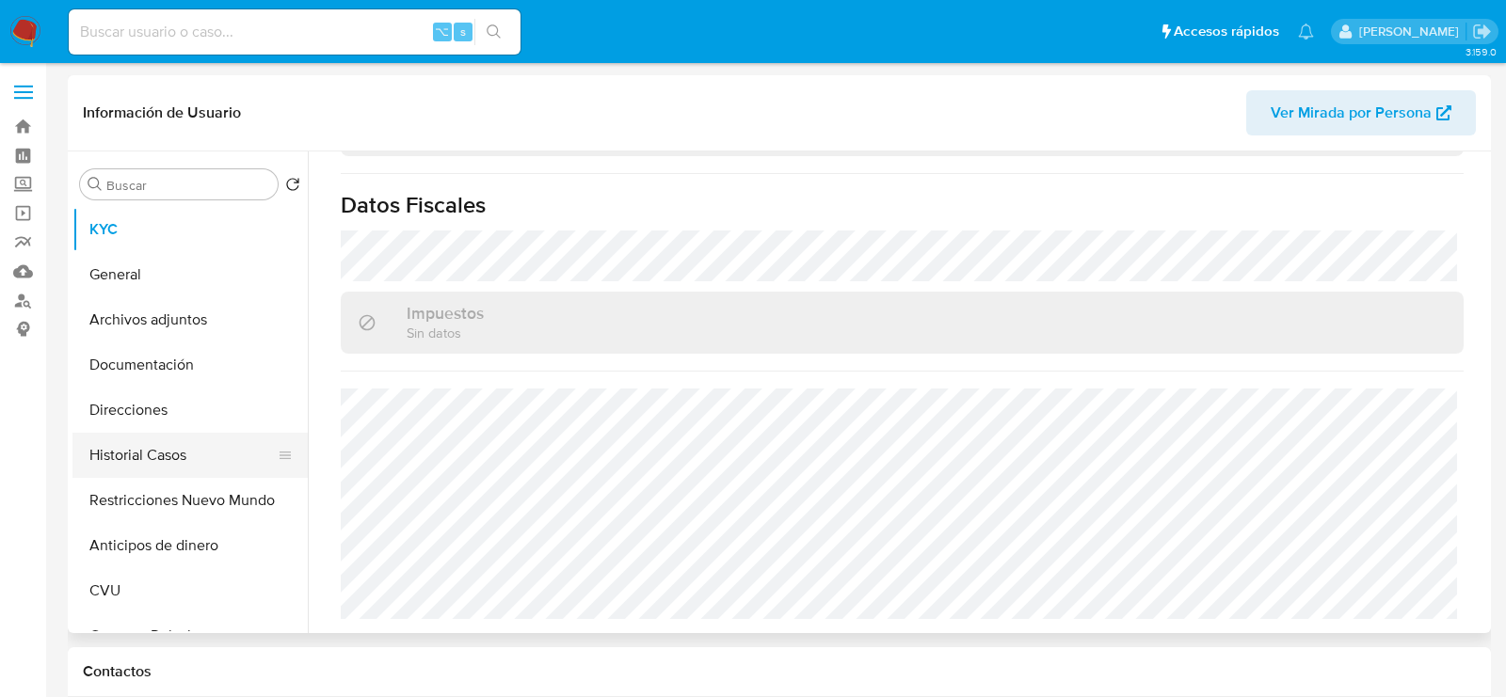
click at [113, 442] on button "Historial Casos" at bounding box center [182, 455] width 220 height 45
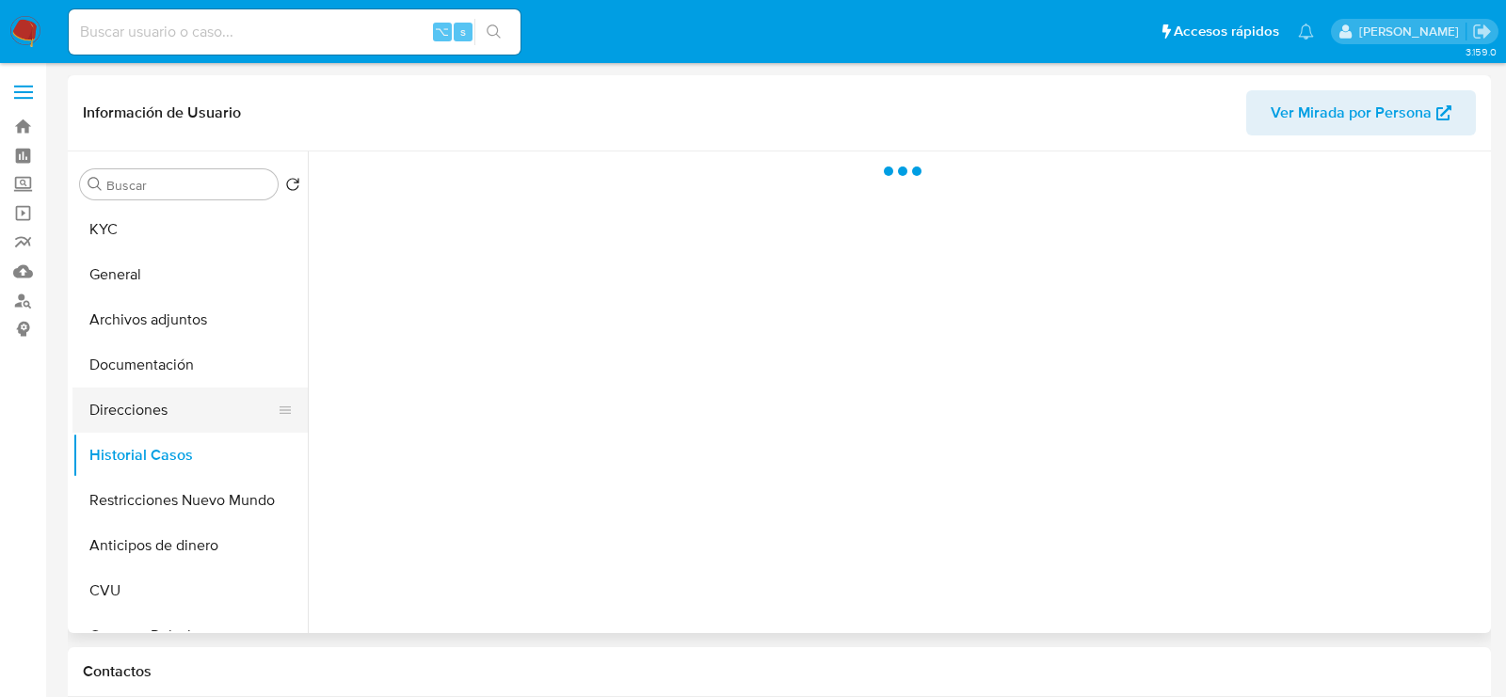
click at [110, 424] on button "Direcciones" at bounding box center [182, 410] width 220 height 45
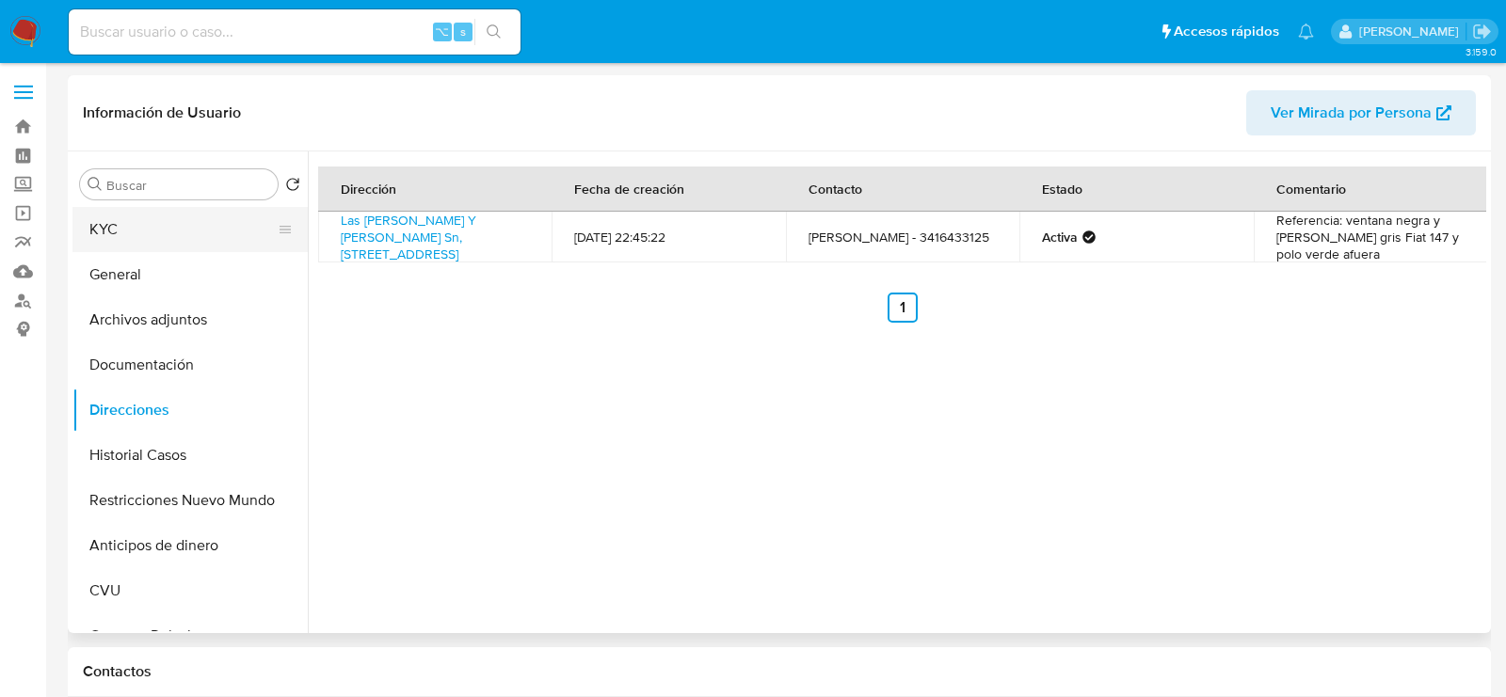
click at [152, 233] on button "KYC" at bounding box center [182, 229] width 220 height 45
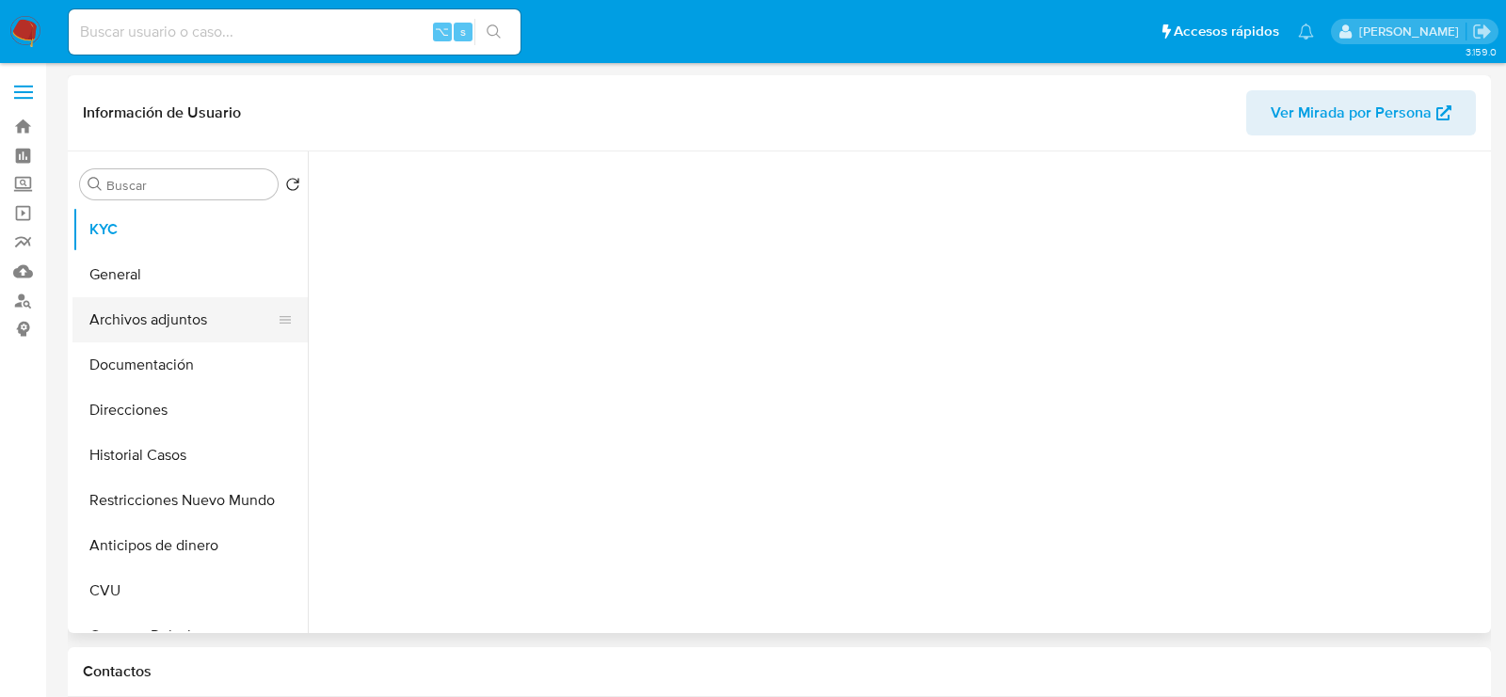
click at [152, 326] on button "Archivos adjuntos" at bounding box center [182, 319] width 220 height 45
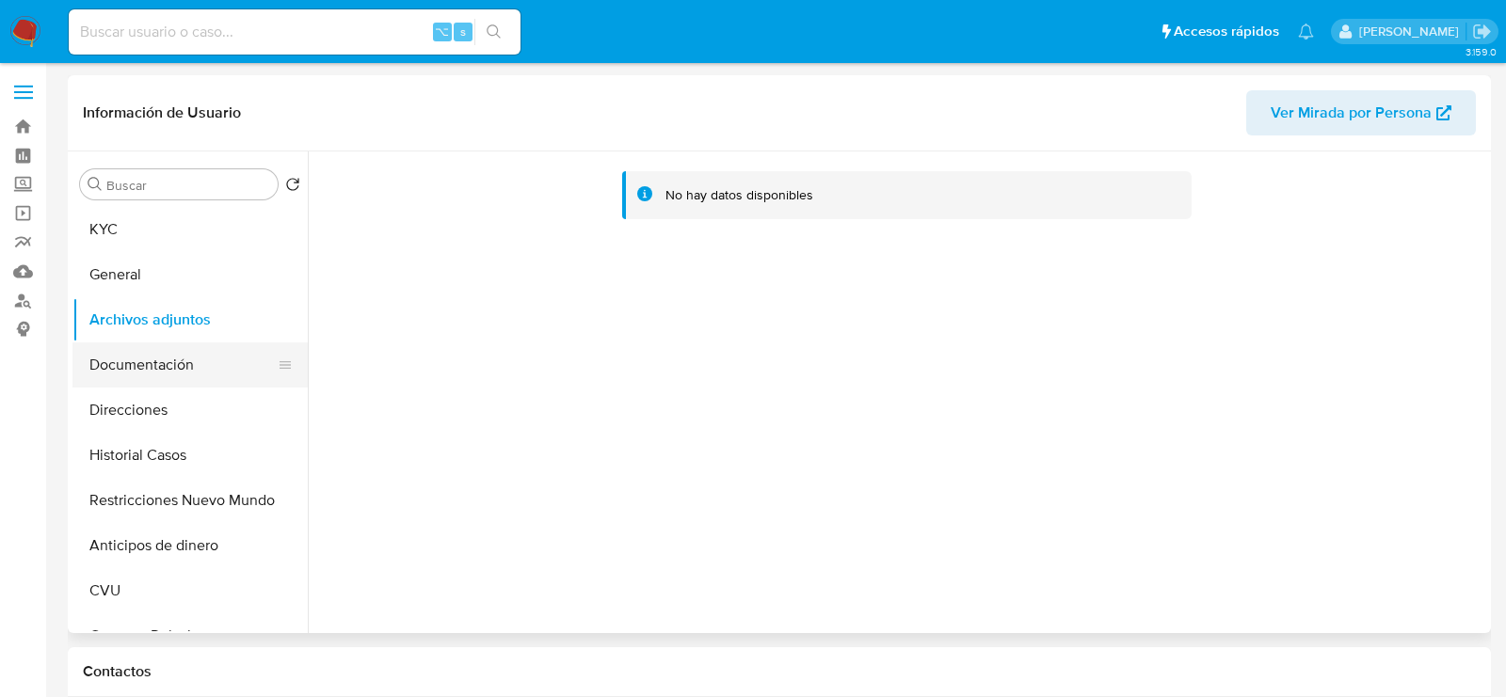
click at [158, 371] on button "Documentación" at bounding box center [182, 365] width 220 height 45
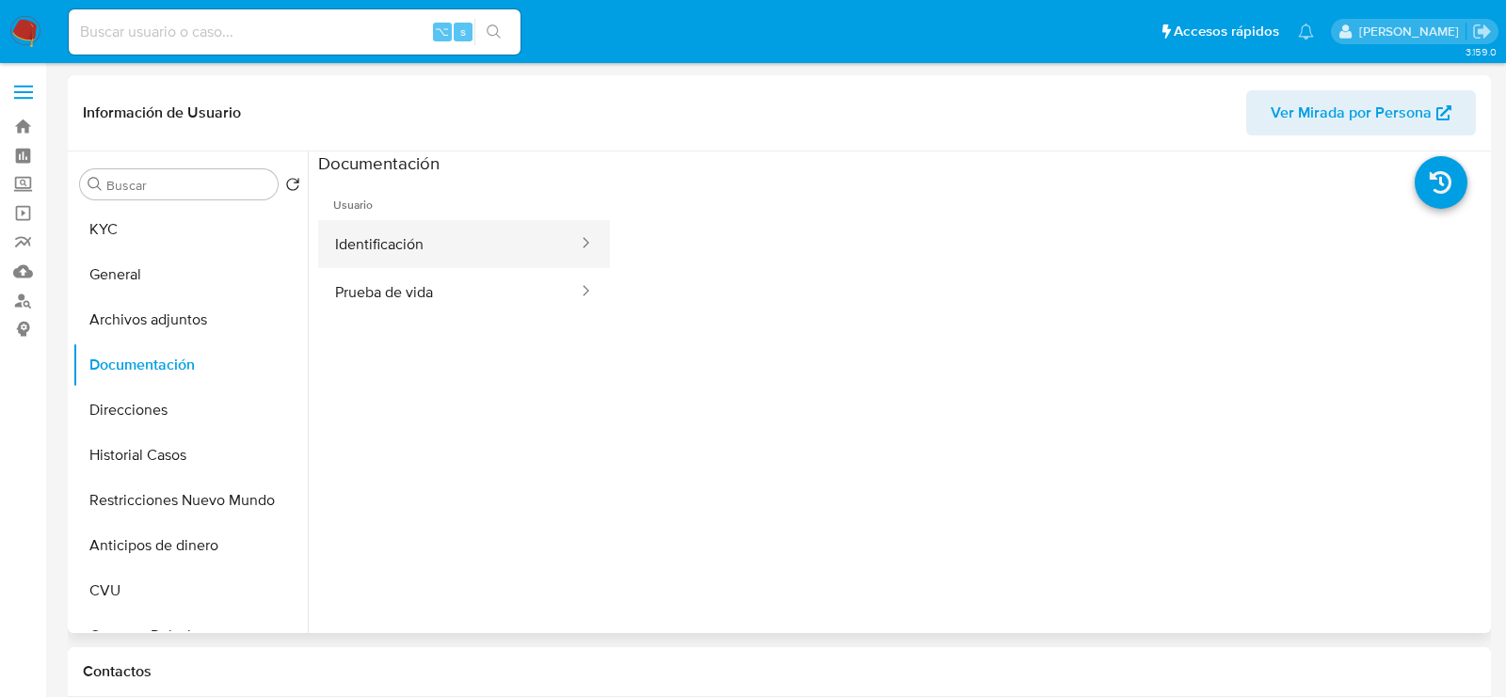
click at [470, 246] on button "Identificación" at bounding box center [449, 244] width 262 height 48
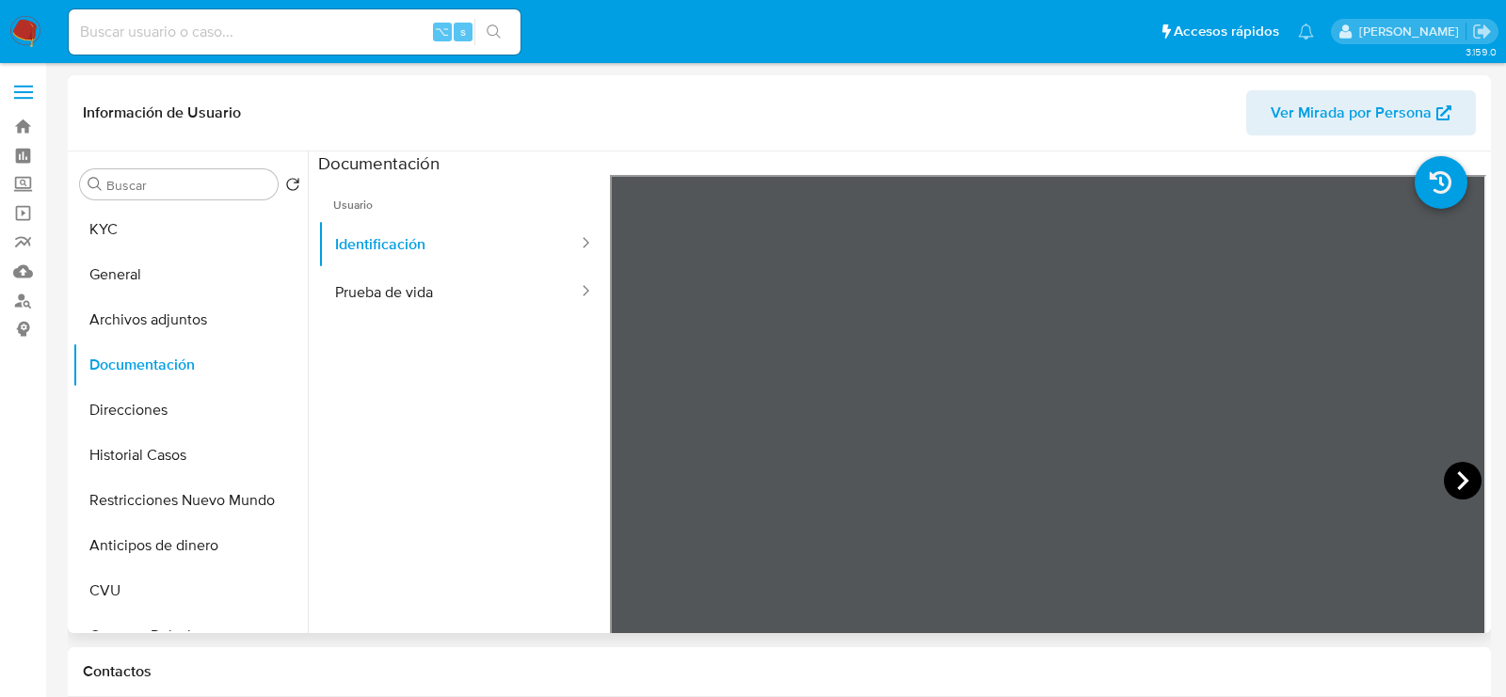
click at [1467, 482] on icon at bounding box center [1463, 481] width 38 height 38
click at [632, 479] on icon at bounding box center [634, 481] width 38 height 38
click at [169, 223] on button "KYC" at bounding box center [182, 229] width 220 height 45
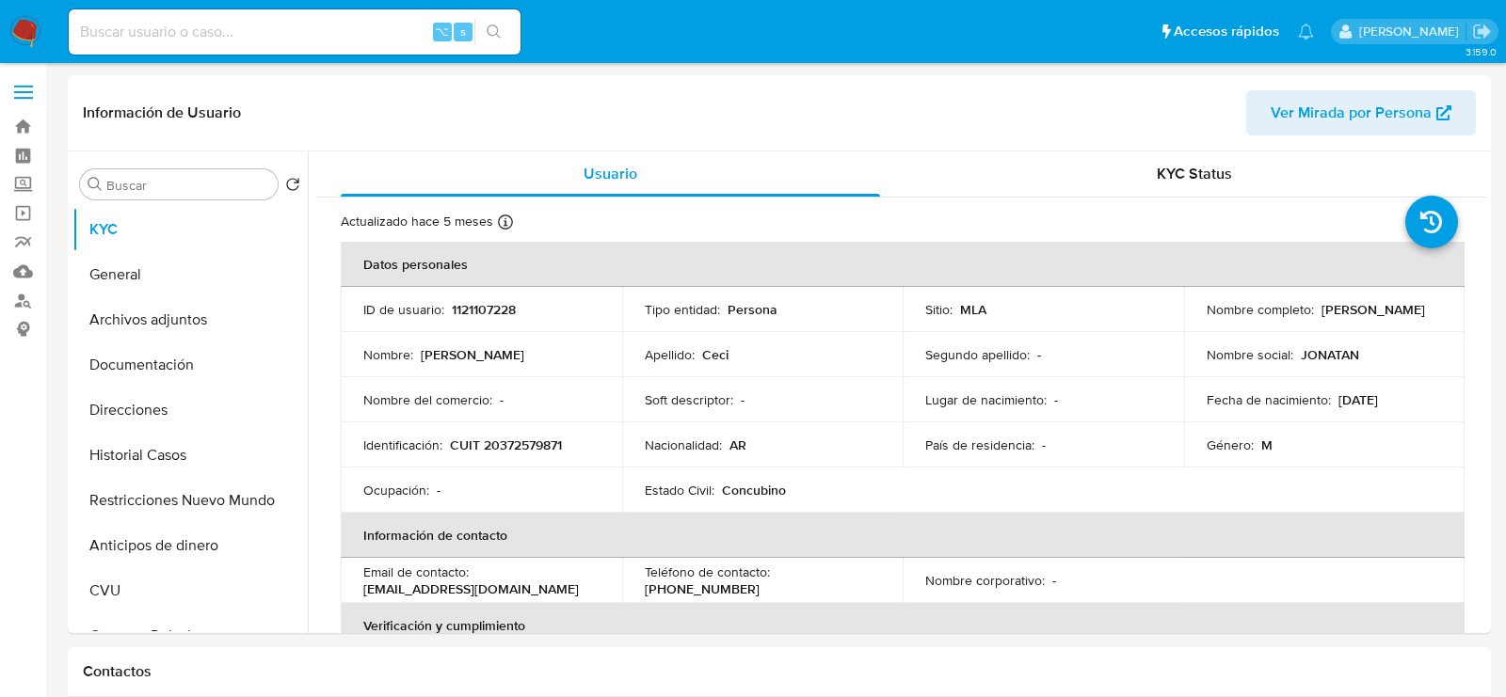
drag, startPoint x: 1333, startPoint y: 403, endPoint x: 1415, endPoint y: 396, distance: 82.1
click at [1415, 397] on div "Fecha de nacimiento : 11/05/1995" at bounding box center [1325, 400] width 236 height 17
copy p "11/05/1995"
click at [147, 414] on button "Direcciones" at bounding box center [182, 410] width 220 height 45
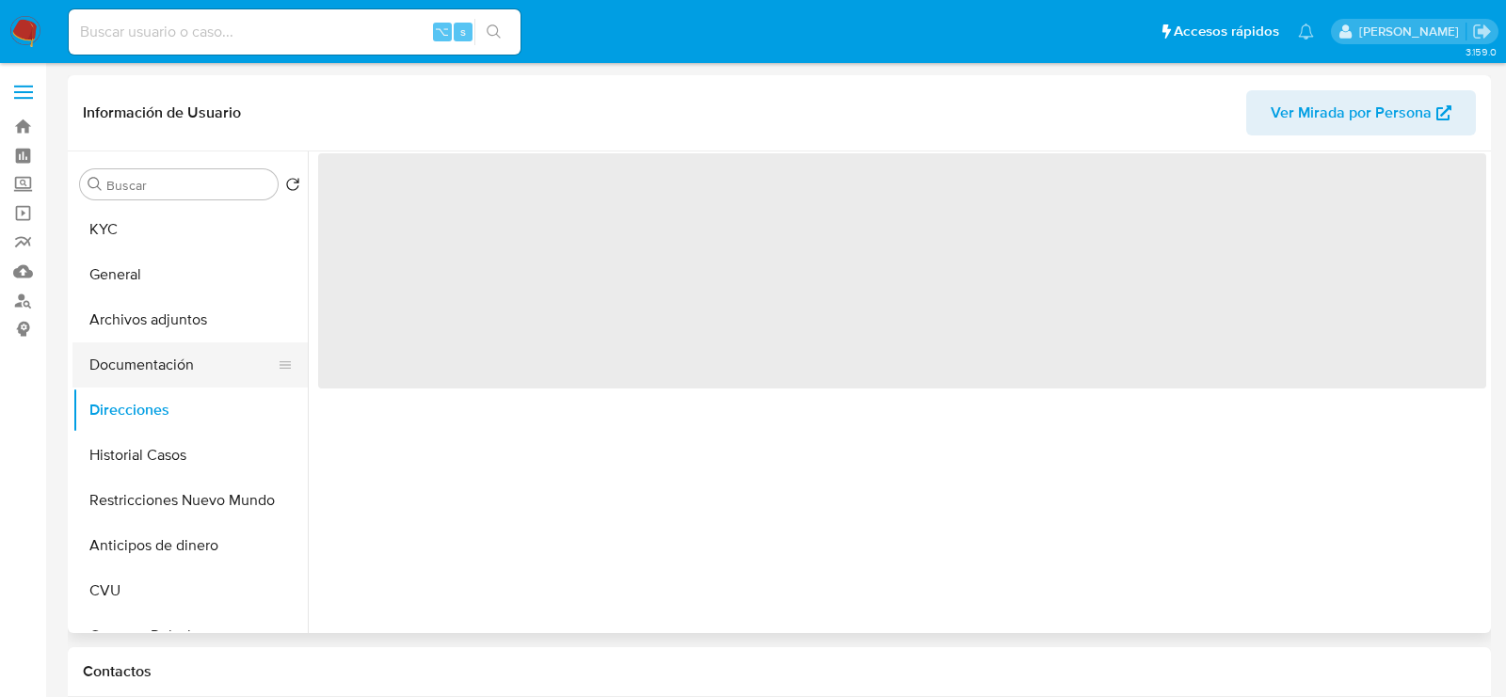
click at [148, 378] on button "Documentación" at bounding box center [182, 365] width 220 height 45
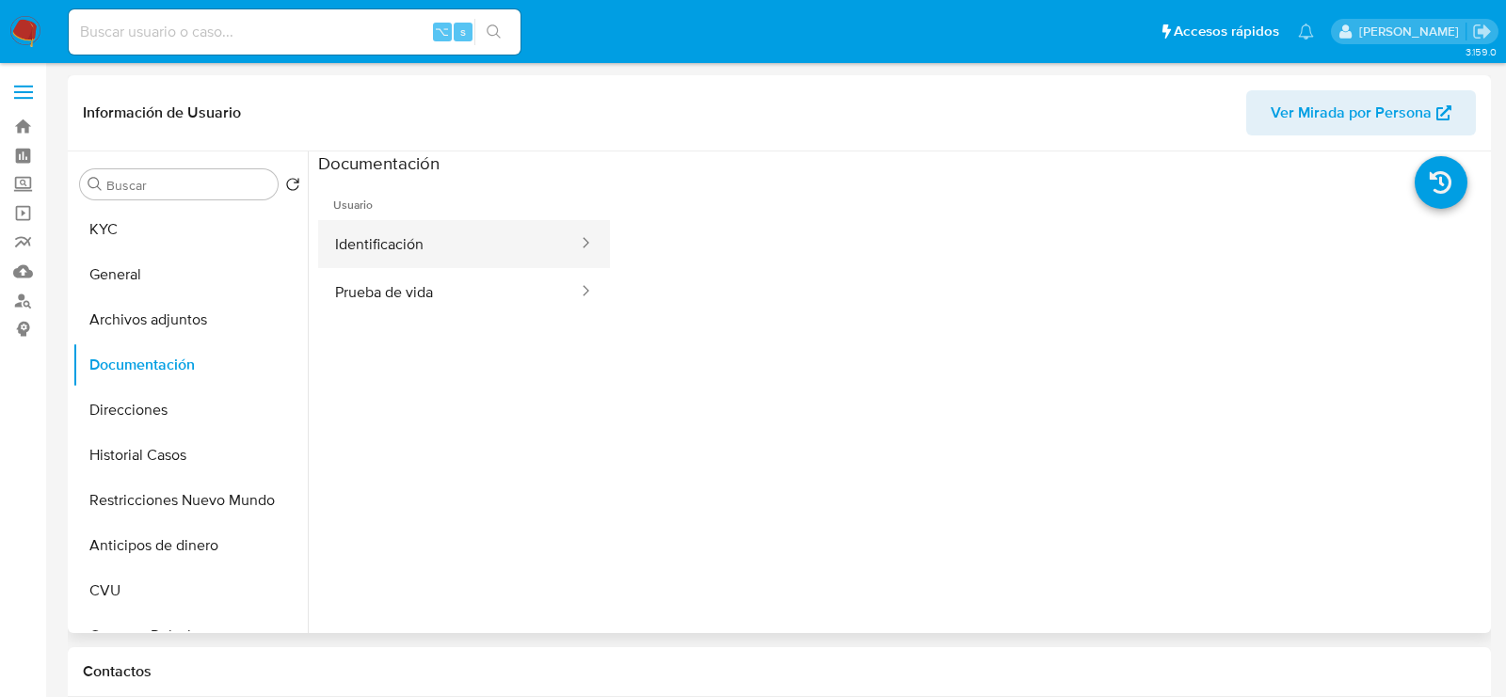
click at [373, 262] on button "Identificación" at bounding box center [449, 244] width 262 height 48
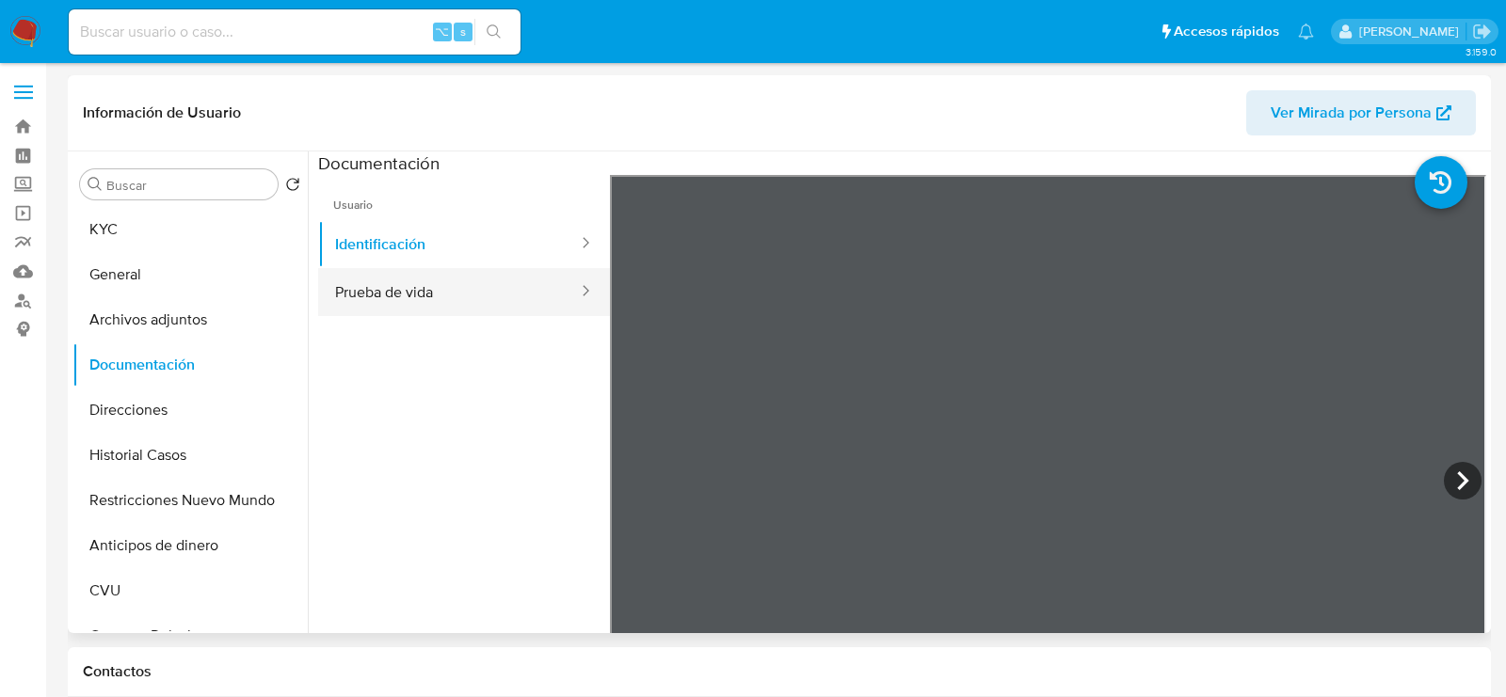
click at [373, 289] on button "Prueba de vida" at bounding box center [449, 292] width 262 height 48
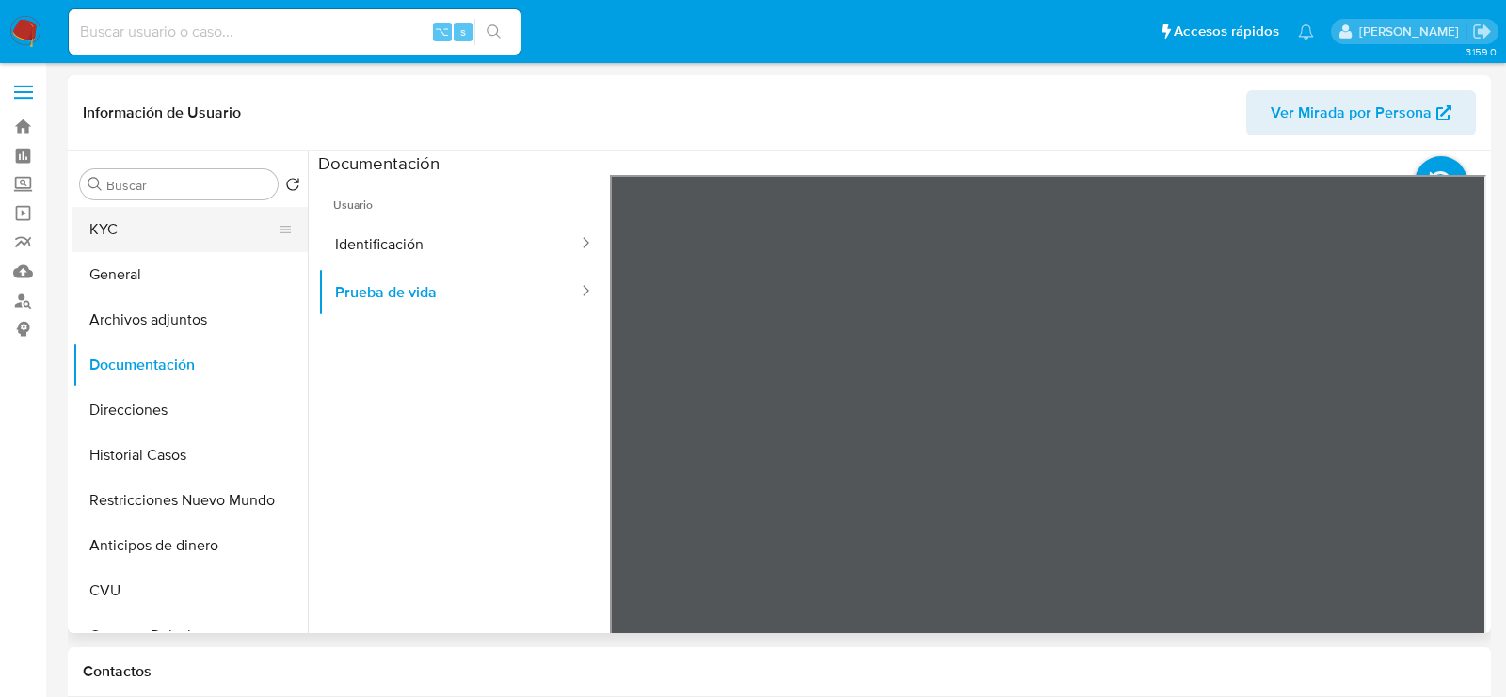
click at [120, 233] on button "KYC" at bounding box center [182, 229] width 220 height 45
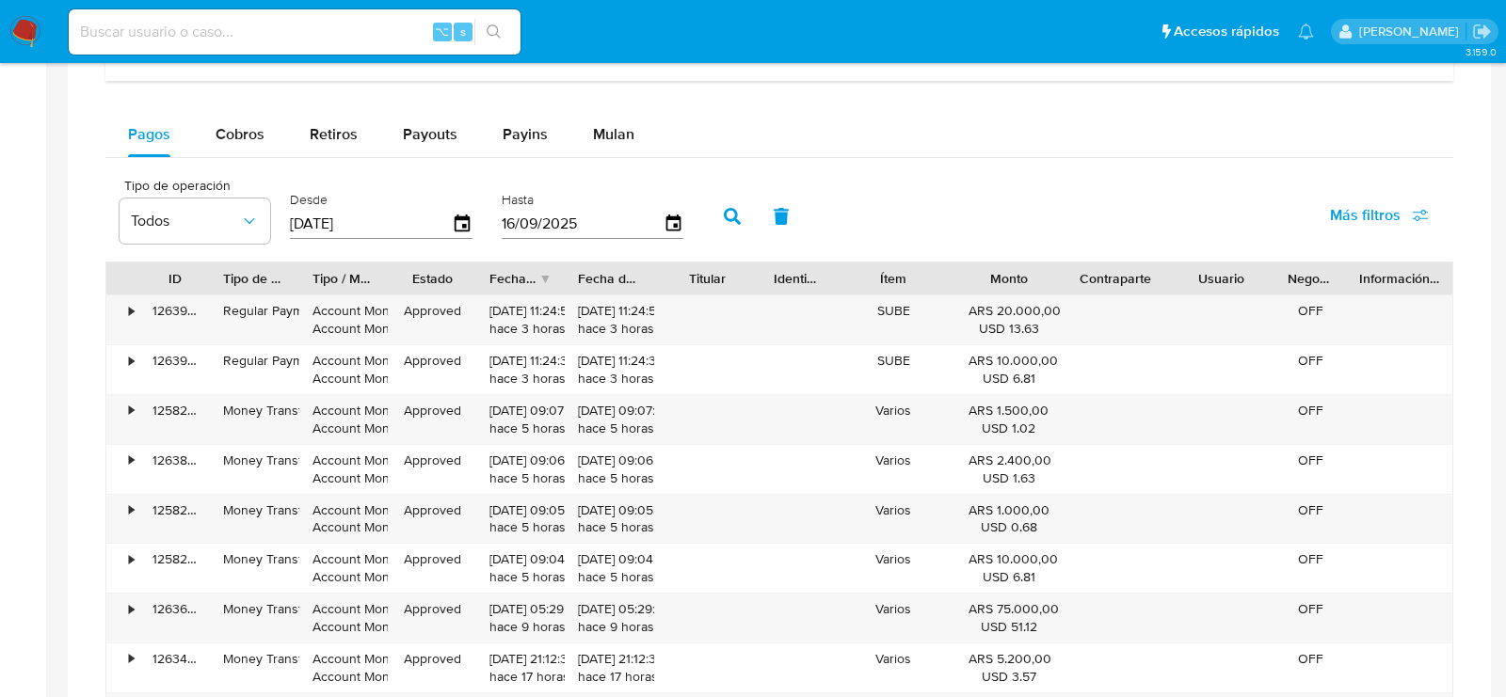
scroll to position [1225, 0]
